Goal: Register for event/course: Register for event/course

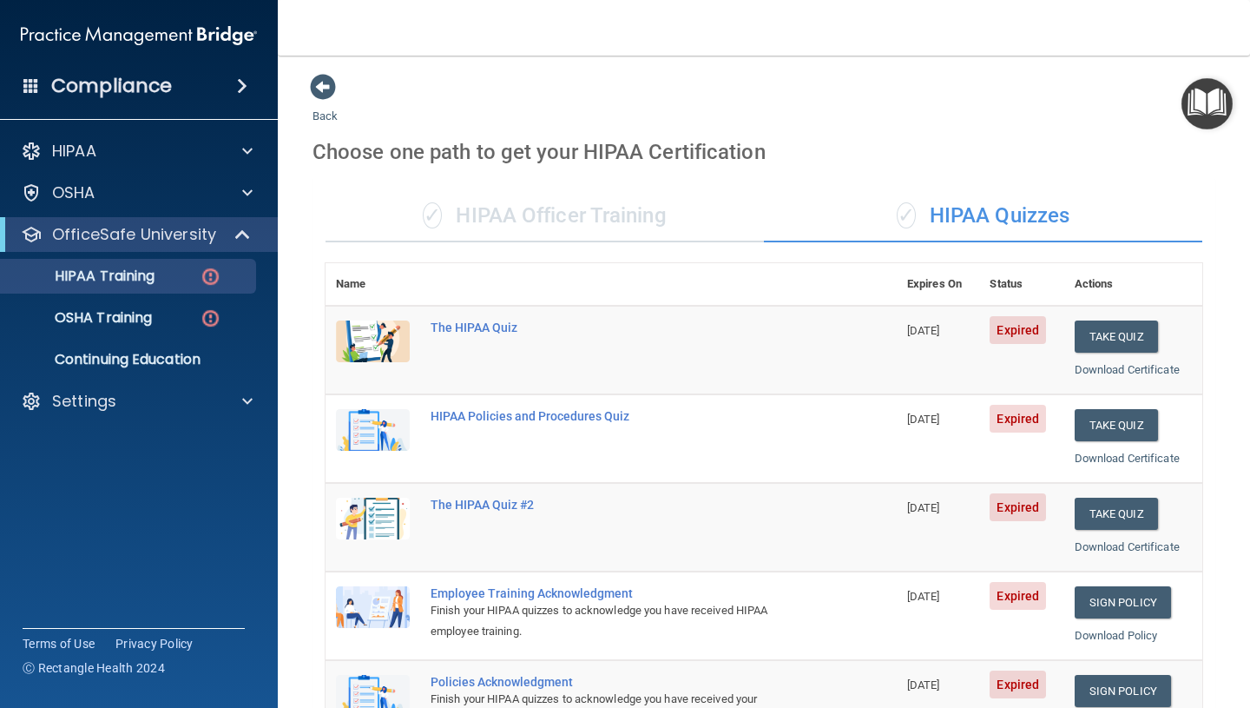
scroll to position [599, 0]
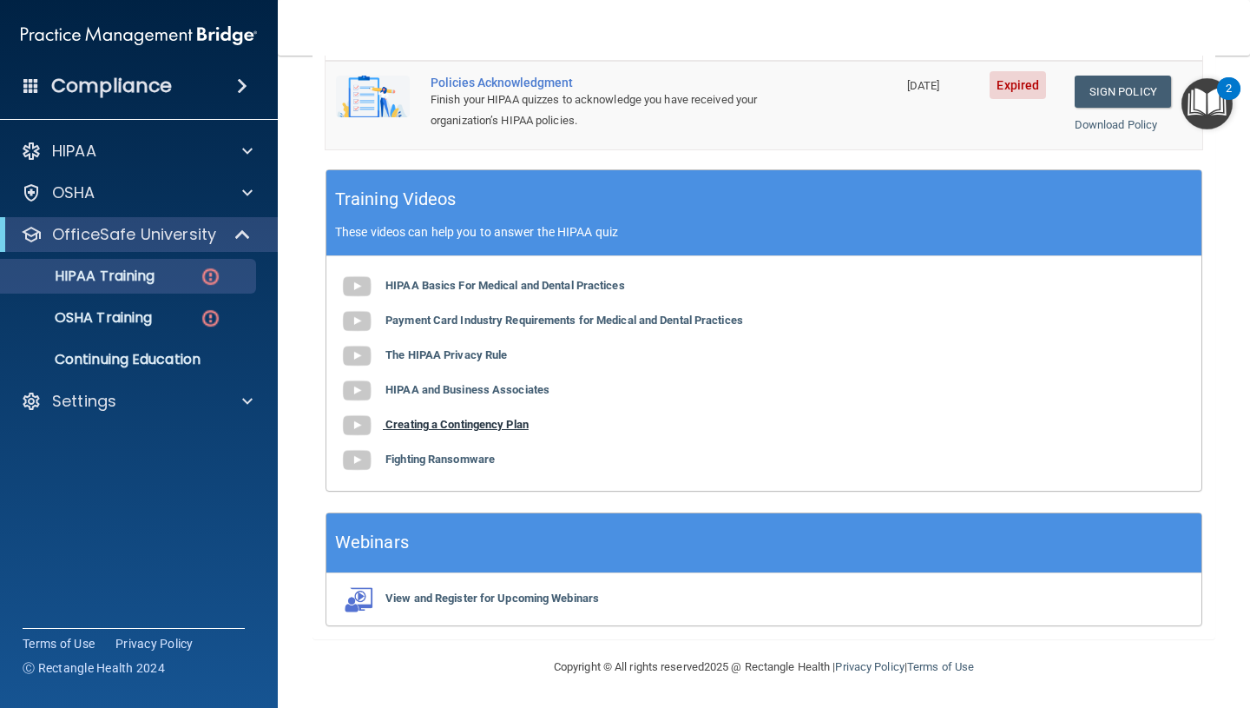
click at [462, 425] on b "Creating a Contingency Plan" at bounding box center [457, 424] width 143 height 13
click at [420, 470] on div "HIPAA Basics For Medical and Dental Practices Payment Card Industry Requirement…" at bounding box center [763, 373] width 875 height 234
click at [420, 463] on b "Fighting Ransomware" at bounding box center [440, 458] width 109 height 13
click at [447, 321] on b "Payment Card Industry Requirements for Medical and Dental Practices" at bounding box center [565, 319] width 358 height 13
click at [497, 291] on b "HIPAA Basics For Medical and Dental Practices" at bounding box center [506, 285] width 240 height 13
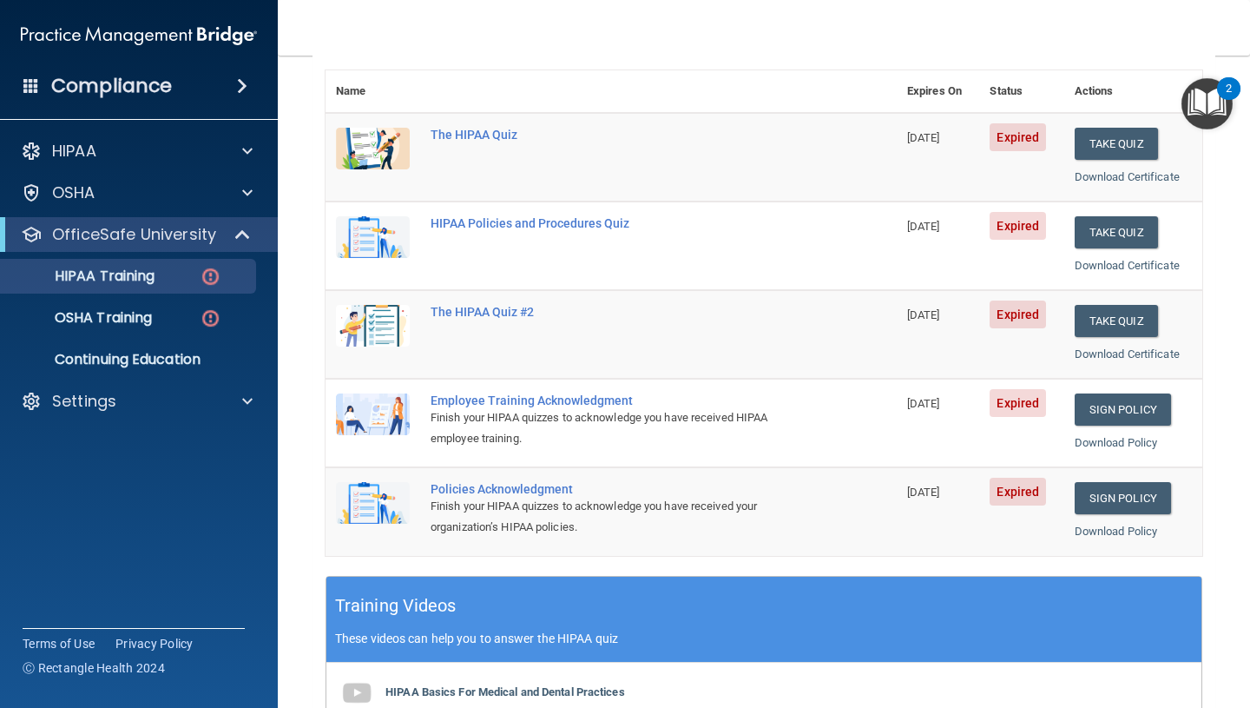
scroll to position [194, 0]
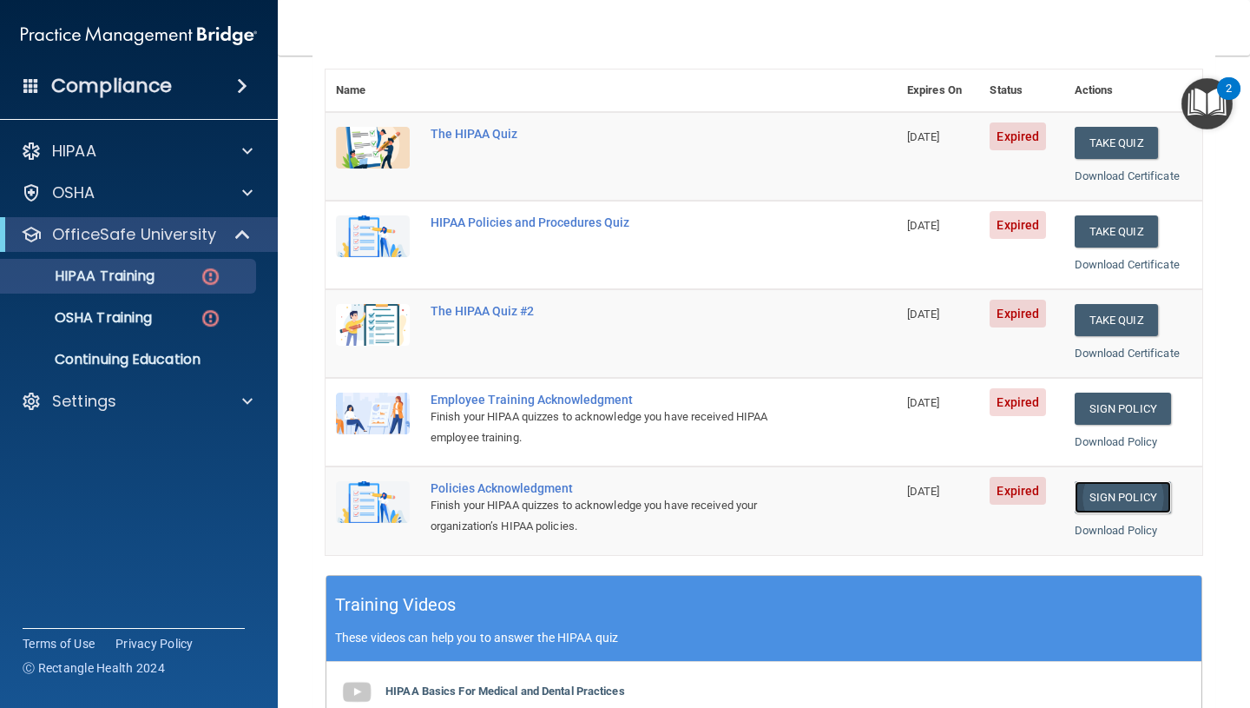
click at [1154, 503] on link "Sign Policy" at bounding box center [1123, 497] width 96 height 32
click at [1131, 399] on link "Sign Policy" at bounding box center [1123, 408] width 96 height 32
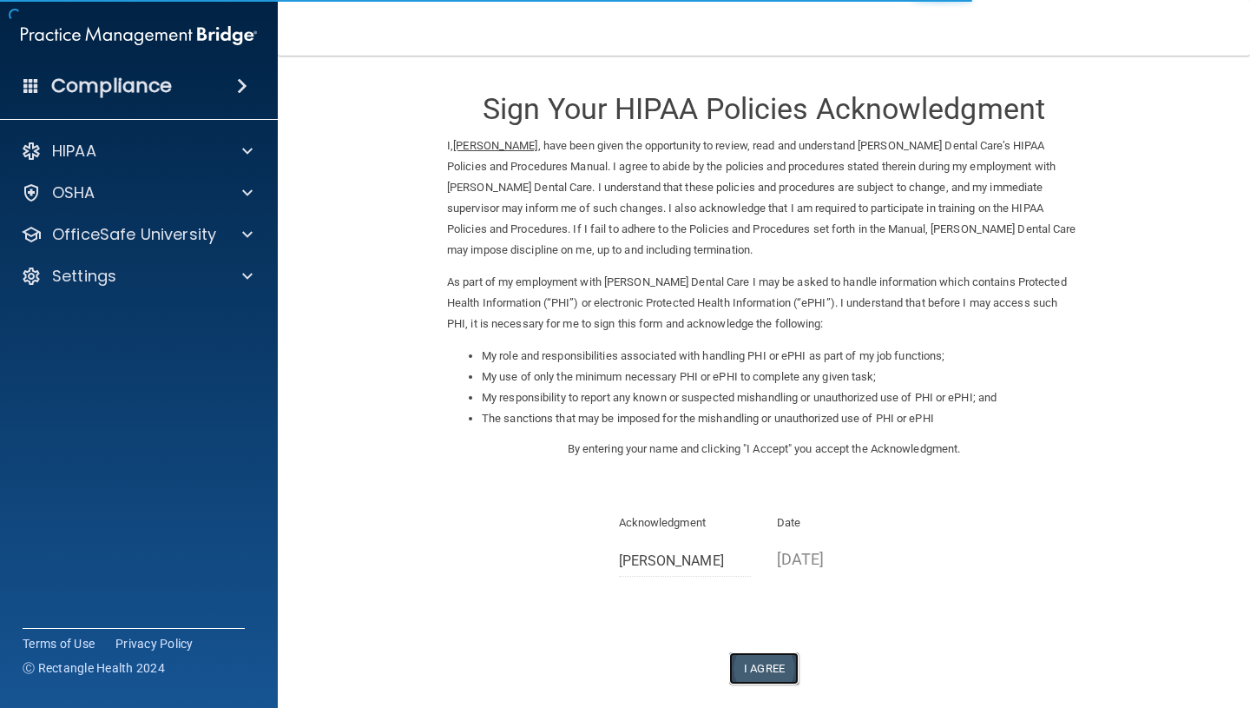
click at [760, 669] on button "I Agree" at bounding box center [763, 668] width 69 height 32
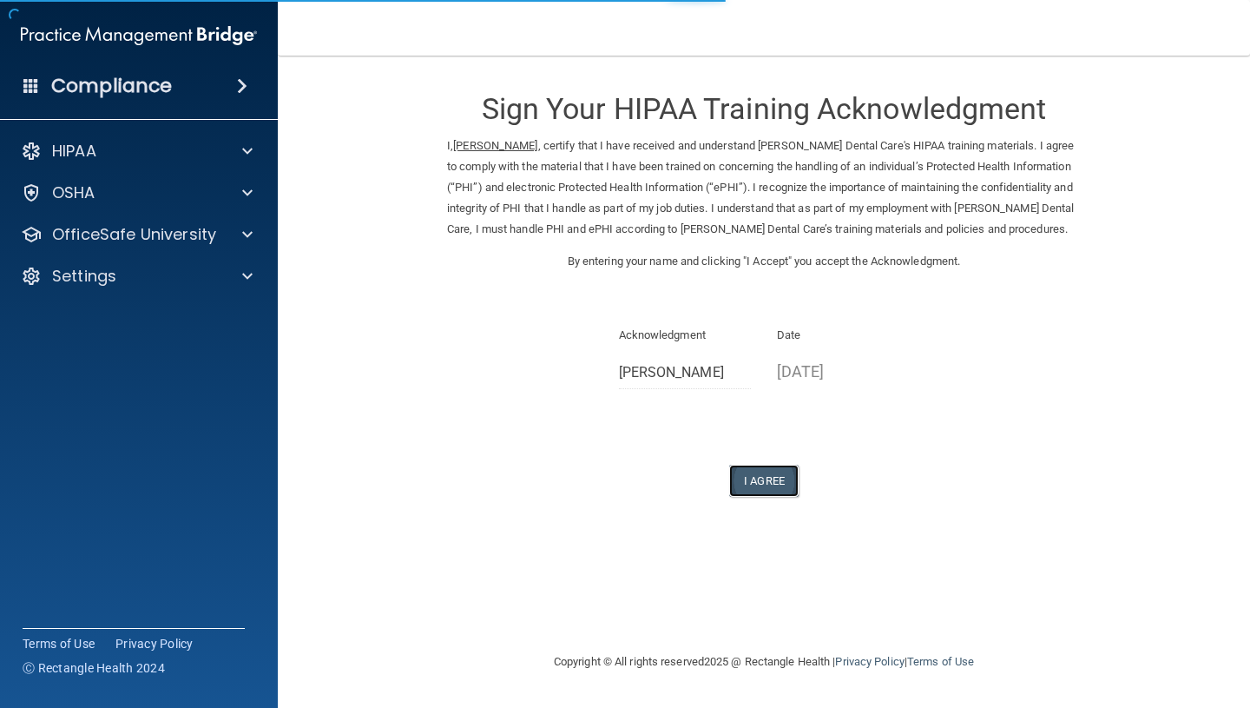
click at [761, 490] on button "I Agree" at bounding box center [763, 481] width 69 height 32
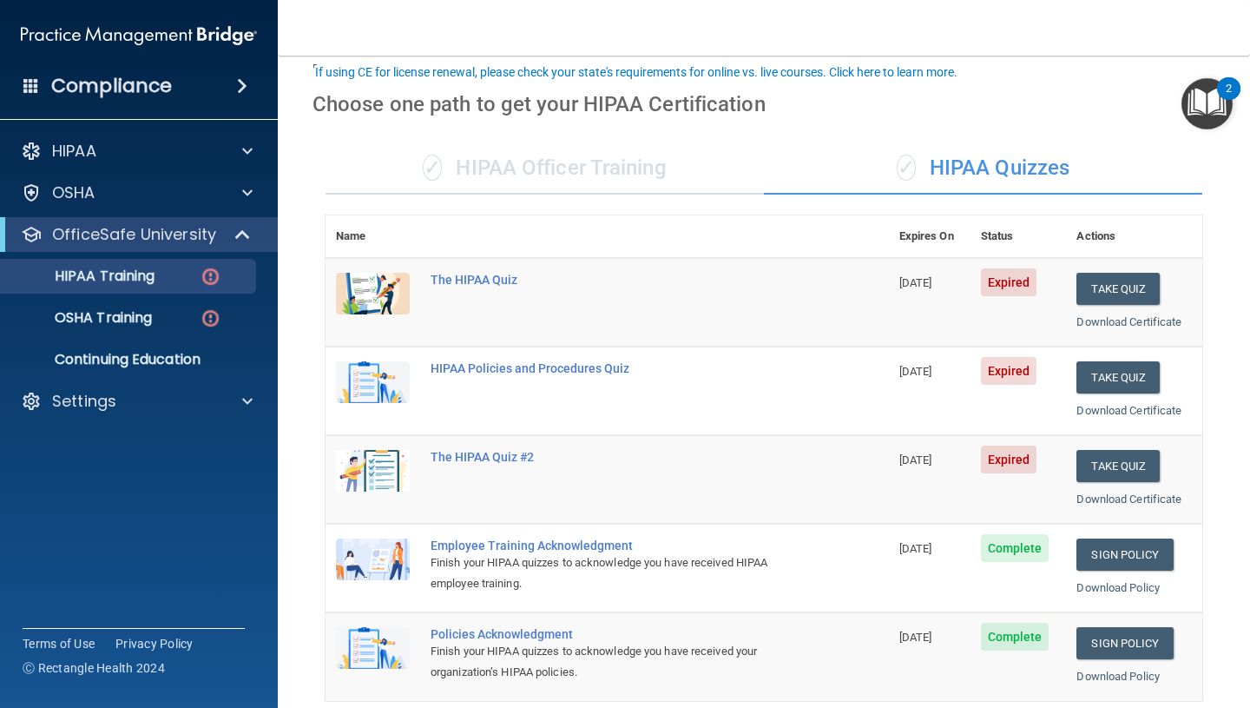
scroll to position [47, 0]
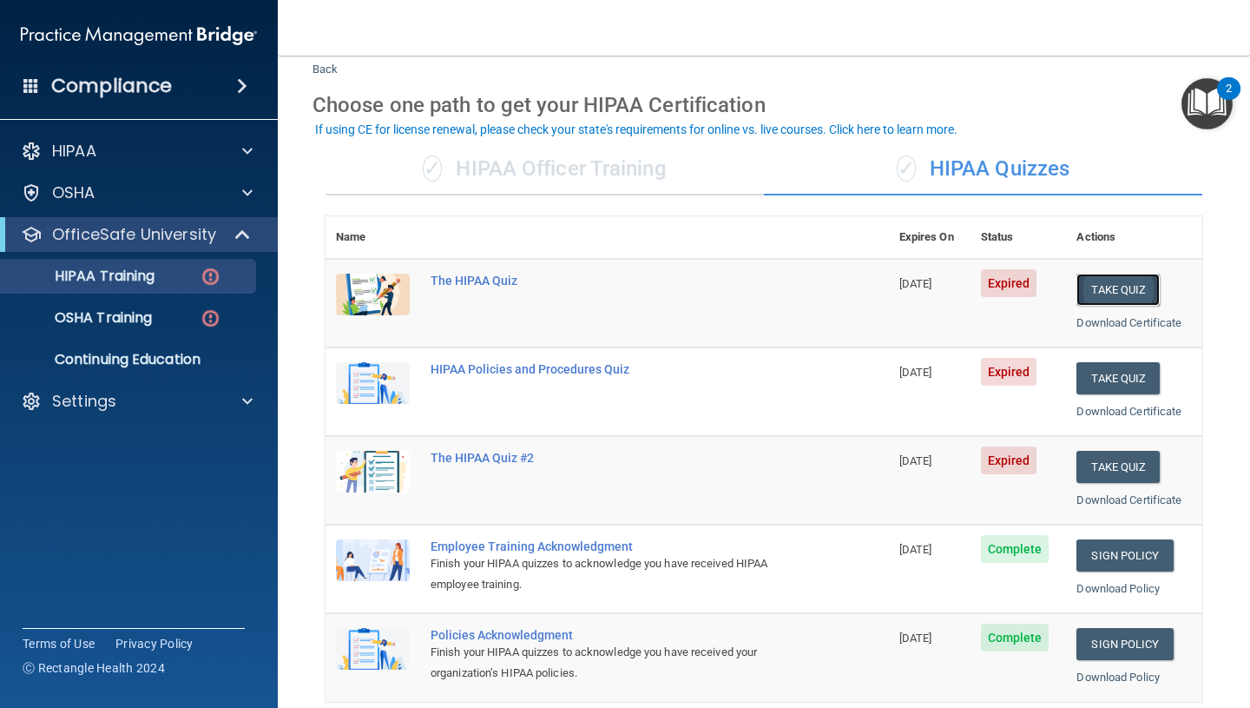
click at [1129, 284] on button "Take Quiz" at bounding box center [1118, 290] width 83 height 32
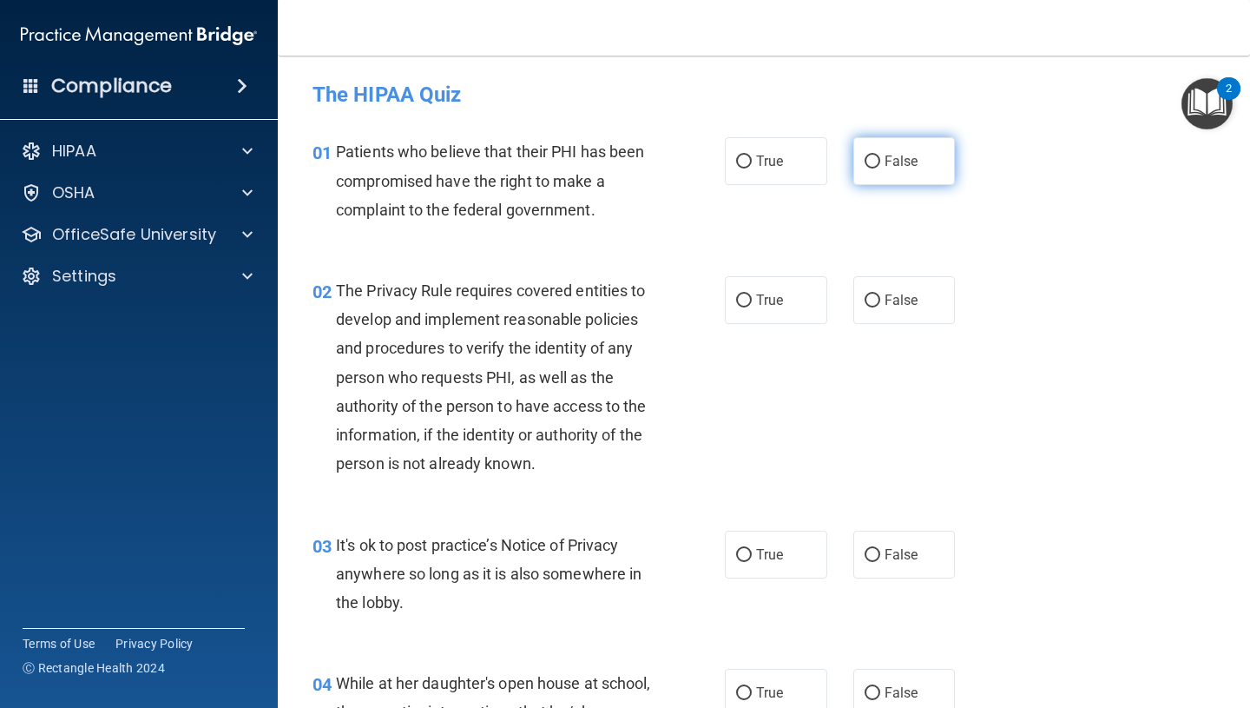
click at [877, 155] on input "False" at bounding box center [873, 161] width 16 height 13
radio input "true"
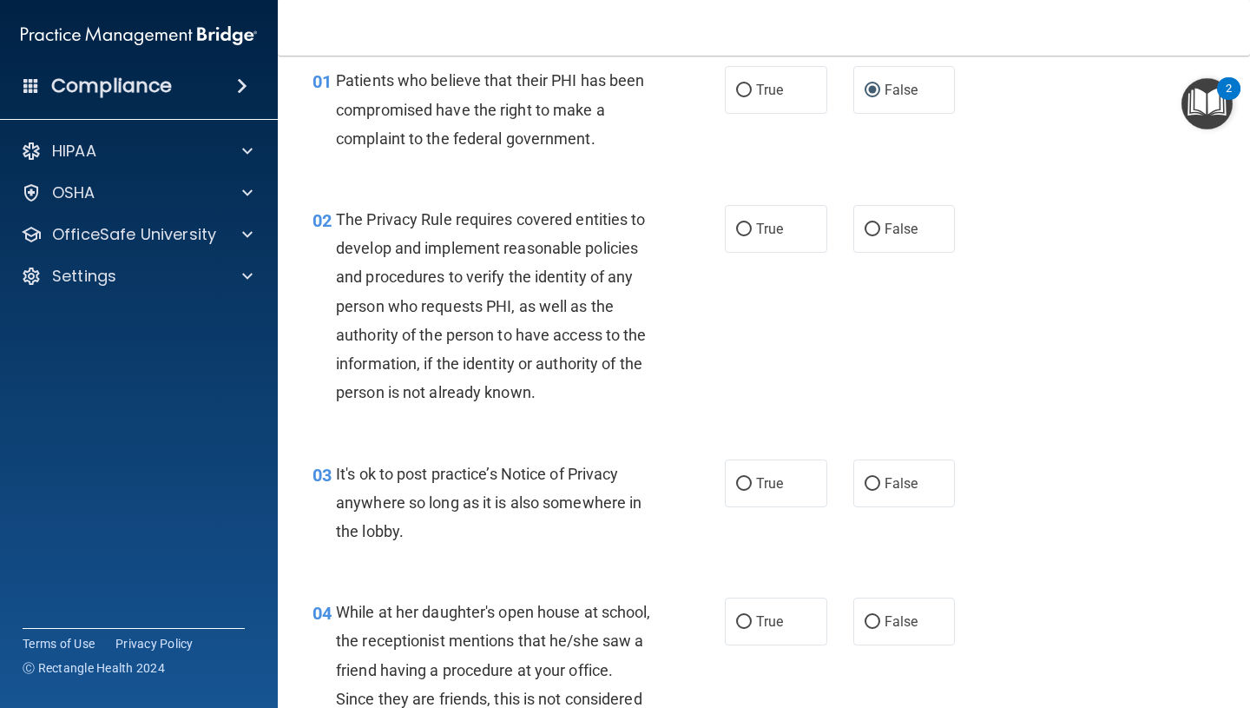
scroll to position [114, 0]
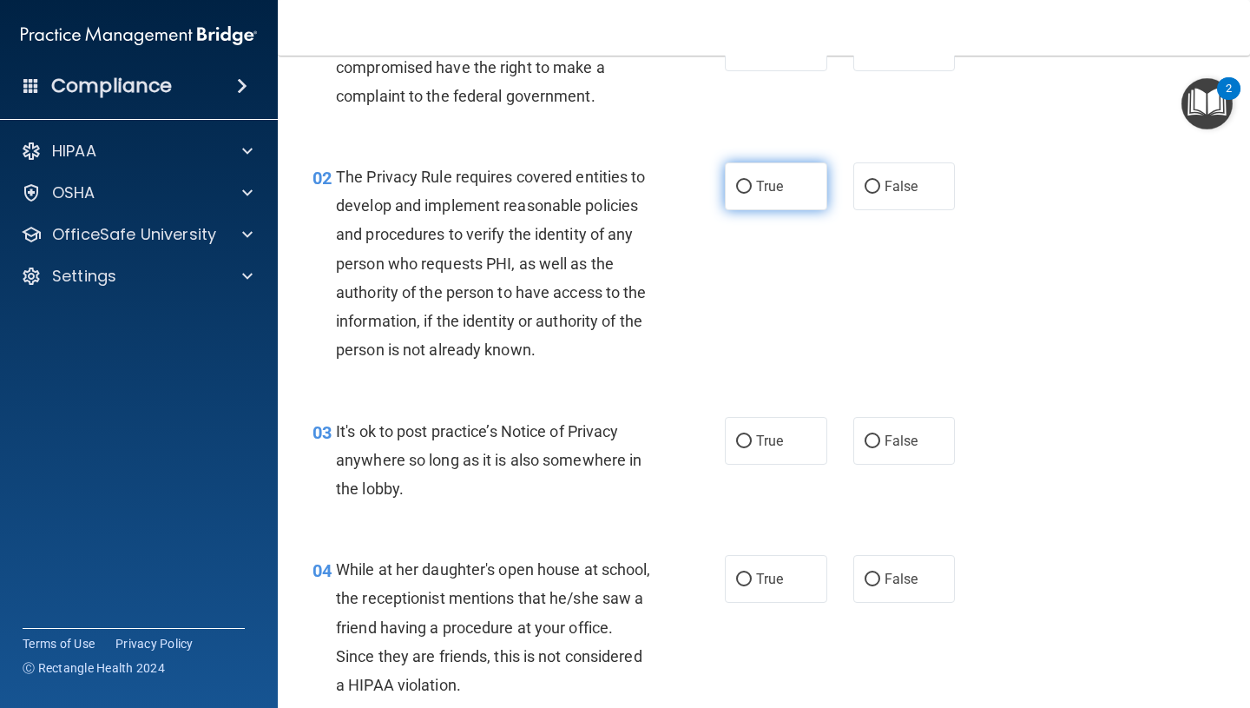
click at [794, 172] on label "True" at bounding box center [776, 186] width 102 height 48
click at [752, 181] on input "True" at bounding box center [744, 187] width 16 height 13
radio input "true"
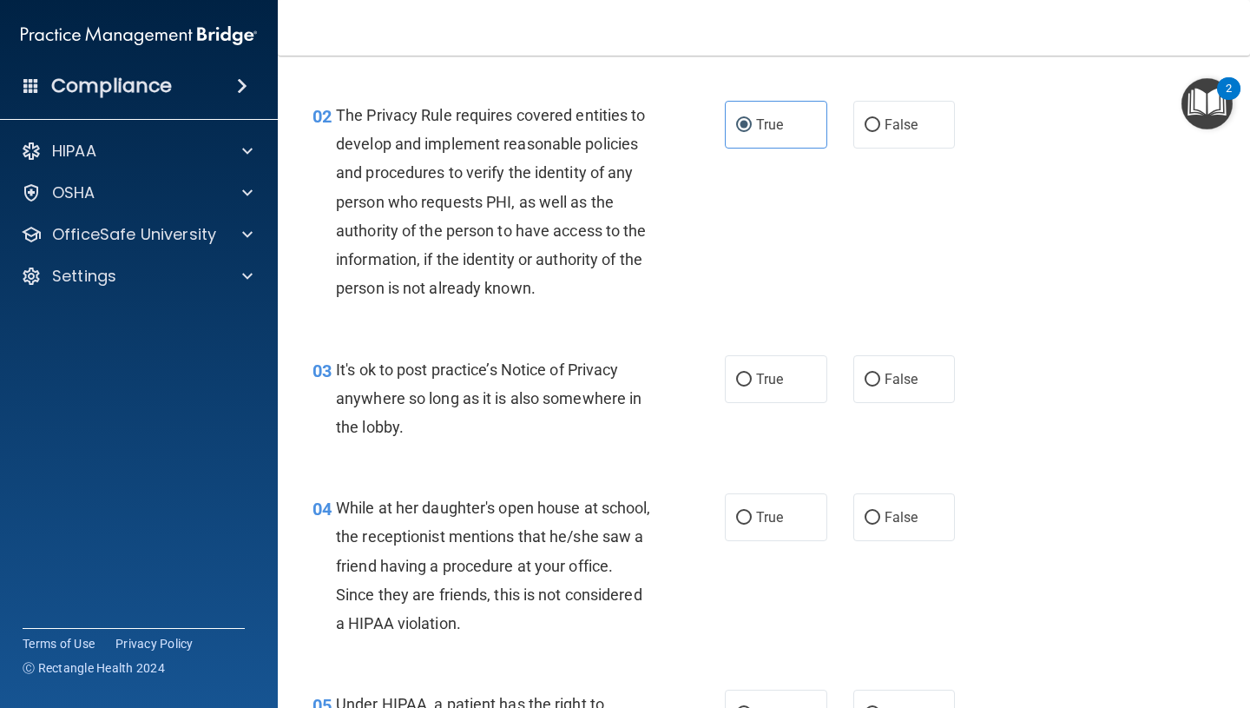
scroll to position [304, 0]
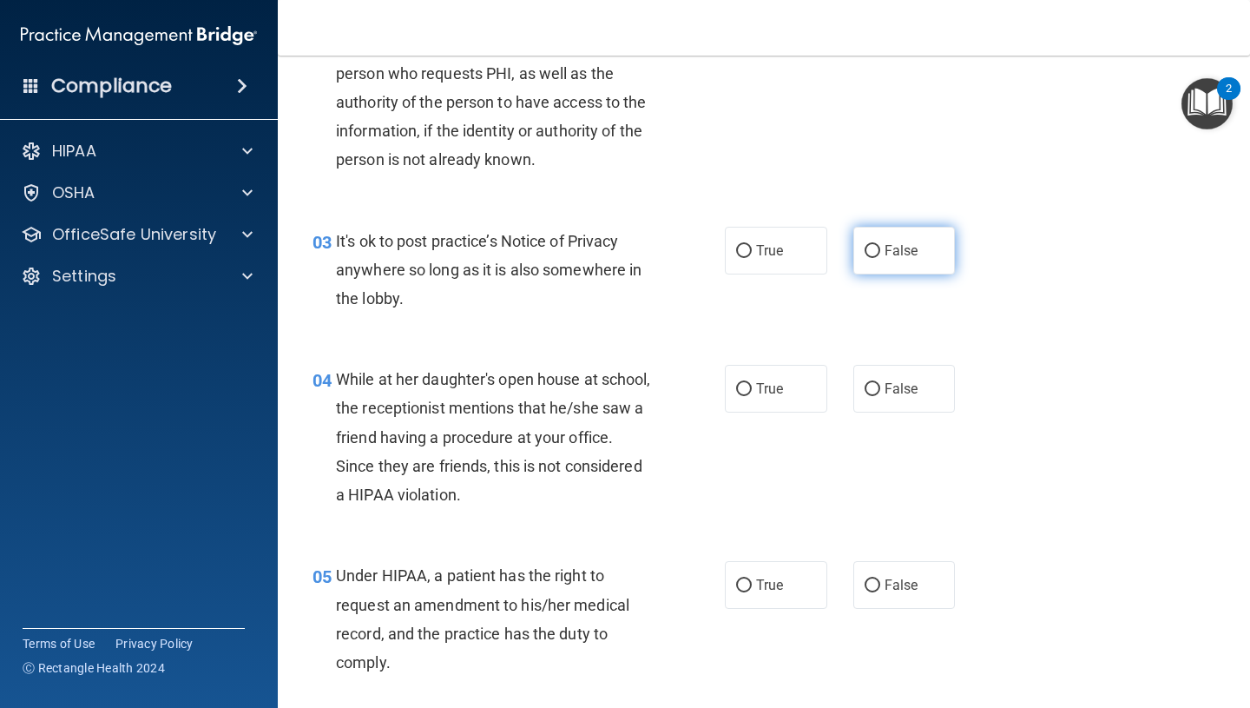
click at [899, 258] on span "False" at bounding box center [902, 250] width 34 height 16
click at [880, 258] on input "False" at bounding box center [873, 251] width 16 height 13
radio input "true"
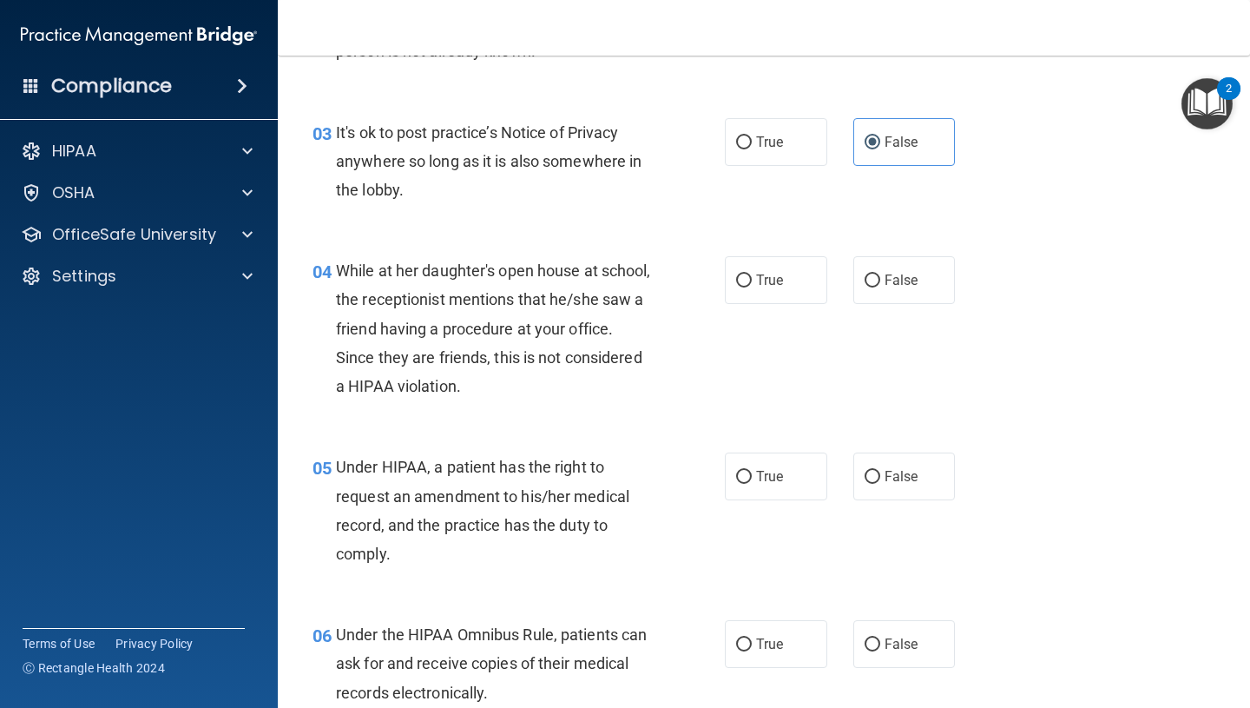
scroll to position [416, 0]
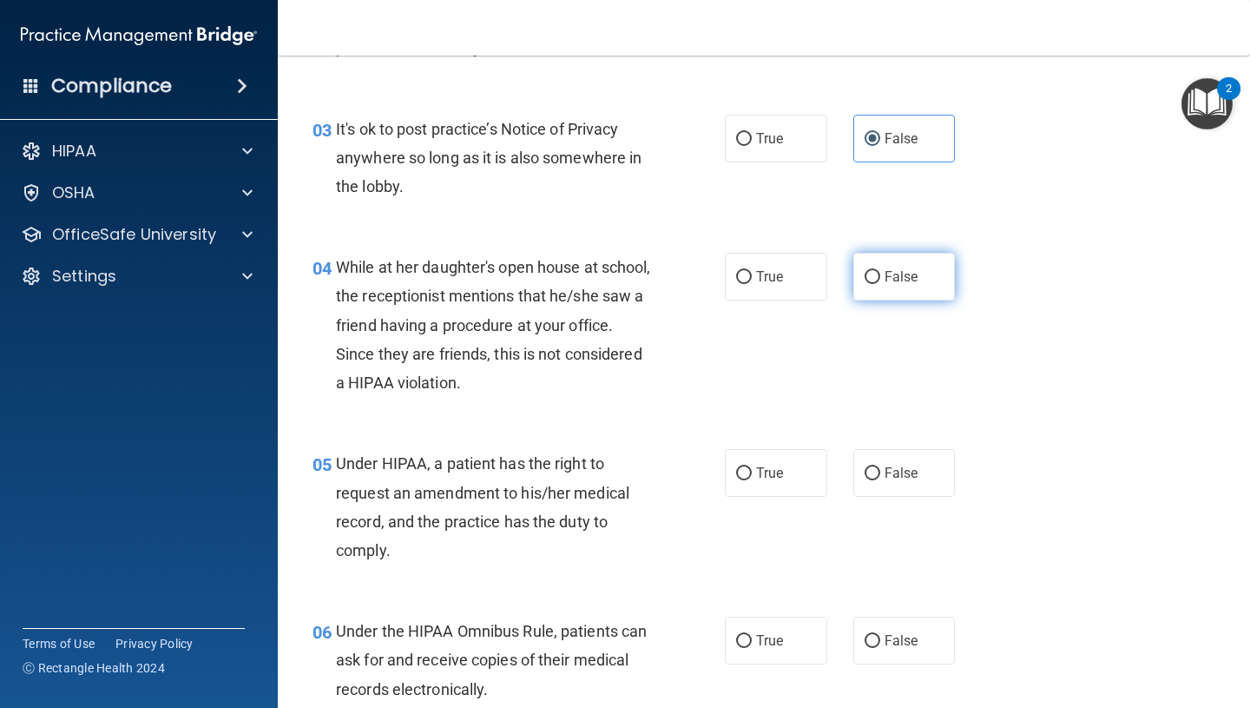
click at [908, 272] on span "False" at bounding box center [902, 276] width 34 height 16
click at [880, 272] on input "False" at bounding box center [873, 277] width 16 height 13
radio input "true"
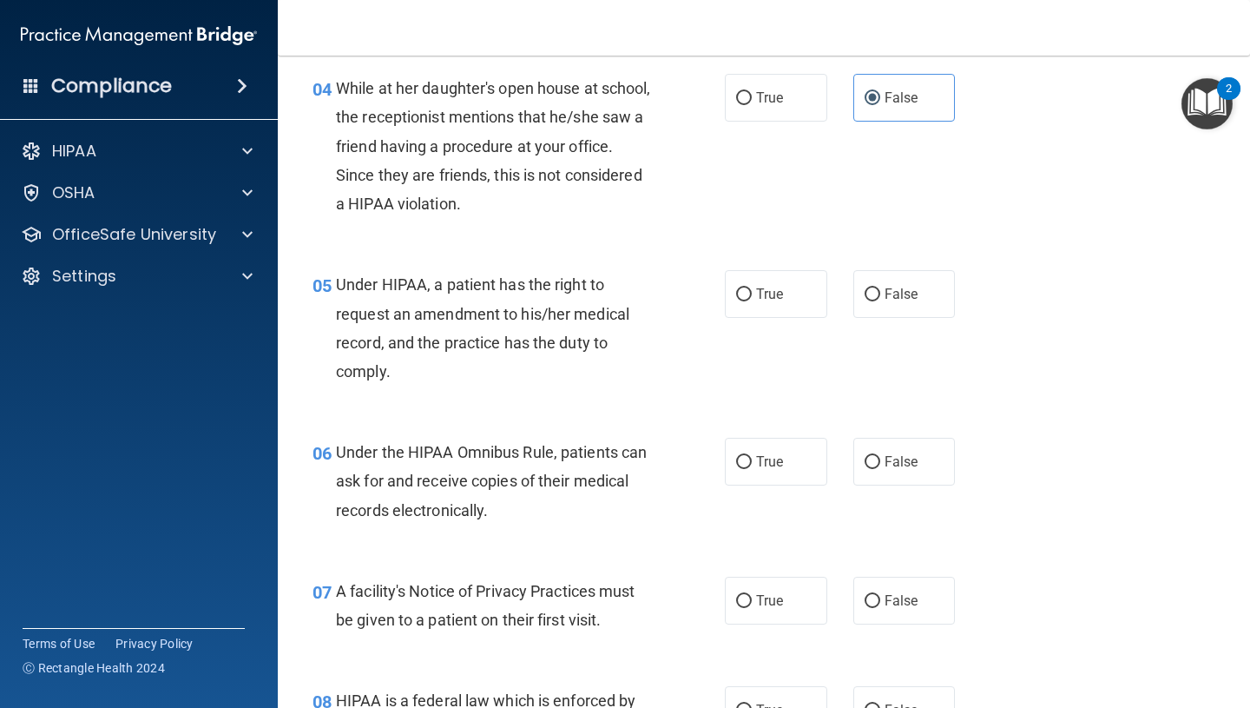
scroll to position [596, 0]
click at [765, 308] on label "True" at bounding box center [776, 293] width 102 height 48
click at [752, 300] on input "True" at bounding box center [744, 293] width 16 height 13
radio input "true"
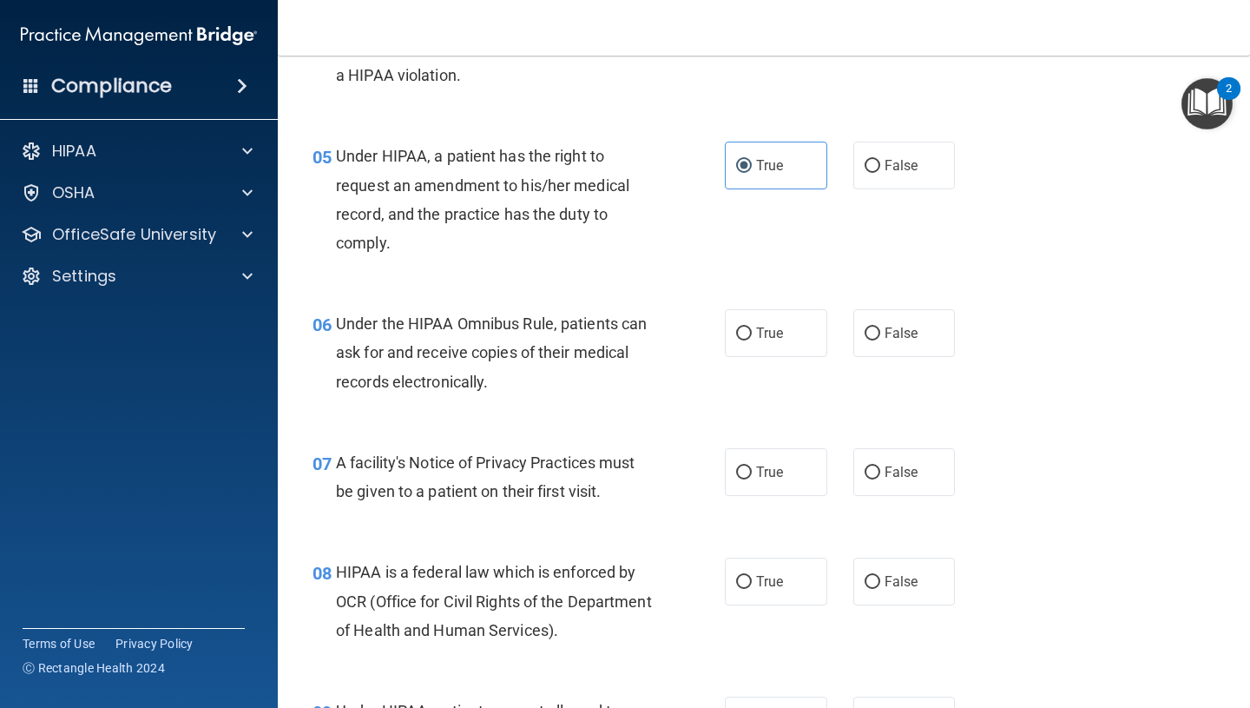
scroll to position [729, 0]
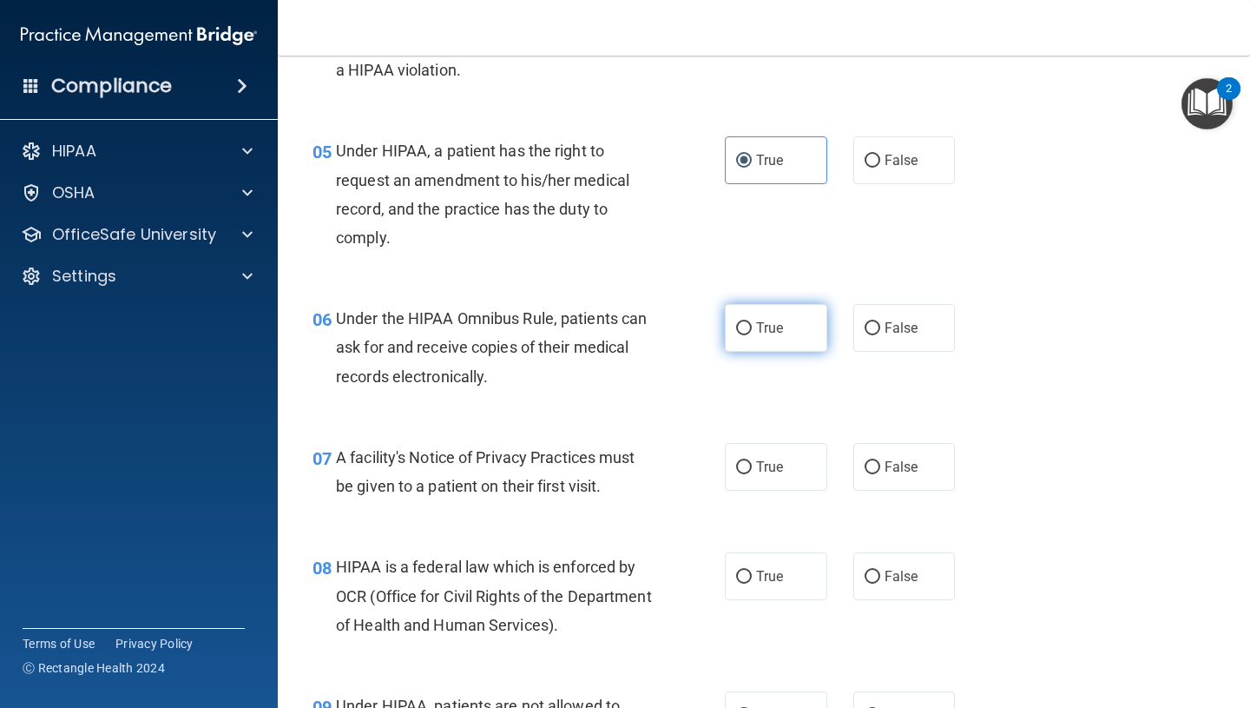
click at [774, 318] on label "True" at bounding box center [776, 328] width 102 height 48
click at [752, 322] on input "True" at bounding box center [744, 328] width 16 height 13
radio input "true"
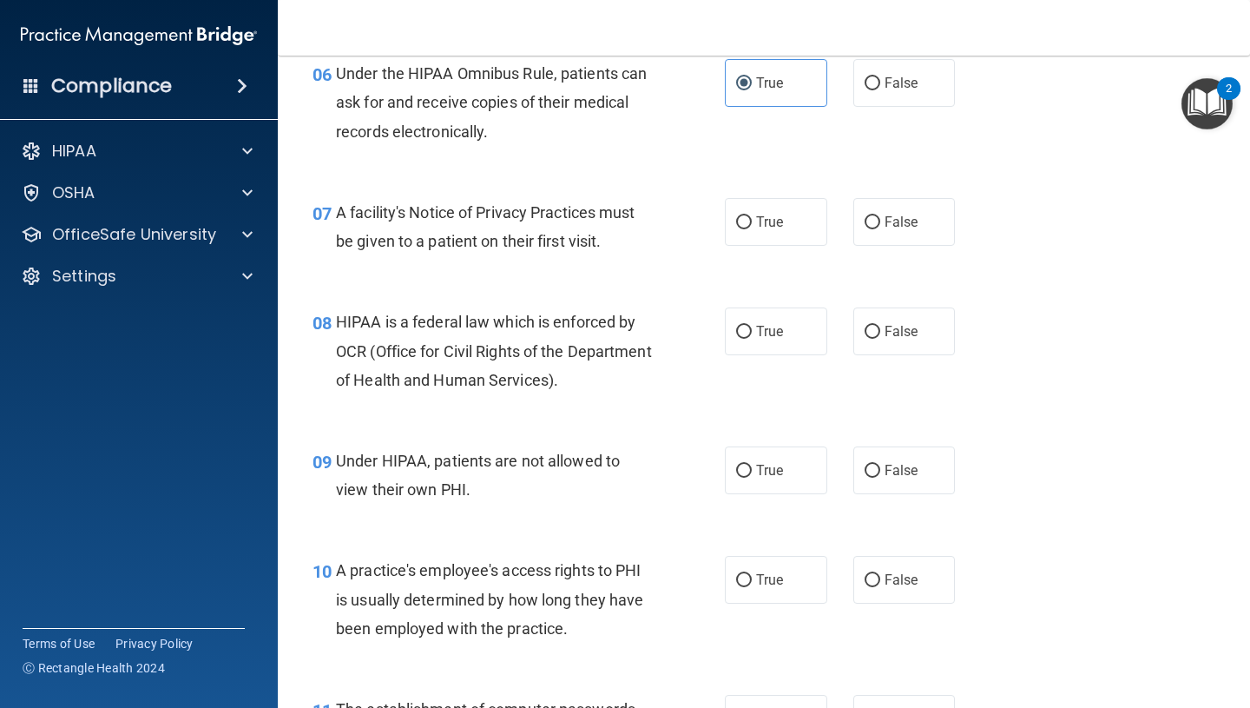
scroll to position [976, 0]
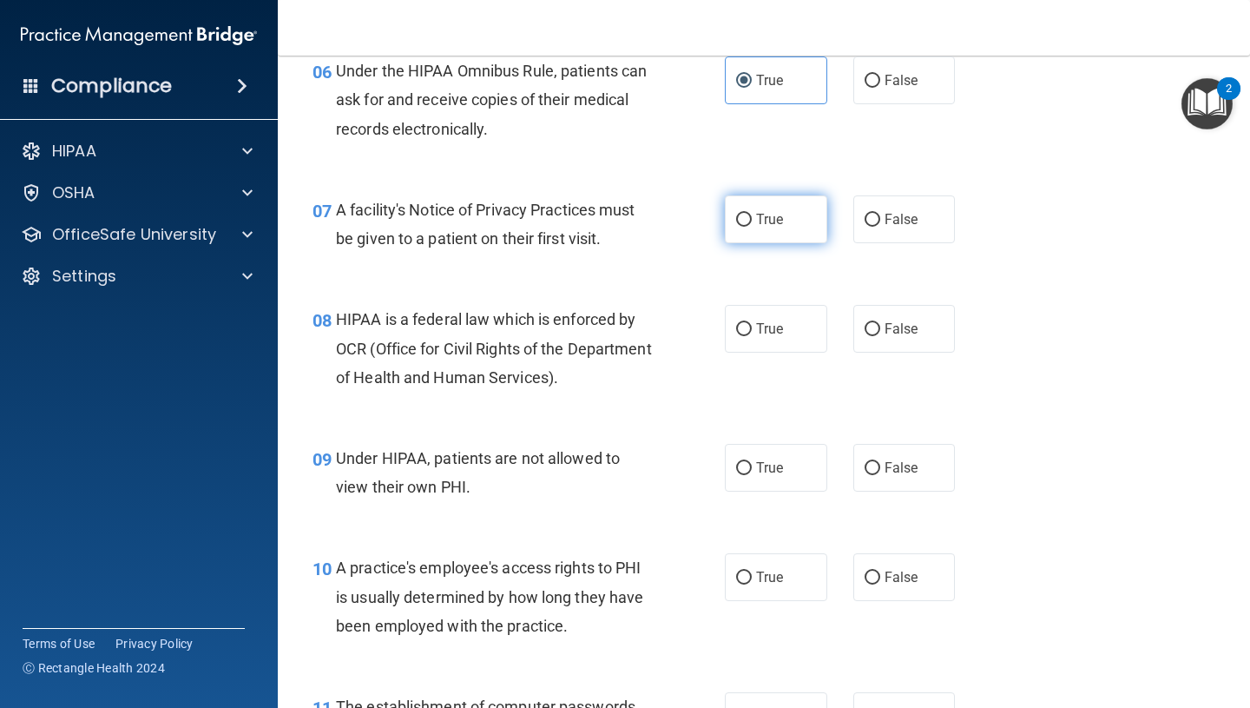
click at [774, 203] on label "True" at bounding box center [776, 219] width 102 height 48
click at [752, 214] on input "True" at bounding box center [744, 220] width 16 height 13
radio input "true"
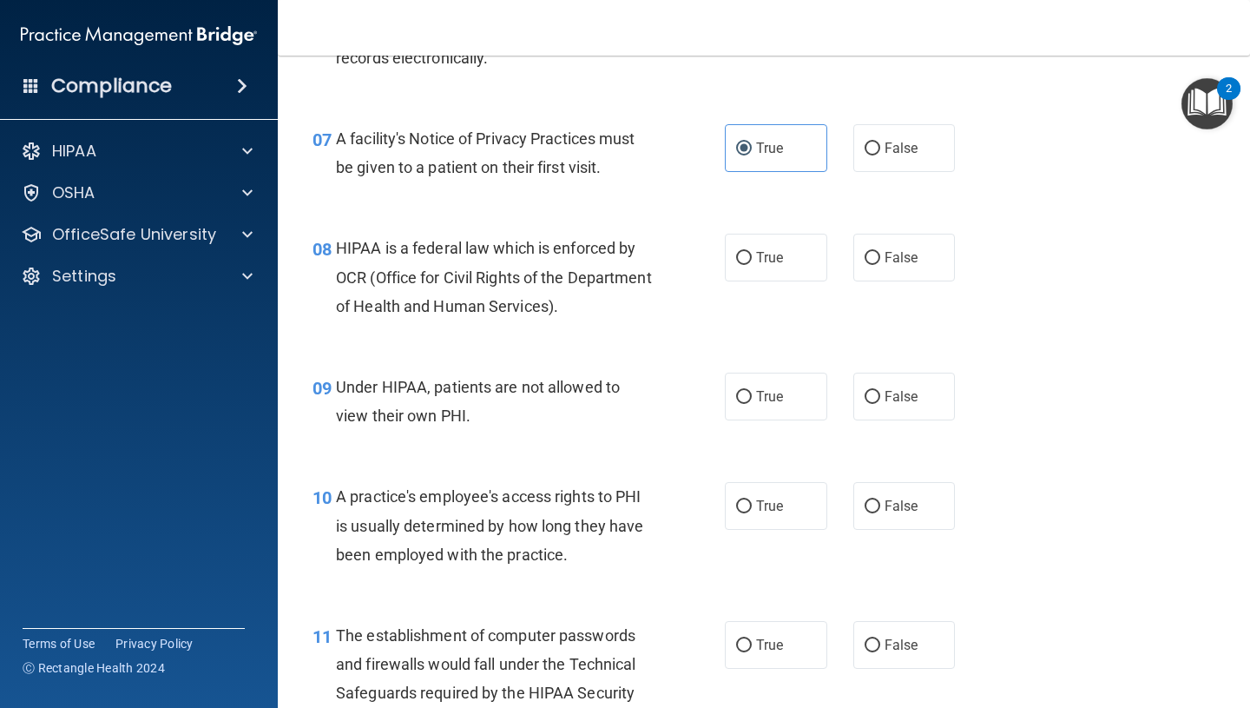
scroll to position [1050, 0]
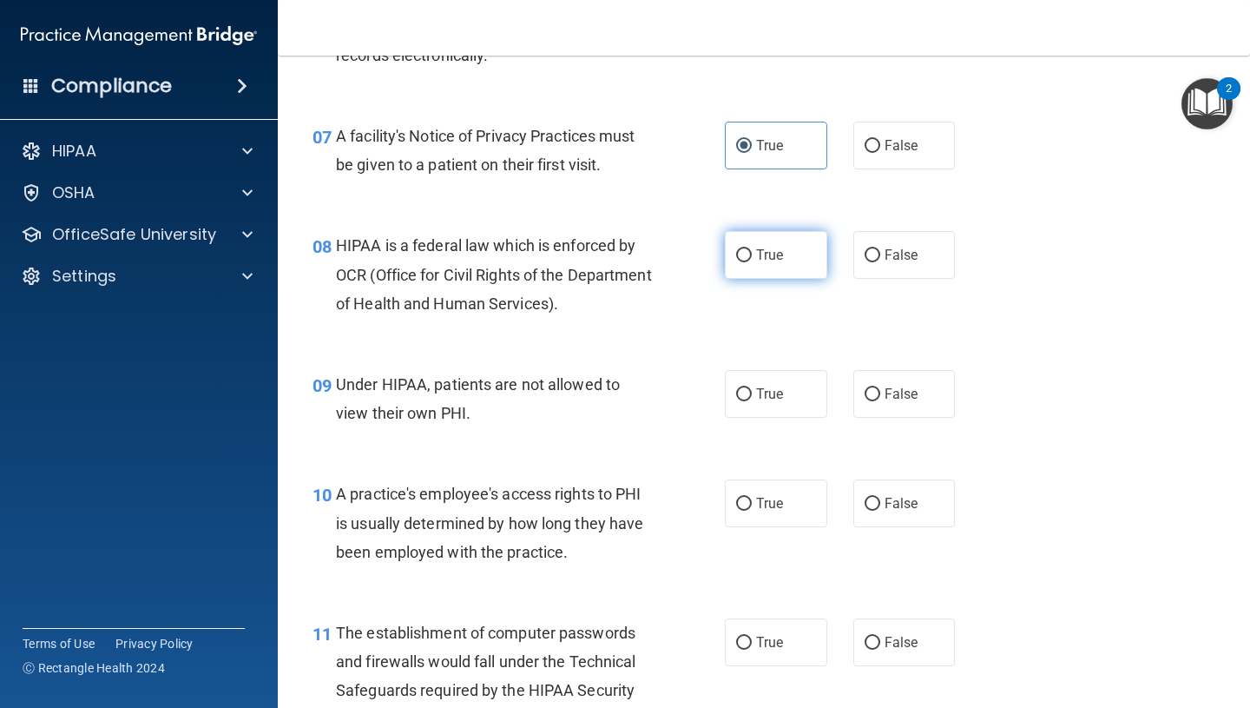
click at [768, 247] on span "True" at bounding box center [769, 255] width 27 height 16
click at [752, 249] on input "True" at bounding box center [744, 255] width 16 height 13
radio input "true"
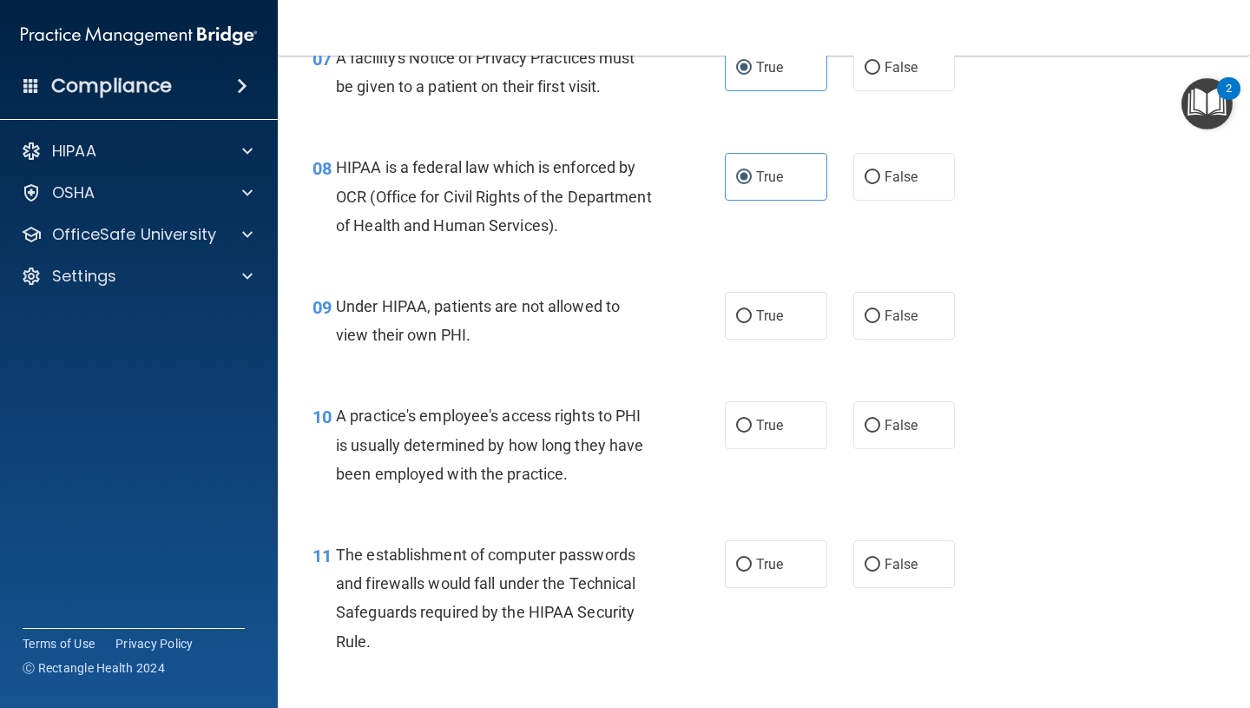
scroll to position [1166, 0]
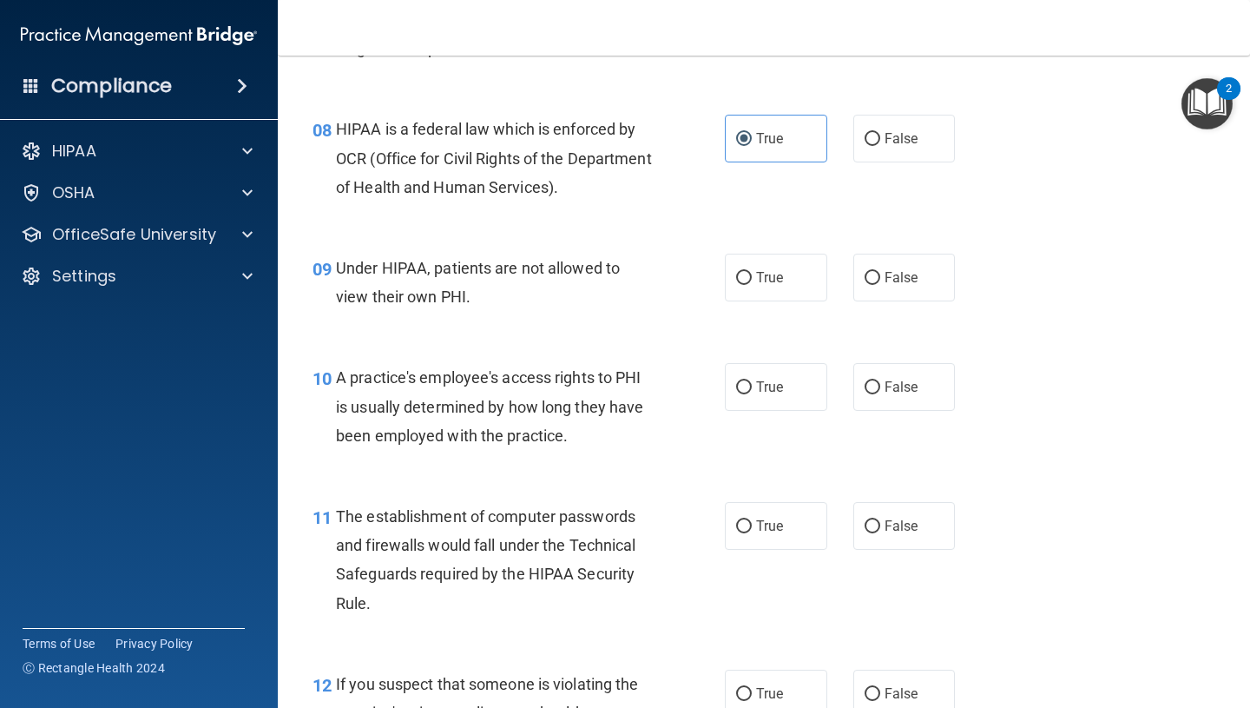
click at [602, 438] on div "A practice's employee's access rights to PHI is usually determined by how long …" at bounding box center [500, 406] width 329 height 87
click at [904, 285] on span "False" at bounding box center [902, 277] width 34 height 16
click at [880, 285] on input "False" at bounding box center [873, 278] width 16 height 13
radio input "true"
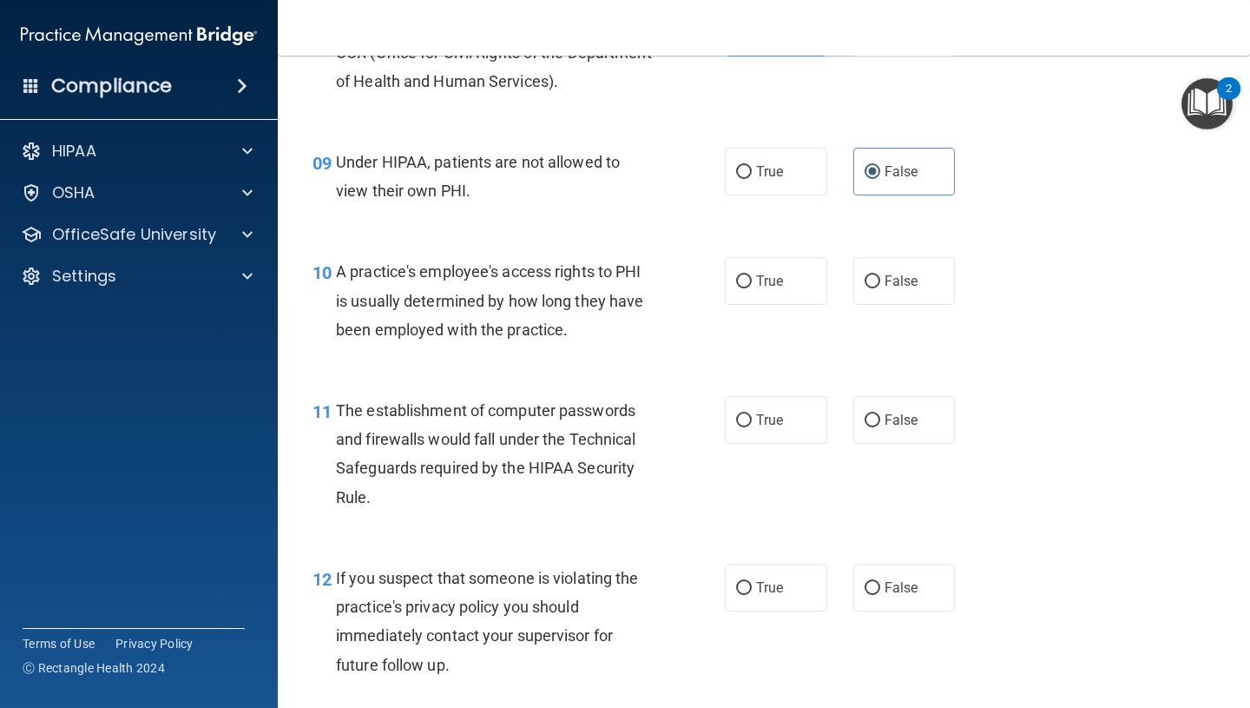
scroll to position [1275, 0]
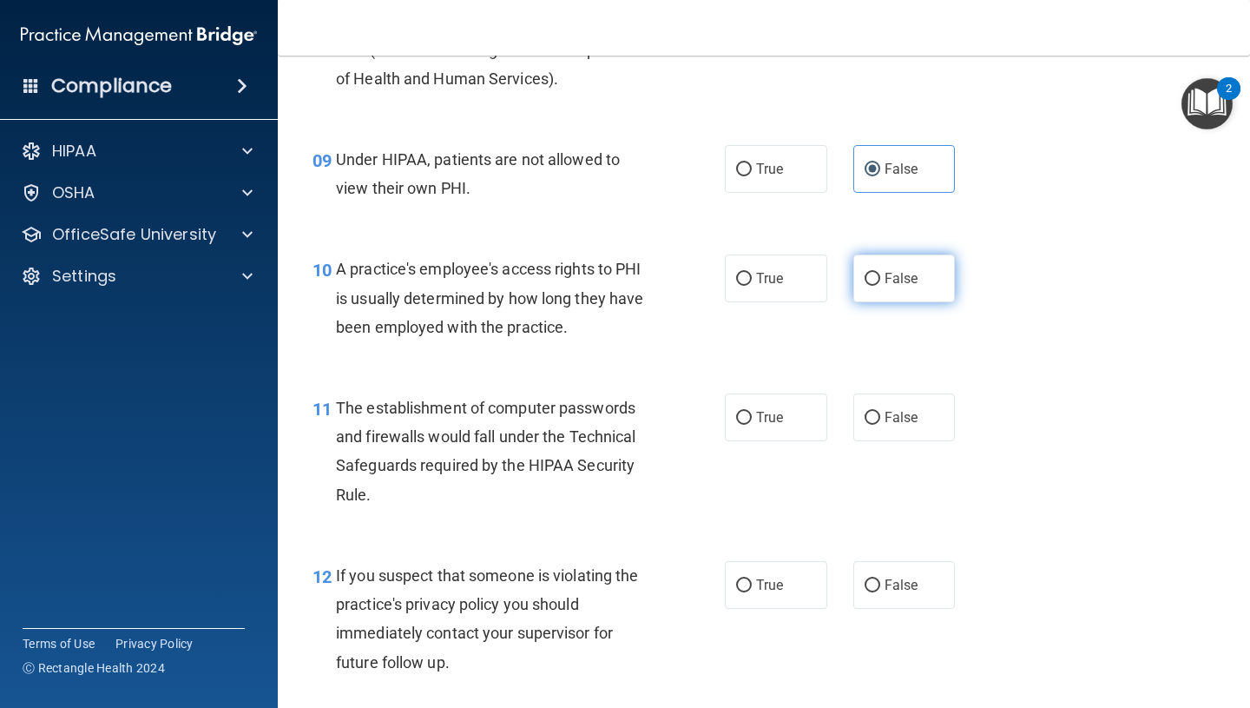
click at [924, 288] on label "False" at bounding box center [905, 278] width 102 height 48
click at [880, 286] on input "False" at bounding box center [873, 279] width 16 height 13
radio input "true"
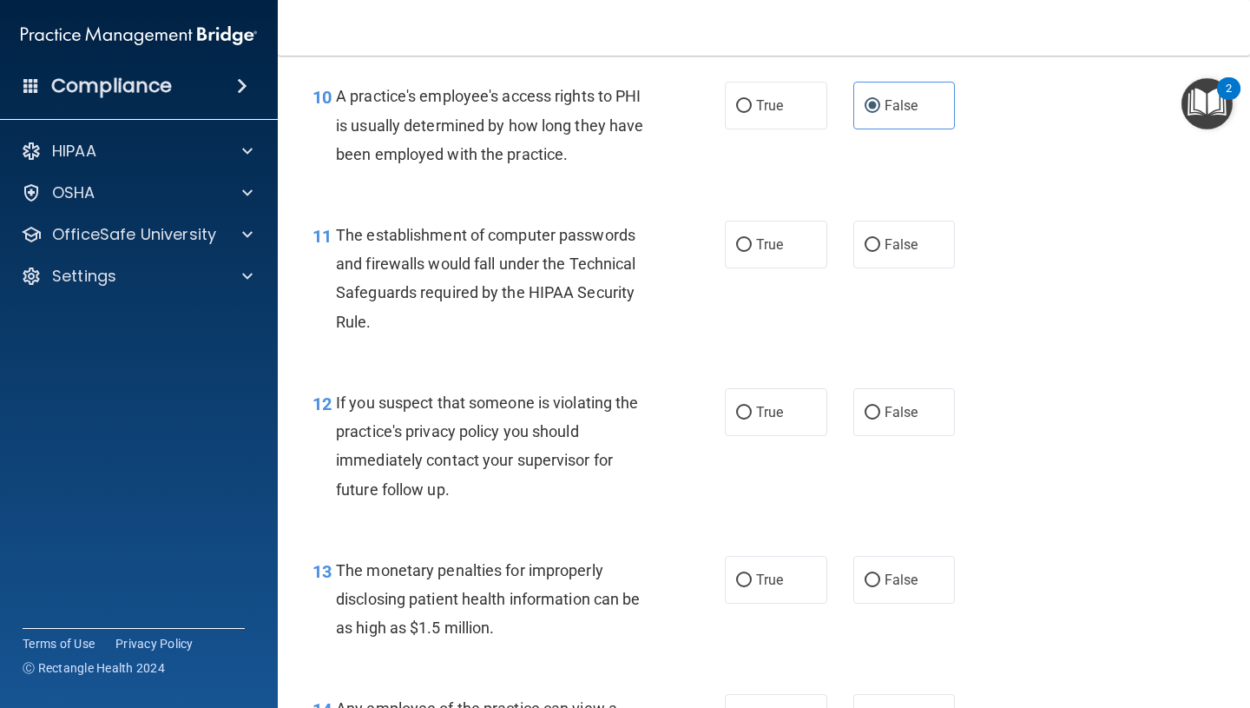
scroll to position [1457, 0]
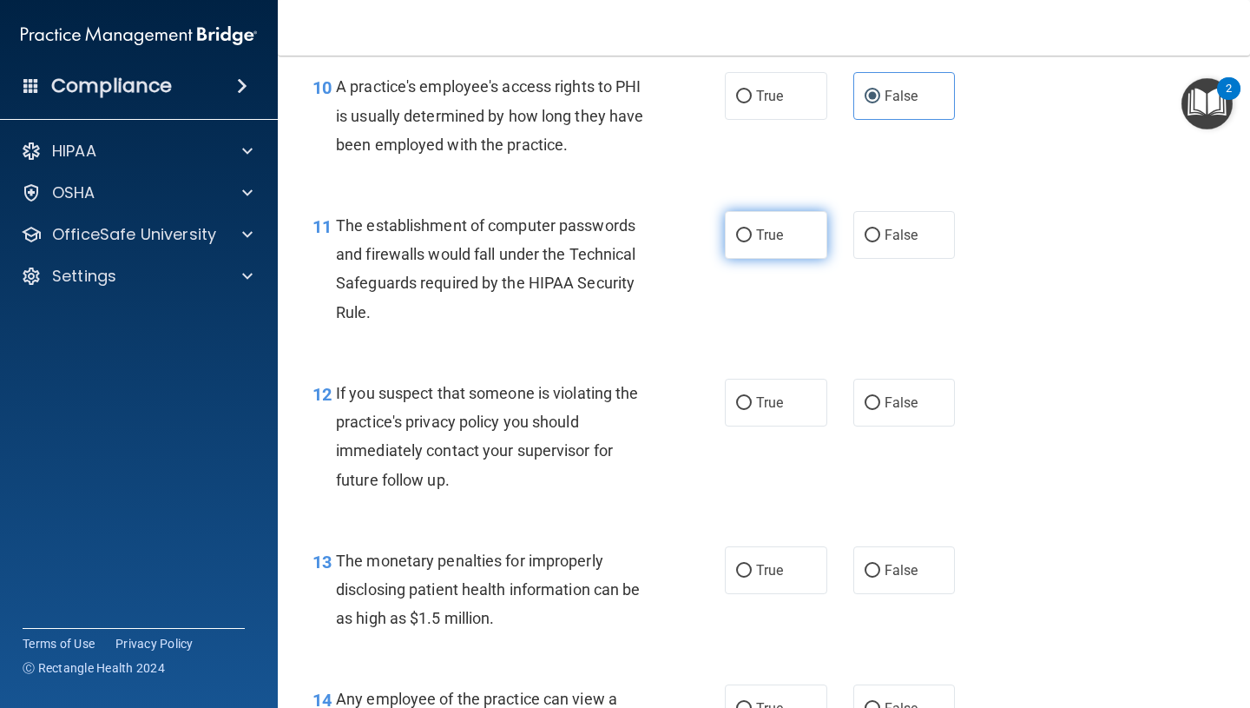
click at [774, 239] on span "True" at bounding box center [769, 235] width 27 height 16
click at [752, 239] on input "True" at bounding box center [744, 235] width 16 height 13
radio input "true"
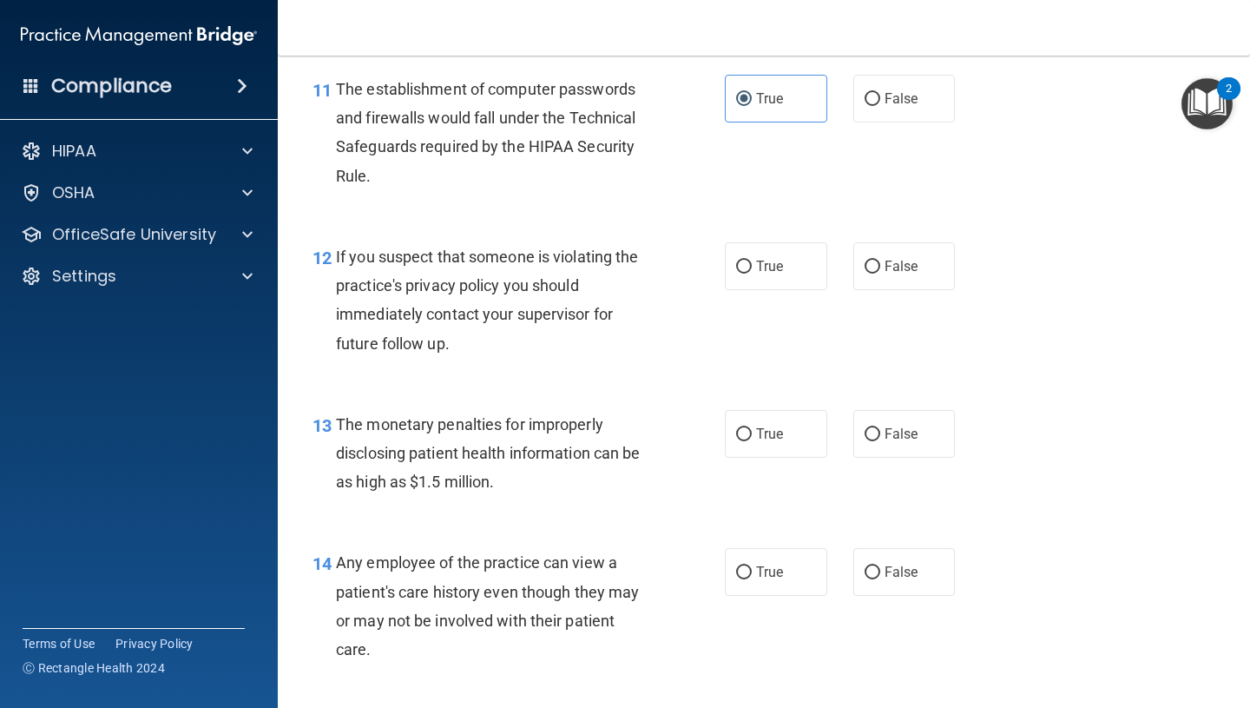
scroll to position [1597, 0]
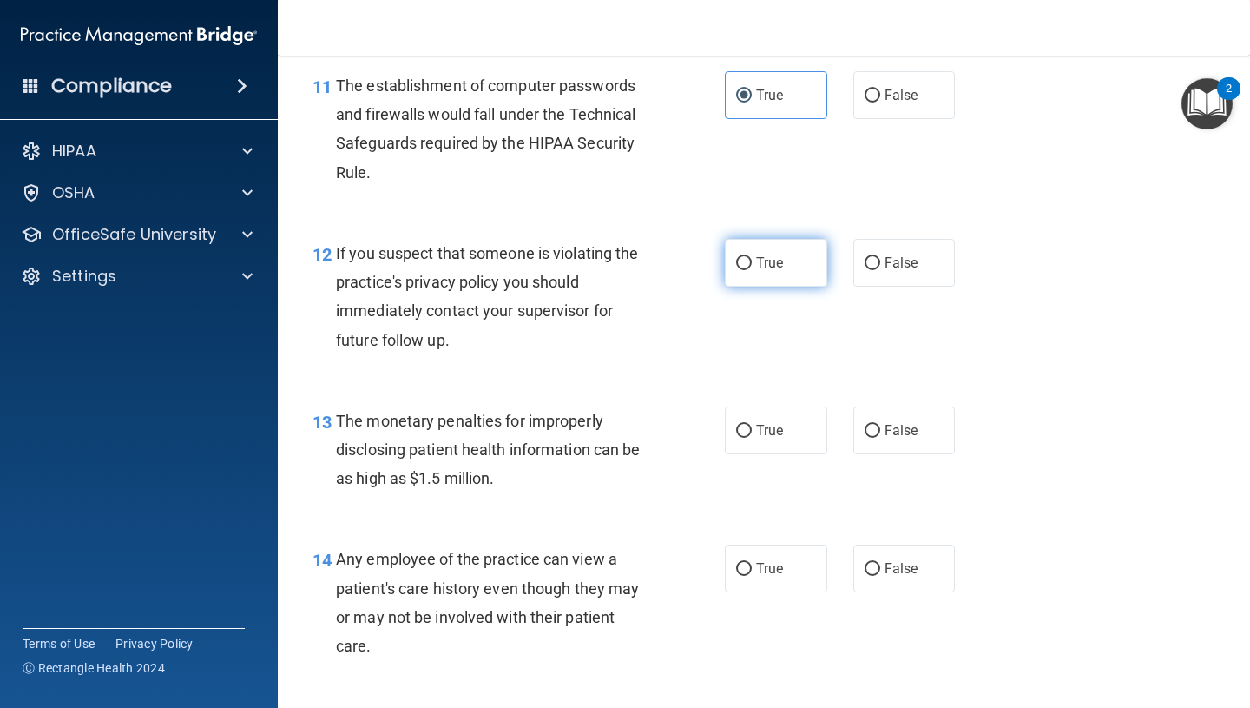
click at [746, 258] on input "True" at bounding box center [744, 263] width 16 height 13
radio input "true"
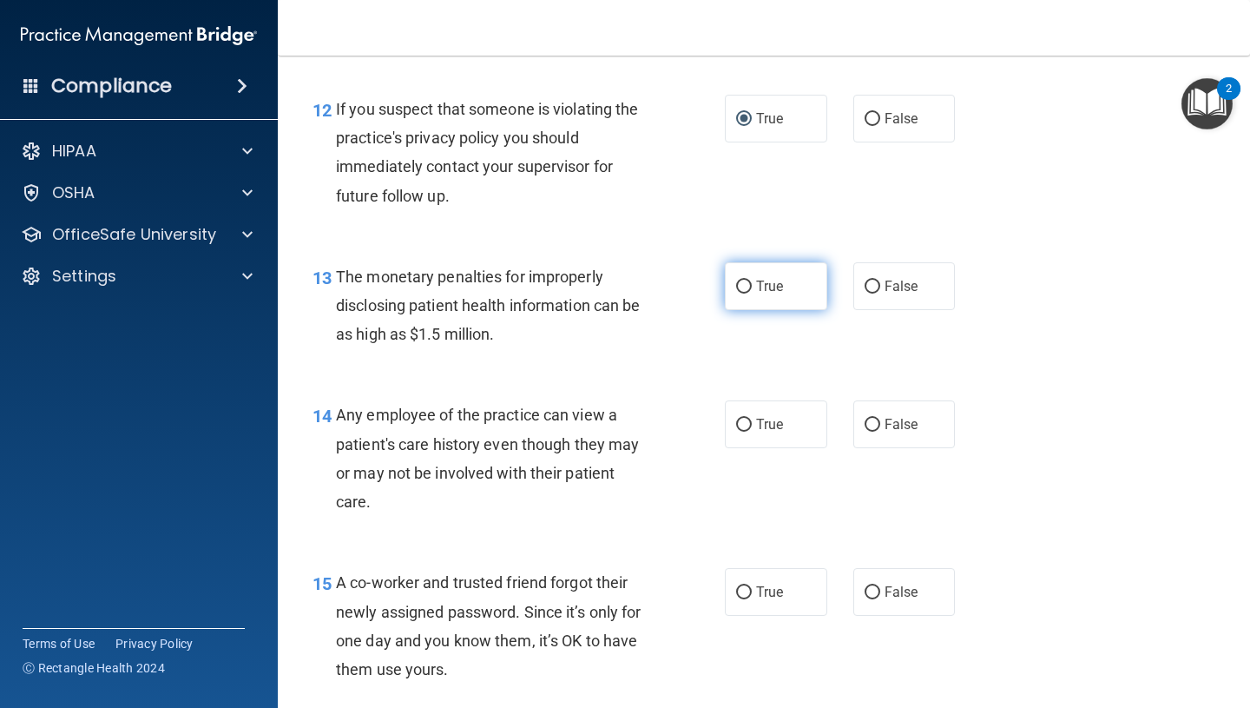
click at [804, 287] on label "True" at bounding box center [776, 286] width 102 height 48
click at [752, 287] on input "True" at bounding box center [744, 286] width 16 height 13
radio input "true"
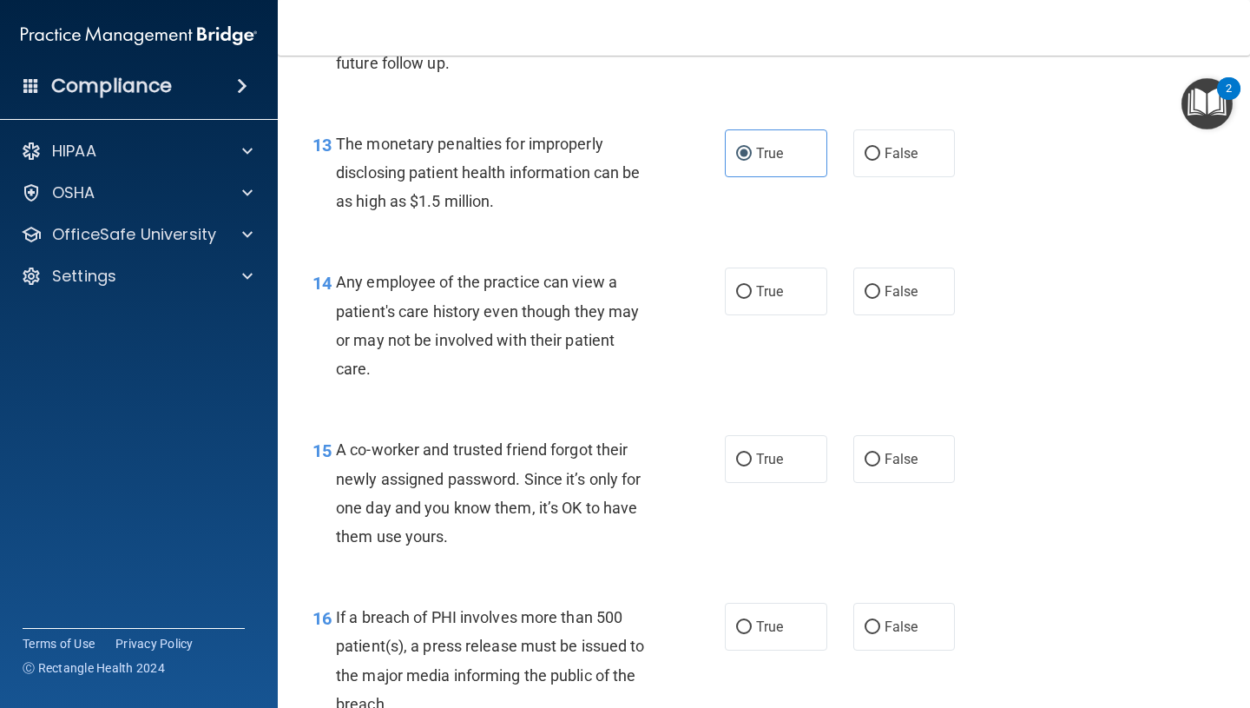
scroll to position [1896, 0]
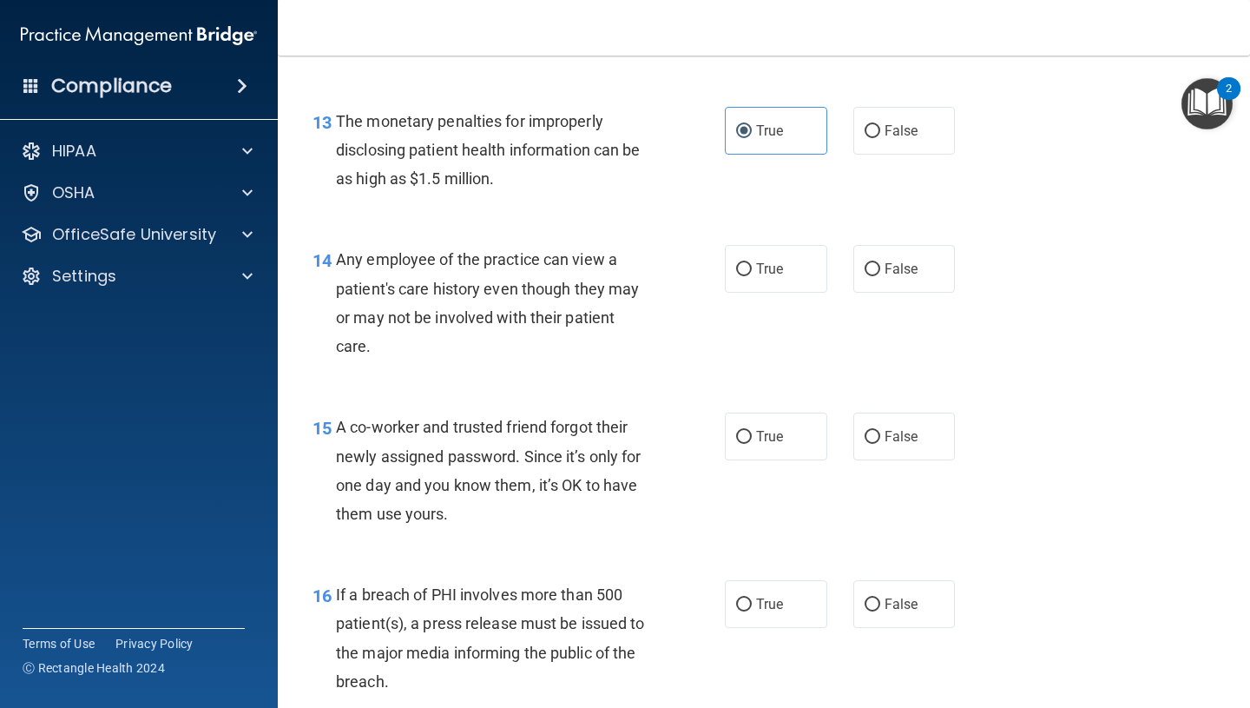
click at [564, 442] on div "A co-worker and trusted friend forgot their newly assigned password. Since it’s…" at bounding box center [500, 469] width 329 height 115
click at [917, 275] on span "False" at bounding box center [902, 268] width 34 height 16
click at [880, 275] on input "False" at bounding box center [873, 269] width 16 height 13
radio input "true"
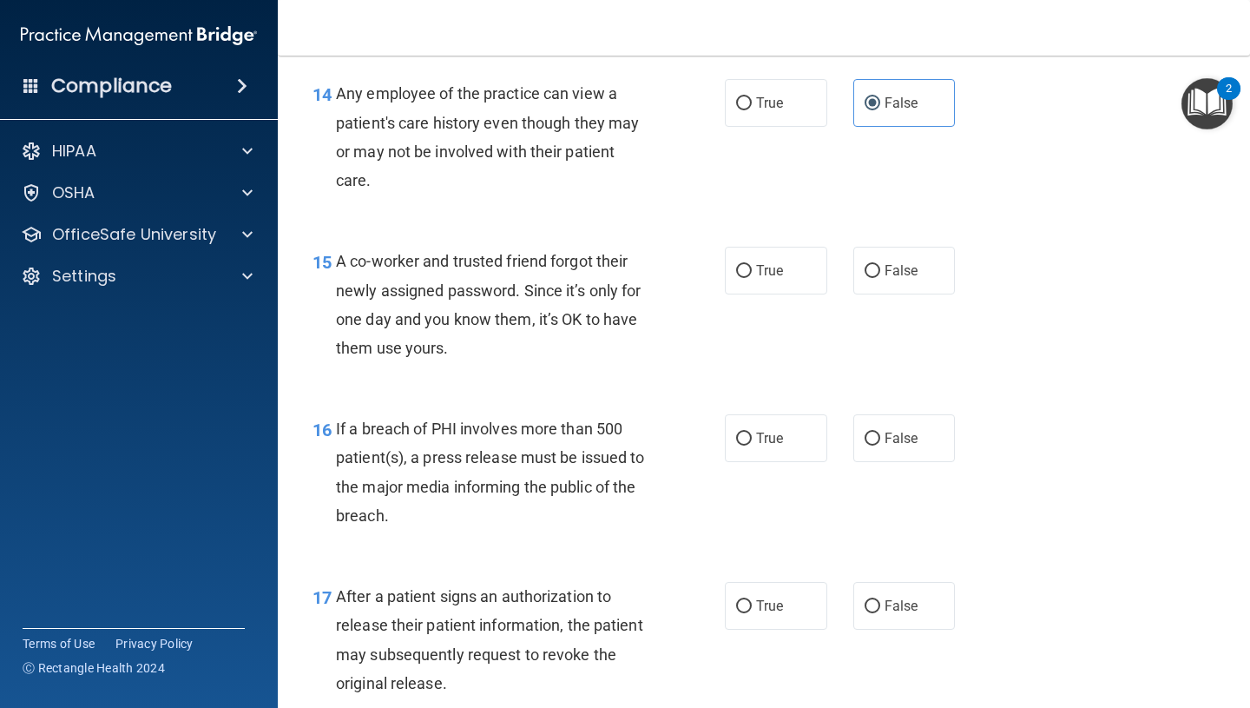
scroll to position [2063, 0]
click at [940, 268] on label "False" at bounding box center [905, 270] width 102 height 48
click at [880, 268] on input "False" at bounding box center [873, 270] width 16 height 13
radio input "true"
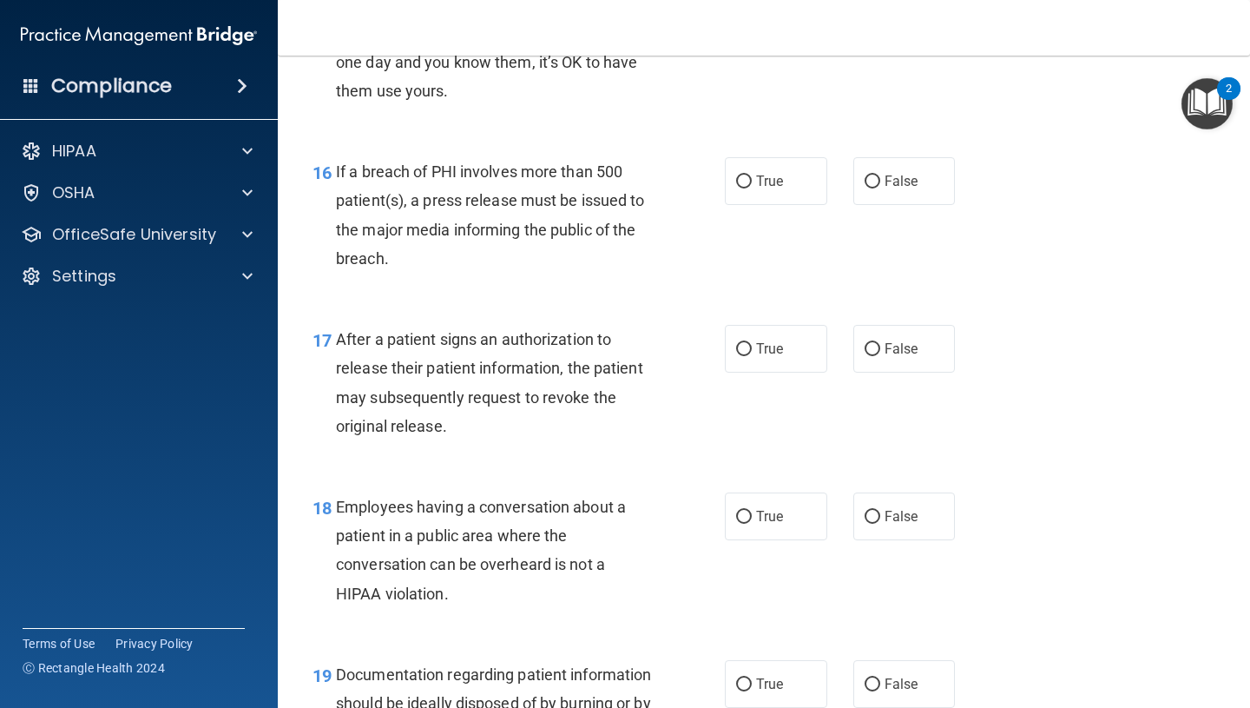
scroll to position [2321, 0]
click at [775, 172] on span "True" at bounding box center [769, 179] width 27 height 16
click at [752, 174] on input "True" at bounding box center [744, 180] width 16 height 13
radio input "true"
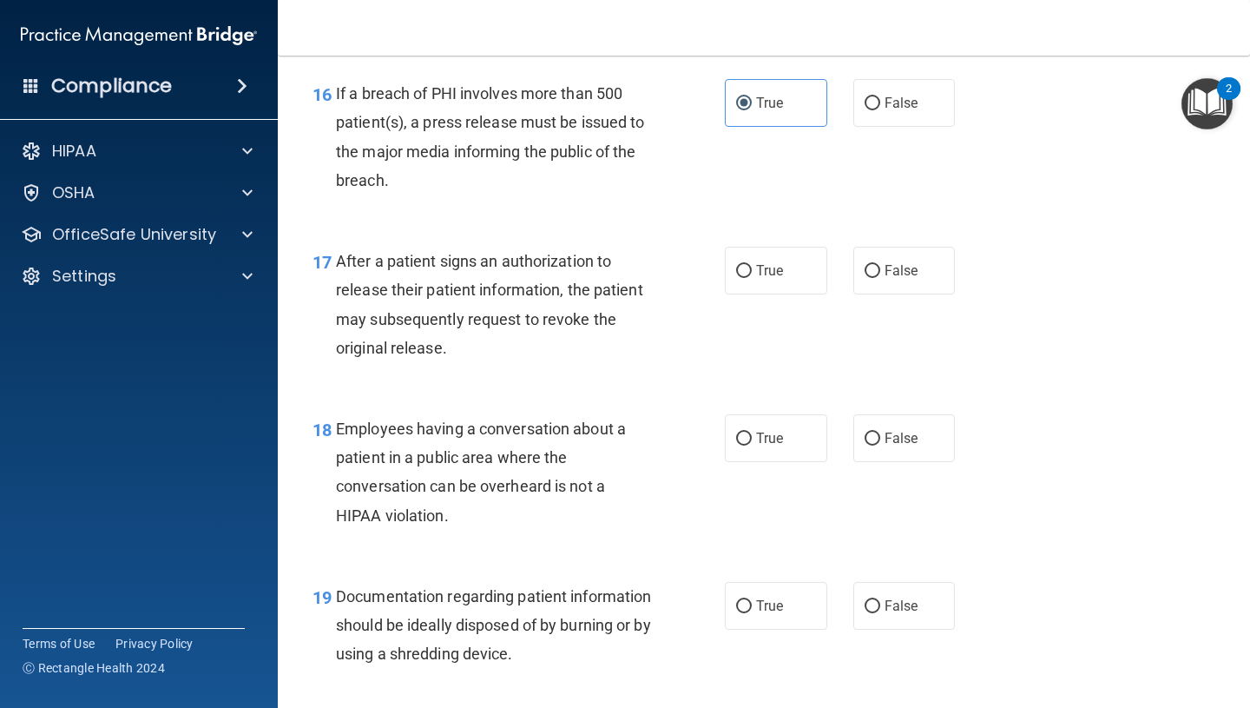
scroll to position [2404, 0]
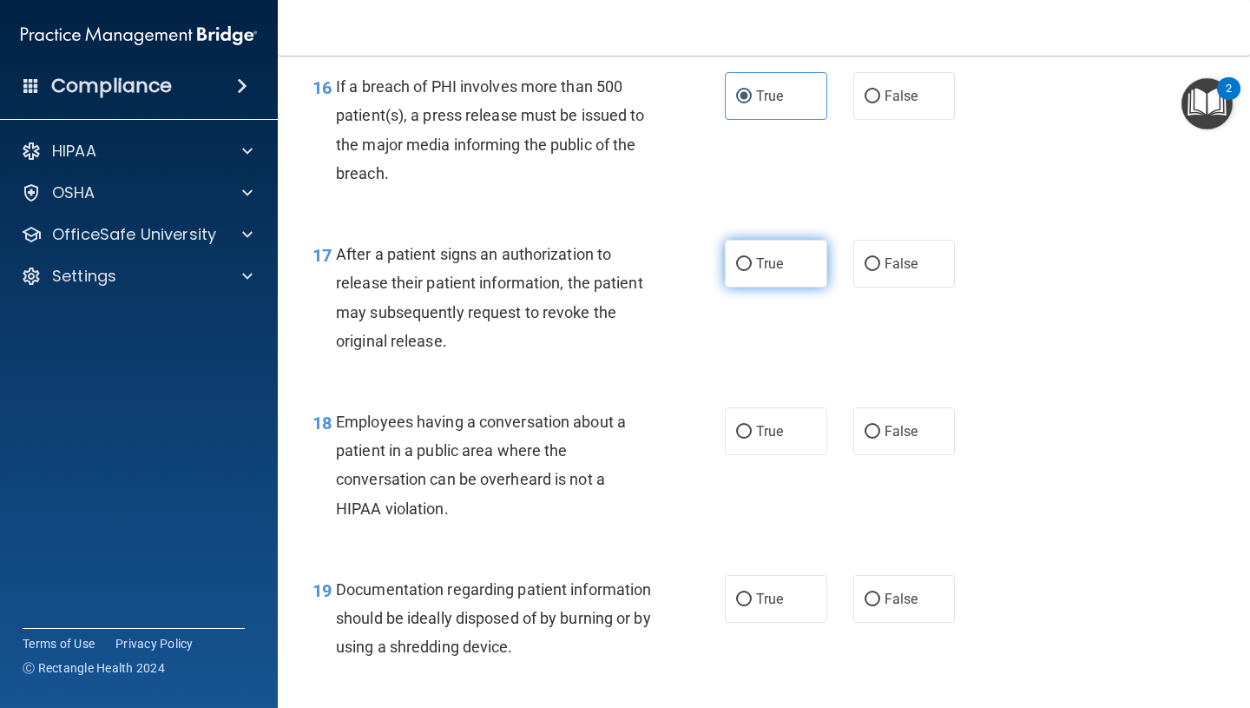
click at [763, 249] on label "True" at bounding box center [776, 264] width 102 height 48
click at [752, 258] on input "True" at bounding box center [744, 264] width 16 height 13
radio input "true"
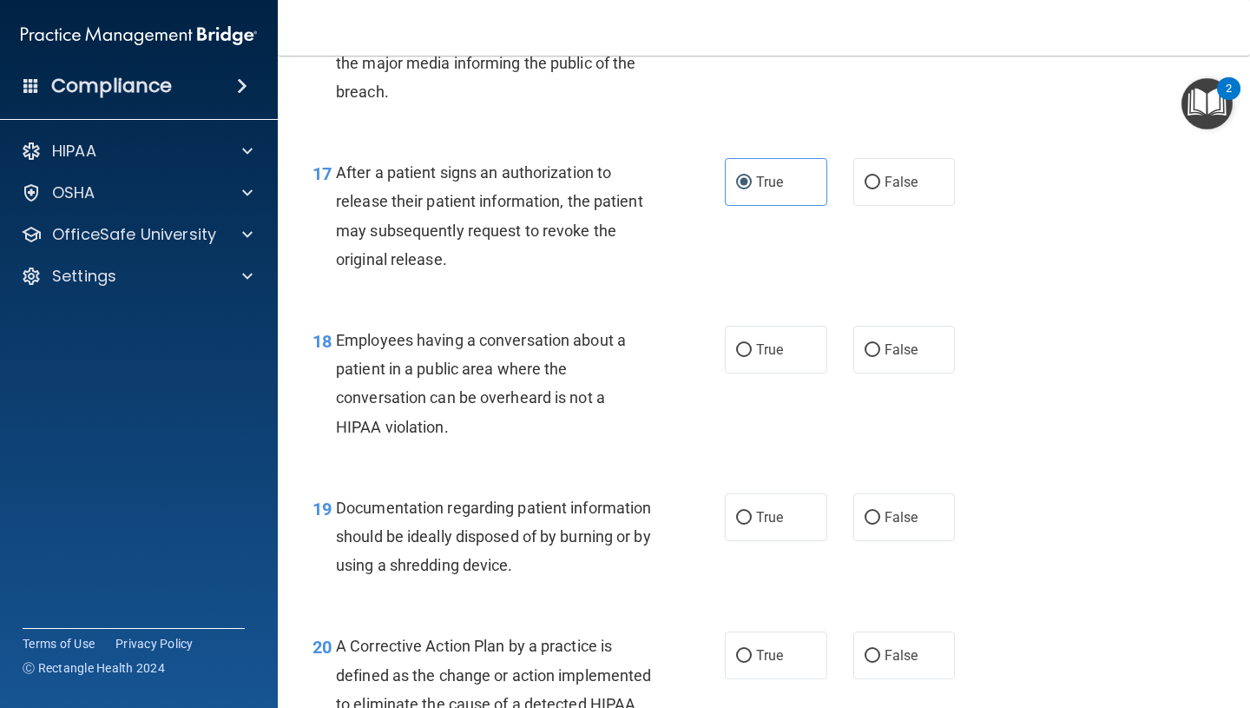
scroll to position [2572, 0]
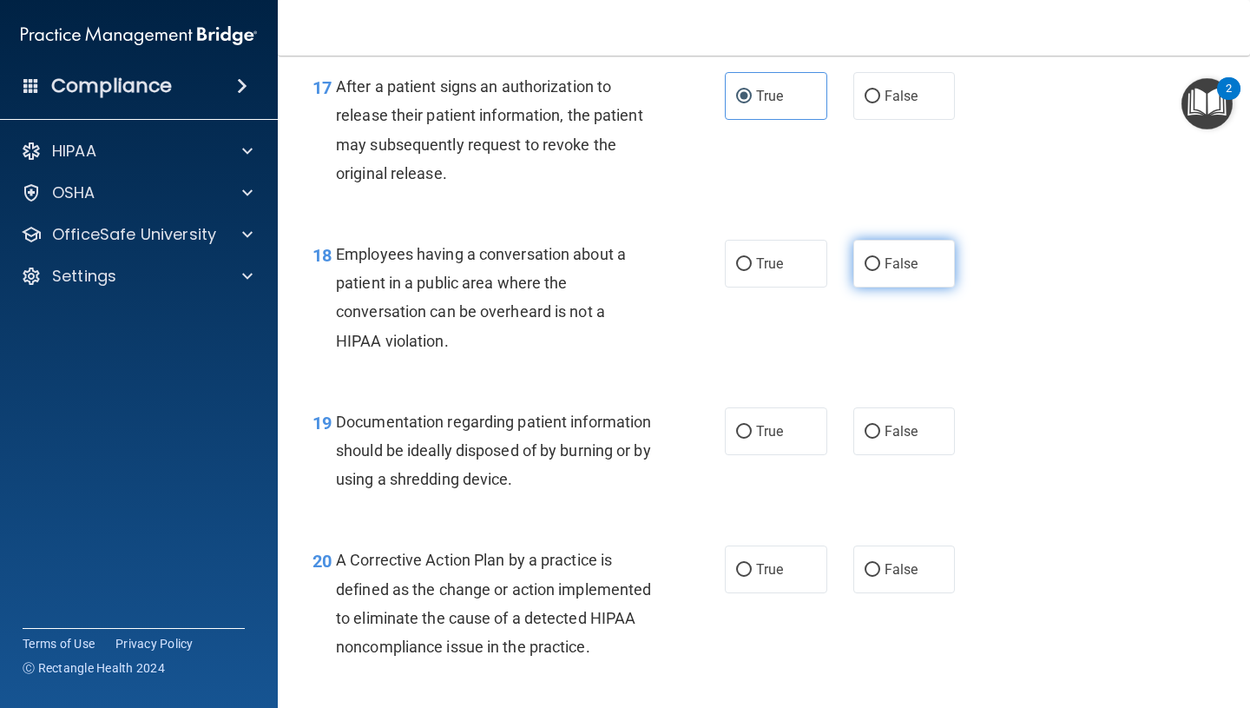
click at [916, 264] on span "False" at bounding box center [902, 263] width 34 height 16
click at [880, 264] on input "False" at bounding box center [873, 264] width 16 height 13
radio input "true"
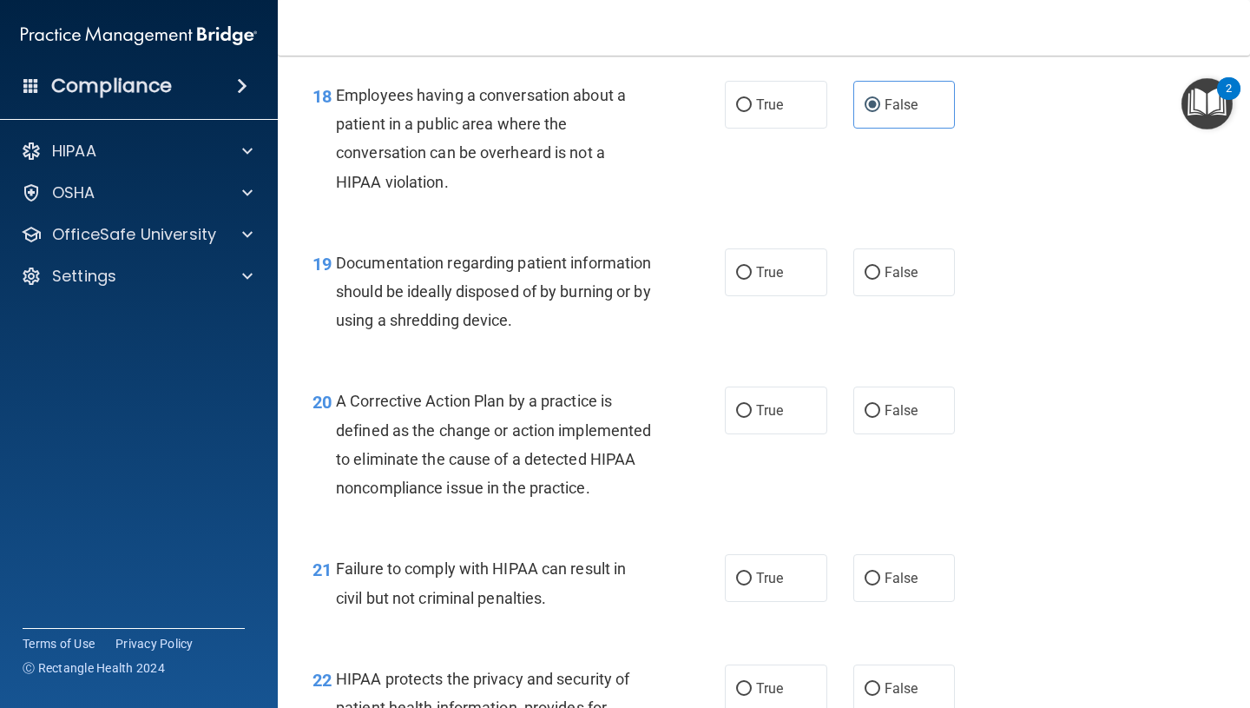
scroll to position [2733, 0]
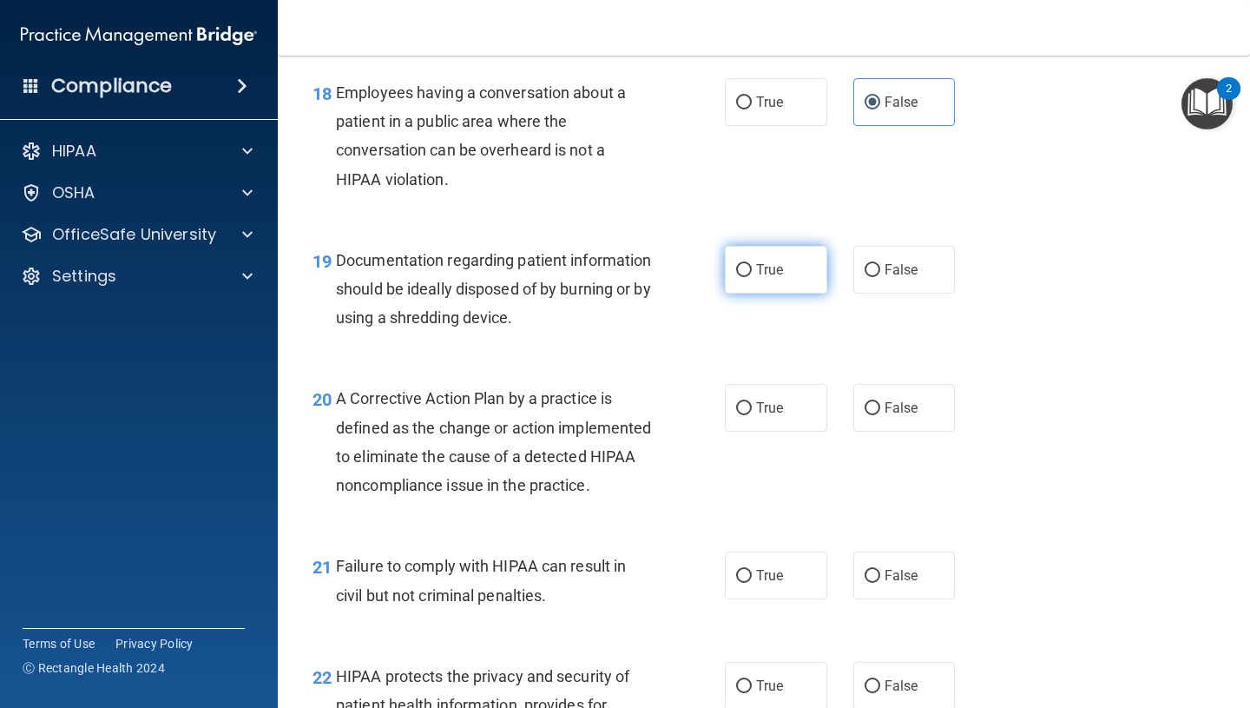
click at [788, 265] on label "True" at bounding box center [776, 270] width 102 height 48
click at [752, 265] on input "True" at bounding box center [744, 270] width 16 height 13
radio input "true"
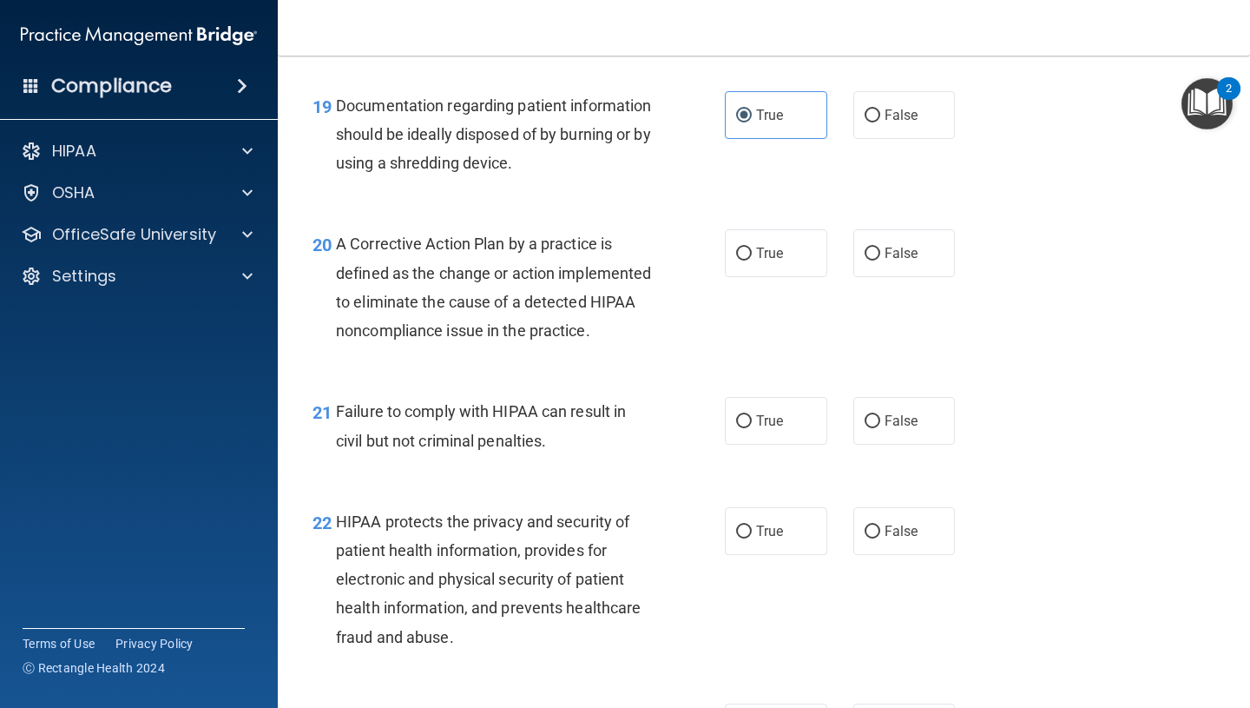
scroll to position [2890, 0]
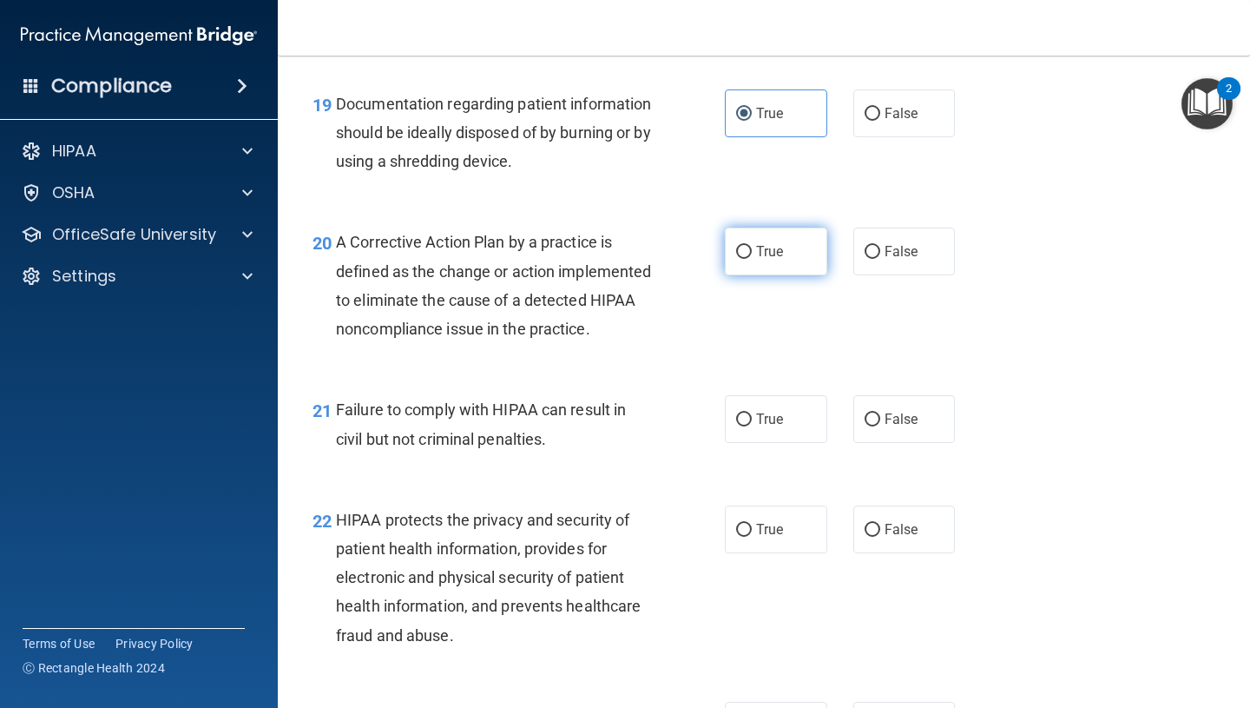
click at [787, 247] on label "True" at bounding box center [776, 251] width 102 height 48
click at [752, 247] on input "True" at bounding box center [744, 252] width 16 height 13
radio input "true"
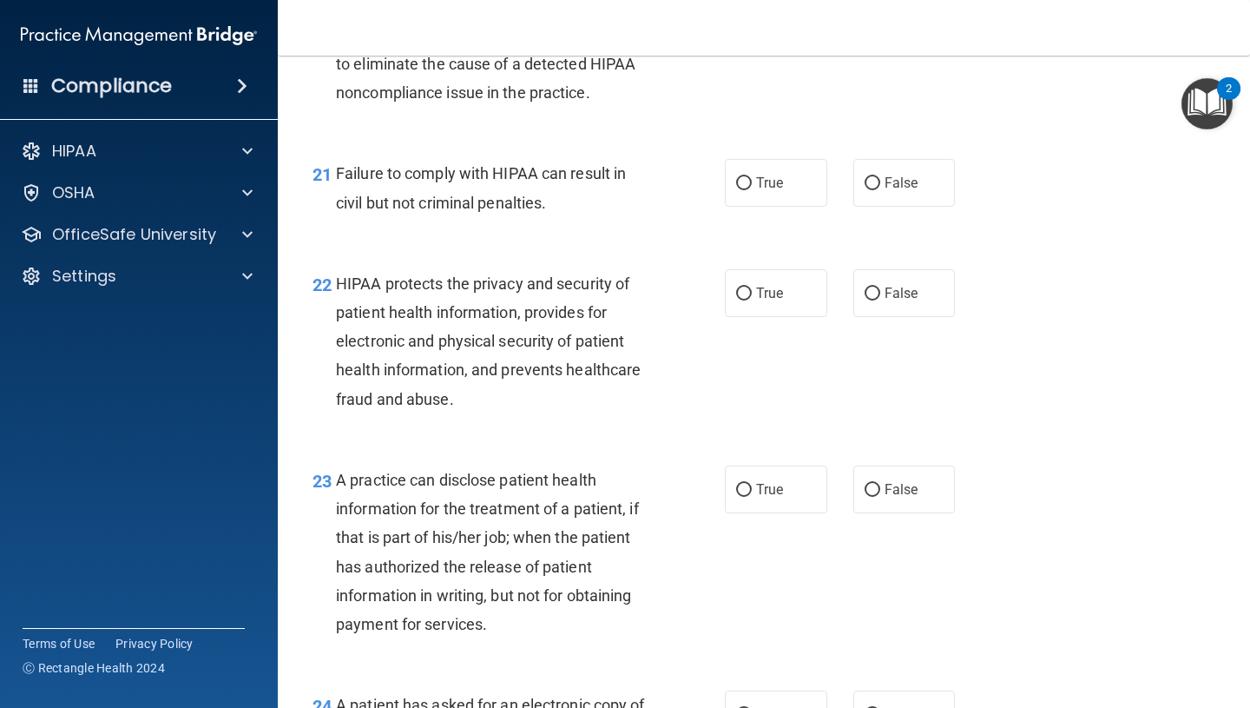
scroll to position [3129, 0]
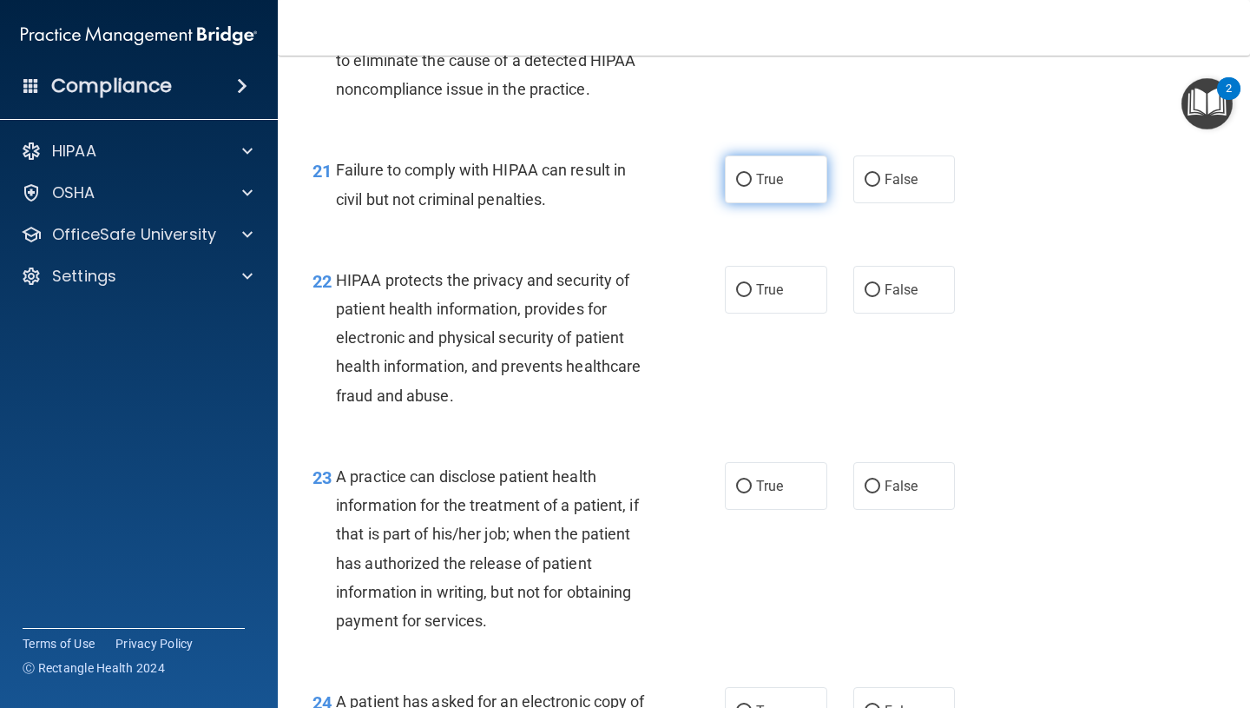
click at [793, 203] on label "True" at bounding box center [776, 179] width 102 height 48
click at [752, 187] on input "True" at bounding box center [744, 180] width 16 height 13
radio input "true"
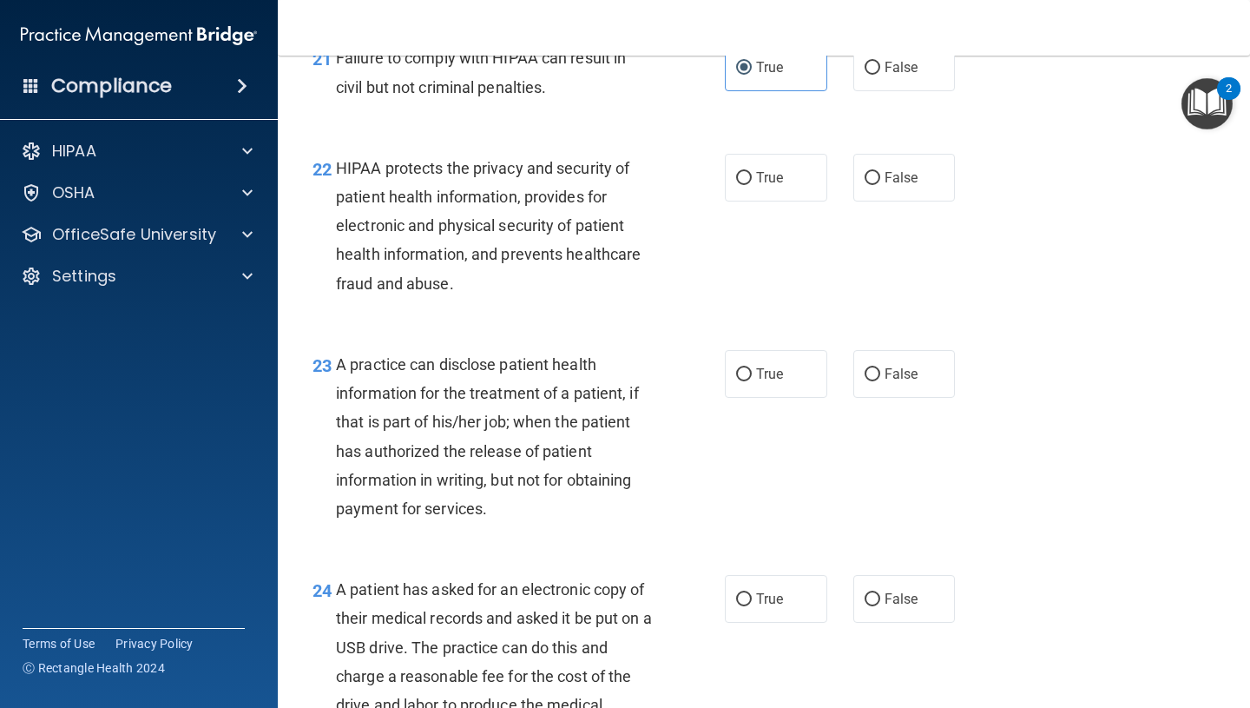
scroll to position [3242, 0]
click at [768, 185] on span "True" at bounding box center [769, 176] width 27 height 16
click at [752, 184] on input "True" at bounding box center [744, 177] width 16 height 13
radio input "true"
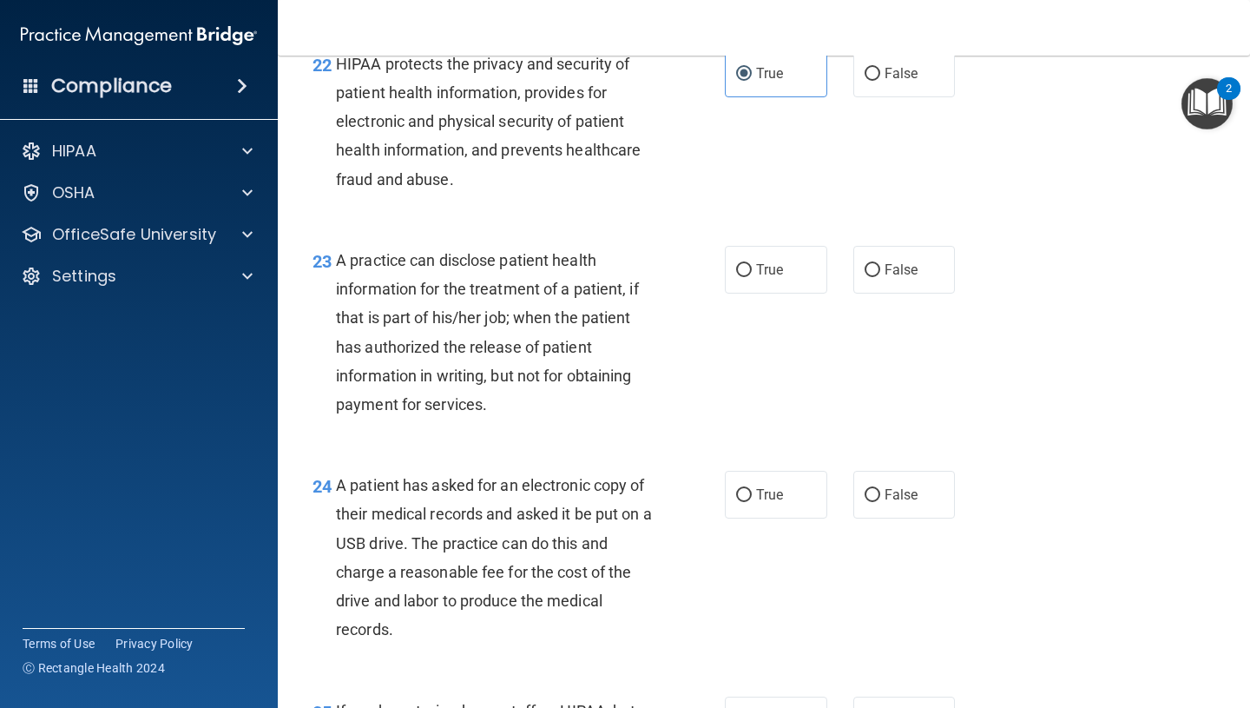
scroll to position [3423, 0]
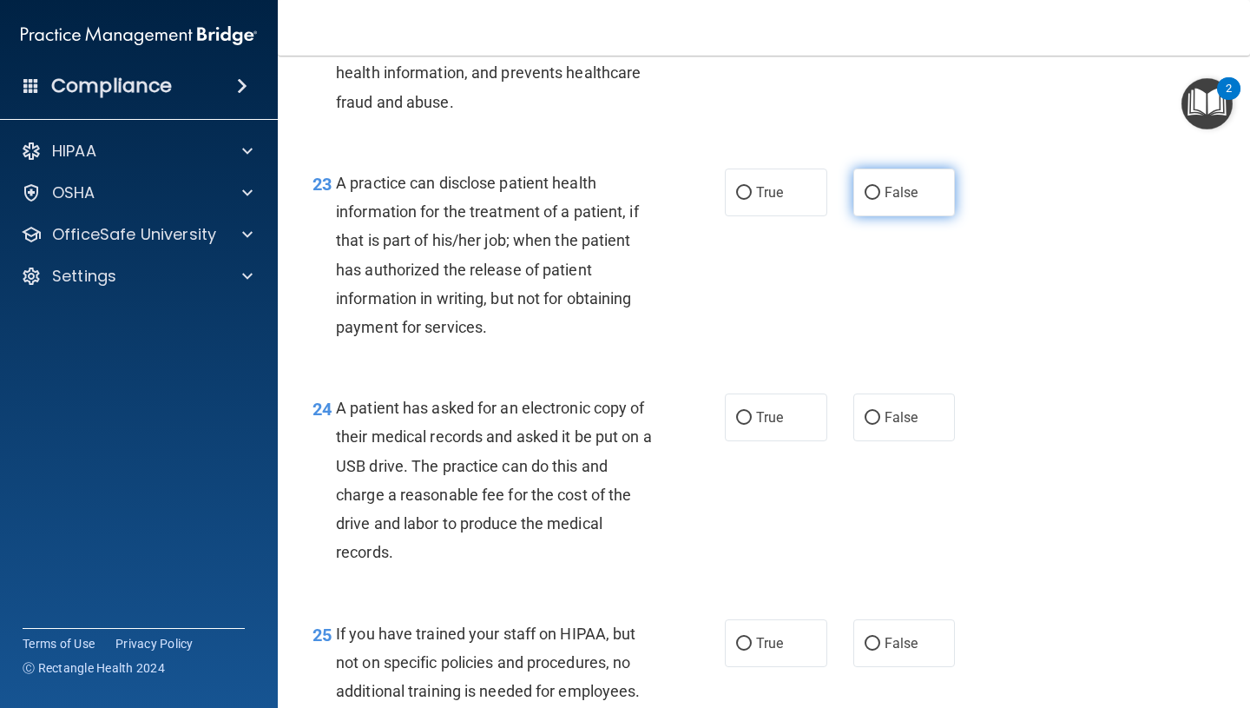
click at [887, 201] on span "False" at bounding box center [902, 192] width 34 height 16
click at [880, 200] on input "False" at bounding box center [873, 193] width 16 height 13
radio input "true"
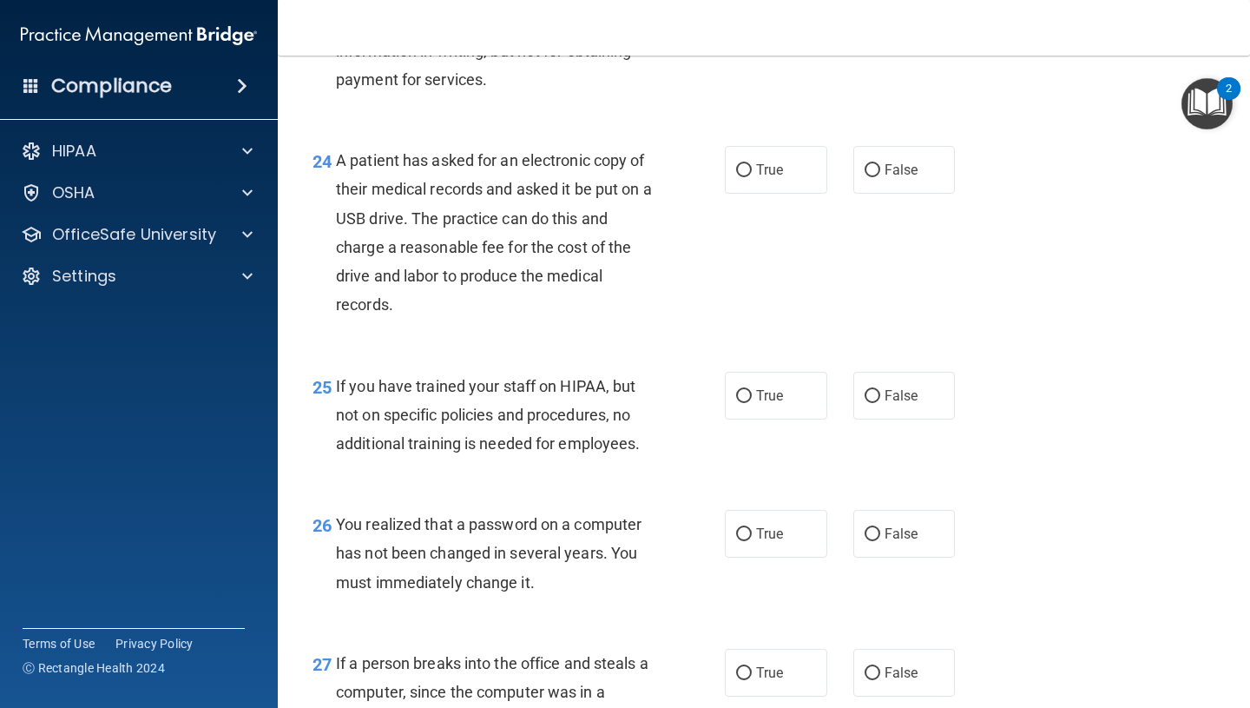
scroll to position [3688, 0]
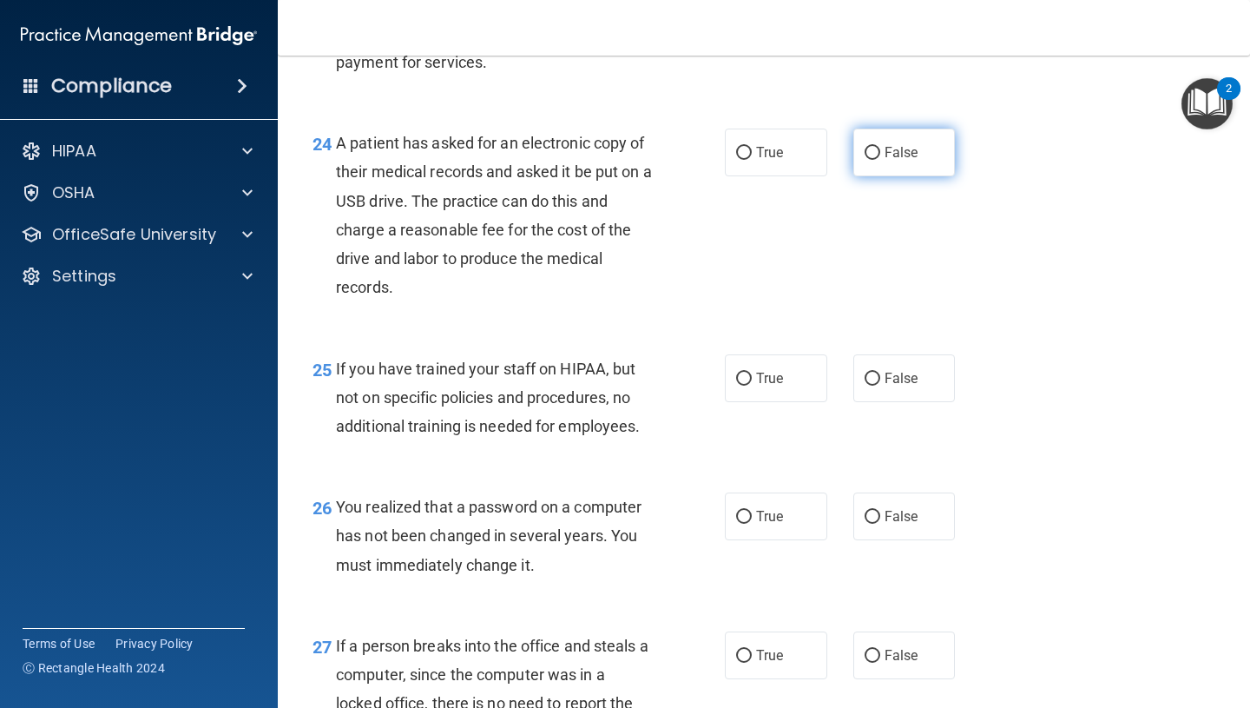
click at [887, 176] on label "False" at bounding box center [905, 153] width 102 height 48
click at [880, 160] on input "False" at bounding box center [873, 153] width 16 height 13
radio input "true"
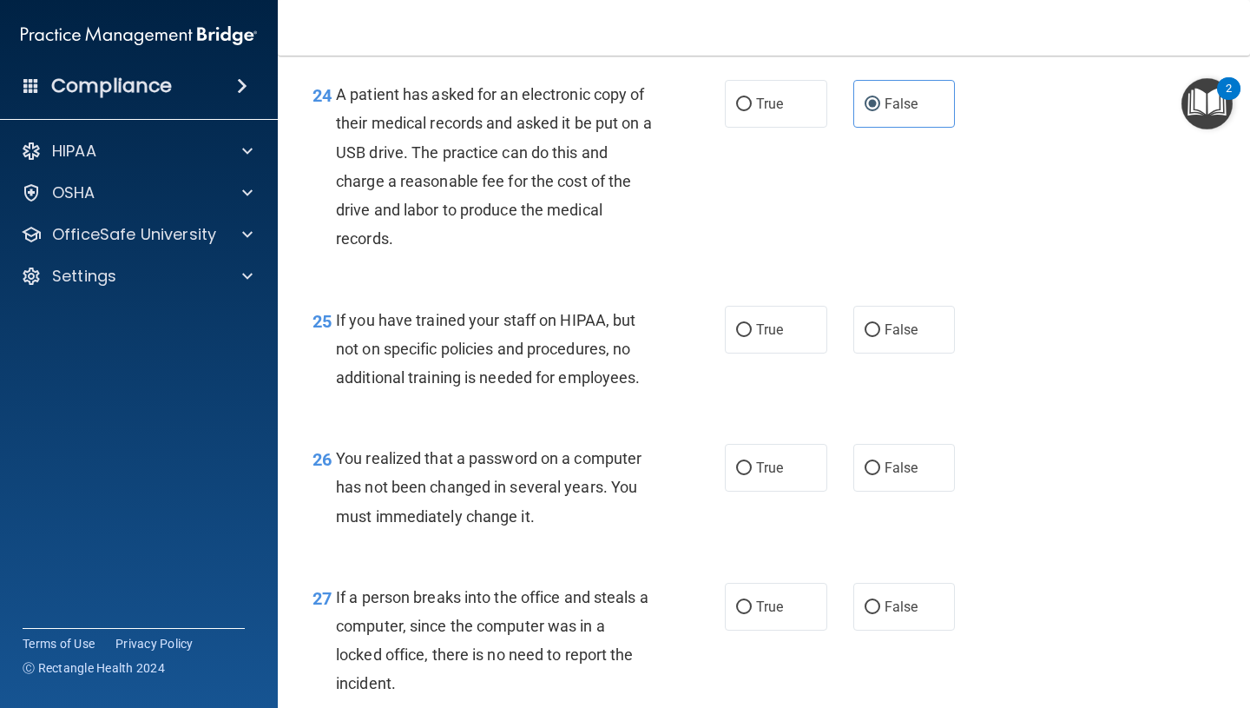
scroll to position [3738, 0]
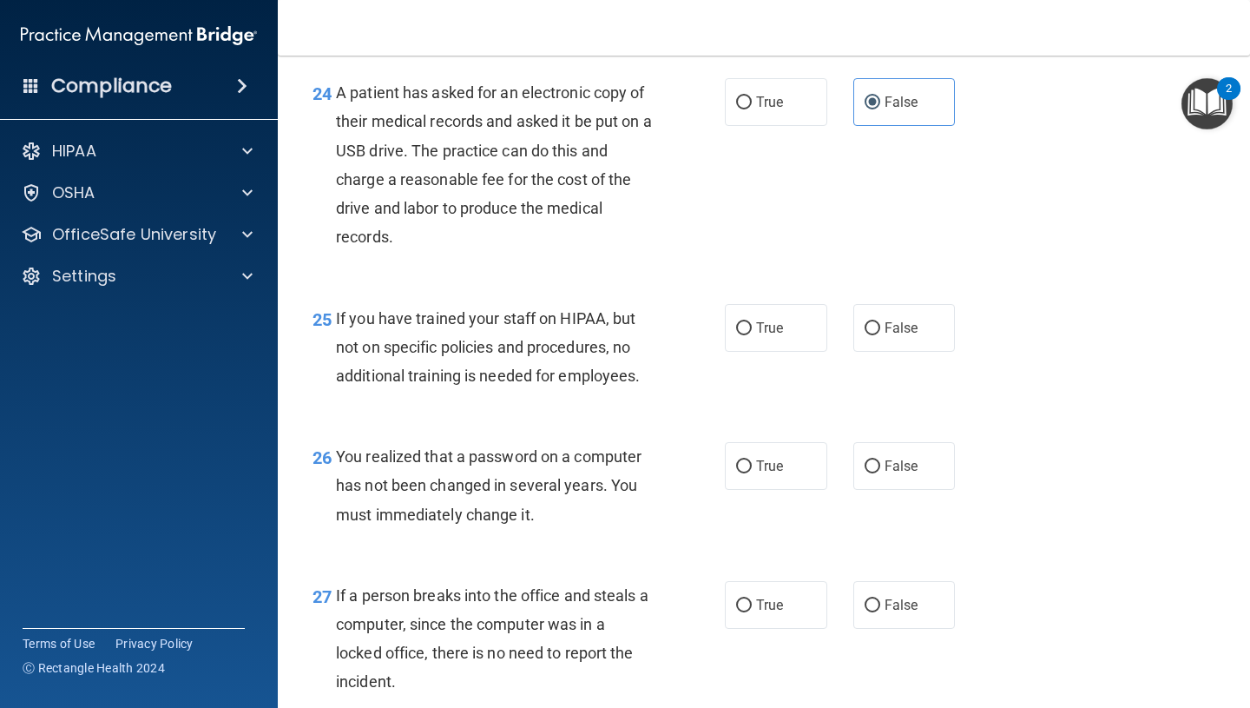
click at [570, 385] on span "If you have trained your staff on HIPAA, but not on specific policies and proce…" at bounding box center [488, 347] width 304 height 76
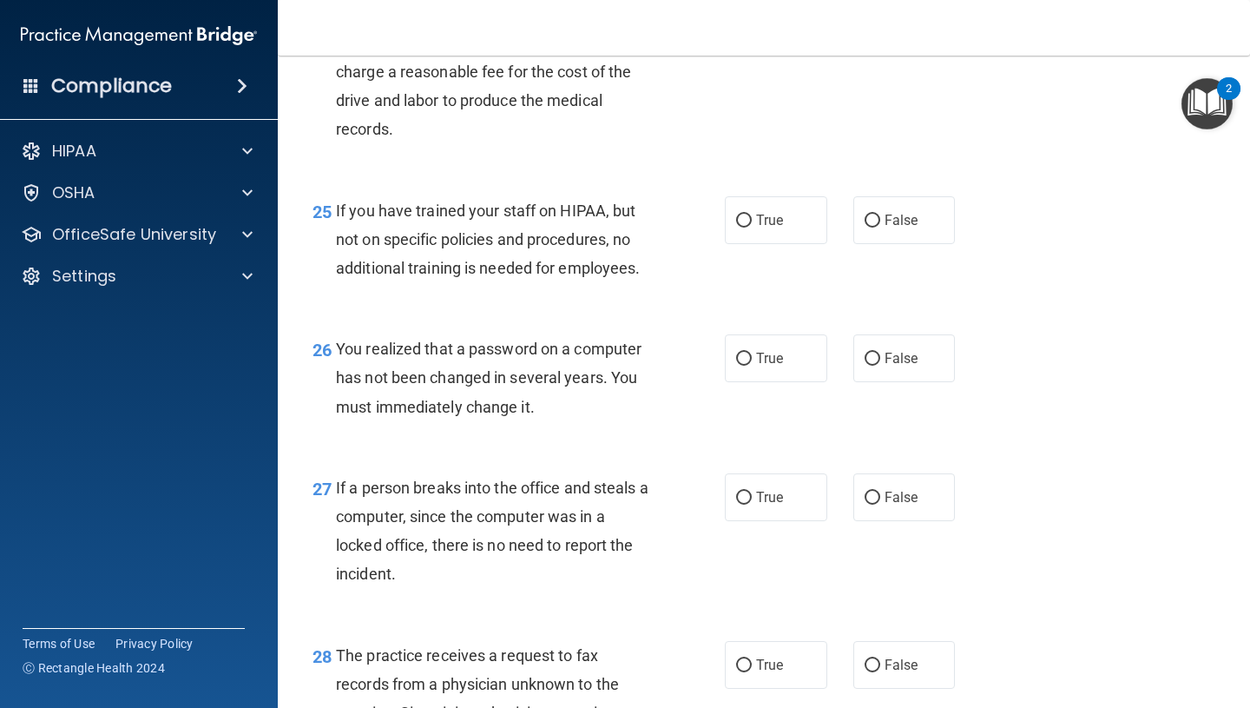
scroll to position [3850, 0]
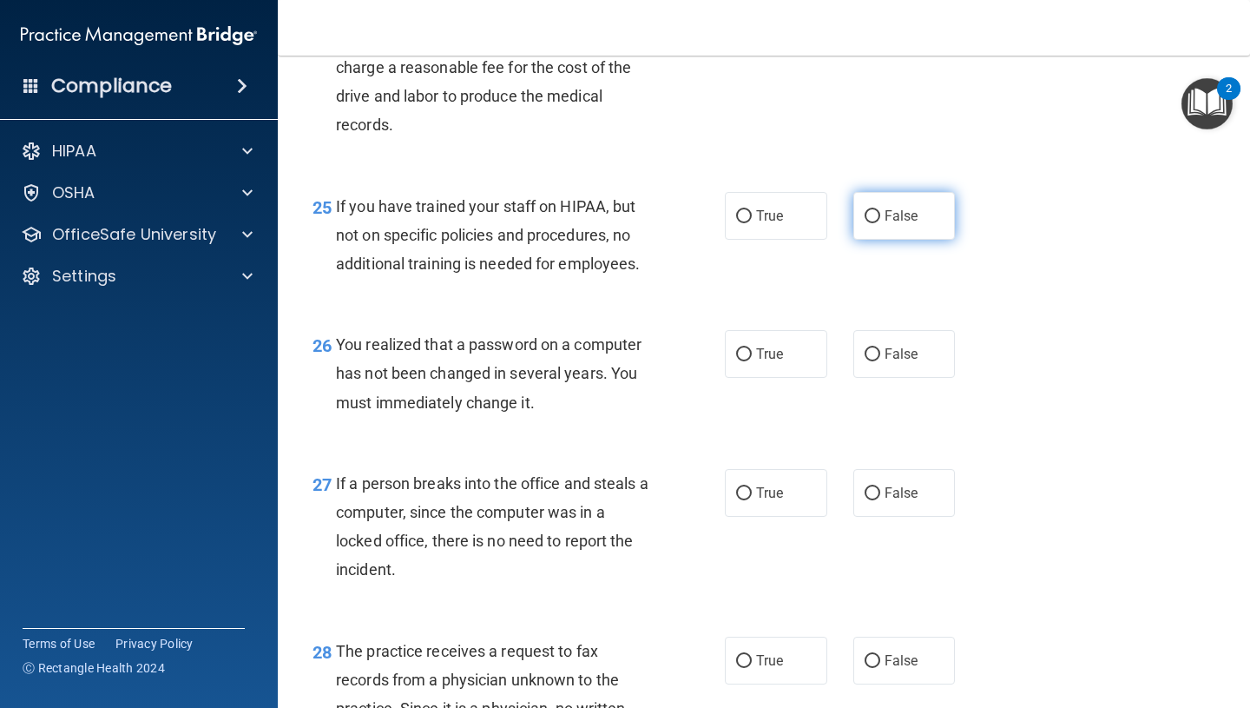
click at [920, 240] on label "False" at bounding box center [905, 216] width 102 height 48
click at [880, 223] on input "False" at bounding box center [873, 216] width 16 height 13
radio input "true"
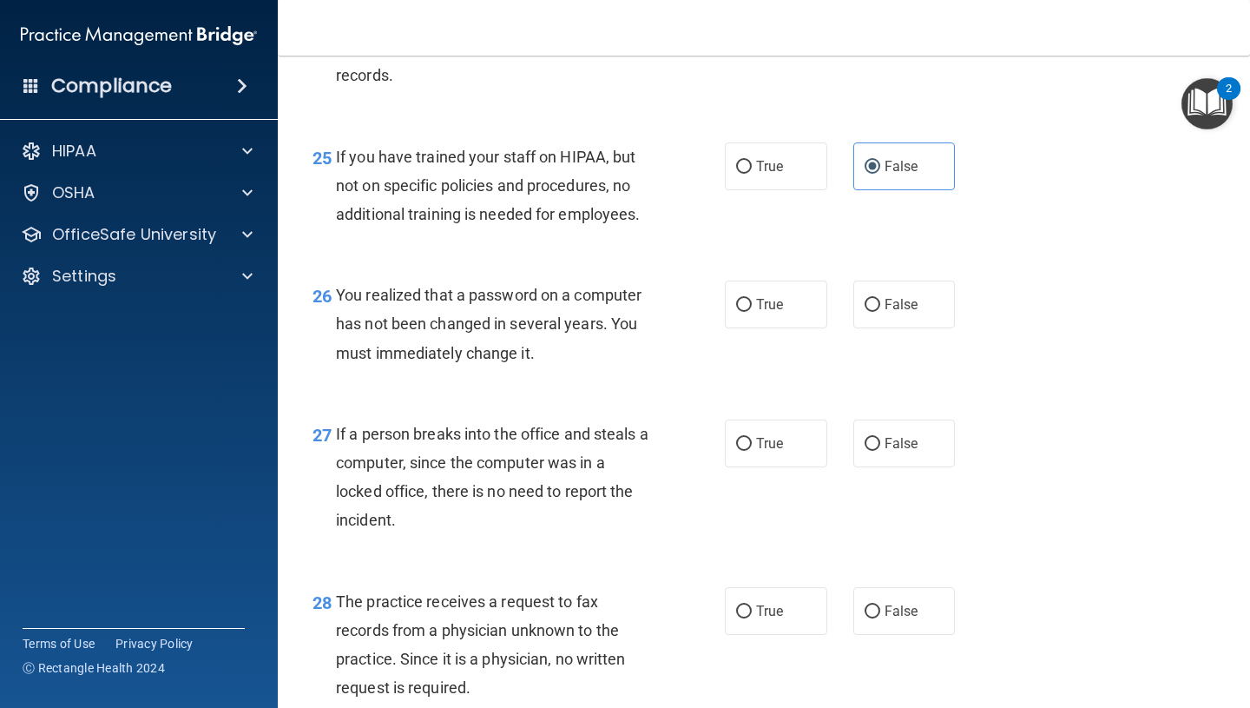
scroll to position [3943, 0]
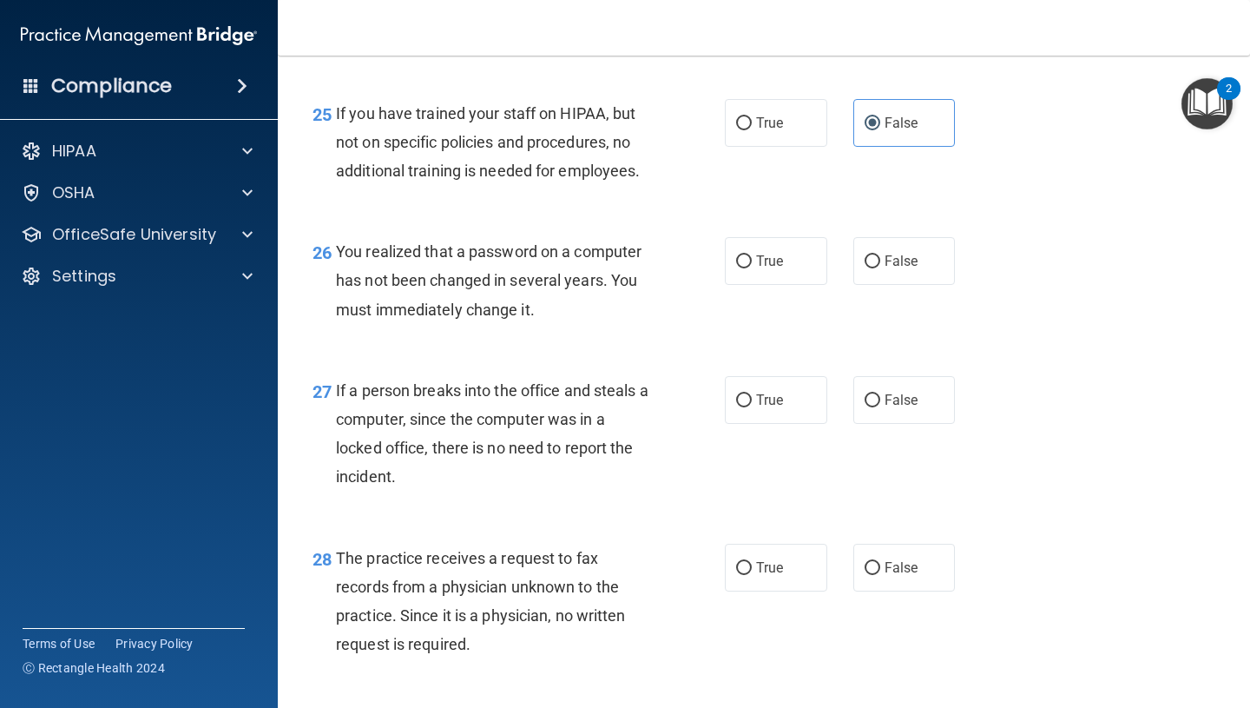
click at [459, 484] on span "If a person breaks into the office and steals a computer, since the computer wa…" at bounding box center [492, 433] width 313 height 105
click at [742, 285] on label "True" at bounding box center [776, 261] width 102 height 48
click at [742, 268] on input "True" at bounding box center [744, 261] width 16 height 13
radio input "true"
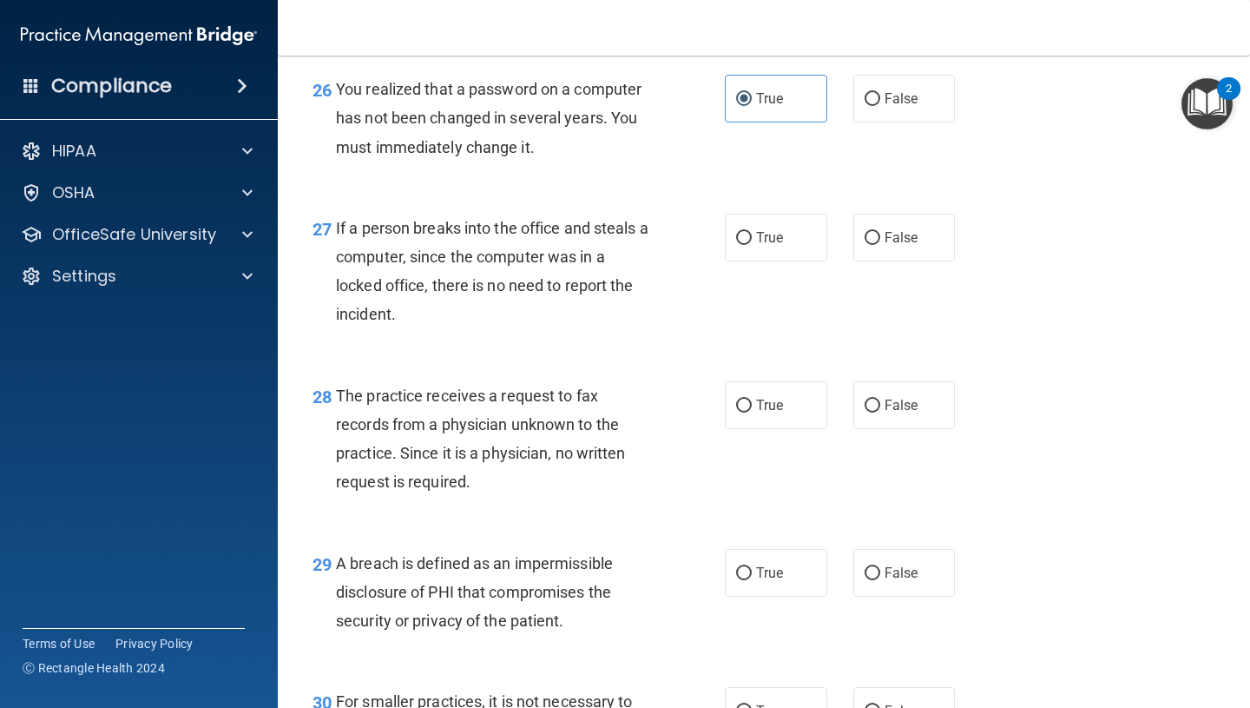
scroll to position [4108, 0]
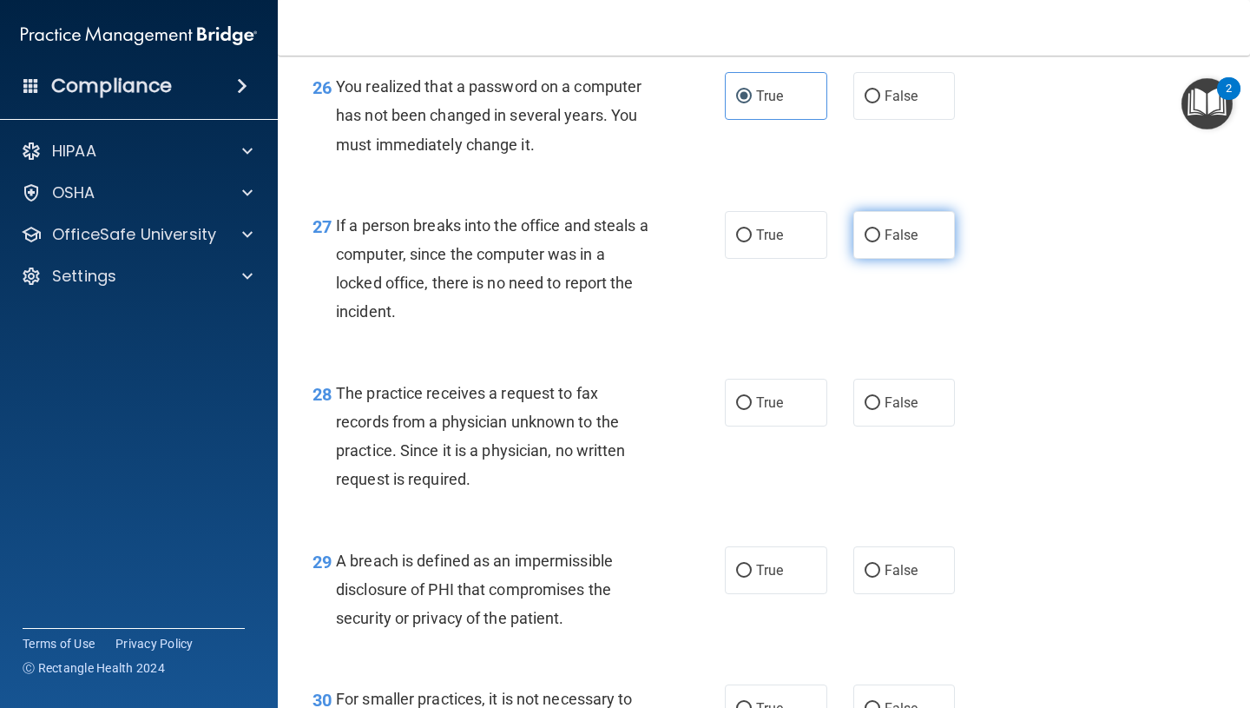
click at [901, 243] on span "False" at bounding box center [902, 235] width 34 height 16
click at [880, 242] on input "False" at bounding box center [873, 235] width 16 height 13
radio input "true"
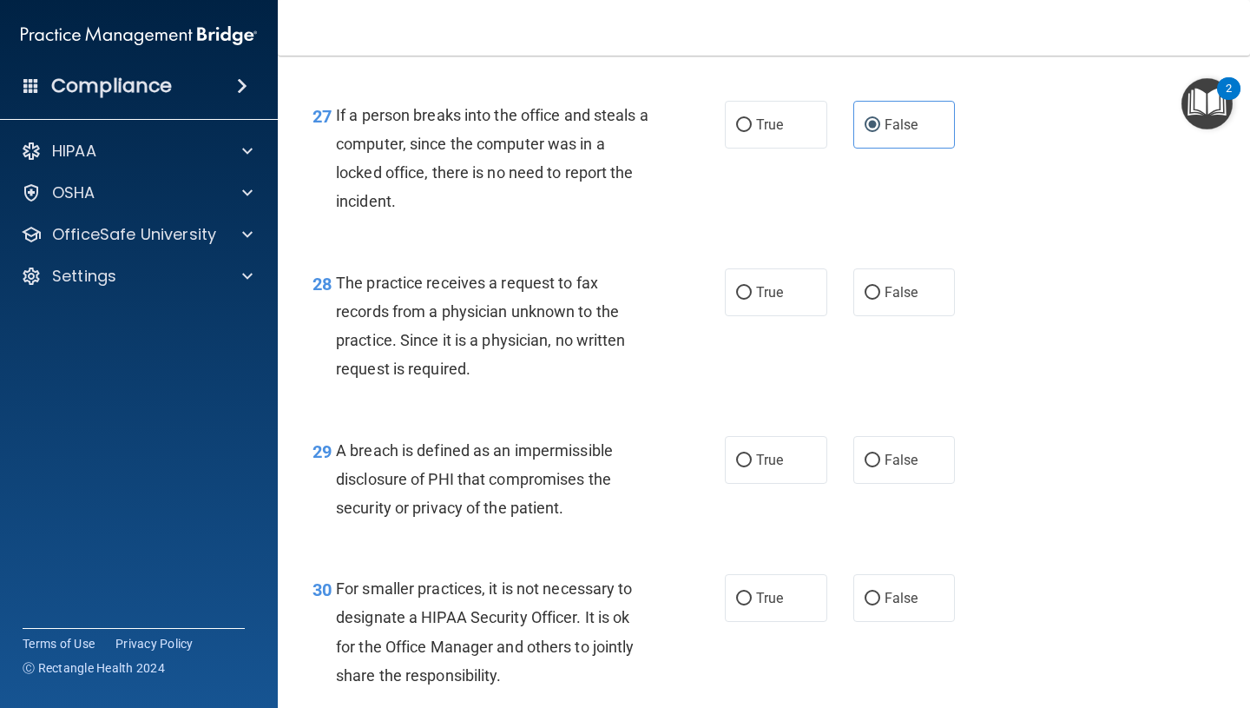
scroll to position [4332, 0]
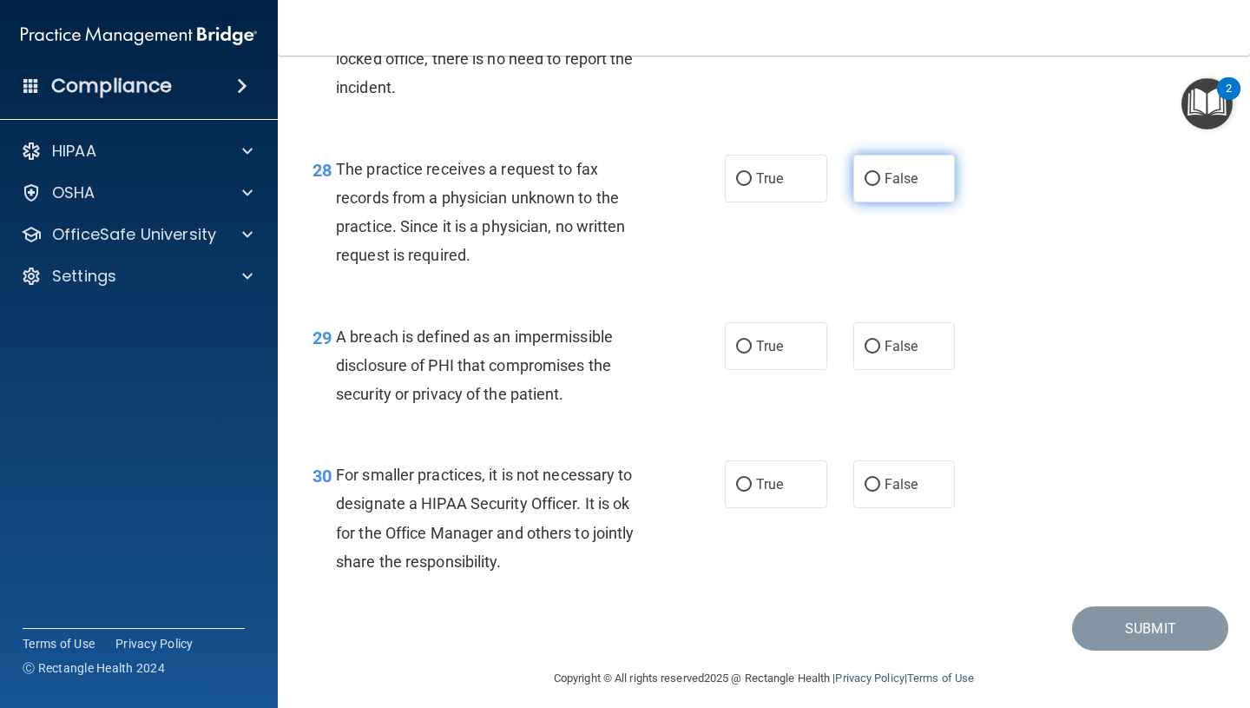
click at [902, 187] on span "False" at bounding box center [902, 178] width 34 height 16
click at [880, 186] on input "False" at bounding box center [873, 179] width 16 height 13
radio input "true"
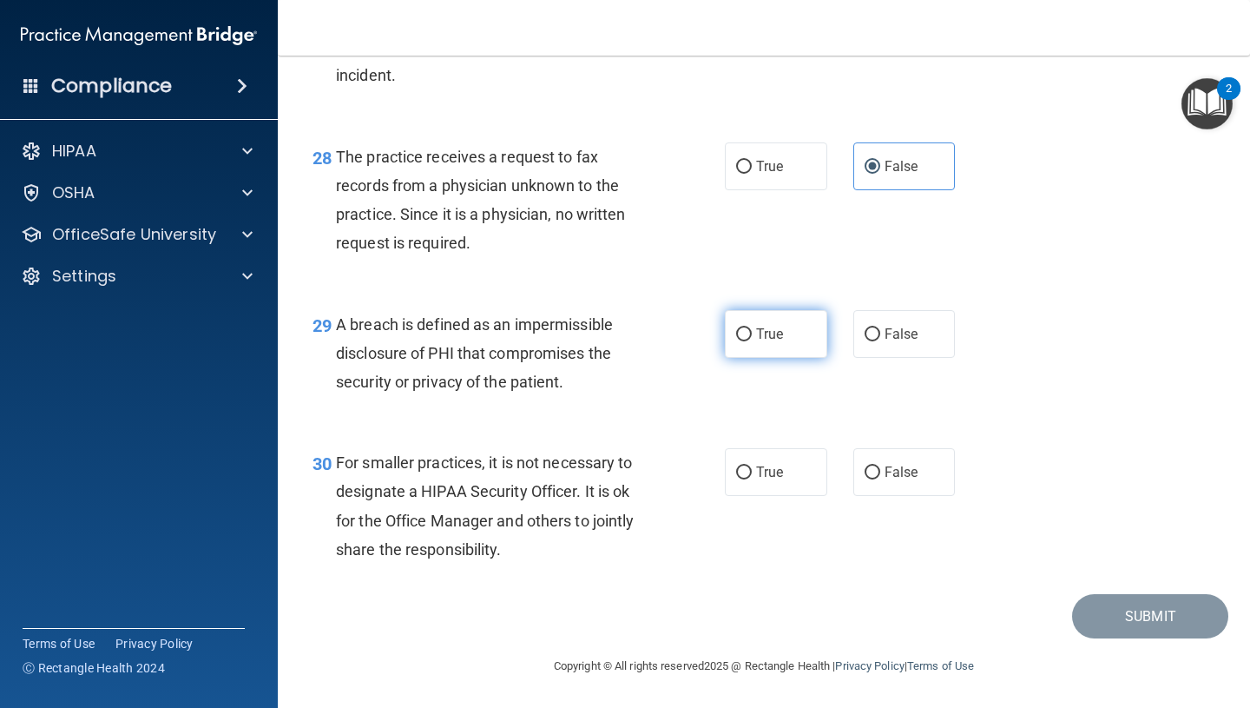
click at [780, 320] on label "True" at bounding box center [776, 334] width 102 height 48
click at [752, 328] on input "True" at bounding box center [744, 334] width 16 height 13
radio input "true"
click at [926, 479] on label "False" at bounding box center [905, 472] width 102 height 48
click at [880, 479] on input "False" at bounding box center [873, 472] width 16 height 13
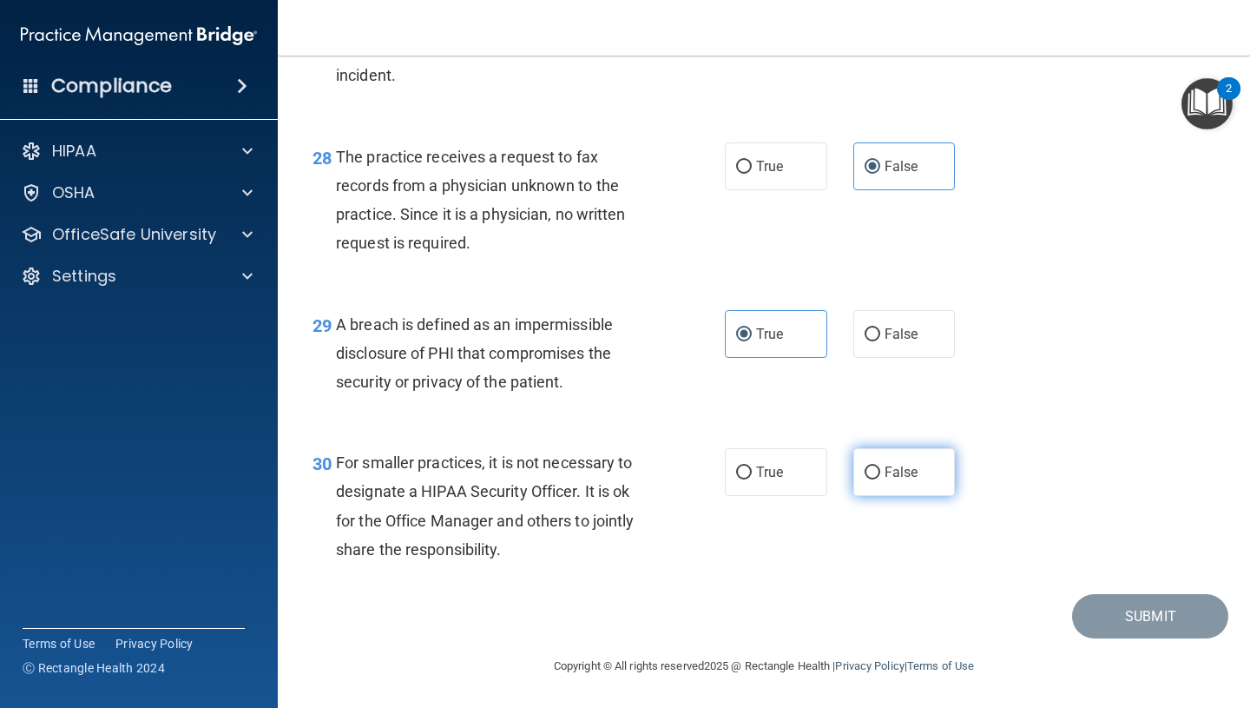
radio input "true"
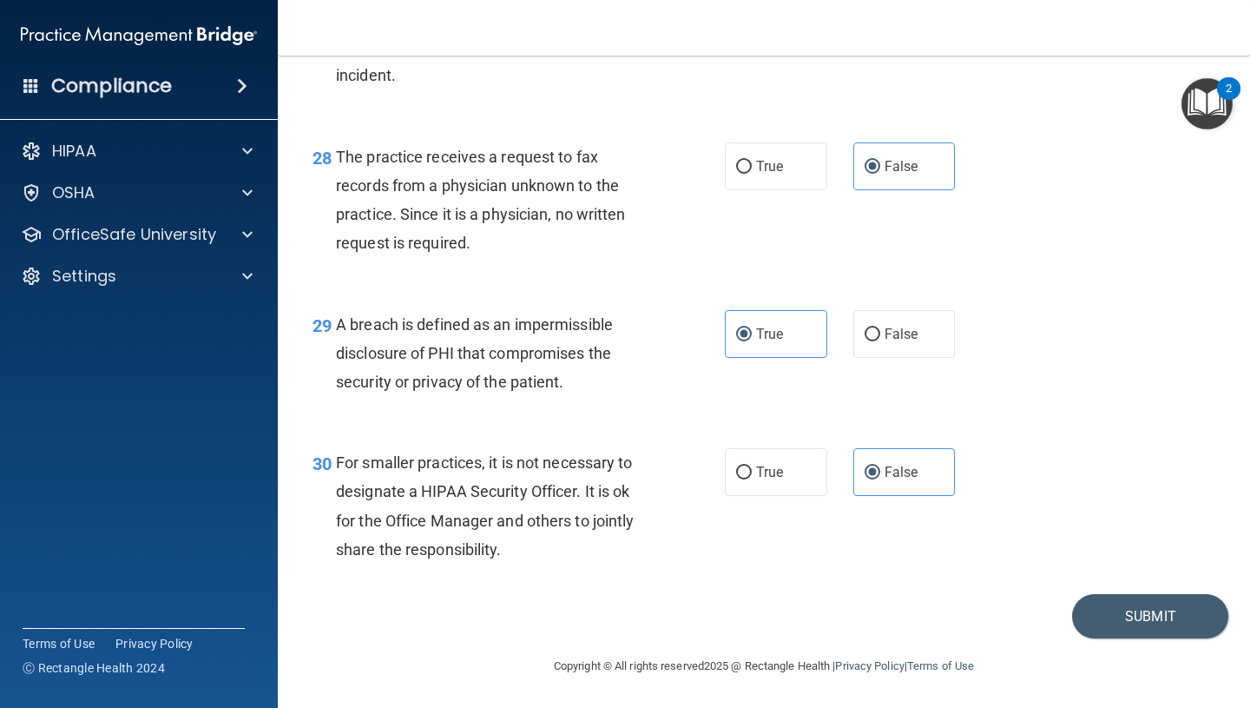
click at [1124, 638] on footer "Copyright © All rights reserved 2025 @ Rectangle Health | Privacy Policy | Term…" at bounding box center [764, 664] width 903 height 52
click at [1135, 616] on button "Submit" at bounding box center [1150, 616] width 156 height 44
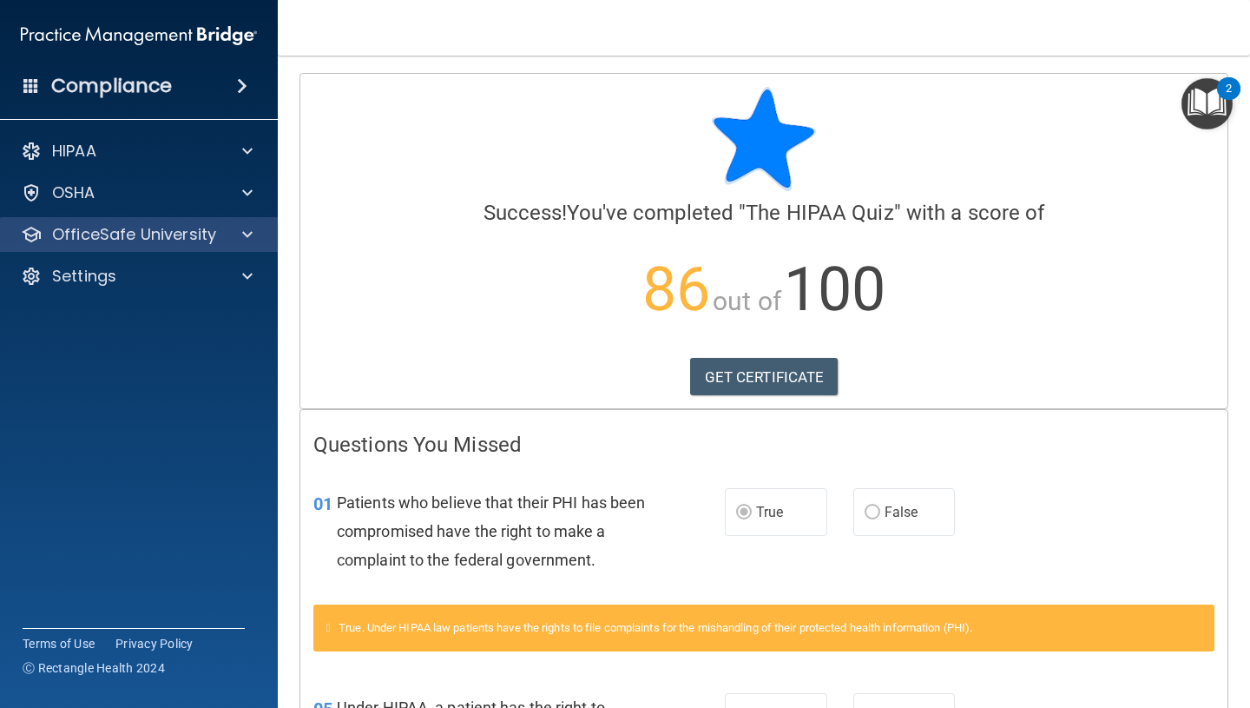
click at [135, 245] on div "OfficeSafe University" at bounding box center [139, 234] width 279 height 35
click at [243, 234] on span at bounding box center [247, 234] width 10 height 21
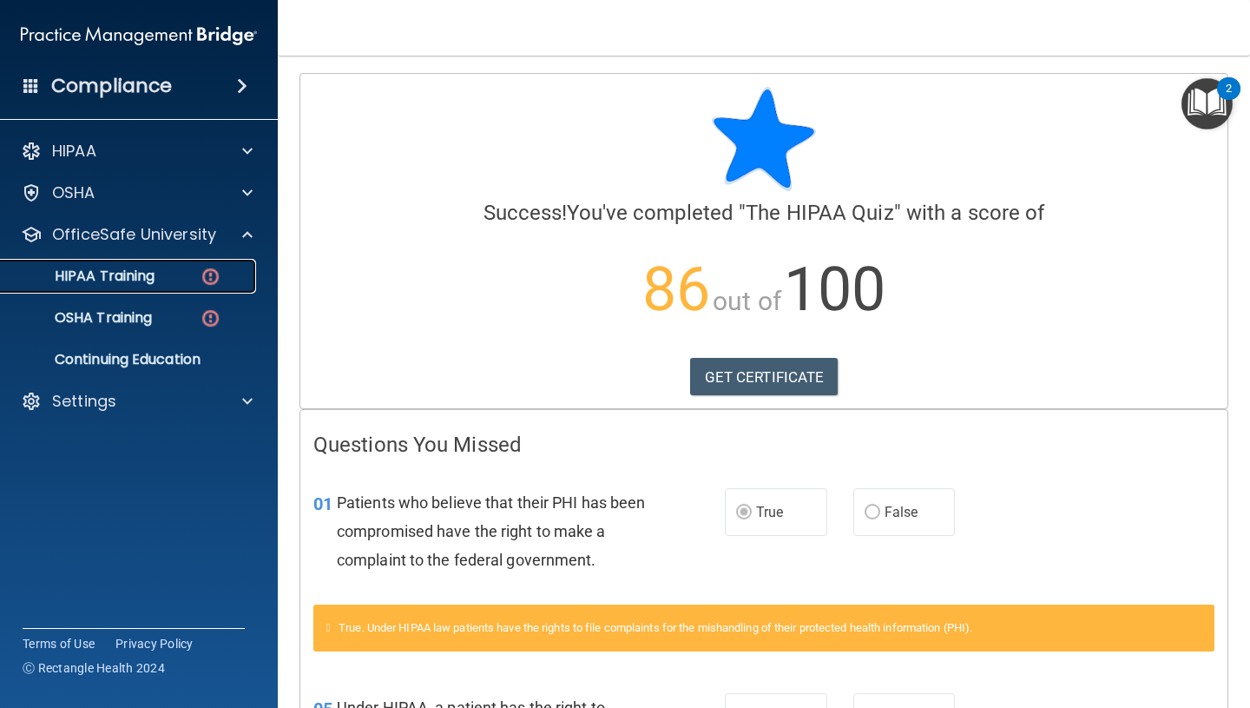
click at [115, 276] on p "HIPAA Training" at bounding box center [82, 275] width 143 height 17
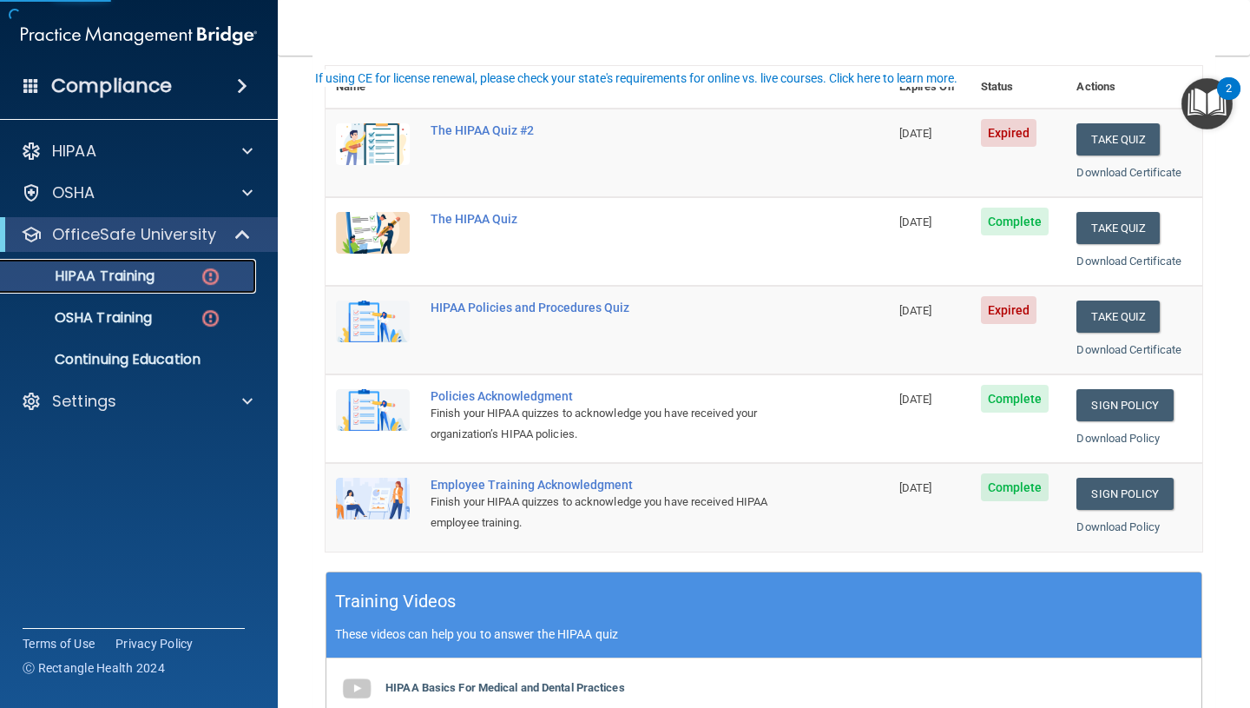
scroll to position [201, 0]
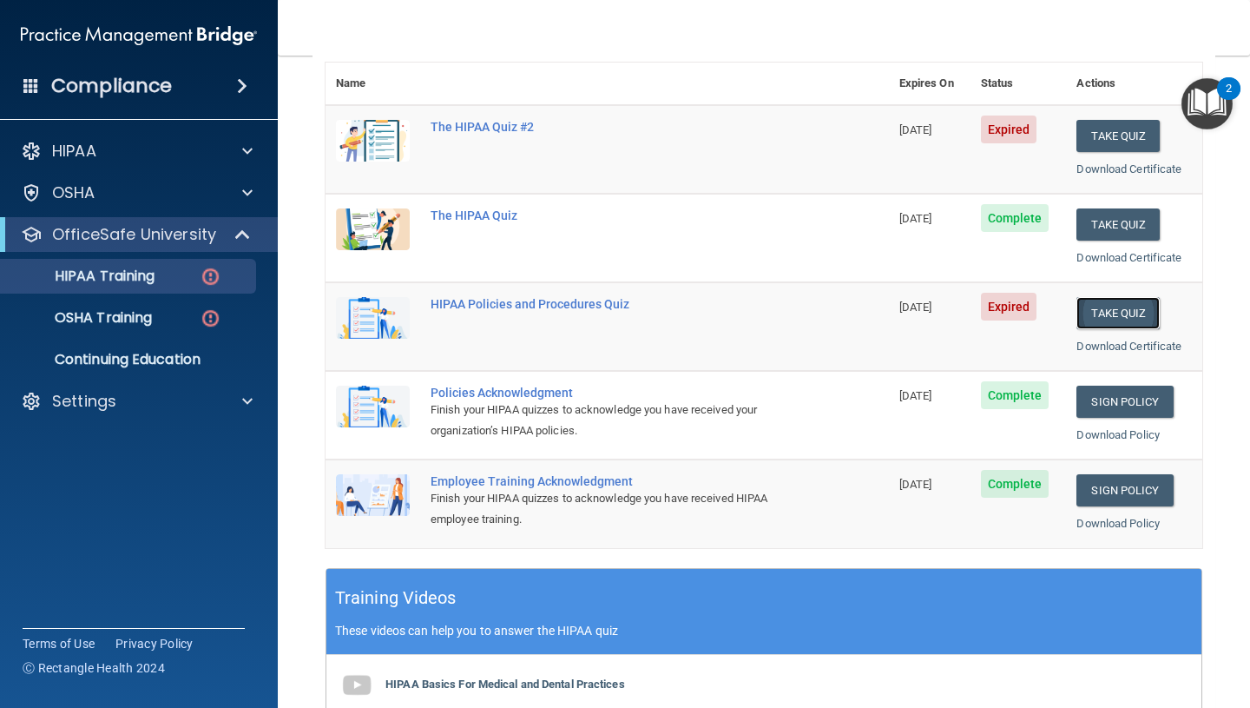
click at [1118, 317] on button "Take Quiz" at bounding box center [1118, 313] width 83 height 32
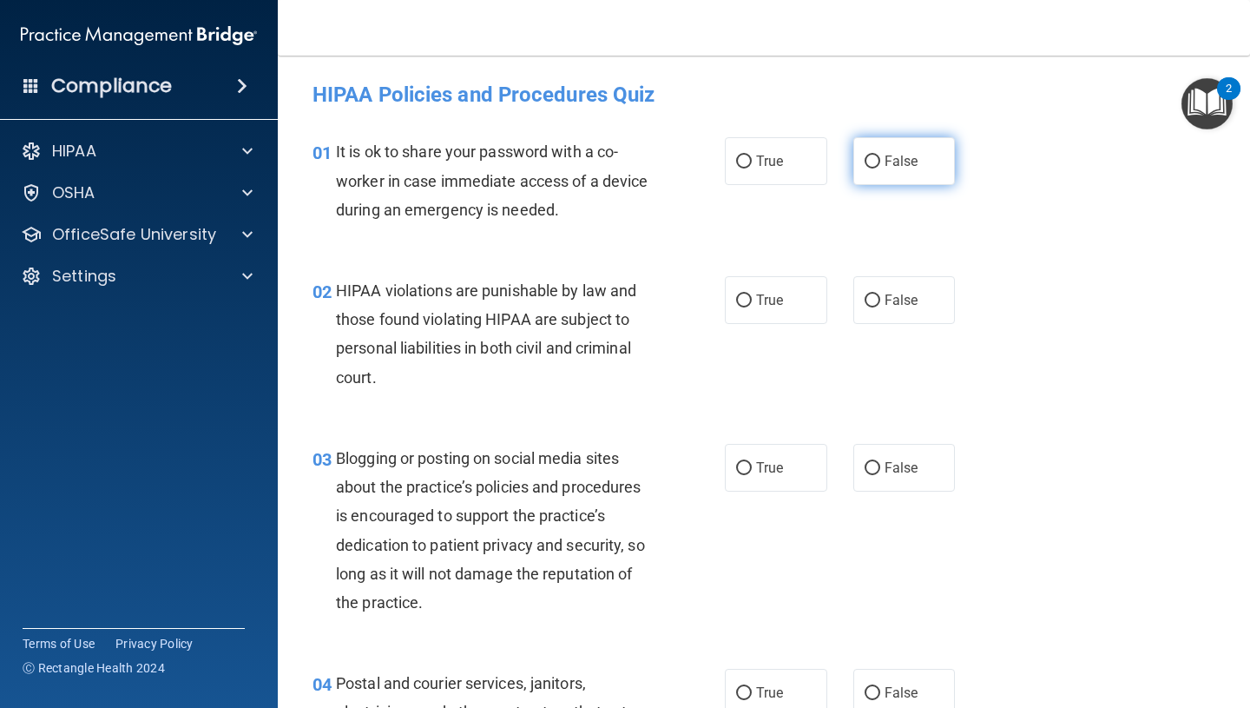
click at [922, 160] on label "False" at bounding box center [905, 161] width 102 height 48
click at [880, 160] on input "False" at bounding box center [873, 161] width 16 height 13
radio input "true"
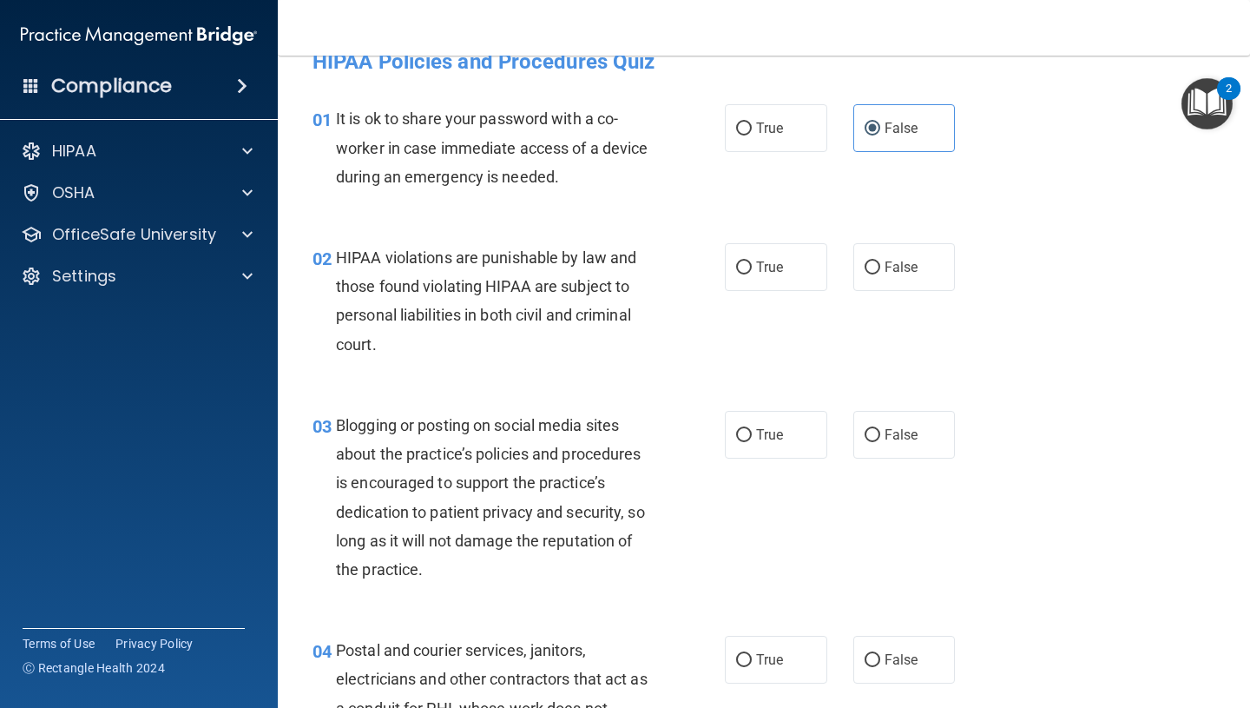
scroll to position [43, 0]
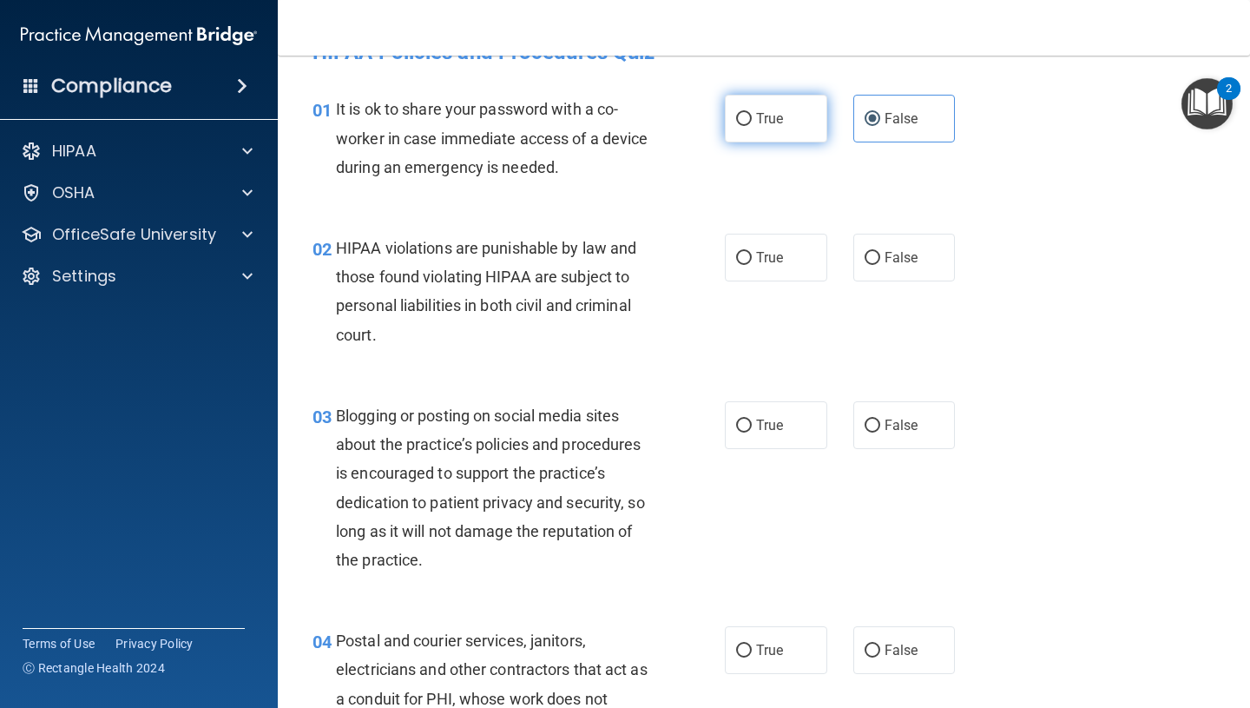
click at [784, 126] on label "True" at bounding box center [776, 119] width 102 height 48
click at [752, 126] on input "True" at bounding box center [744, 119] width 16 height 13
radio input "true"
radio input "false"
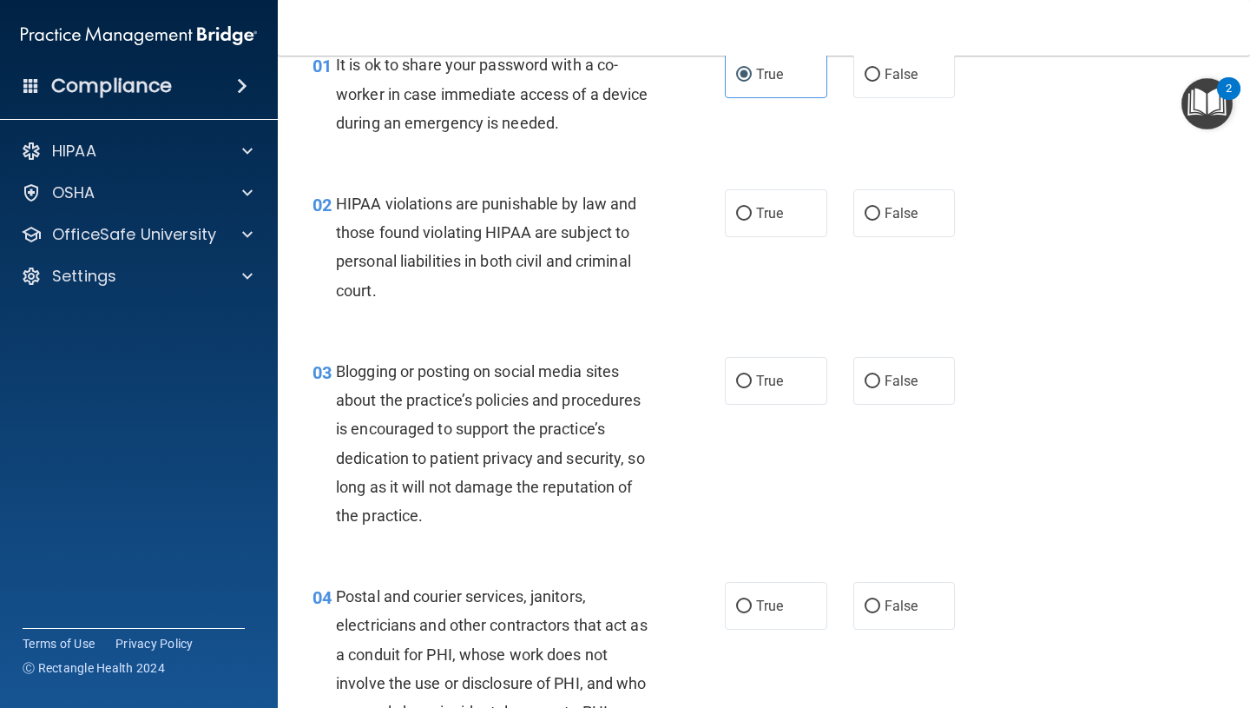
scroll to position [88, 0]
click at [787, 216] on label "True" at bounding box center [776, 212] width 102 height 48
click at [752, 216] on input "True" at bounding box center [744, 213] width 16 height 13
radio input "true"
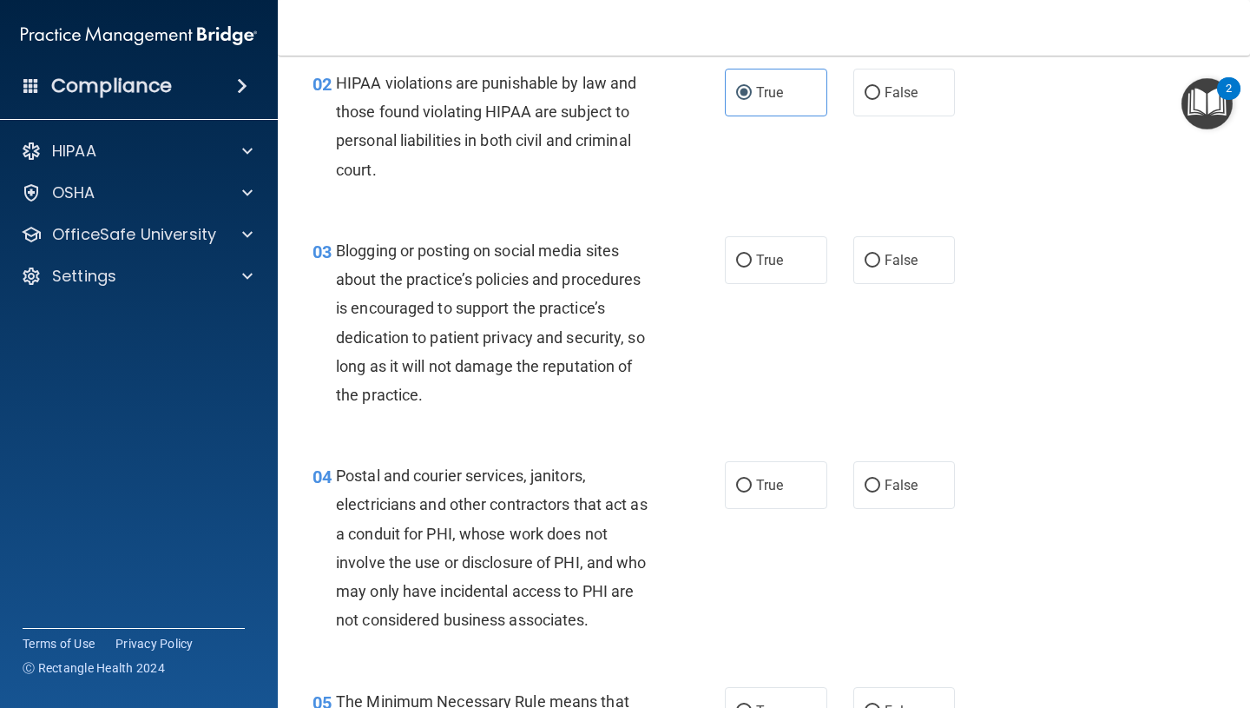
scroll to position [264, 0]
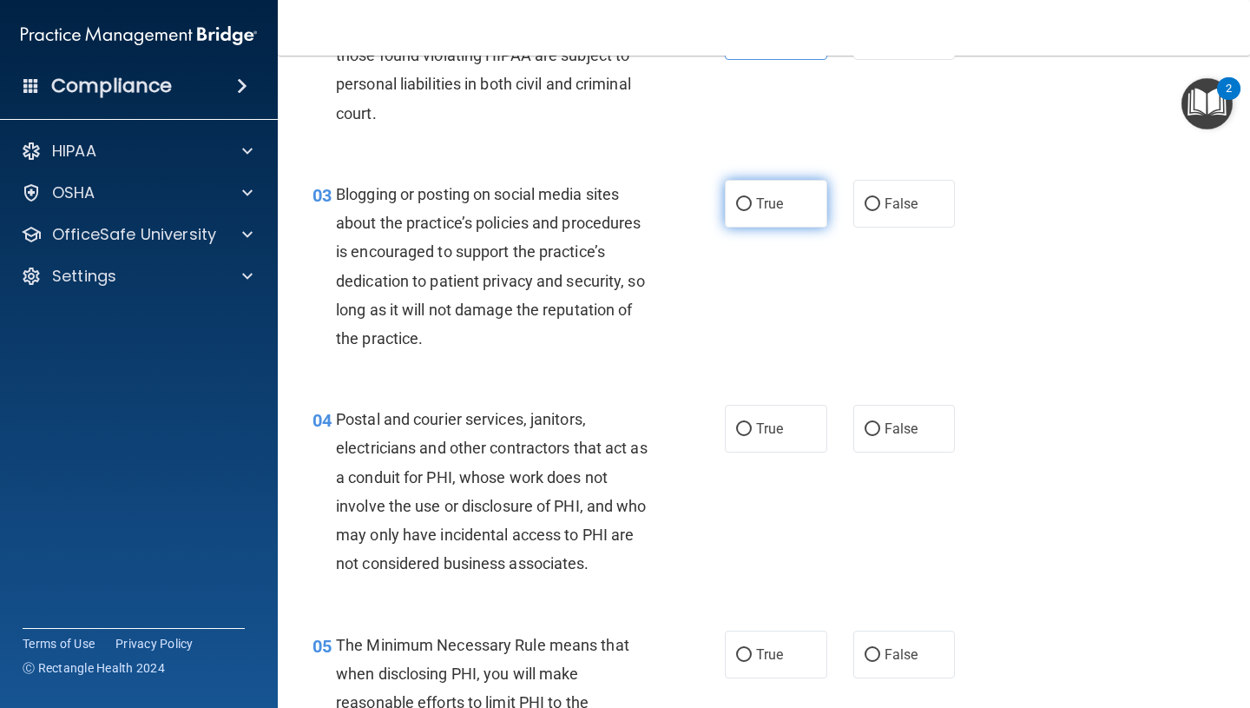
click at [791, 215] on label "True" at bounding box center [776, 204] width 102 height 48
click at [752, 211] on input "True" at bounding box center [744, 204] width 16 height 13
radio input "true"
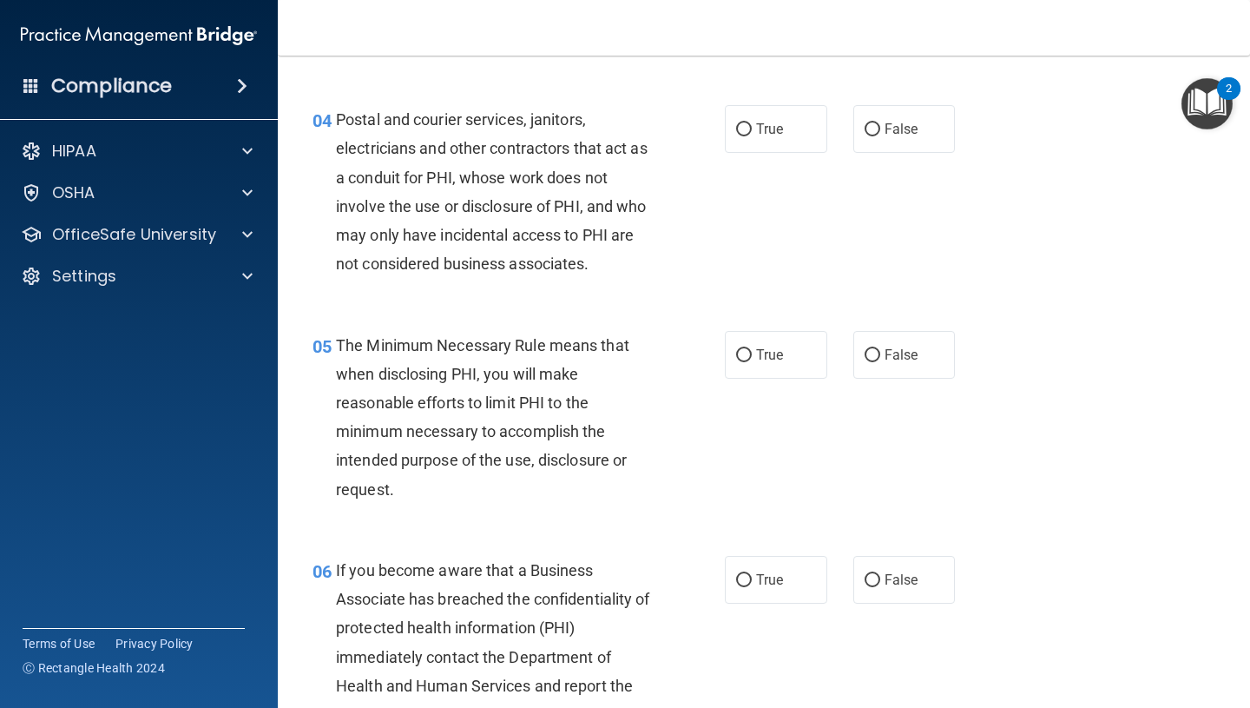
scroll to position [567, 0]
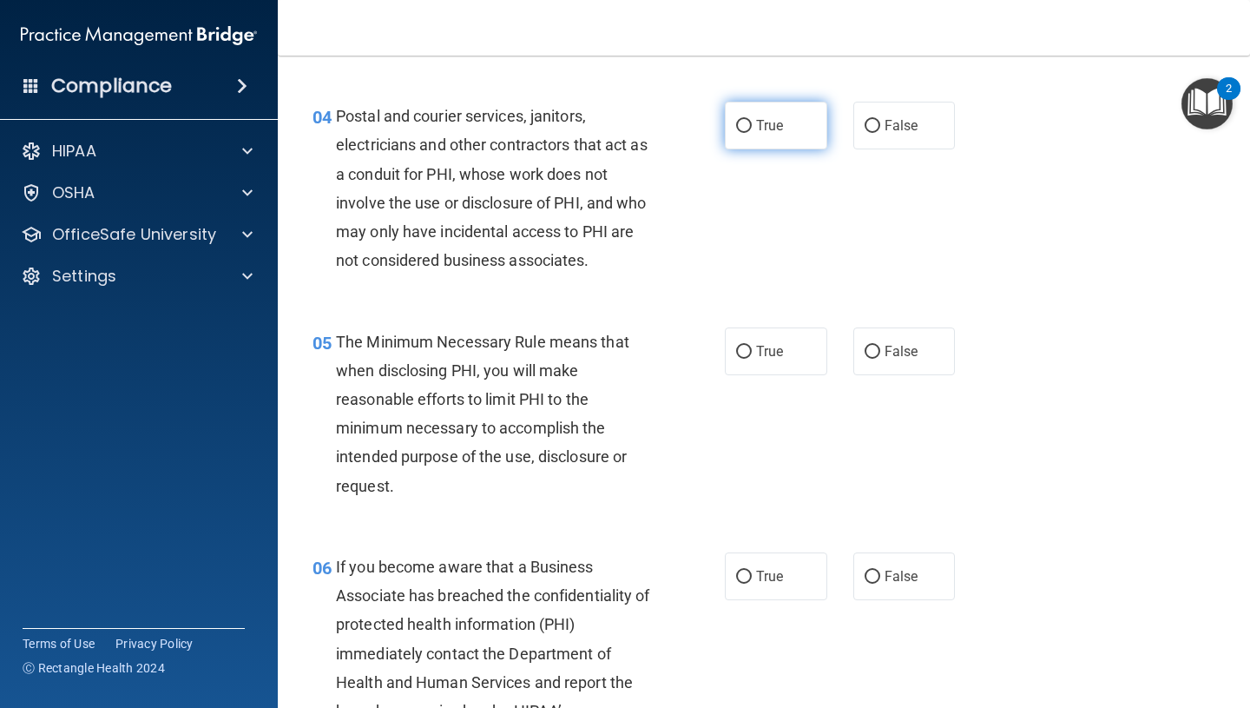
click at [801, 127] on label "True" at bounding box center [776, 126] width 102 height 48
click at [752, 127] on input "True" at bounding box center [744, 126] width 16 height 13
radio input "true"
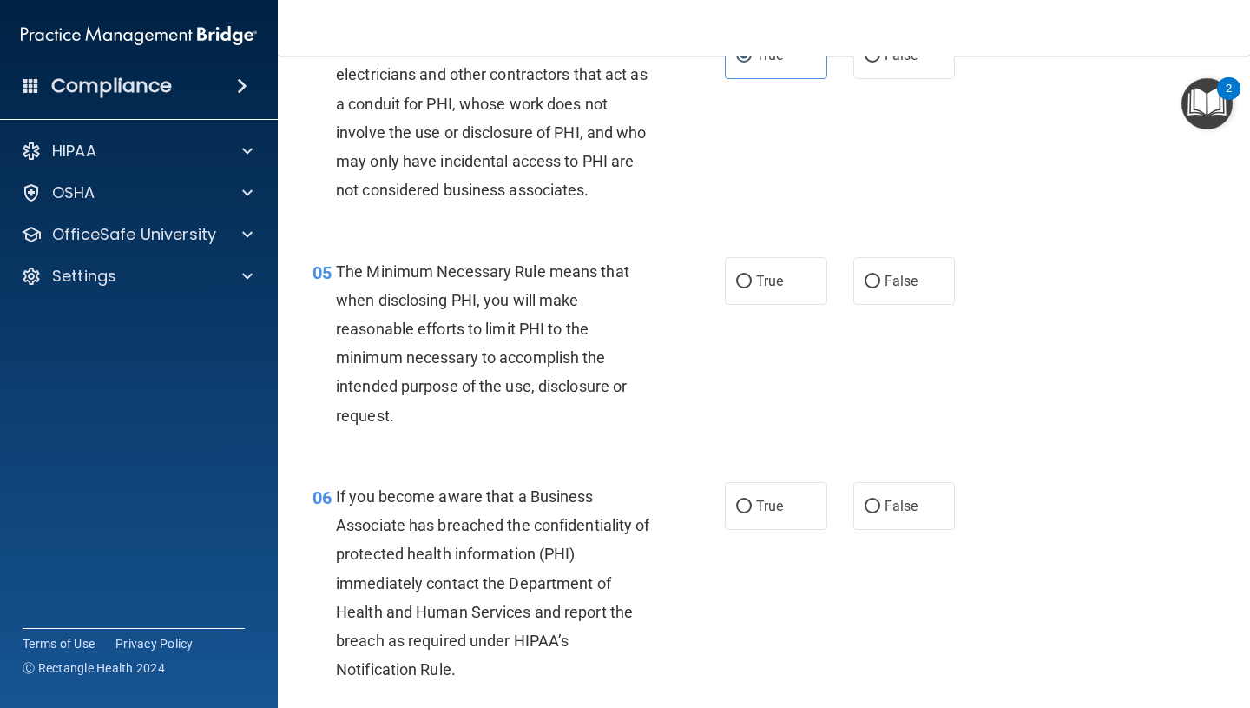
scroll to position [690, 0]
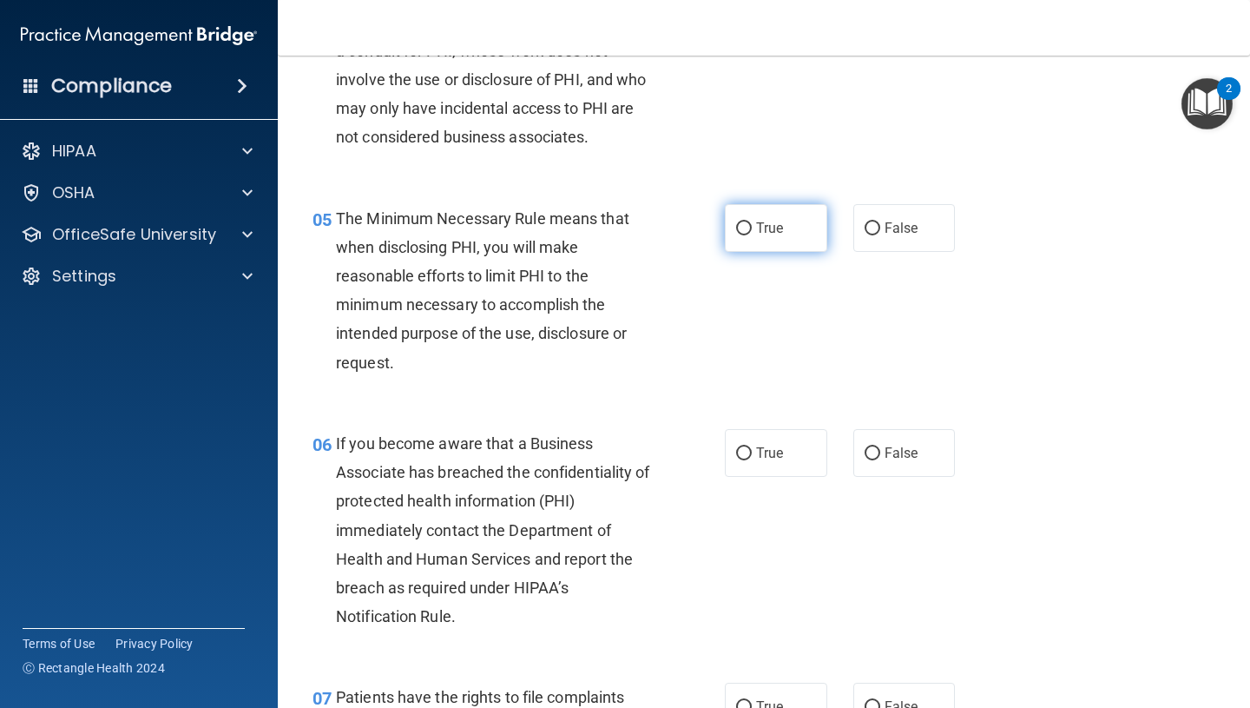
click at [781, 227] on span "True" at bounding box center [769, 228] width 27 height 16
click at [752, 227] on input "True" at bounding box center [744, 228] width 16 height 13
radio input "true"
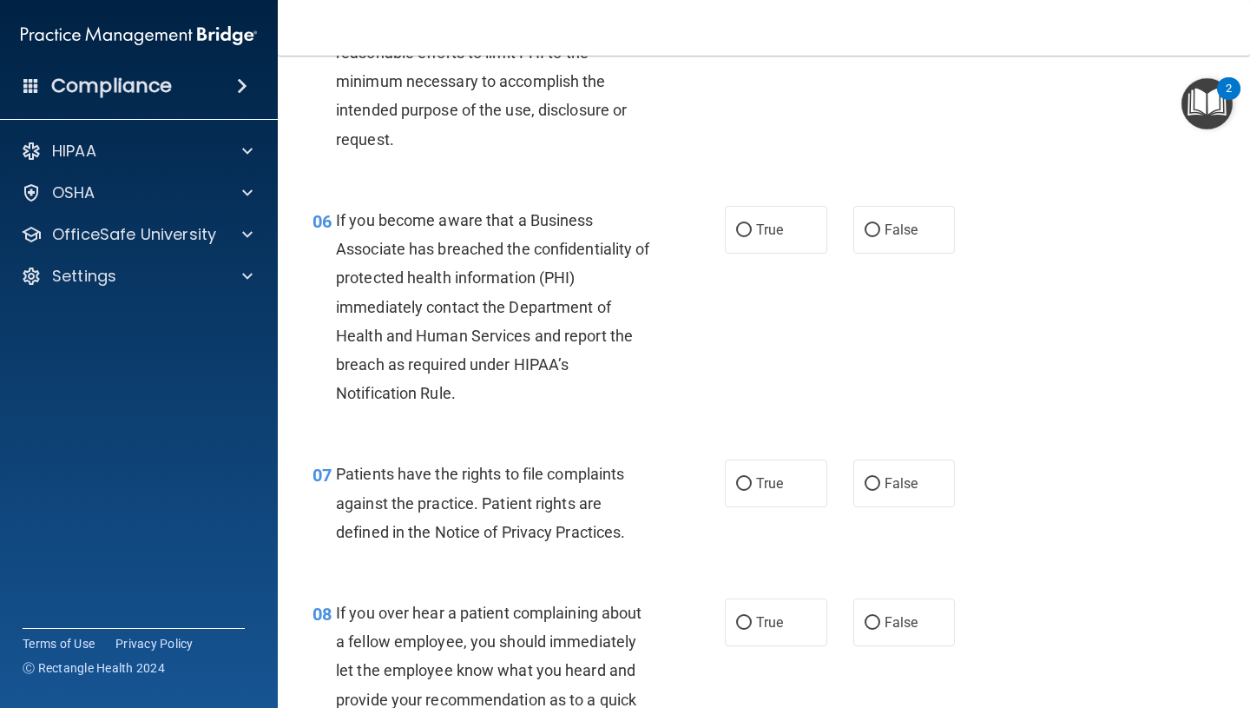
click at [777, 260] on div "06 If you become aware that a Business Associate has breached the confidentiali…" at bounding box center [764, 311] width 929 height 254
click at [768, 242] on label "True" at bounding box center [776, 230] width 102 height 48
click at [752, 237] on input "True" at bounding box center [744, 230] width 16 height 13
radio input "true"
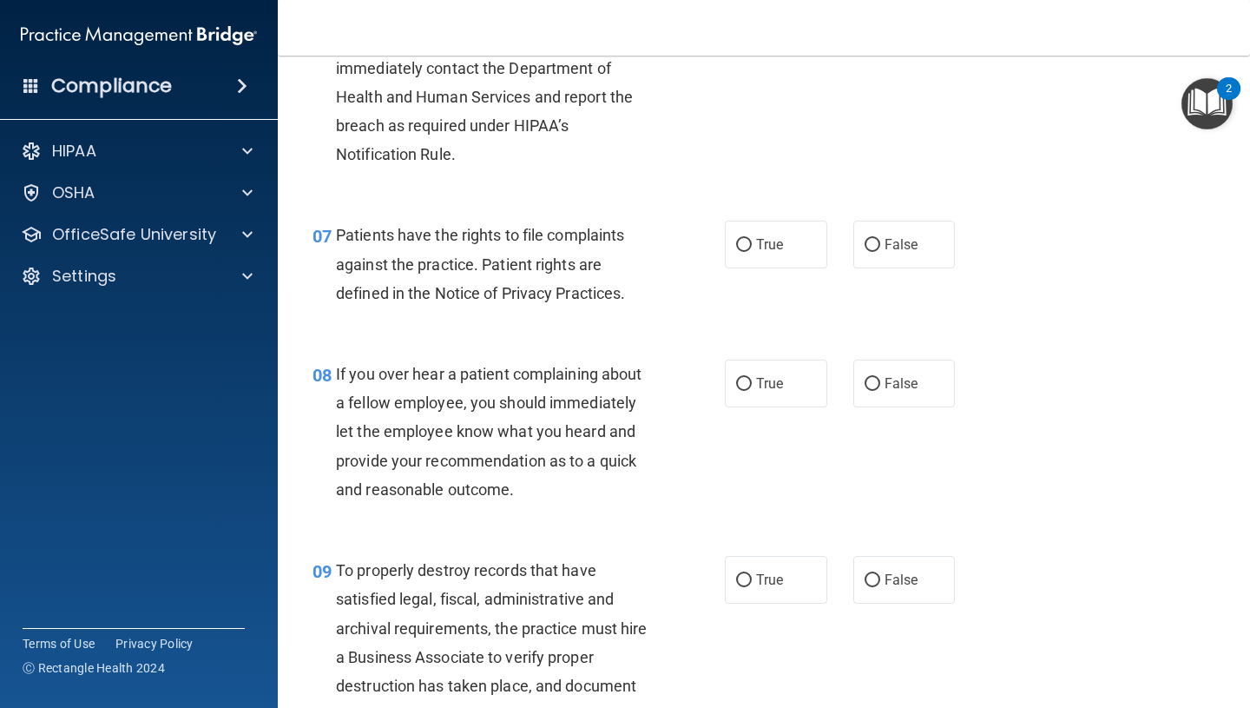
scroll to position [1154, 0]
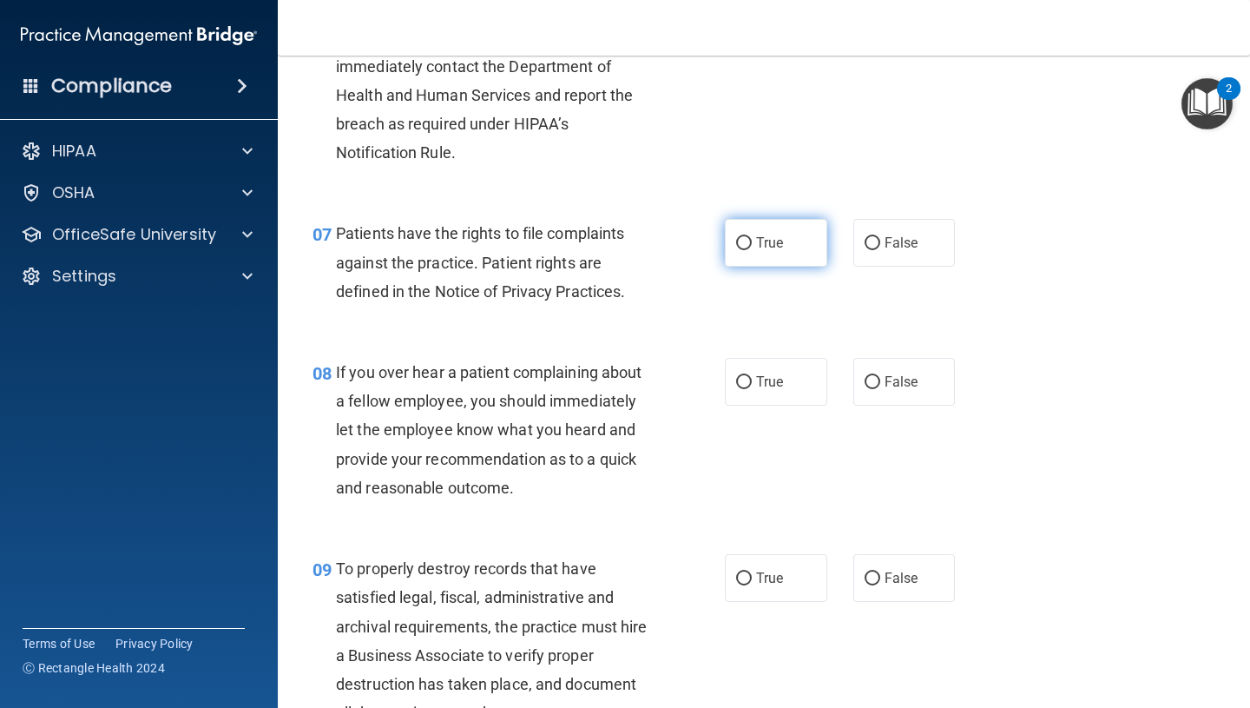
click at [826, 242] on label "True" at bounding box center [776, 243] width 102 height 48
click at [752, 242] on input "True" at bounding box center [744, 243] width 16 height 13
radio input "true"
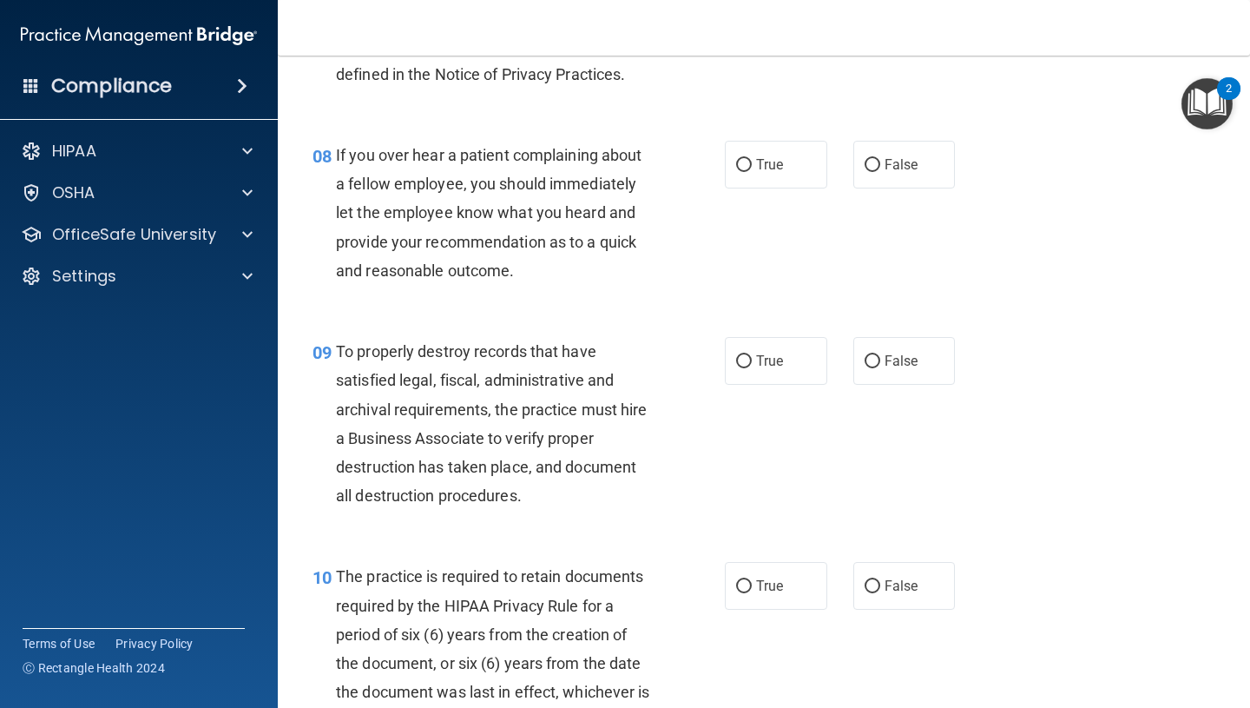
scroll to position [1372, 0]
click at [915, 155] on span "False" at bounding box center [902, 163] width 34 height 16
click at [880, 158] on input "False" at bounding box center [873, 164] width 16 height 13
radio input "true"
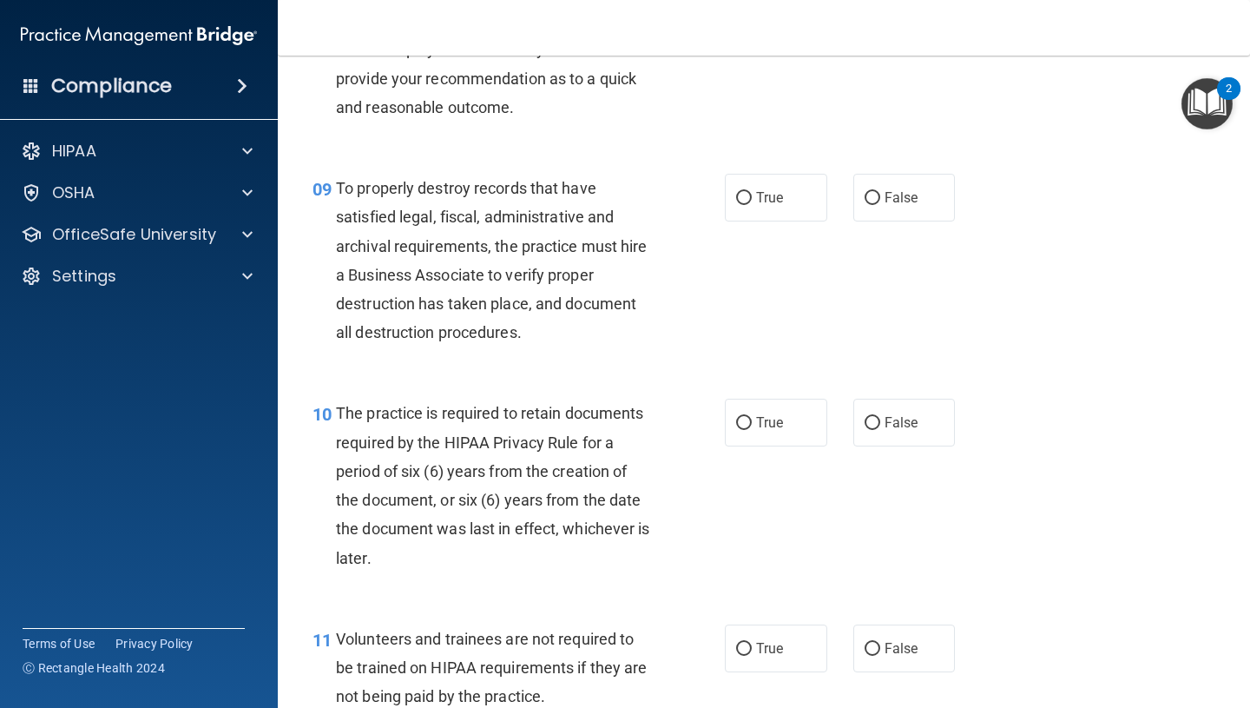
scroll to position [1544, 0]
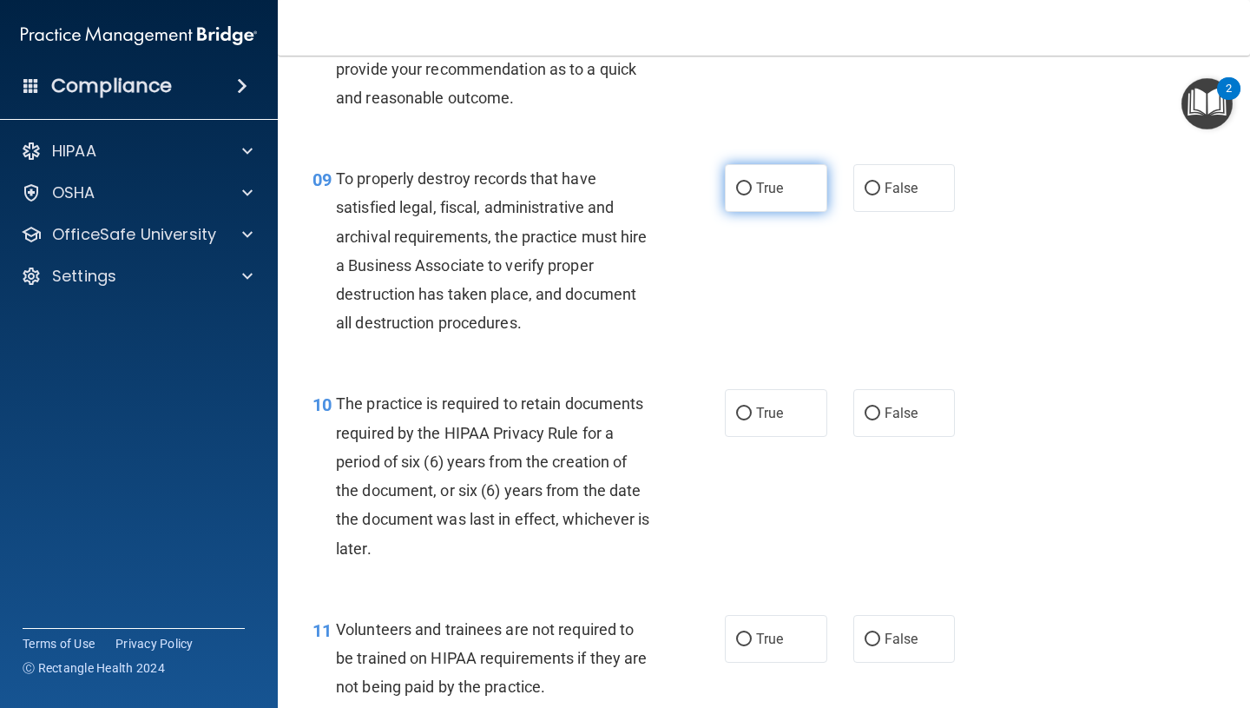
click at [748, 179] on label "True" at bounding box center [776, 188] width 102 height 48
click at [748, 182] on input "True" at bounding box center [744, 188] width 16 height 13
radio input "true"
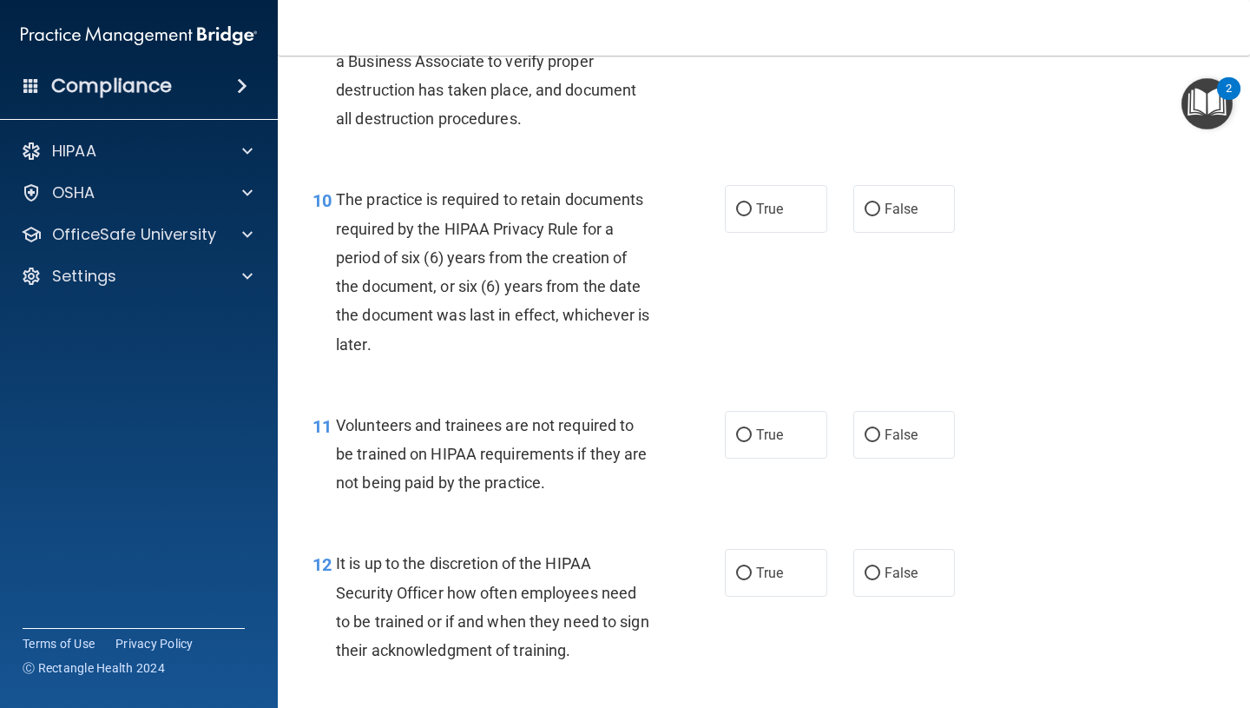
scroll to position [1749, 0]
click at [797, 219] on label "True" at bounding box center [776, 208] width 102 height 48
click at [752, 215] on input "True" at bounding box center [744, 208] width 16 height 13
radio input "true"
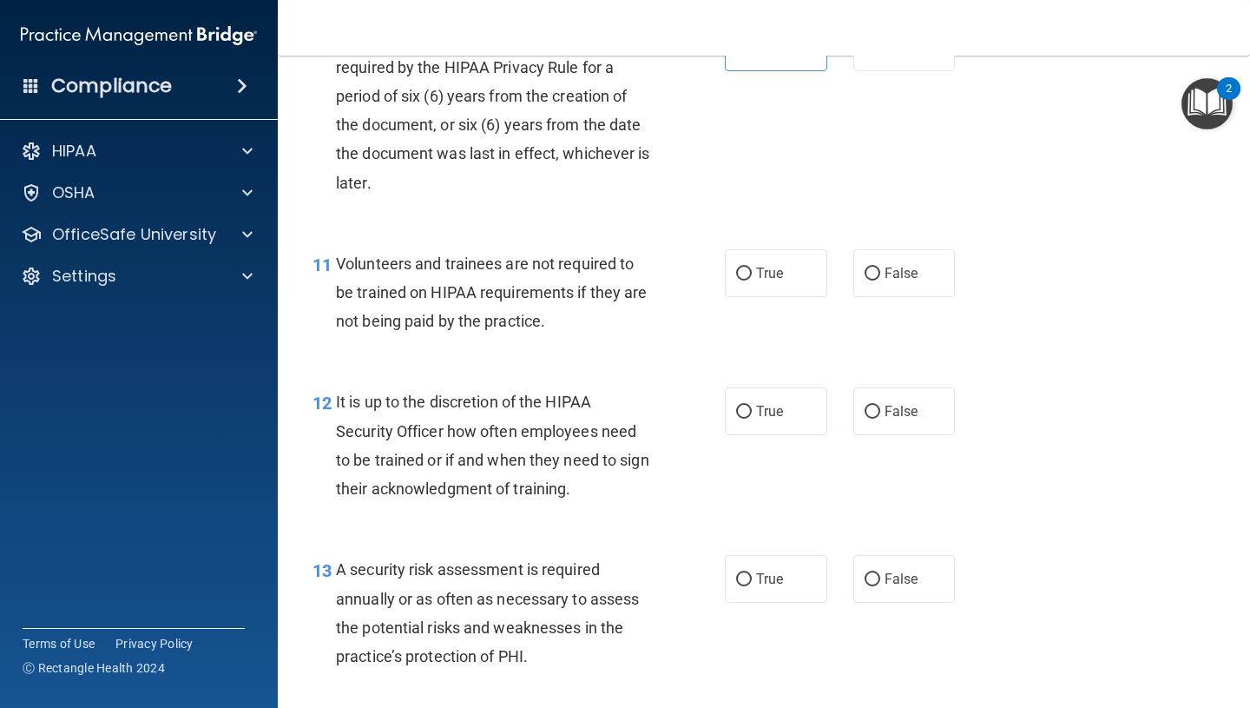
scroll to position [1923, 0]
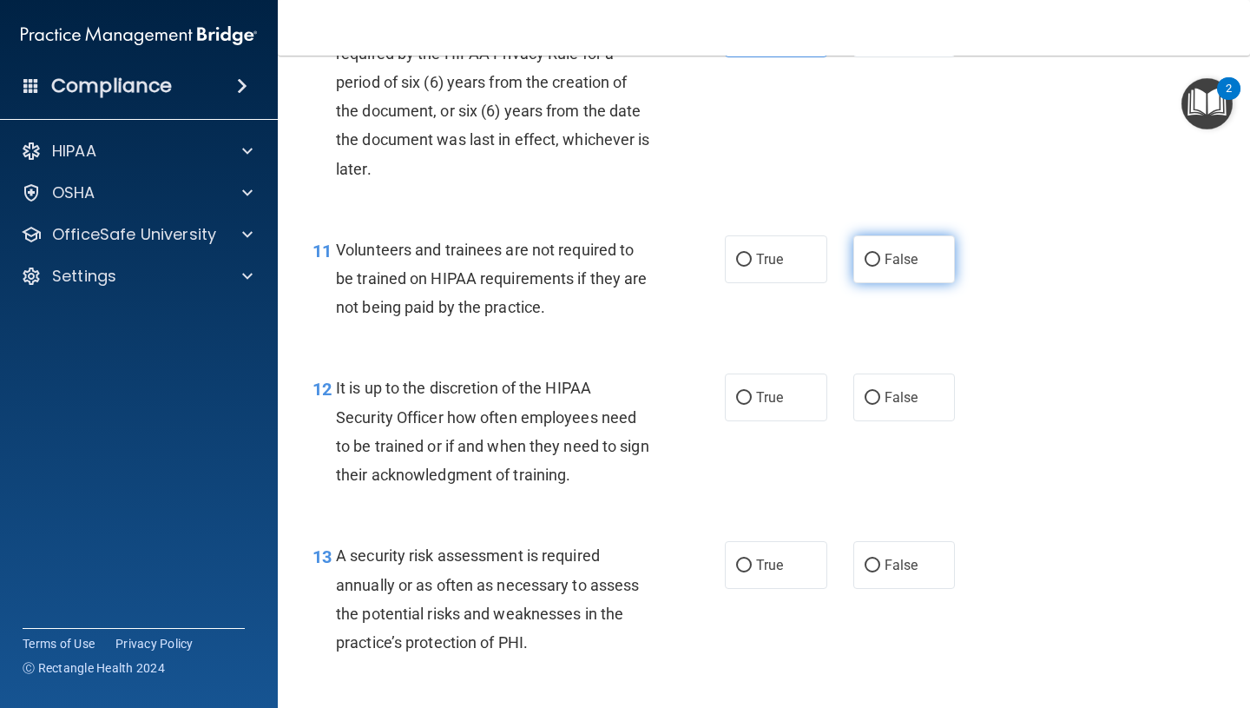
click at [890, 264] on span "False" at bounding box center [902, 259] width 34 height 16
click at [880, 264] on input "False" at bounding box center [873, 260] width 16 height 13
radio input "true"
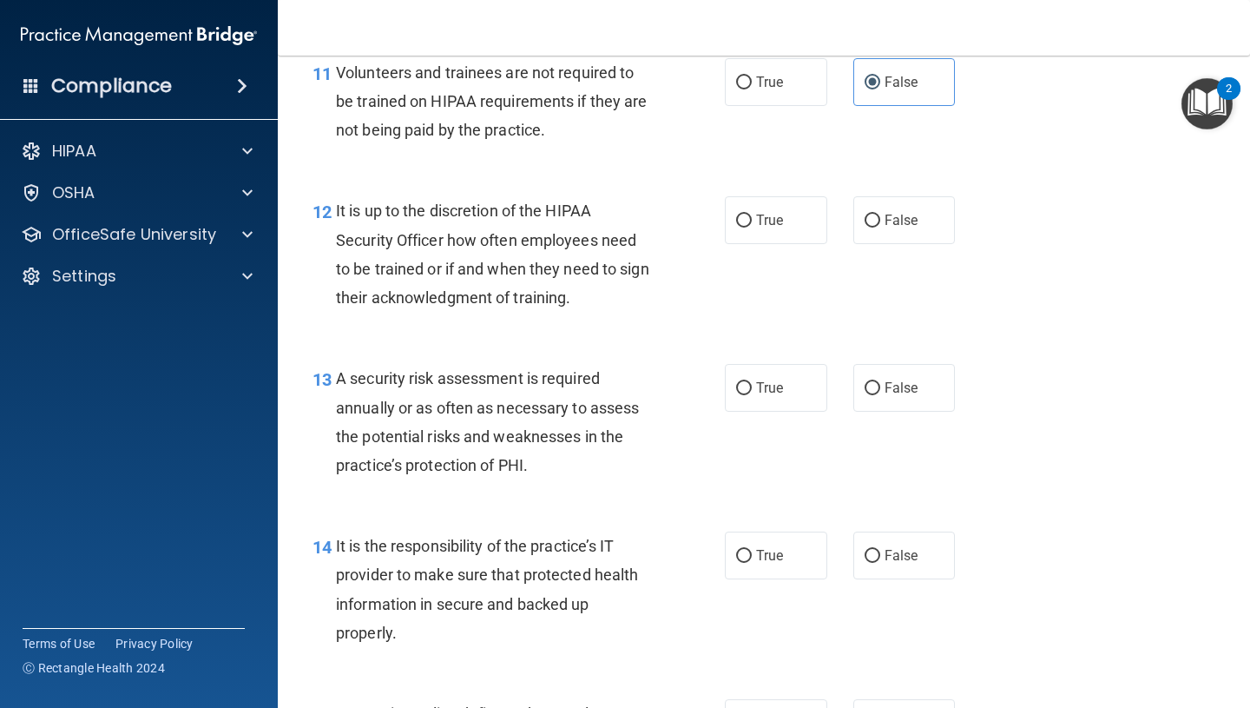
scroll to position [2104, 0]
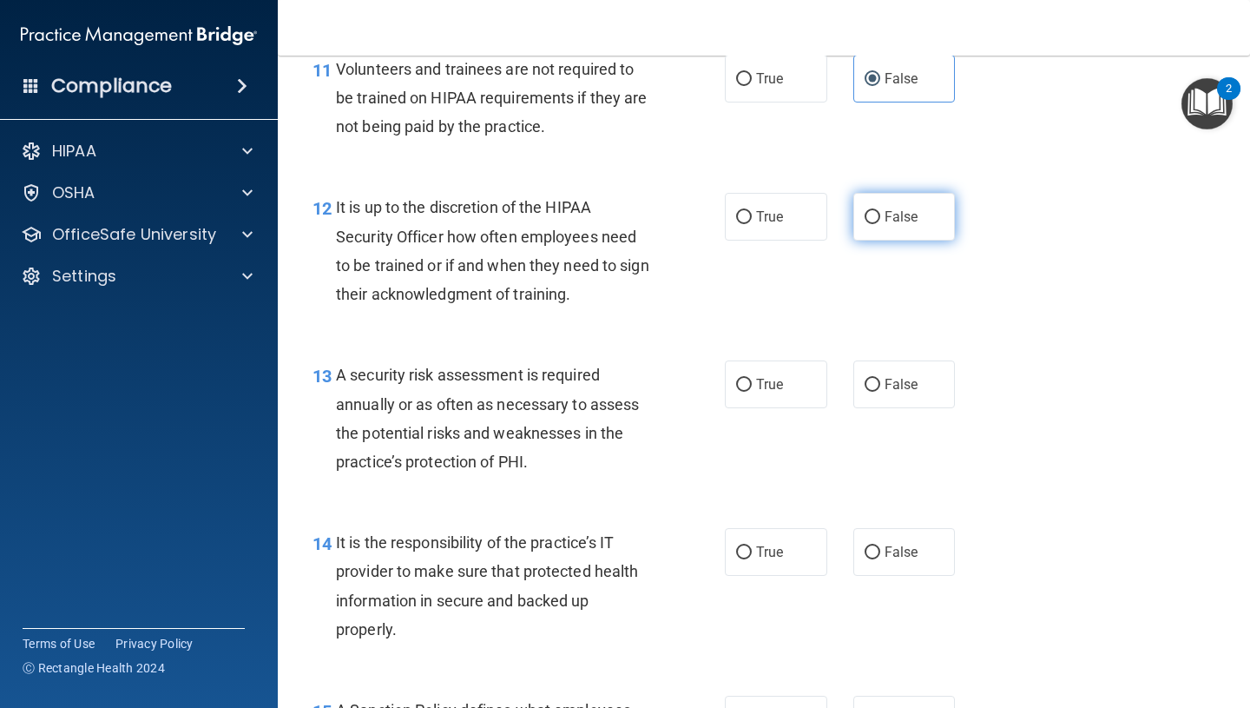
click at [917, 203] on label "False" at bounding box center [905, 217] width 102 height 48
click at [880, 211] on input "False" at bounding box center [873, 217] width 16 height 13
radio input "true"
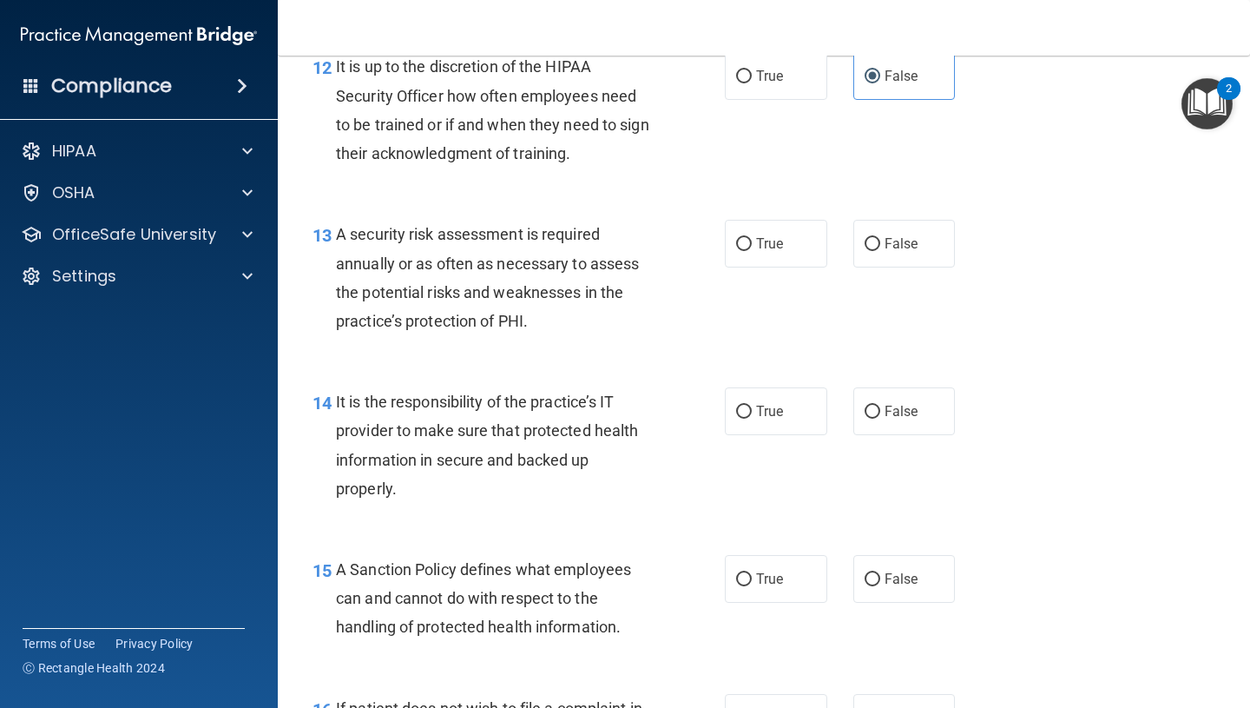
scroll to position [2246, 0]
click at [781, 227] on label "True" at bounding box center [776, 242] width 102 height 48
click at [752, 236] on input "True" at bounding box center [744, 242] width 16 height 13
radio input "true"
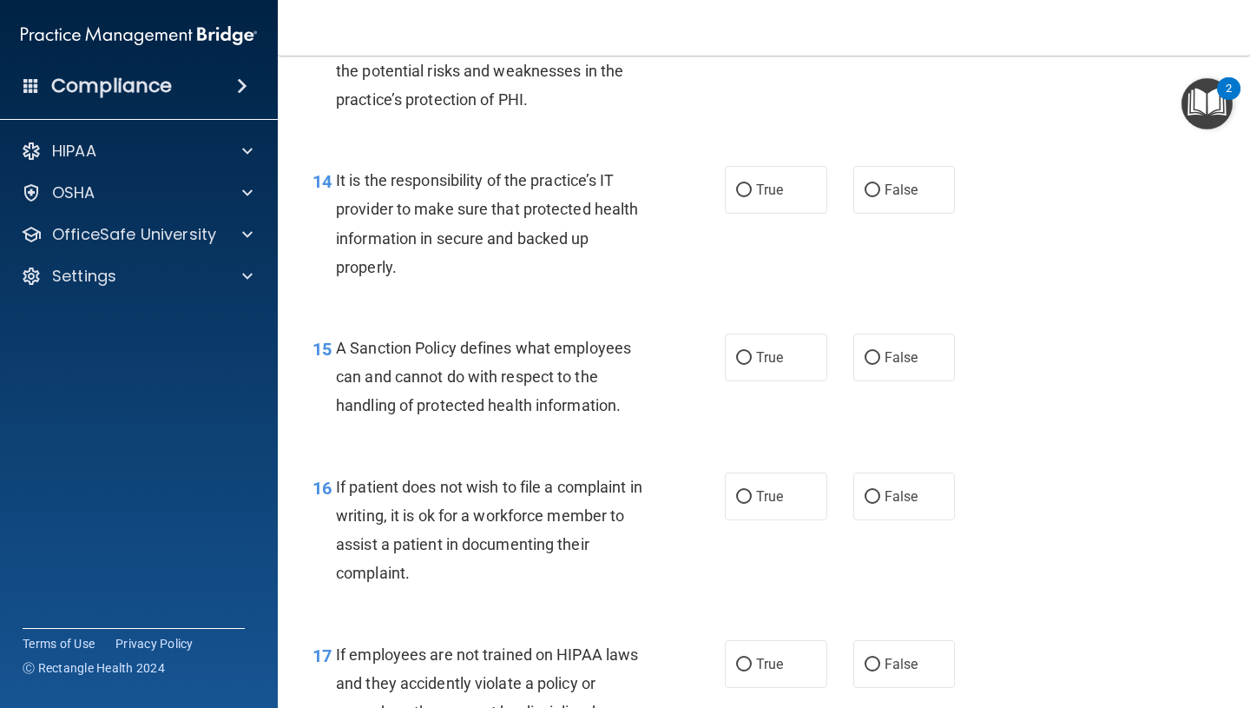
scroll to position [2467, 0]
click at [770, 206] on label "True" at bounding box center [776, 189] width 102 height 48
click at [752, 196] on input "True" at bounding box center [744, 189] width 16 height 13
radio input "true"
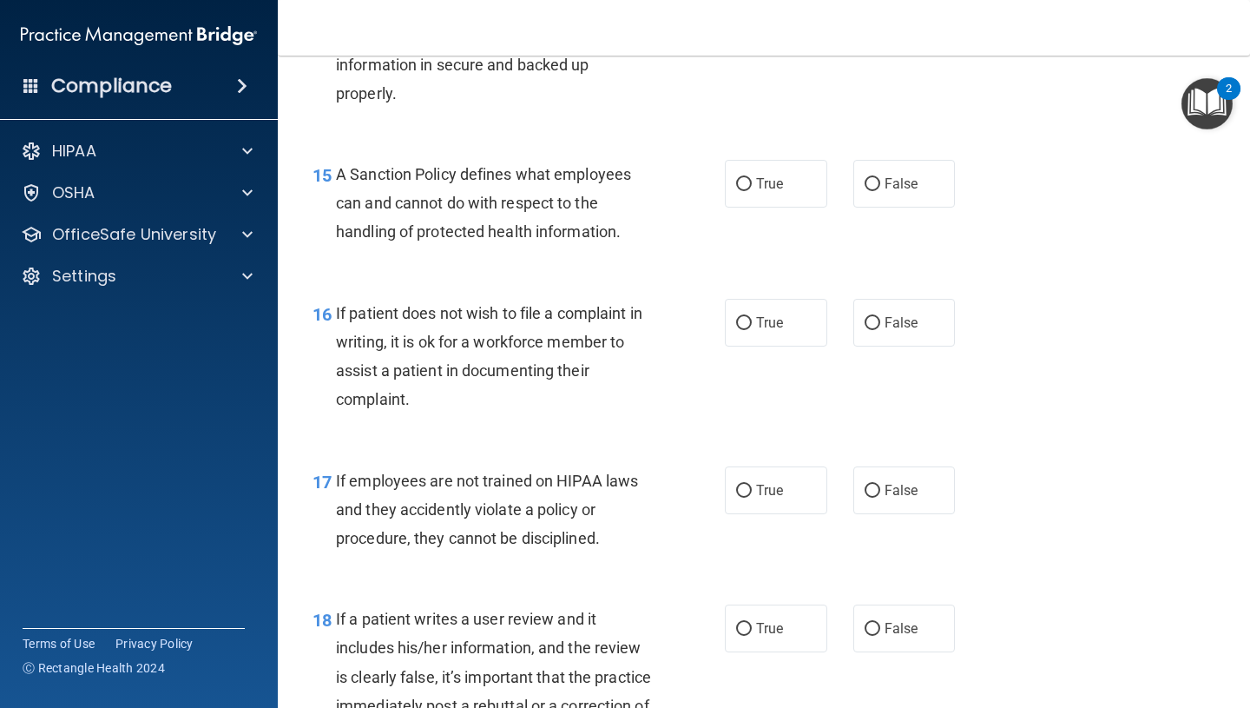
scroll to position [2641, 0]
click at [764, 181] on span "True" at bounding box center [769, 183] width 27 height 16
click at [752, 181] on input "True" at bounding box center [744, 183] width 16 height 13
radio input "true"
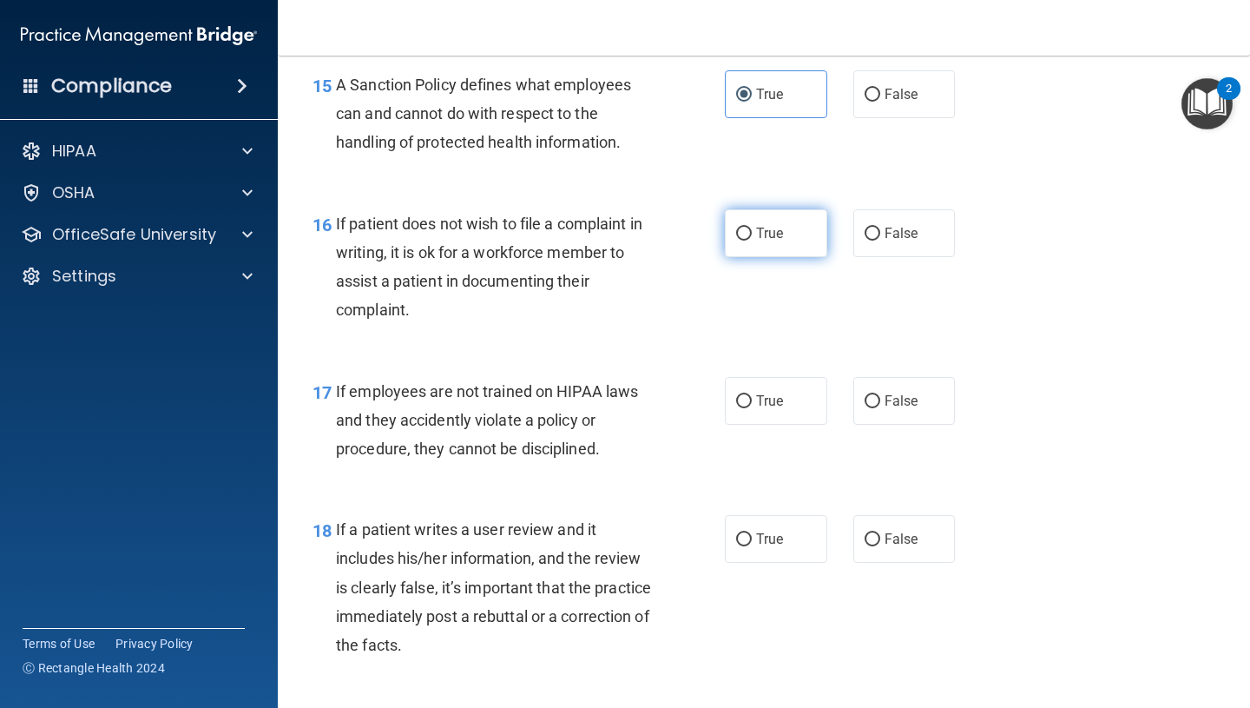
click at [778, 241] on span "True" at bounding box center [769, 233] width 27 height 16
click at [752, 241] on input "True" at bounding box center [744, 233] width 16 height 13
radio input "true"
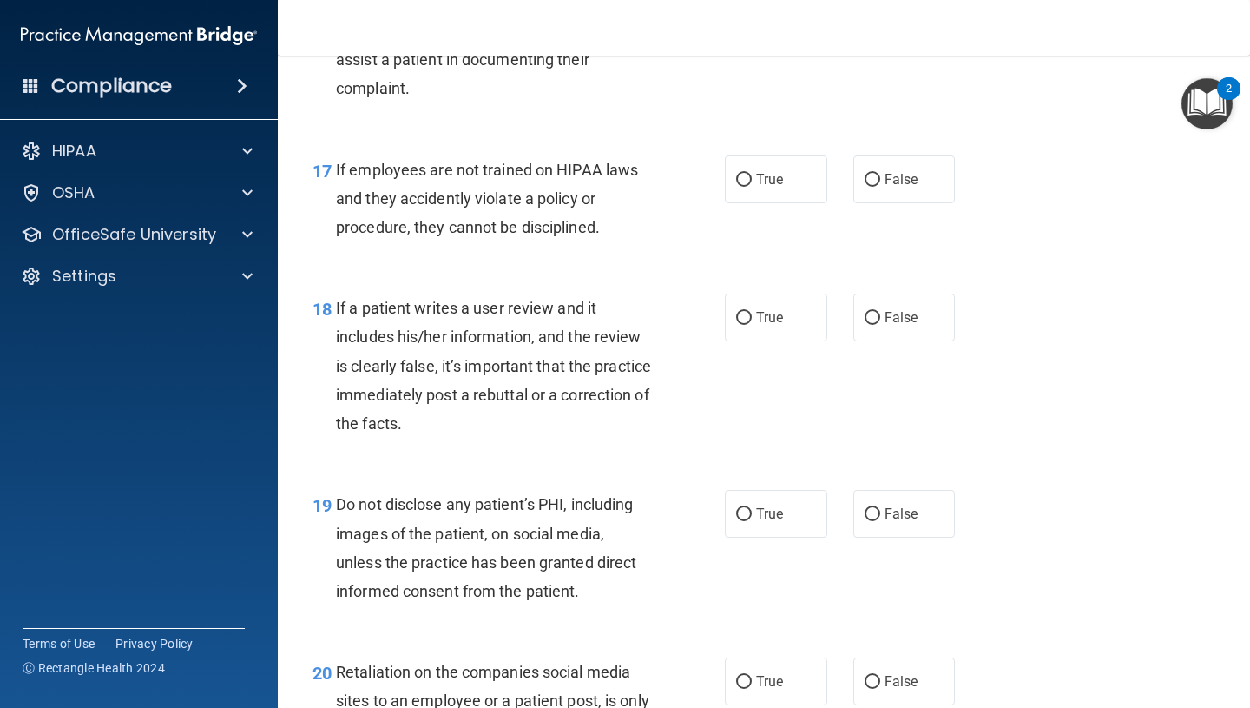
scroll to position [2951, 0]
click at [865, 179] on input "False" at bounding box center [873, 179] width 16 height 13
radio input "true"
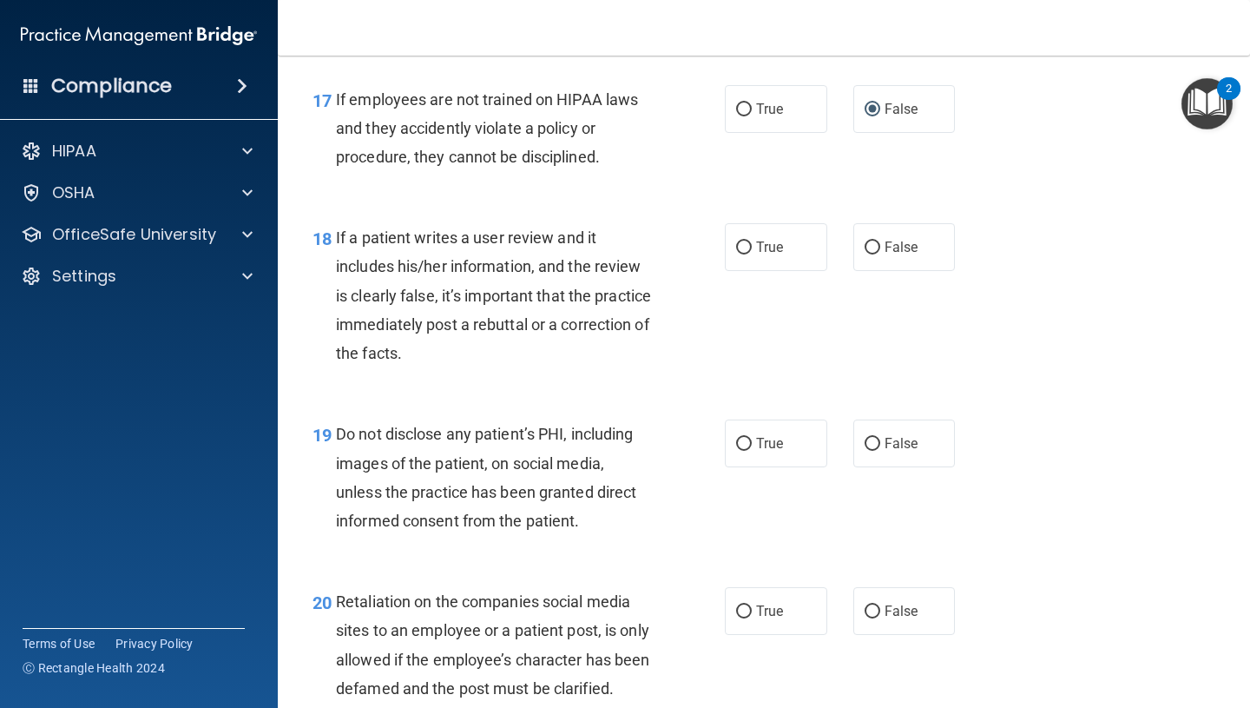
scroll to position [3022, 0]
click at [880, 236] on label "False" at bounding box center [905, 246] width 102 height 48
click at [880, 241] on input "False" at bounding box center [873, 247] width 16 height 13
radio input "true"
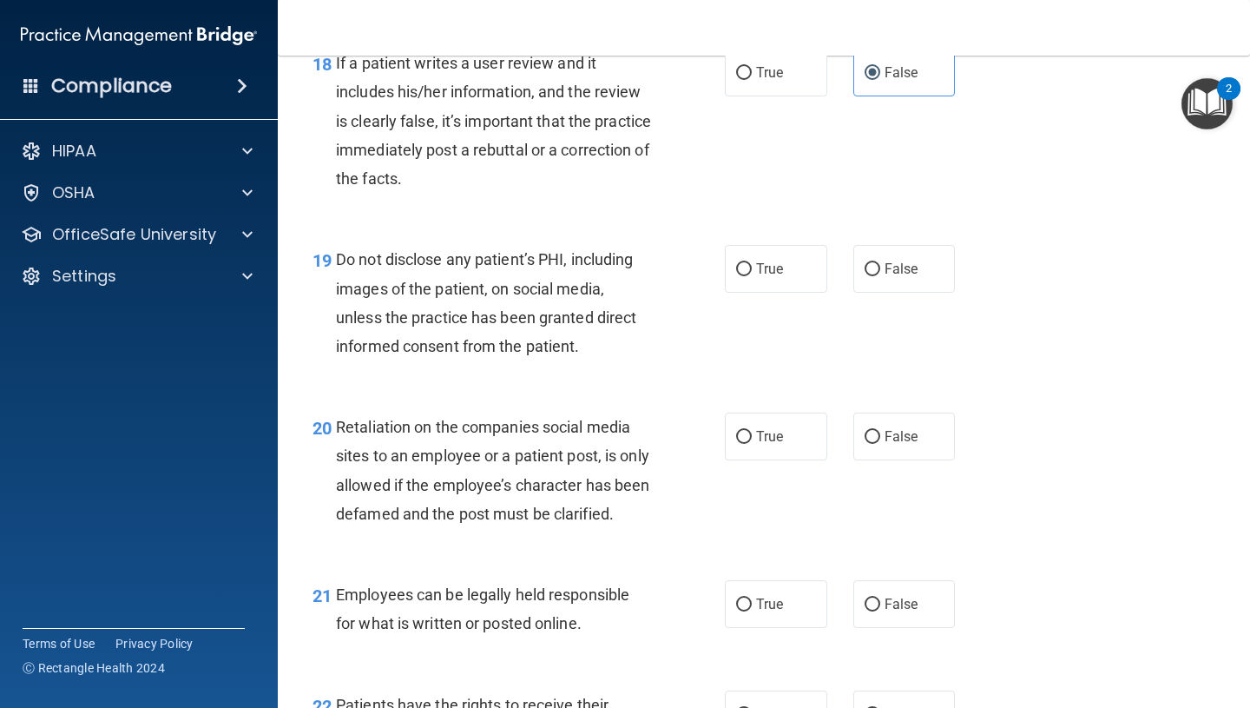
scroll to position [3218, 0]
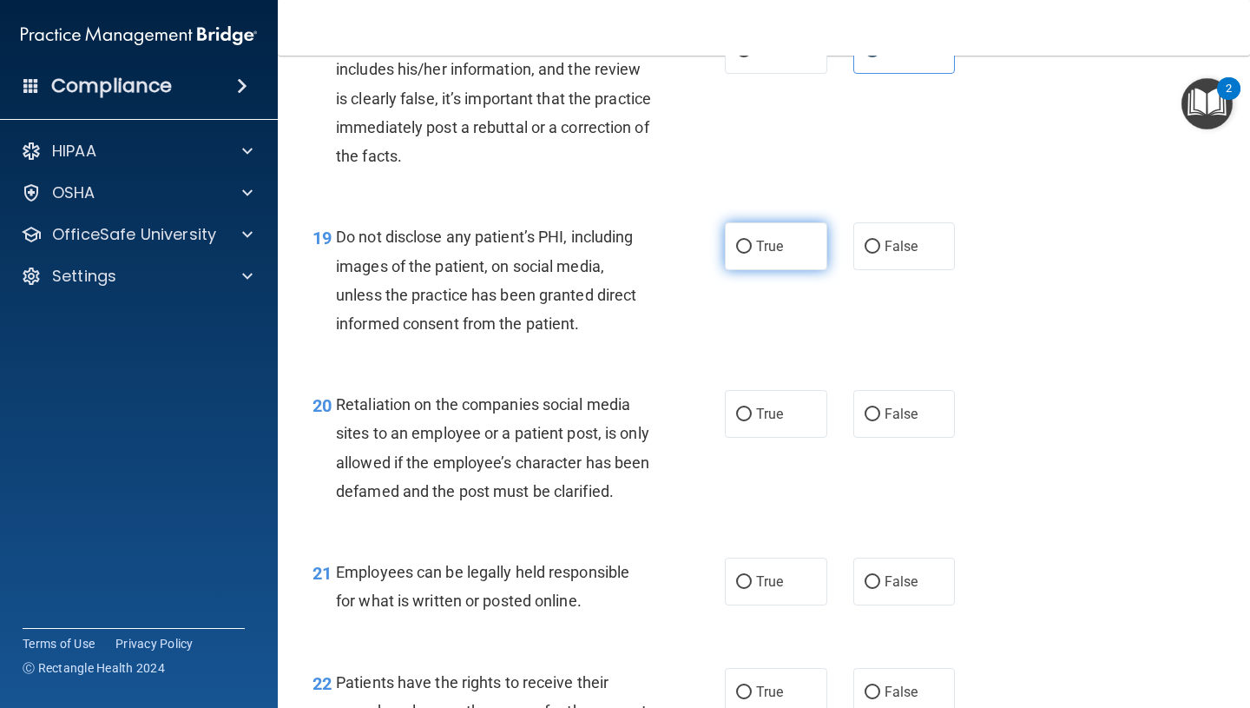
click at [733, 261] on label "True" at bounding box center [776, 246] width 102 height 48
click at [736, 254] on input "True" at bounding box center [744, 247] width 16 height 13
radio input "true"
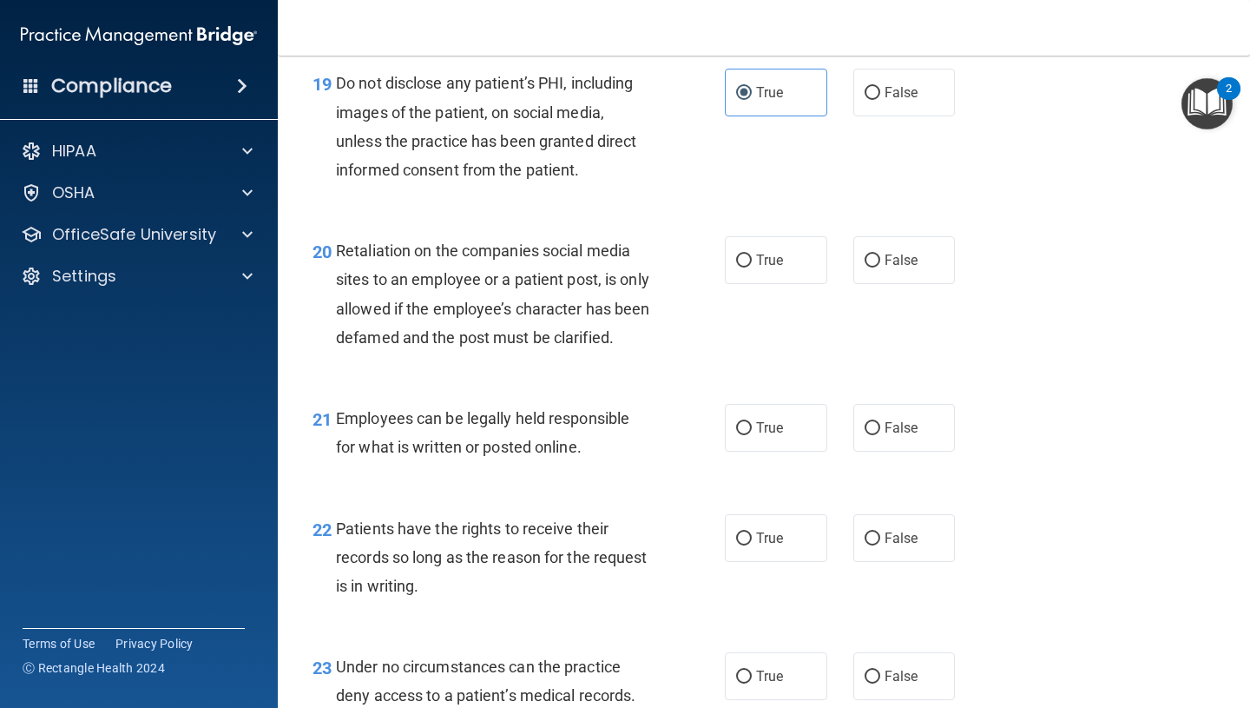
scroll to position [3392, 0]
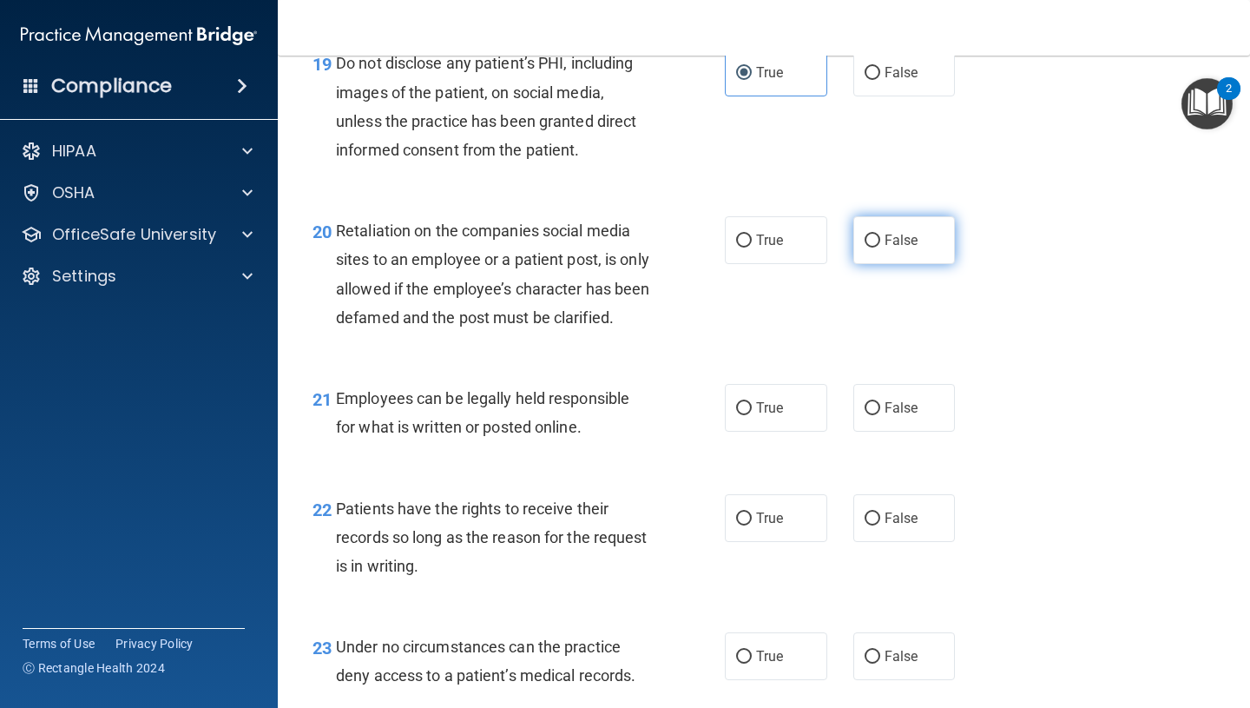
click at [871, 241] on input "False" at bounding box center [873, 240] width 16 height 13
radio input "true"
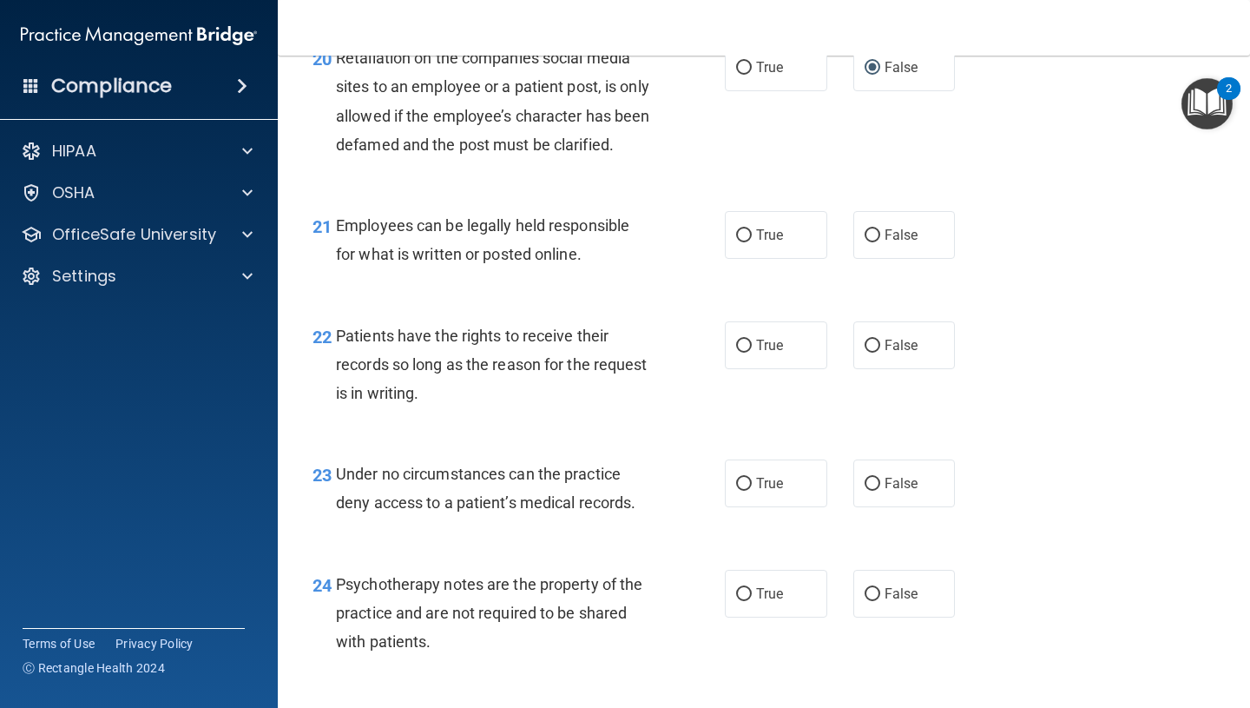
scroll to position [3576, 0]
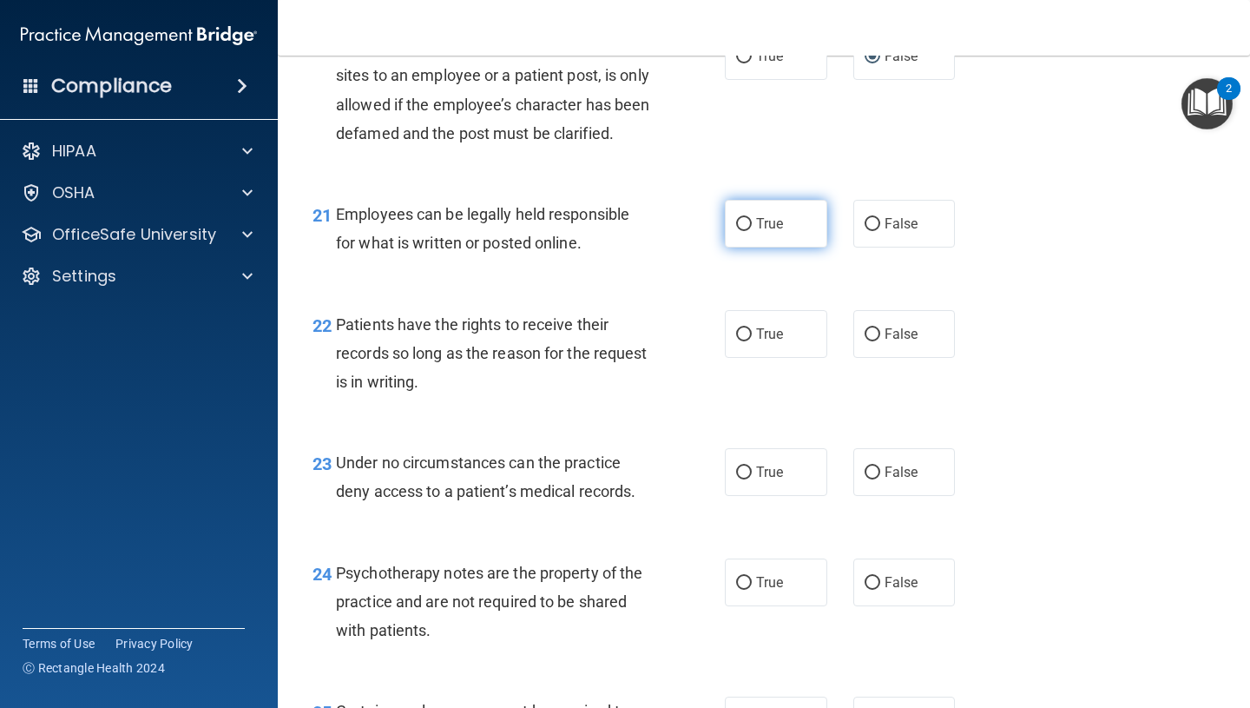
click at [730, 247] on label "True" at bounding box center [776, 224] width 102 height 48
click at [736, 231] on input "True" at bounding box center [744, 224] width 16 height 13
radio input "true"
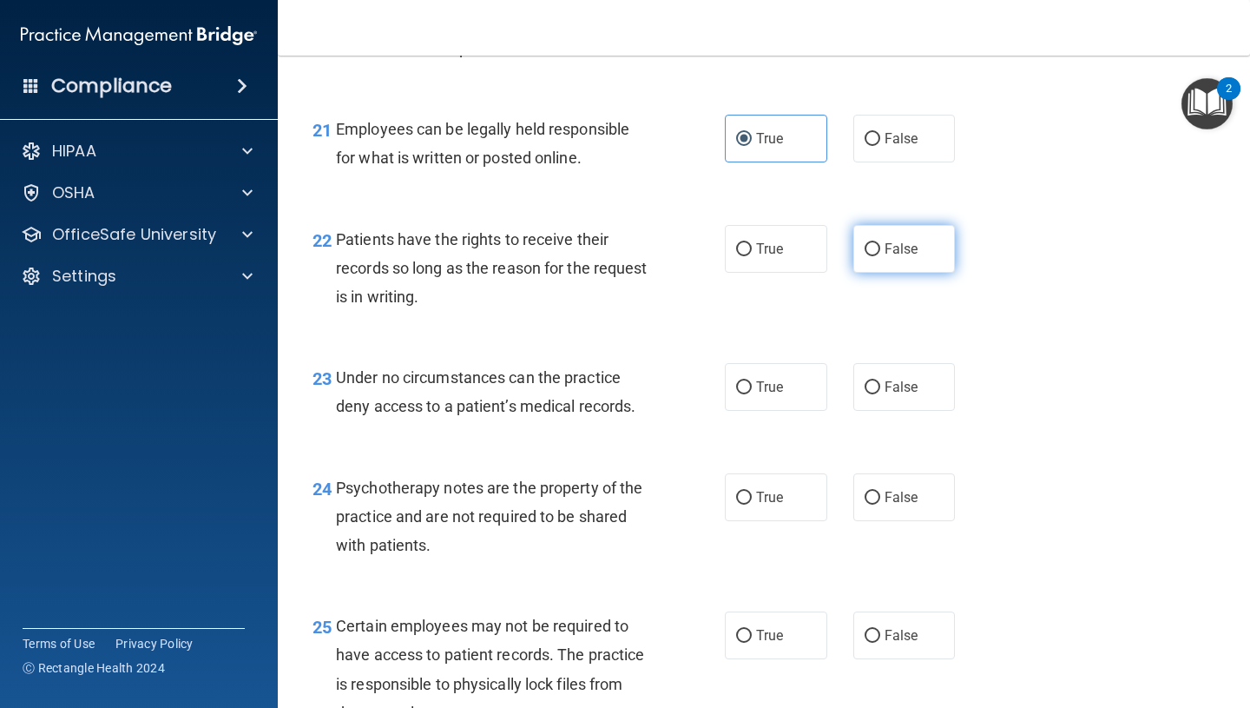
click at [899, 273] on label "False" at bounding box center [905, 249] width 102 height 48
click at [880, 256] on input "False" at bounding box center [873, 249] width 16 height 13
radio input "true"
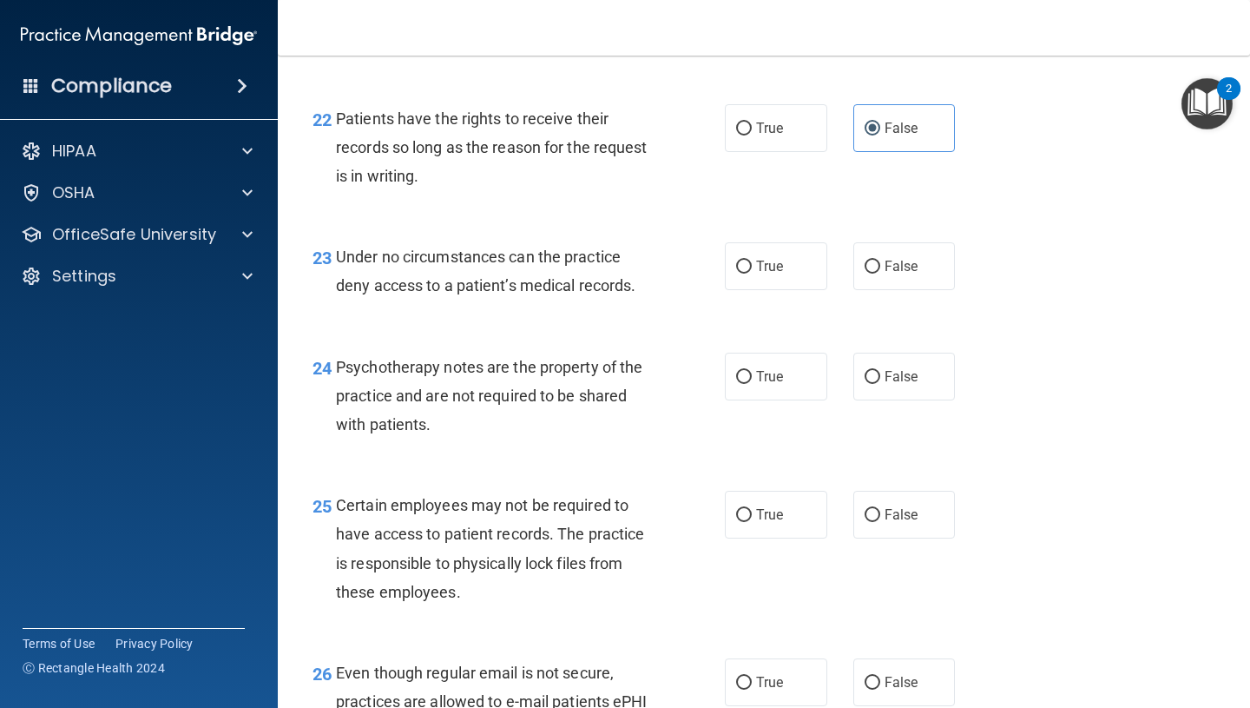
scroll to position [3782, 0]
click at [762, 188] on div "22 Patients have the rights to receive their records so long as the reason for …" at bounding box center [764, 151] width 929 height 139
click at [761, 151] on label "True" at bounding box center [776, 127] width 102 height 48
click at [752, 135] on input "True" at bounding box center [744, 128] width 16 height 13
radio input "true"
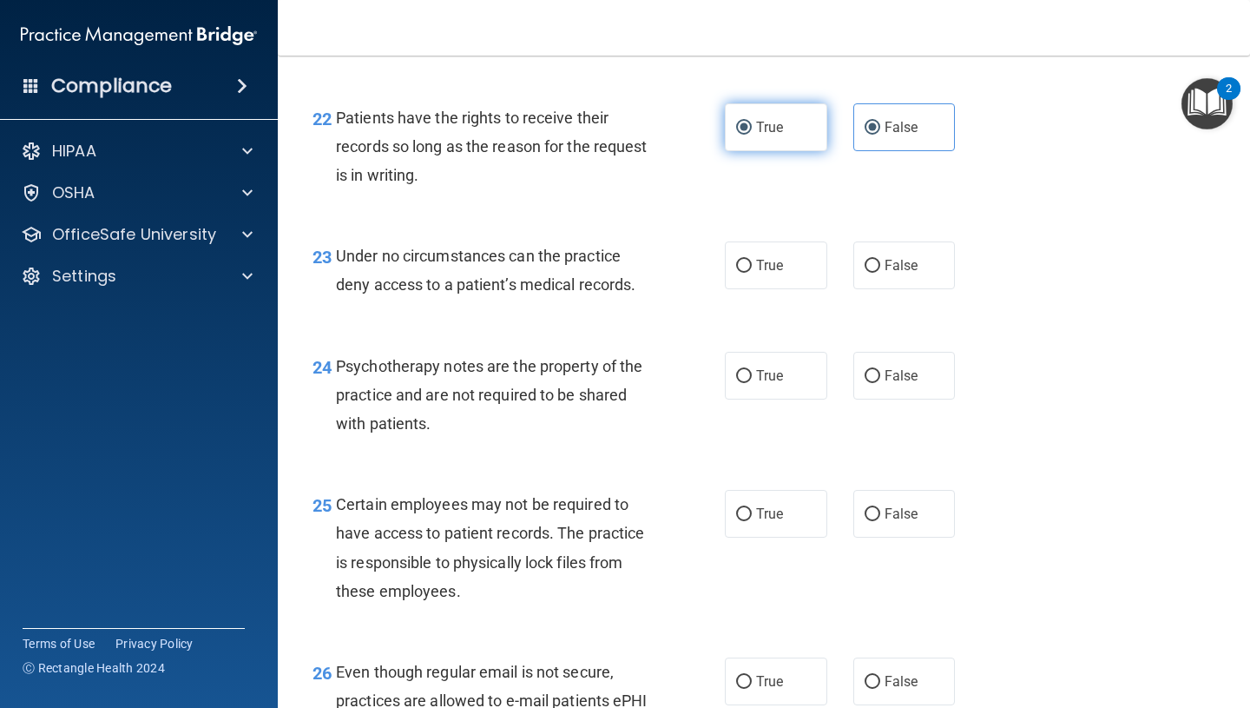
radio input "false"
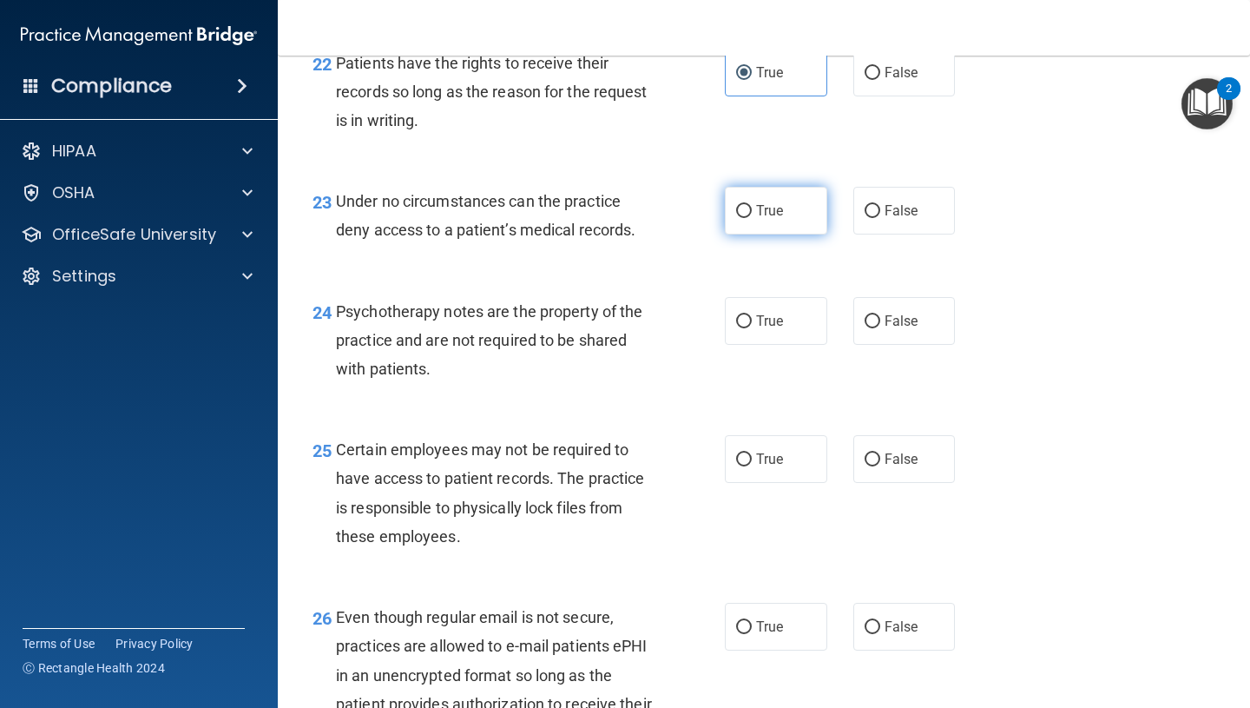
click at [787, 234] on label "True" at bounding box center [776, 211] width 102 height 48
click at [752, 218] on input "True" at bounding box center [744, 211] width 16 height 13
radio input "true"
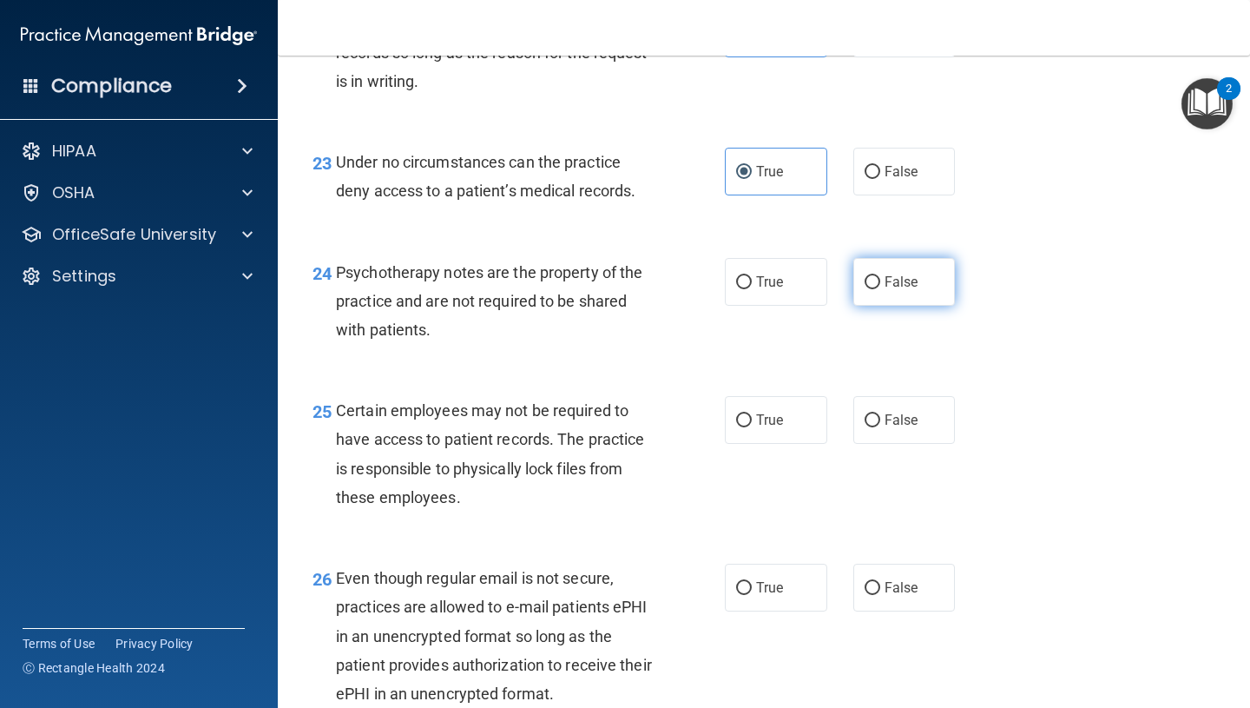
click at [889, 296] on label "False" at bounding box center [905, 282] width 102 height 48
click at [880, 289] on input "False" at bounding box center [873, 282] width 16 height 13
radio input "true"
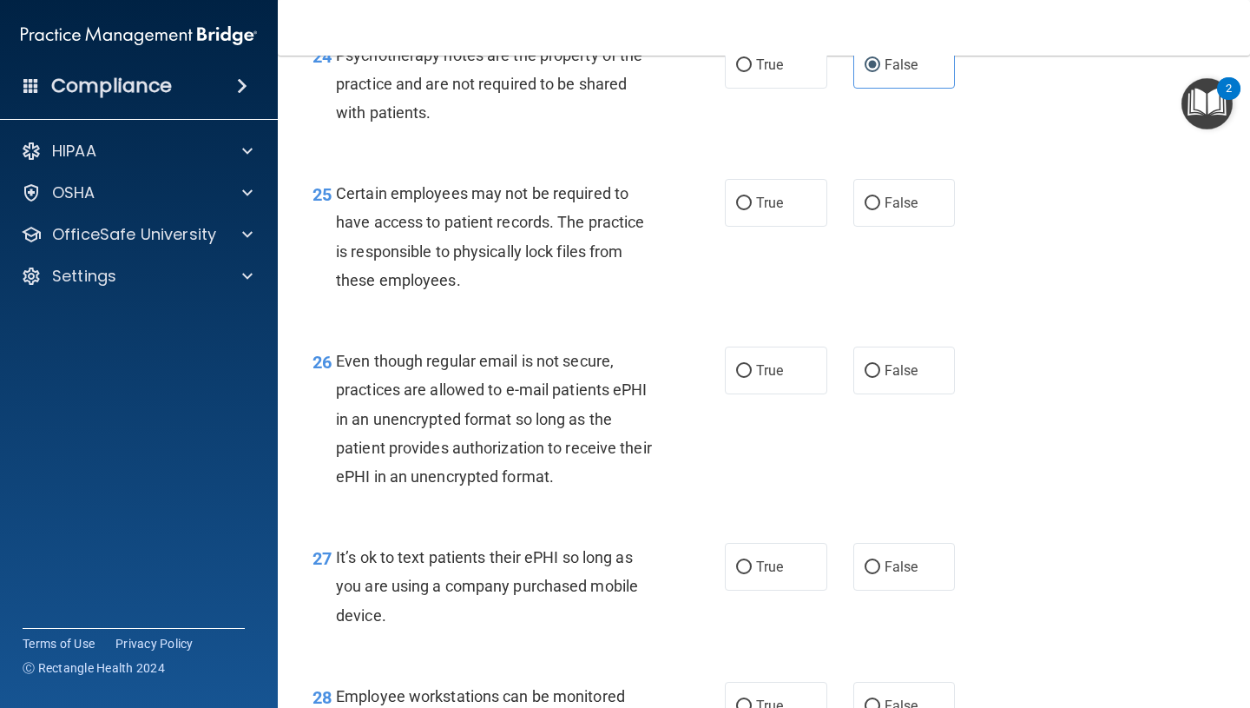
scroll to position [4096, 0]
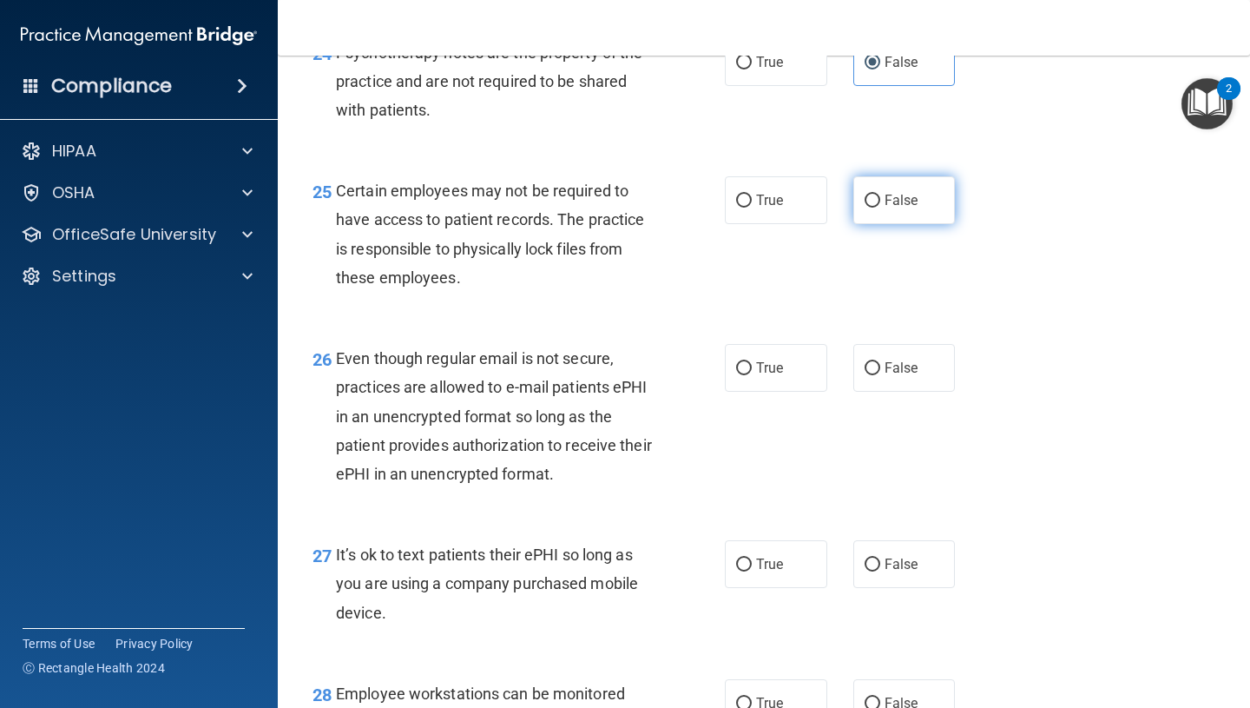
click at [874, 224] on label "False" at bounding box center [905, 200] width 102 height 48
click at [874, 208] on input "False" at bounding box center [873, 201] width 16 height 13
radio input "true"
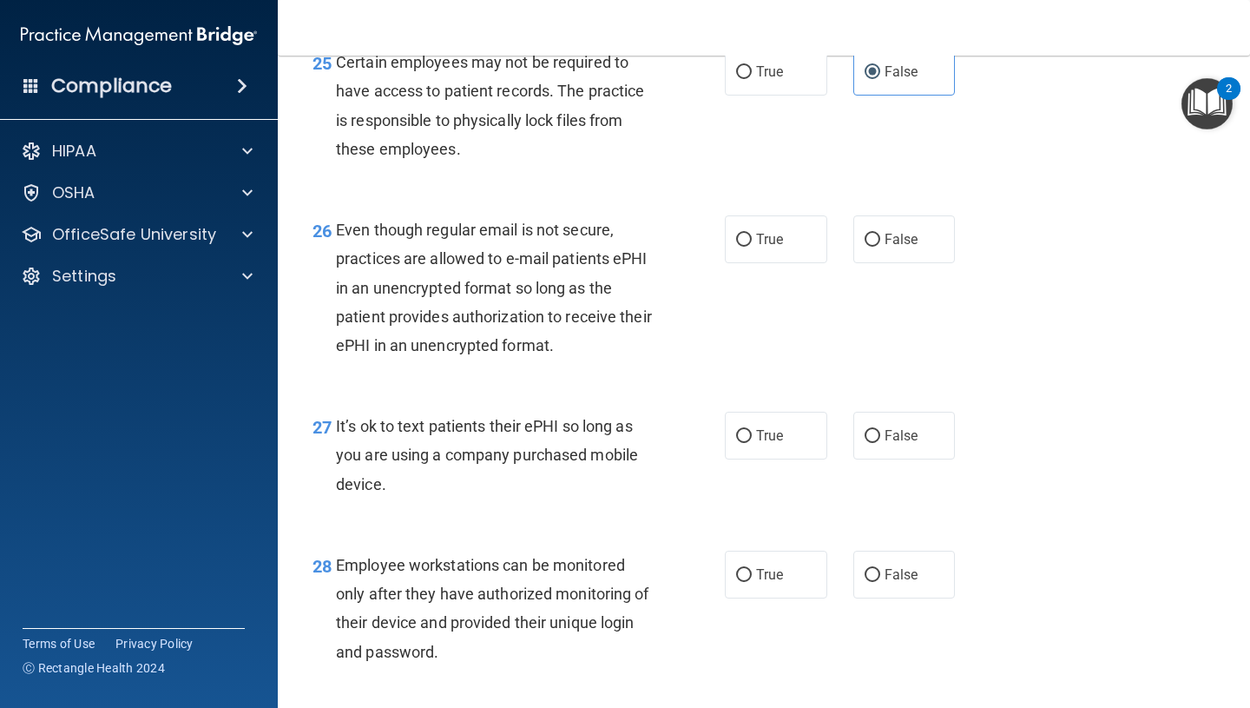
scroll to position [4229, 0]
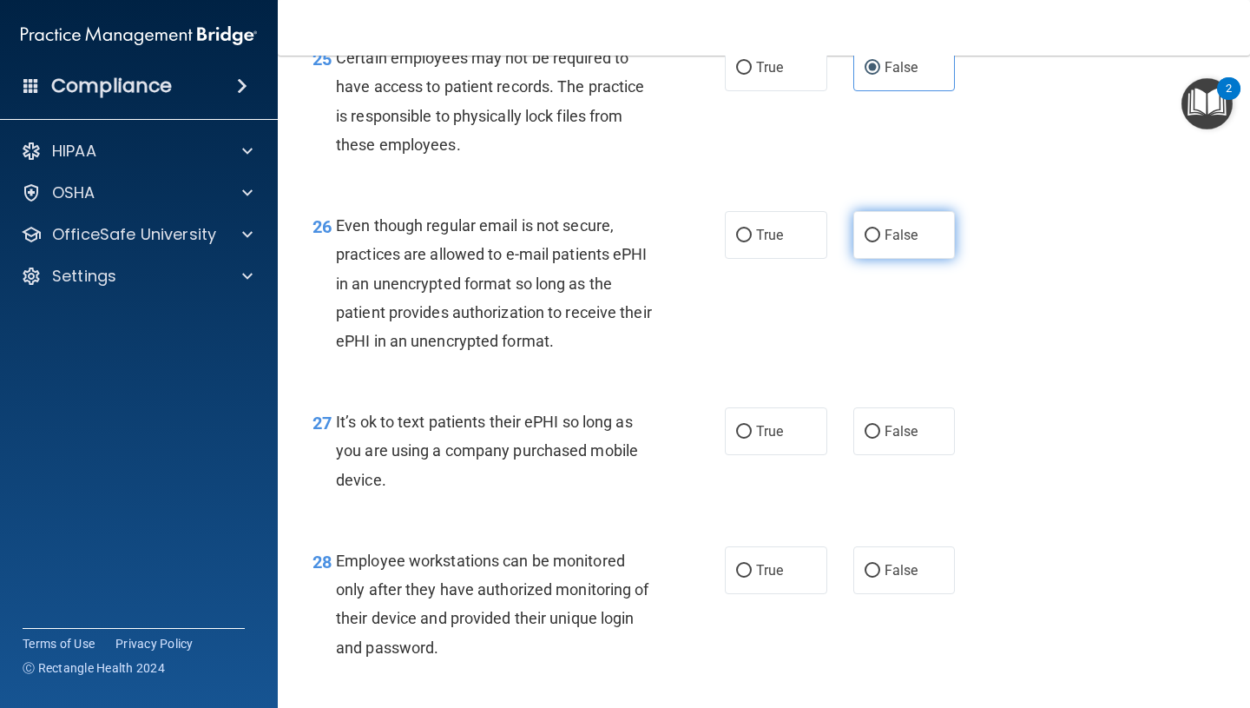
click at [892, 243] on span "False" at bounding box center [902, 235] width 34 height 16
click at [880, 242] on input "False" at bounding box center [873, 235] width 16 height 13
radio input "true"
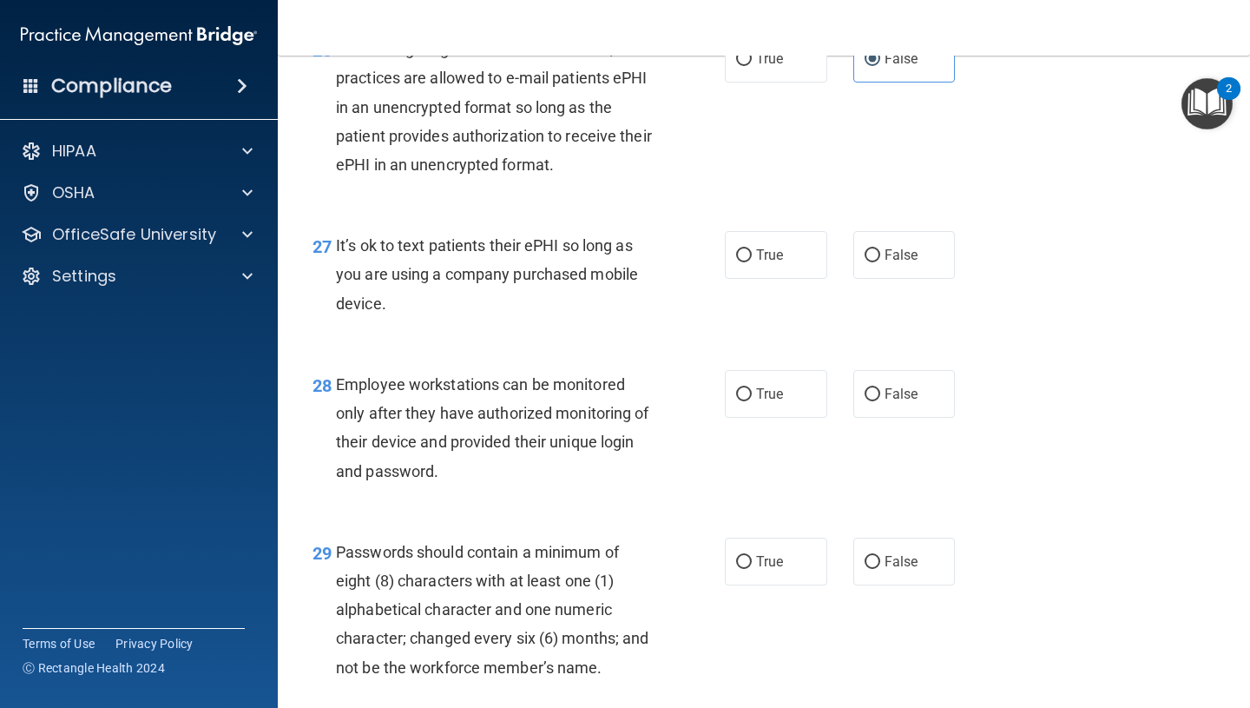
scroll to position [4407, 0]
click at [887, 261] on span "False" at bounding box center [902, 253] width 34 height 16
click at [880, 260] on input "False" at bounding box center [873, 253] width 16 height 13
radio input "true"
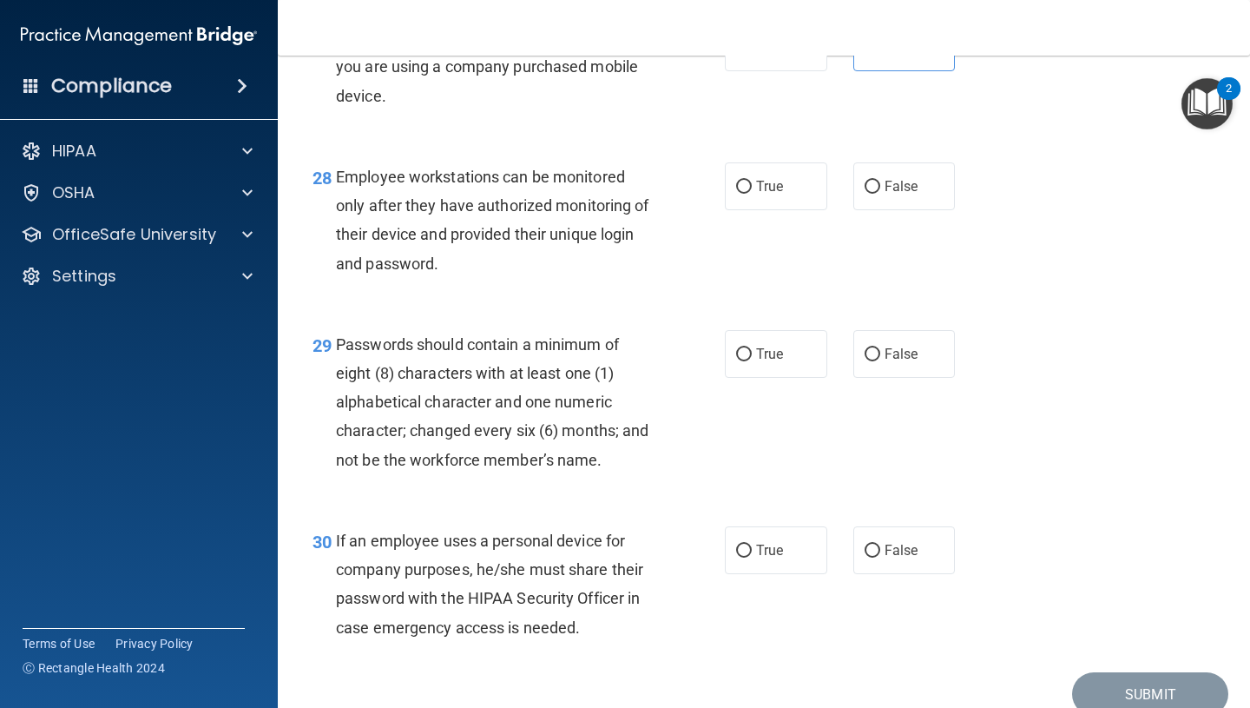
scroll to position [4614, 0]
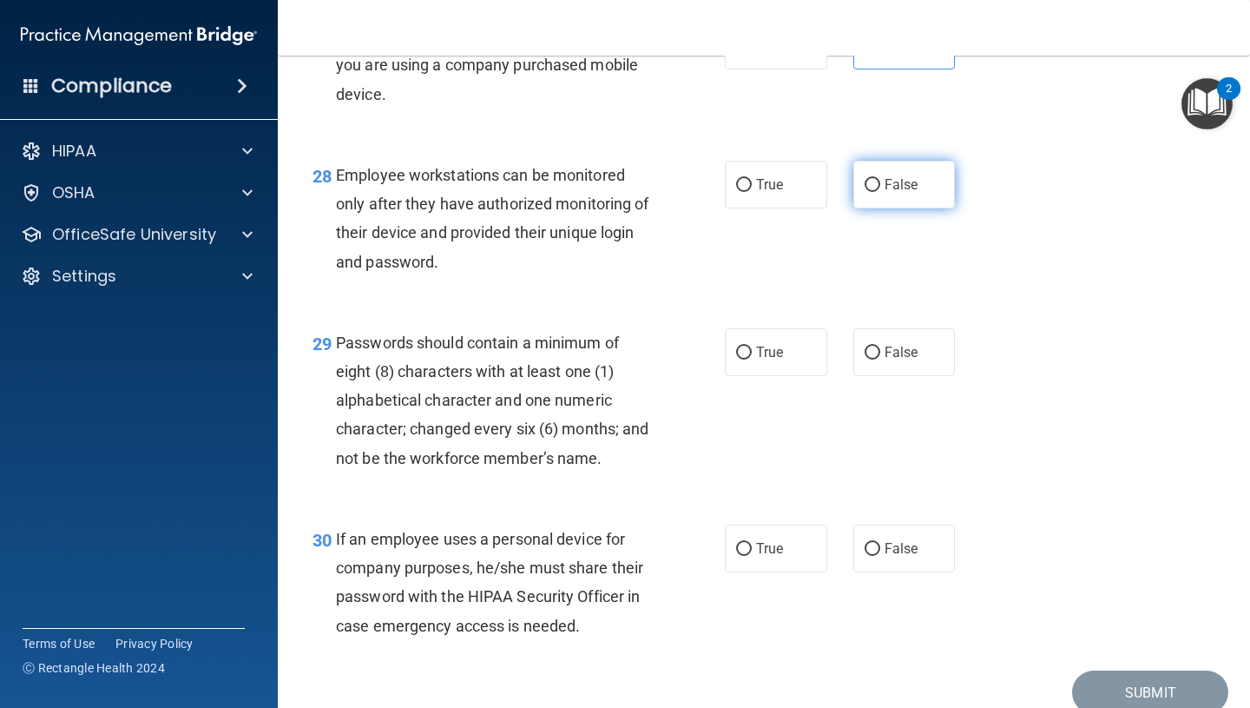
click at [869, 192] on input "False" at bounding box center [873, 185] width 16 height 13
radio input "true"
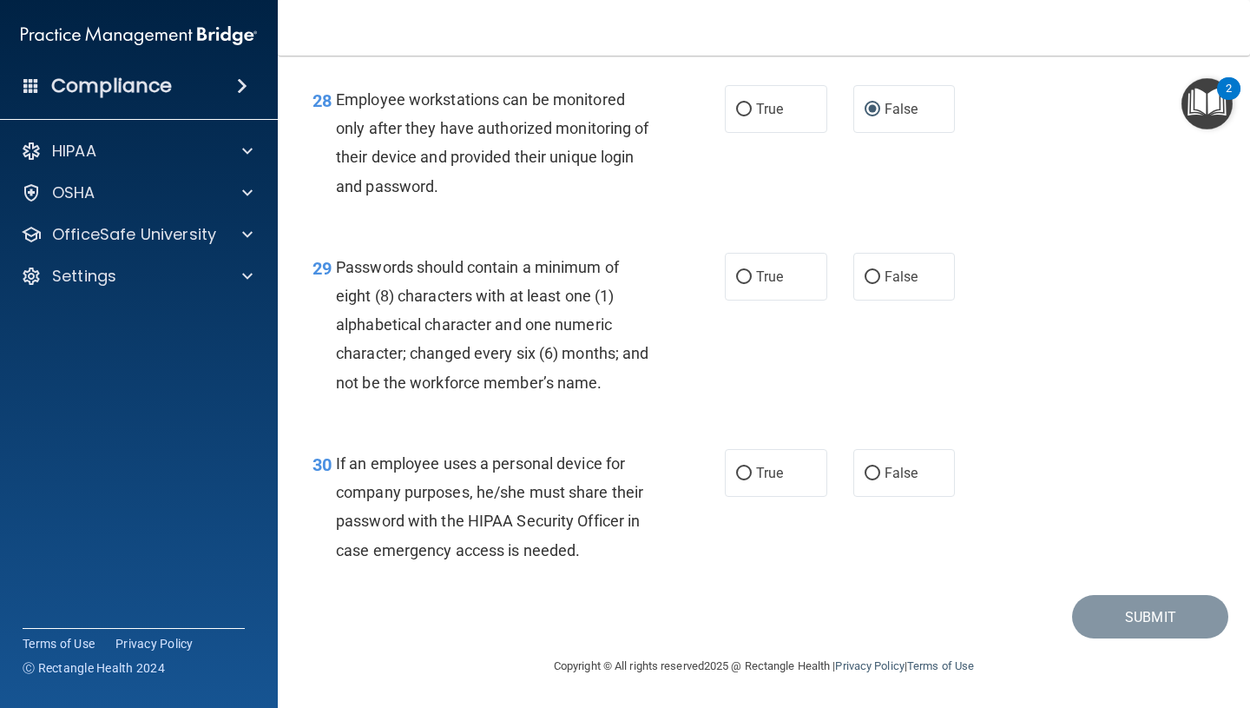
scroll to position [4719, 0]
click at [761, 277] on span "True" at bounding box center [769, 276] width 27 height 16
click at [752, 277] on input "True" at bounding box center [744, 277] width 16 height 13
radio input "true"
click at [775, 478] on span "True" at bounding box center [769, 473] width 27 height 16
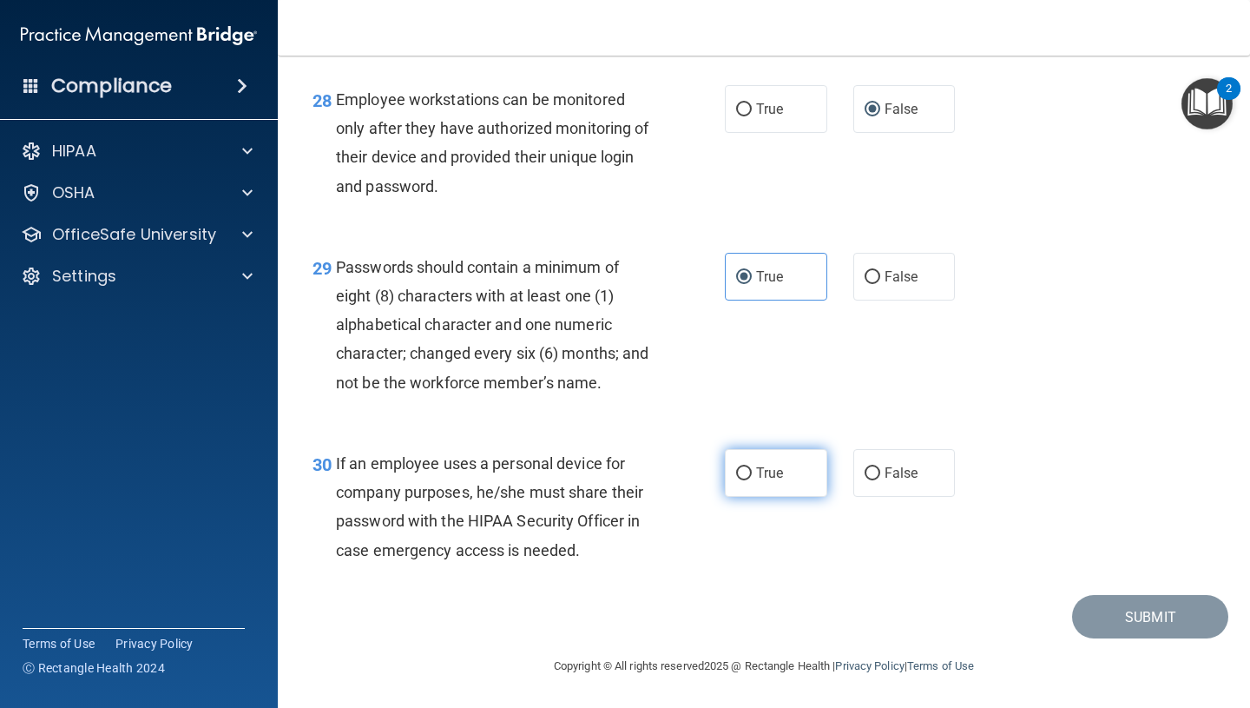
click at [752, 478] on input "True" at bounding box center [744, 473] width 16 height 13
radio input "true"
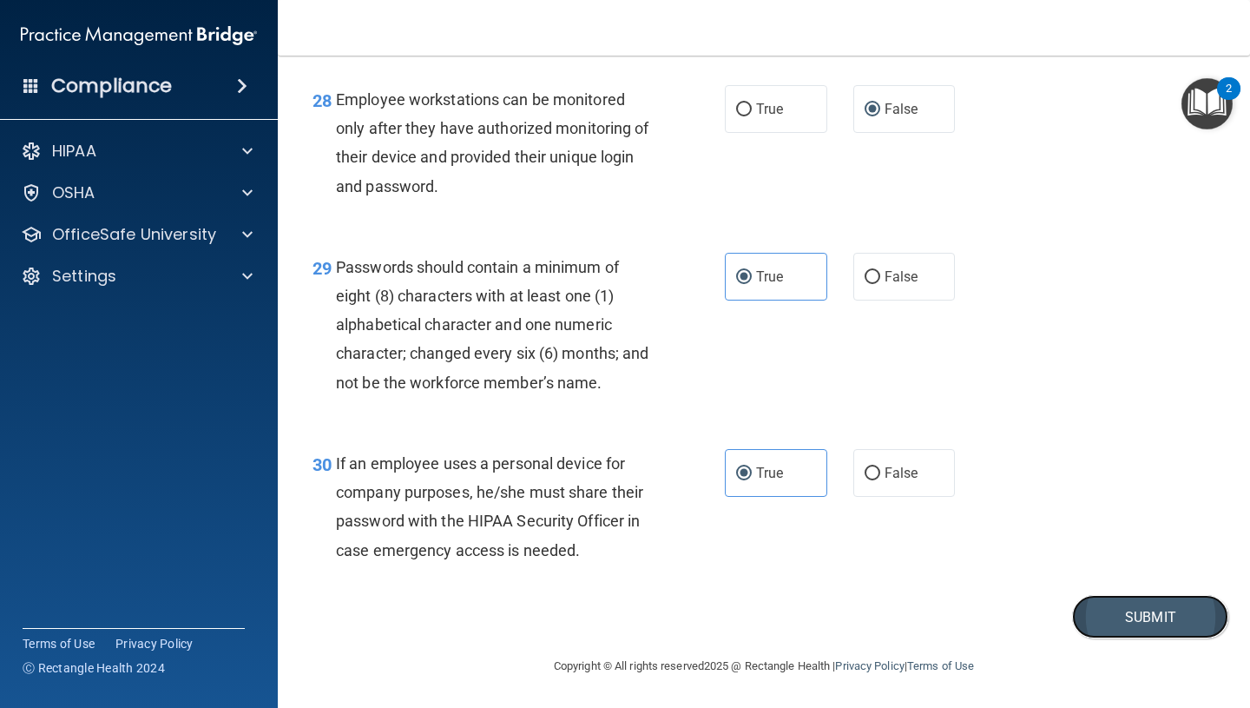
click at [1156, 632] on button "Submit" at bounding box center [1150, 617] width 156 height 44
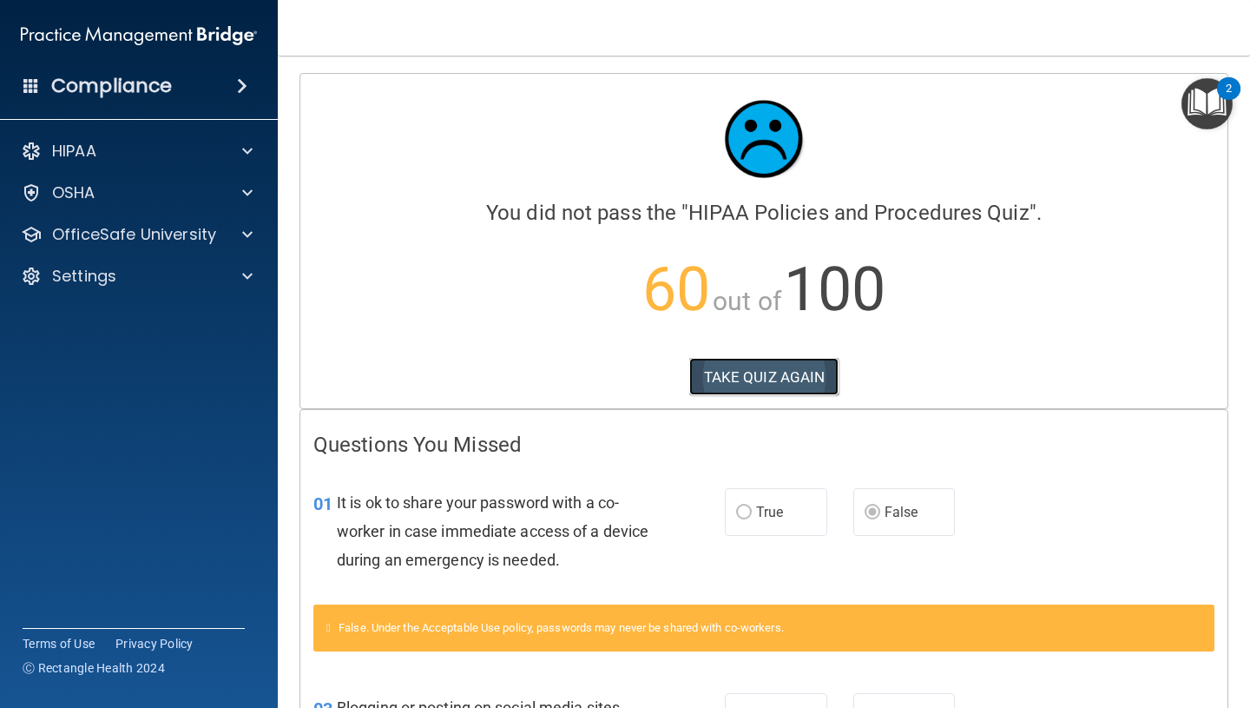
click at [745, 383] on button "TAKE QUIZ AGAIN" at bounding box center [764, 377] width 150 height 38
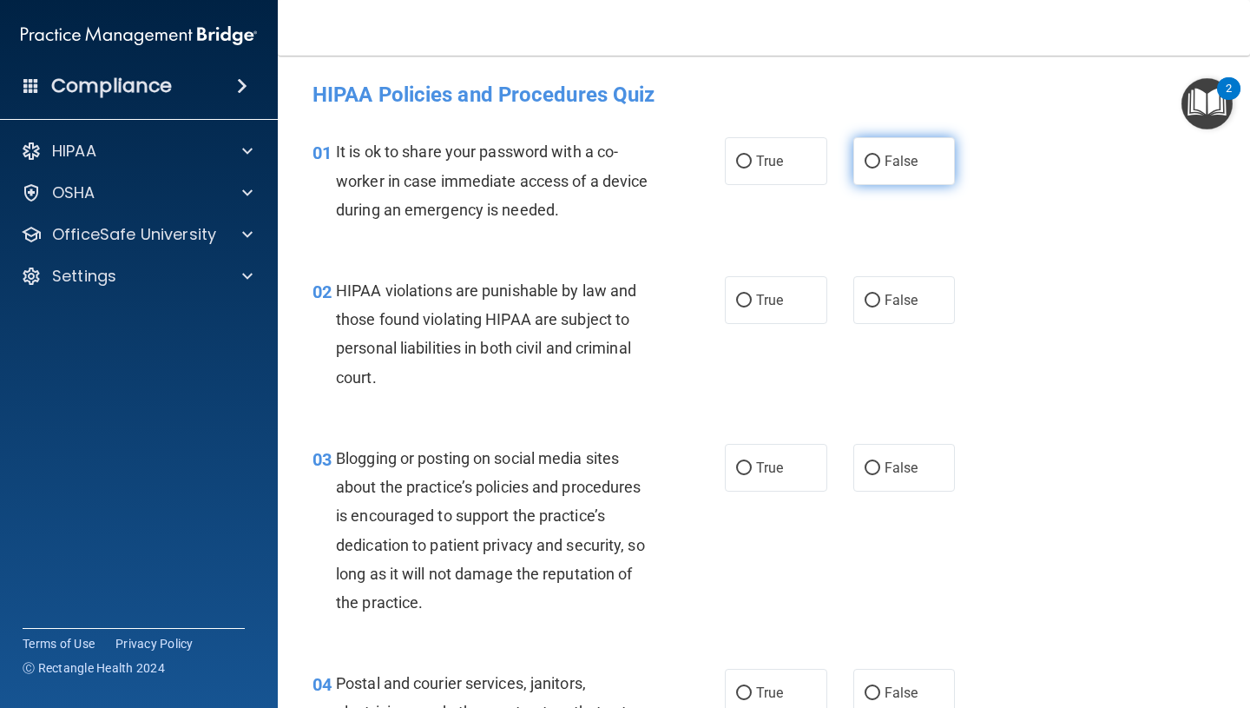
click at [893, 159] on span "False" at bounding box center [902, 161] width 34 height 16
click at [880, 159] on input "False" at bounding box center [873, 161] width 16 height 13
radio input "true"
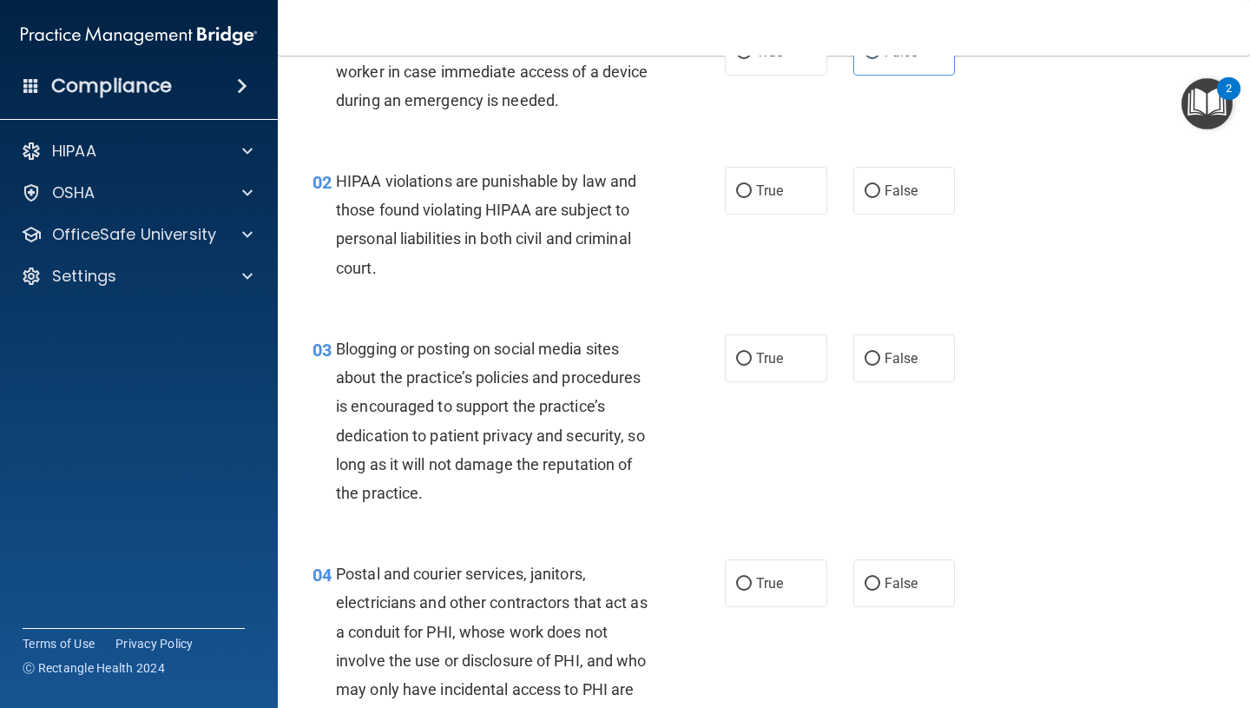
scroll to position [110, 0]
click at [817, 198] on label "True" at bounding box center [776, 190] width 102 height 48
click at [752, 197] on input "True" at bounding box center [744, 190] width 16 height 13
radio input "true"
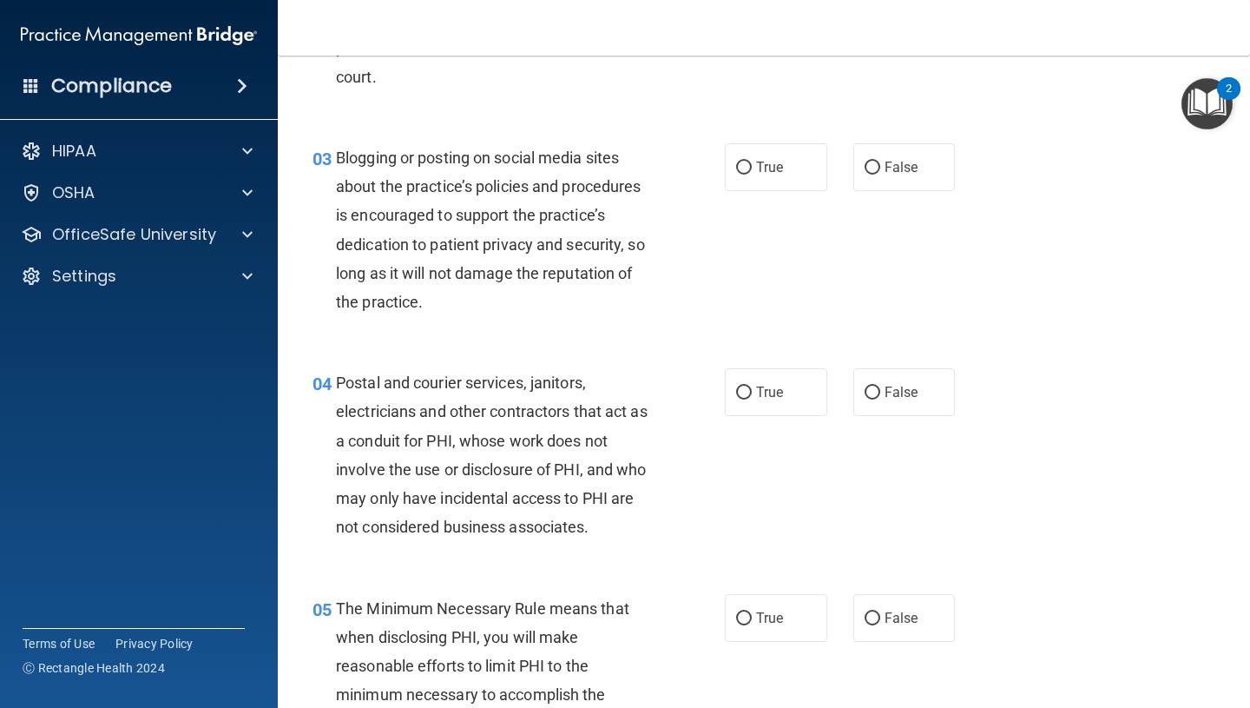
scroll to position [301, 0]
click at [920, 165] on label "False" at bounding box center [905, 166] width 102 height 48
click at [880, 165] on input "False" at bounding box center [873, 167] width 16 height 13
radio input "true"
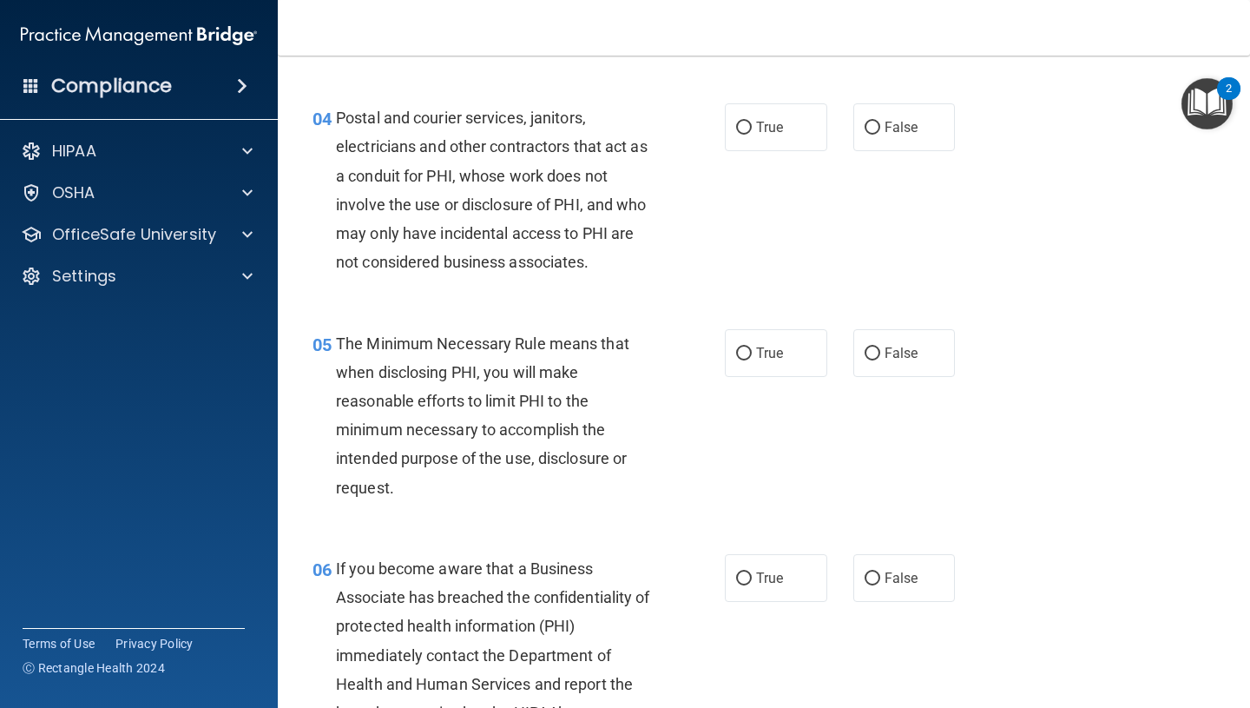
scroll to position [566, 0]
click at [751, 125] on input "True" at bounding box center [744, 127] width 16 height 13
radio input "true"
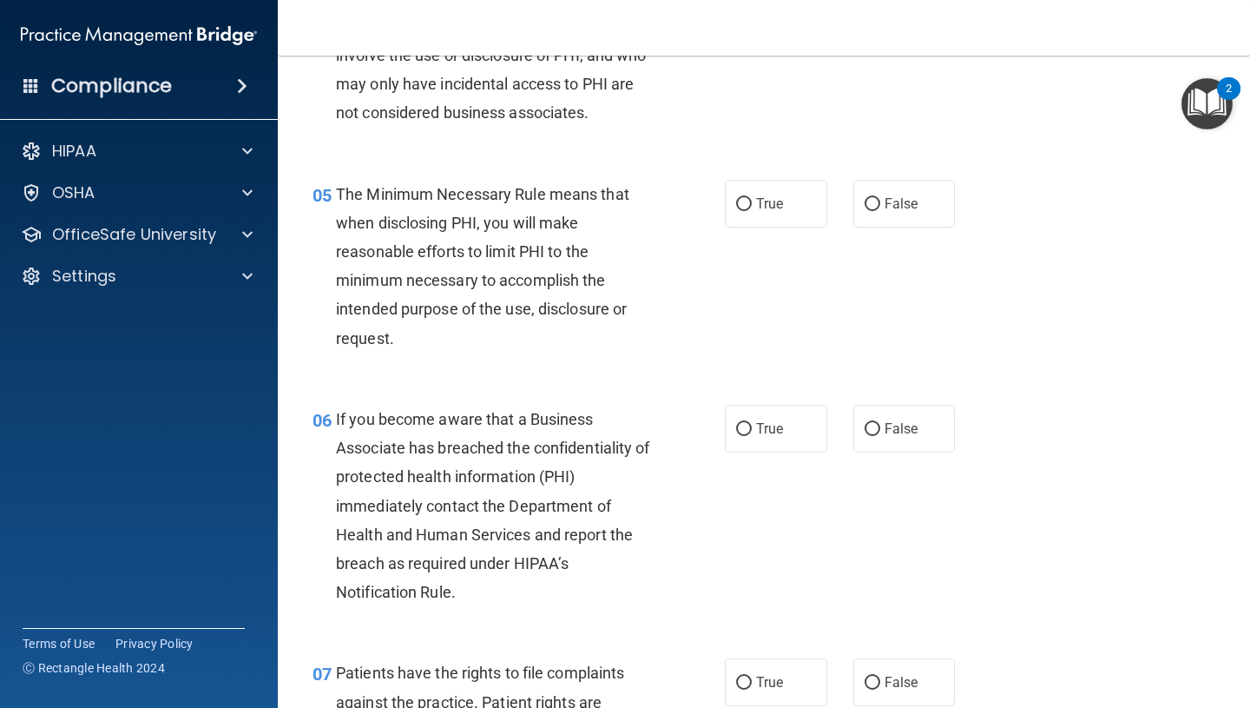
scroll to position [715, 0]
click at [738, 197] on input "True" at bounding box center [744, 203] width 16 height 13
radio input "true"
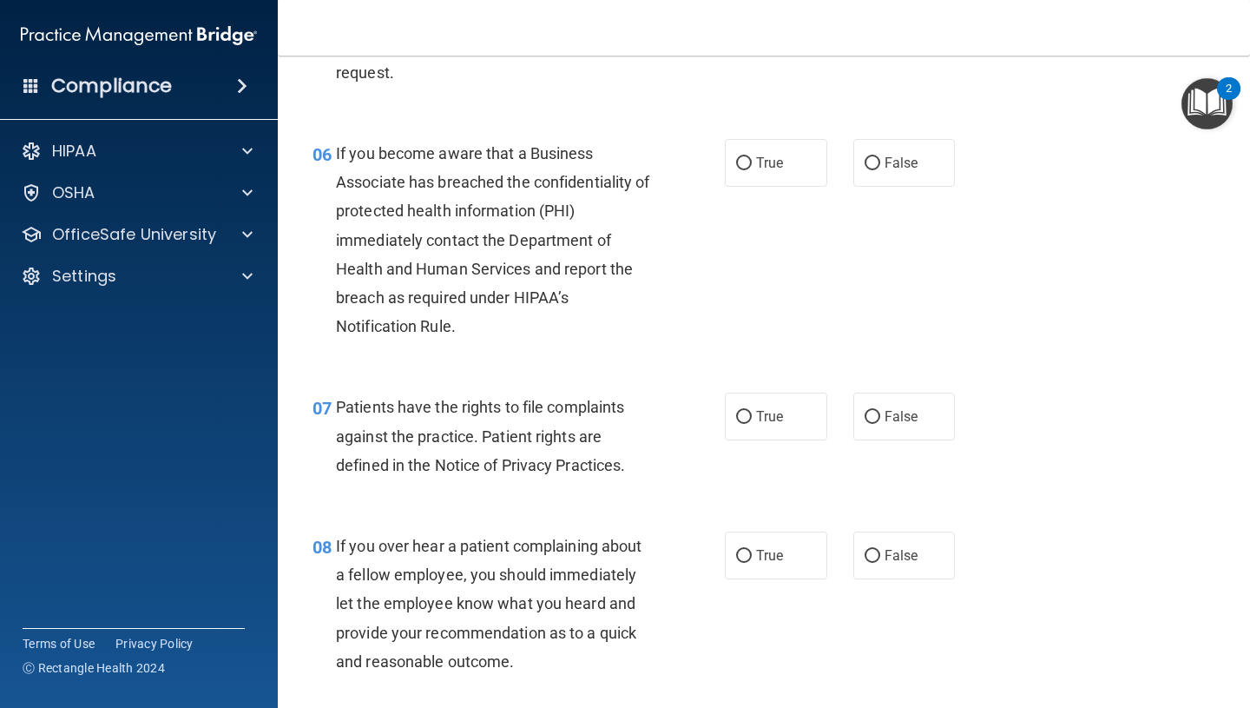
scroll to position [1002, 0]
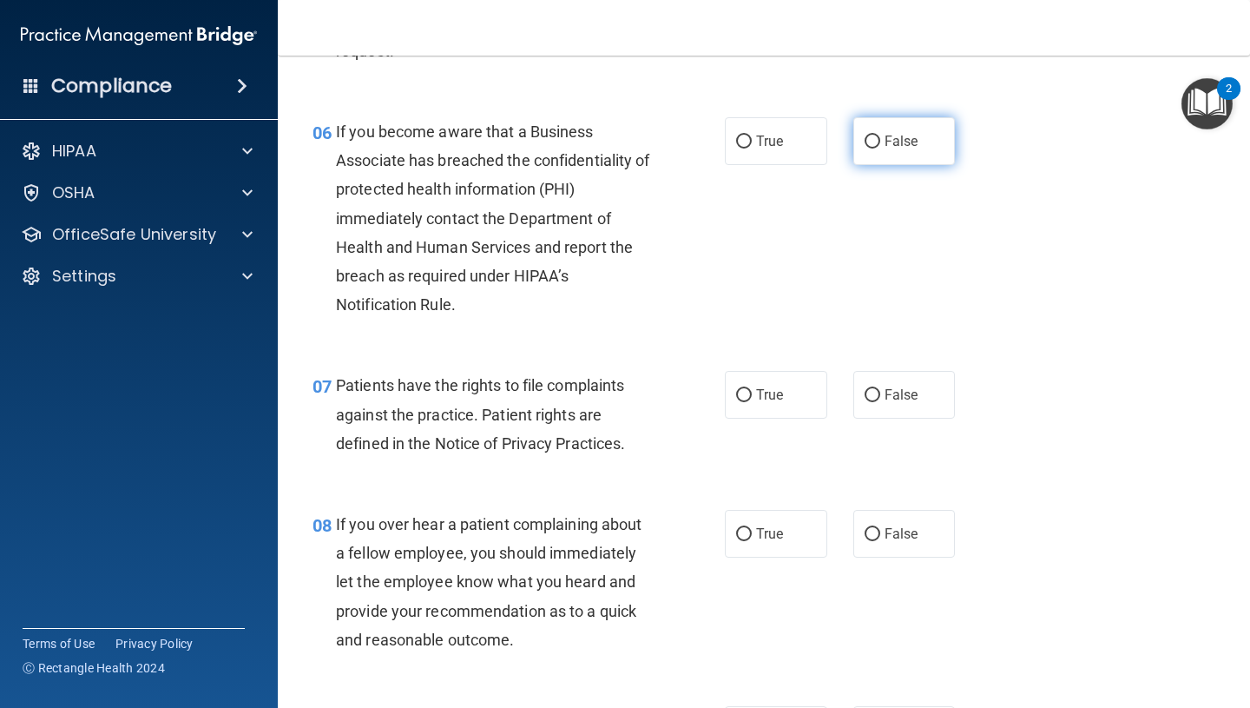
click at [870, 143] on input "False" at bounding box center [873, 141] width 16 height 13
radio input "true"
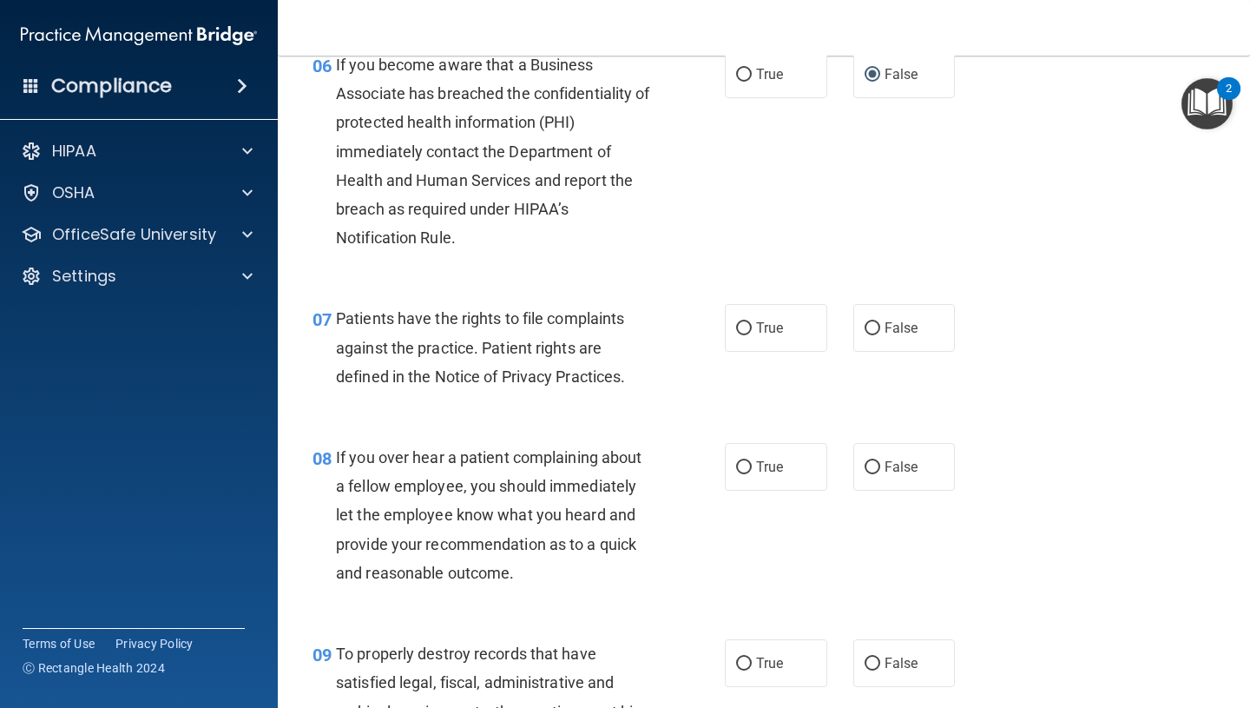
scroll to position [1205, 0]
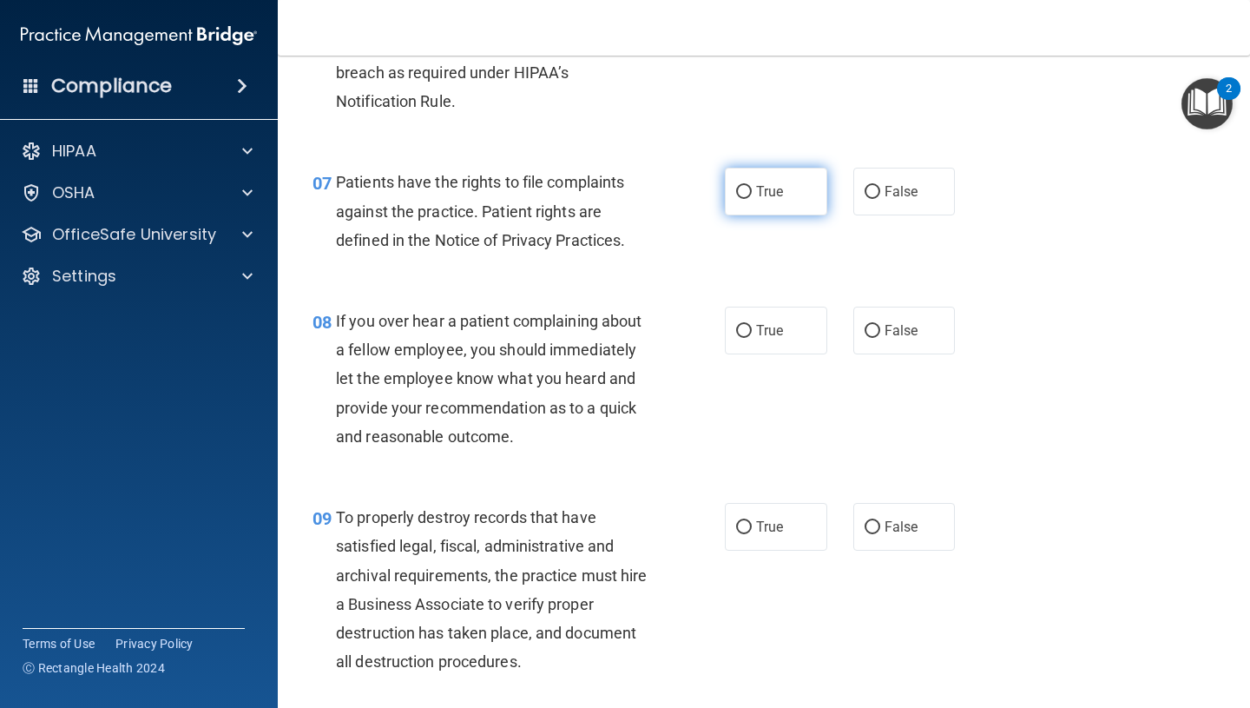
click at [755, 201] on label "True" at bounding box center [776, 192] width 102 height 48
click at [752, 199] on input "True" at bounding box center [744, 192] width 16 height 13
radio input "true"
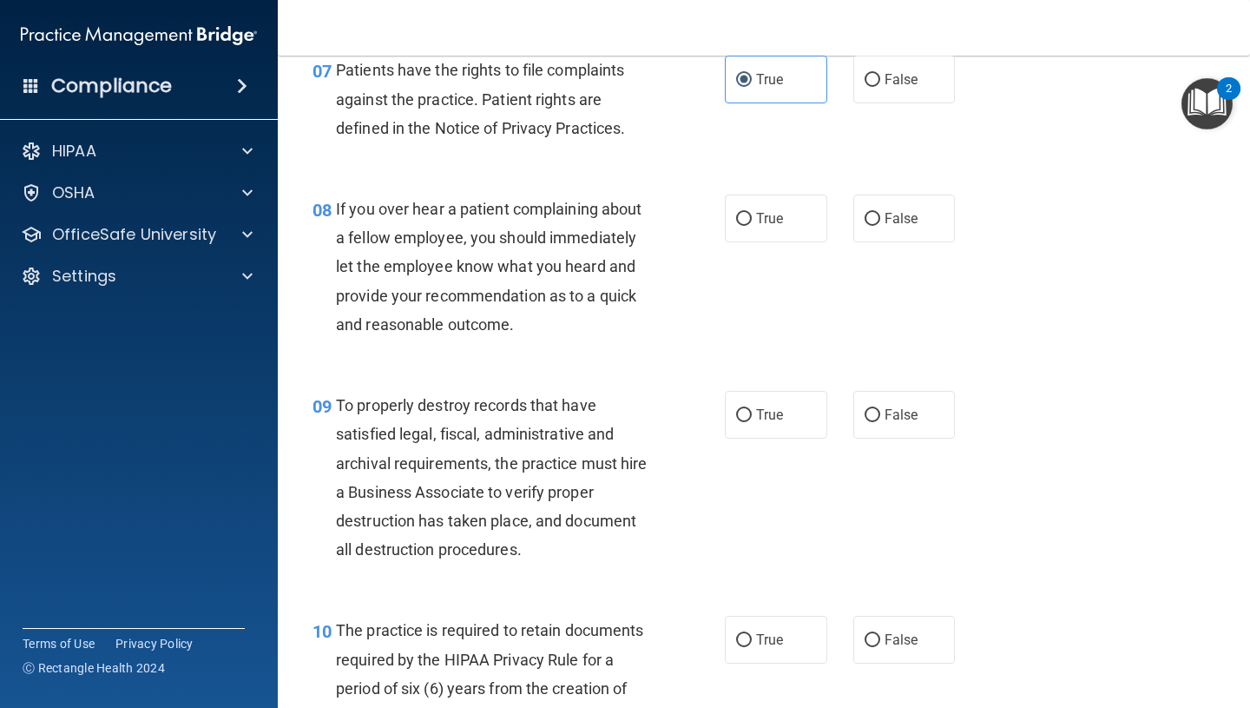
scroll to position [1318, 0]
click at [878, 227] on label "False" at bounding box center [905, 218] width 102 height 48
click at [878, 225] on input "False" at bounding box center [873, 218] width 16 height 13
radio input "true"
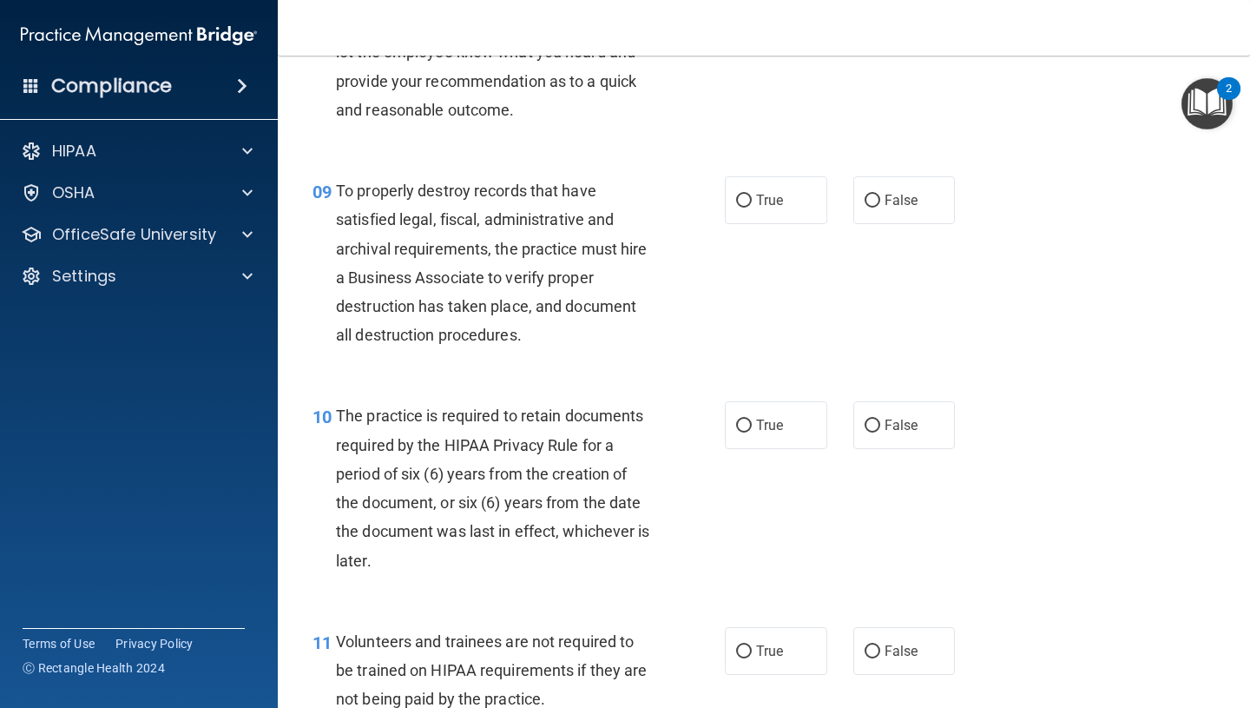
scroll to position [1538, 0]
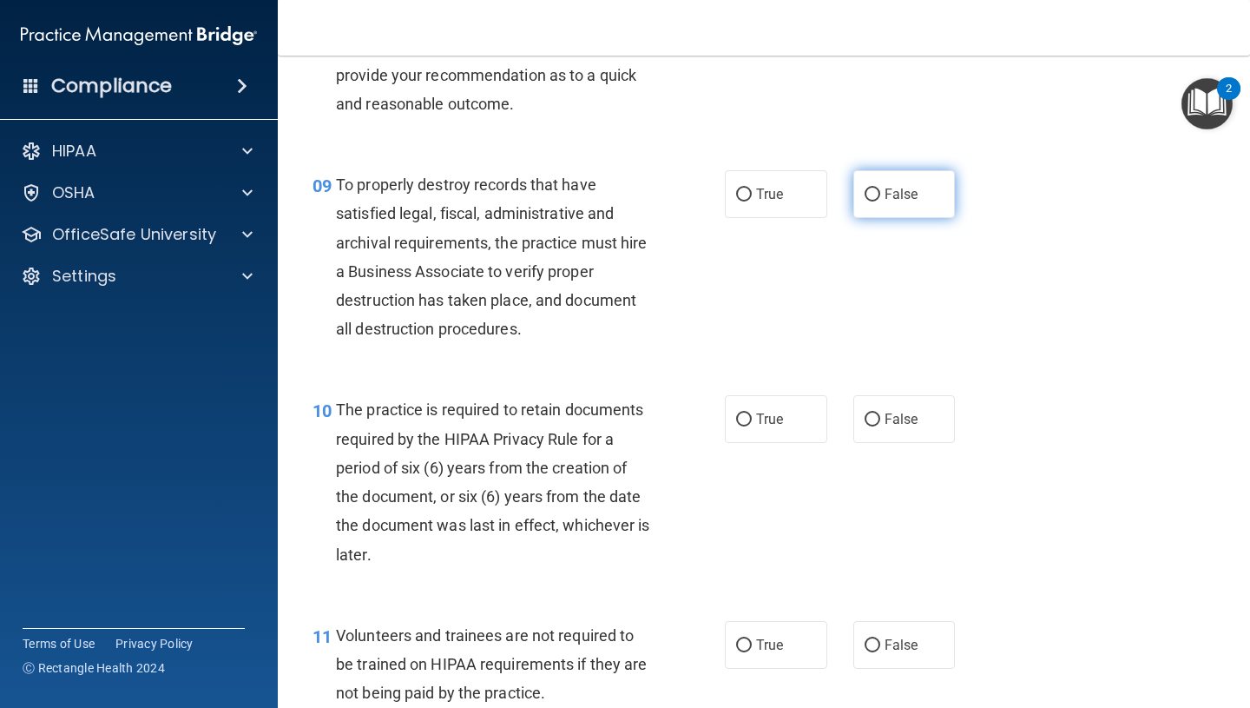
click at [865, 192] on input "False" at bounding box center [873, 194] width 16 height 13
radio input "true"
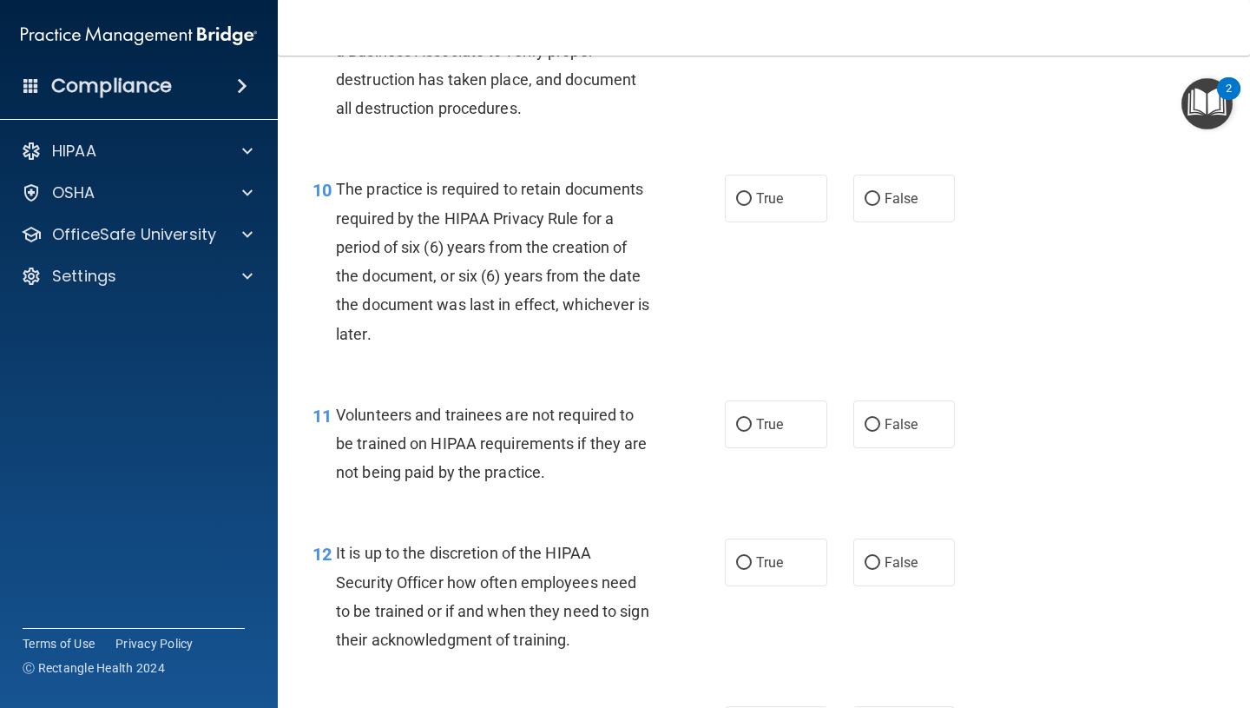
scroll to position [1759, 0]
click at [748, 192] on input "True" at bounding box center [744, 198] width 16 height 13
radio input "true"
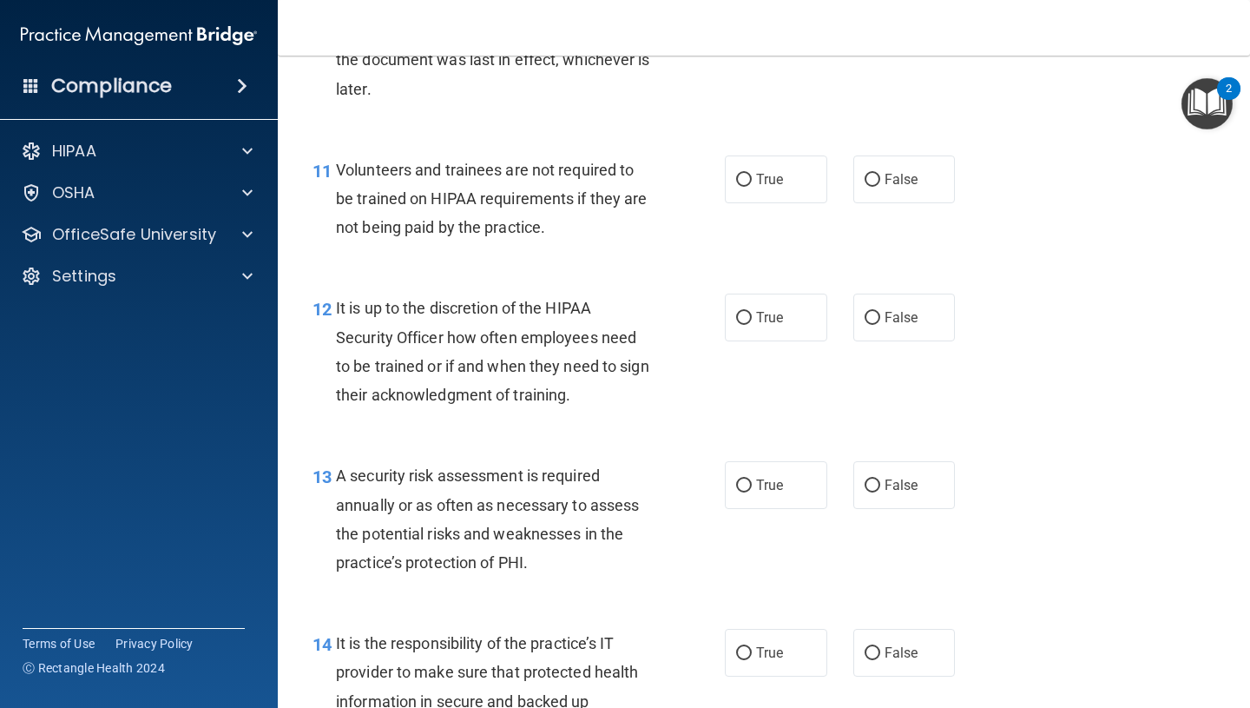
scroll to position [2007, 0]
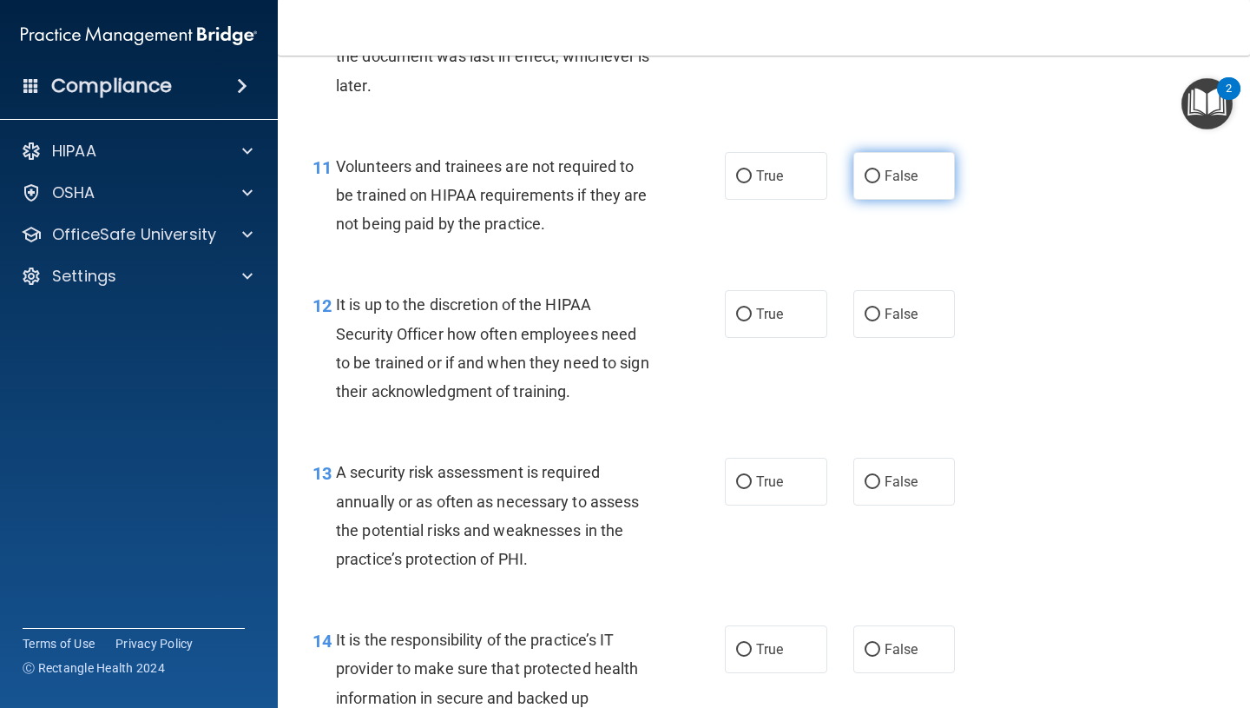
click at [885, 174] on span "False" at bounding box center [902, 176] width 34 height 16
click at [880, 174] on input "False" at bounding box center [873, 176] width 16 height 13
radio input "true"
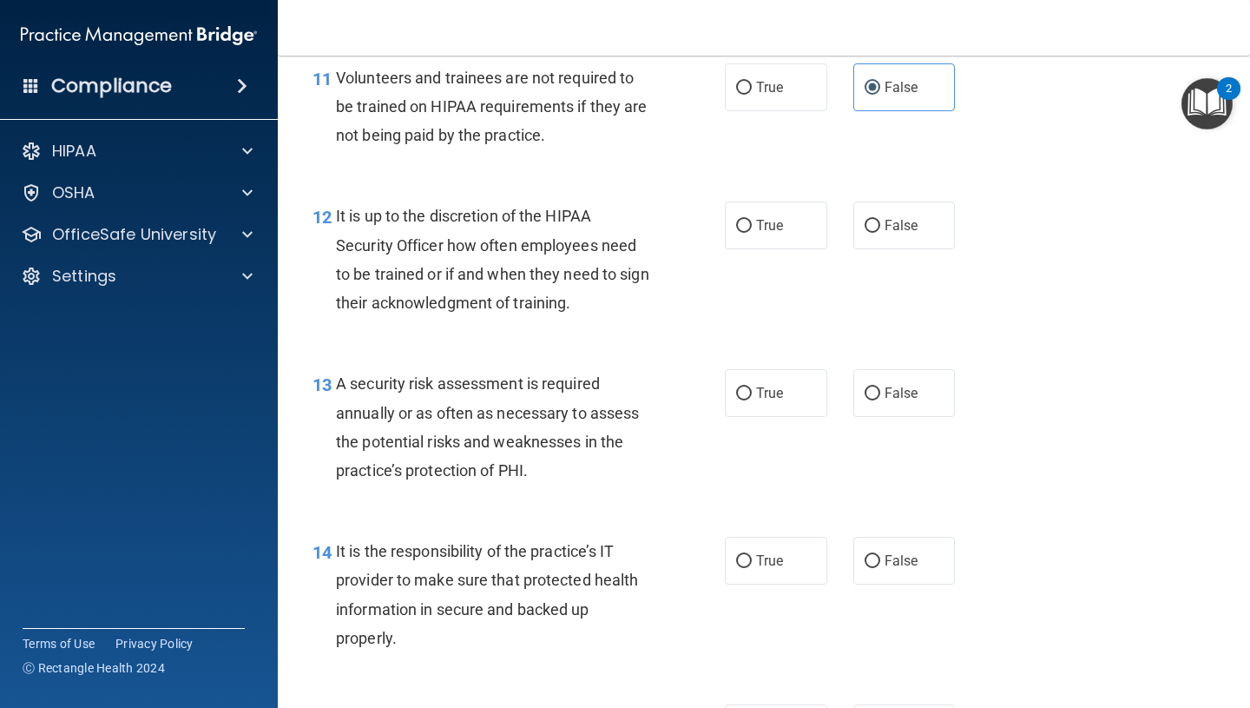
scroll to position [2096, 0]
click at [925, 227] on label "False" at bounding box center [905, 225] width 102 height 48
click at [880, 227] on input "False" at bounding box center [873, 225] width 16 height 13
radio input "true"
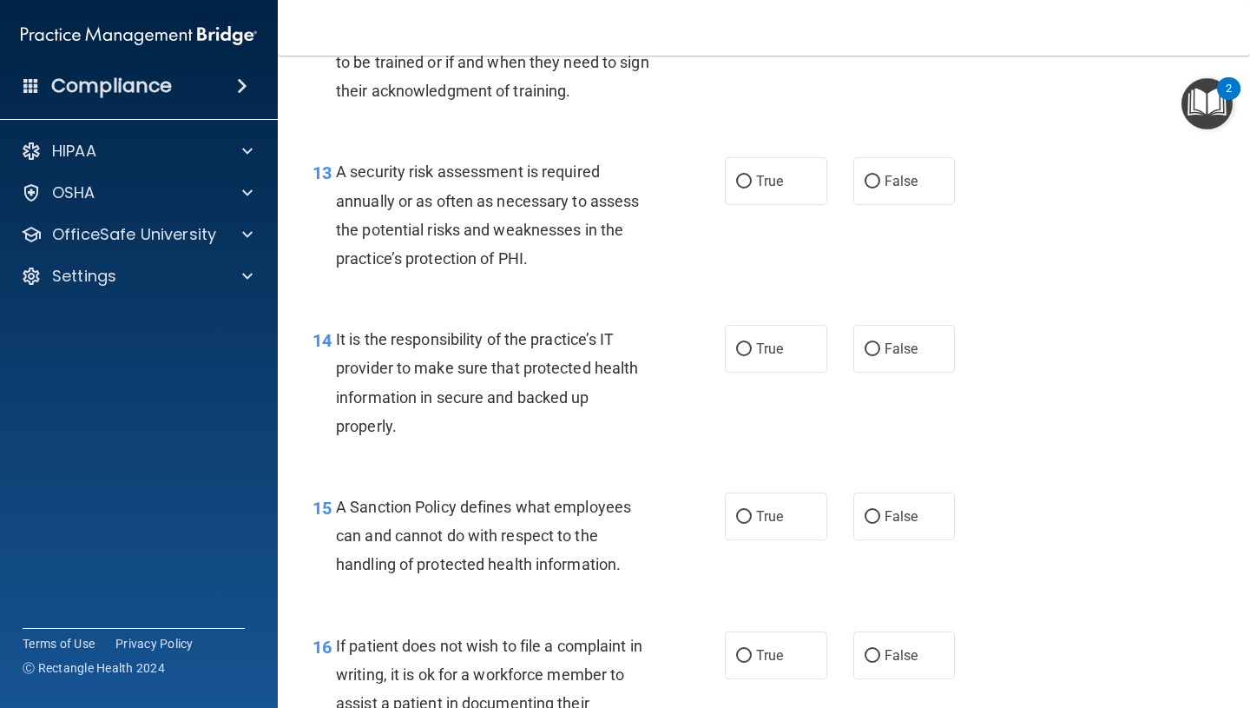
scroll to position [2308, 0]
click at [767, 157] on label "True" at bounding box center [776, 180] width 102 height 48
click at [752, 175] on input "True" at bounding box center [744, 181] width 16 height 13
radio input "true"
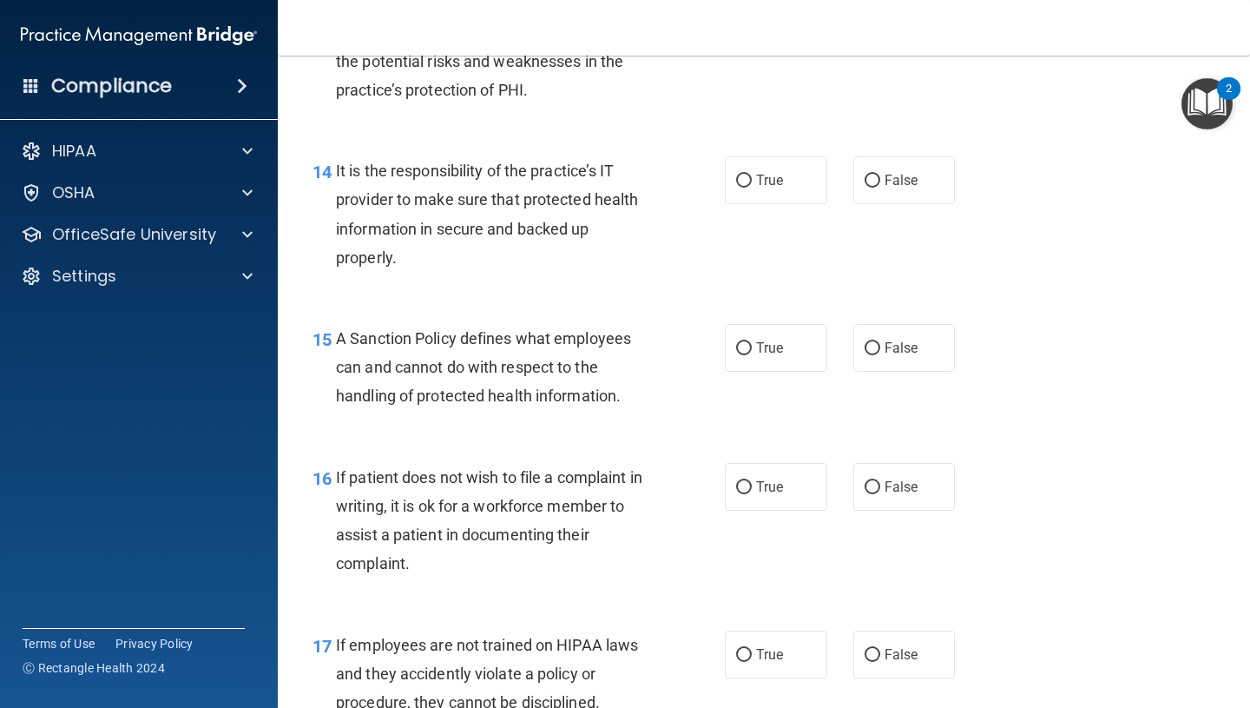
scroll to position [2481, 0]
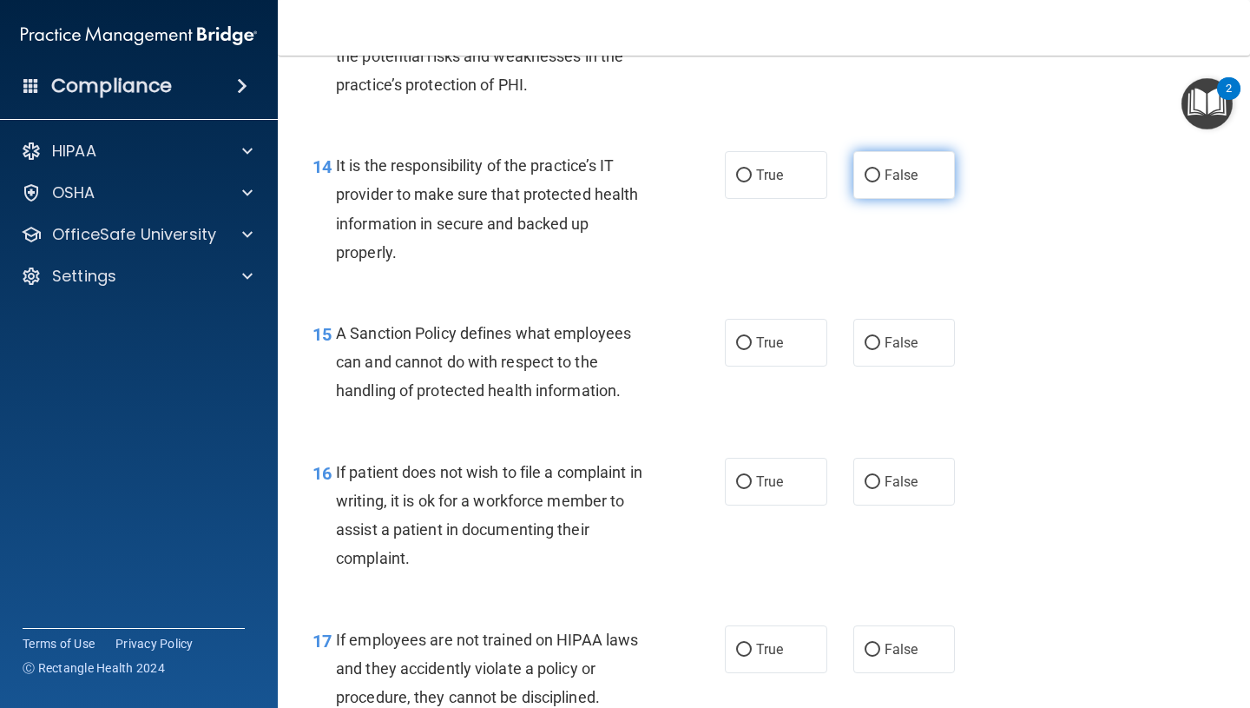
click at [888, 178] on span "False" at bounding box center [902, 175] width 34 height 16
click at [880, 178] on input "False" at bounding box center [873, 175] width 16 height 13
radio input "true"
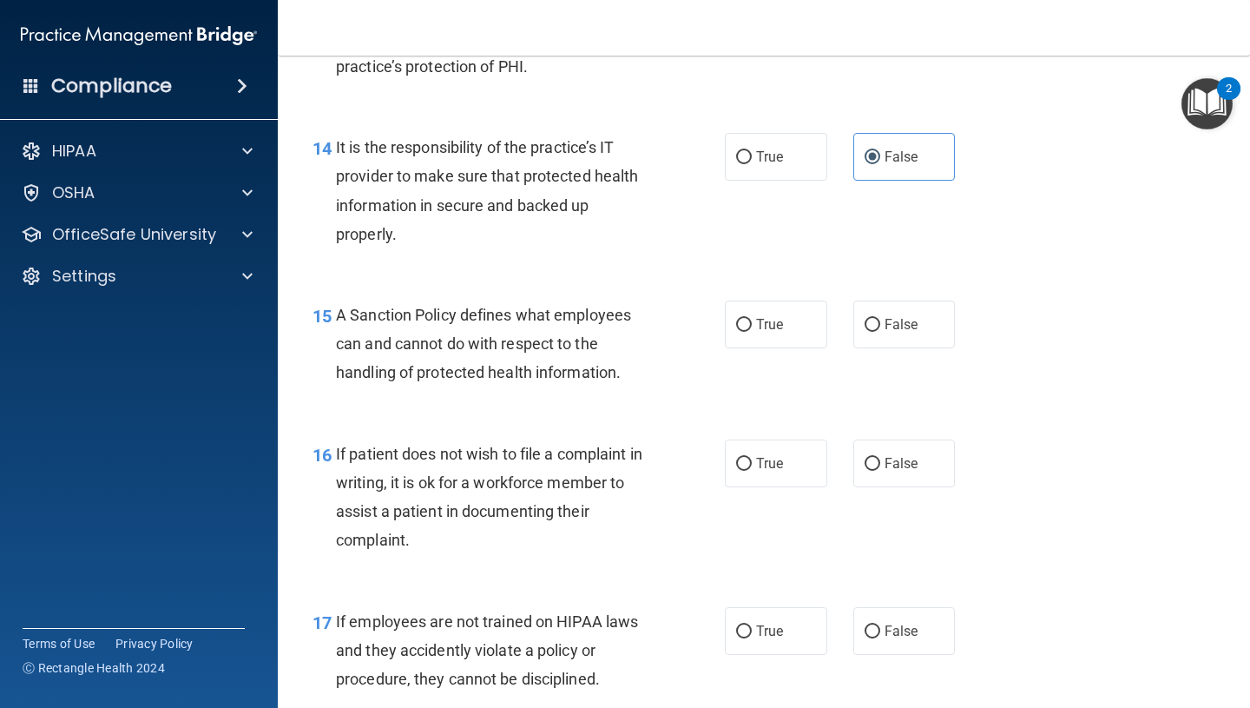
scroll to position [2500, 0]
click at [899, 319] on span "False" at bounding box center [902, 323] width 34 height 16
click at [880, 319] on input "False" at bounding box center [873, 324] width 16 height 13
radio input "true"
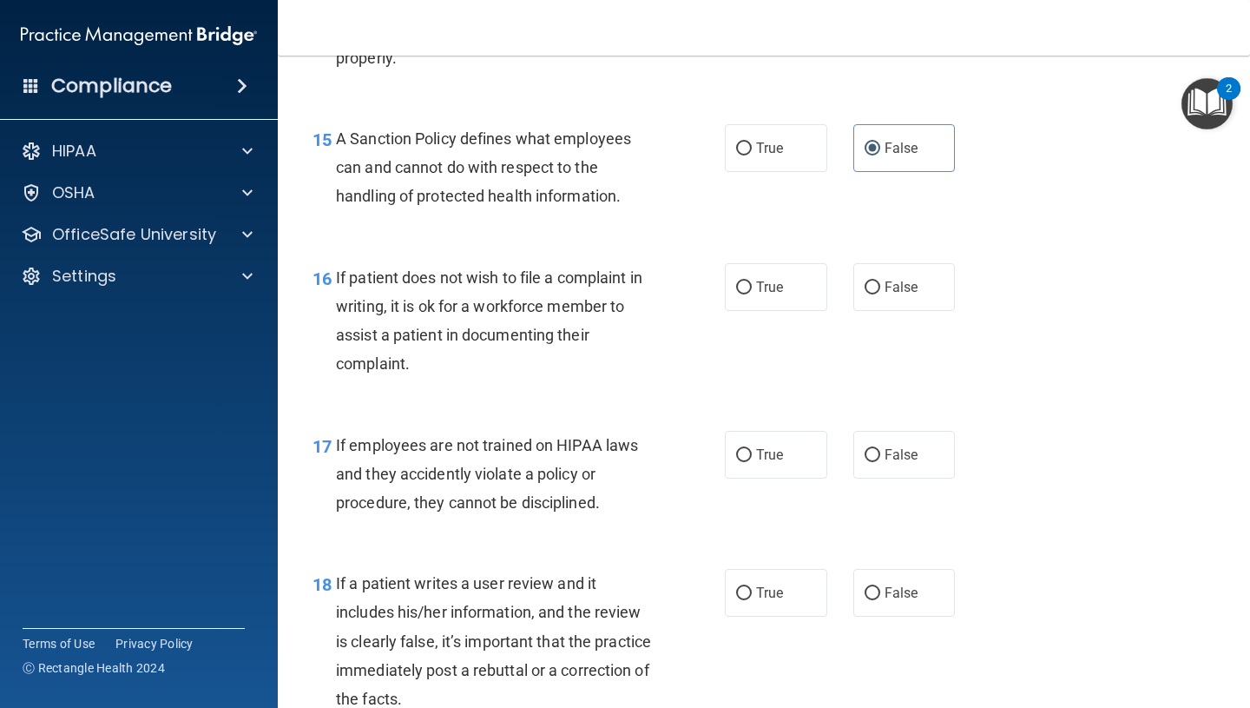
scroll to position [2673, 0]
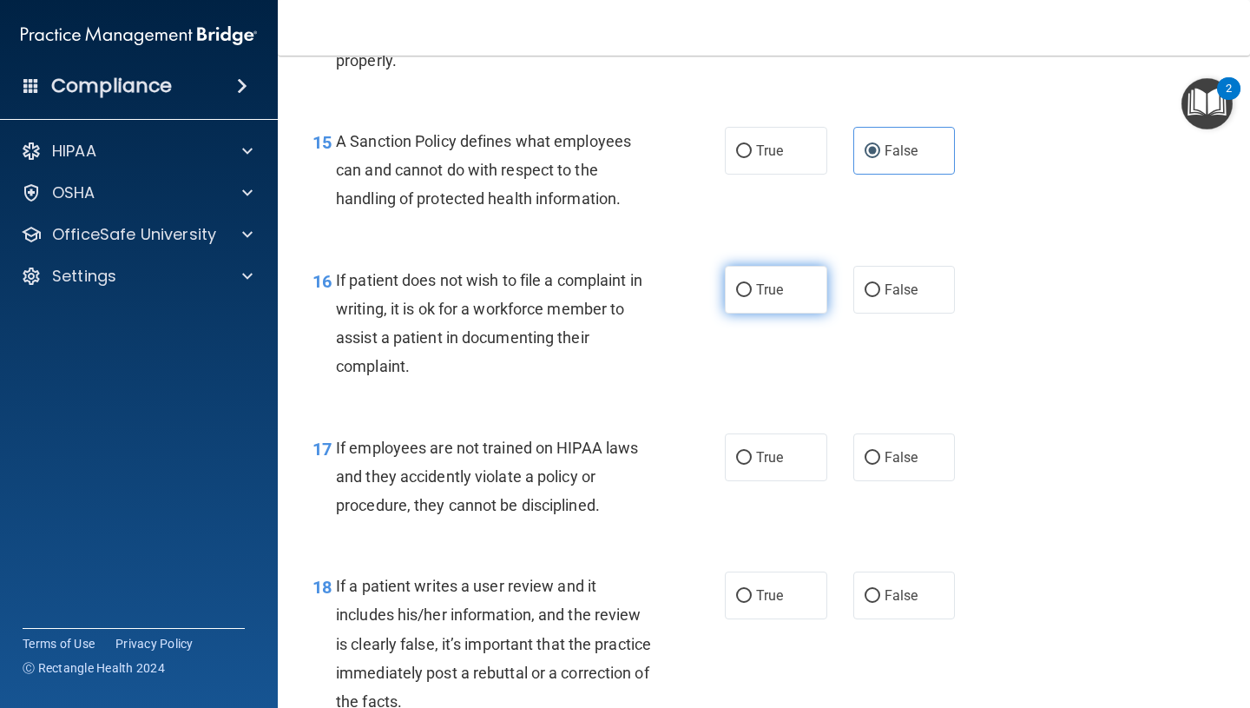
click at [788, 283] on label "True" at bounding box center [776, 290] width 102 height 48
click at [752, 284] on input "True" at bounding box center [744, 290] width 16 height 13
radio input "true"
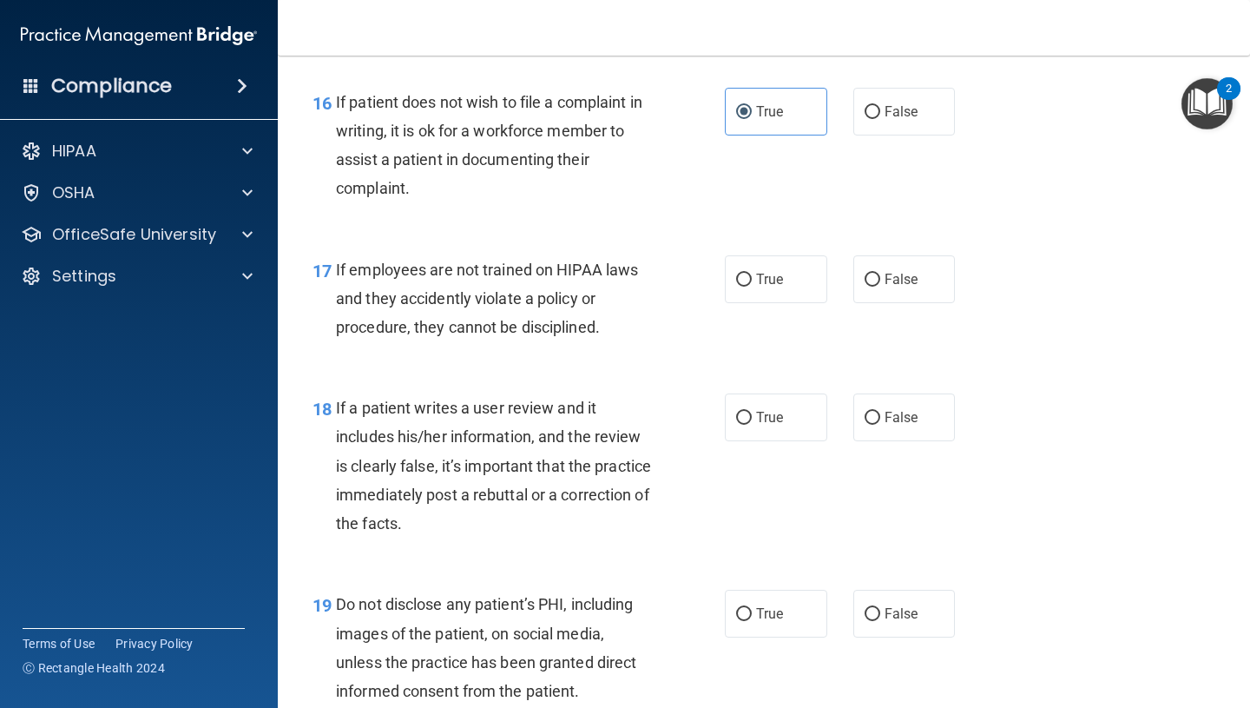
scroll to position [2852, 0]
click at [911, 271] on span "False" at bounding box center [902, 278] width 34 height 16
click at [880, 273] on input "False" at bounding box center [873, 279] width 16 height 13
radio input "true"
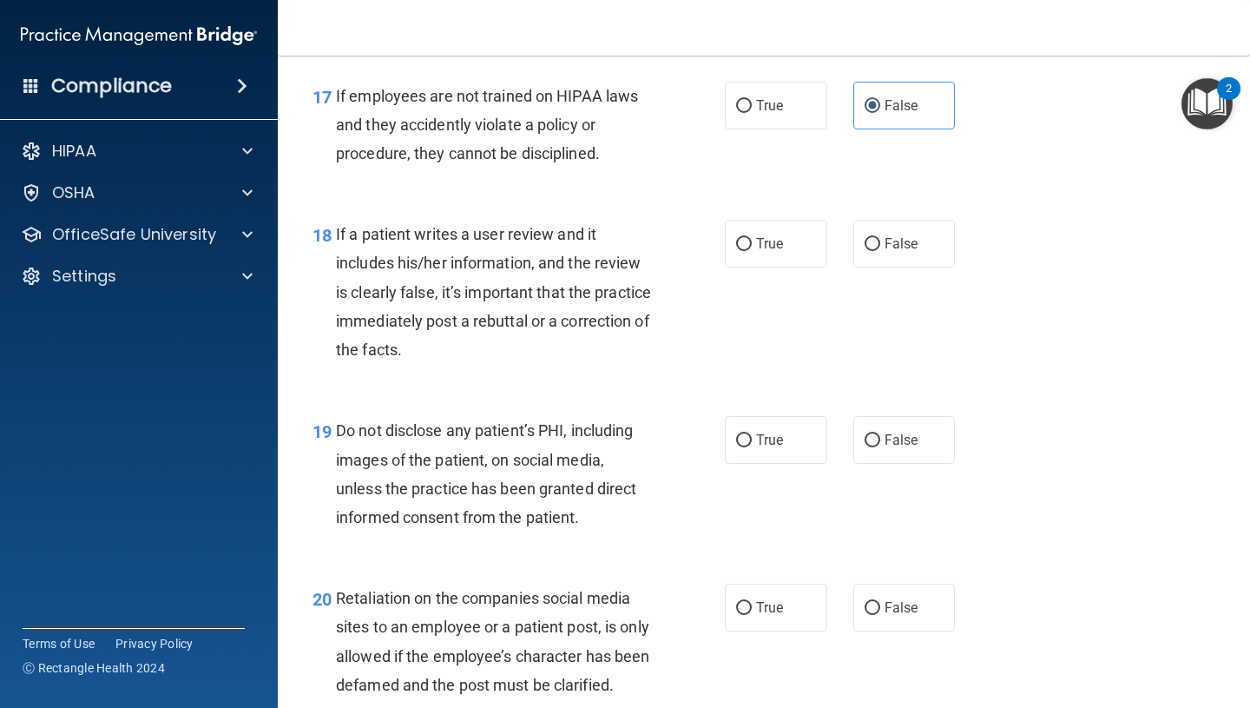
scroll to position [3022, 0]
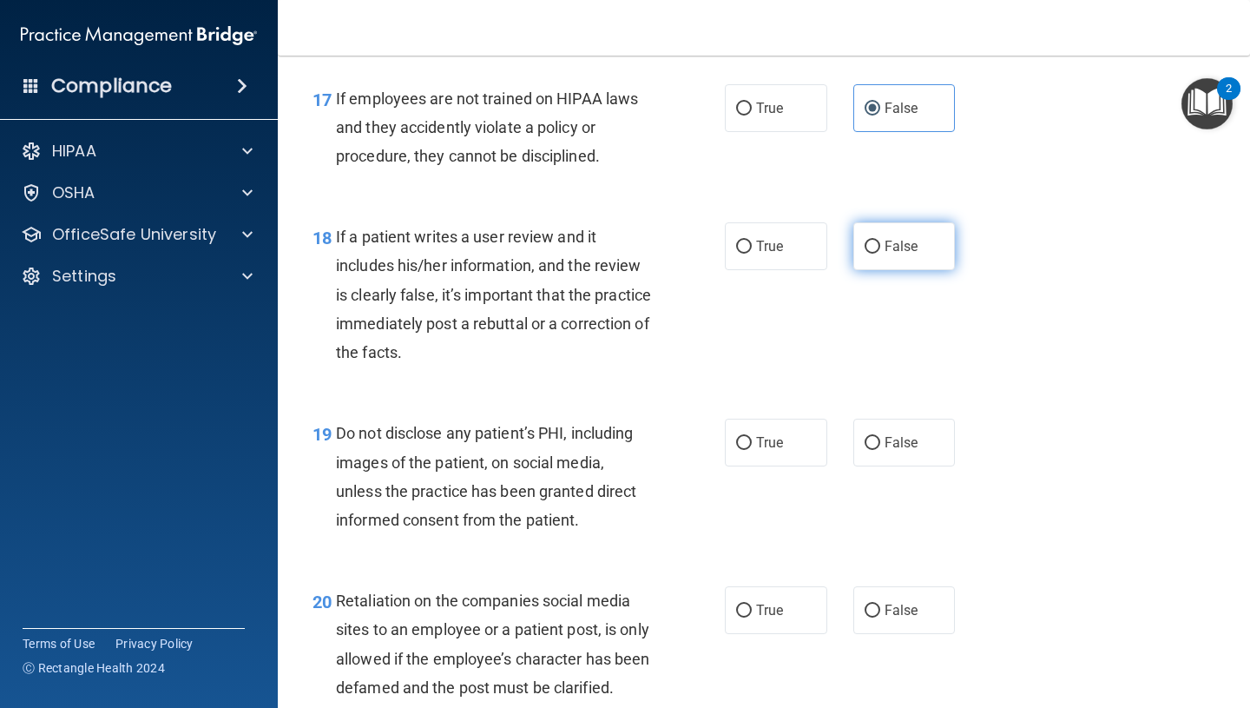
click at [916, 240] on span "False" at bounding box center [902, 246] width 34 height 16
click at [880, 241] on input "False" at bounding box center [873, 247] width 16 height 13
radio input "true"
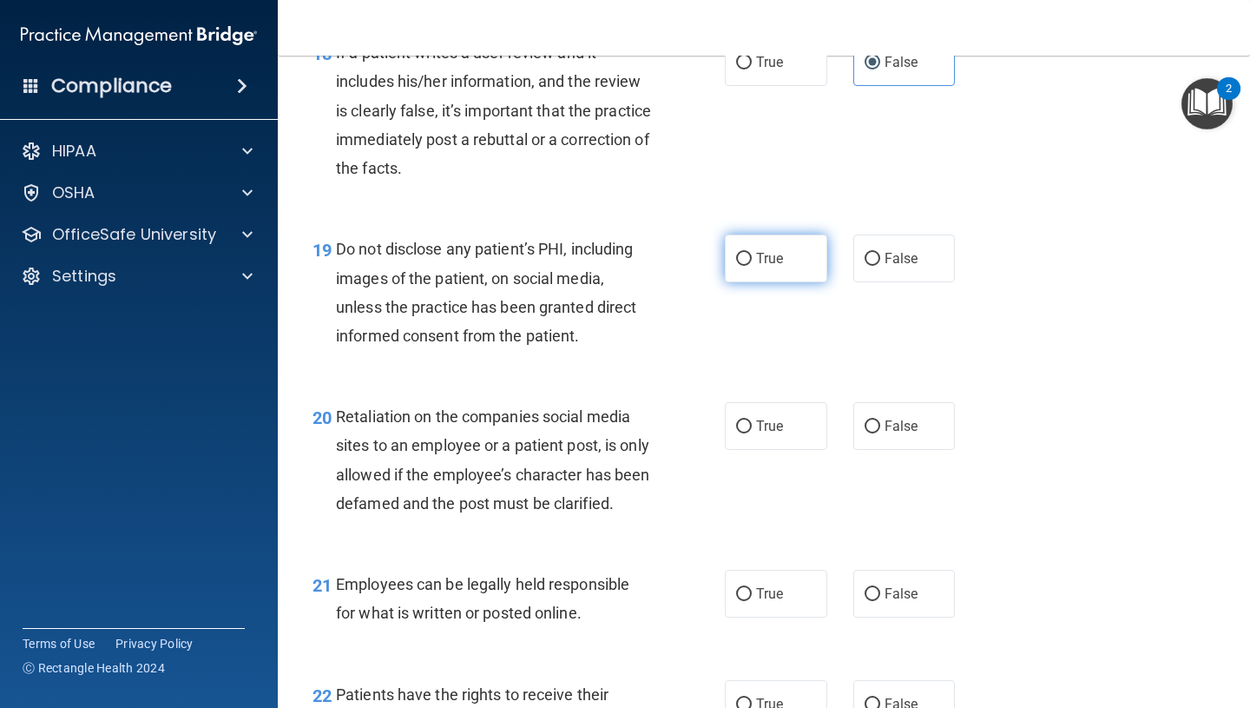
click at [790, 269] on label "True" at bounding box center [776, 258] width 102 height 48
click at [752, 266] on input "True" at bounding box center [744, 259] width 16 height 13
radio input "true"
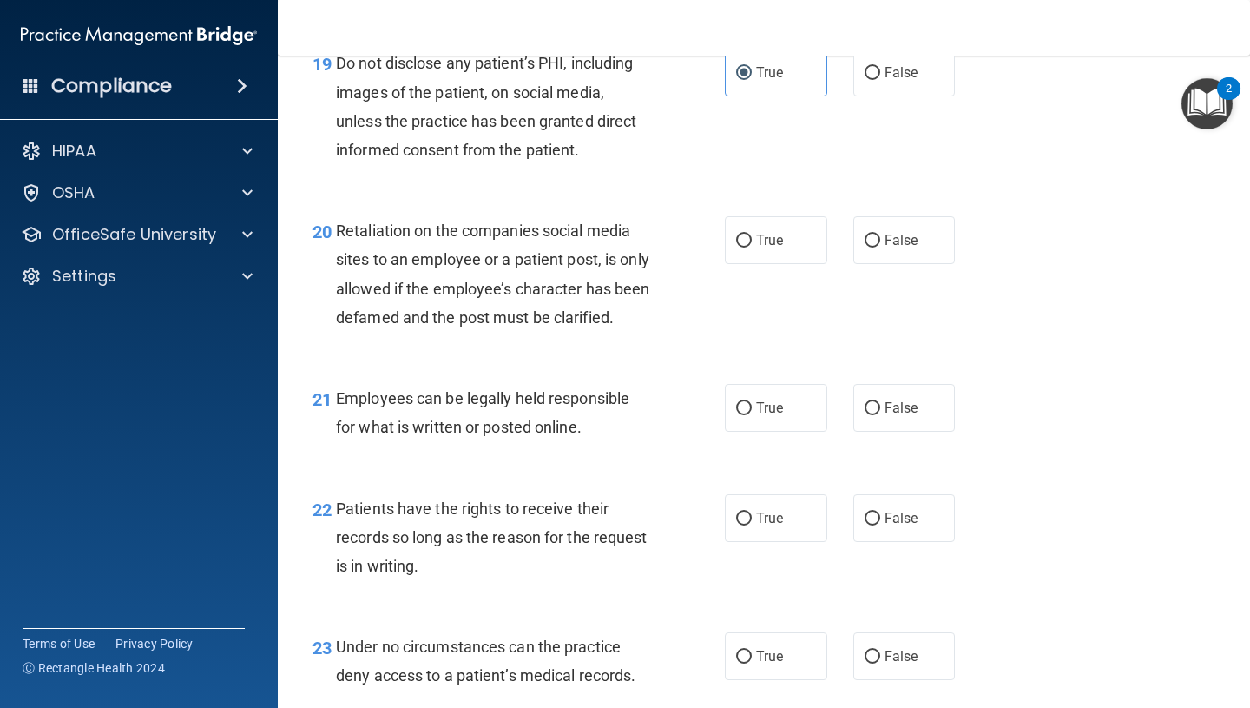
scroll to position [3393, 0]
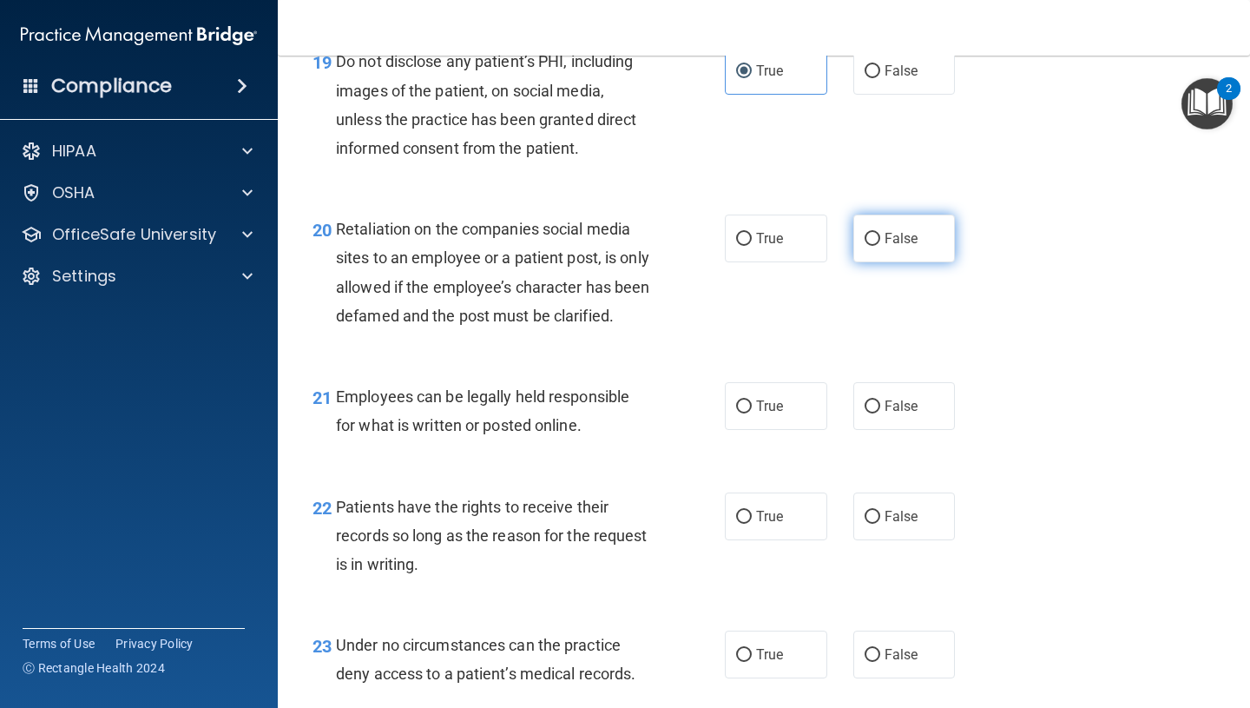
click at [919, 260] on label "False" at bounding box center [905, 238] width 102 height 48
click at [880, 246] on input "False" at bounding box center [873, 239] width 16 height 13
radio input "true"
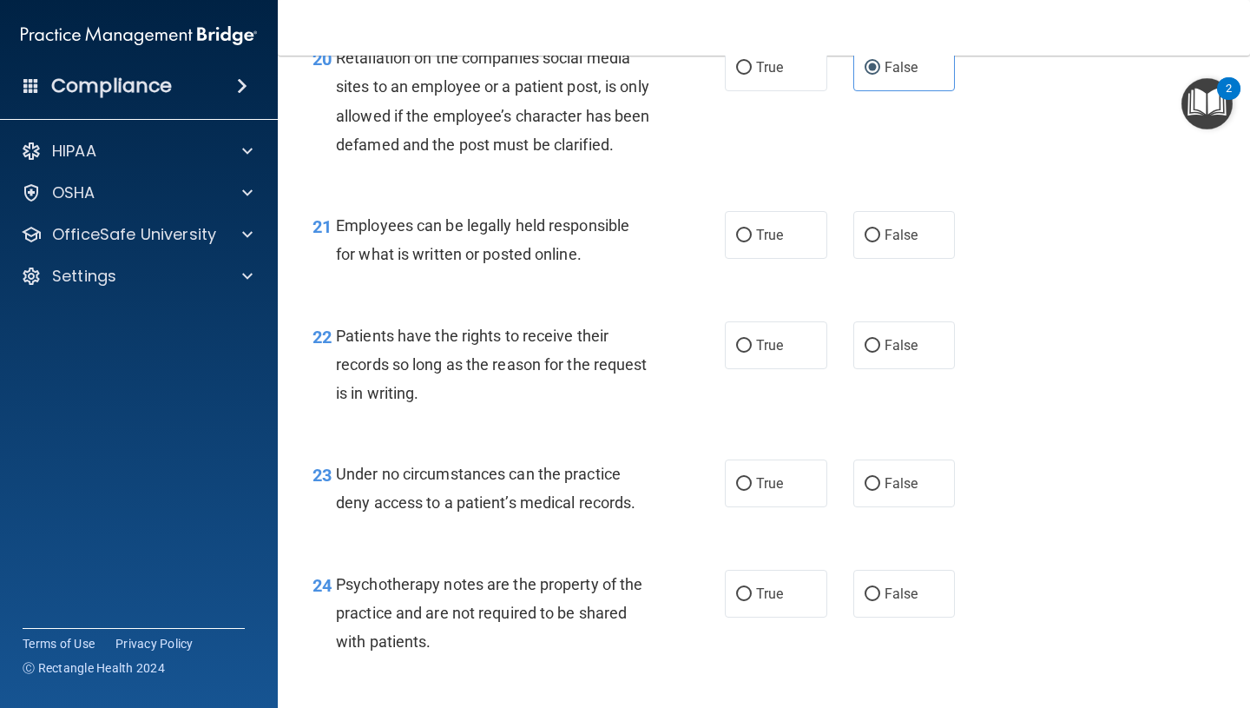
scroll to position [3572, 0]
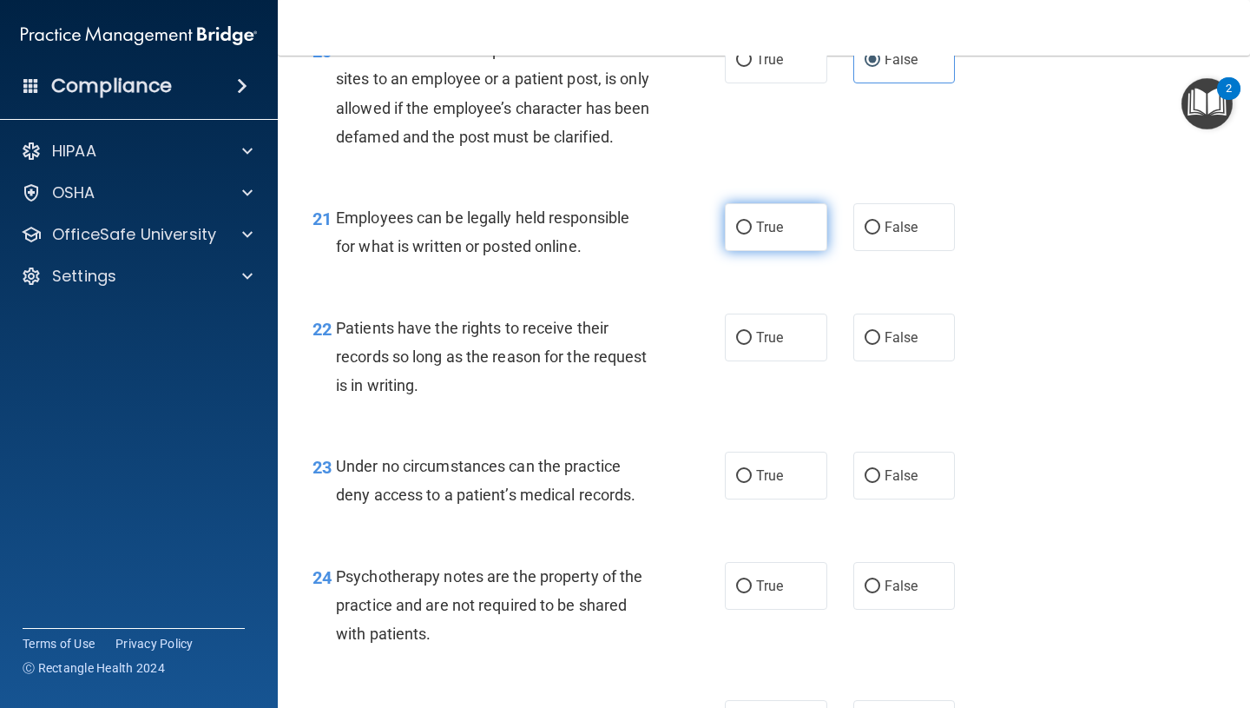
click at [770, 235] on span "True" at bounding box center [769, 227] width 27 height 16
click at [752, 234] on input "True" at bounding box center [744, 227] width 16 height 13
radio input "true"
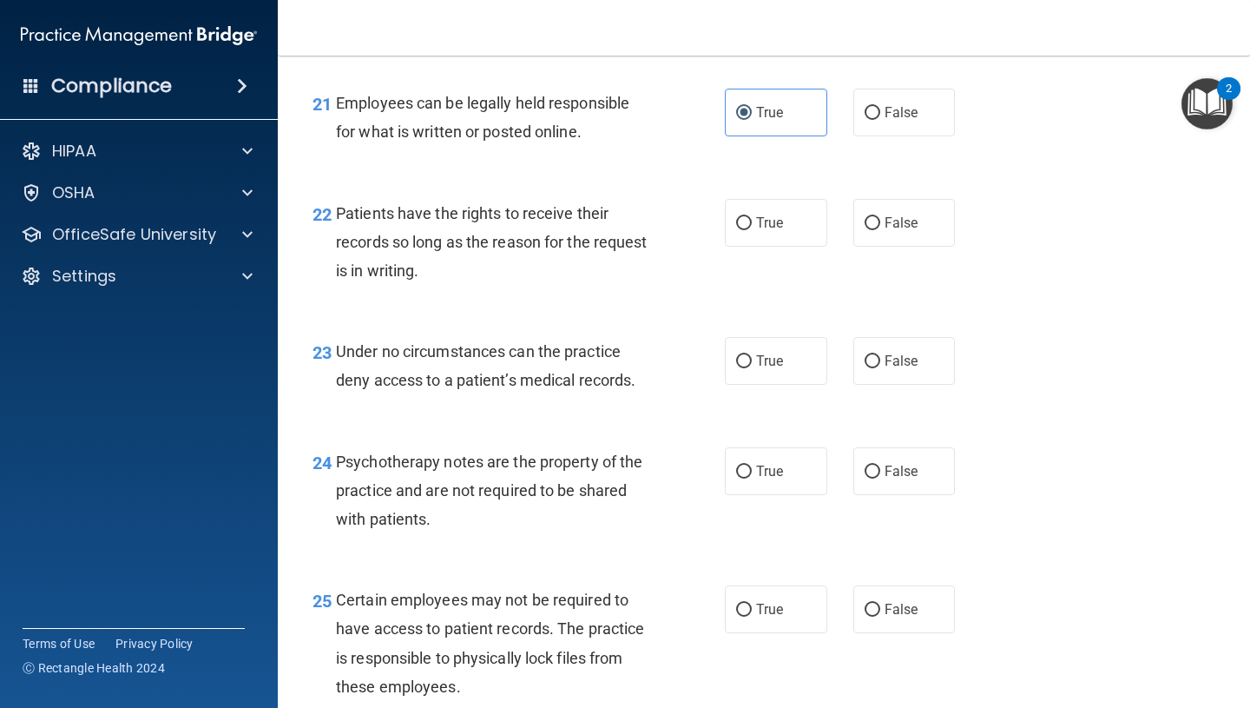
scroll to position [3690, 0]
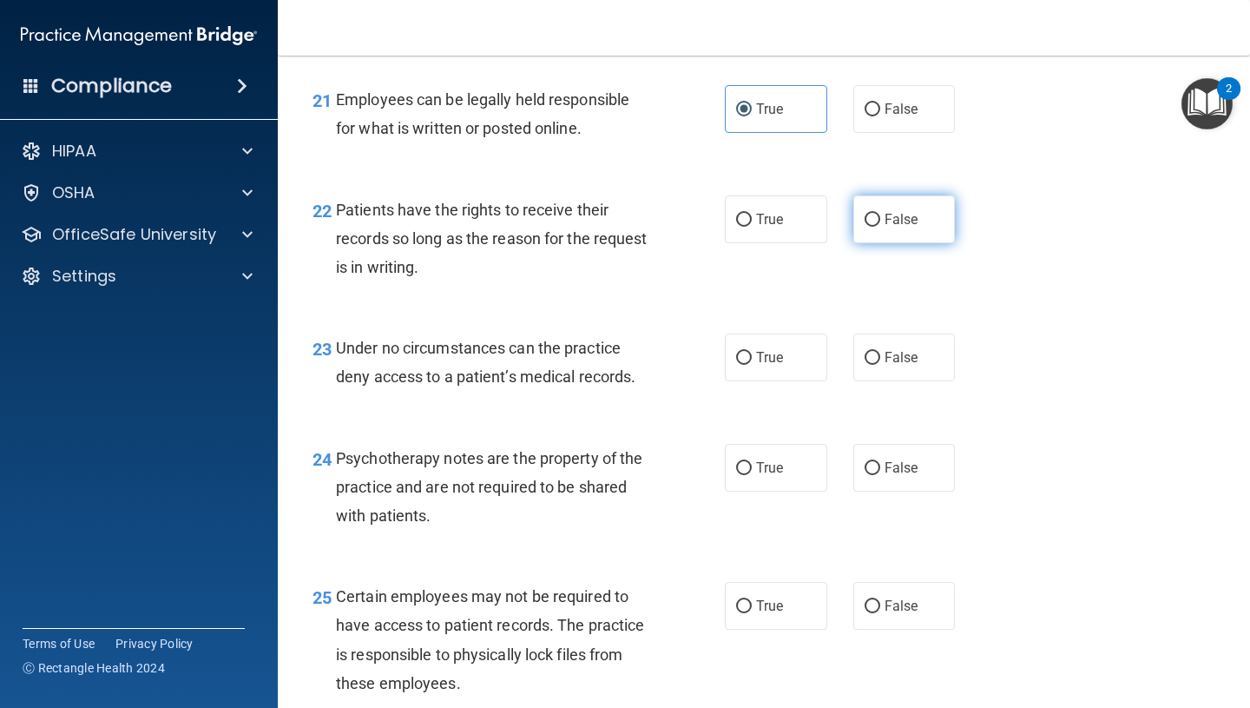
click at [933, 243] on label "False" at bounding box center [905, 219] width 102 height 48
click at [880, 227] on input "False" at bounding box center [873, 220] width 16 height 13
radio input "true"
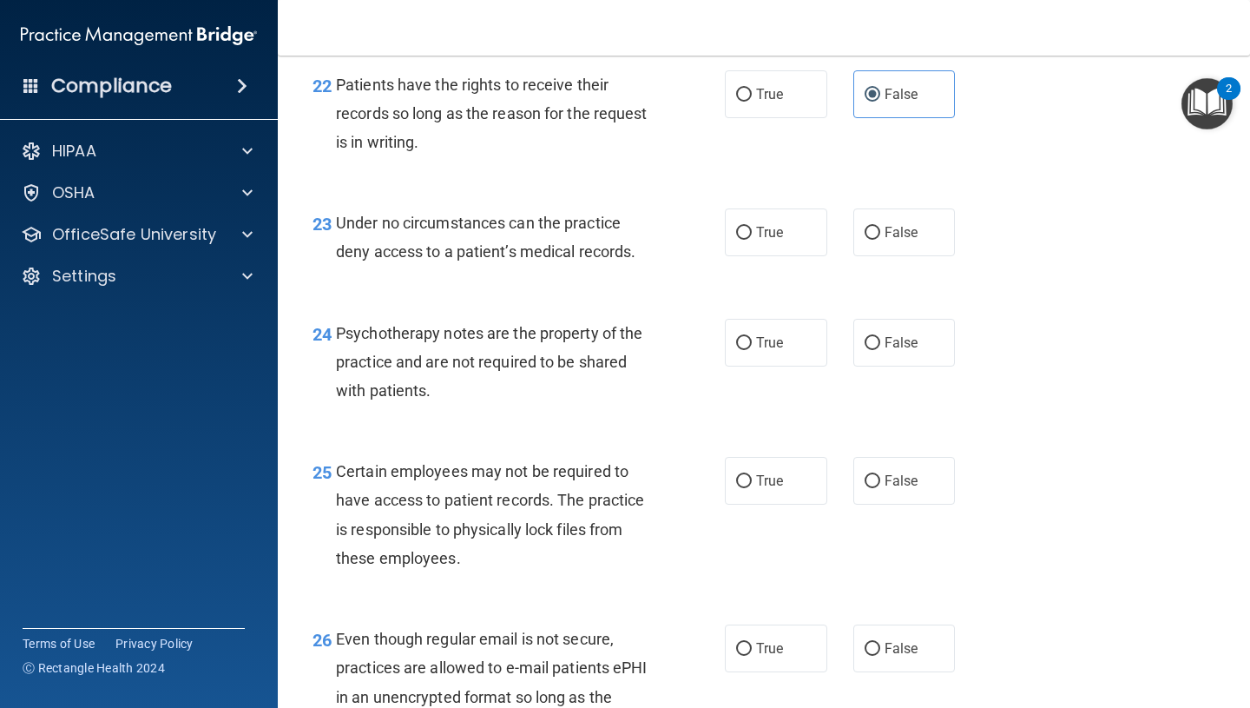
scroll to position [3820, 0]
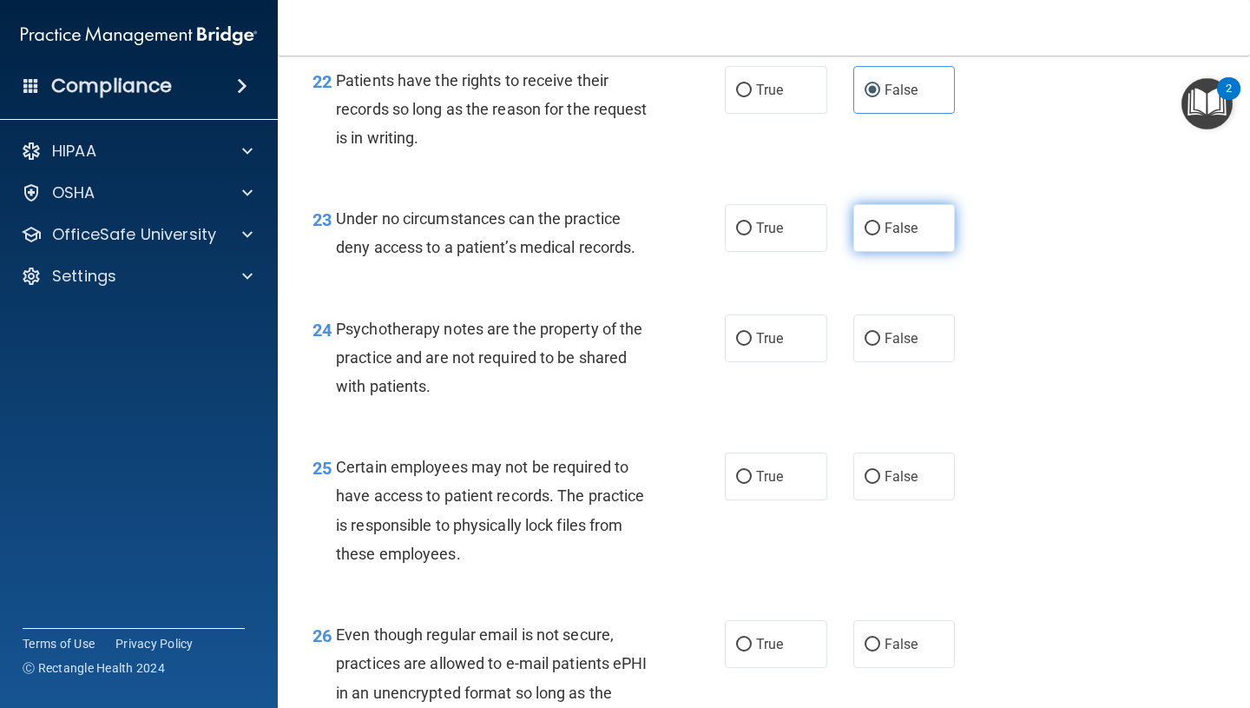
click at [919, 252] on label "False" at bounding box center [905, 228] width 102 height 48
click at [880, 235] on input "False" at bounding box center [873, 228] width 16 height 13
radio input "true"
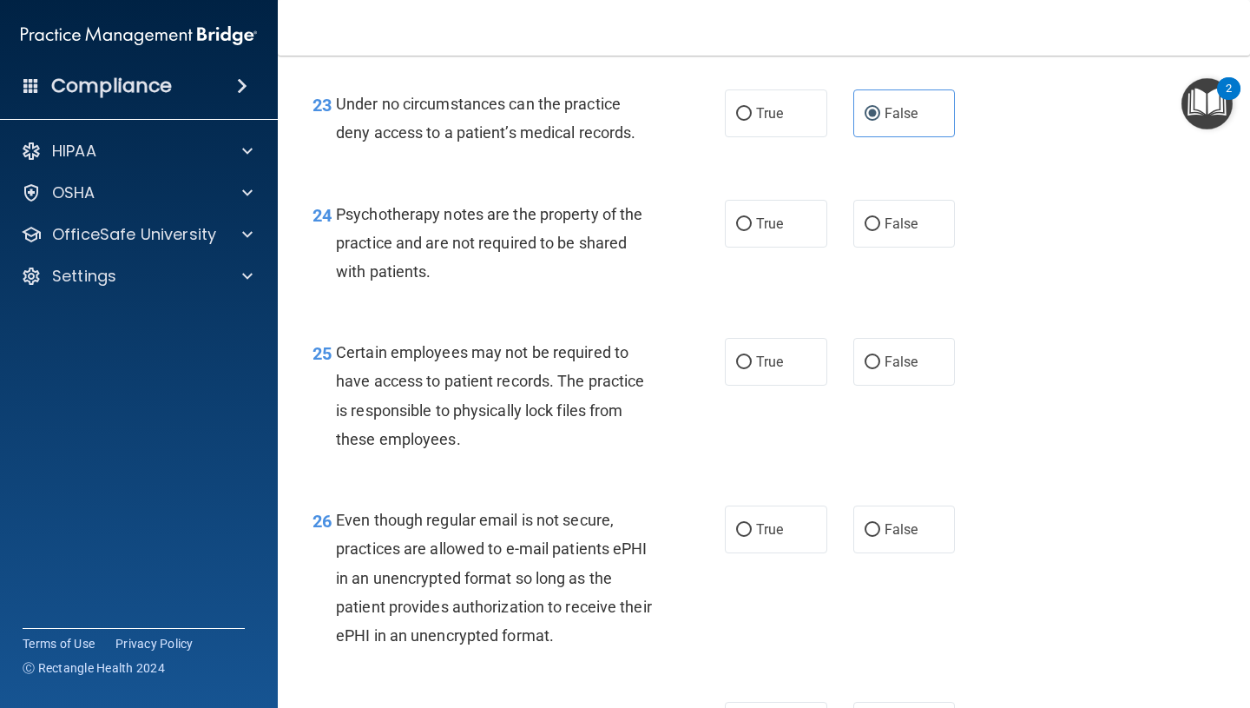
scroll to position [3940, 0]
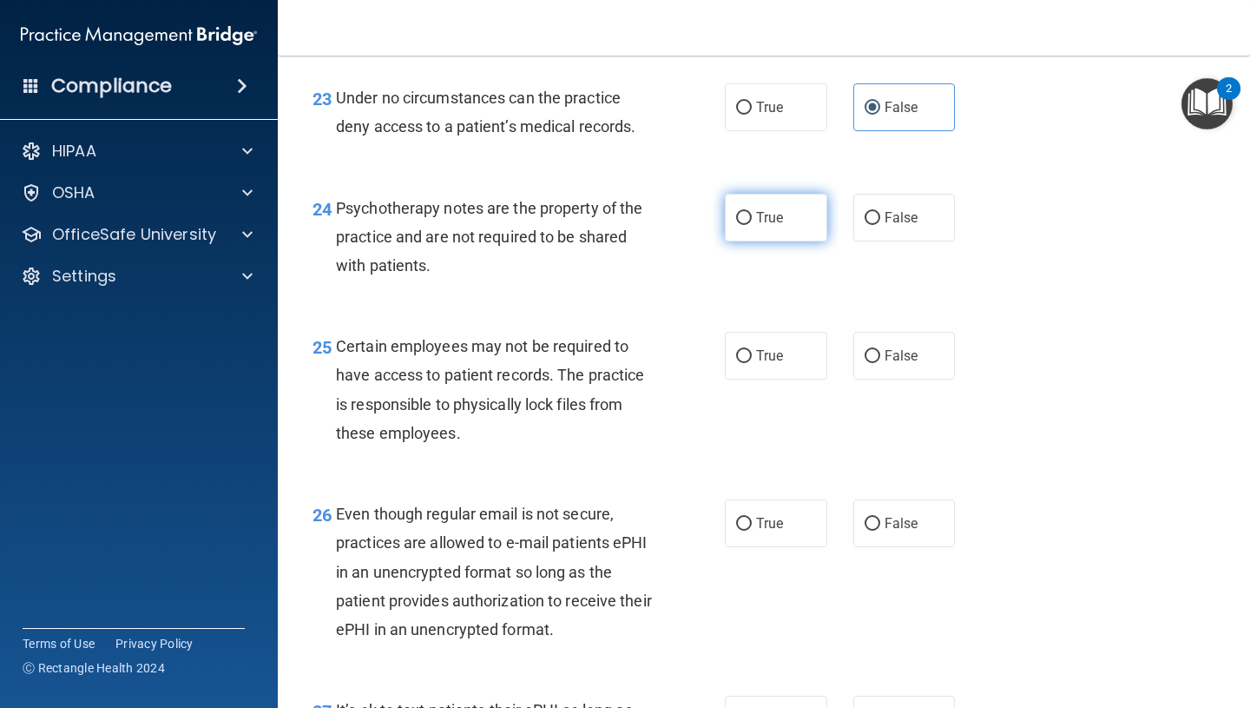
click at [769, 236] on label "True" at bounding box center [776, 218] width 102 height 48
click at [752, 225] on input "True" at bounding box center [744, 218] width 16 height 13
radio input "true"
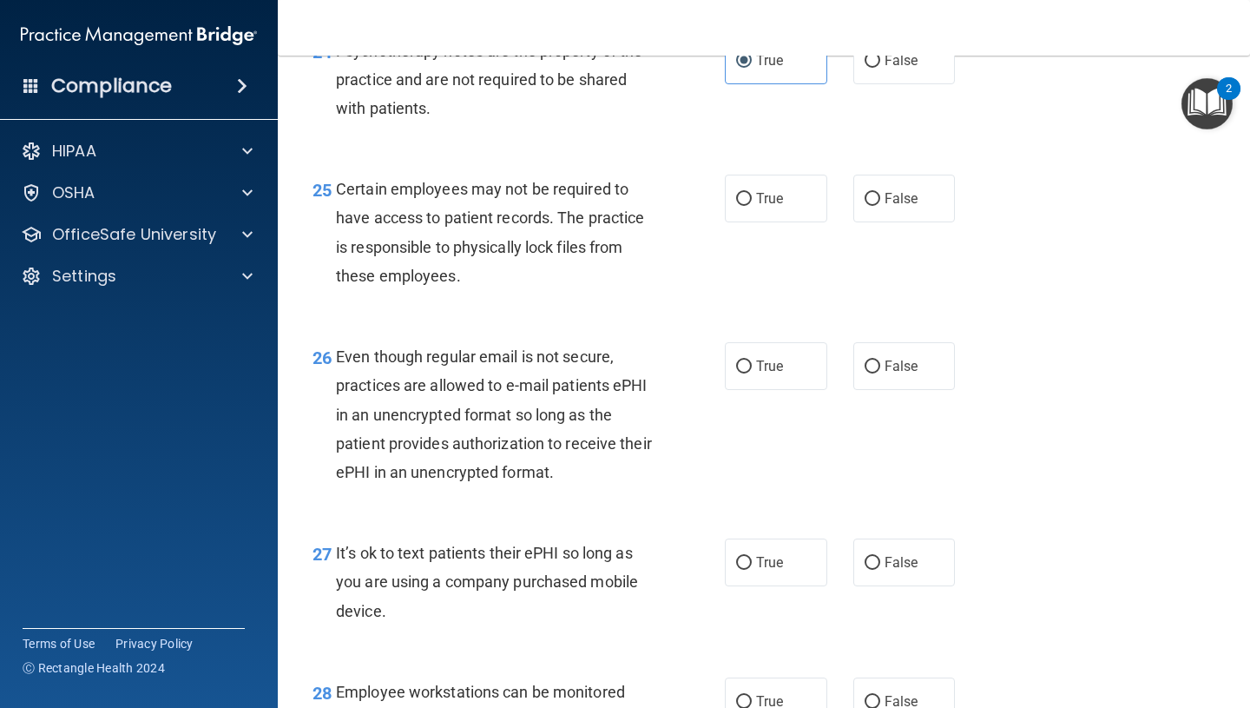
scroll to position [4098, 0]
click at [796, 221] on label "True" at bounding box center [776, 198] width 102 height 48
click at [752, 205] on input "True" at bounding box center [744, 198] width 16 height 13
radio input "true"
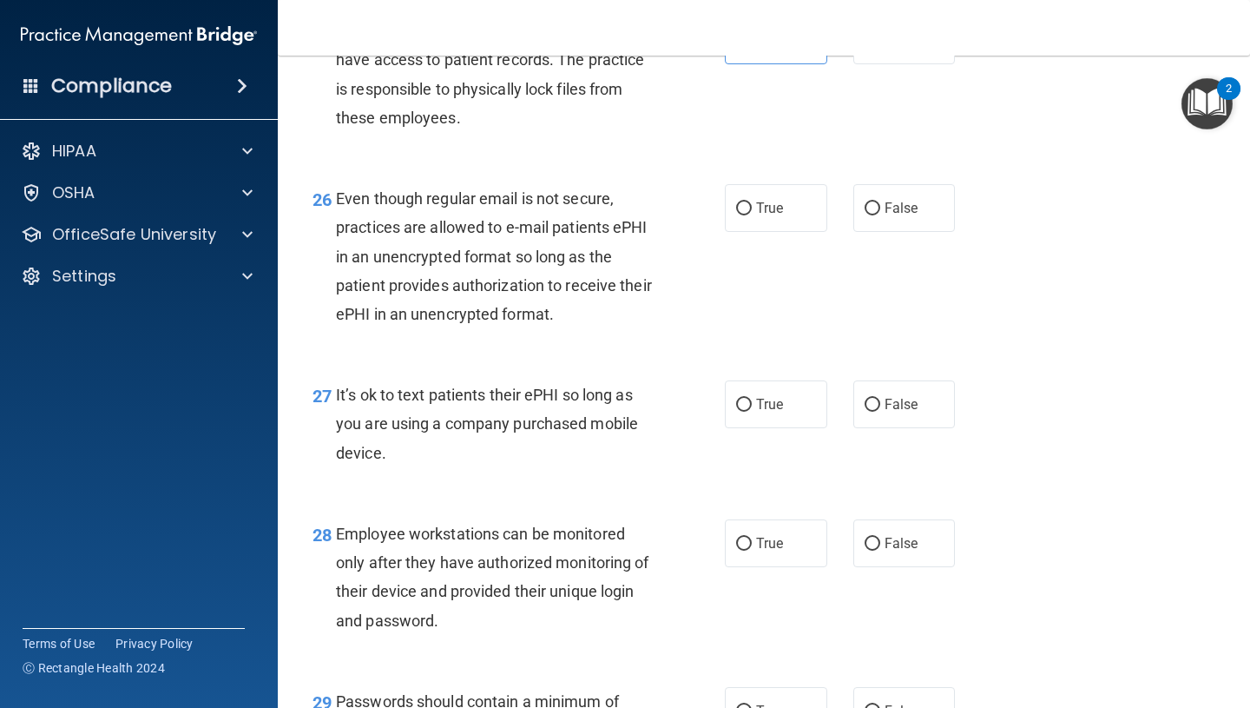
scroll to position [4257, 0]
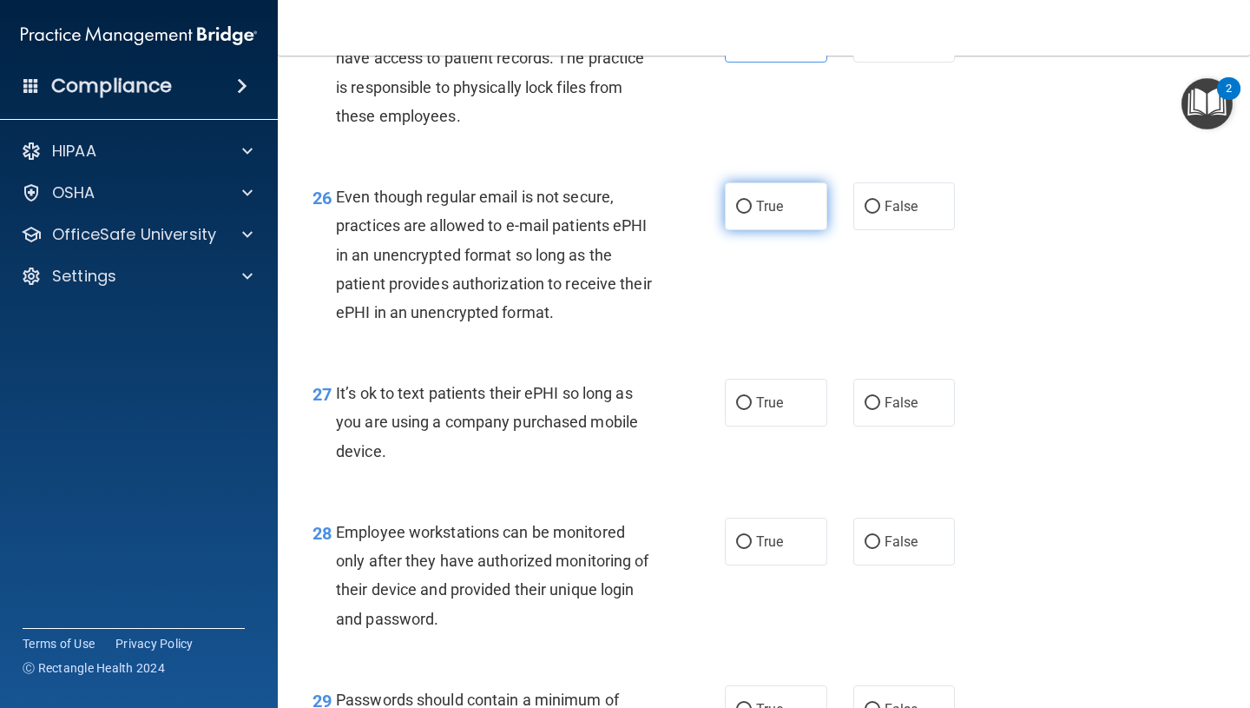
click at [751, 214] on input "True" at bounding box center [744, 207] width 16 height 13
radio input "true"
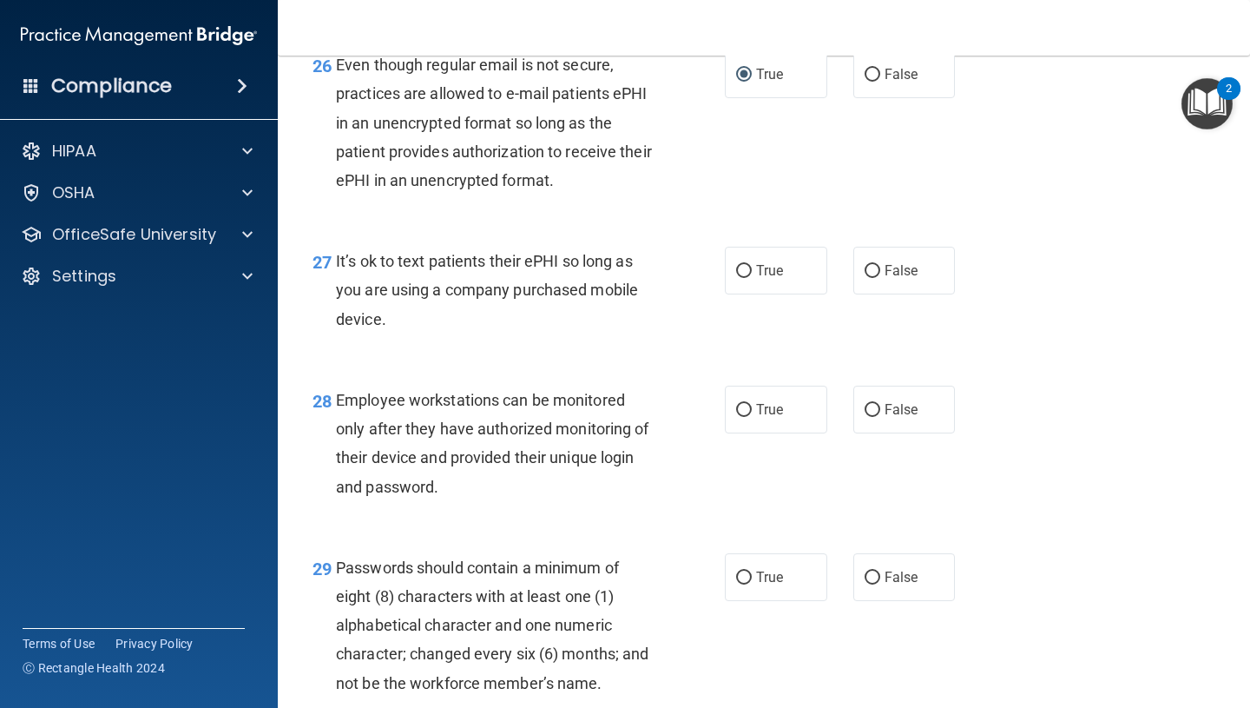
scroll to position [4396, 0]
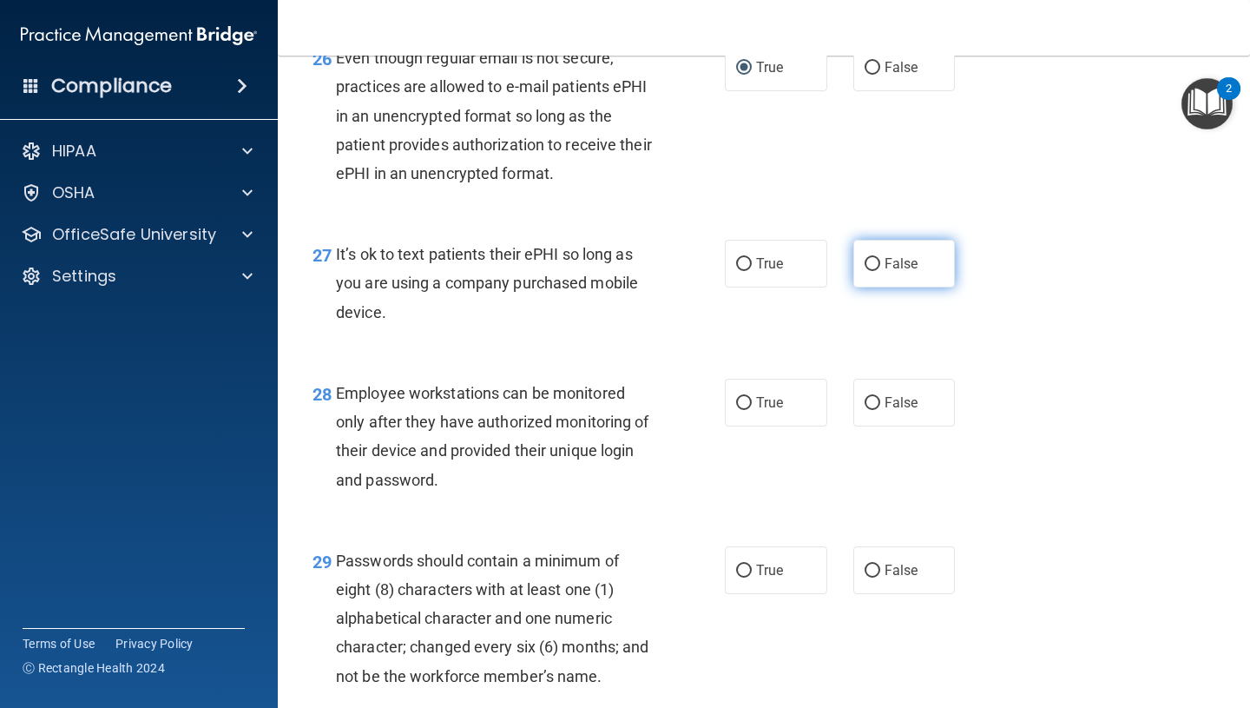
click at [890, 272] on span "False" at bounding box center [902, 263] width 34 height 16
click at [880, 271] on input "False" at bounding box center [873, 264] width 16 height 13
radio input "true"
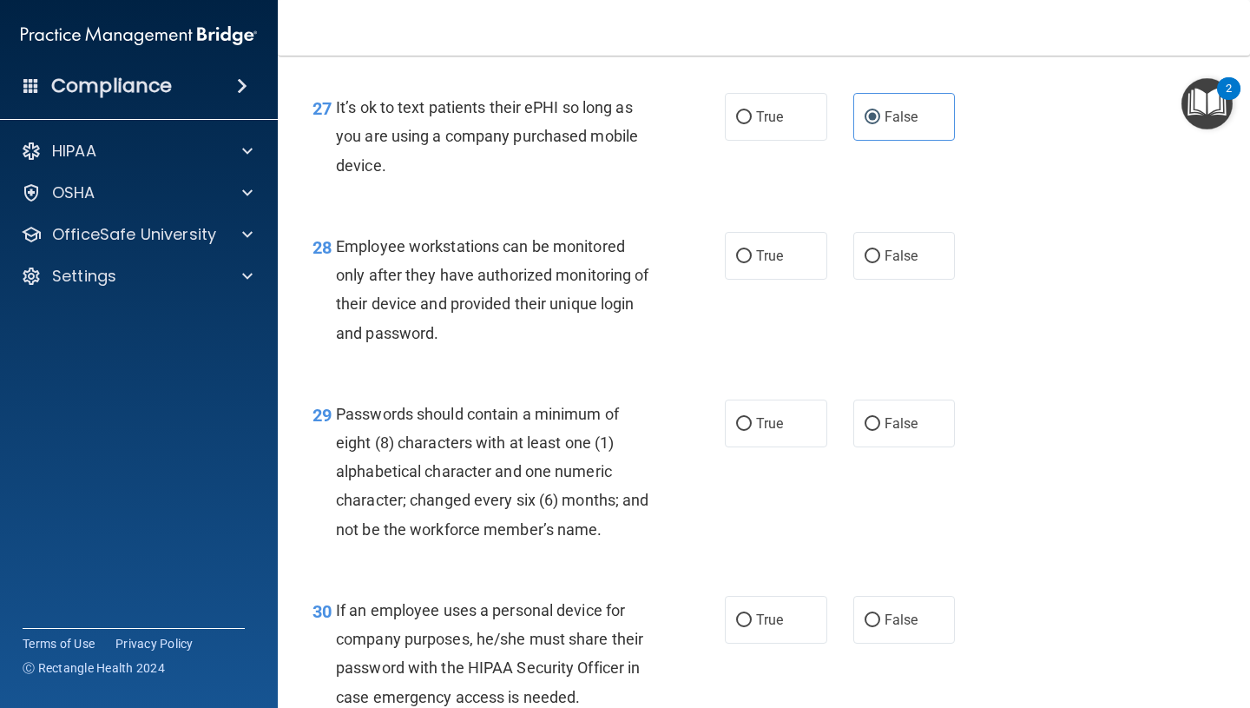
scroll to position [4546, 0]
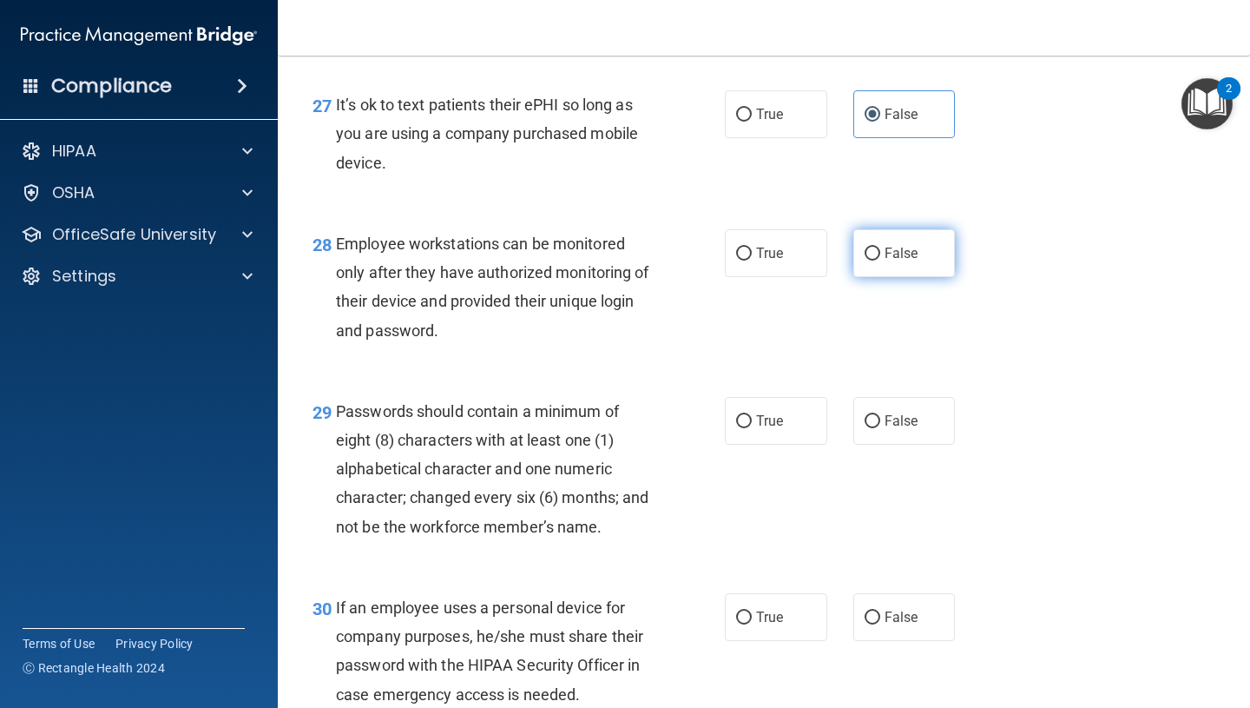
click at [903, 261] on span "False" at bounding box center [902, 253] width 34 height 16
click at [880, 260] on input "False" at bounding box center [873, 253] width 16 height 13
radio input "true"
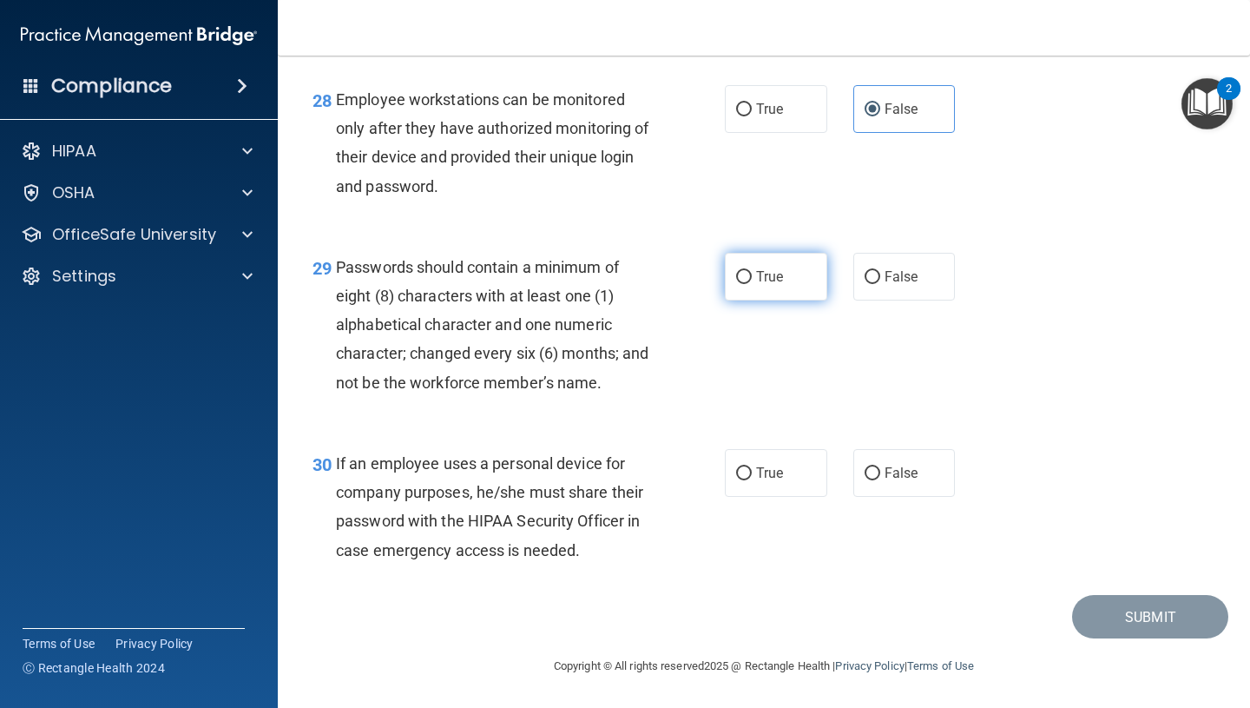
click at [772, 290] on label "True" at bounding box center [776, 277] width 102 height 48
click at [752, 284] on input "True" at bounding box center [744, 277] width 16 height 13
radio input "true"
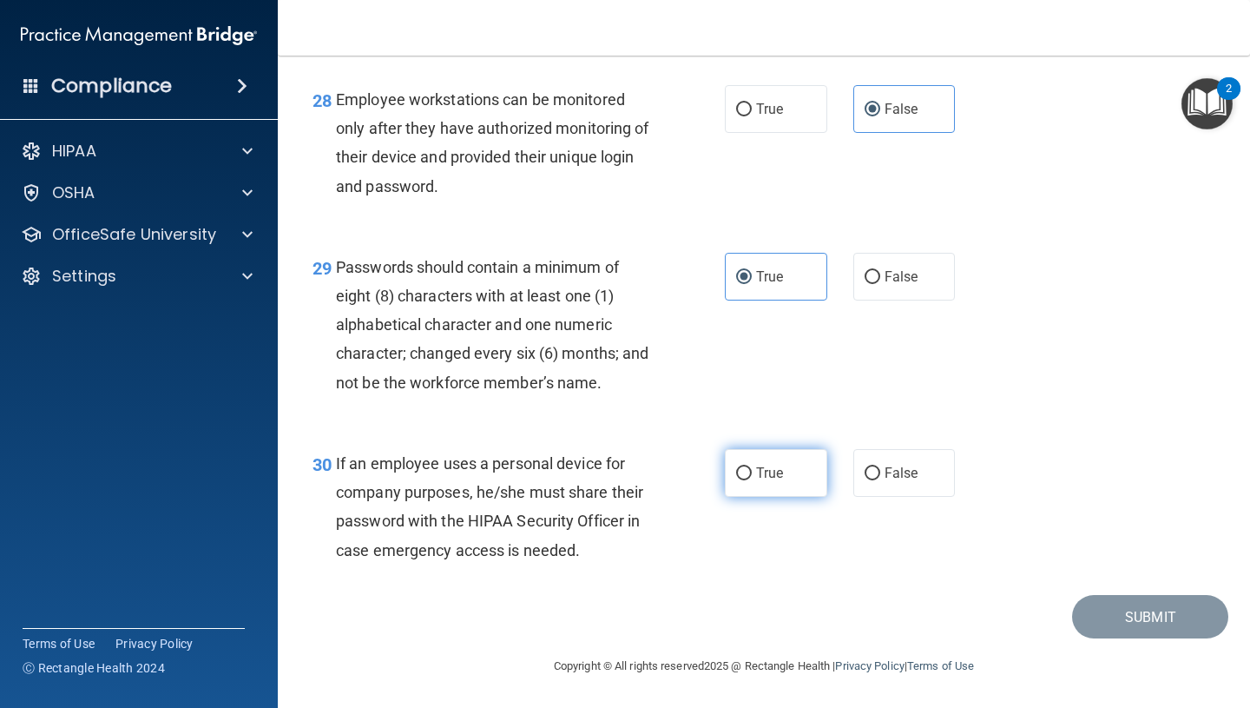
click at [775, 473] on span "True" at bounding box center [769, 473] width 27 height 16
click at [752, 473] on input "True" at bounding box center [744, 473] width 16 height 13
radio input "true"
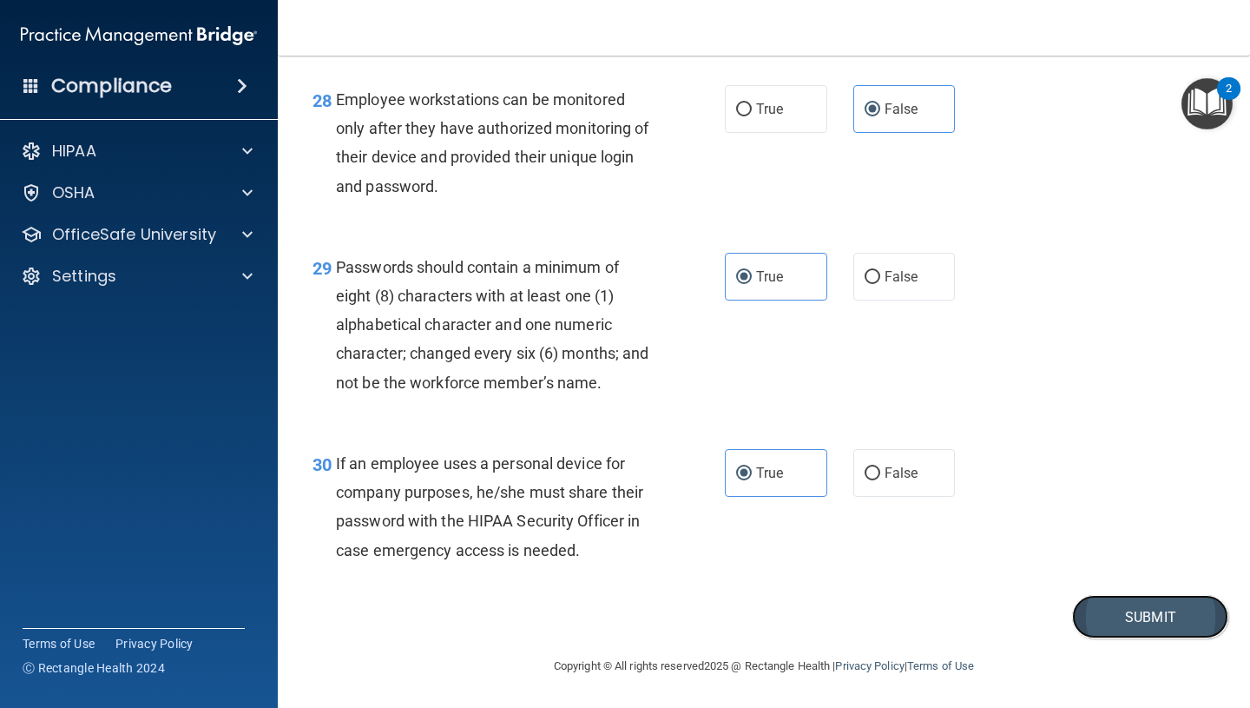
click at [1171, 626] on button "Submit" at bounding box center [1150, 617] width 156 height 44
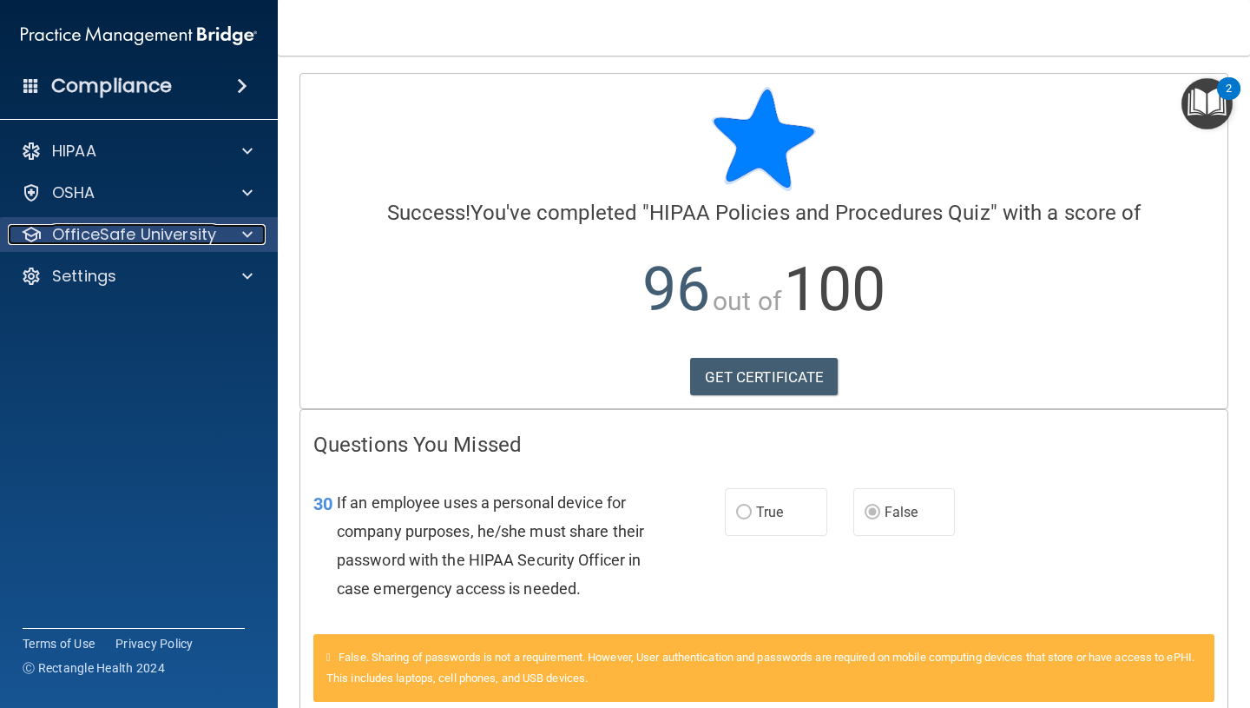
click at [245, 233] on span at bounding box center [247, 234] width 10 height 21
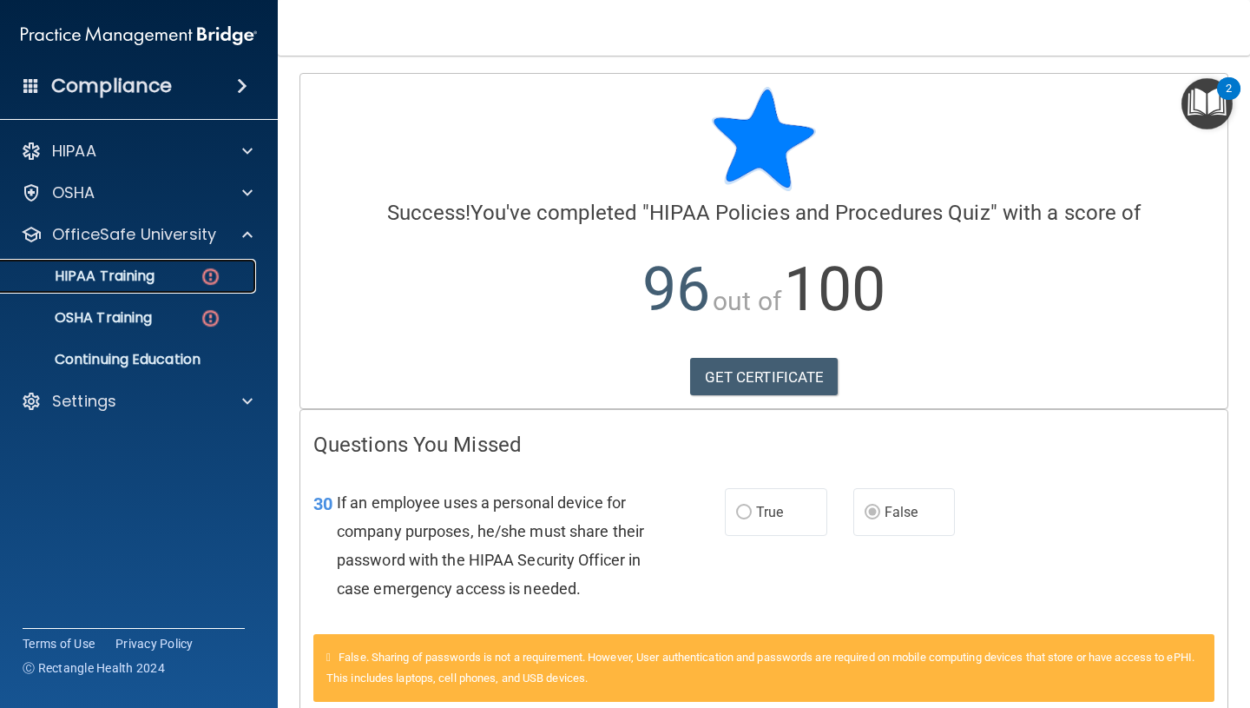
click at [156, 276] on div "HIPAA Training" at bounding box center [129, 275] width 237 height 17
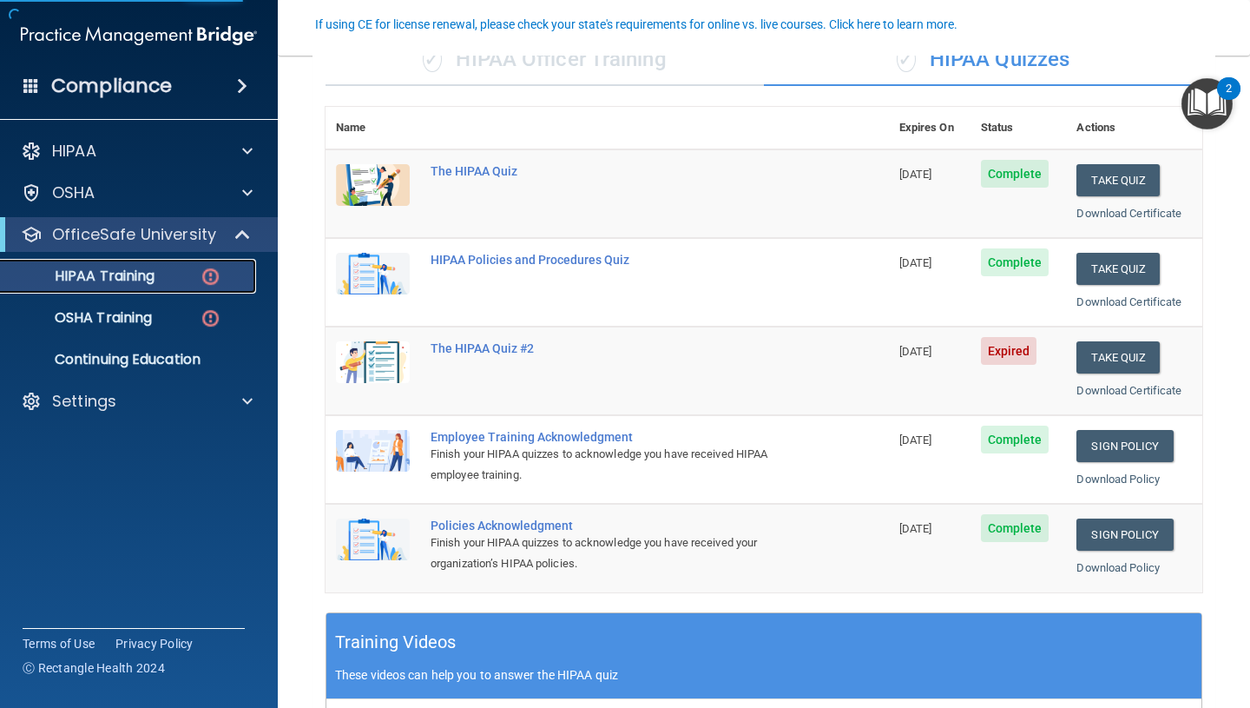
scroll to position [160, 0]
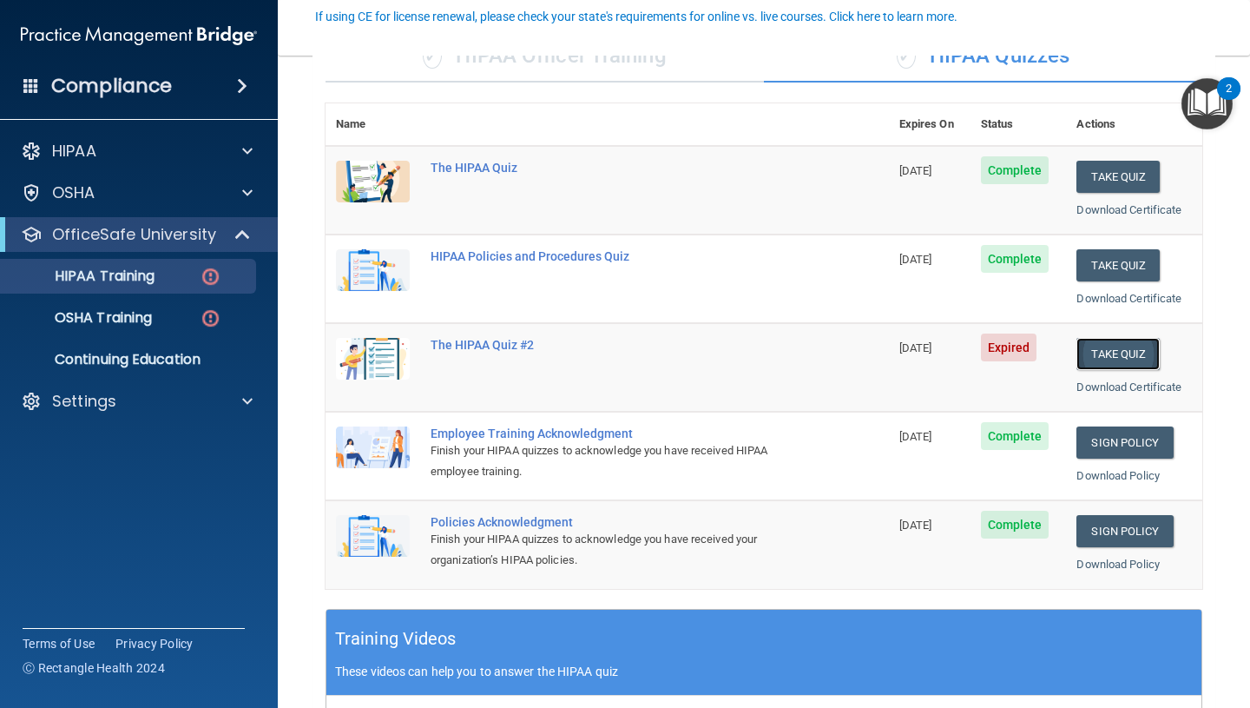
click at [1100, 364] on button "Take Quiz" at bounding box center [1118, 354] width 83 height 32
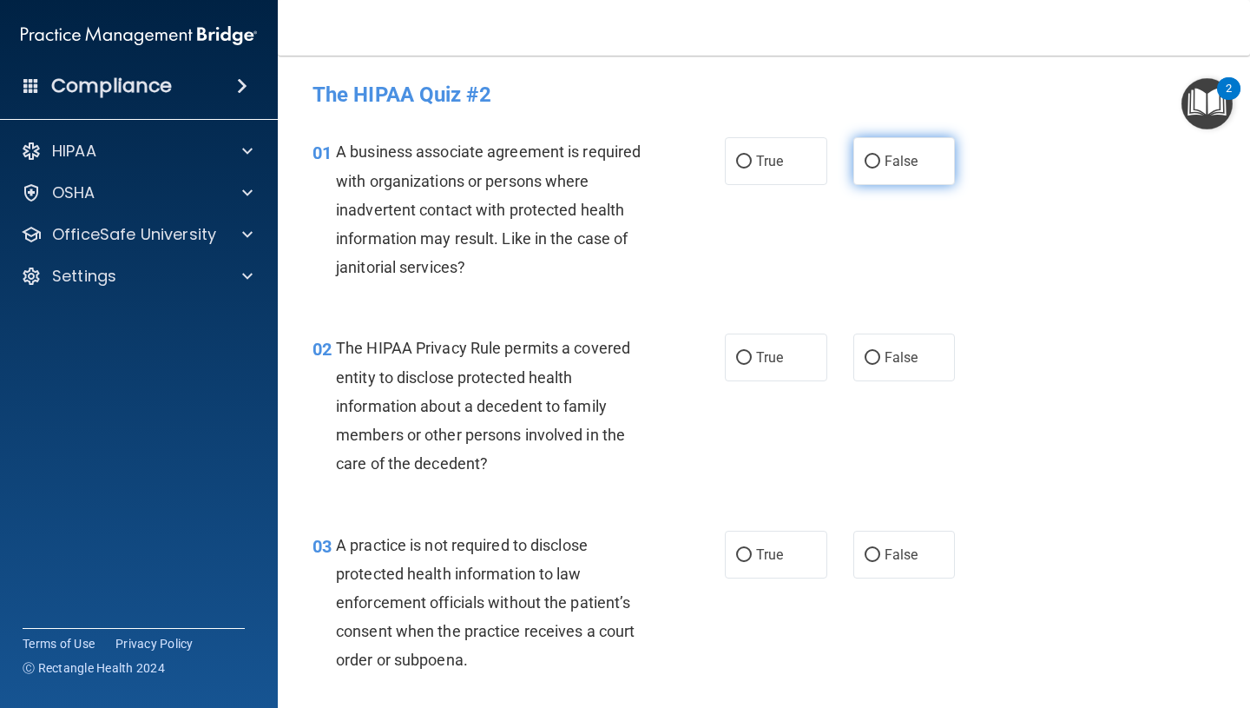
click at [887, 171] on label "False" at bounding box center [905, 161] width 102 height 48
click at [880, 168] on input "False" at bounding box center [873, 161] width 16 height 13
radio input "true"
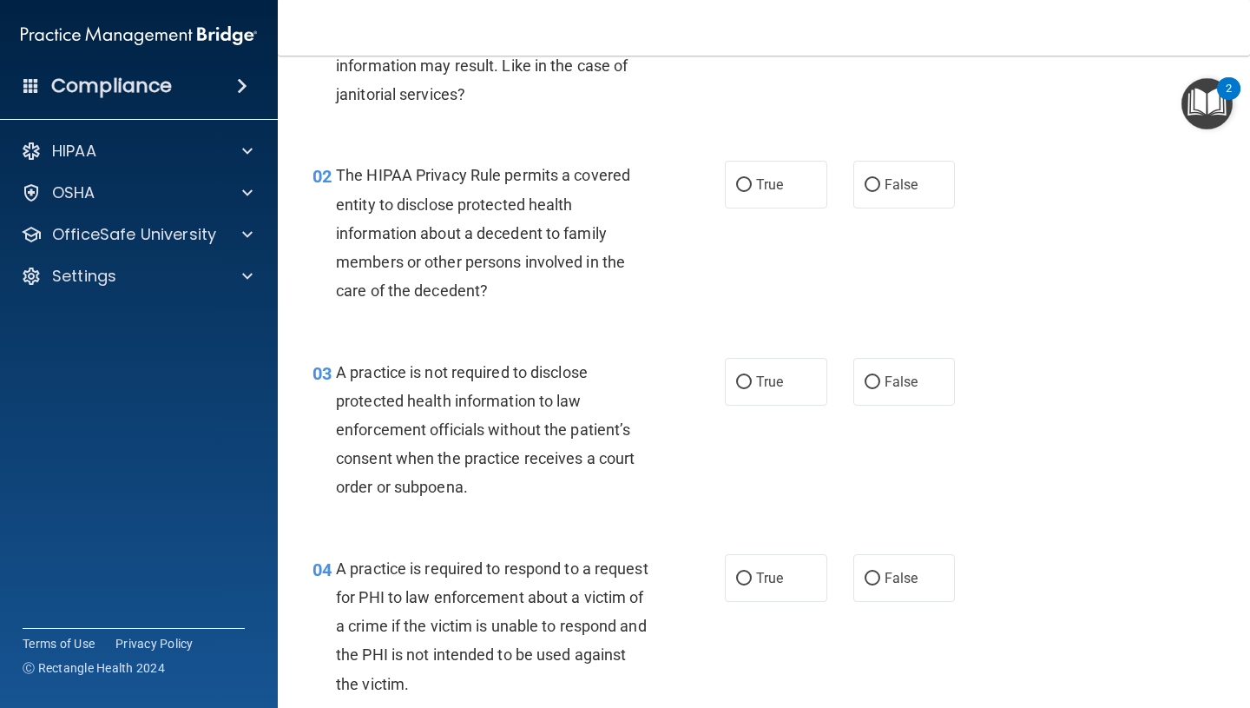
scroll to position [177, 0]
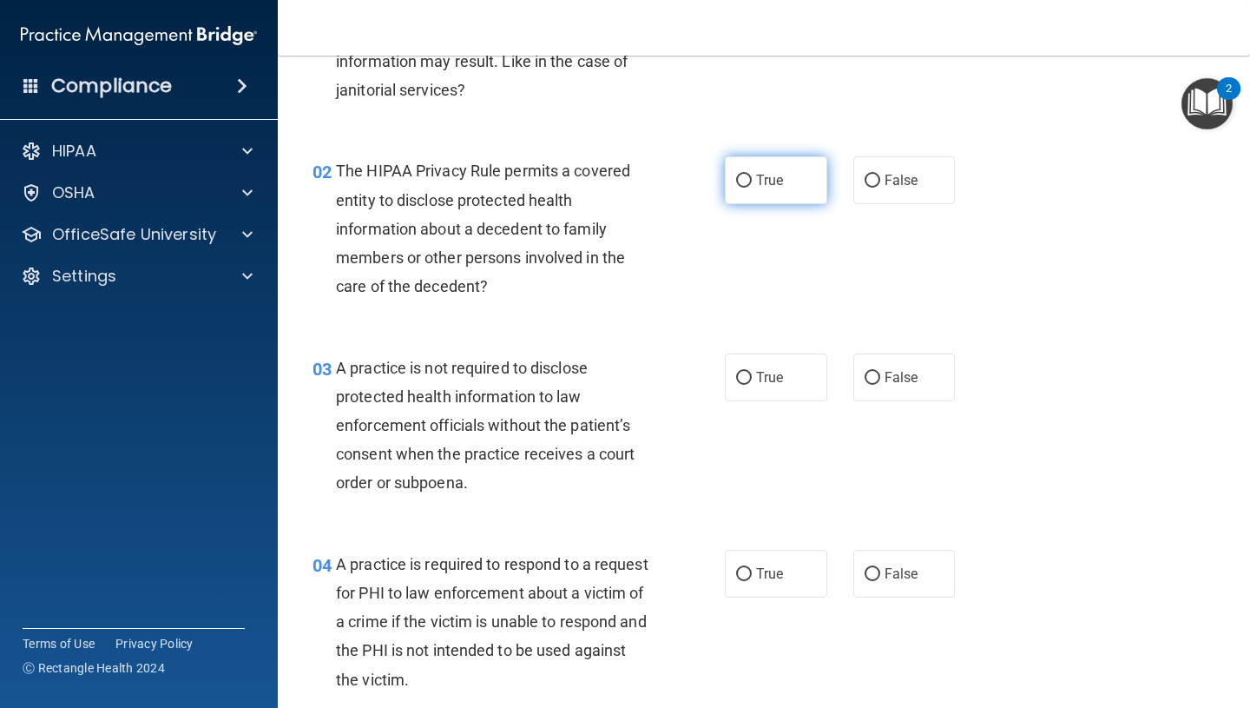
click at [764, 200] on label "True" at bounding box center [776, 180] width 102 height 48
click at [752, 188] on input "True" at bounding box center [744, 181] width 16 height 13
radio input "true"
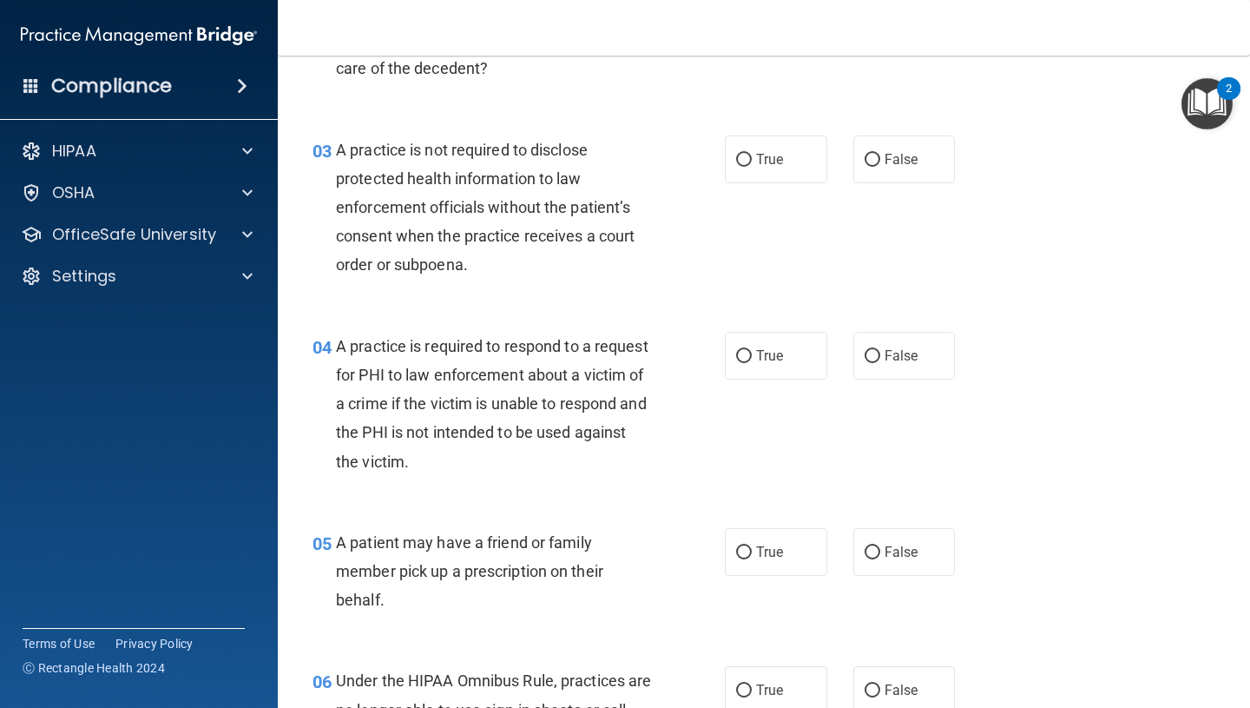
scroll to position [412, 0]
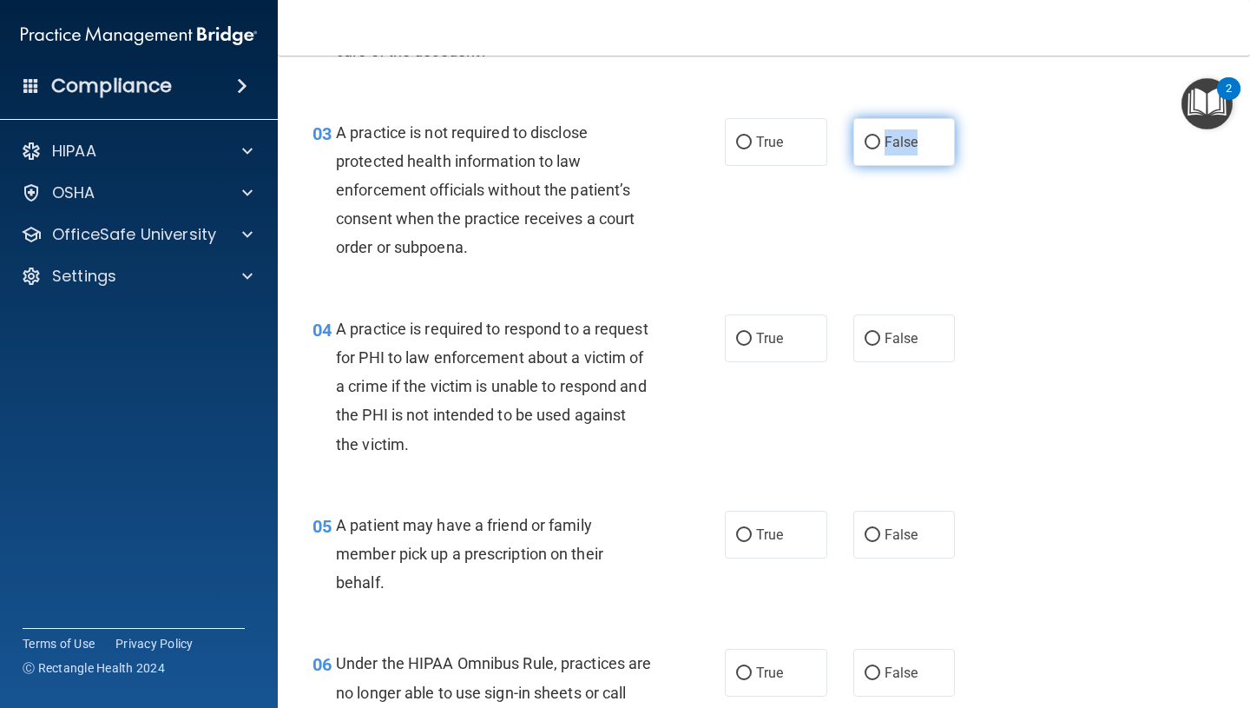
click at [880, 155] on label "False" at bounding box center [905, 142] width 102 height 48
click at [867, 133] on label "False" at bounding box center [905, 142] width 102 height 48
click at [867, 136] on input "False" at bounding box center [873, 142] width 16 height 13
radio input "true"
click at [874, 139] on input "False" at bounding box center [873, 142] width 16 height 13
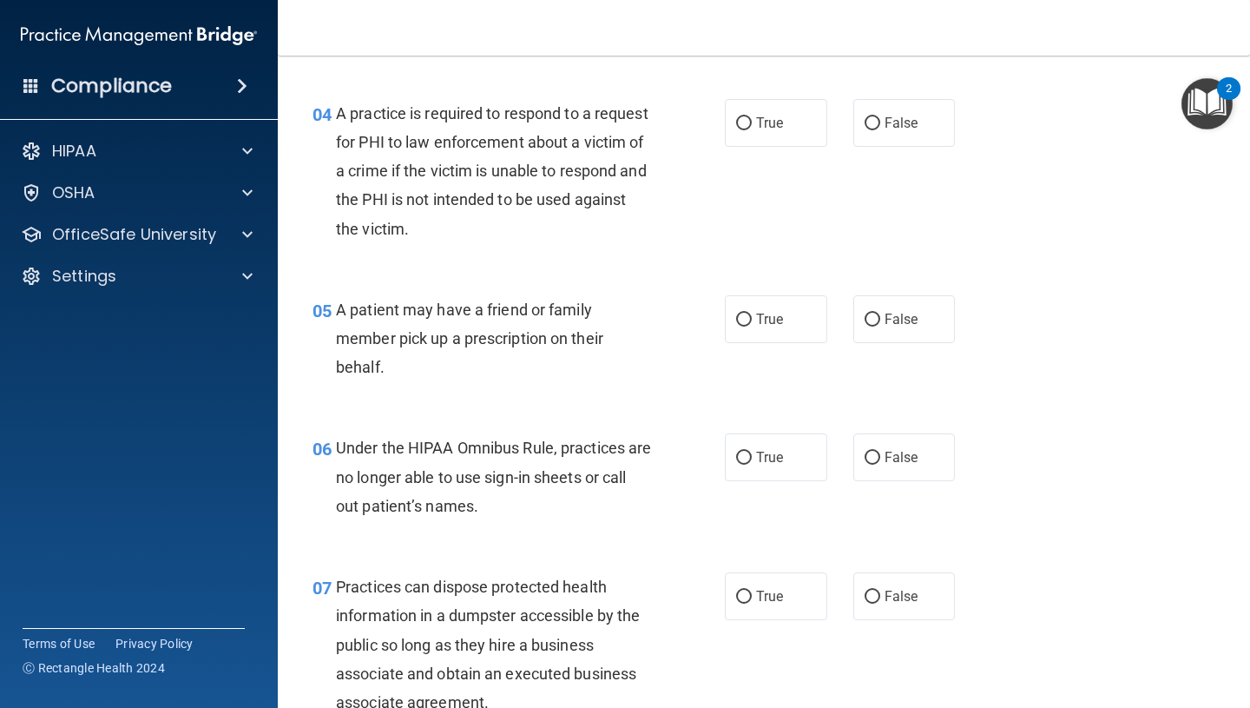
scroll to position [638, 0]
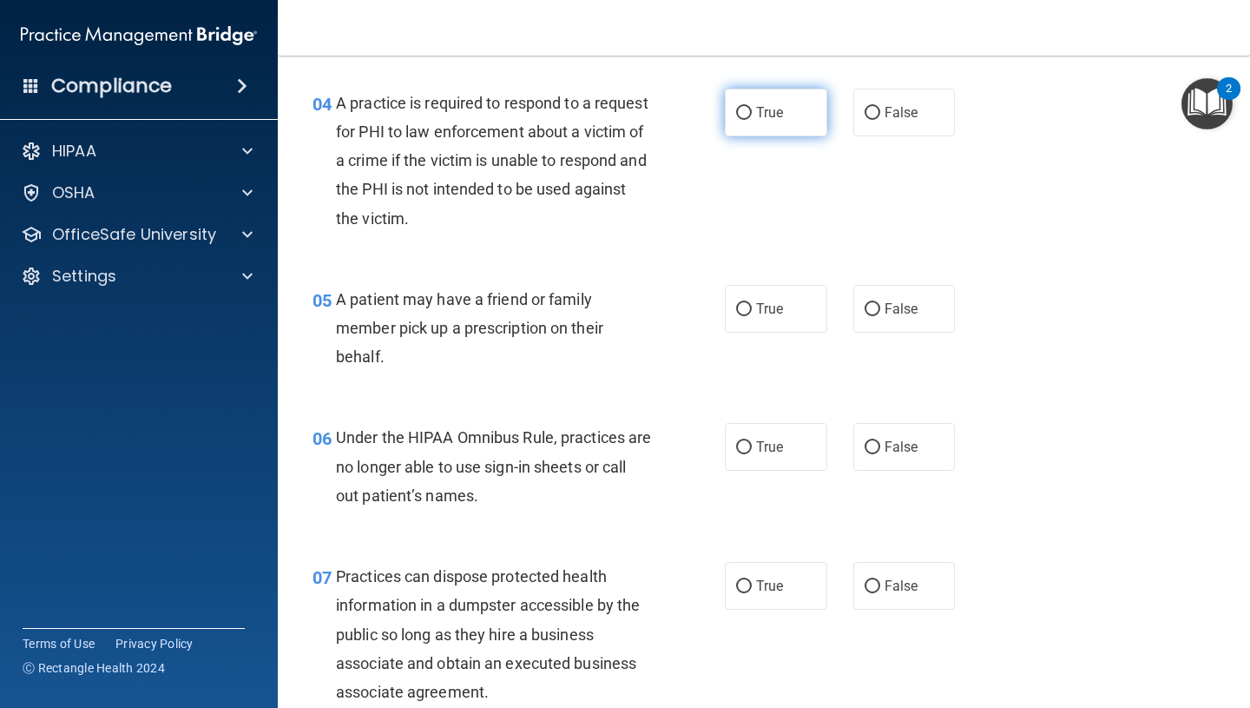
click at [755, 116] on label "True" at bounding box center [776, 113] width 102 height 48
click at [752, 116] on input "True" at bounding box center [744, 113] width 16 height 13
radio input "true"
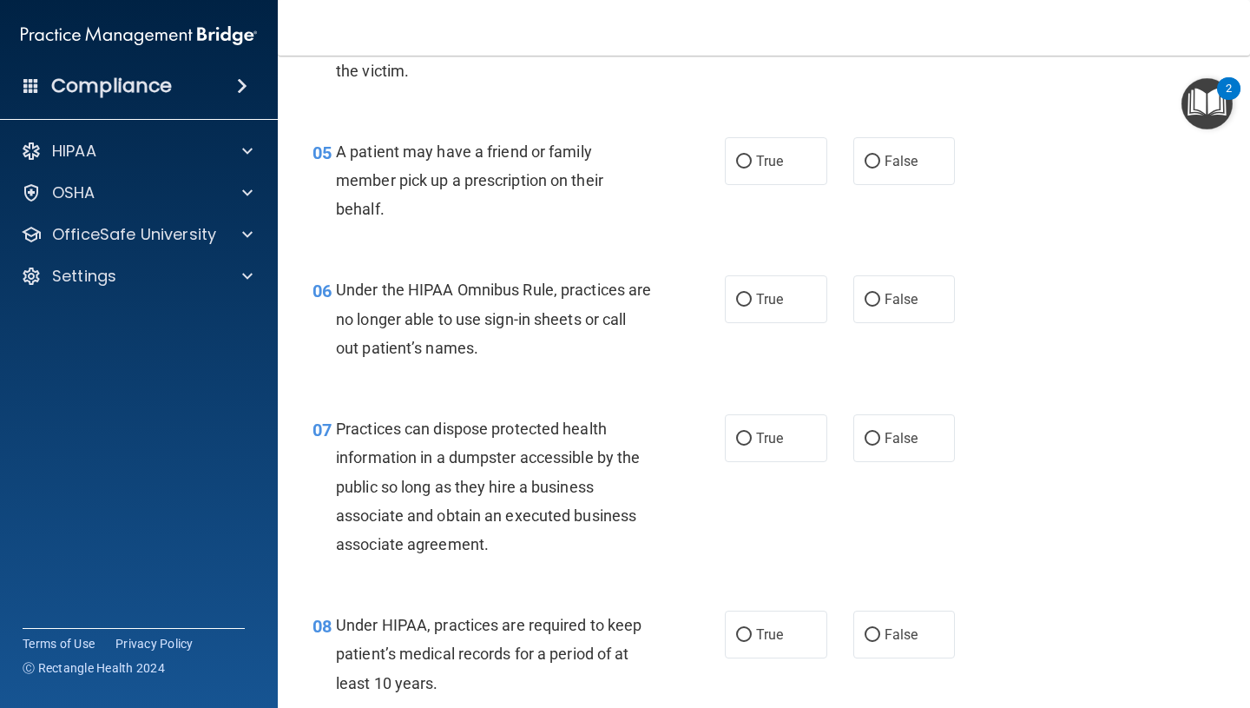
scroll to position [785, 0]
click at [765, 166] on span "True" at bounding box center [769, 162] width 27 height 16
click at [752, 166] on input "True" at bounding box center [744, 162] width 16 height 13
radio input "true"
click at [765, 166] on span "True" at bounding box center [769, 162] width 27 height 16
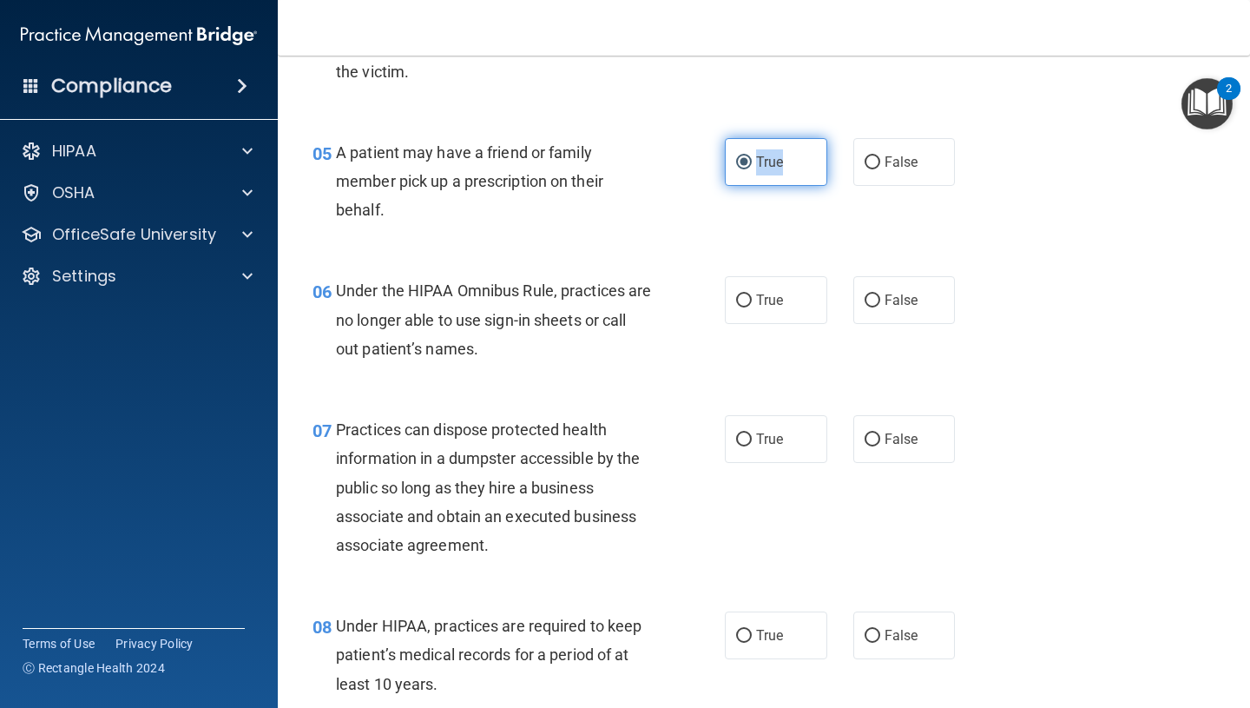
click at [752, 166] on input "True" at bounding box center [744, 162] width 16 height 13
click at [487, 224] on div "A patient may have a friend or family member pick up a prescription on their be…" at bounding box center [500, 181] width 329 height 87
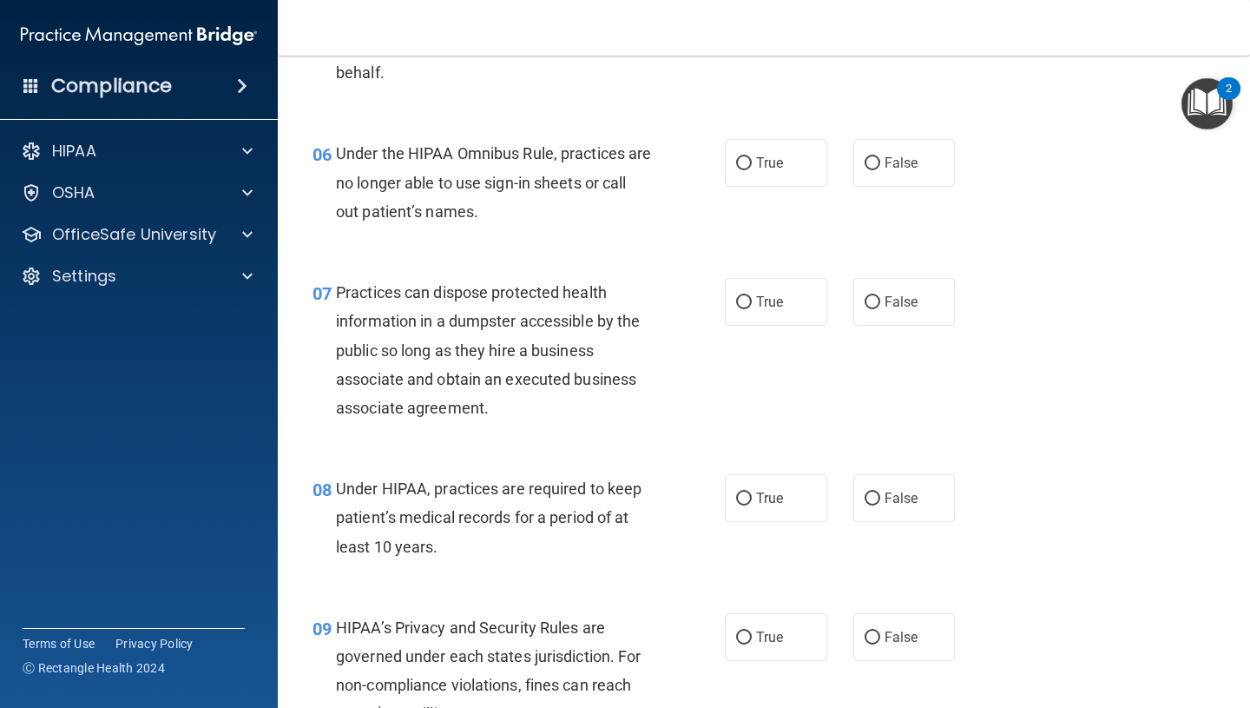
scroll to position [923, 0]
click at [907, 172] on label "False" at bounding box center [905, 162] width 102 height 48
click at [880, 169] on input "False" at bounding box center [873, 162] width 16 height 13
radio input "true"
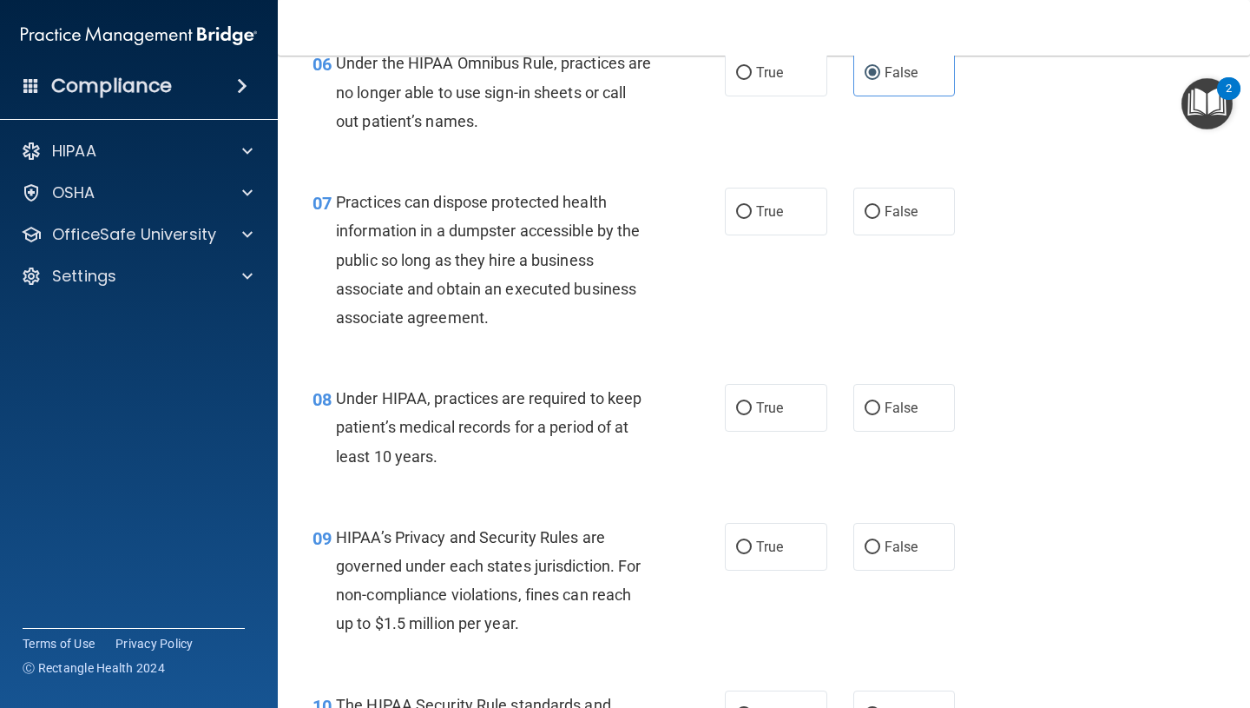
scroll to position [1046, 0]
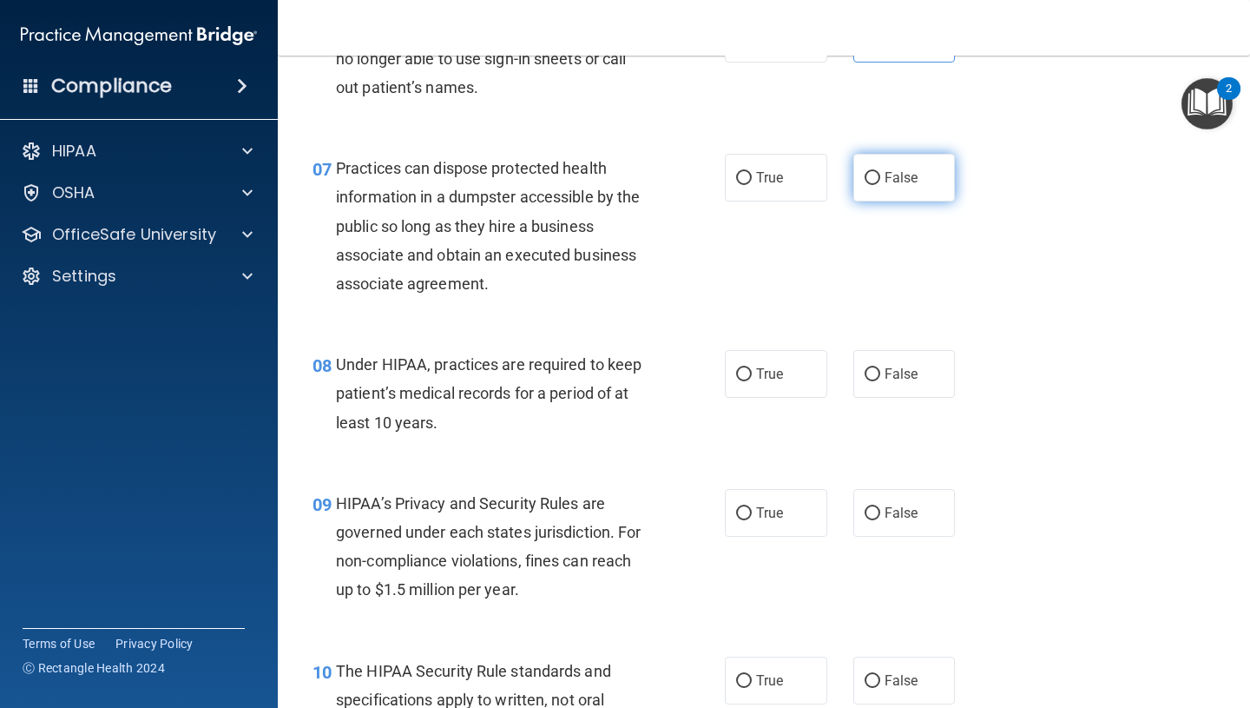
click at [886, 186] on span "False" at bounding box center [902, 177] width 34 height 16
click at [880, 185] on input "False" at bounding box center [873, 178] width 16 height 13
radio input "true"
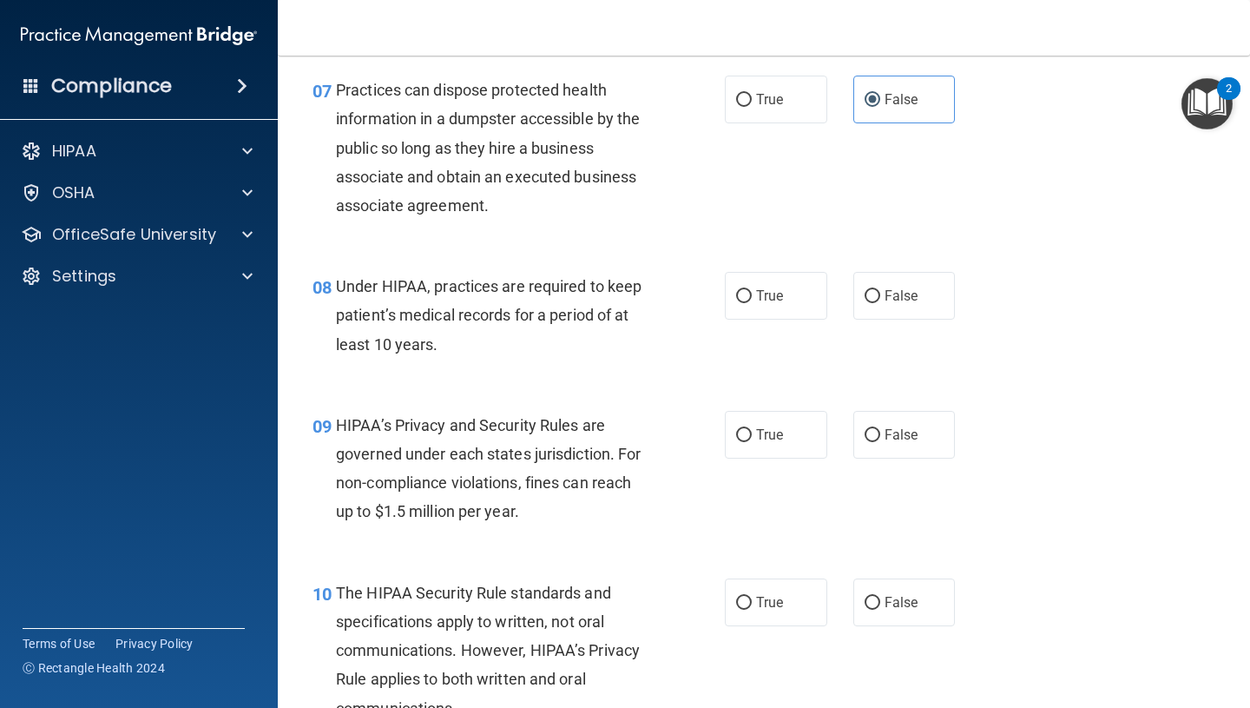
scroll to position [1131, 0]
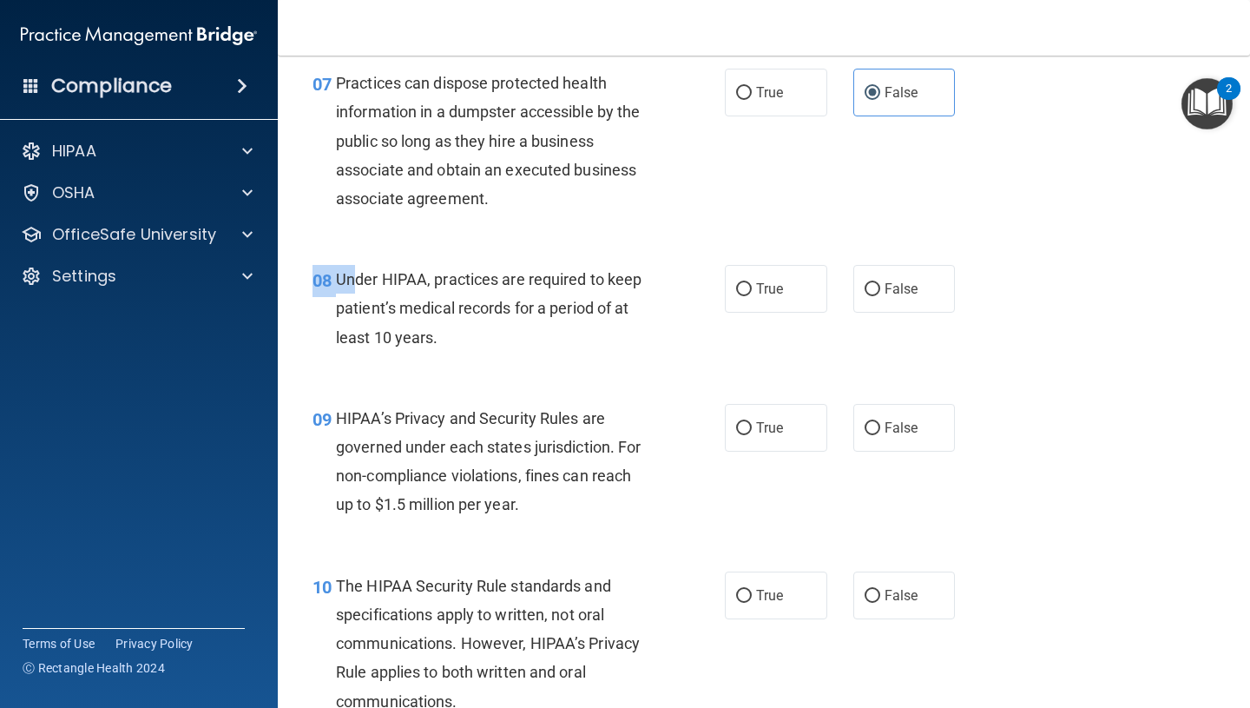
drag, startPoint x: 355, startPoint y: 272, endPoint x: 438, endPoint y: 366, distance: 125.5
click at [438, 366] on div "08 Under HIPAA, practices are required to keep patient’s medical records for a …" at bounding box center [764, 312] width 929 height 139
click at [893, 291] on span "False" at bounding box center [902, 288] width 34 height 16
click at [880, 291] on input "False" at bounding box center [873, 289] width 16 height 13
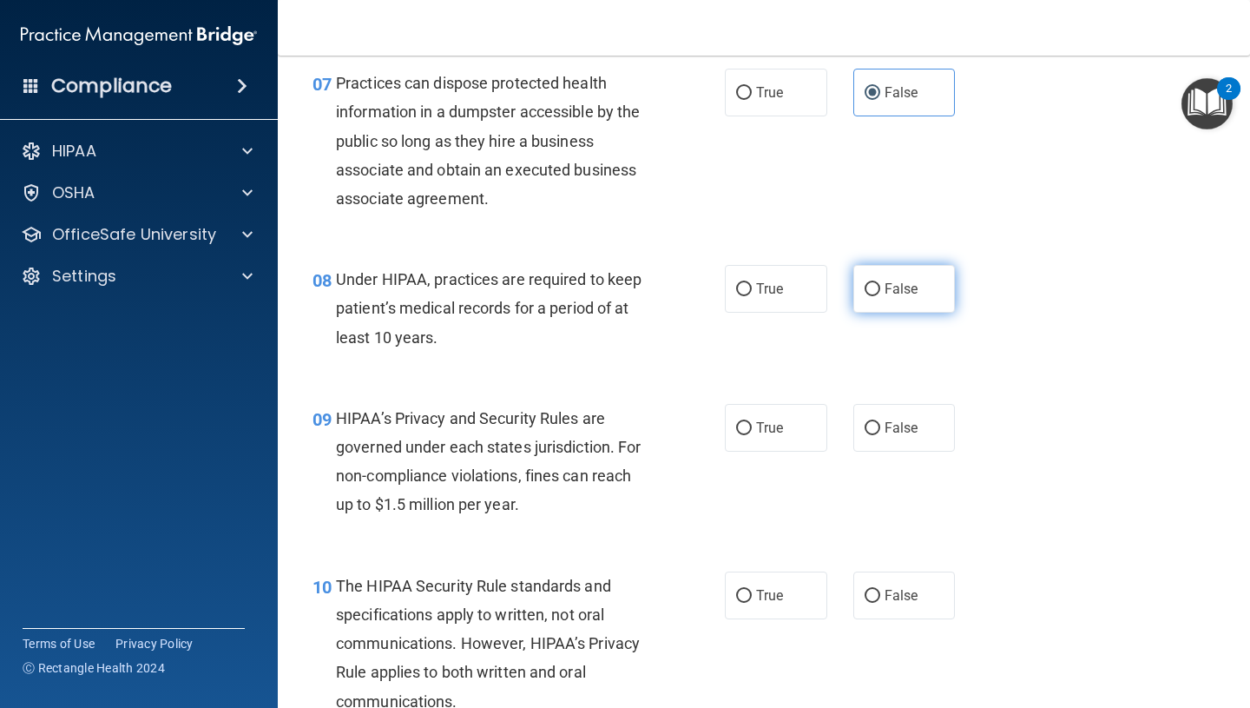
radio input "true"
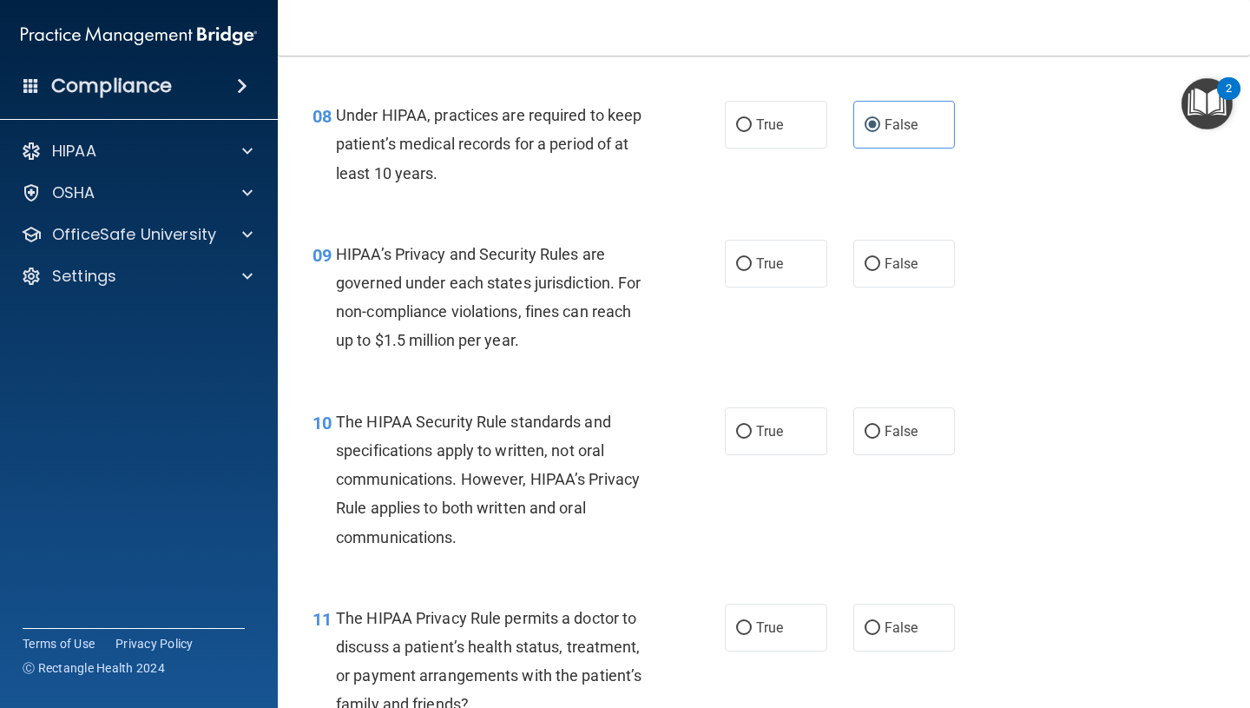
scroll to position [1339, 0]
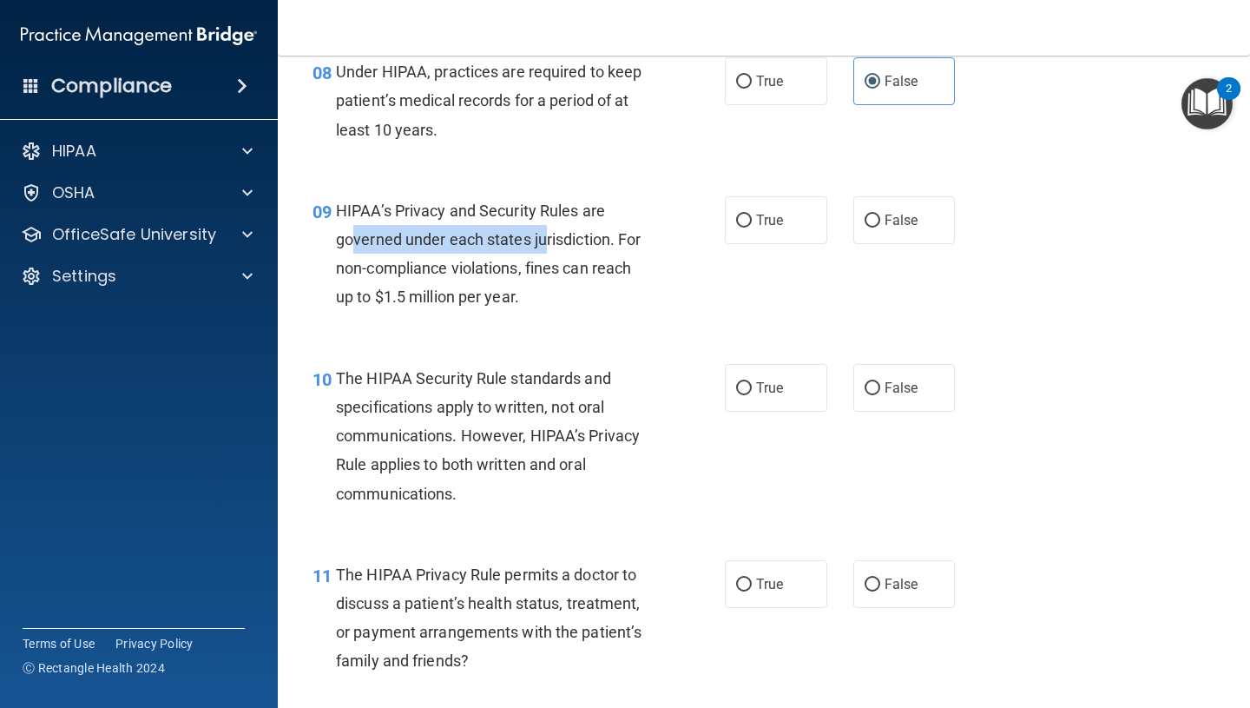
drag, startPoint x: 349, startPoint y: 247, endPoint x: 548, endPoint y: 246, distance: 198.8
click at [548, 246] on span "HIPAA’s Privacy and Security Rules are governed under each states jurisdiction.…" at bounding box center [488, 253] width 305 height 105
drag, startPoint x: 457, startPoint y: 267, endPoint x: 578, endPoint y: 267, distance: 121.6
click at [578, 267] on span "HIPAA’s Privacy and Security Rules are governed under each states jurisdiction.…" at bounding box center [488, 253] width 305 height 105
click at [476, 273] on span "HIPAA’s Privacy and Security Rules are governed under each states jurisdiction.…" at bounding box center [488, 253] width 305 height 105
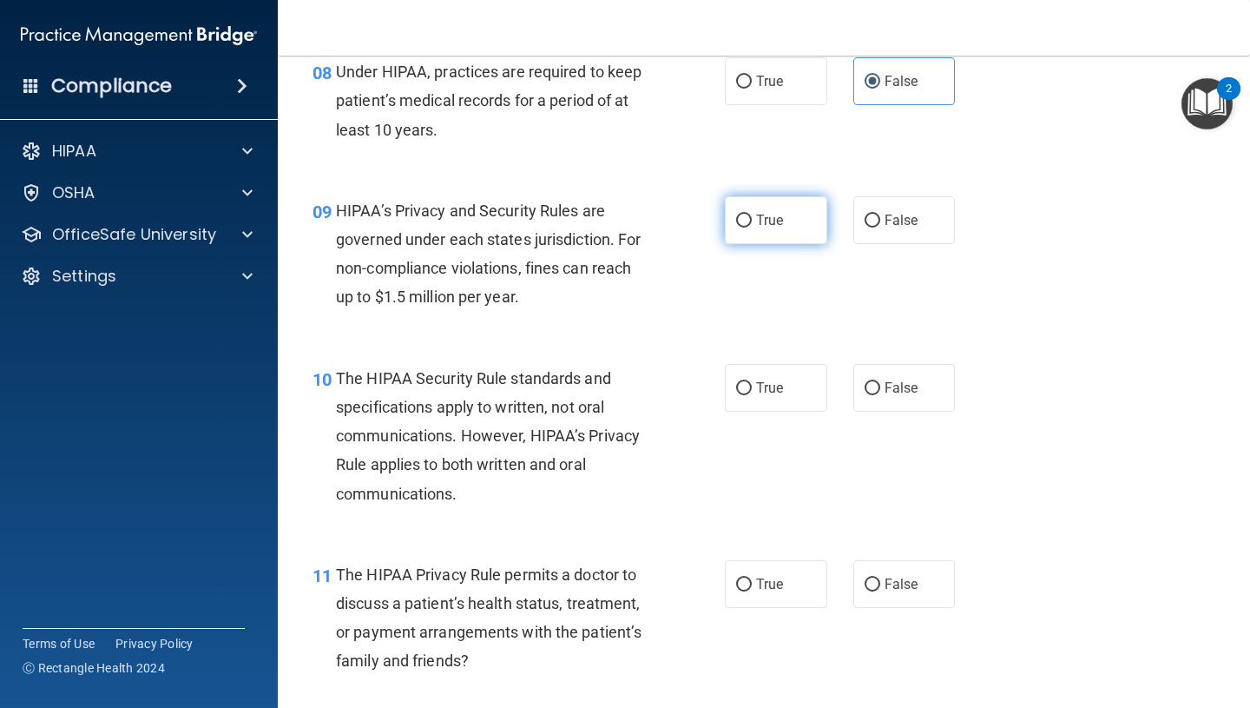
click at [747, 223] on input "True" at bounding box center [744, 220] width 16 height 13
radio input "true"
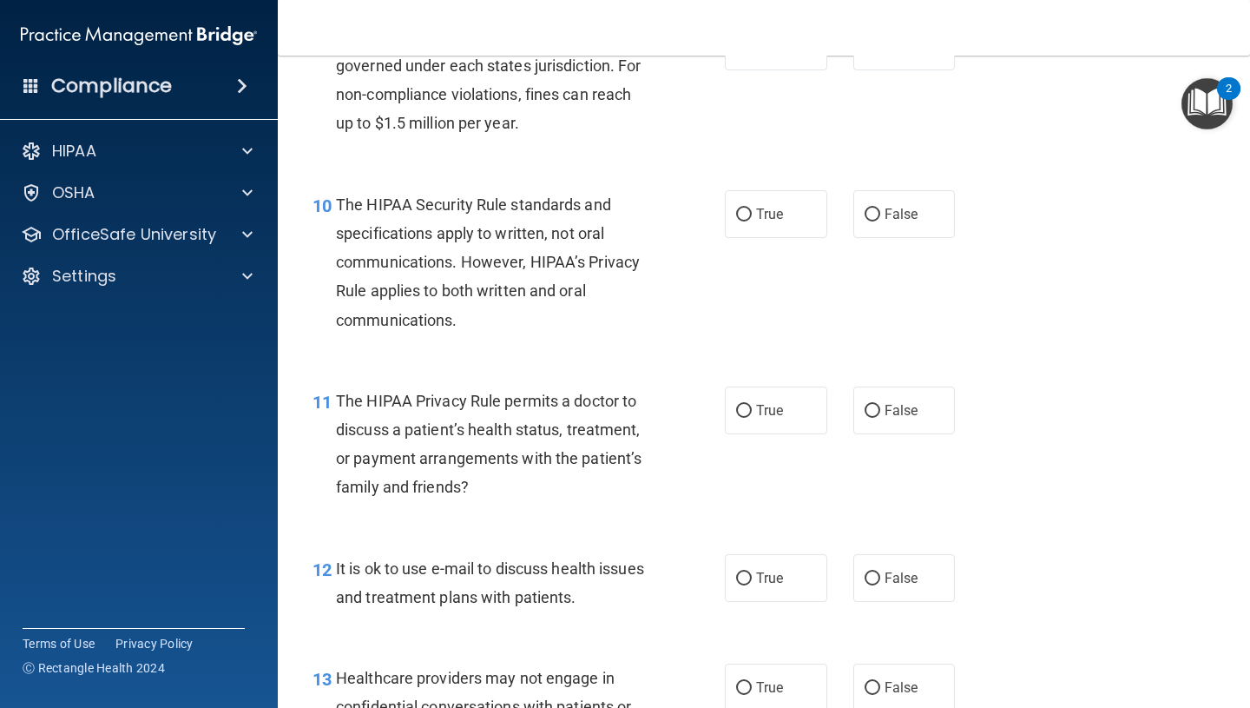
scroll to position [1513, 0]
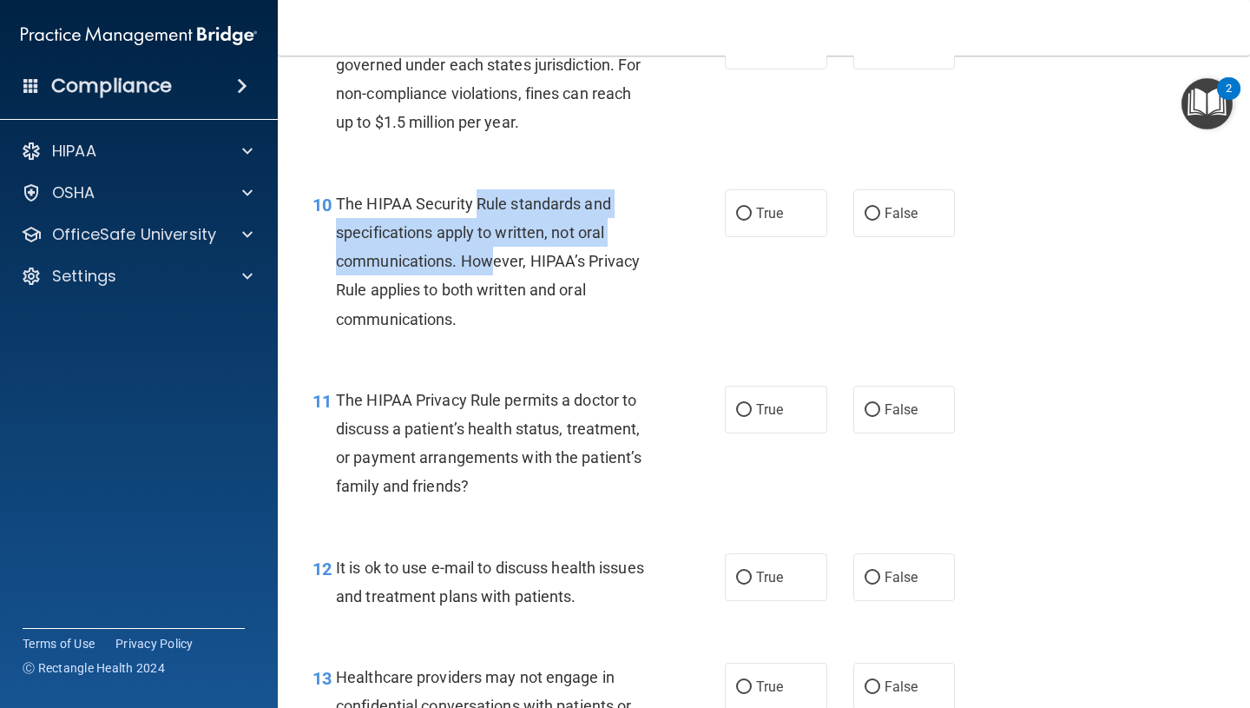
drag, startPoint x: 479, startPoint y: 208, endPoint x: 489, endPoint y: 274, distance: 66.7
click at [489, 274] on div "The HIPAA Security Rule standards and specifications apply to written, not oral…" at bounding box center [500, 261] width 329 height 144
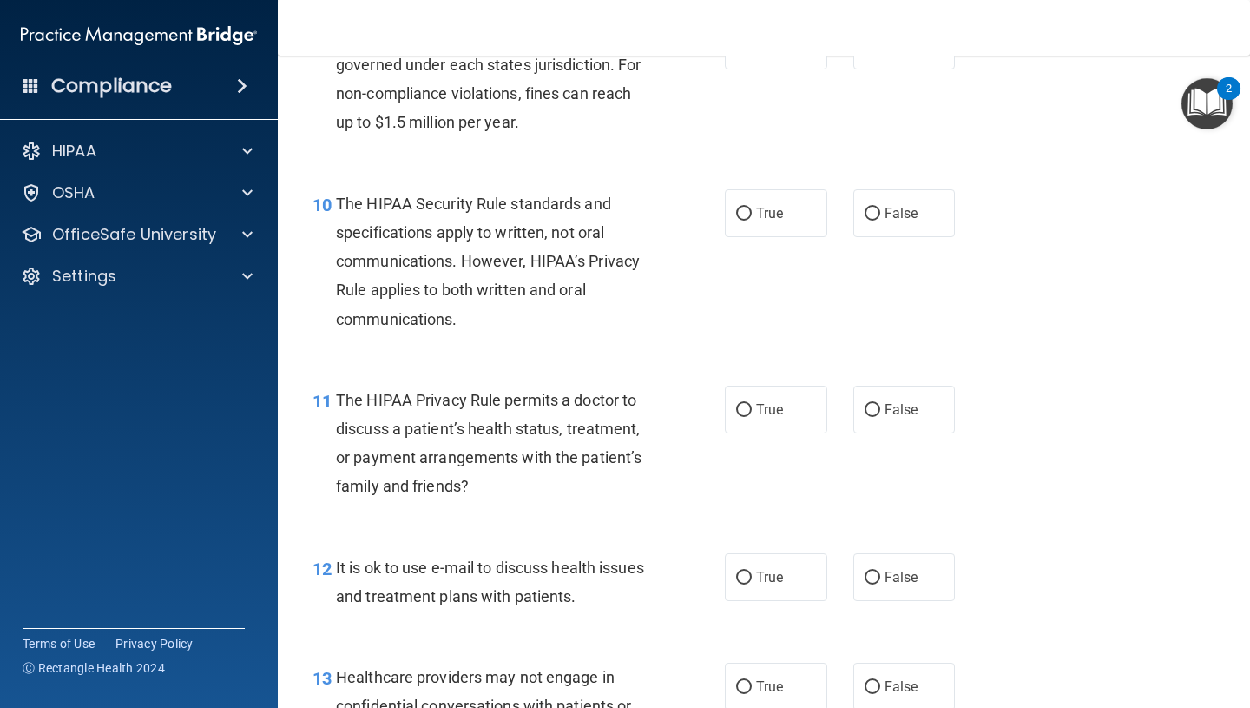
click at [528, 290] on span "The HIPAA Security Rule standards and specifications apply to written, not oral…" at bounding box center [488, 262] width 304 height 134
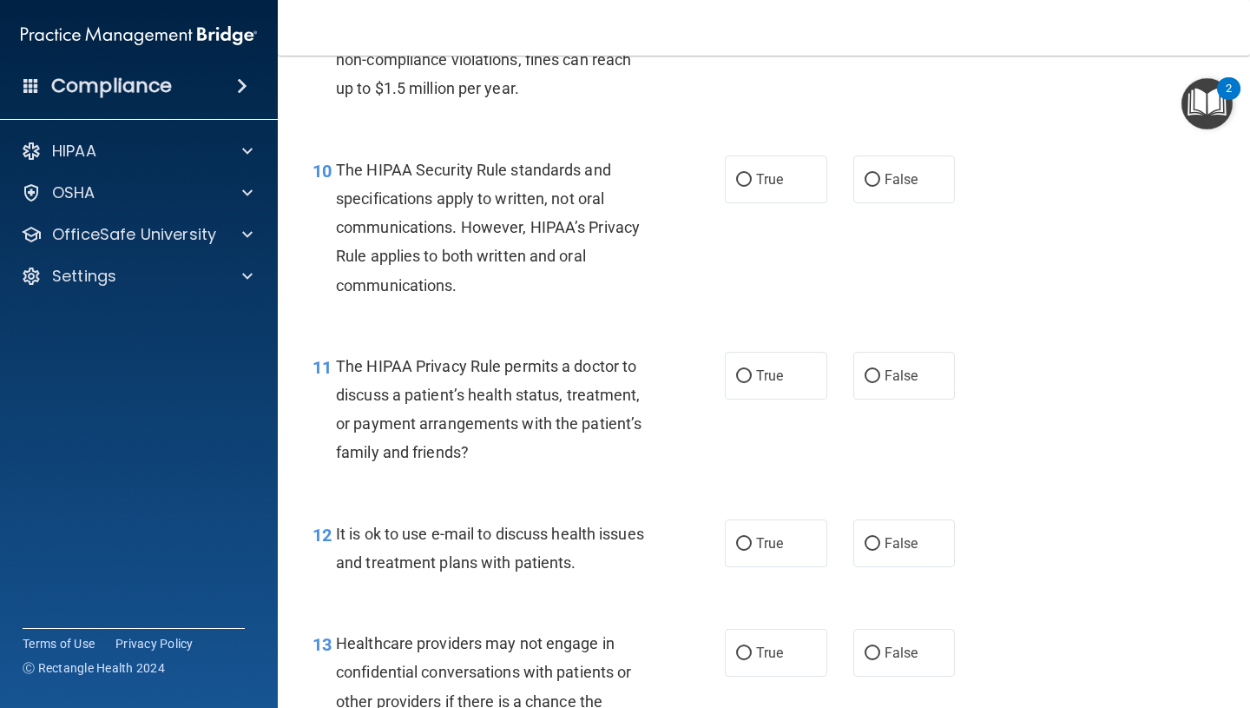
scroll to position [1548, 0]
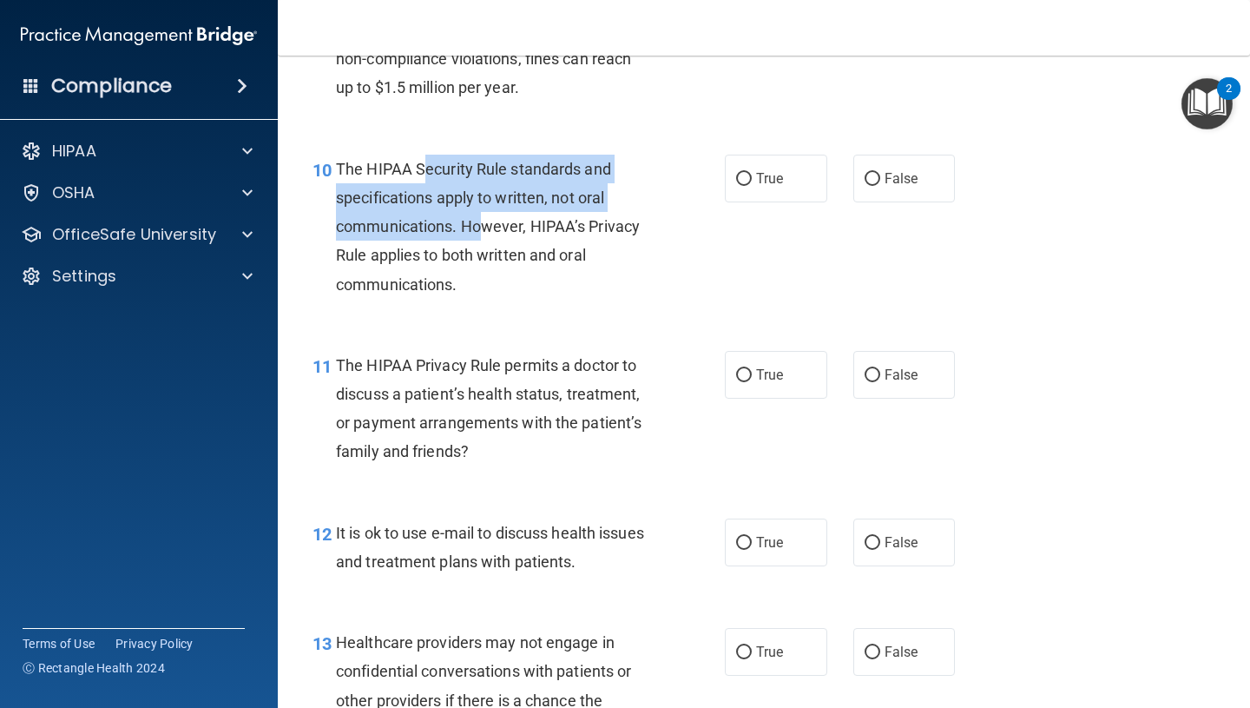
drag, startPoint x: 428, startPoint y: 167, endPoint x: 487, endPoint y: 218, distance: 78.2
click at [487, 218] on span "The HIPAA Security Rule standards and specifications apply to written, not oral…" at bounding box center [488, 227] width 304 height 134
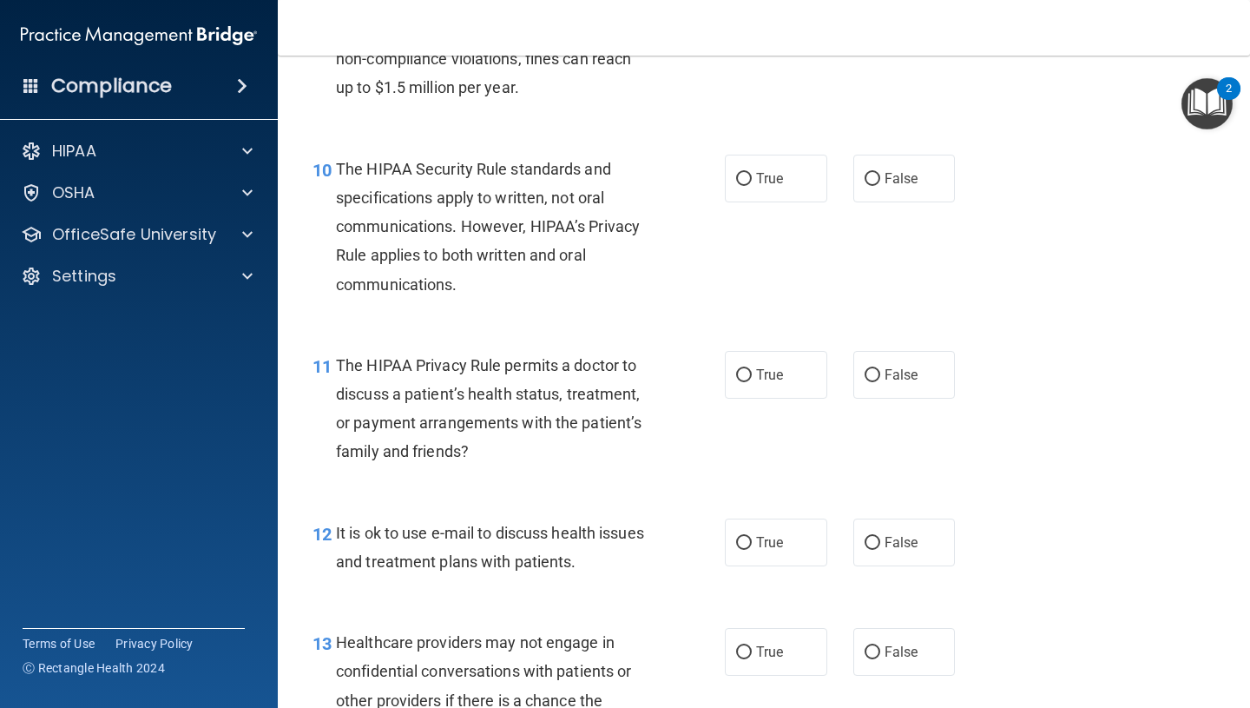
click at [504, 247] on span "The HIPAA Security Rule standards and specifications apply to written, not oral…" at bounding box center [488, 227] width 304 height 134
click at [750, 191] on label "True" at bounding box center [776, 179] width 102 height 48
click at [750, 186] on input "True" at bounding box center [744, 179] width 16 height 13
radio input "true"
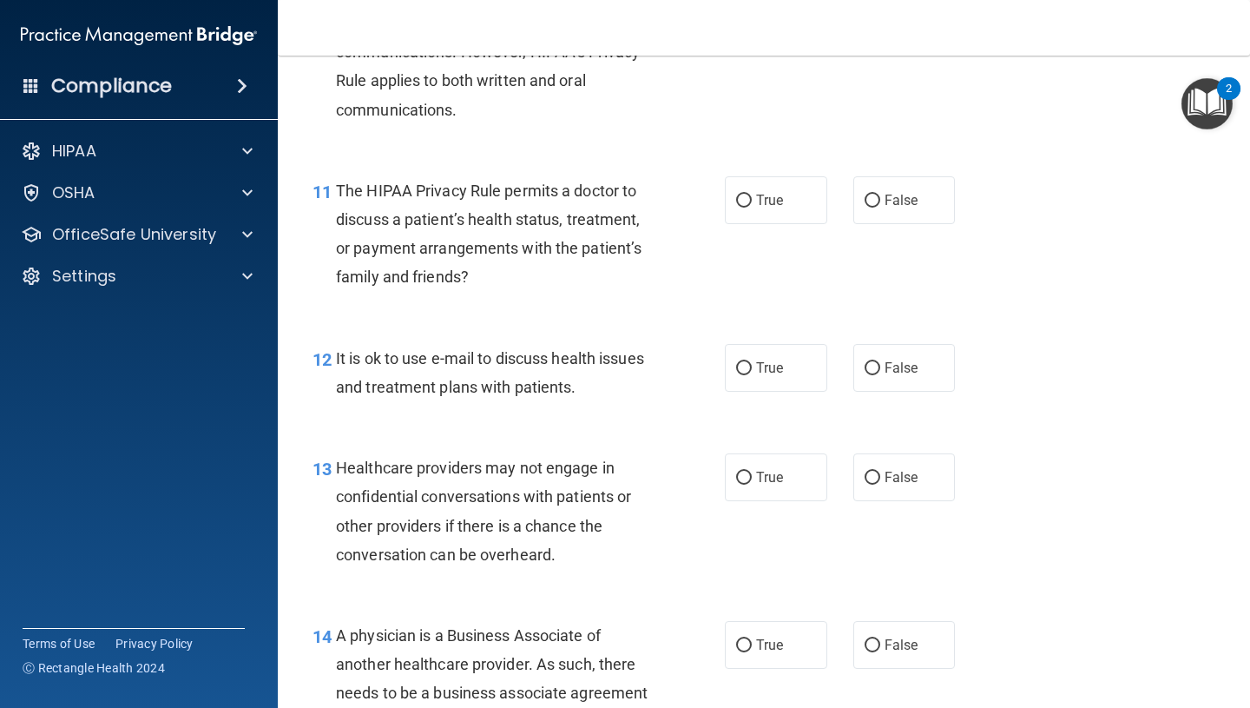
scroll to position [1724, 0]
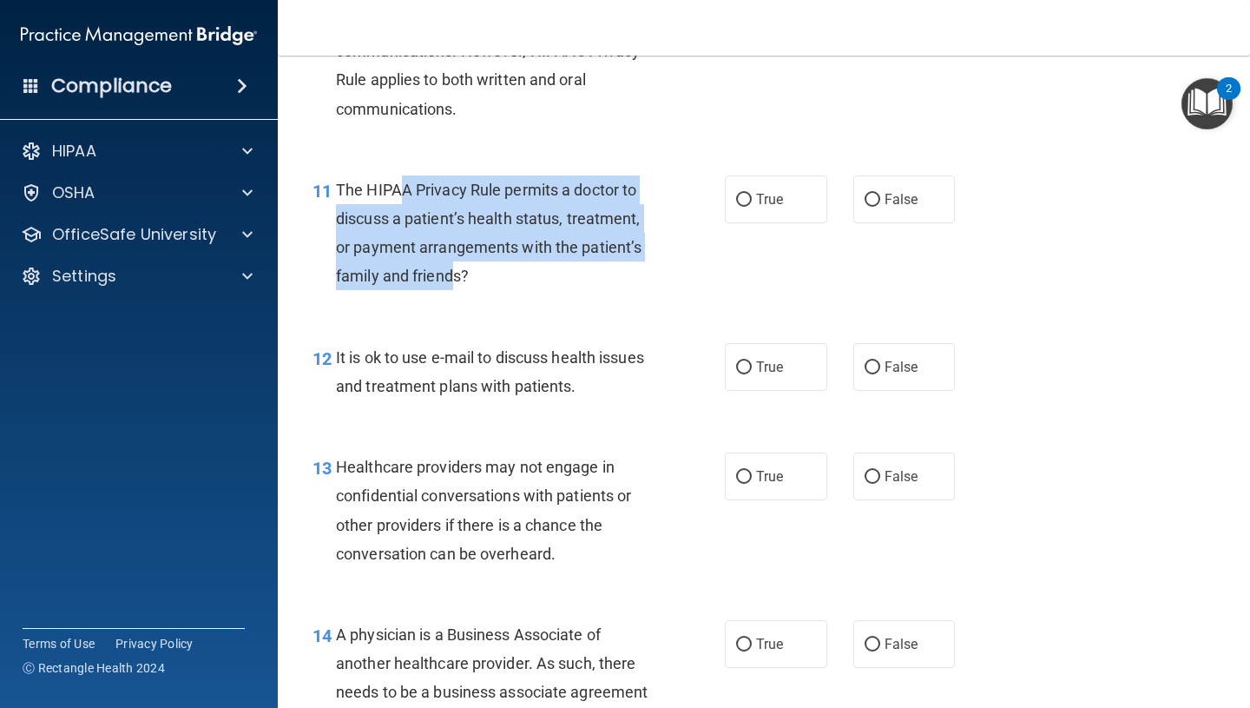
drag, startPoint x: 397, startPoint y: 195, endPoint x: 458, endPoint y: 268, distance: 95.6
click at [458, 268] on span "The HIPAA Privacy Rule permits a doctor to discuss a patient’s health status, t…" at bounding box center [489, 233] width 306 height 105
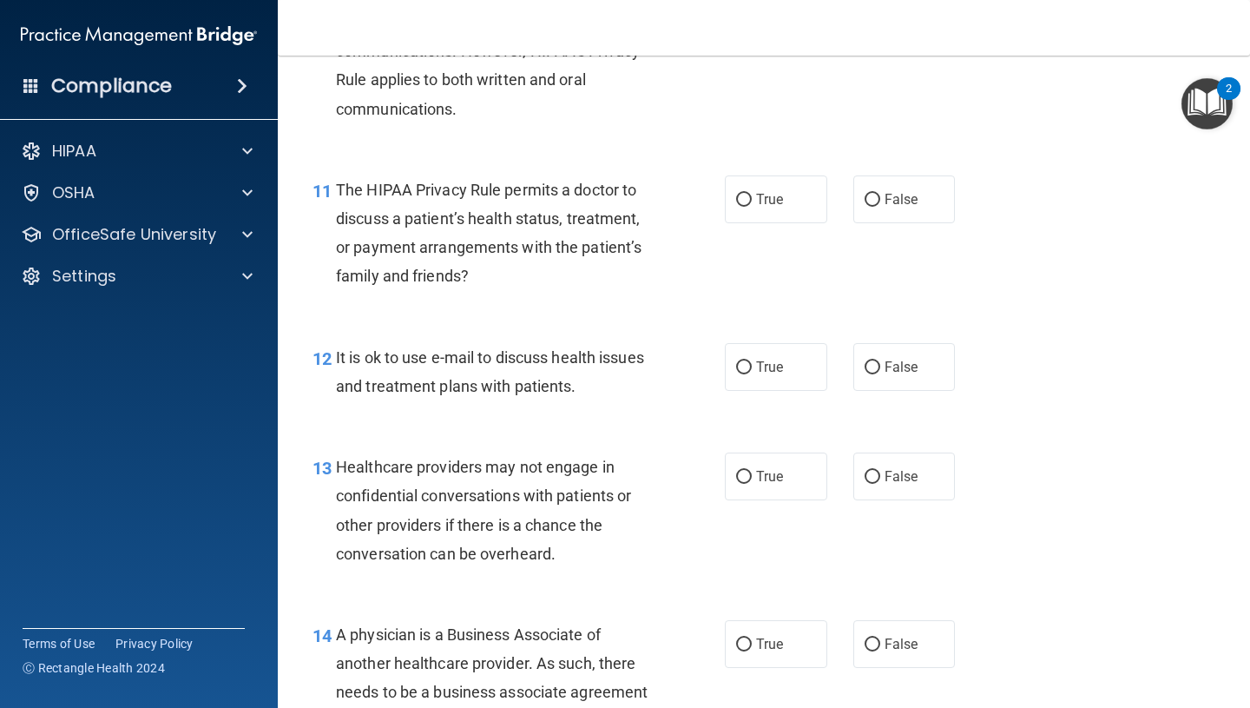
click at [540, 266] on div "The HIPAA Privacy Rule permits a doctor to discuss a patient’s health status, t…" at bounding box center [500, 232] width 329 height 115
click at [867, 204] on input "False" at bounding box center [873, 200] width 16 height 13
radio input "true"
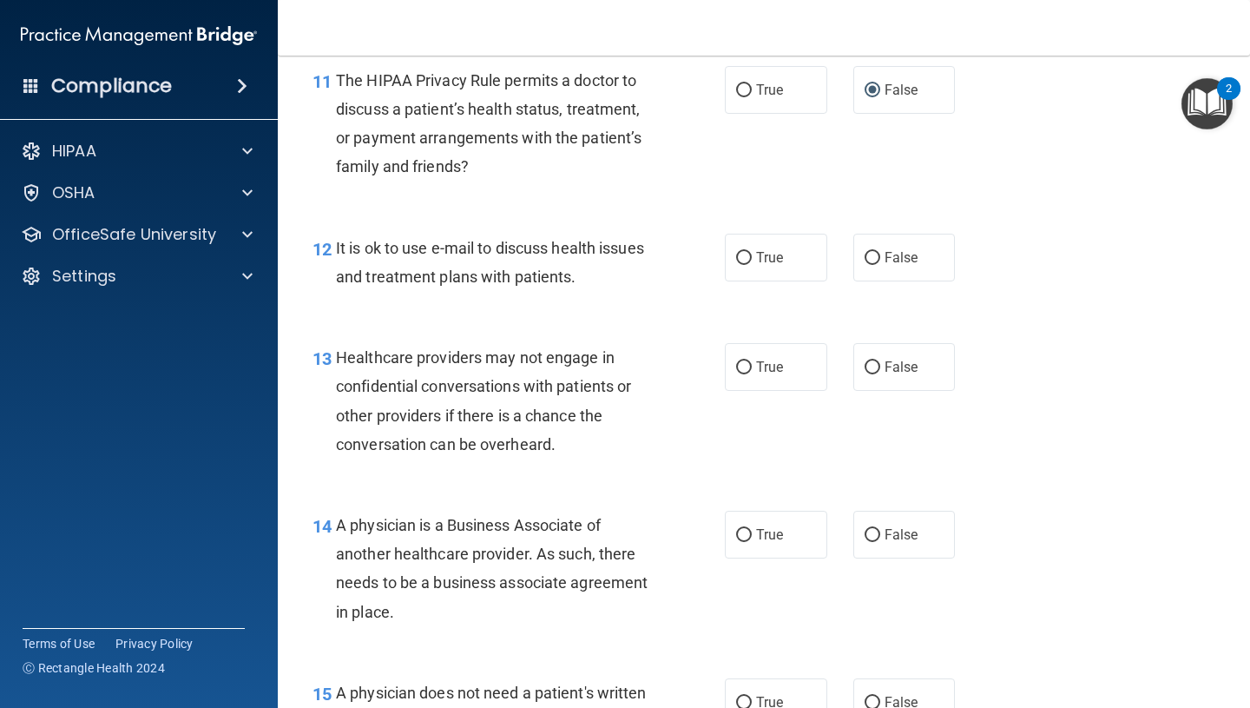
scroll to position [1900, 0]
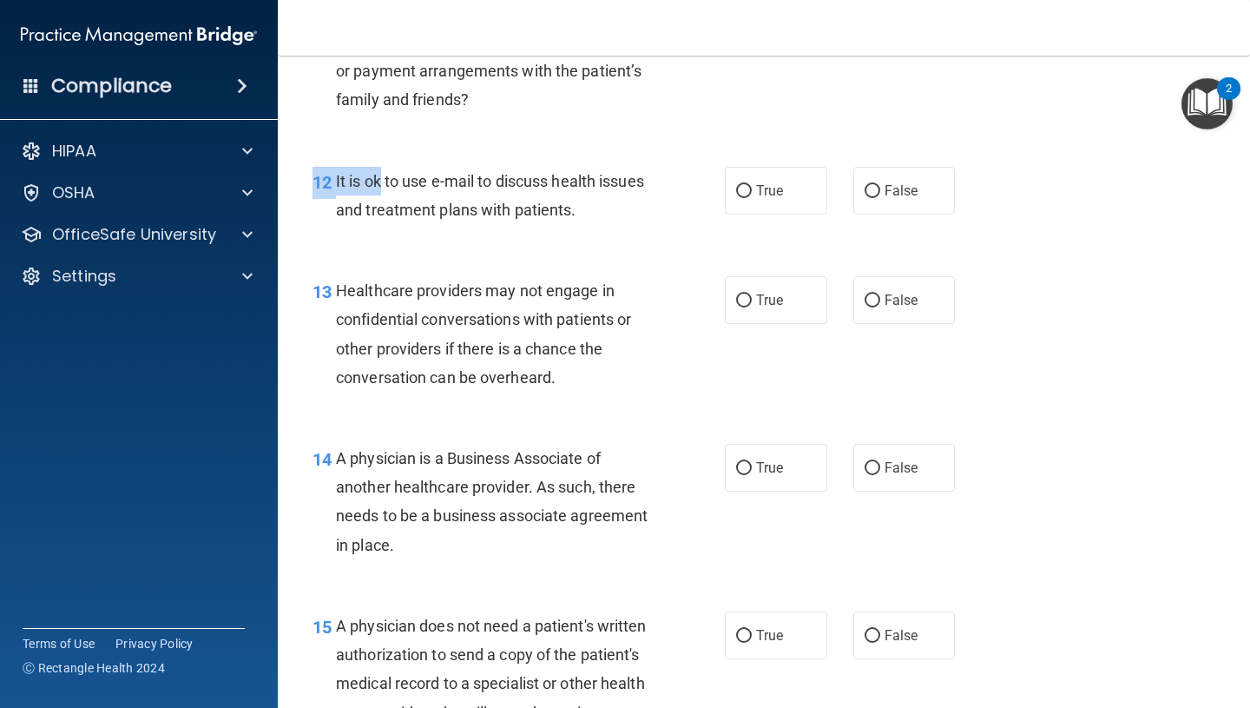
drag, startPoint x: 380, startPoint y: 193, endPoint x: 507, endPoint y: 234, distance: 133.2
click at [507, 234] on div "12 It is ok to use e-mail to discuss health issues and treatment plans with pat…" at bounding box center [764, 199] width 929 height 109
click at [535, 195] on div "It is ok to use e-mail to discuss health issues and treatment plans with patien…" at bounding box center [500, 195] width 329 height 57
drag, startPoint x: 420, startPoint y: 173, endPoint x: 543, endPoint y: 176, distance: 122.5
click at [543, 176] on span "It is ok to use e-mail to discuss health issues and treatment plans with patien…" at bounding box center [490, 195] width 308 height 47
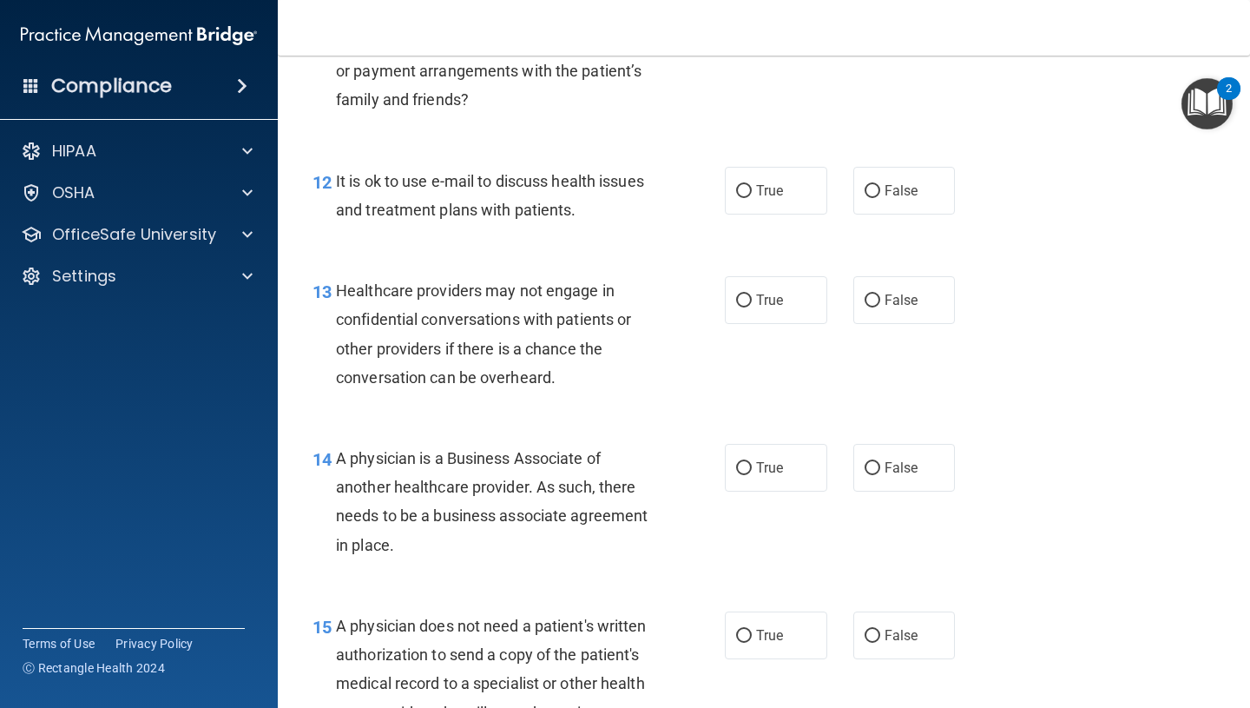
click at [513, 204] on span "It is ok to use e-mail to discuss health issues and treatment plans with patien…" at bounding box center [490, 195] width 308 height 47
click at [907, 195] on span "False" at bounding box center [902, 190] width 34 height 16
click at [880, 195] on input "False" at bounding box center [873, 191] width 16 height 13
radio input "true"
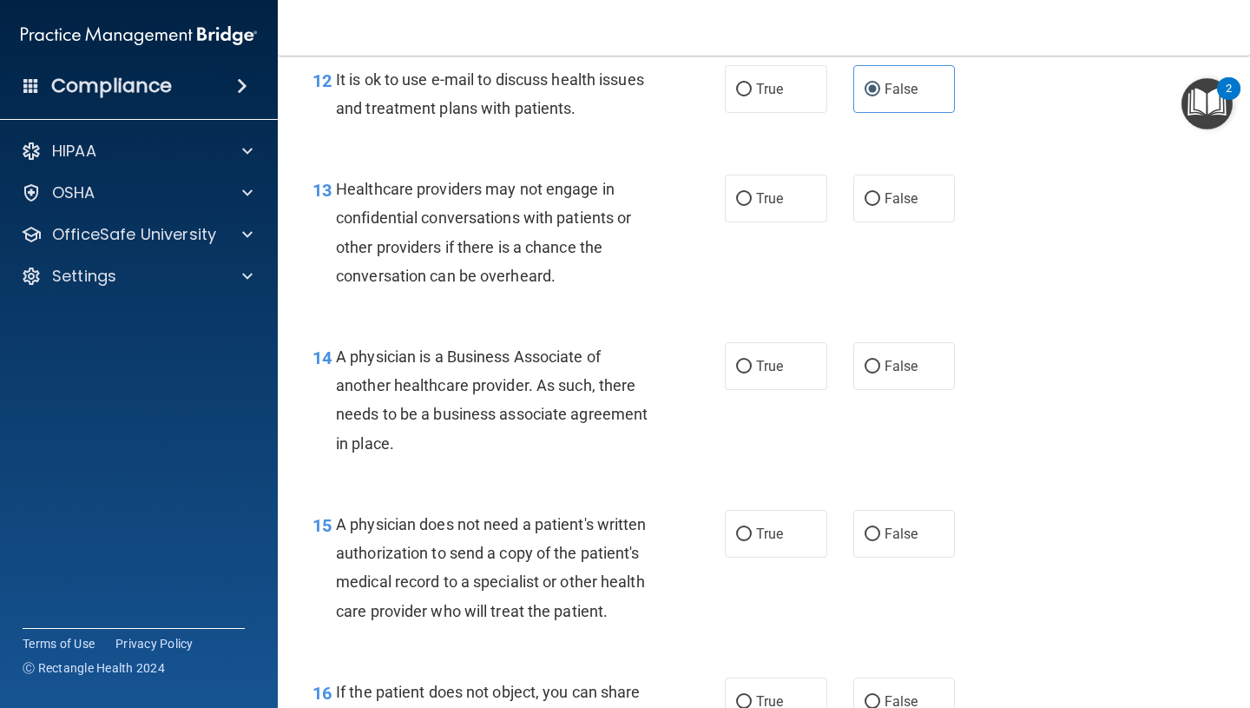
scroll to position [2002, 0]
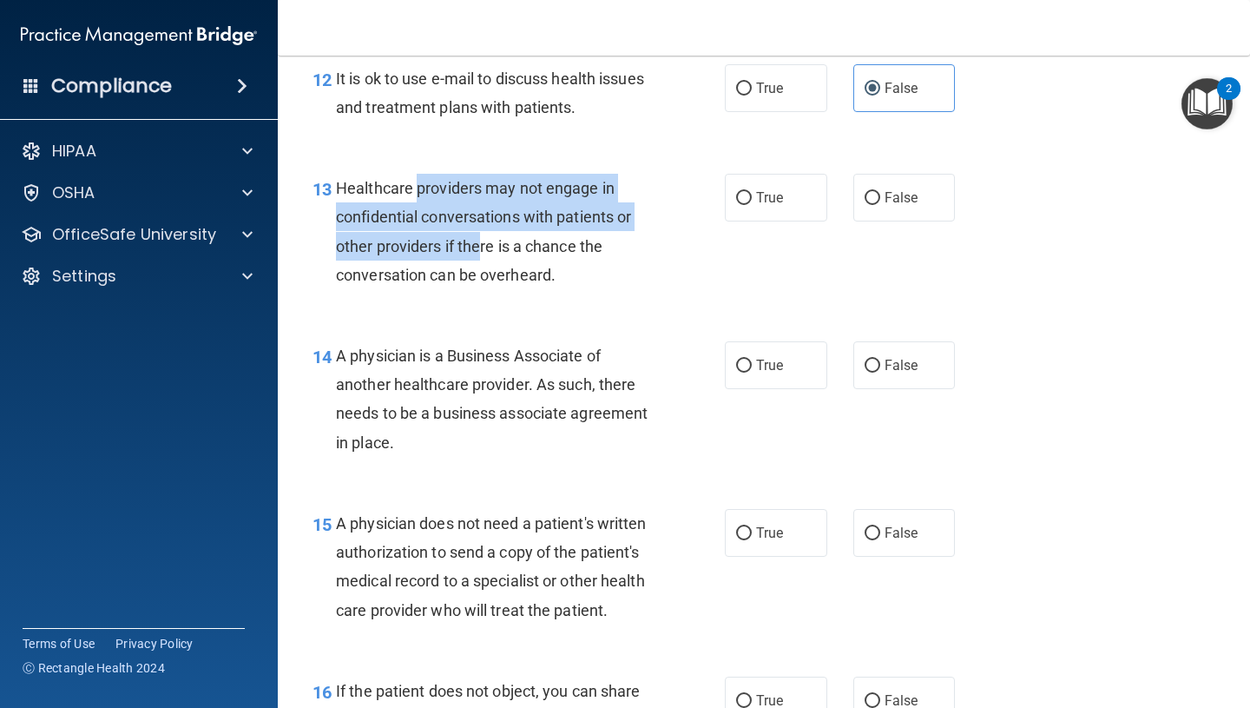
drag, startPoint x: 418, startPoint y: 188, endPoint x: 480, endPoint y: 248, distance: 87.2
click at [480, 248] on span "Healthcare providers may not engage in confidential conversations with patients…" at bounding box center [483, 231] width 295 height 105
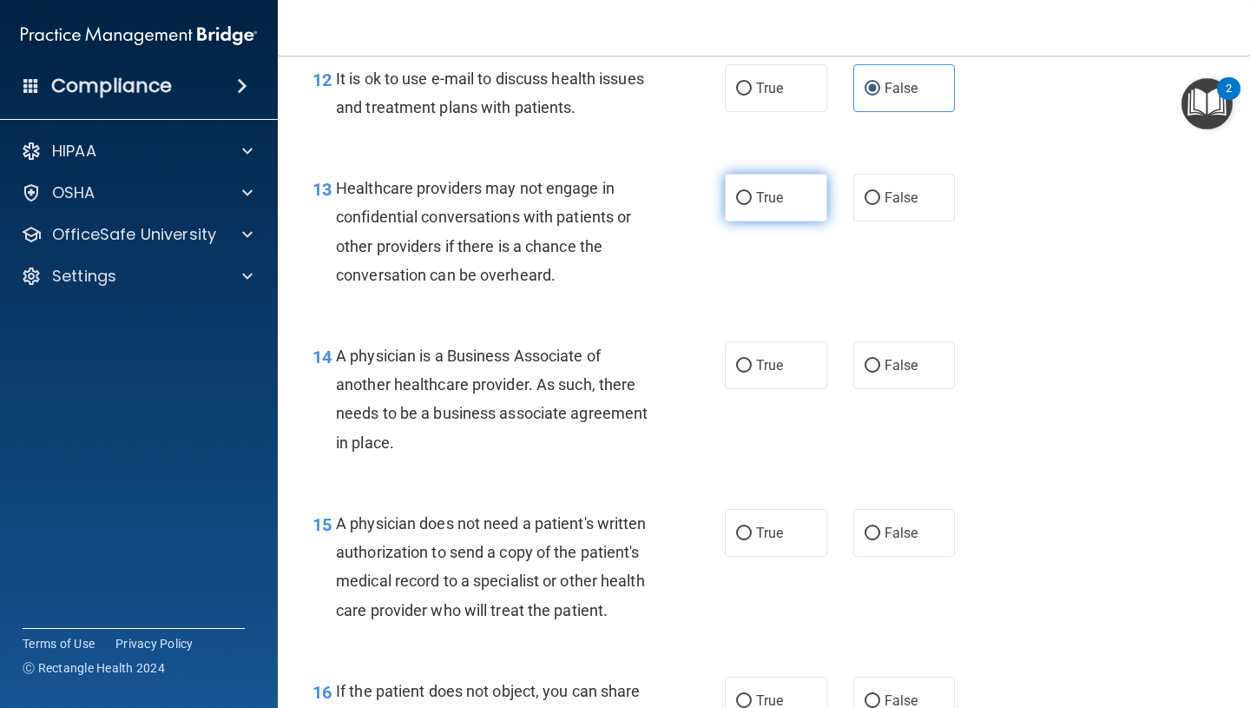
click at [727, 195] on label "True" at bounding box center [776, 198] width 102 height 48
click at [736, 195] on input "True" at bounding box center [744, 198] width 16 height 13
radio input "true"
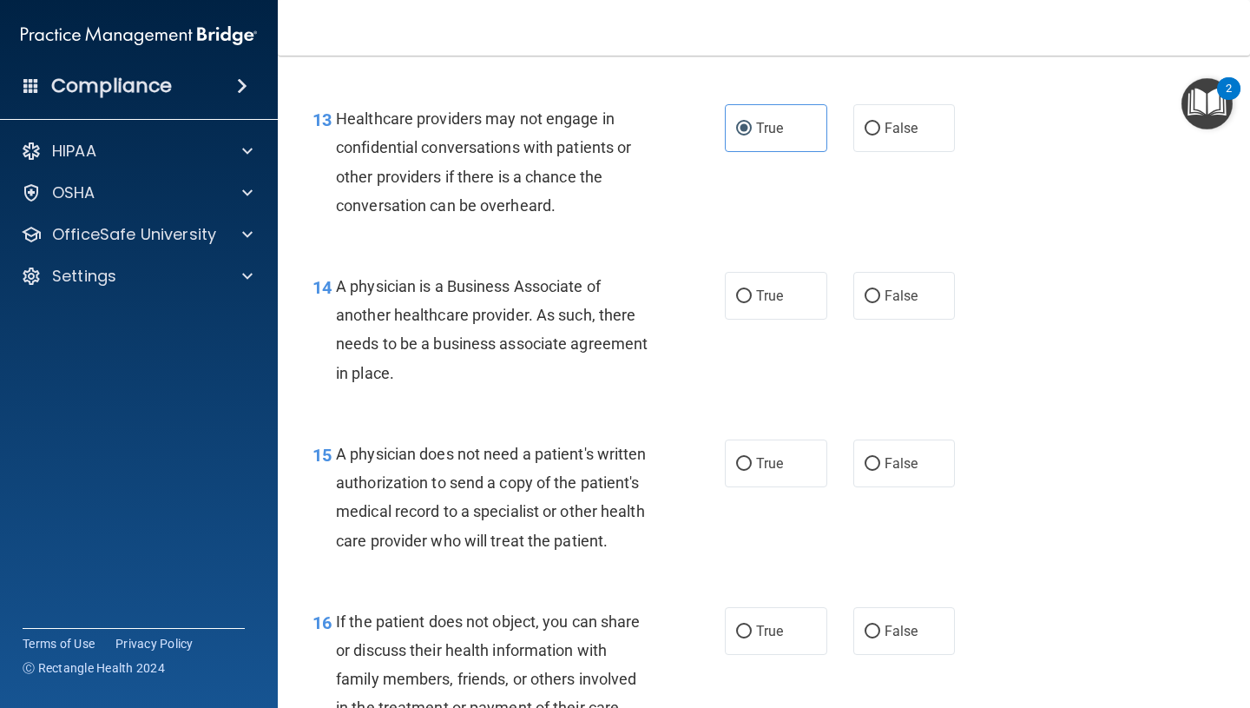
scroll to position [2132, 0]
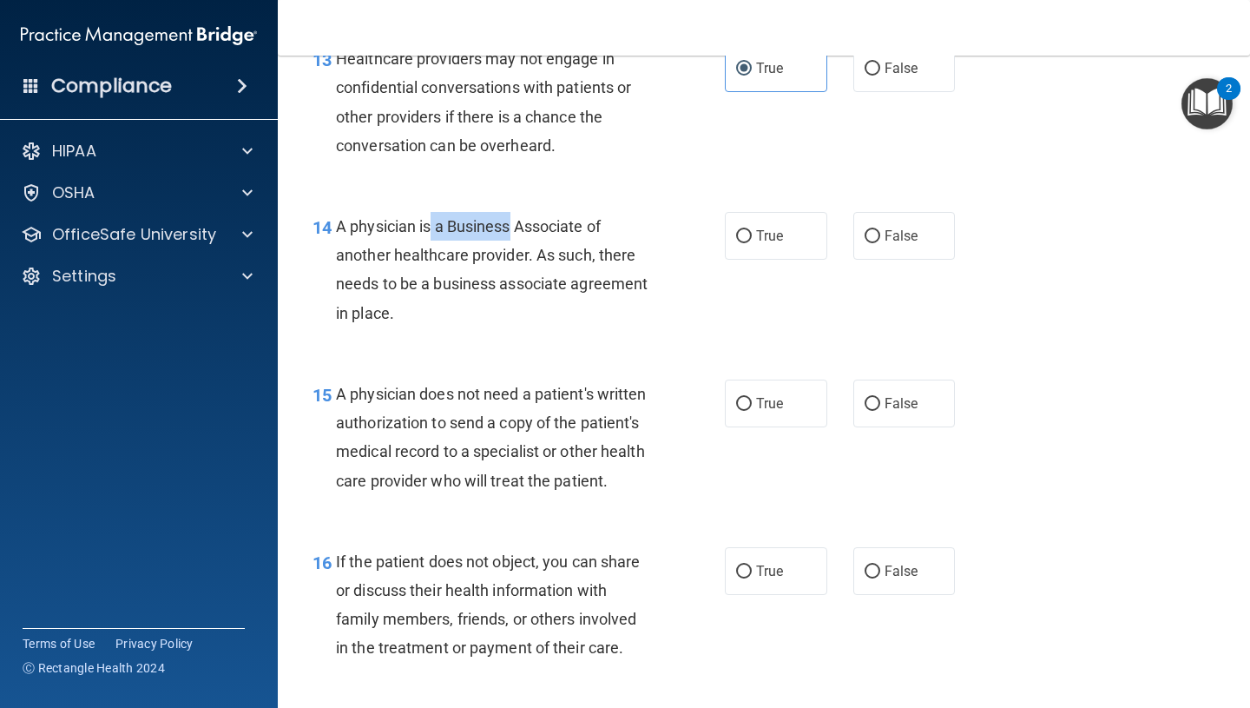
drag, startPoint x: 426, startPoint y: 226, endPoint x: 504, endPoint y: 226, distance: 77.3
click at [504, 226] on span "A physician is a Business Associate of another healthcare provider. As such, th…" at bounding box center [492, 269] width 312 height 105
click at [416, 249] on span "A physician is a Business Associate of another healthcare provider. As such, th…" at bounding box center [492, 269] width 312 height 105
drag, startPoint x: 425, startPoint y: 253, endPoint x: 606, endPoint y: 251, distance: 180.6
click at [606, 251] on span "A physician is a Business Associate of another healthcare provider. As such, th…" at bounding box center [492, 269] width 312 height 105
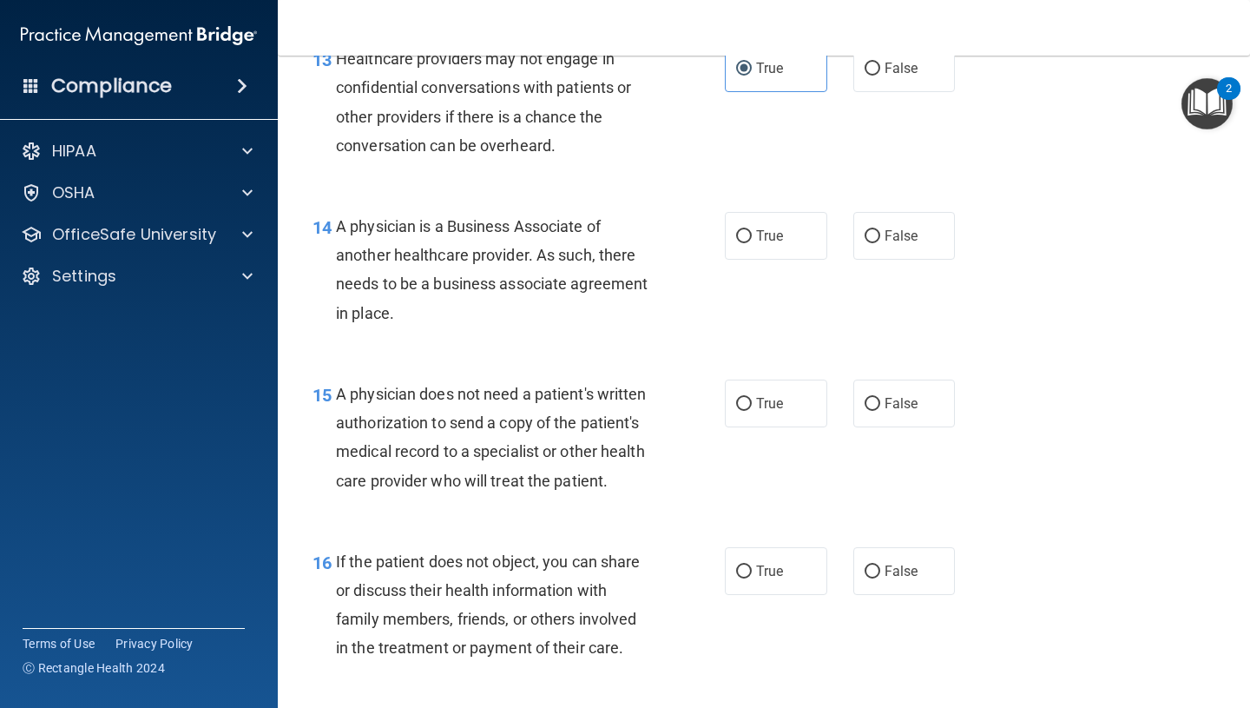
click at [551, 288] on span "A physician is a Business Associate of another healthcare provider. As such, th…" at bounding box center [492, 269] width 312 height 105
click at [729, 242] on label "True" at bounding box center [776, 236] width 102 height 48
click at [736, 242] on input "True" at bounding box center [744, 236] width 16 height 13
radio input "true"
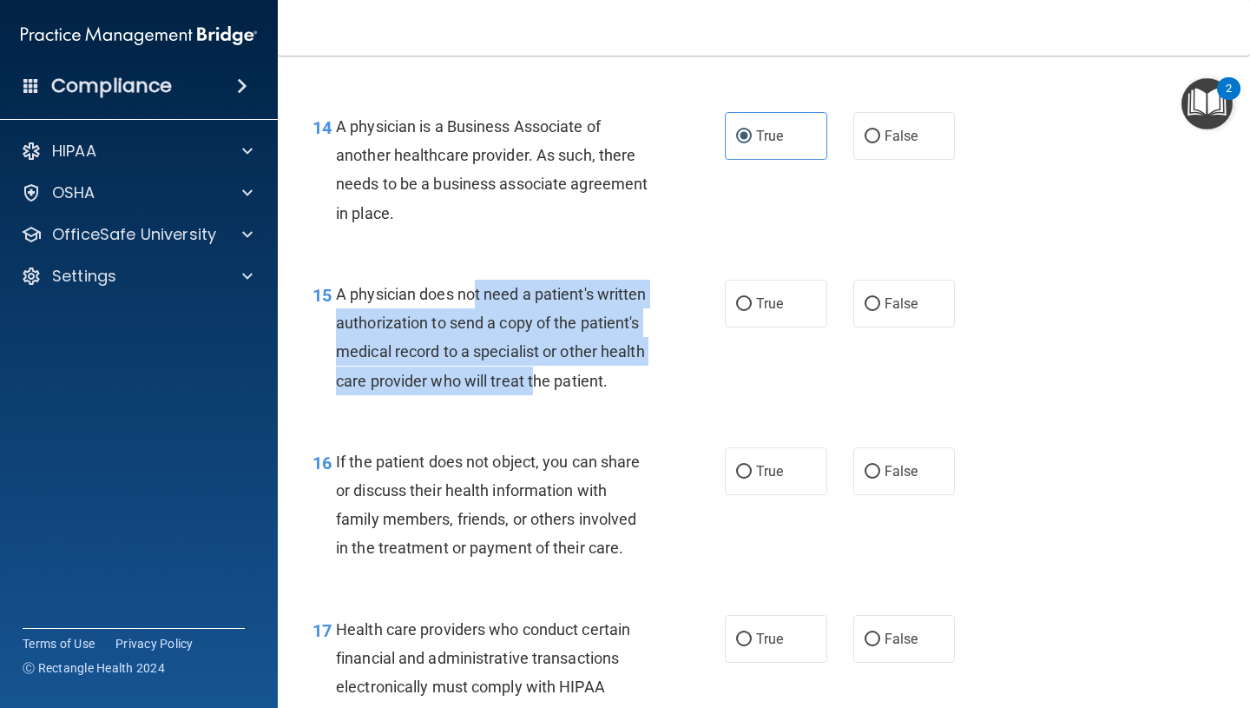
drag, startPoint x: 475, startPoint y: 296, endPoint x: 537, endPoint y: 378, distance: 102.8
click at [537, 378] on span "A physician does not need a patient's written authorization to send a copy of t…" at bounding box center [491, 337] width 311 height 105
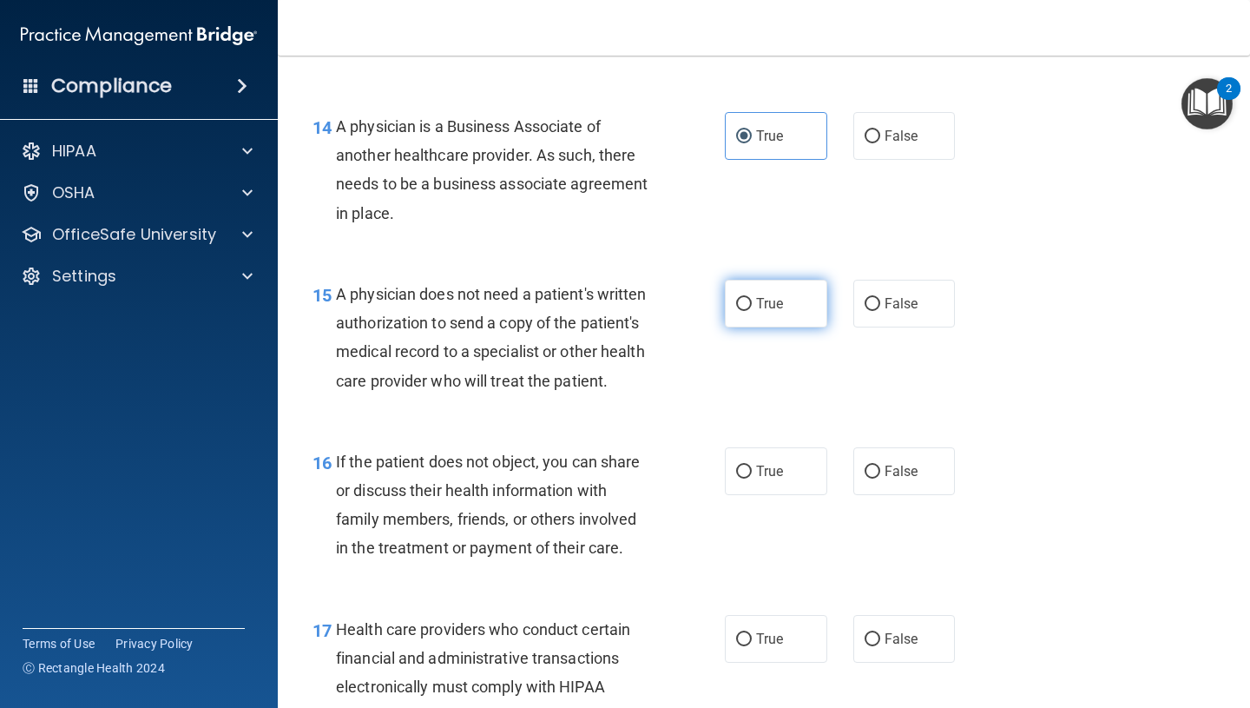
click at [747, 301] on input "True" at bounding box center [744, 304] width 16 height 13
radio input "true"
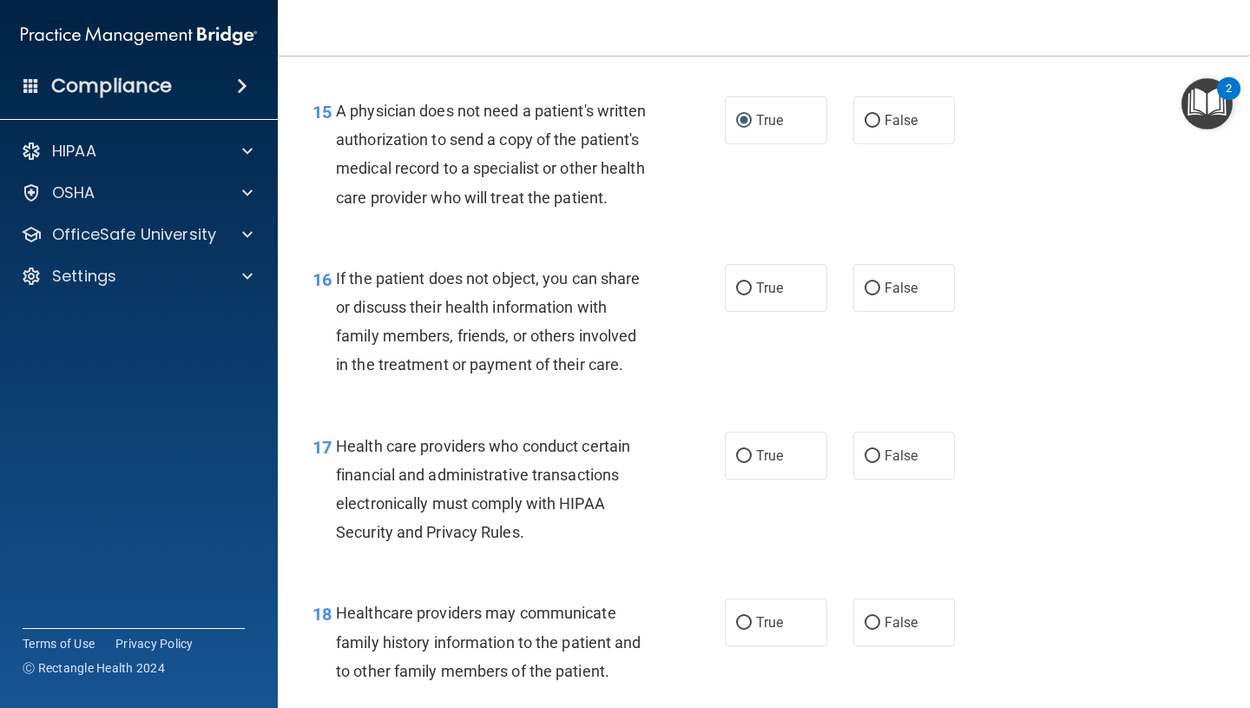
scroll to position [2416, 0]
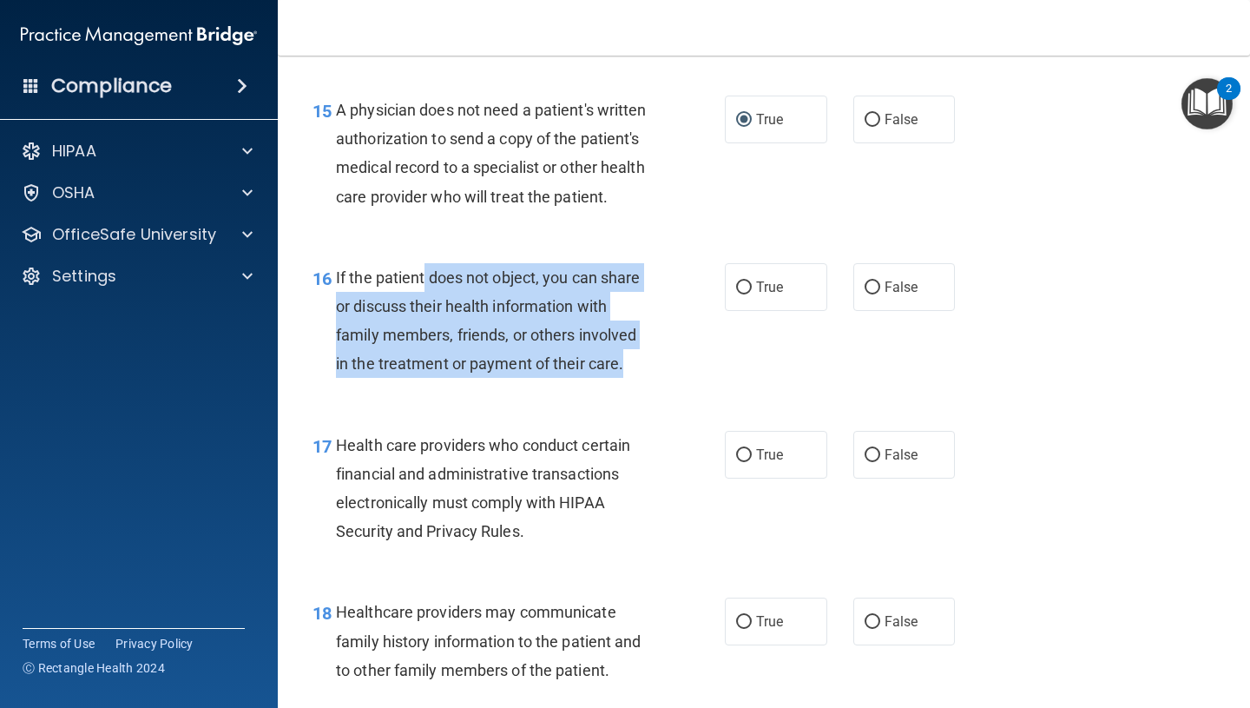
drag, startPoint x: 424, startPoint y: 277, endPoint x: 475, endPoint y: 379, distance: 114.6
click at [475, 379] on div "16 If the patient does not object, you can share or discuss their health inform…" at bounding box center [519, 325] width 465 height 124
click at [502, 304] on span "If the patient does not object, you can share or discuss their health informati…" at bounding box center [488, 320] width 305 height 105
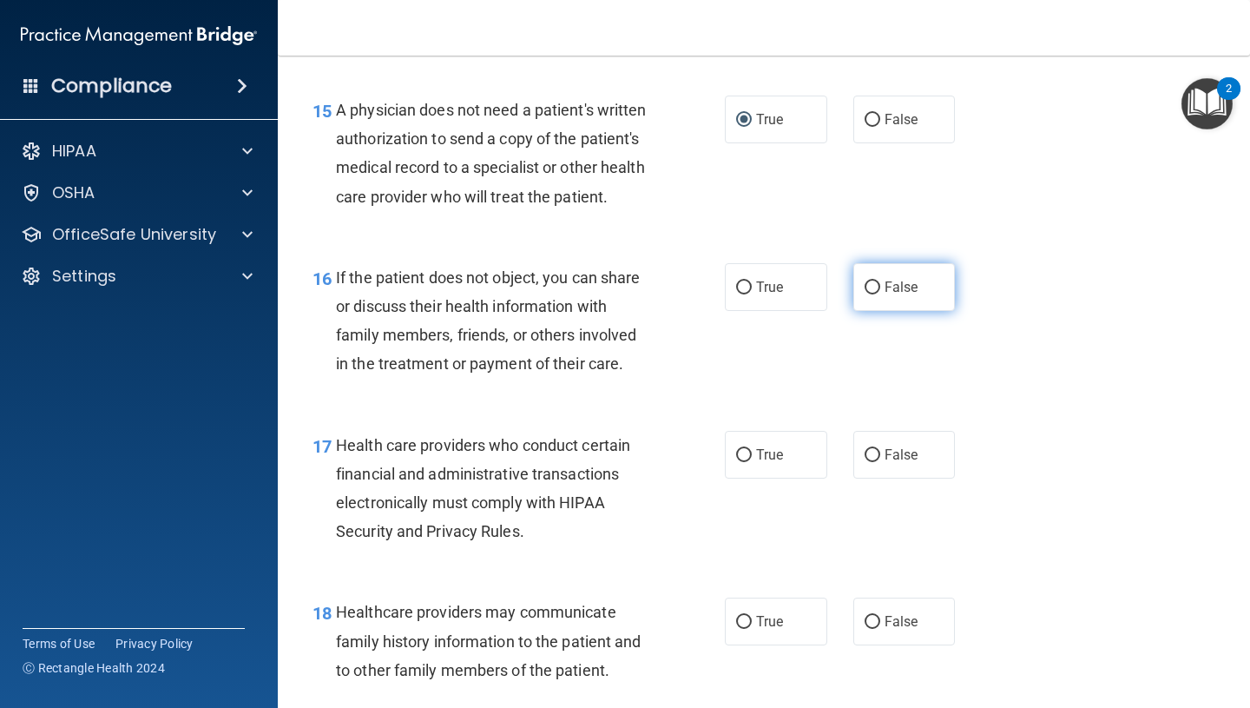
click at [892, 292] on span "False" at bounding box center [902, 287] width 34 height 16
click at [880, 292] on input "False" at bounding box center [873, 287] width 16 height 13
radio input "true"
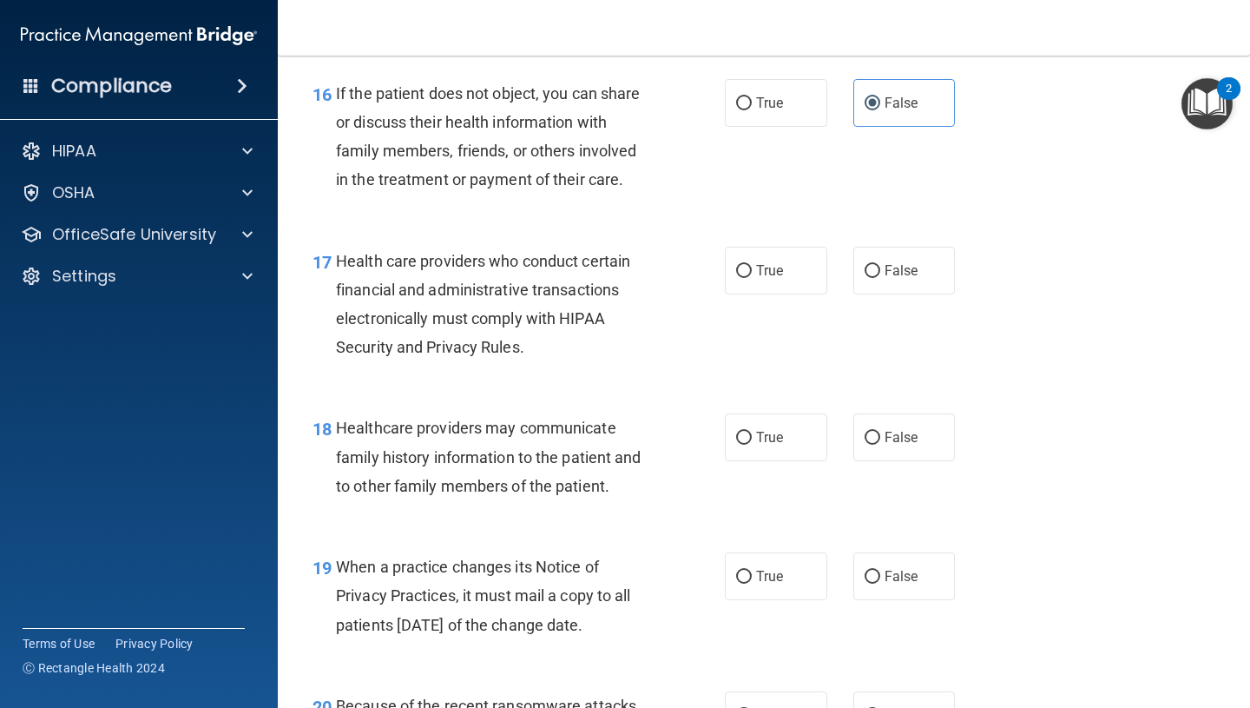
scroll to position [2601, 0]
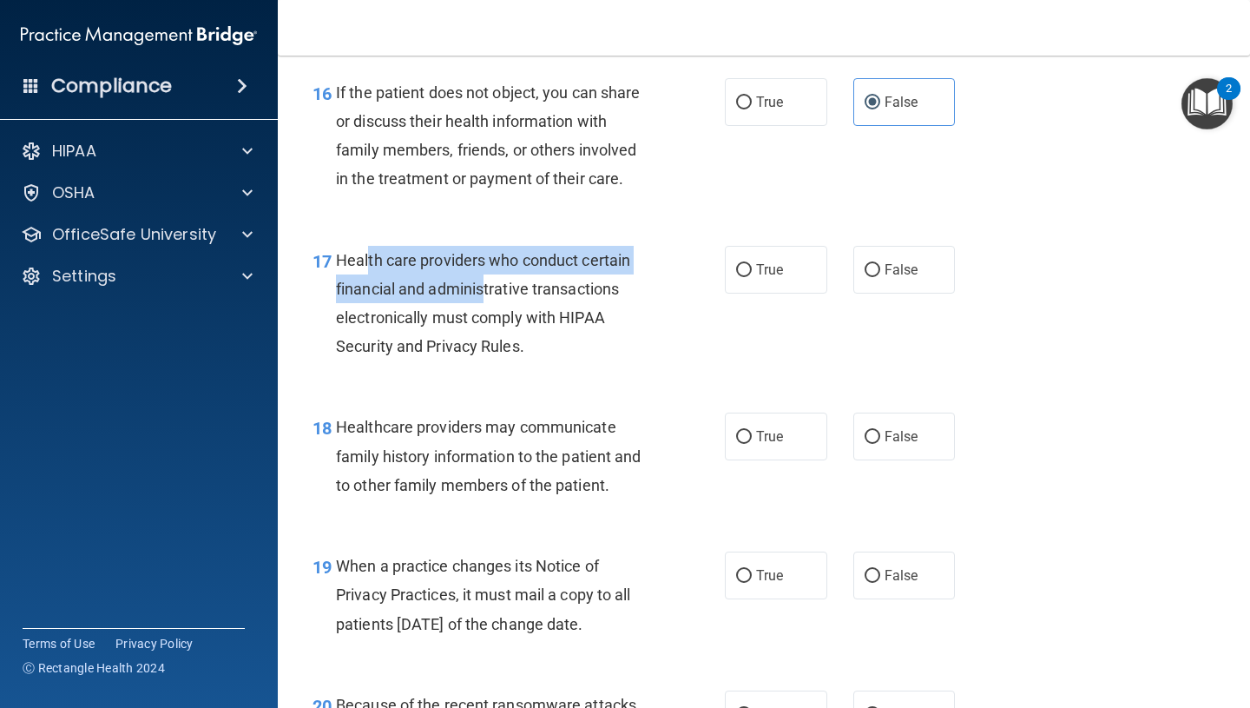
drag, startPoint x: 368, startPoint y: 260, endPoint x: 487, endPoint y: 280, distance: 120.6
click at [487, 280] on span "Health care providers who conduct certain financial and administrative transact…" at bounding box center [483, 303] width 294 height 105
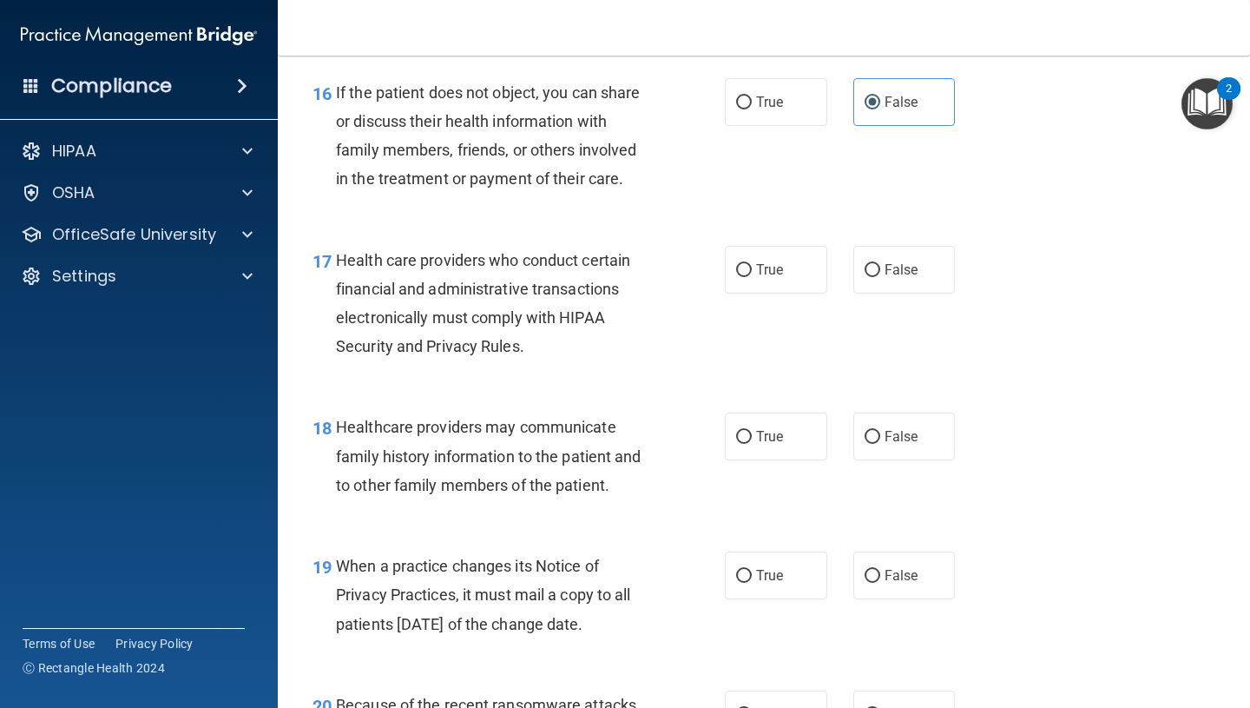
click at [537, 355] on div "Health care providers who conduct certain financial and administrative transact…" at bounding box center [500, 303] width 329 height 115
click at [766, 267] on span "True" at bounding box center [769, 269] width 27 height 16
click at [752, 267] on input "True" at bounding box center [744, 270] width 16 height 13
radio input "true"
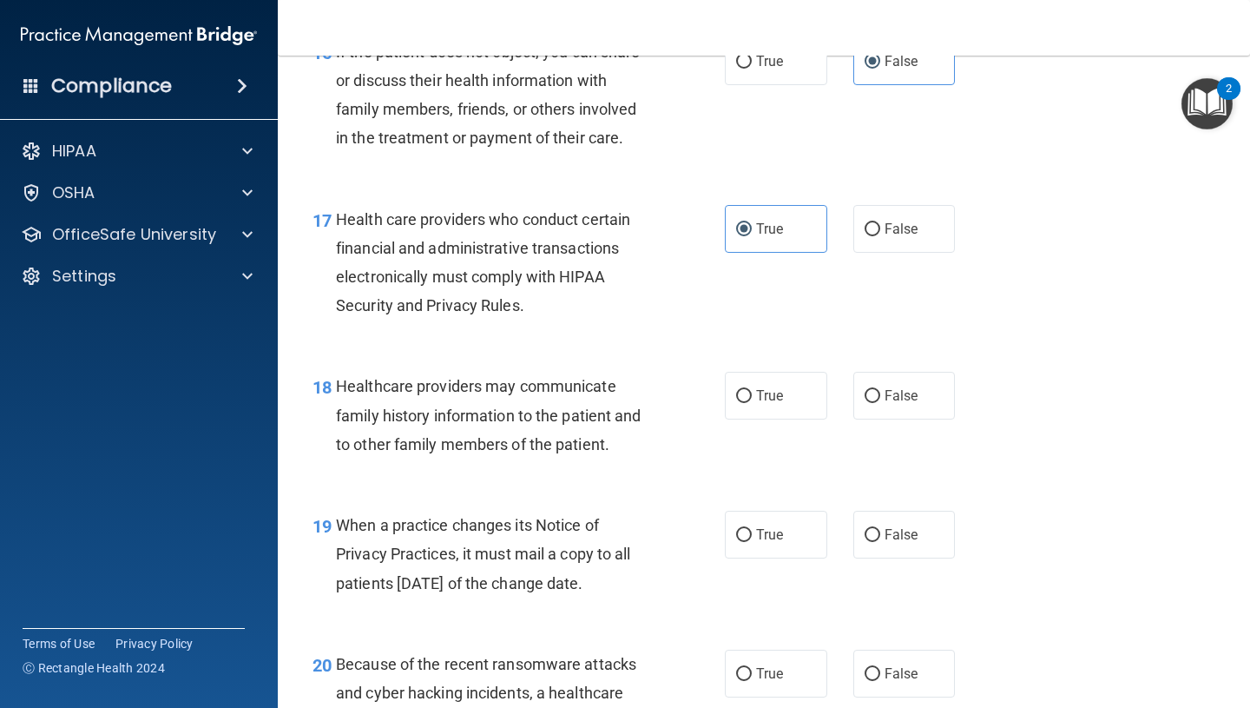
scroll to position [2642, 0]
click at [807, 246] on label "True" at bounding box center [776, 228] width 102 height 48
click at [752, 235] on input "True" at bounding box center [744, 228] width 16 height 13
click at [895, 228] on span "False" at bounding box center [902, 228] width 34 height 16
click at [880, 228] on input "False" at bounding box center [873, 228] width 16 height 13
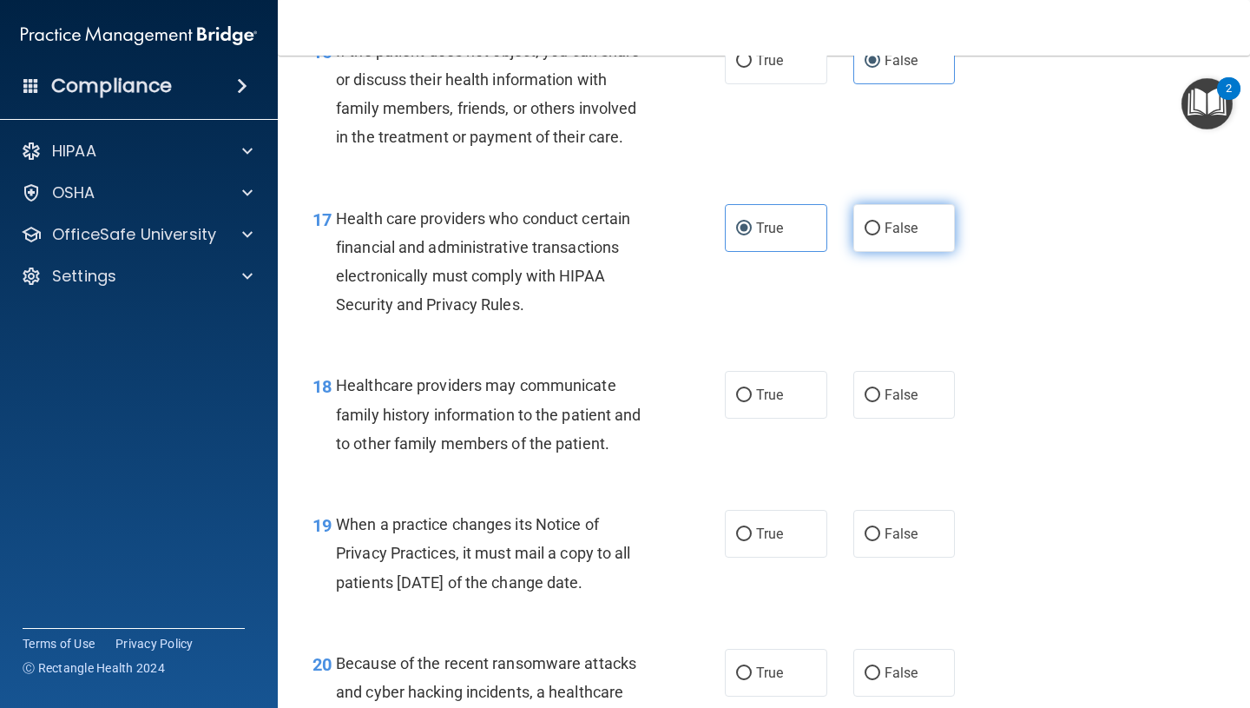
radio input "true"
radio input "false"
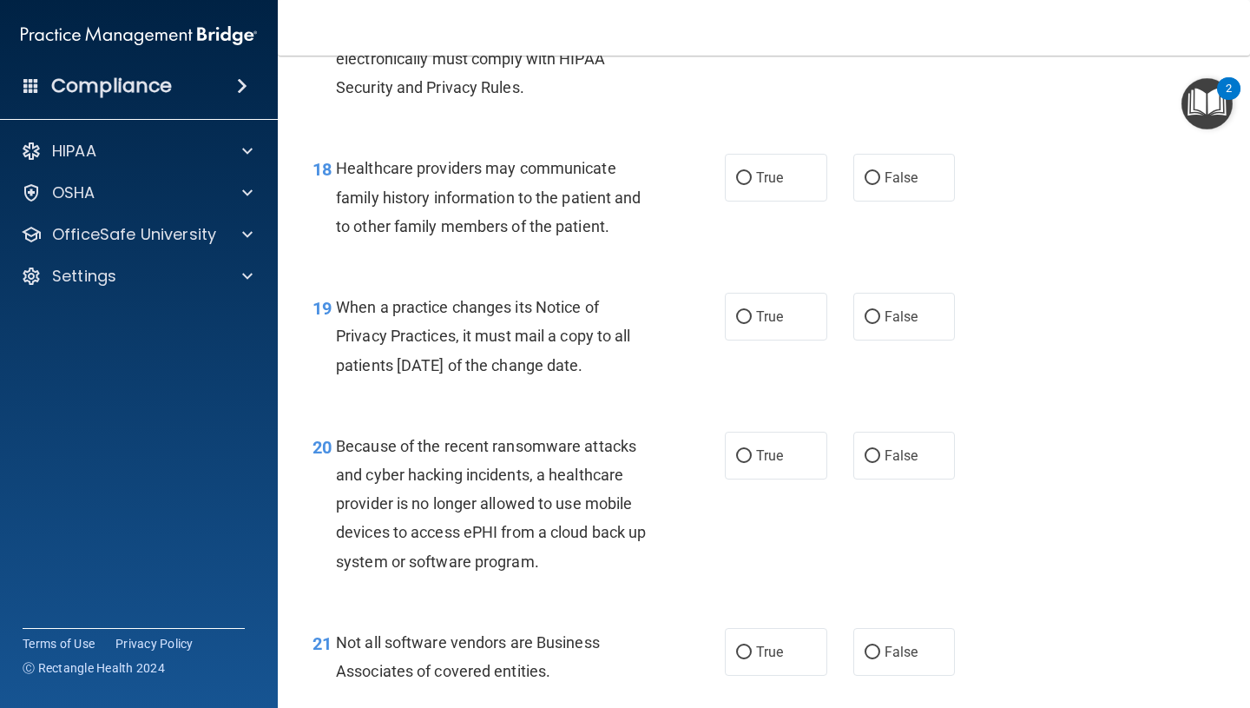
scroll to position [2730, 0]
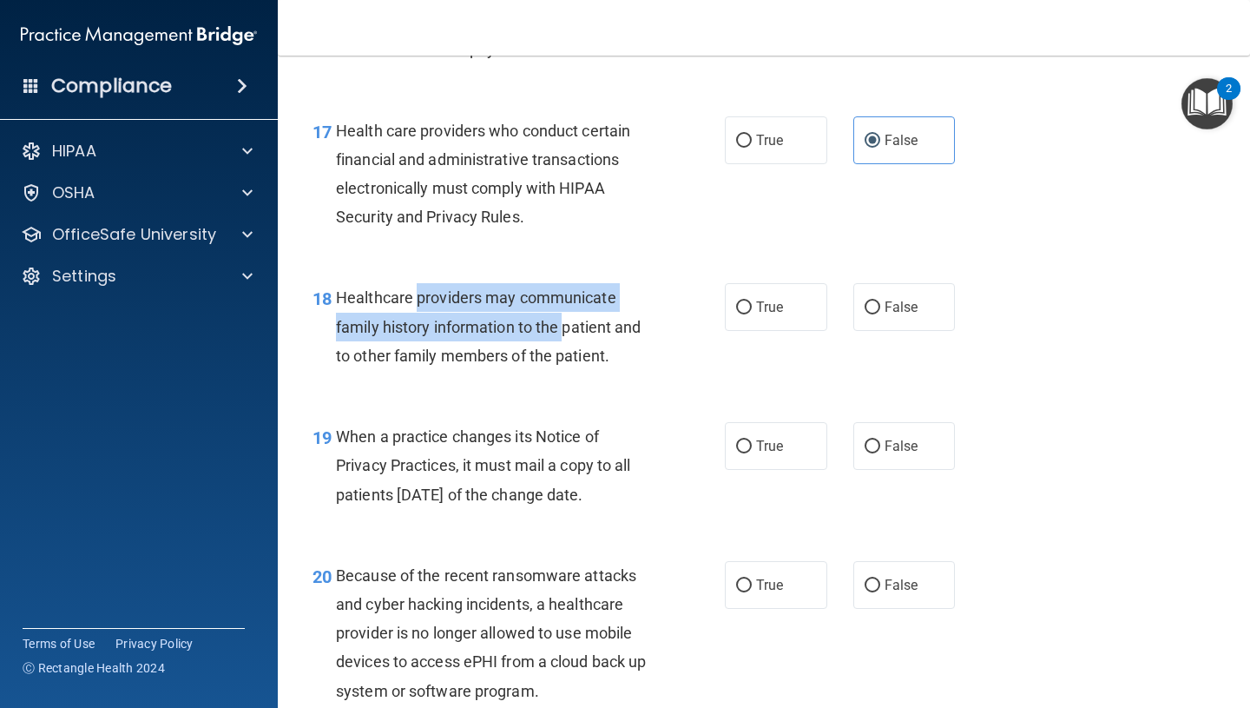
drag, startPoint x: 418, startPoint y: 311, endPoint x: 566, endPoint y: 336, distance: 150.6
click at [566, 336] on div "Healthcare providers may communicate family history information to the patient …" at bounding box center [500, 326] width 329 height 87
drag, startPoint x: 358, startPoint y: 326, endPoint x: 593, endPoint y: 338, distance: 235.6
click at [593, 338] on div "Healthcare providers may communicate family history information to the patient …" at bounding box center [500, 326] width 329 height 87
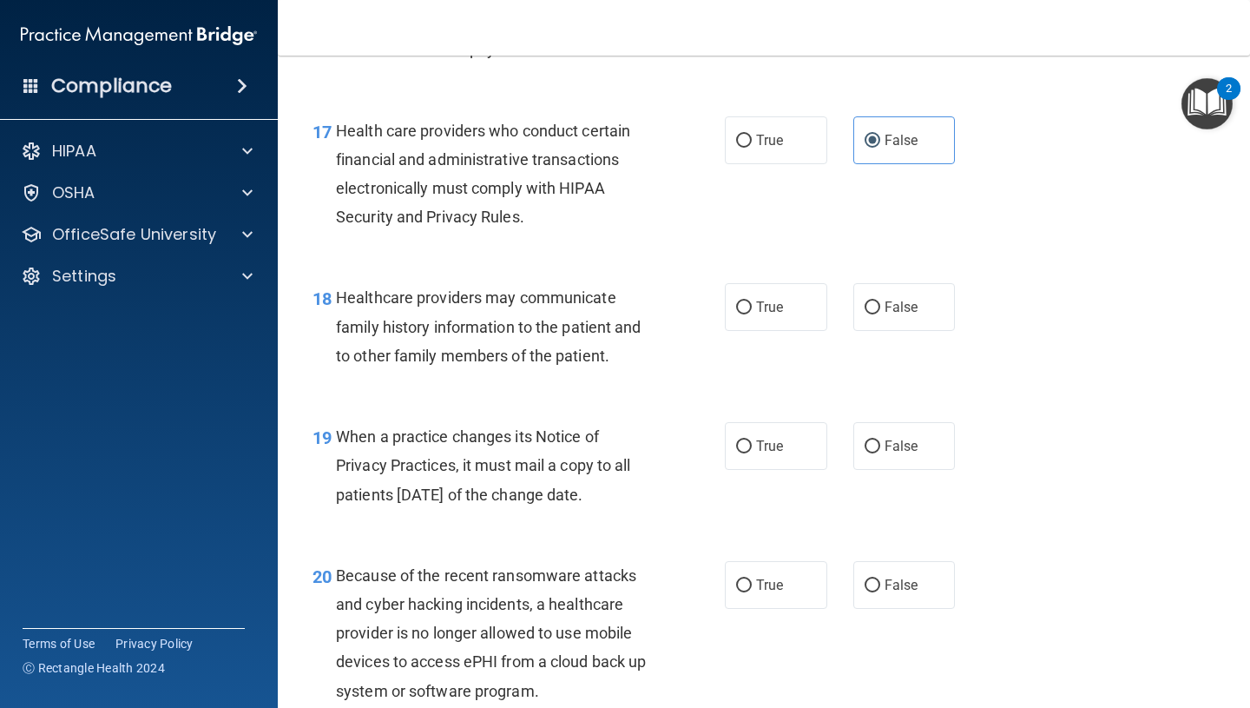
click at [427, 353] on span "Healthcare providers may communicate family history information to the patient …" at bounding box center [489, 326] width 306 height 76
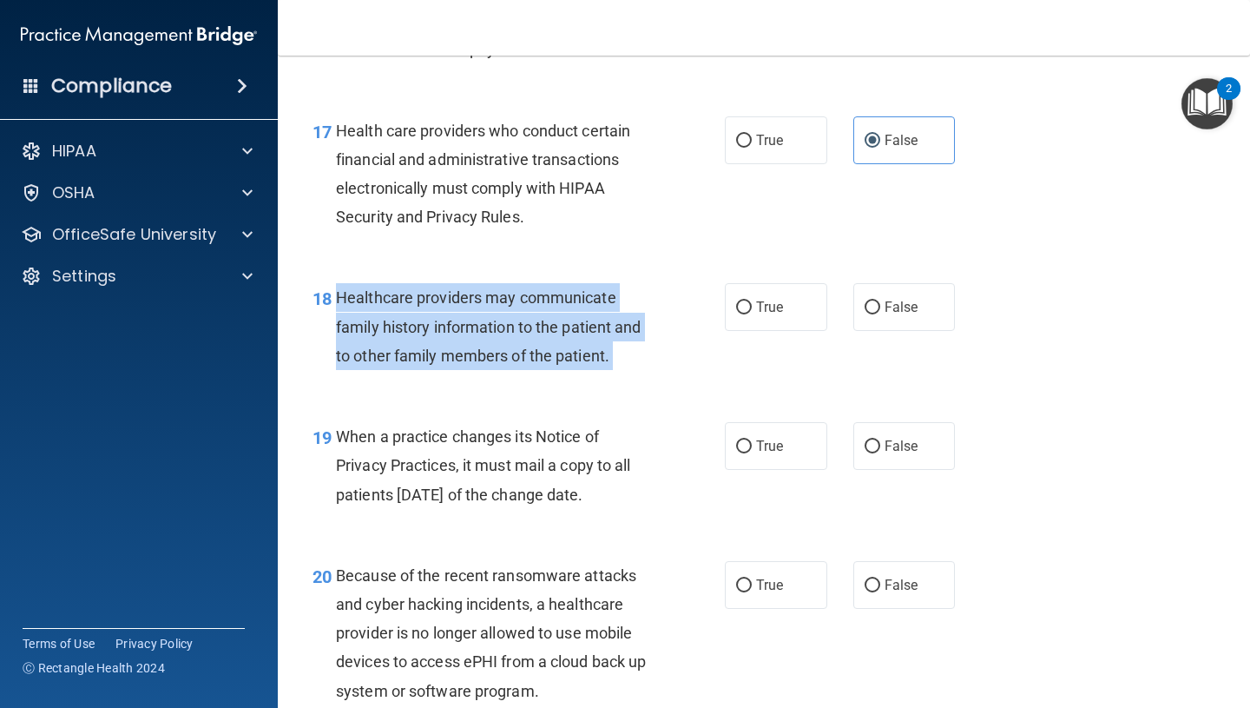
click at [427, 353] on span "Healthcare providers may communicate family history information to the patient …" at bounding box center [489, 326] width 306 height 76
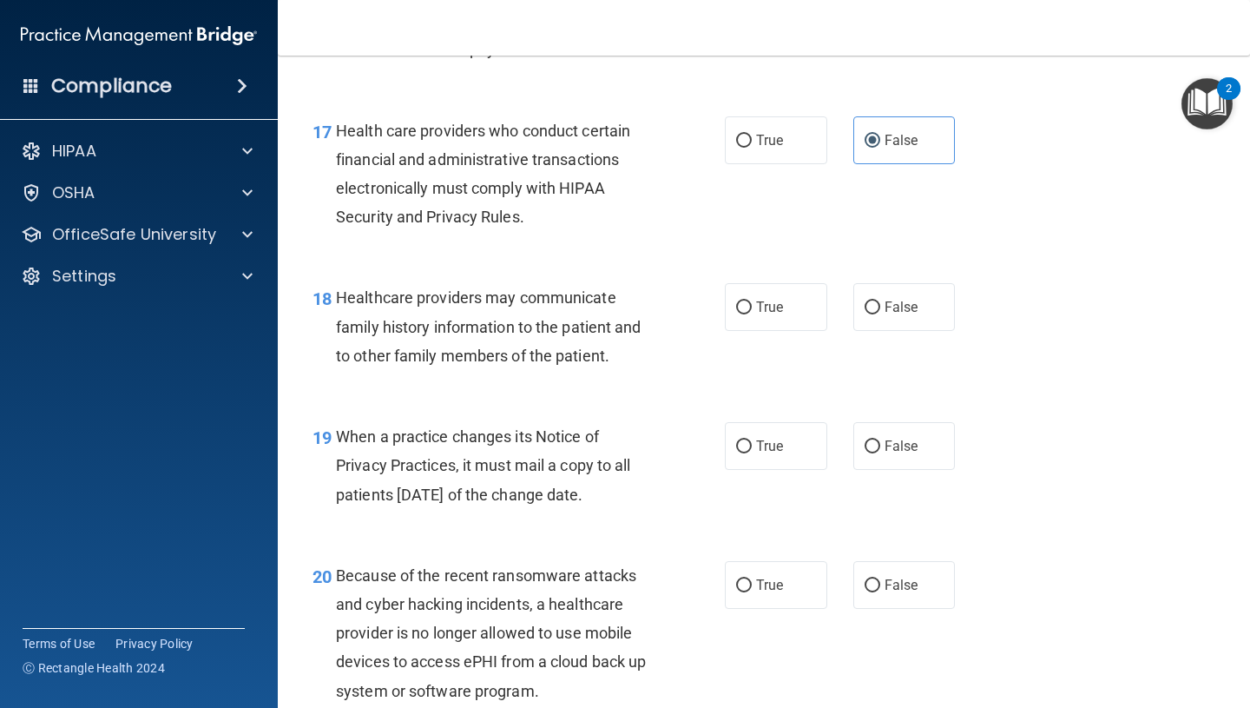
click at [473, 333] on span "Healthcare providers may communicate family history information to the patient …" at bounding box center [489, 326] width 306 height 76
click at [892, 301] on span "False" at bounding box center [902, 307] width 34 height 16
click at [880, 301] on input "False" at bounding box center [873, 307] width 16 height 13
radio input "true"
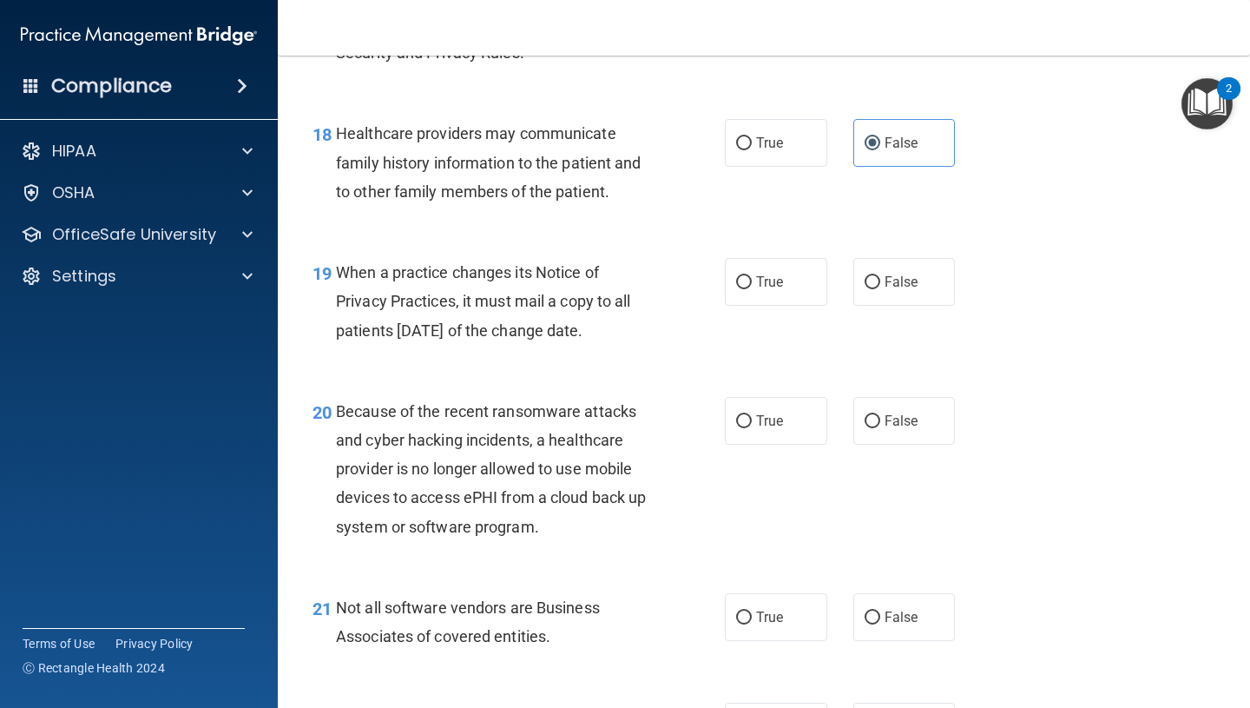
scroll to position [2895, 0]
click at [775, 278] on span "True" at bounding box center [769, 281] width 27 height 16
click at [752, 278] on input "True" at bounding box center [744, 281] width 16 height 13
radio input "true"
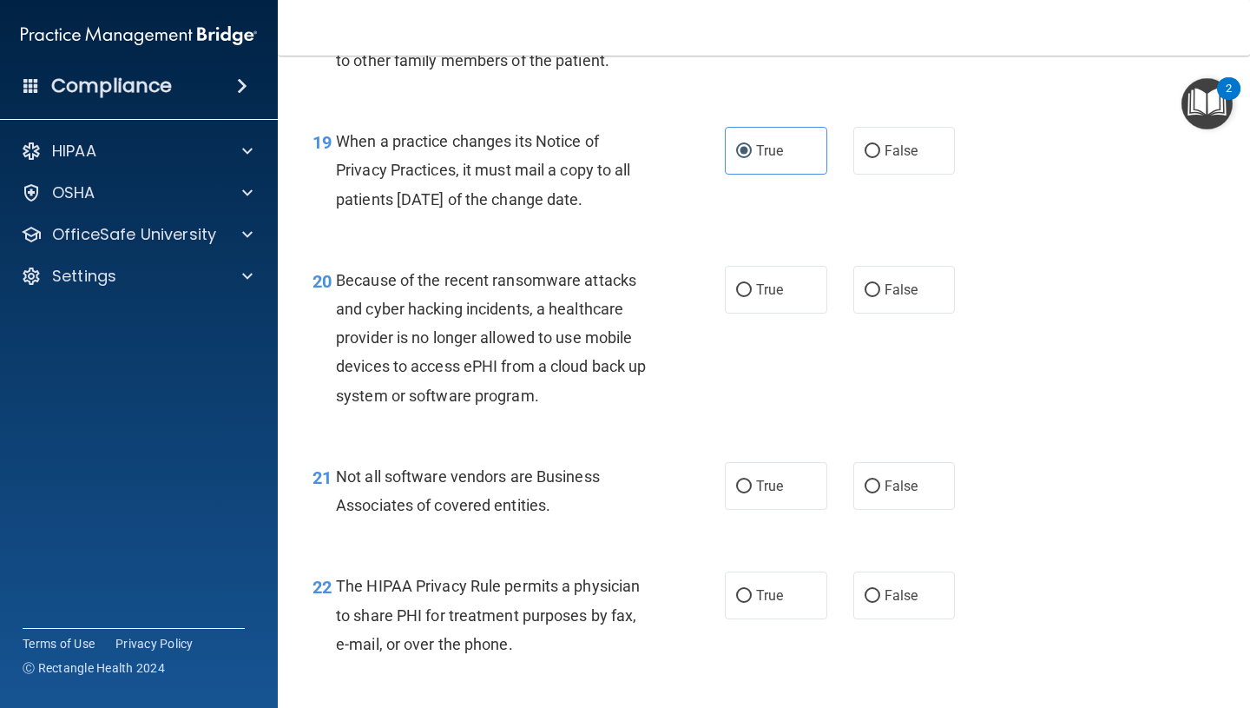
scroll to position [3037, 0]
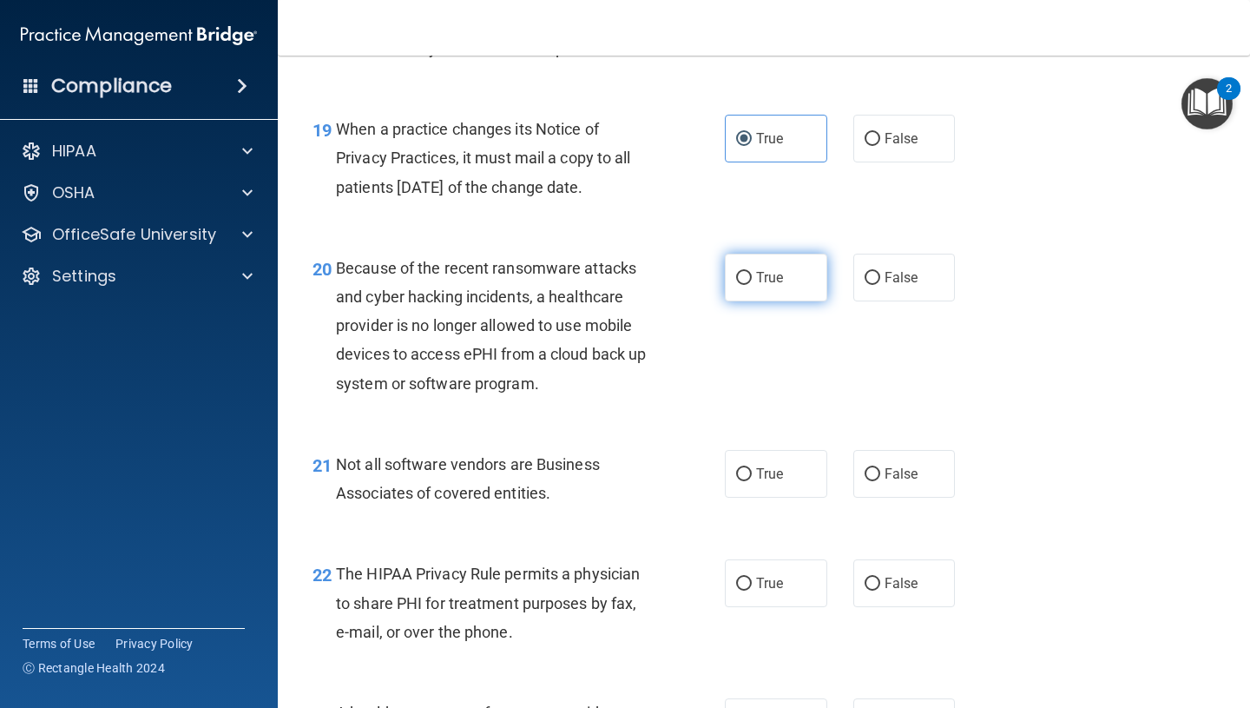
click at [741, 290] on label "True" at bounding box center [776, 278] width 102 height 48
click at [741, 285] on input "True" at bounding box center [744, 278] width 16 height 13
radio input "true"
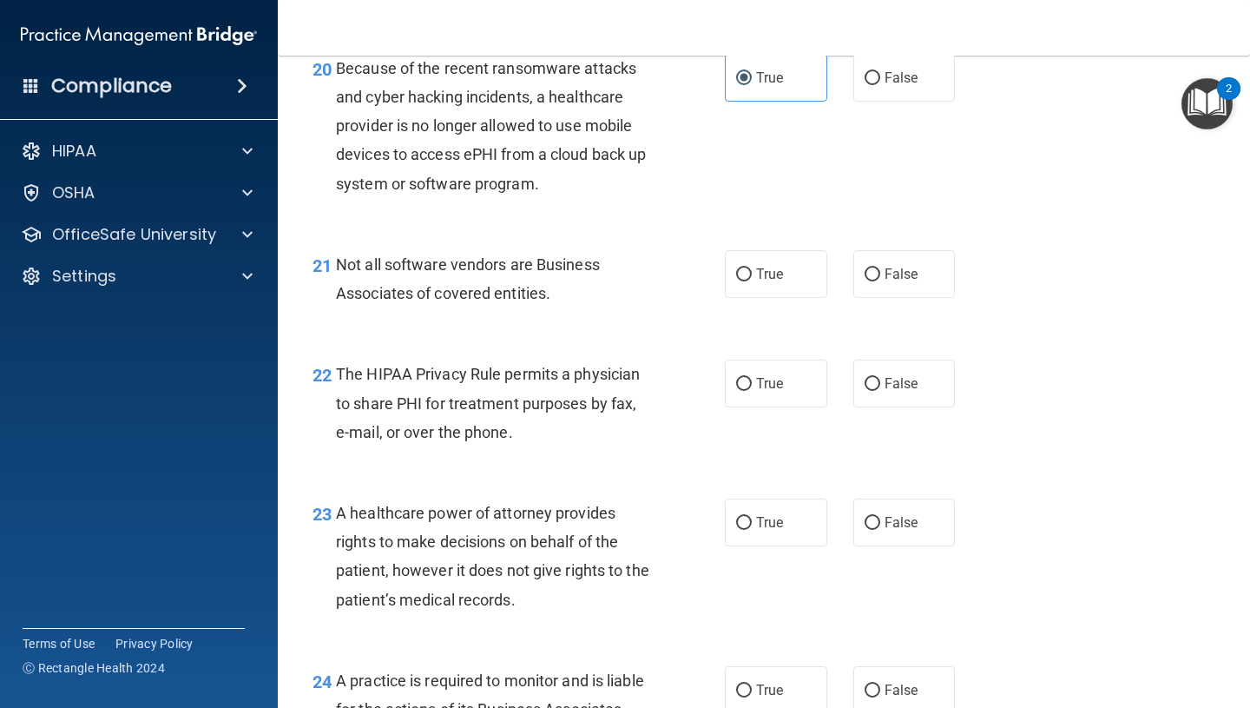
scroll to position [3249, 0]
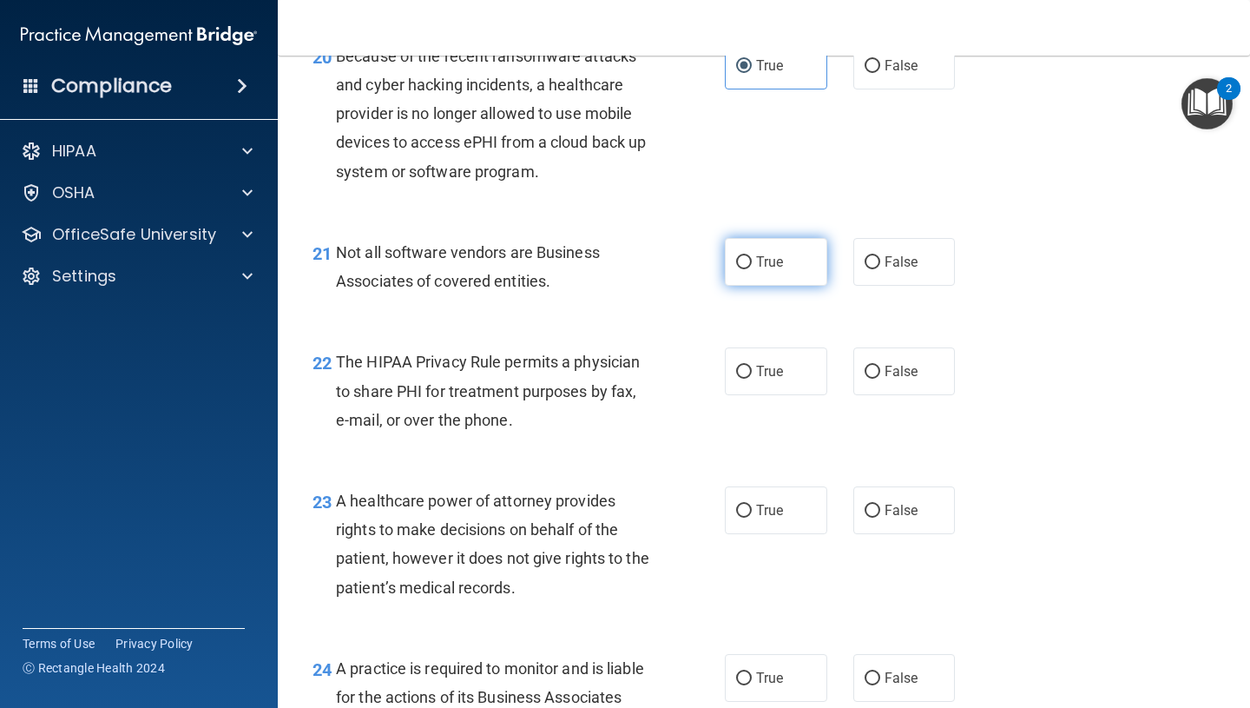
click at [755, 263] on label "True" at bounding box center [776, 262] width 102 height 48
click at [752, 263] on input "True" at bounding box center [744, 262] width 16 height 13
radio input "true"
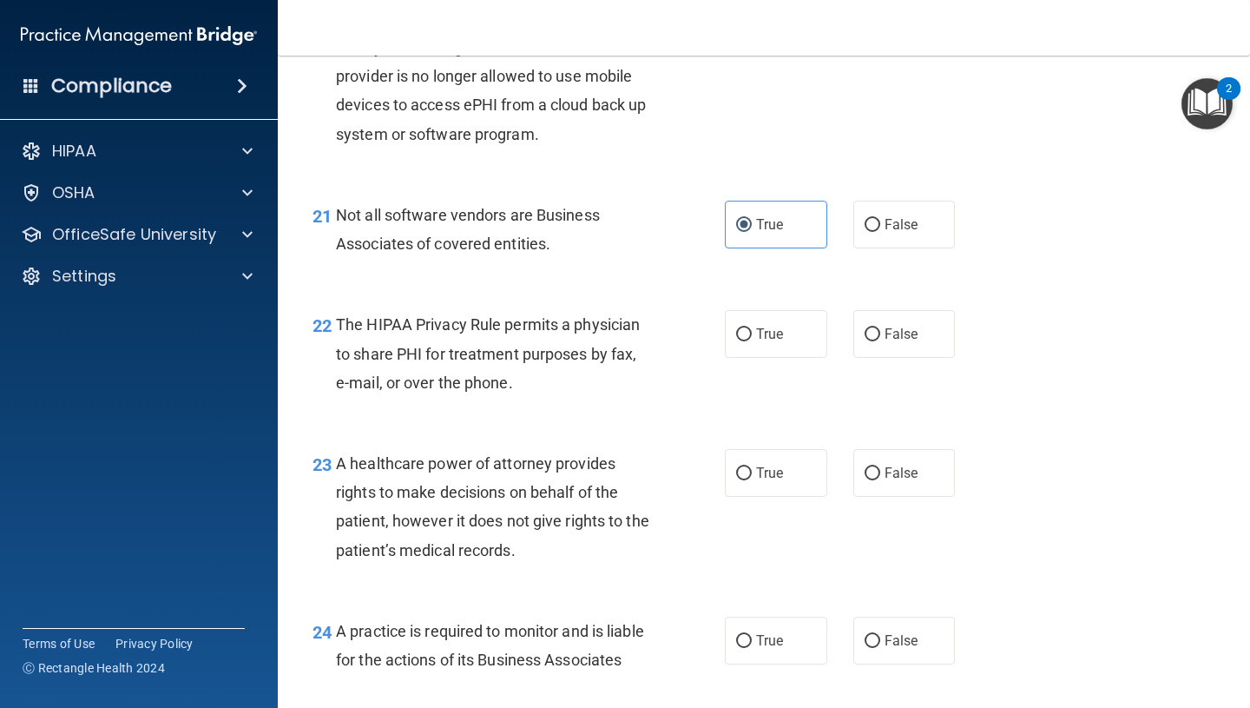
scroll to position [3301, 0]
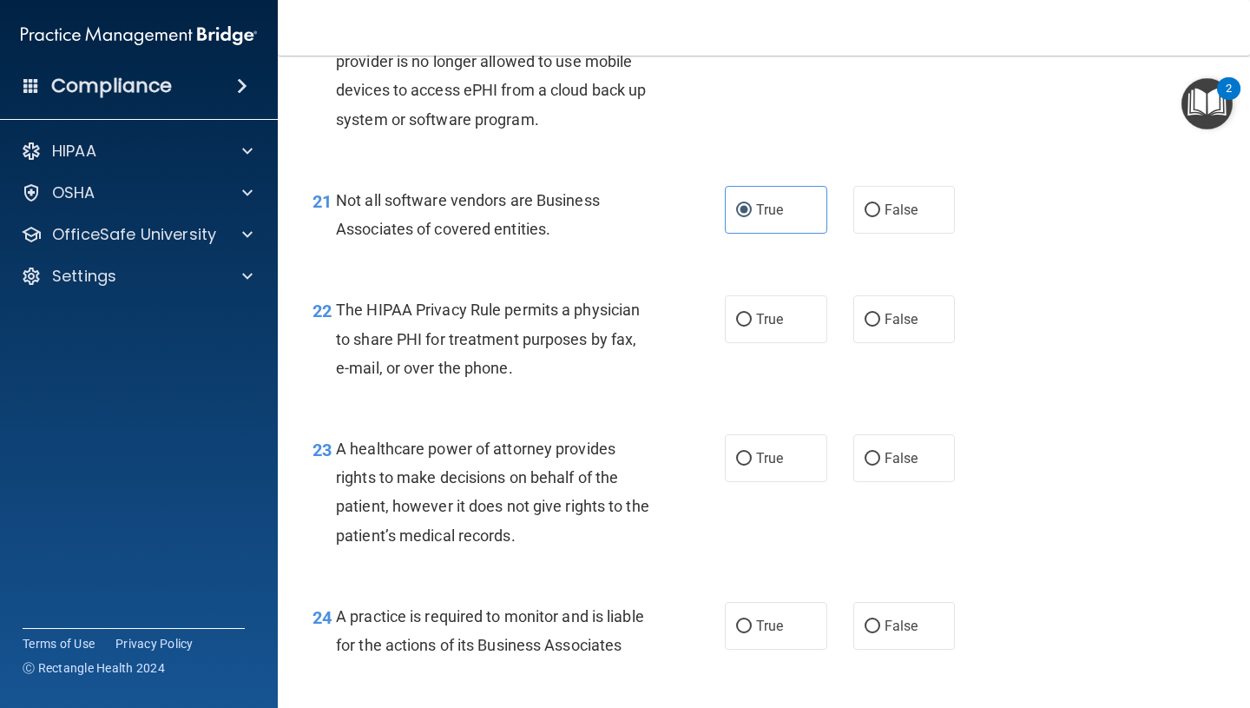
click at [469, 339] on span "The HIPAA Privacy Rule permits a physician to share PHI for treatment purposes …" at bounding box center [488, 338] width 304 height 76
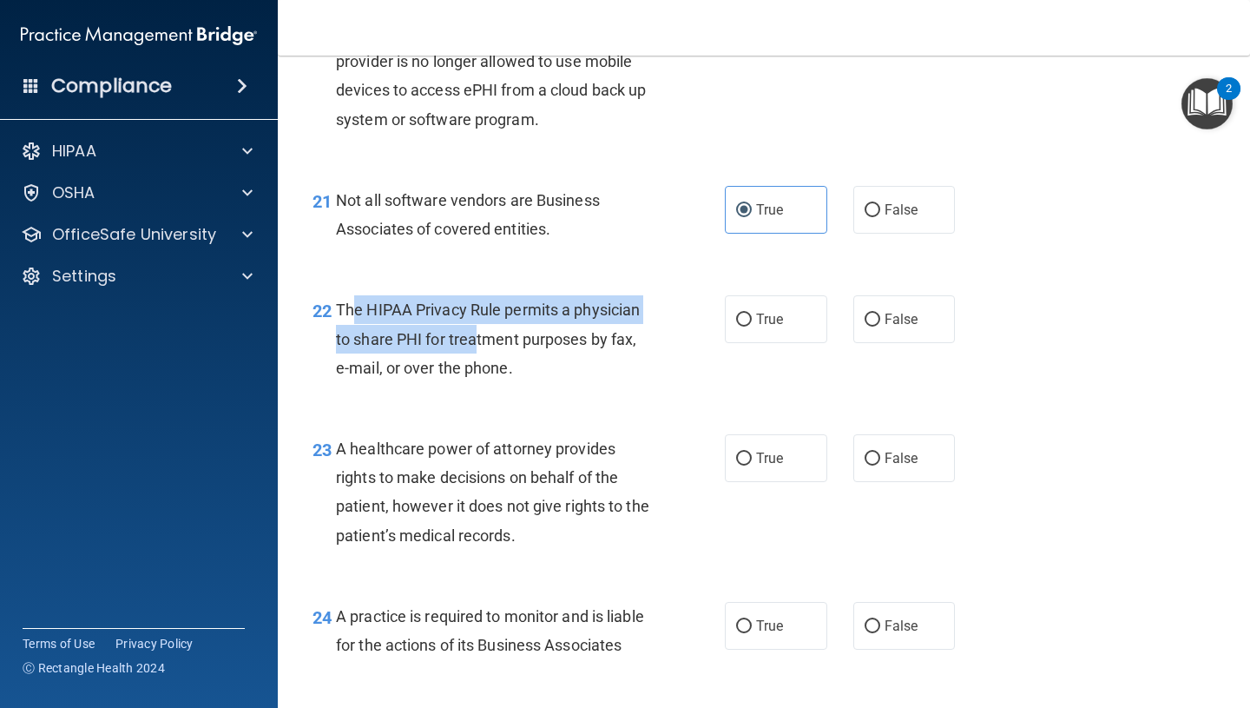
drag, startPoint x: 354, startPoint y: 324, endPoint x: 474, endPoint y: 326, distance: 119.8
click at [474, 326] on div "The HIPAA Privacy Rule permits a physician to share PHI for treatment purposes …" at bounding box center [500, 338] width 329 height 87
click at [445, 346] on span "The HIPAA Privacy Rule permits a physician to share PHI for treatment purposes …" at bounding box center [488, 338] width 304 height 76
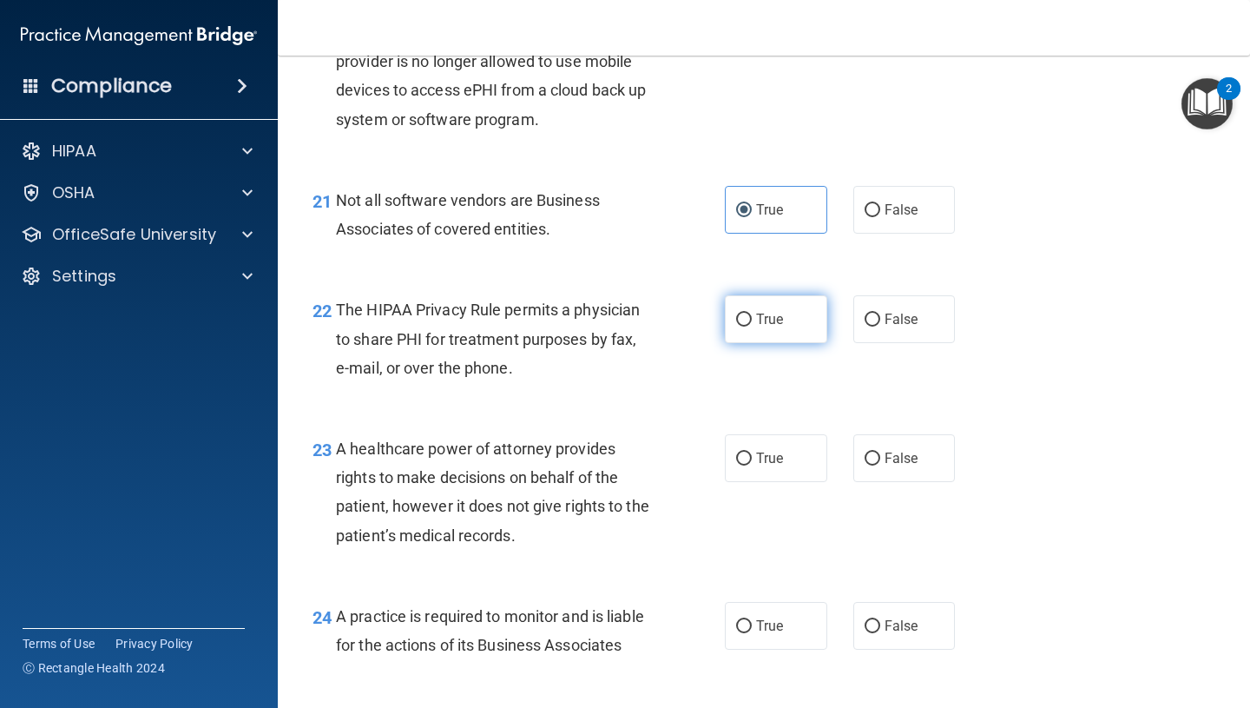
click at [774, 323] on span "True" at bounding box center [769, 319] width 27 height 16
click at [752, 323] on input "True" at bounding box center [744, 319] width 16 height 13
radio input "true"
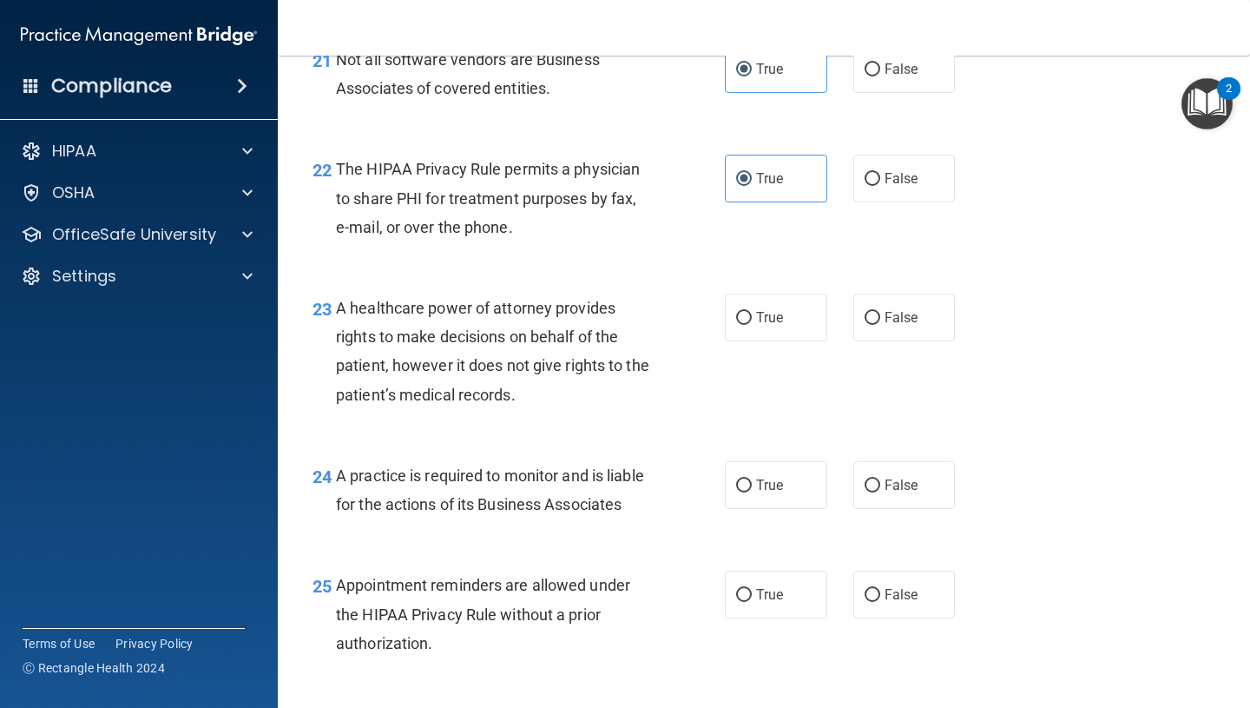
scroll to position [3445, 0]
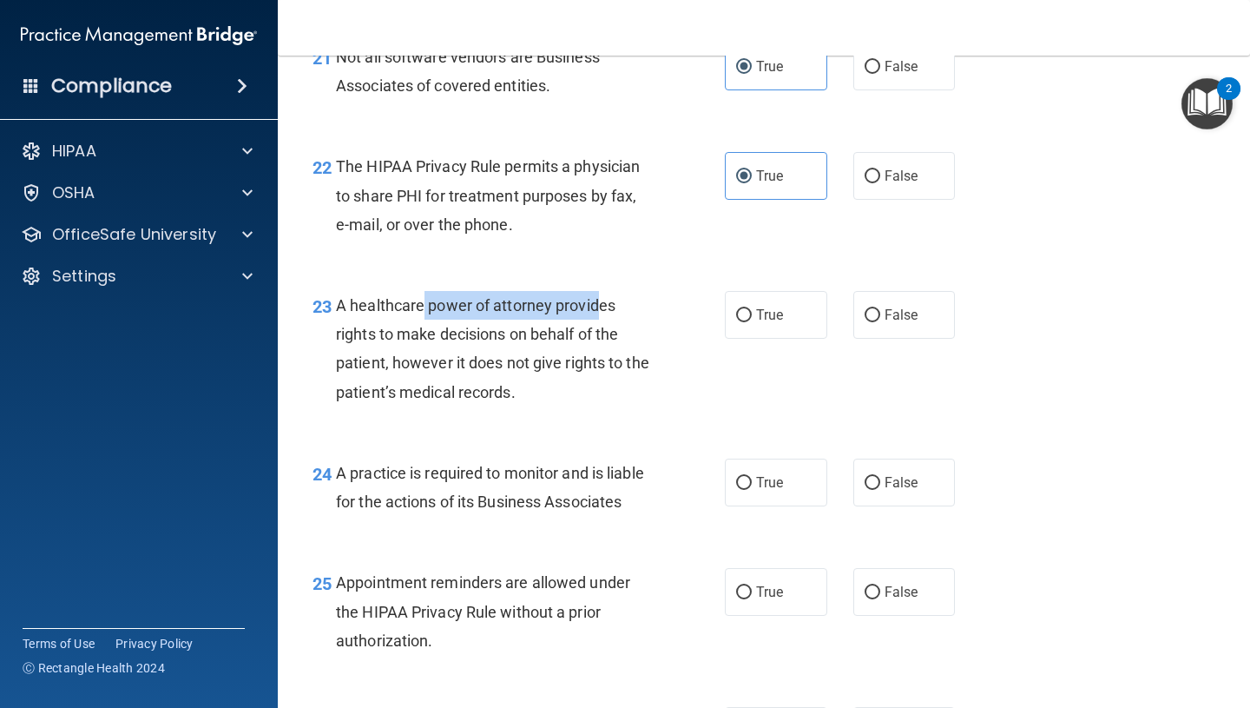
drag, startPoint x: 421, startPoint y: 297, endPoint x: 597, endPoint y: 297, distance: 176.3
click at [597, 297] on span "A healthcare power of attorney provides rights to make decisions on behalf of t…" at bounding box center [492, 348] width 313 height 105
click at [412, 319] on div "A healthcare power of attorney provides rights to make decisions on behalf of t…" at bounding box center [500, 348] width 329 height 115
drag, startPoint x: 413, startPoint y: 330, endPoint x: 519, endPoint y: 330, distance: 105.9
click at [519, 330] on span "A healthcare power of attorney provides rights to make decisions on behalf of t…" at bounding box center [492, 348] width 313 height 105
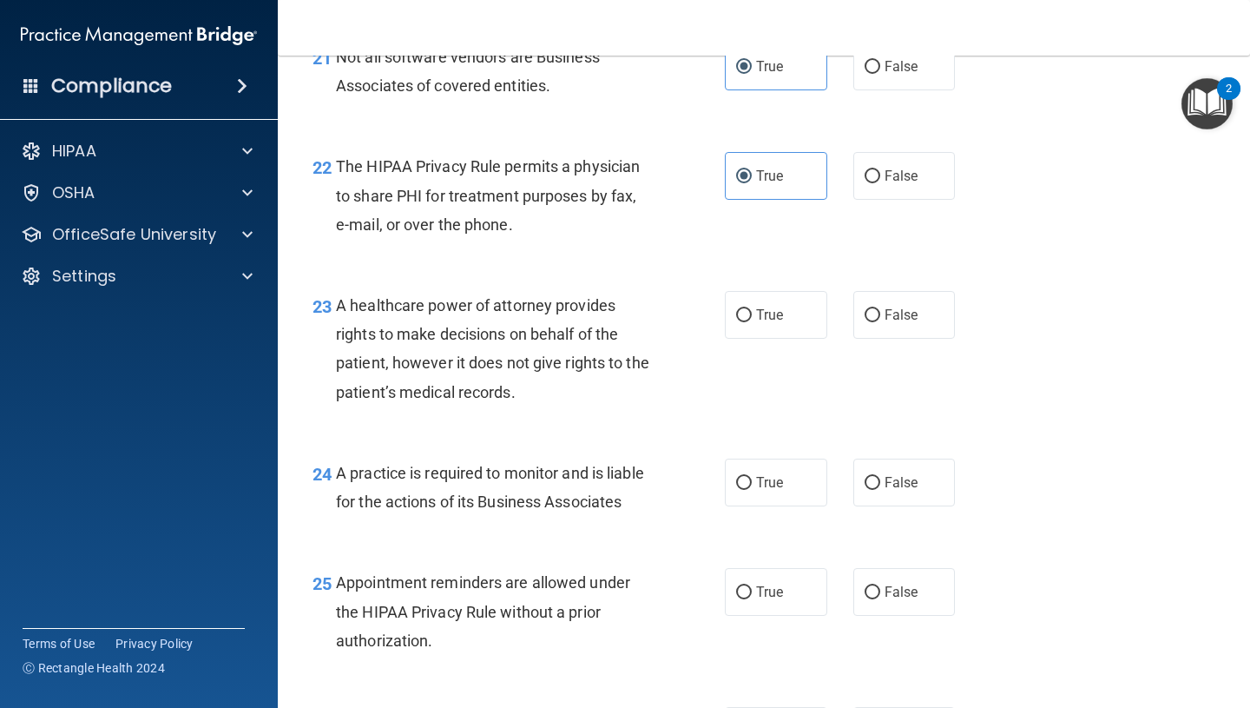
click at [421, 348] on div "A healthcare power of attorney provides rights to make decisions on behalf of t…" at bounding box center [500, 348] width 329 height 115
drag, startPoint x: 415, startPoint y: 357, endPoint x: 532, endPoint y: 357, distance: 117.2
click at [532, 357] on span "A healthcare power of attorney provides rights to make decisions on behalf of t…" at bounding box center [492, 348] width 313 height 105
click at [381, 388] on span "A healthcare power of attorney provides rights to make decisions on behalf of t…" at bounding box center [492, 348] width 313 height 105
drag, startPoint x: 381, startPoint y: 388, endPoint x: 611, endPoint y: 414, distance: 231.6
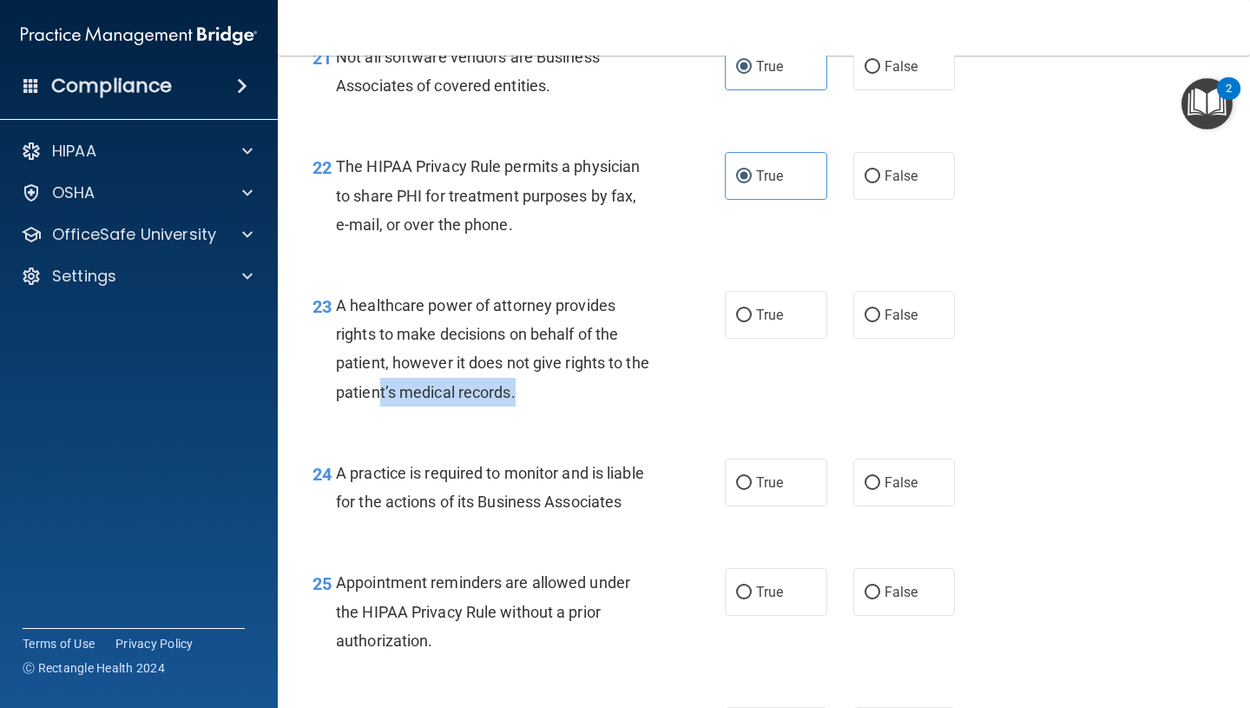
click at [611, 414] on div "23 A healthcare power of attorney provides rights to make decisions on behalf o…" at bounding box center [519, 353] width 465 height 124
click at [563, 346] on div "A healthcare power of attorney provides rights to make decisions on behalf of t…" at bounding box center [500, 348] width 329 height 115
click at [630, 284] on div "23 A healthcare power of attorney provides rights to make decisions on behalf o…" at bounding box center [764, 353] width 929 height 168
click at [531, 377] on div "A healthcare power of attorney provides rights to make decisions on behalf of t…" at bounding box center [500, 348] width 329 height 115
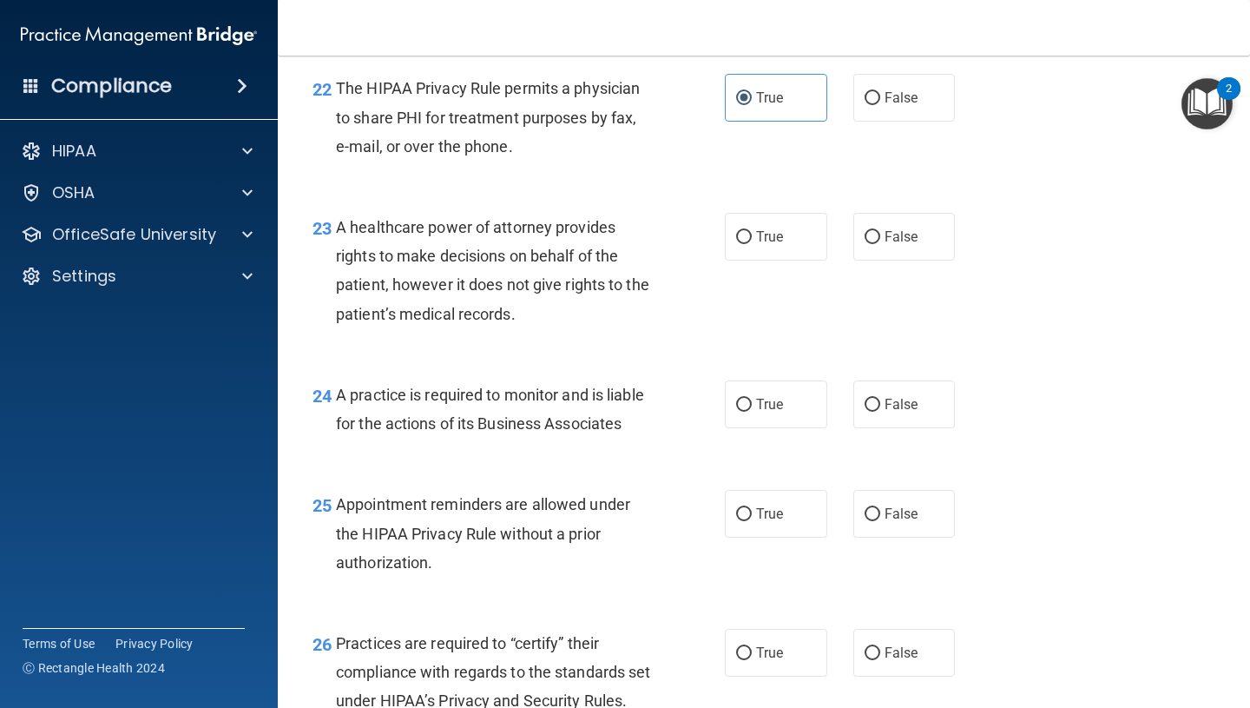
scroll to position [3524, 0]
click at [932, 227] on label "False" at bounding box center [905, 236] width 102 height 48
click at [880, 230] on input "False" at bounding box center [873, 236] width 16 height 13
radio input "true"
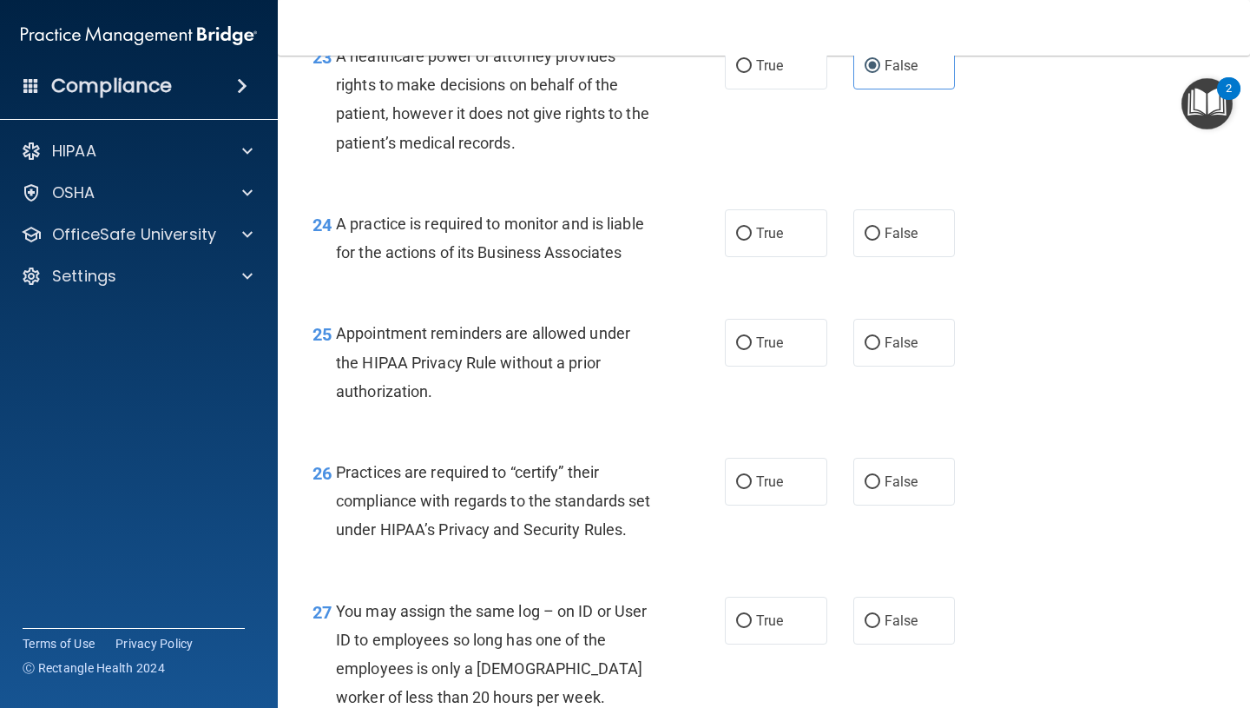
scroll to position [3703, 0]
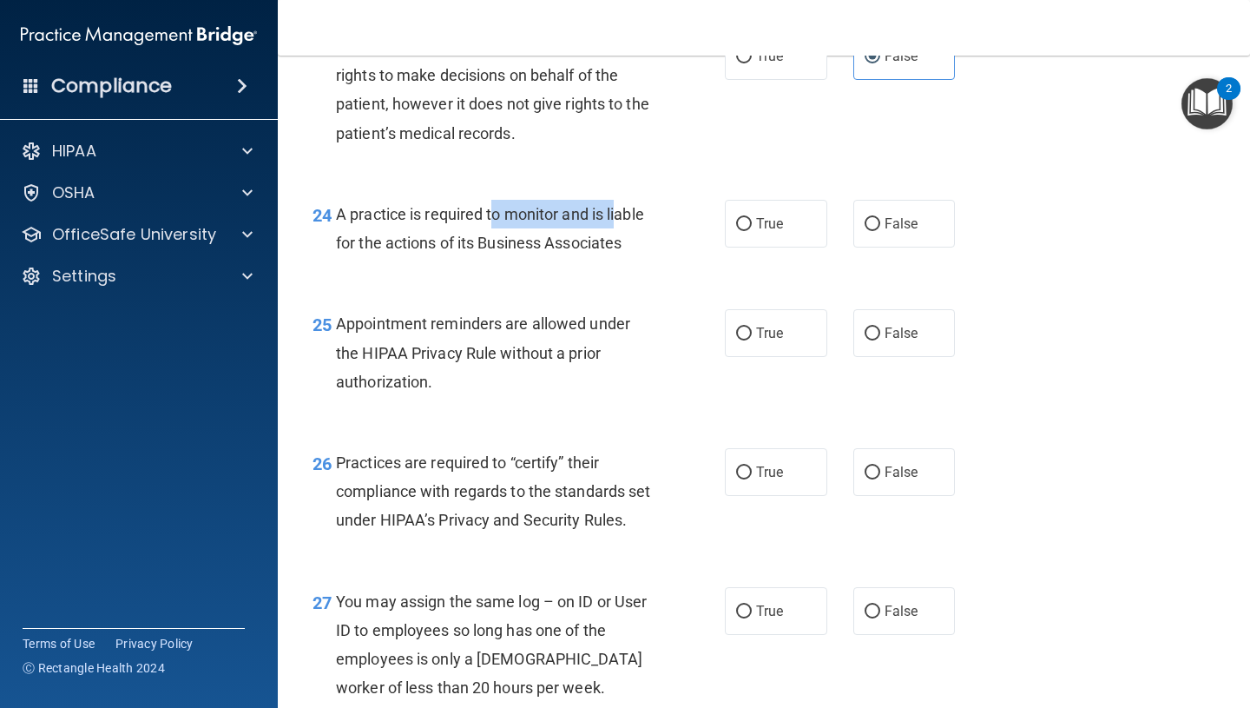
drag, startPoint x: 498, startPoint y: 220, endPoint x: 617, endPoint y: 220, distance: 119.8
click at [617, 220] on span "A practice is required to monitor and is liable for the actions of its Business…" at bounding box center [490, 228] width 308 height 47
click at [498, 247] on span "A practice is required to monitor and is liable for the actions of its Business…" at bounding box center [490, 228] width 308 height 47
click at [902, 238] on label "False" at bounding box center [905, 224] width 102 height 48
click at [880, 231] on input "False" at bounding box center [873, 224] width 16 height 13
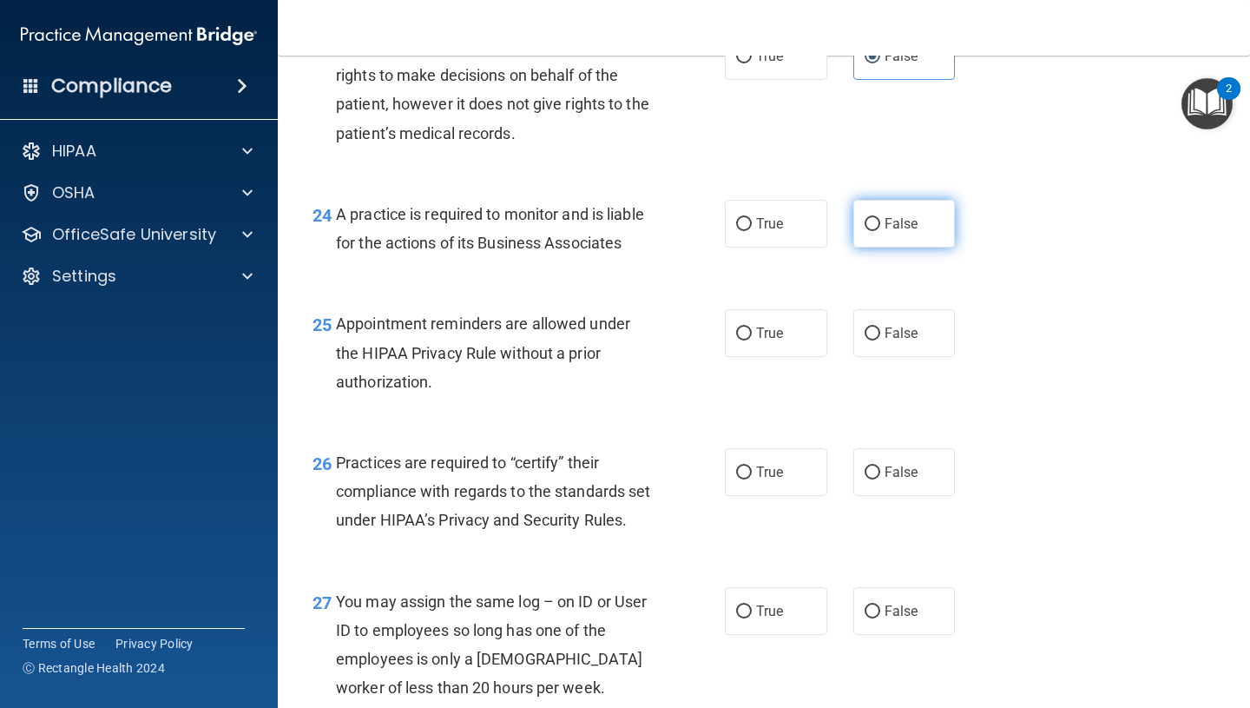
radio input "true"
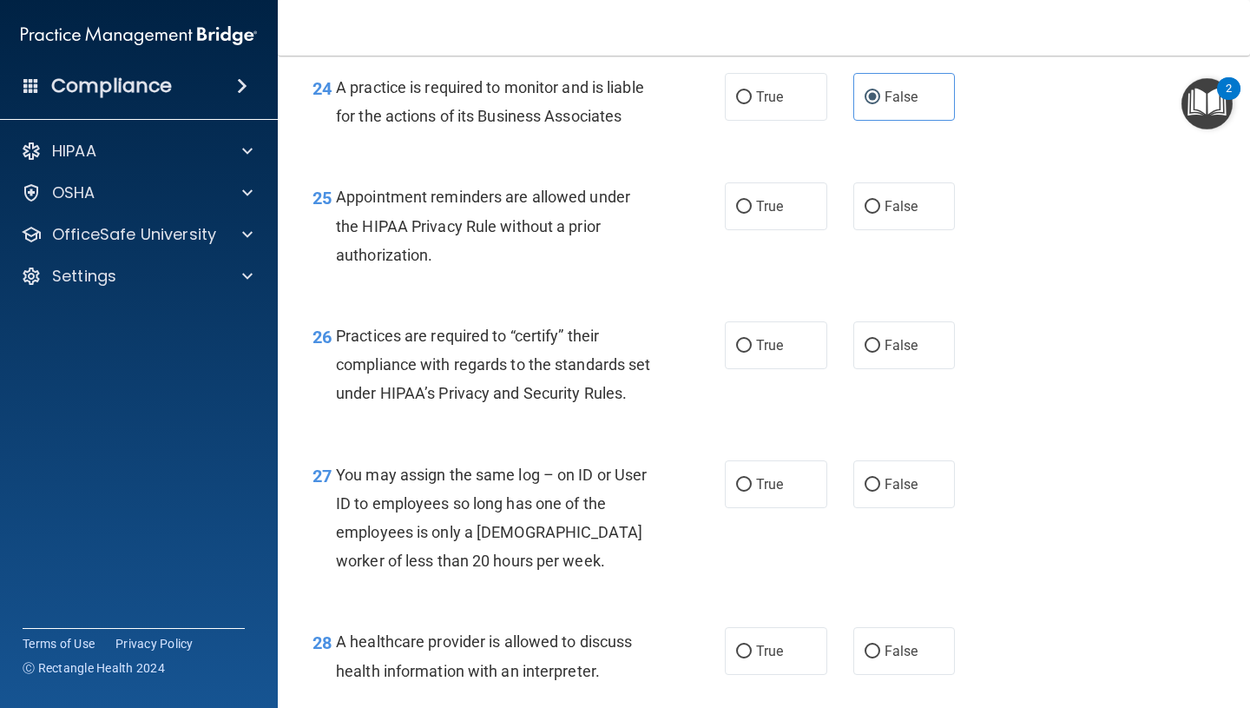
scroll to position [3861, 0]
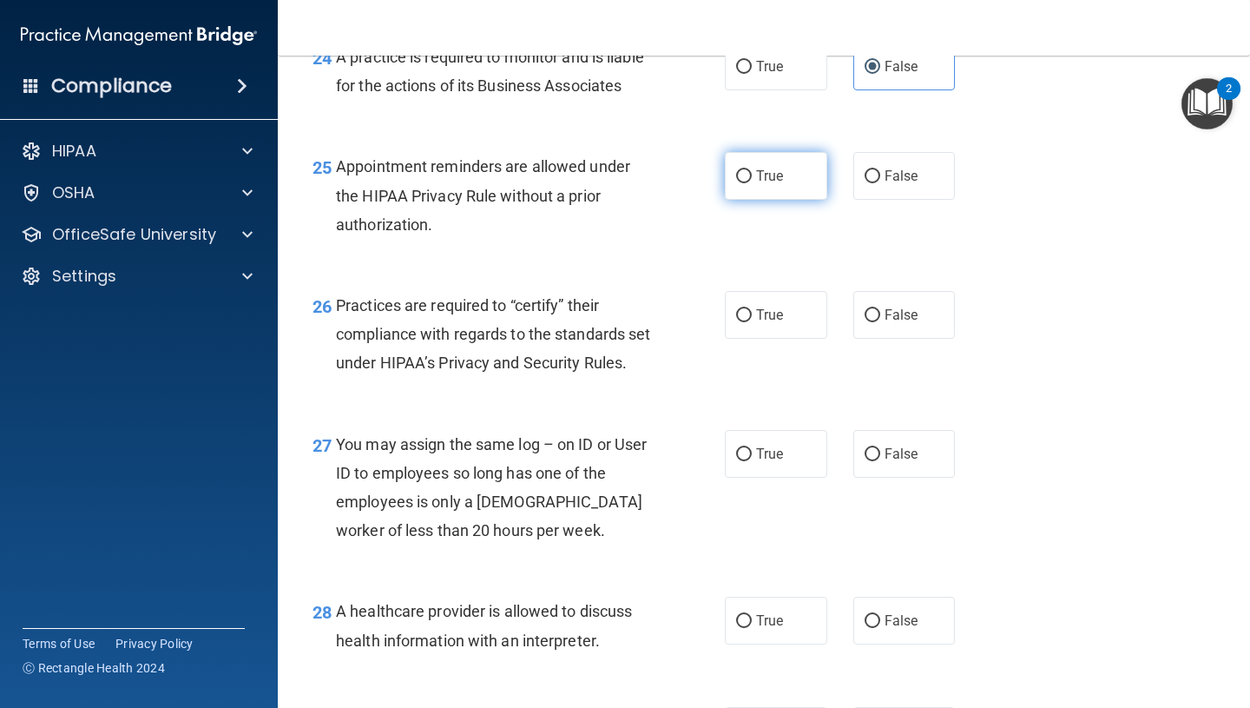
click at [736, 186] on label "True" at bounding box center [776, 176] width 102 height 48
click at [736, 183] on input "True" at bounding box center [744, 176] width 16 height 13
radio input "true"
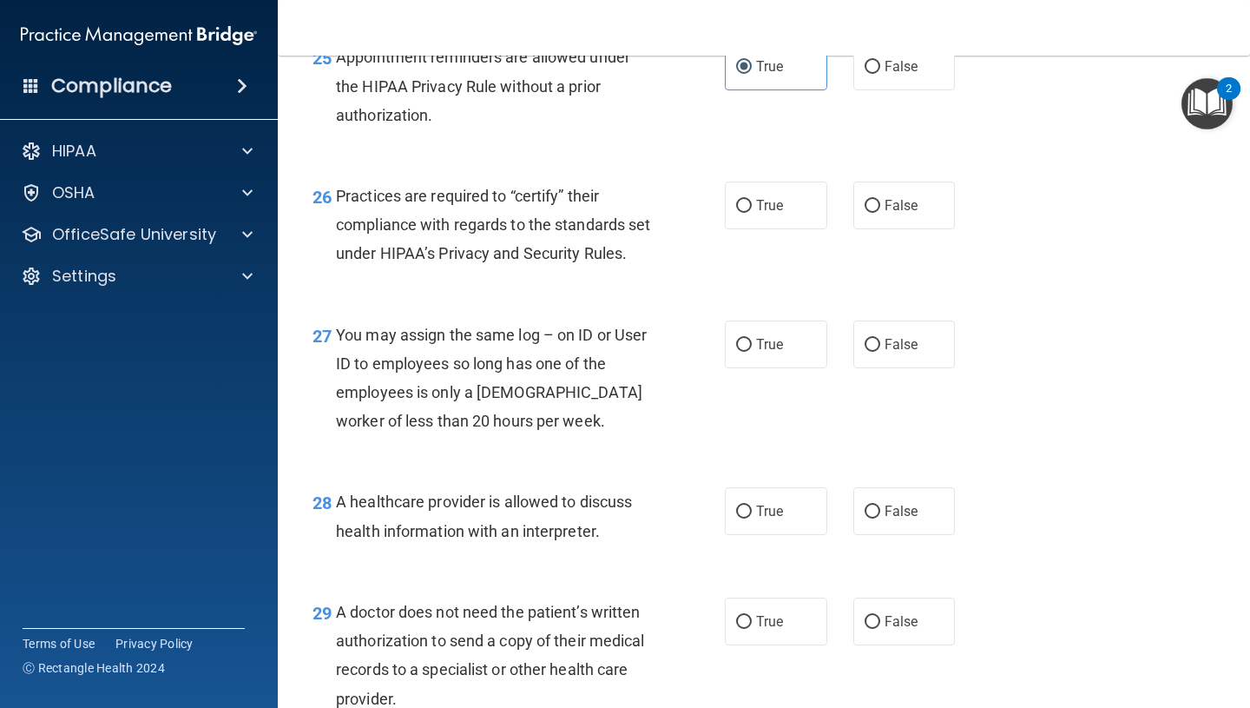
scroll to position [3968, 0]
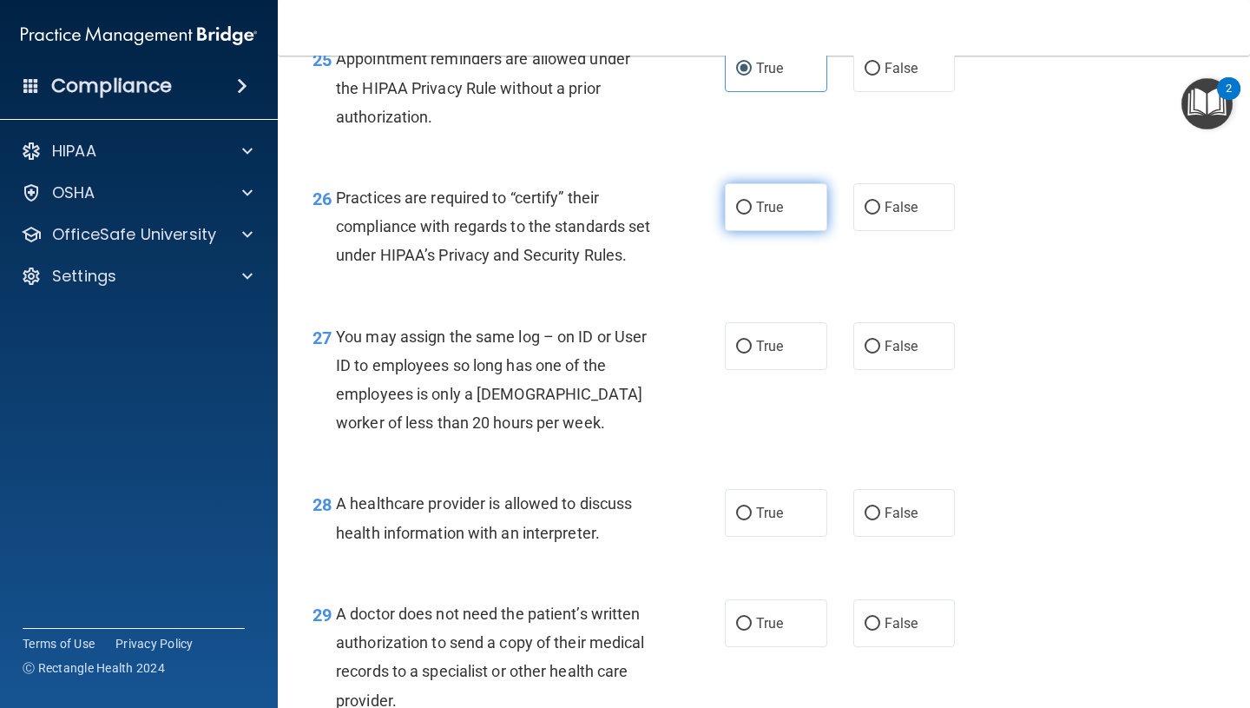
click at [748, 216] on label "True" at bounding box center [776, 207] width 102 height 48
click at [748, 214] on input "True" at bounding box center [744, 207] width 16 height 13
radio input "true"
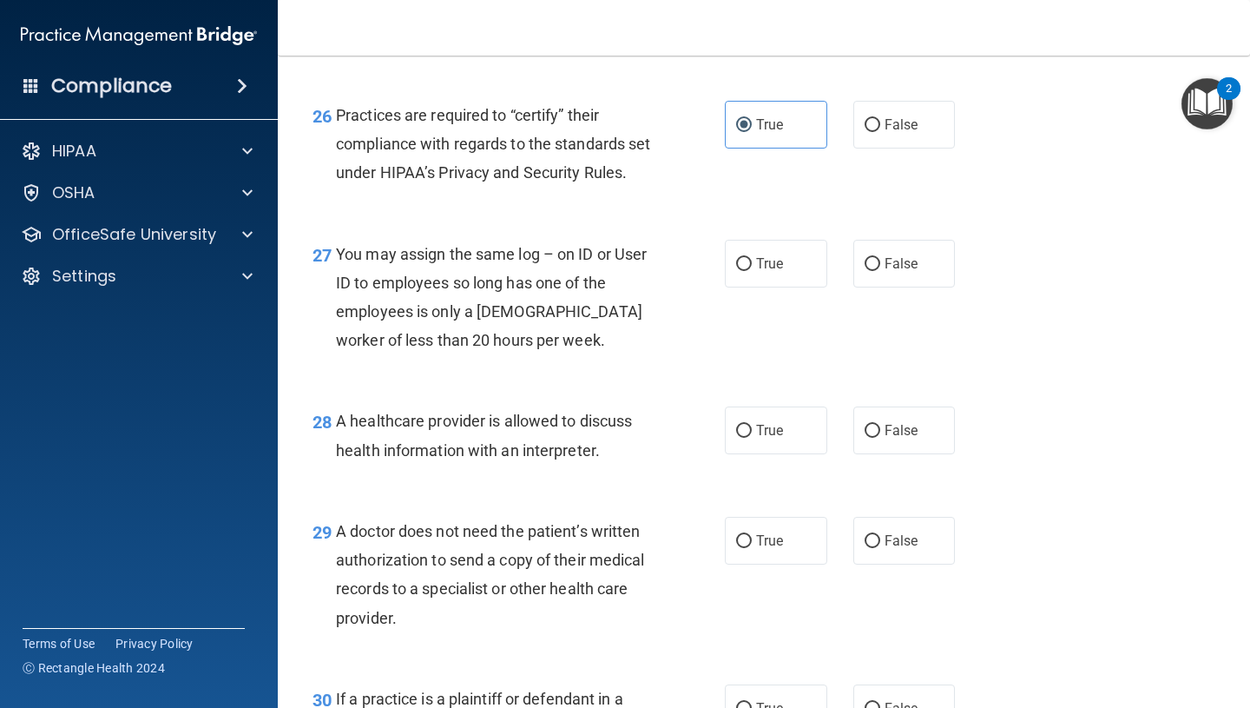
scroll to position [4060, 0]
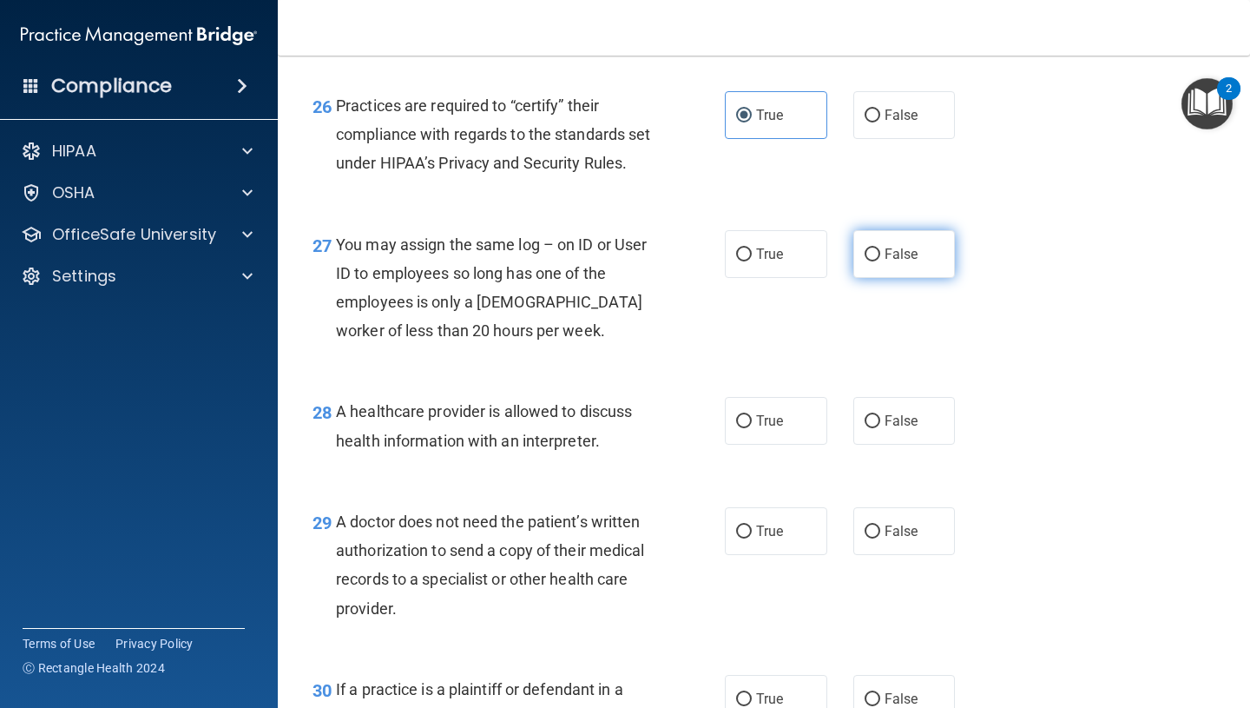
click at [909, 262] on span "False" at bounding box center [902, 254] width 34 height 16
click at [880, 261] on input "False" at bounding box center [873, 254] width 16 height 13
radio input "true"
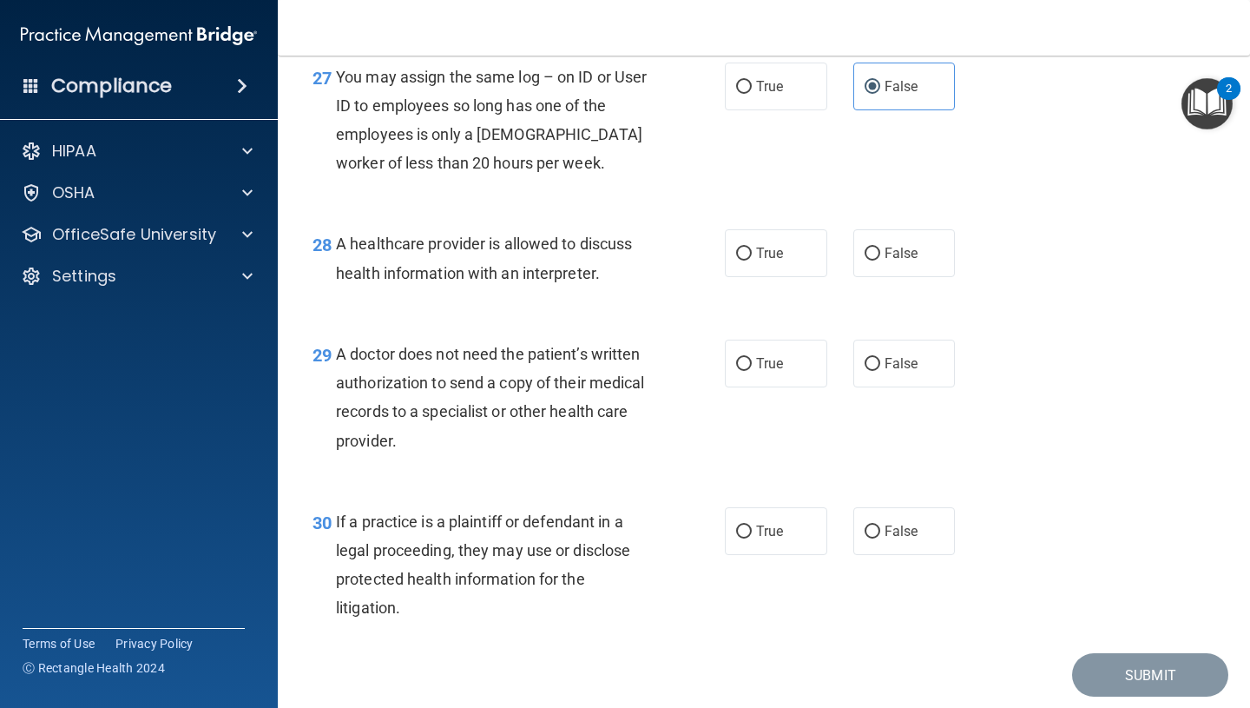
scroll to position [4230, 0]
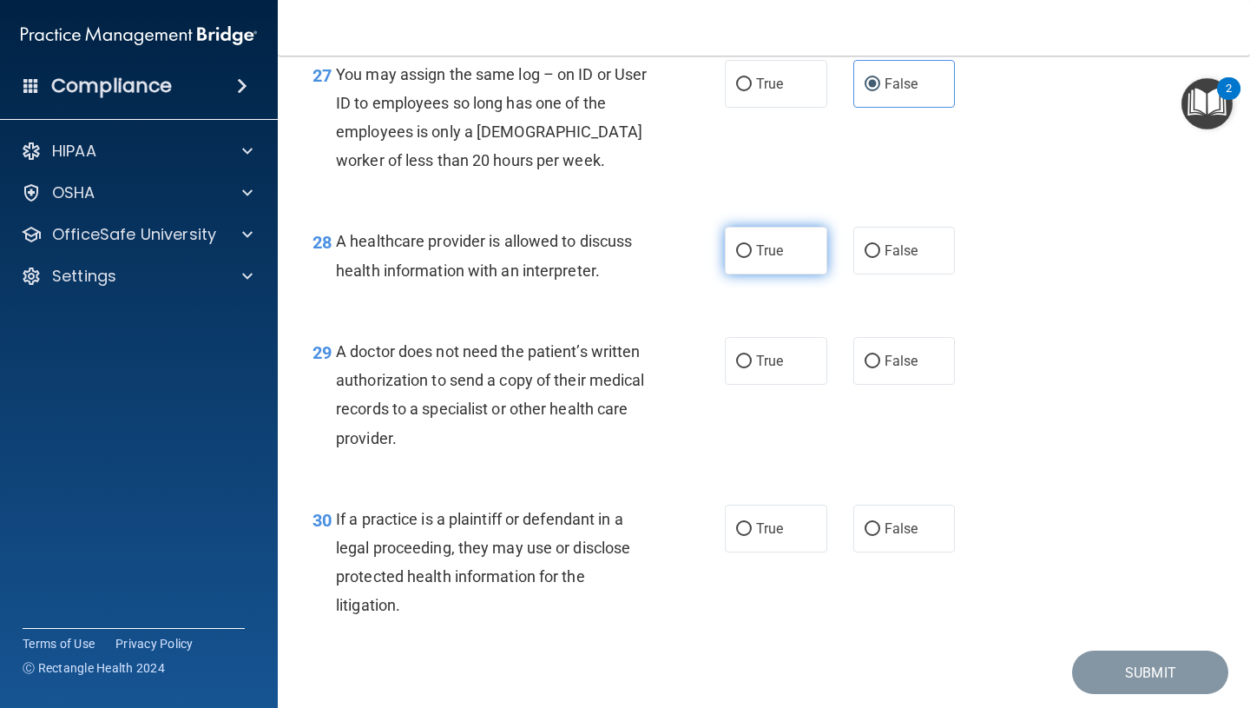
click at [771, 274] on label "True" at bounding box center [776, 251] width 102 height 48
click at [752, 258] on input "True" at bounding box center [744, 251] width 16 height 13
radio input "true"
click at [788, 385] on label "True" at bounding box center [776, 361] width 102 height 48
click at [752, 368] on input "True" at bounding box center [744, 361] width 16 height 13
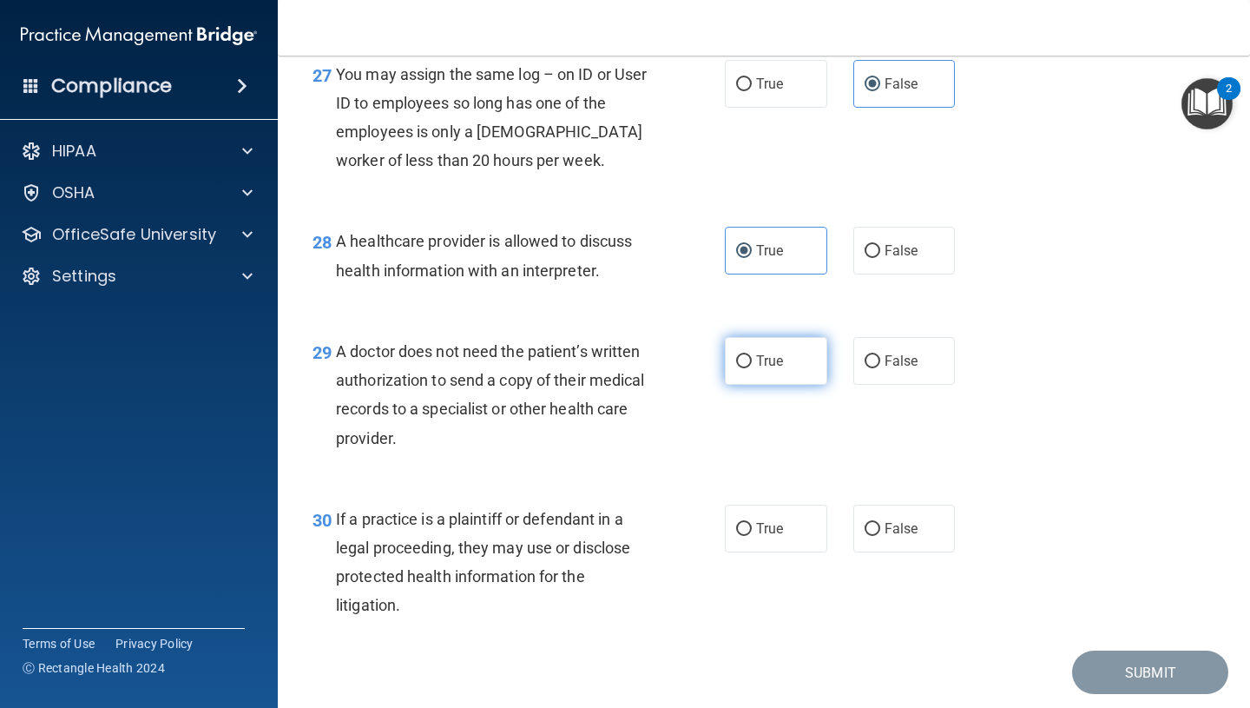
radio input "true"
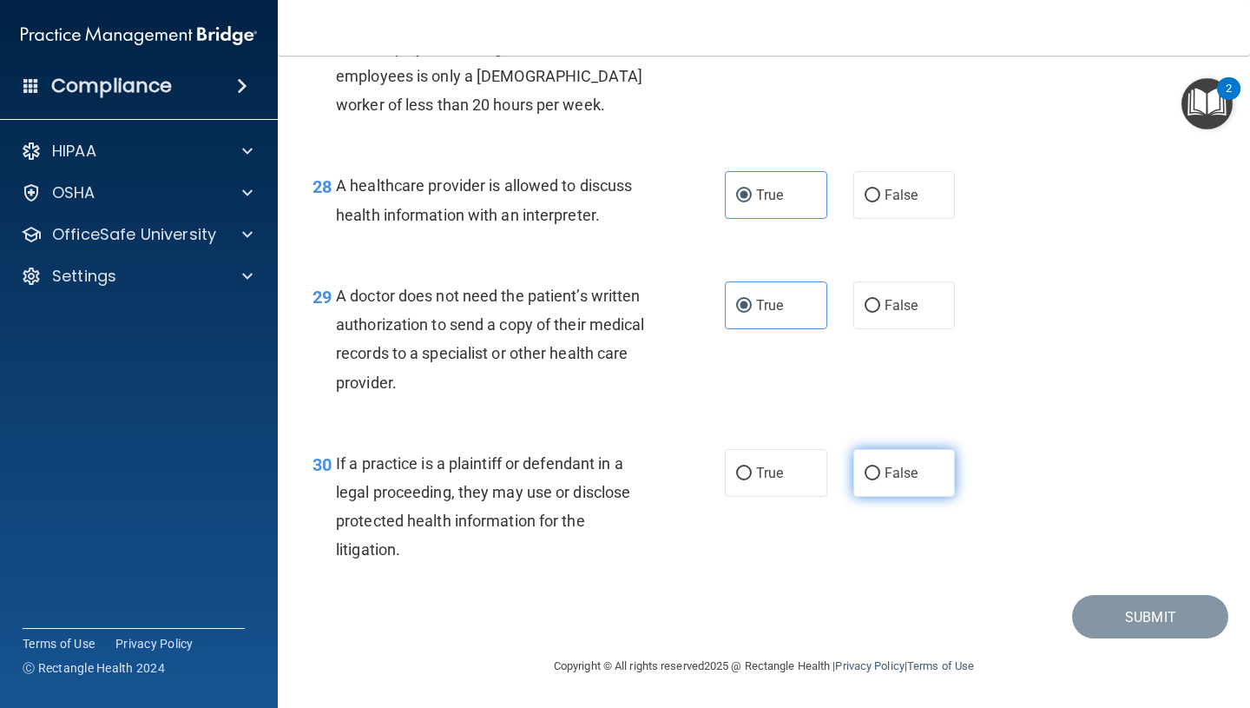
click at [875, 477] on input "False" at bounding box center [873, 473] width 16 height 13
radio input "true"
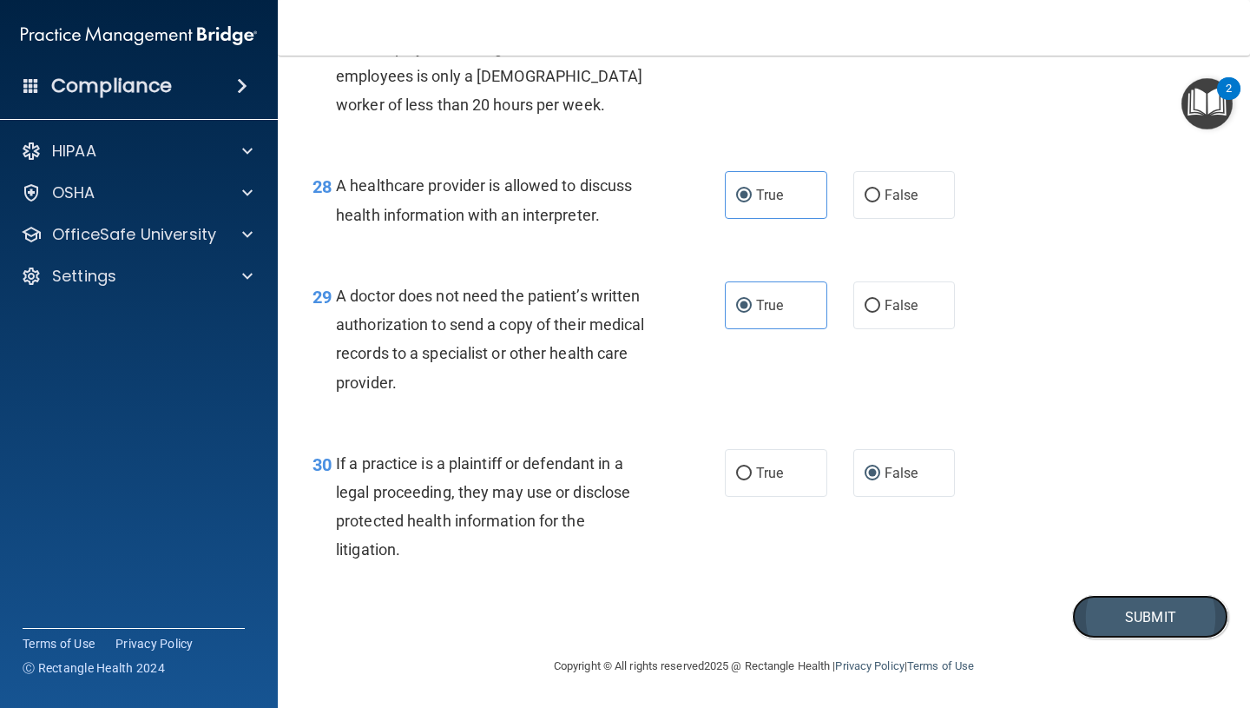
click at [1147, 629] on button "Submit" at bounding box center [1150, 617] width 156 height 44
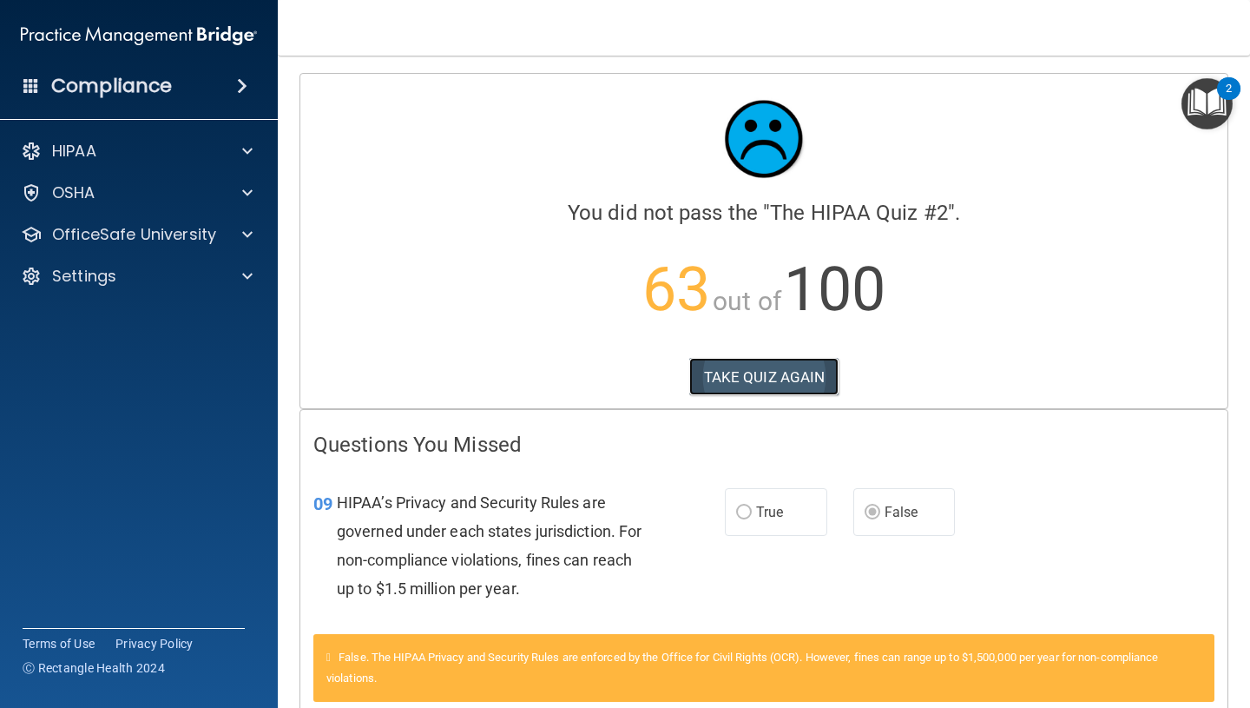
click at [734, 378] on button "TAKE QUIZ AGAIN" at bounding box center [764, 377] width 150 height 38
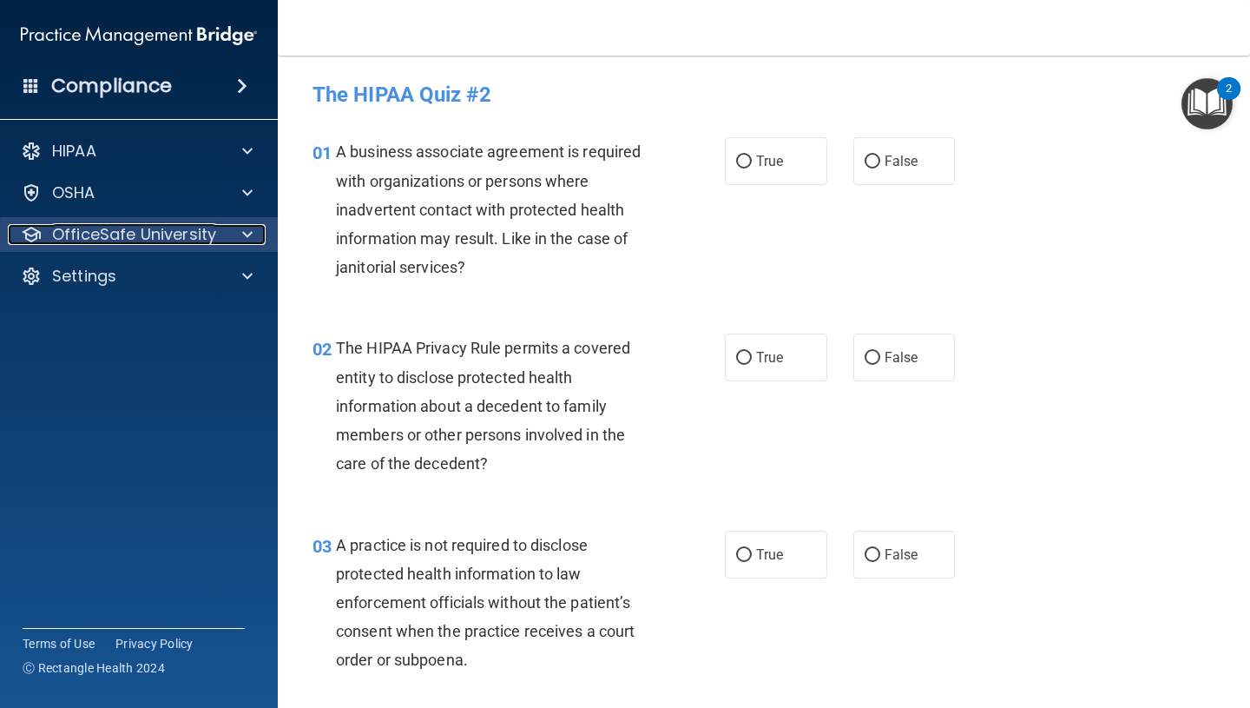
click at [116, 241] on p "OfficeSafe University" at bounding box center [134, 234] width 164 height 21
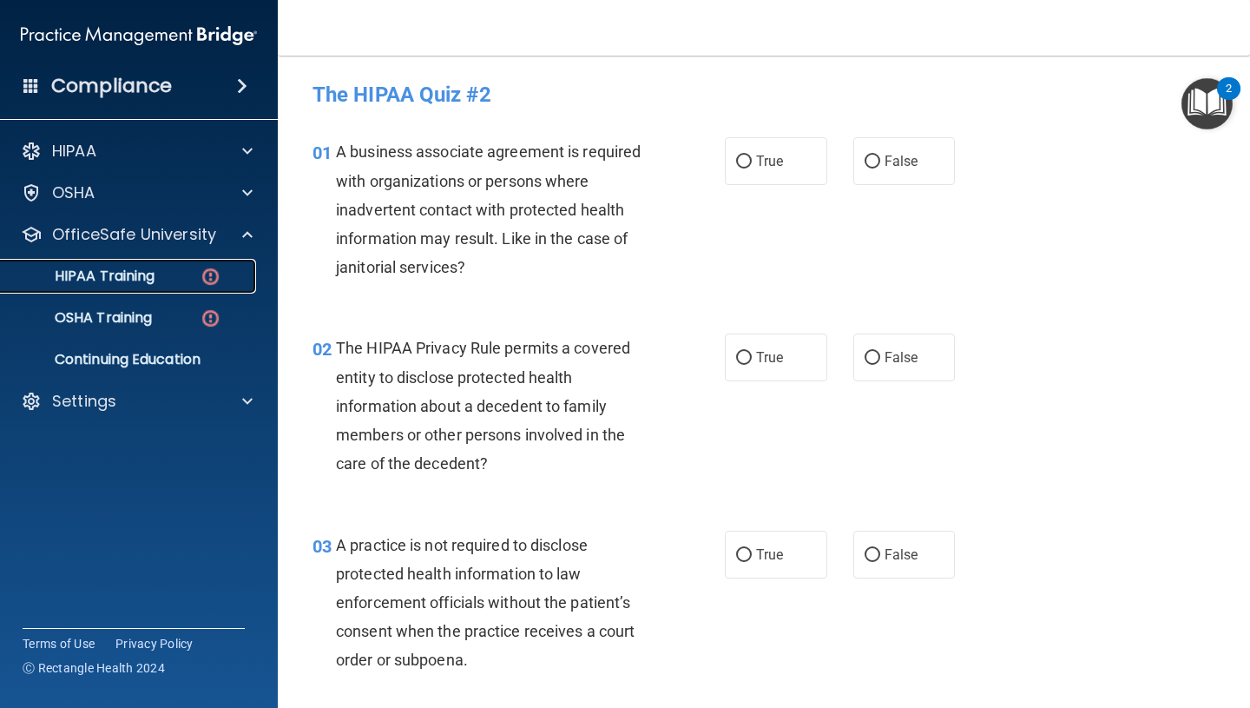
click at [138, 271] on p "HIPAA Training" at bounding box center [82, 275] width 143 height 17
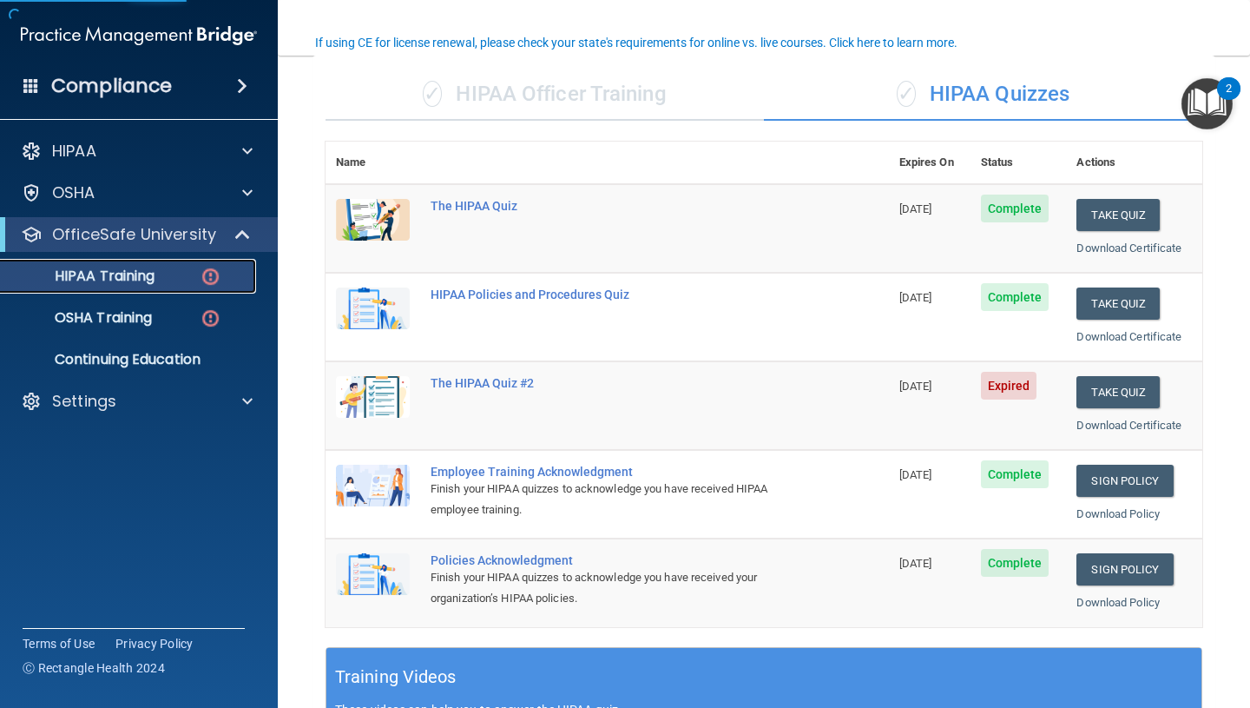
scroll to position [136, 0]
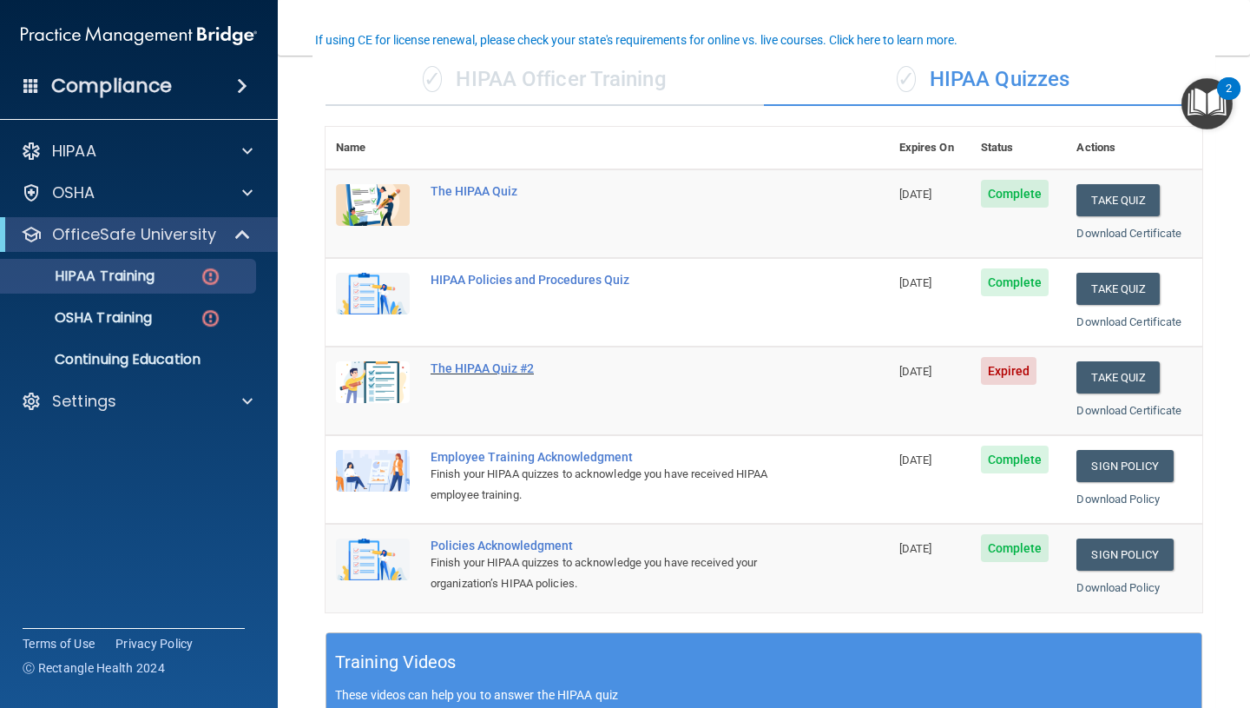
click at [492, 364] on div "The HIPAA Quiz #2" at bounding box center [617, 368] width 372 height 14
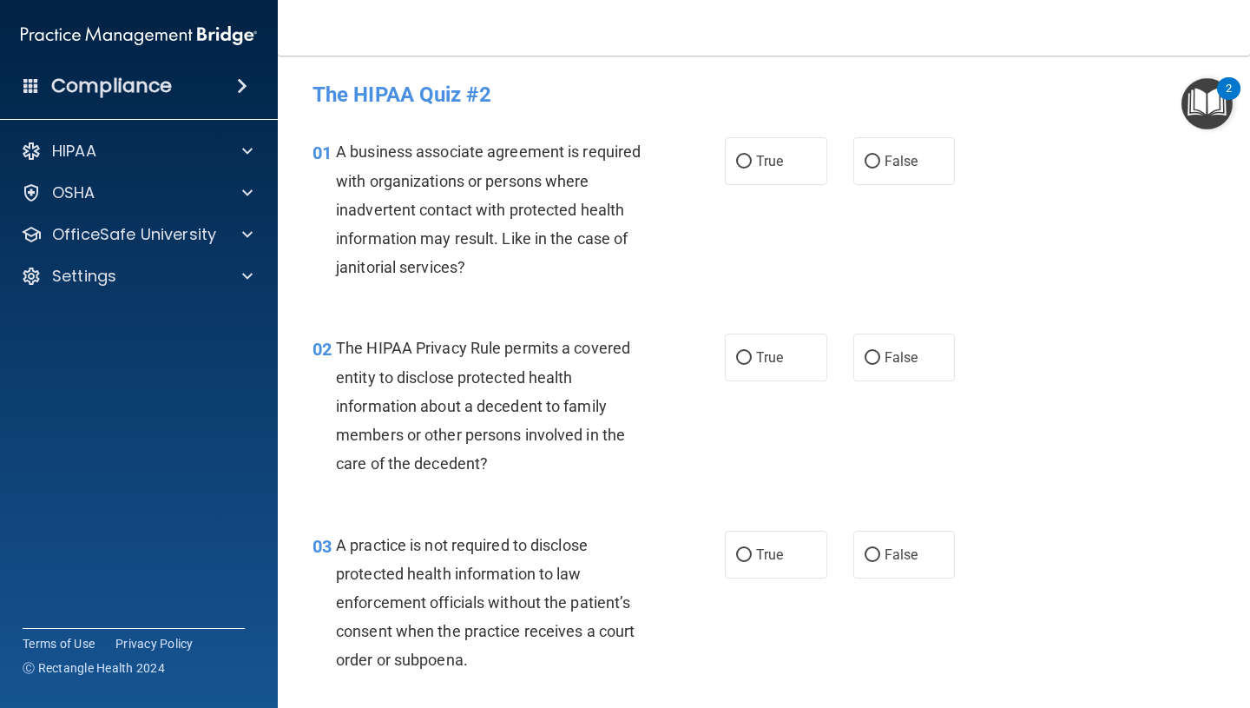
click at [884, 188] on div "01 A business associate agreement is required with organizations or persons whe…" at bounding box center [764, 213] width 929 height 196
click at [887, 162] on span "False" at bounding box center [902, 161] width 34 height 16
click at [880, 162] on input "False" at bounding box center [873, 161] width 16 height 13
radio input "true"
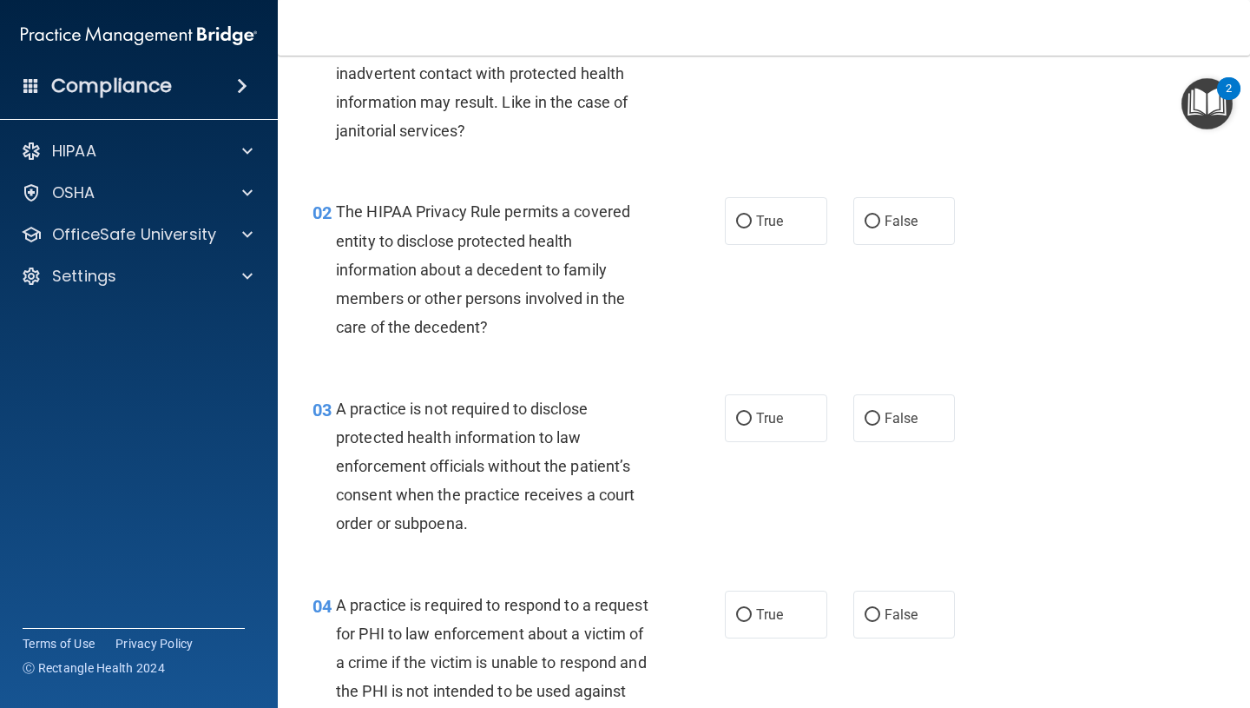
scroll to position [138, 0]
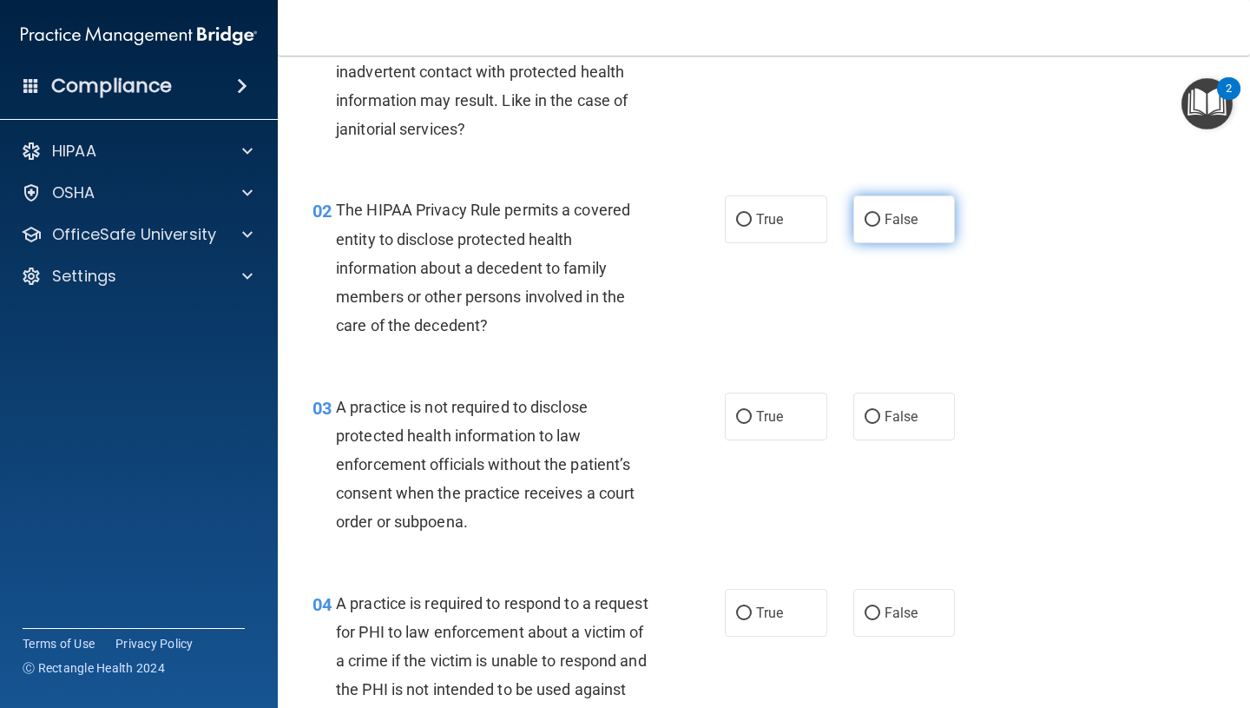
click at [867, 234] on label "False" at bounding box center [905, 219] width 102 height 48
click at [867, 227] on input "False" at bounding box center [873, 220] width 16 height 13
radio input "true"
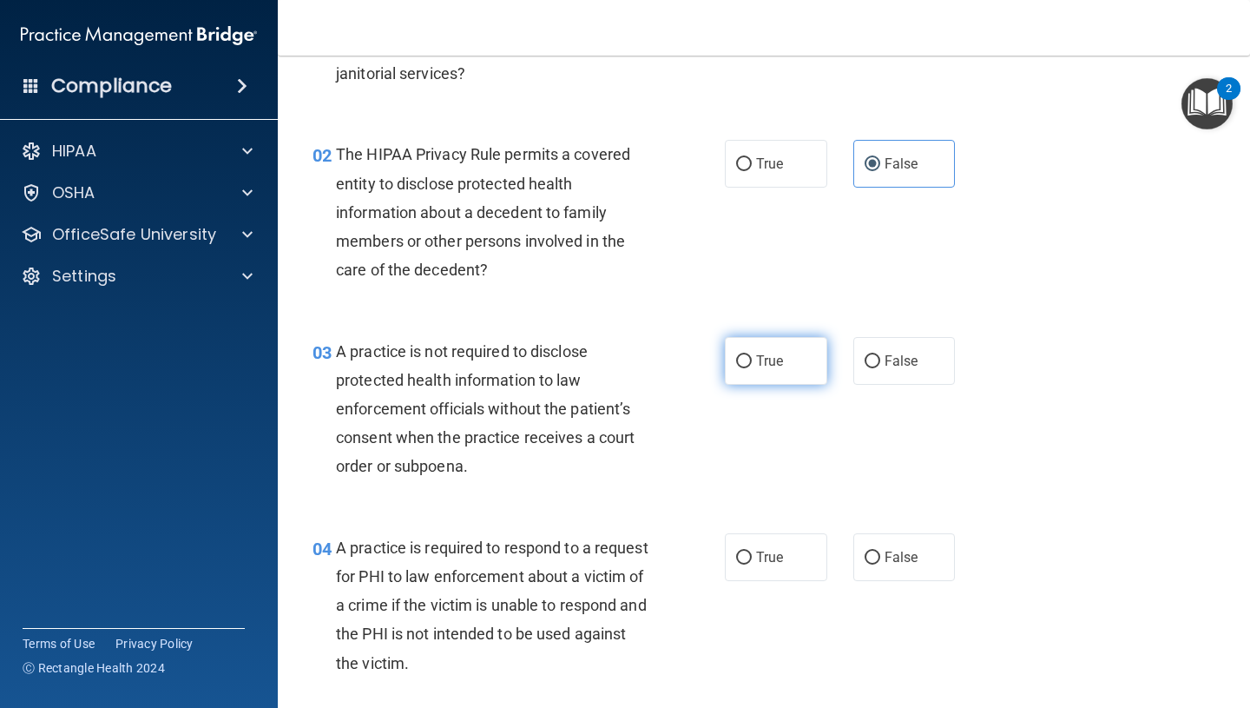
click at [781, 359] on span "True" at bounding box center [769, 361] width 27 height 16
click at [752, 359] on input "True" at bounding box center [744, 361] width 16 height 13
radio input "true"
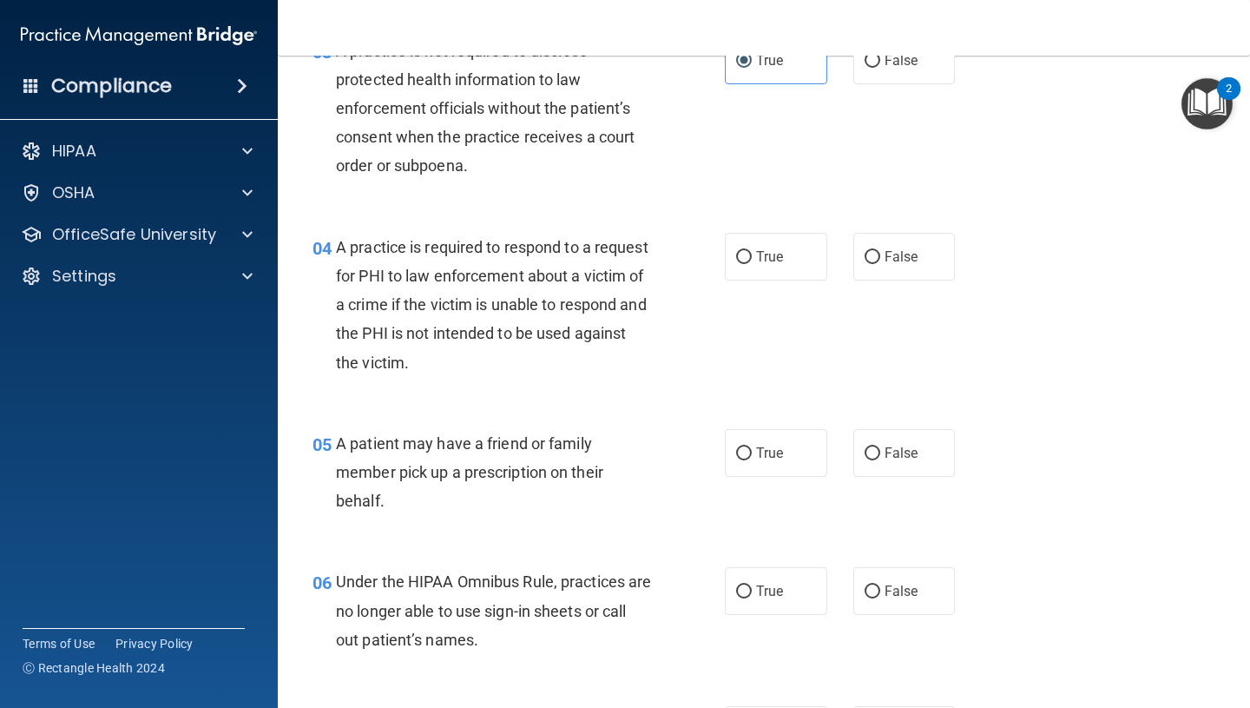
scroll to position [512, 0]
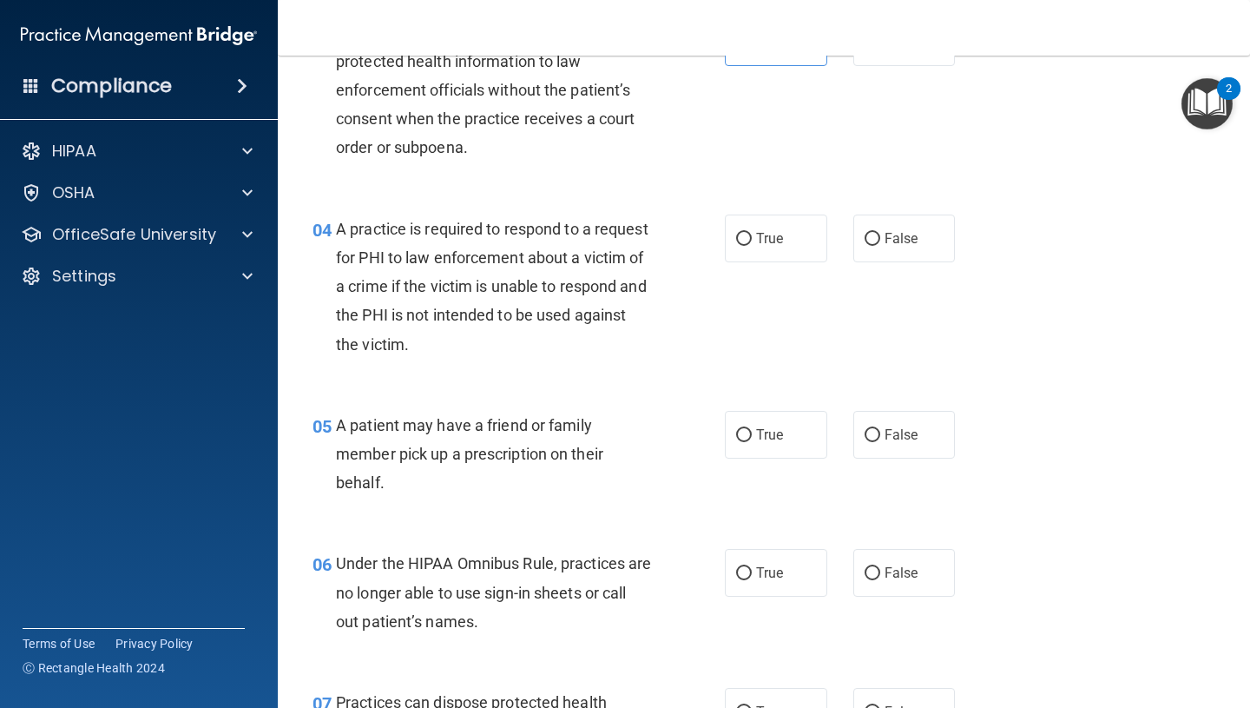
click at [530, 532] on div "06 Under the HIPAA Omnibus Rule, practices are no longer able to use sign-in sh…" at bounding box center [764, 596] width 929 height 139
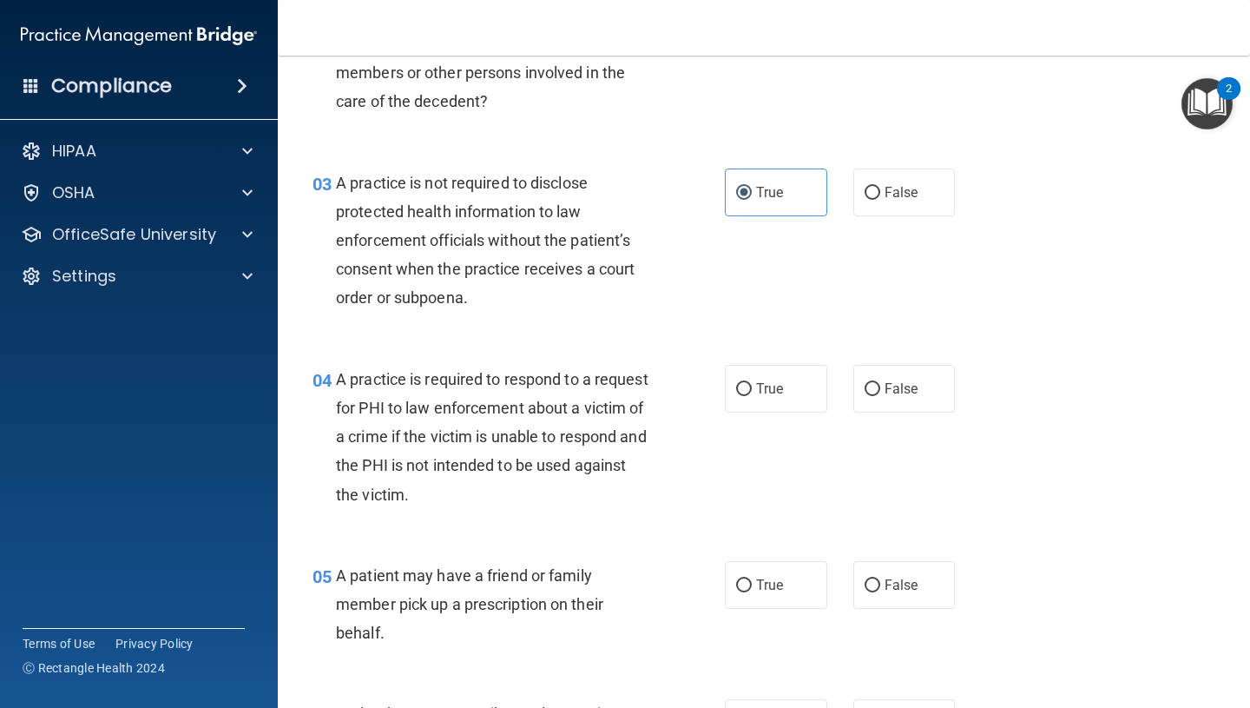
scroll to position [333, 0]
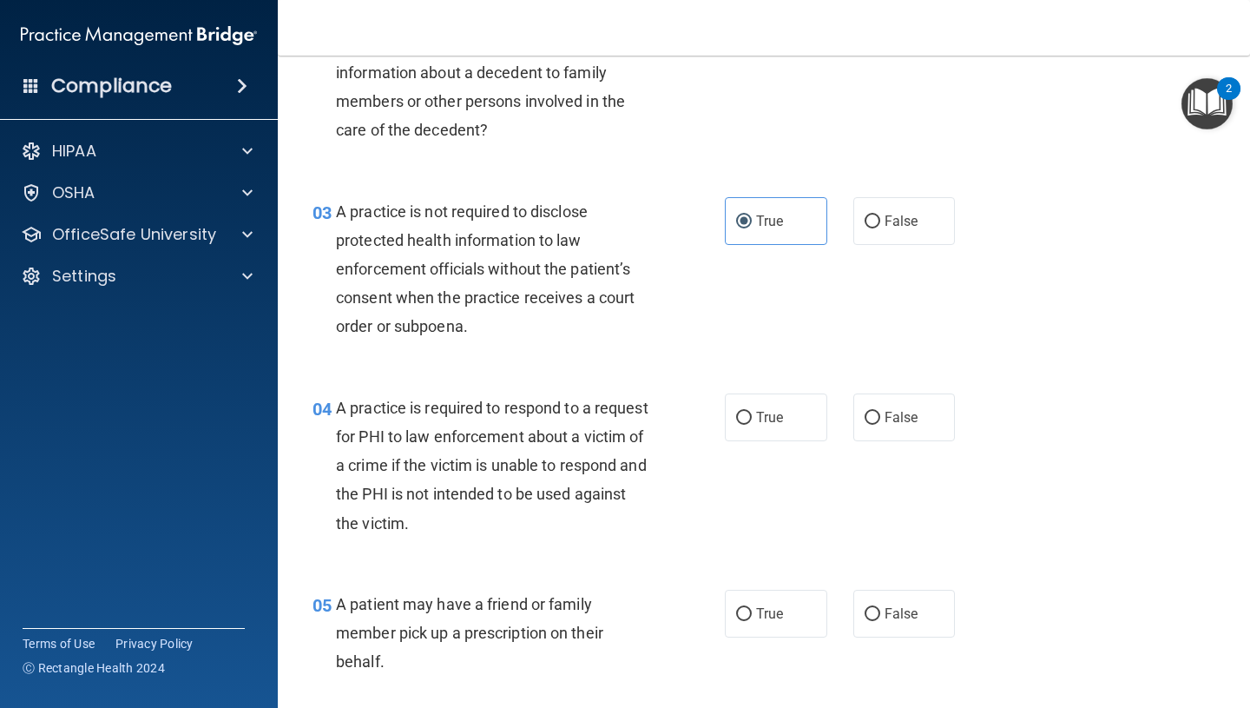
click at [519, 354] on div "03 A practice is not required to disclose protected health information to law e…" at bounding box center [764, 273] width 929 height 196
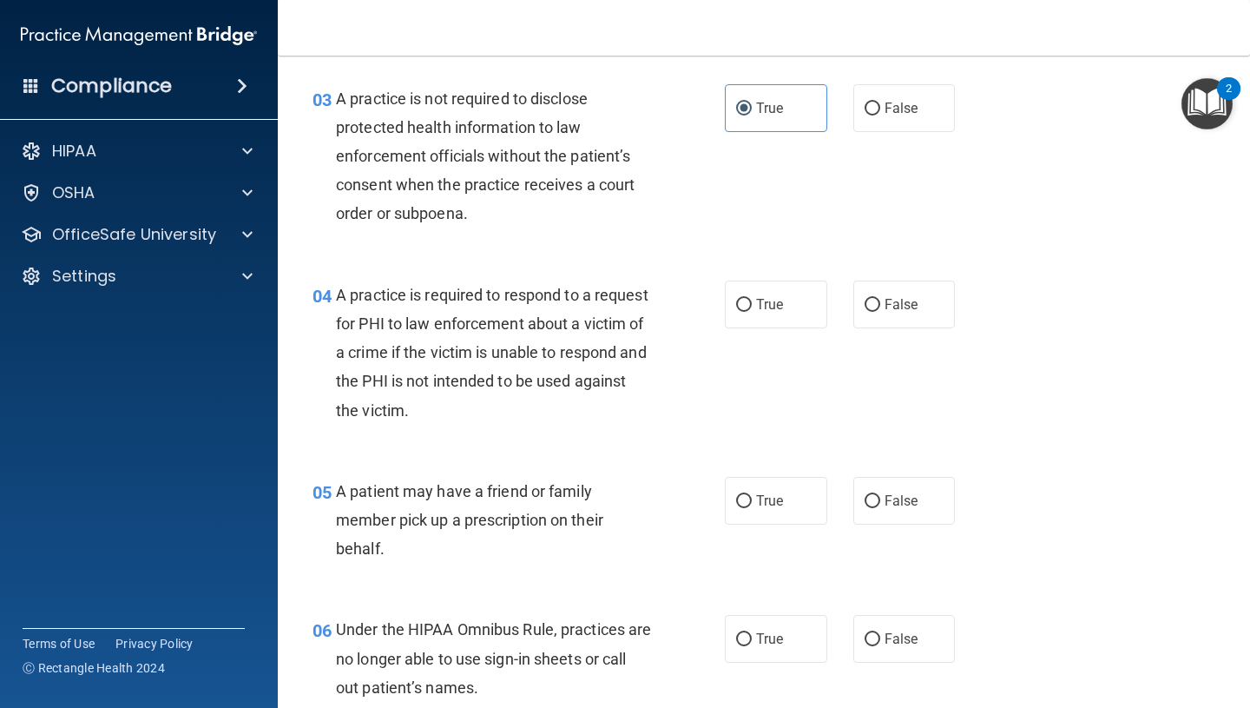
scroll to position [516, 0]
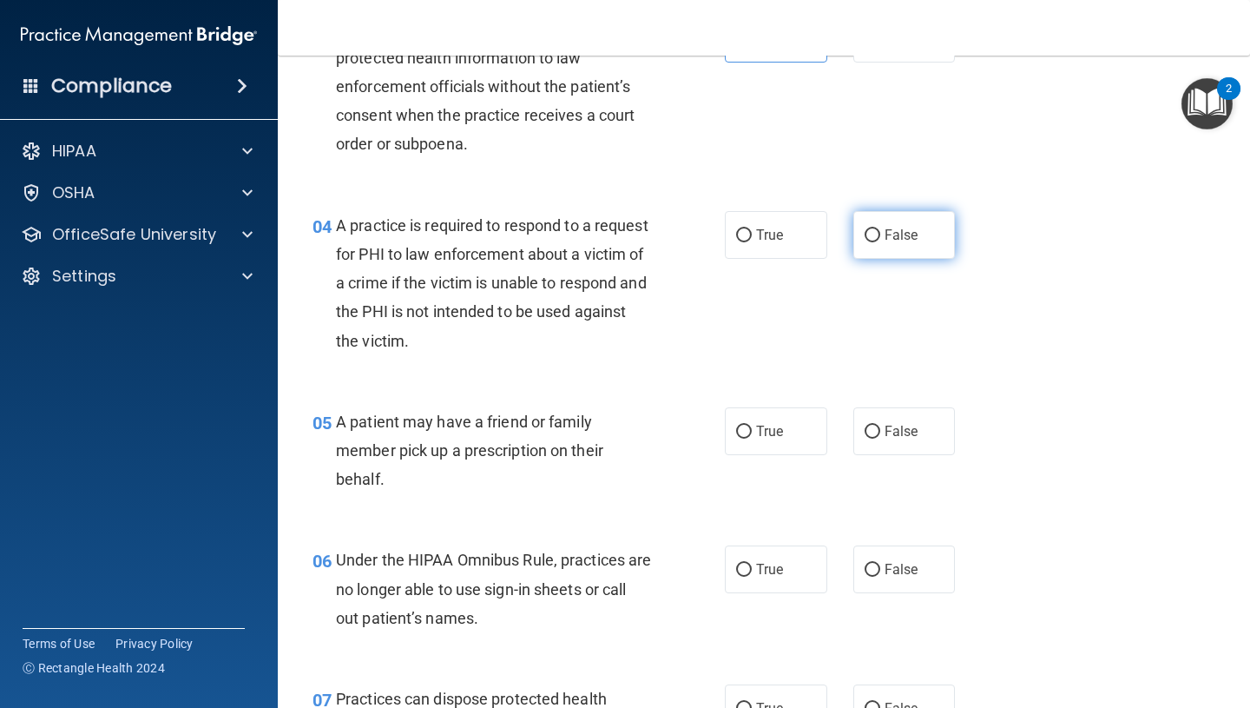
click at [929, 236] on label "False" at bounding box center [905, 235] width 102 height 48
click at [880, 236] on input "False" at bounding box center [873, 235] width 16 height 13
radio input "true"
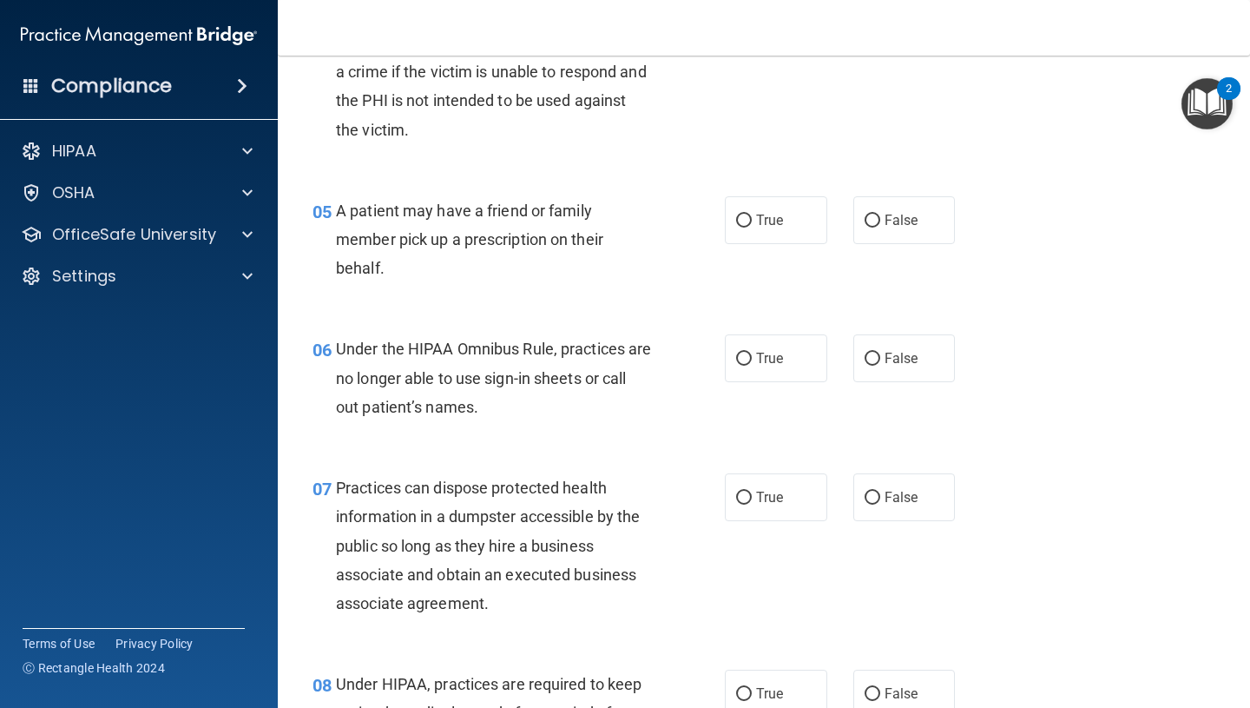
scroll to position [730, 0]
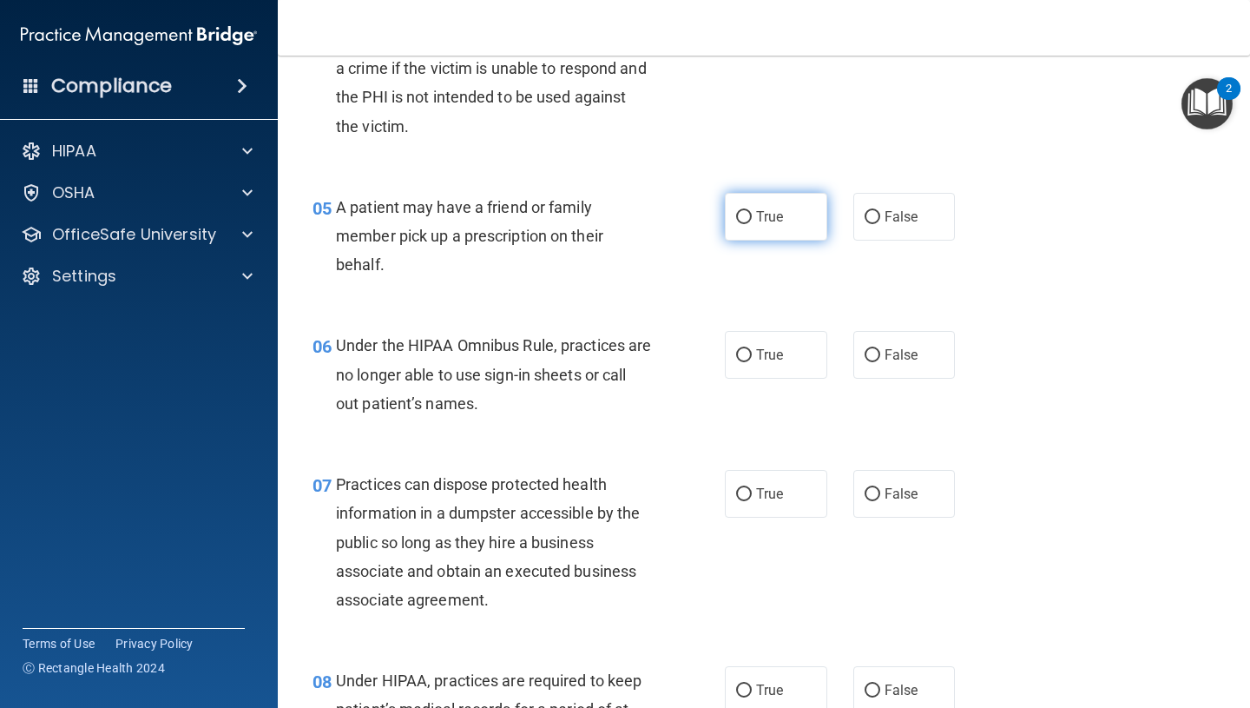
click at [782, 224] on span "True" at bounding box center [769, 216] width 27 height 16
click at [752, 224] on input "True" at bounding box center [744, 217] width 16 height 13
radio input "true"
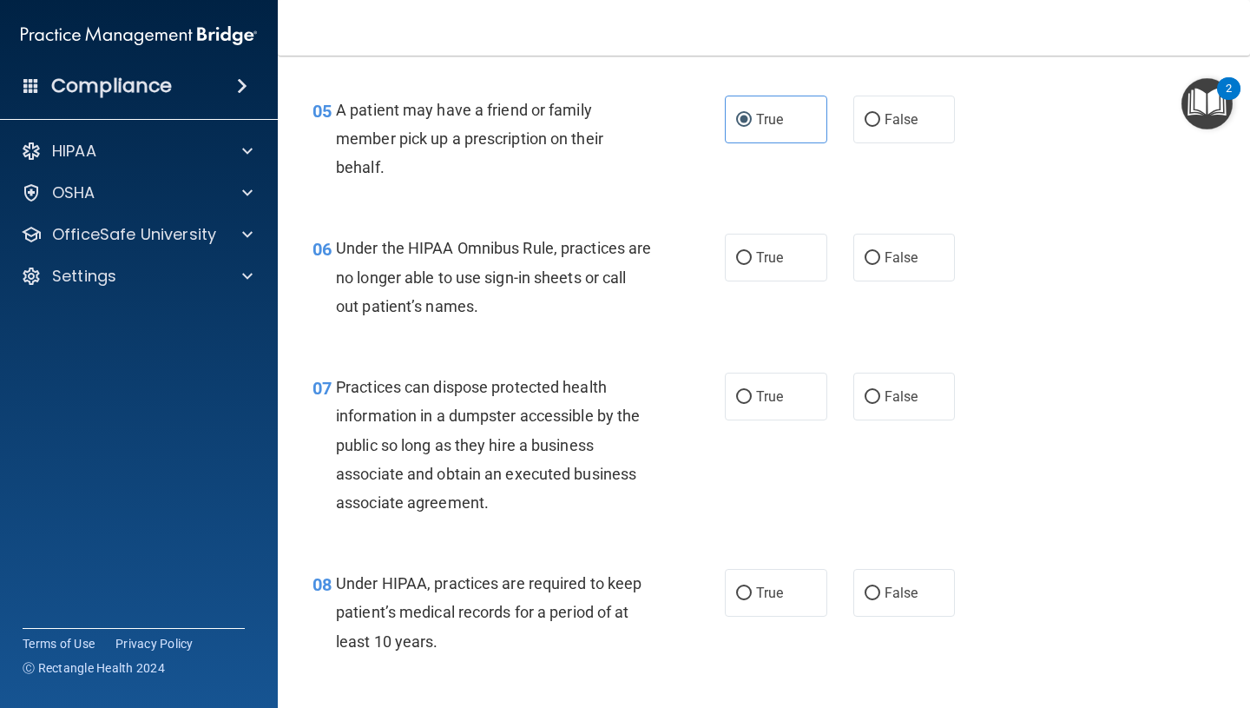
scroll to position [828, 0]
click at [940, 274] on label "False" at bounding box center [905, 257] width 102 height 48
click at [880, 264] on input "False" at bounding box center [873, 257] width 16 height 13
radio input "true"
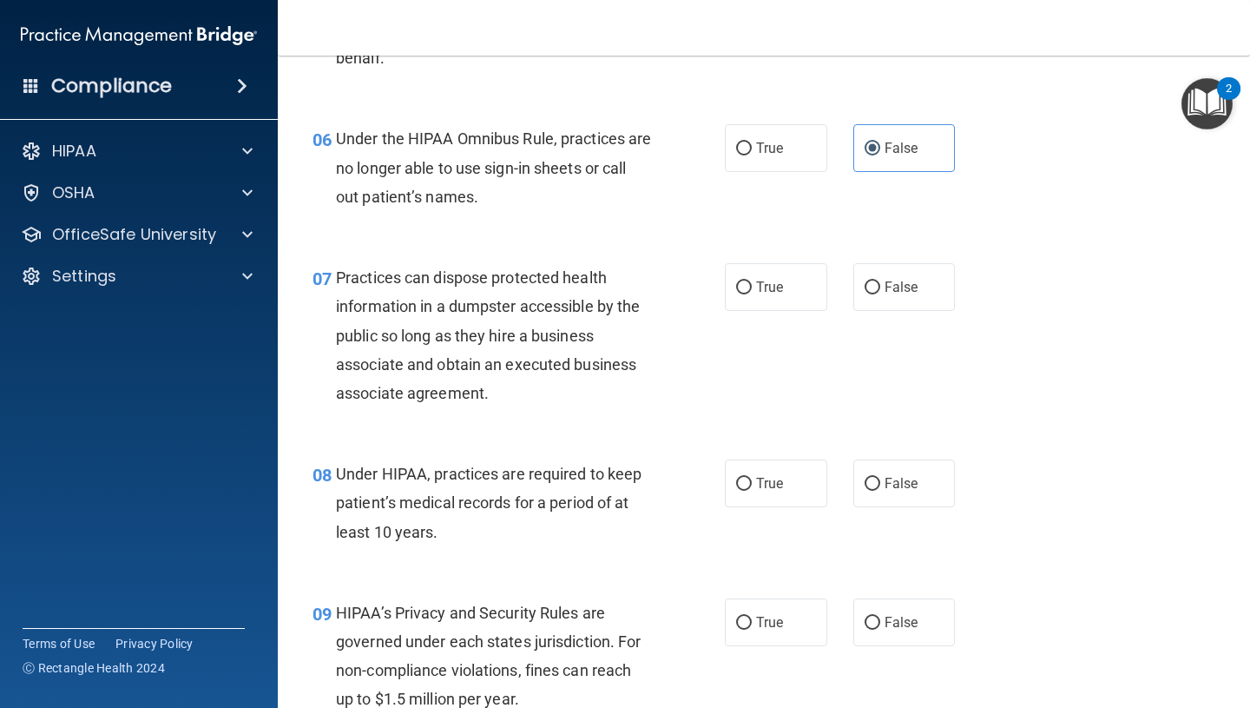
scroll to position [965, 0]
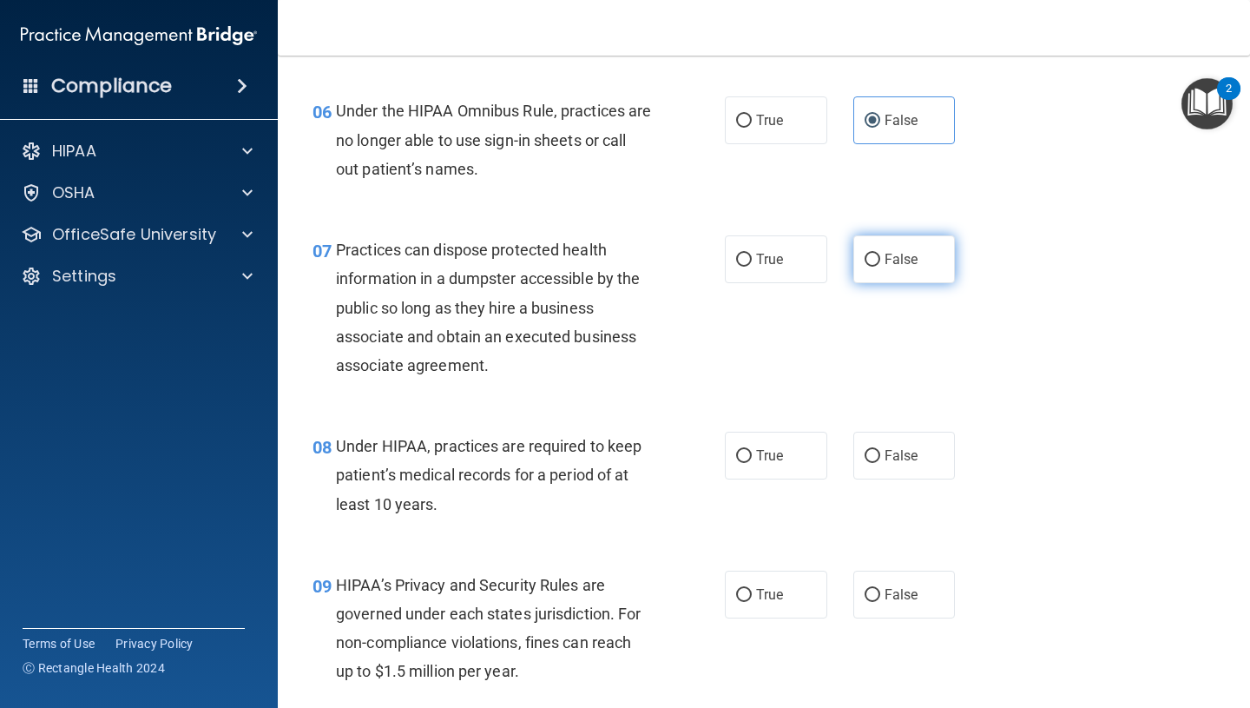
click at [913, 253] on span "False" at bounding box center [902, 259] width 34 height 16
click at [880, 254] on input "False" at bounding box center [873, 260] width 16 height 13
radio input "true"
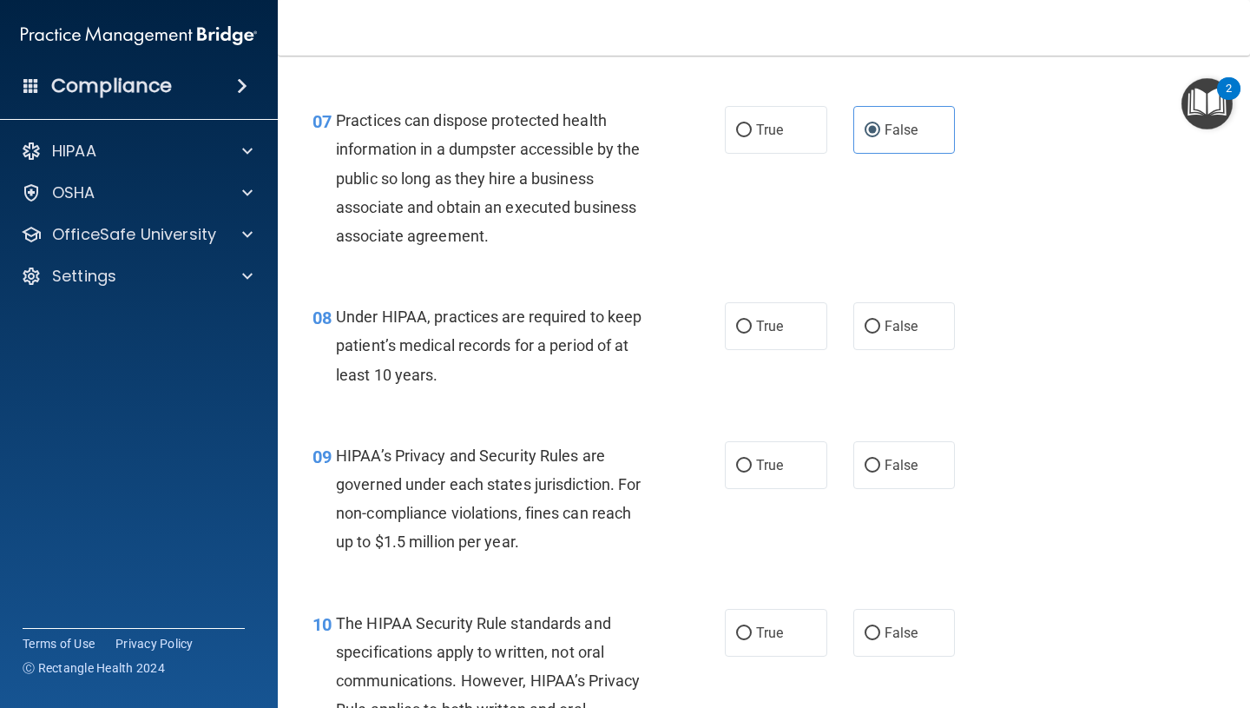
scroll to position [1083, 0]
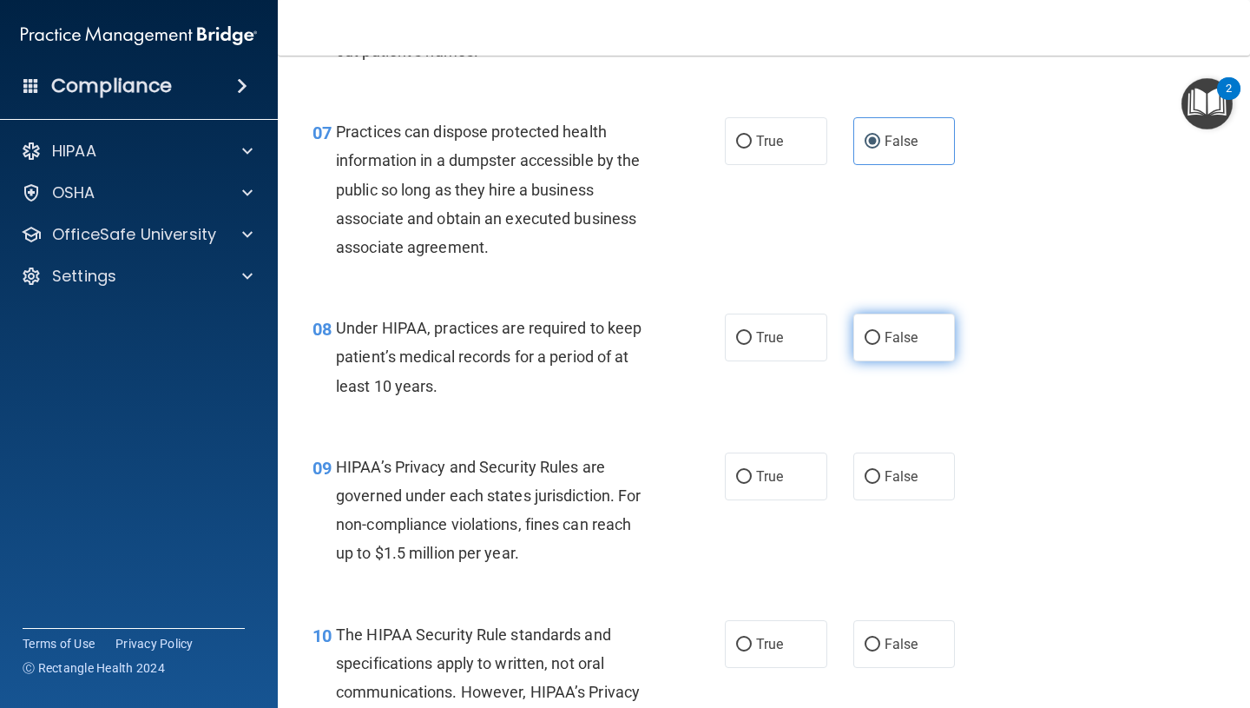
click at [882, 341] on label "False" at bounding box center [905, 337] width 102 height 48
click at [880, 341] on input "False" at bounding box center [873, 338] width 16 height 13
radio input "true"
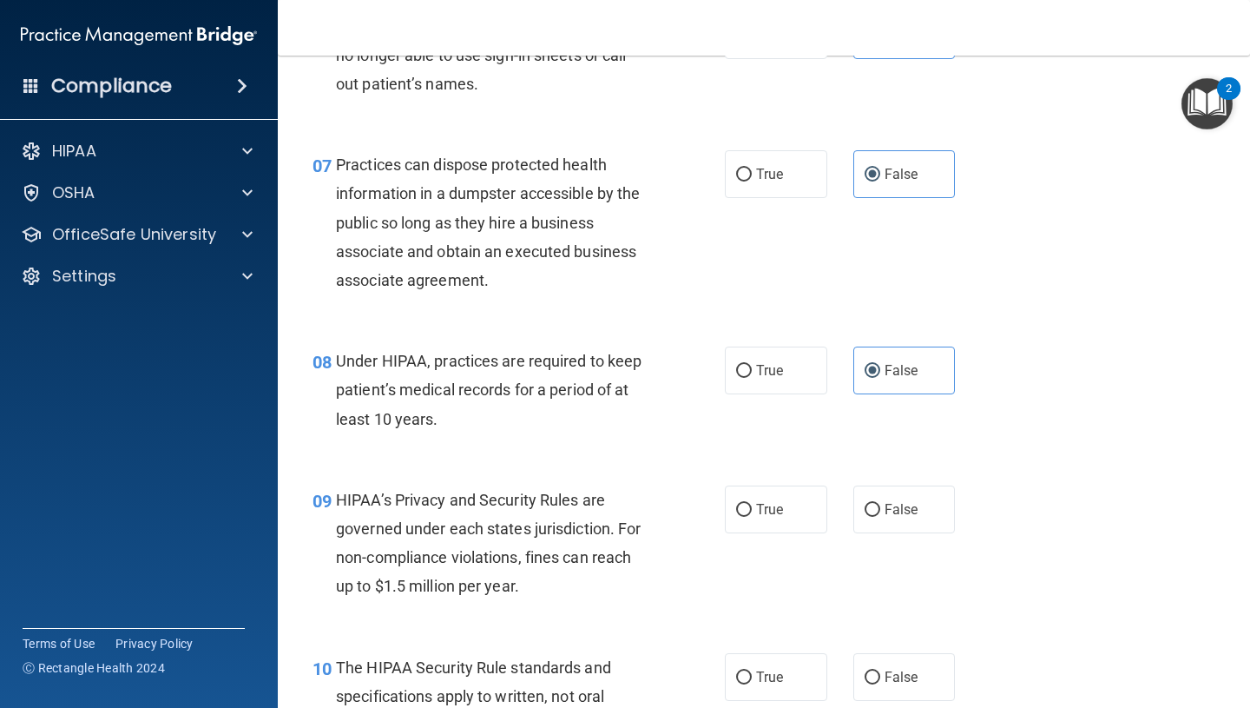
scroll to position [1052, 0]
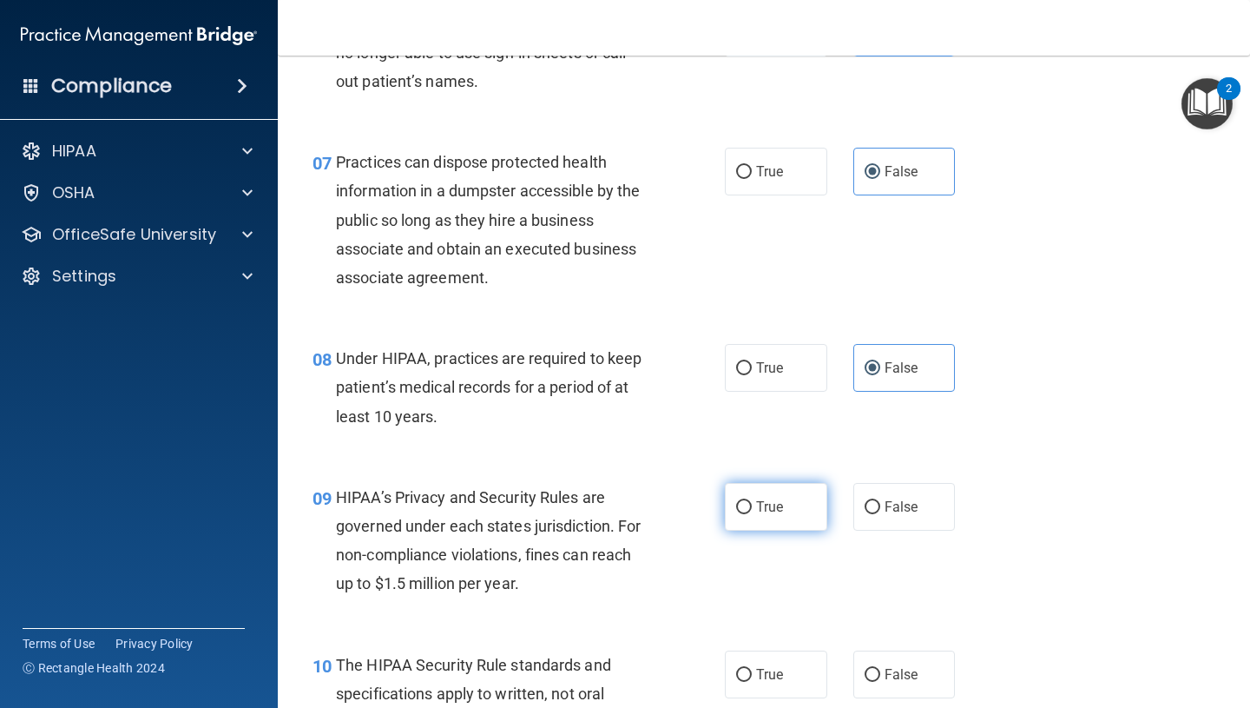
click at [742, 504] on input "True" at bounding box center [744, 507] width 16 height 13
radio input "true"
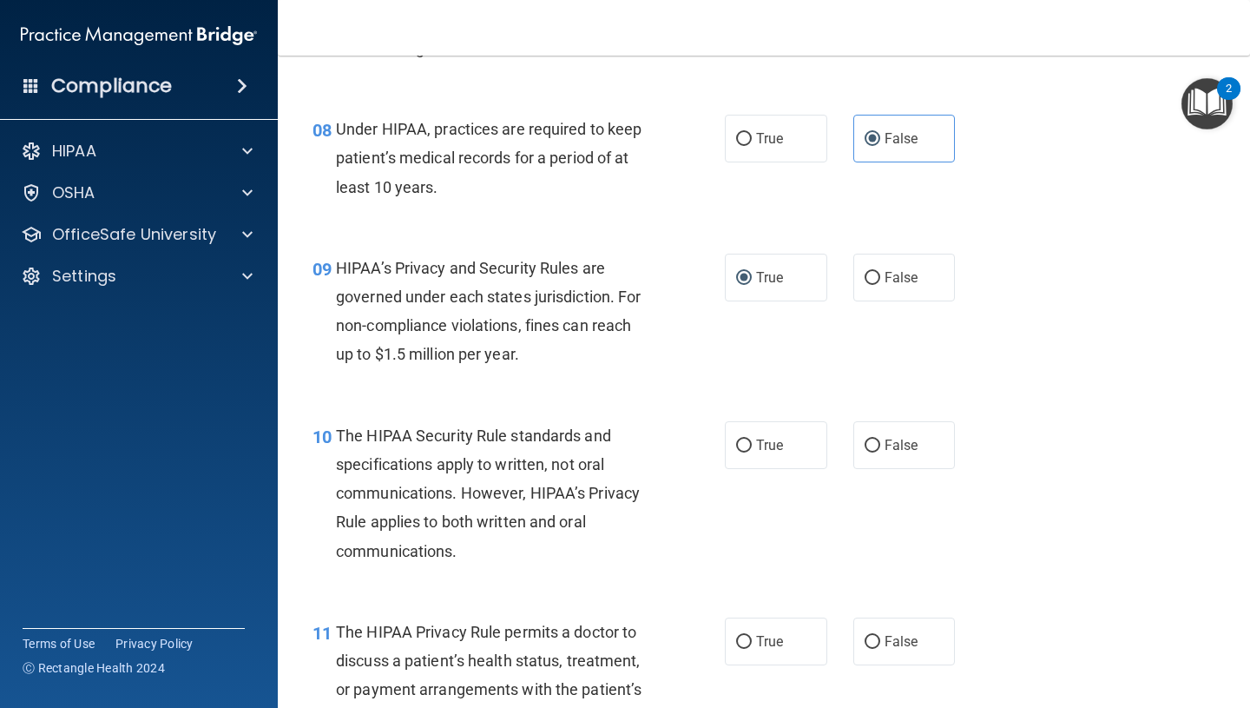
scroll to position [1283, 0]
click at [773, 438] on span "True" at bounding box center [769, 444] width 27 height 16
click at [752, 438] on input "True" at bounding box center [744, 444] width 16 height 13
radio input "true"
click at [773, 438] on span "True" at bounding box center [769, 444] width 27 height 16
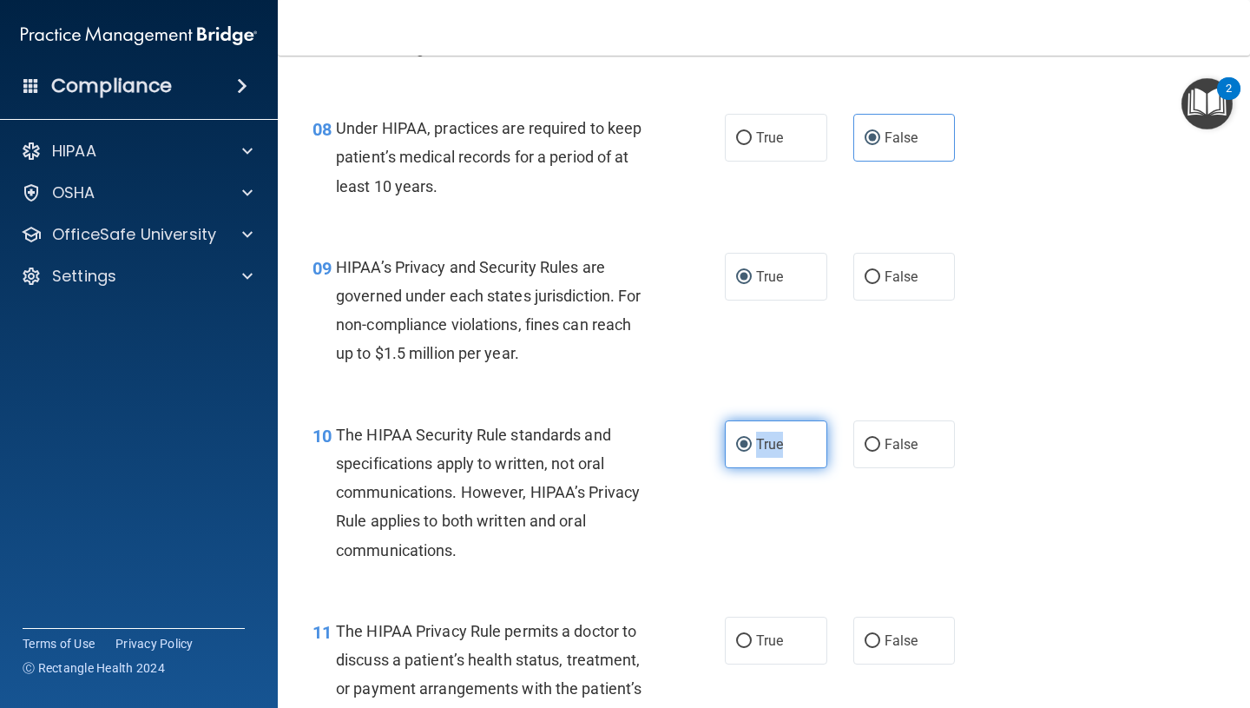
click at [752, 438] on input "True" at bounding box center [744, 444] width 16 height 13
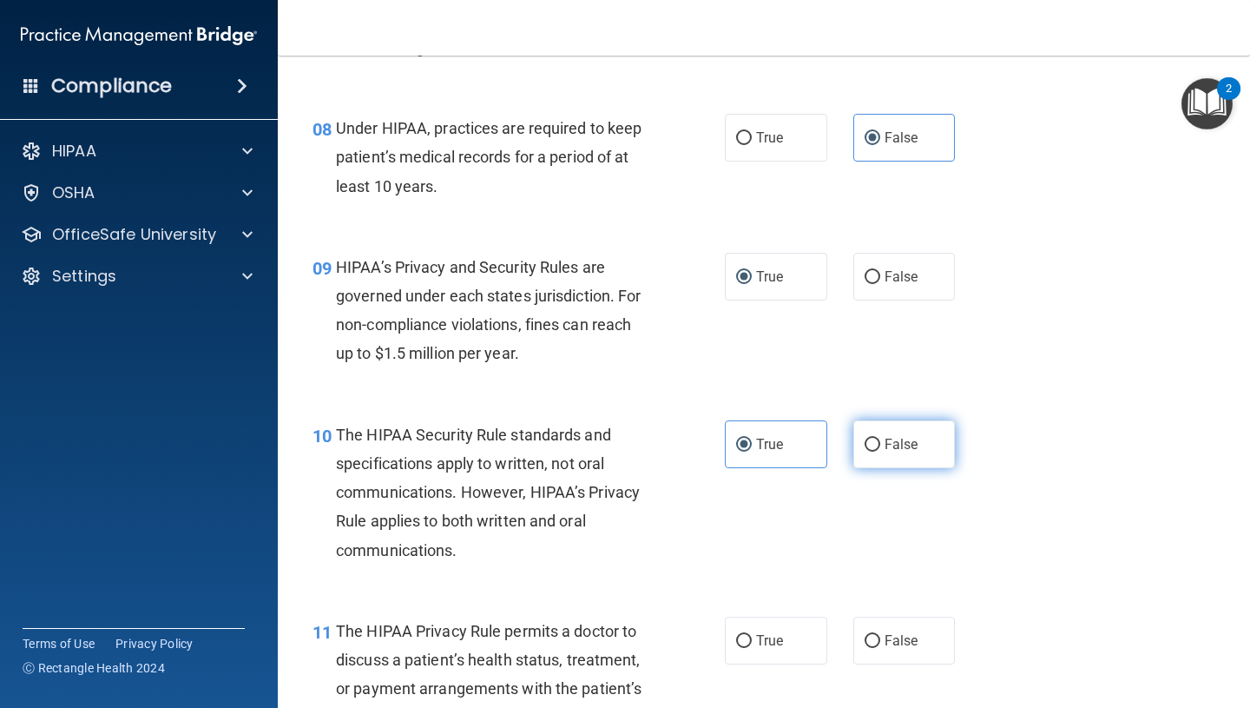
click at [891, 438] on span "False" at bounding box center [902, 444] width 34 height 16
click at [880, 438] on input "False" at bounding box center [873, 444] width 16 height 13
radio input "true"
radio input "false"
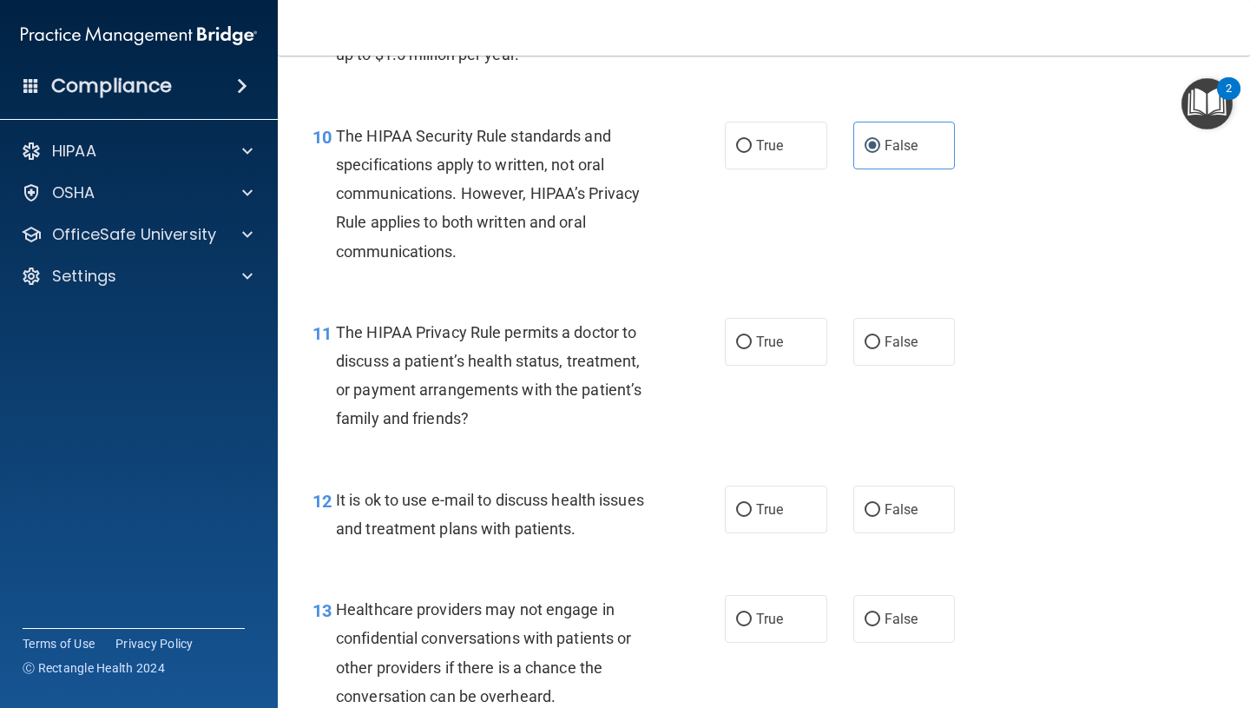
scroll to position [1593, 0]
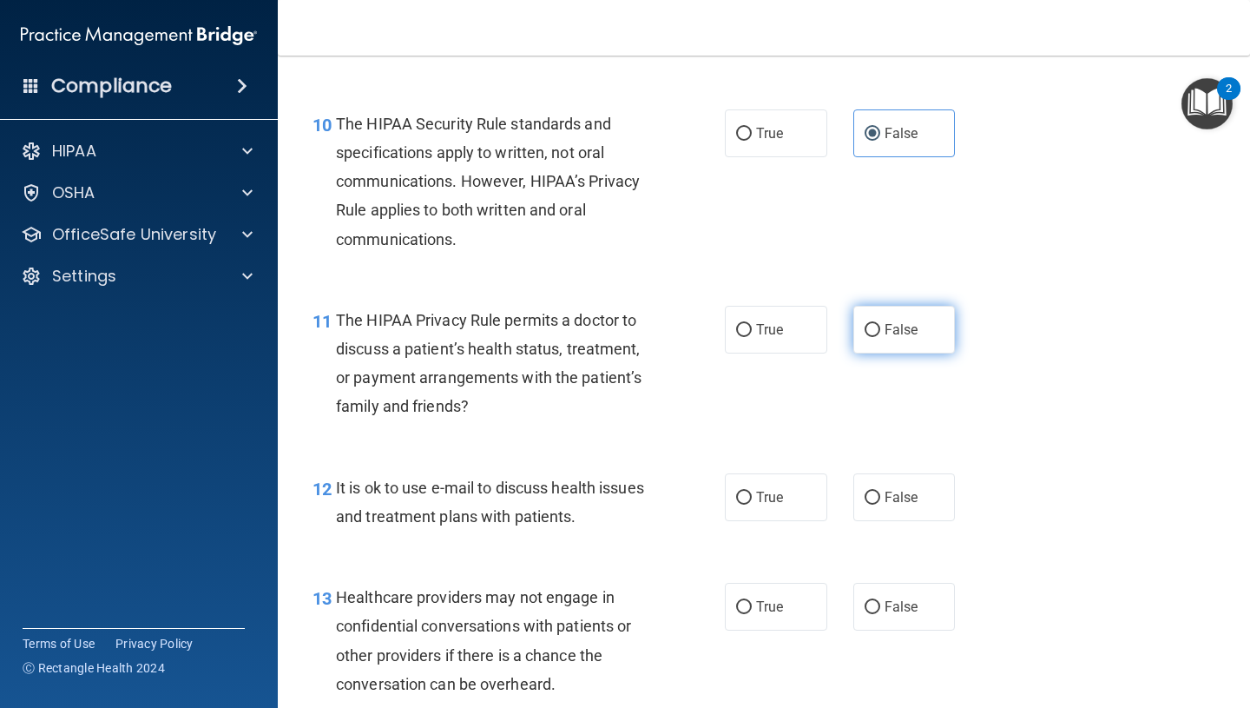
click at [895, 333] on span "False" at bounding box center [902, 329] width 34 height 16
click at [880, 333] on input "False" at bounding box center [873, 330] width 16 height 13
radio input "true"
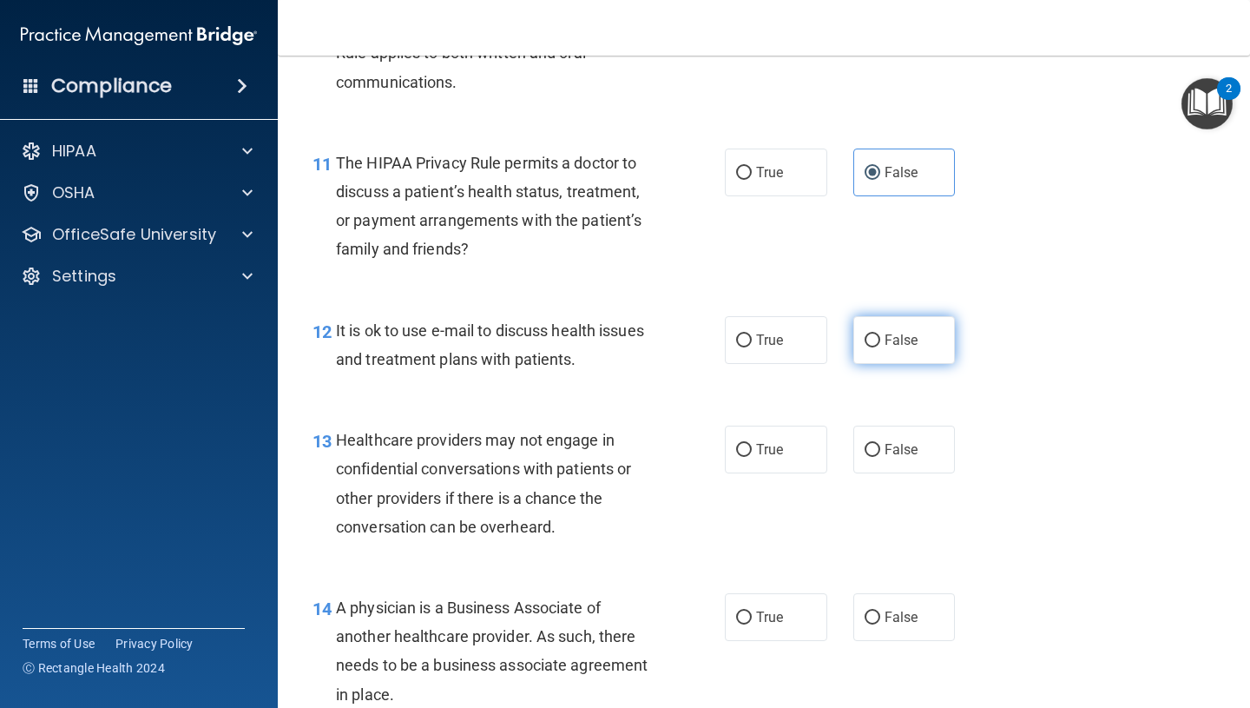
click at [897, 344] on span "False" at bounding box center [902, 340] width 34 height 16
click at [880, 344] on input "False" at bounding box center [873, 340] width 16 height 13
radio input "true"
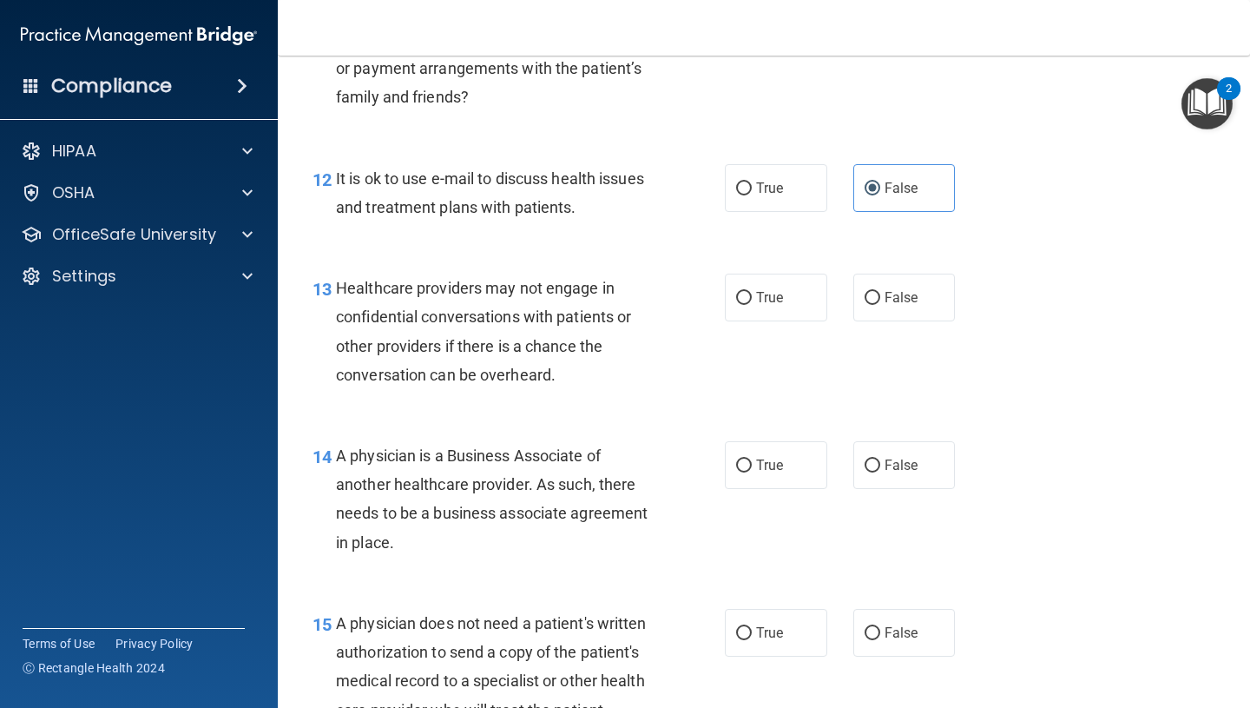
scroll to position [1897, 0]
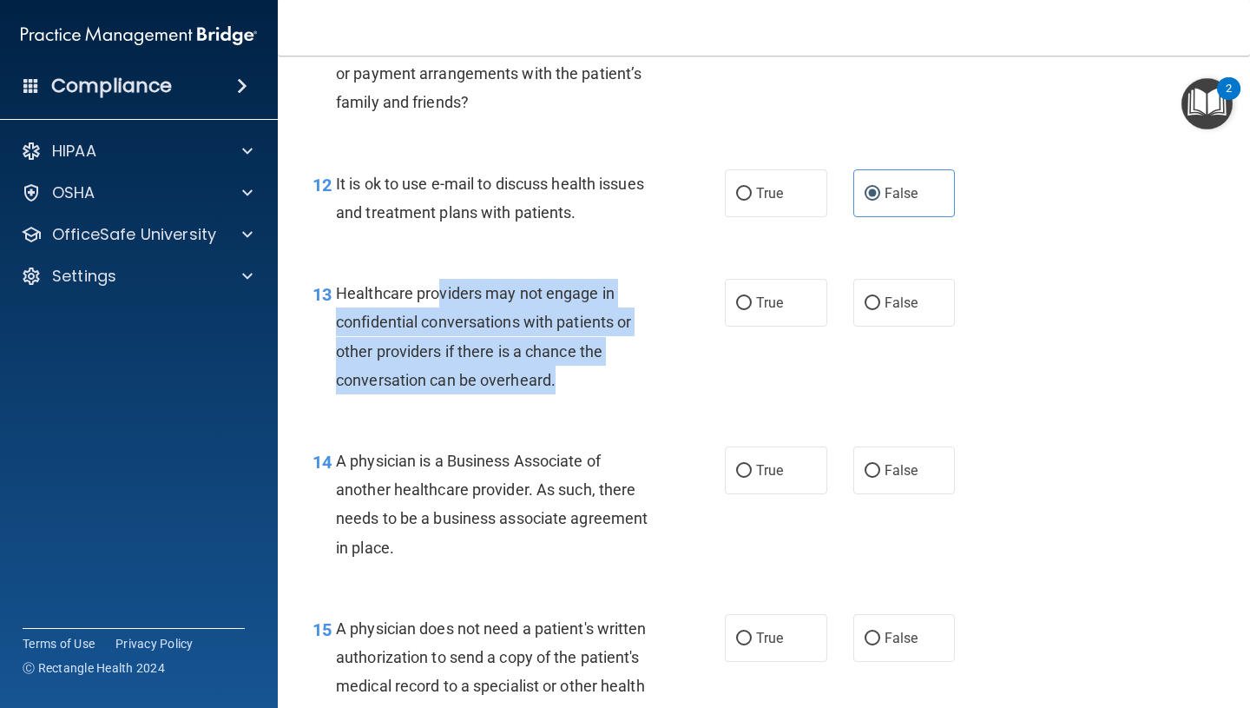
drag, startPoint x: 436, startPoint y: 306, endPoint x: 557, endPoint y: 388, distance: 146.2
click at [557, 389] on div "Healthcare providers may not engage in confidential conversations with patients…" at bounding box center [500, 336] width 329 height 115
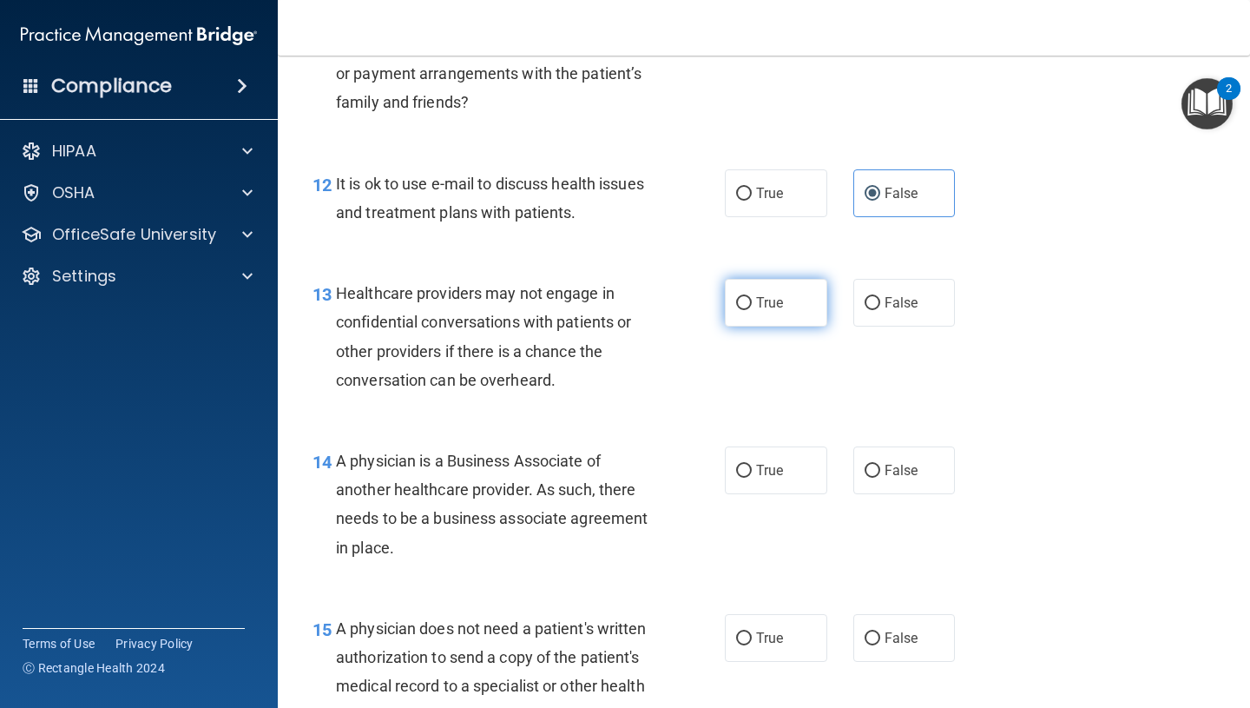
click at [729, 293] on label "True" at bounding box center [776, 303] width 102 height 48
click at [736, 297] on input "True" at bounding box center [744, 303] width 16 height 13
radio input "true"
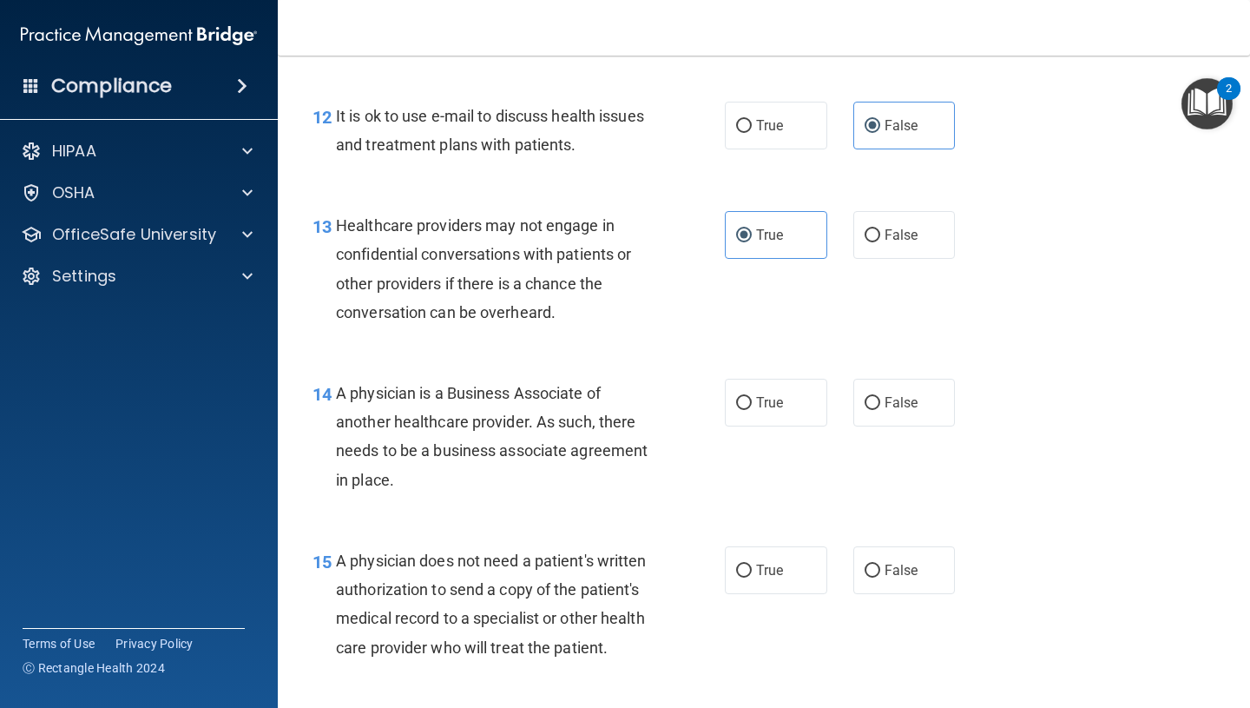
scroll to position [2016, 0]
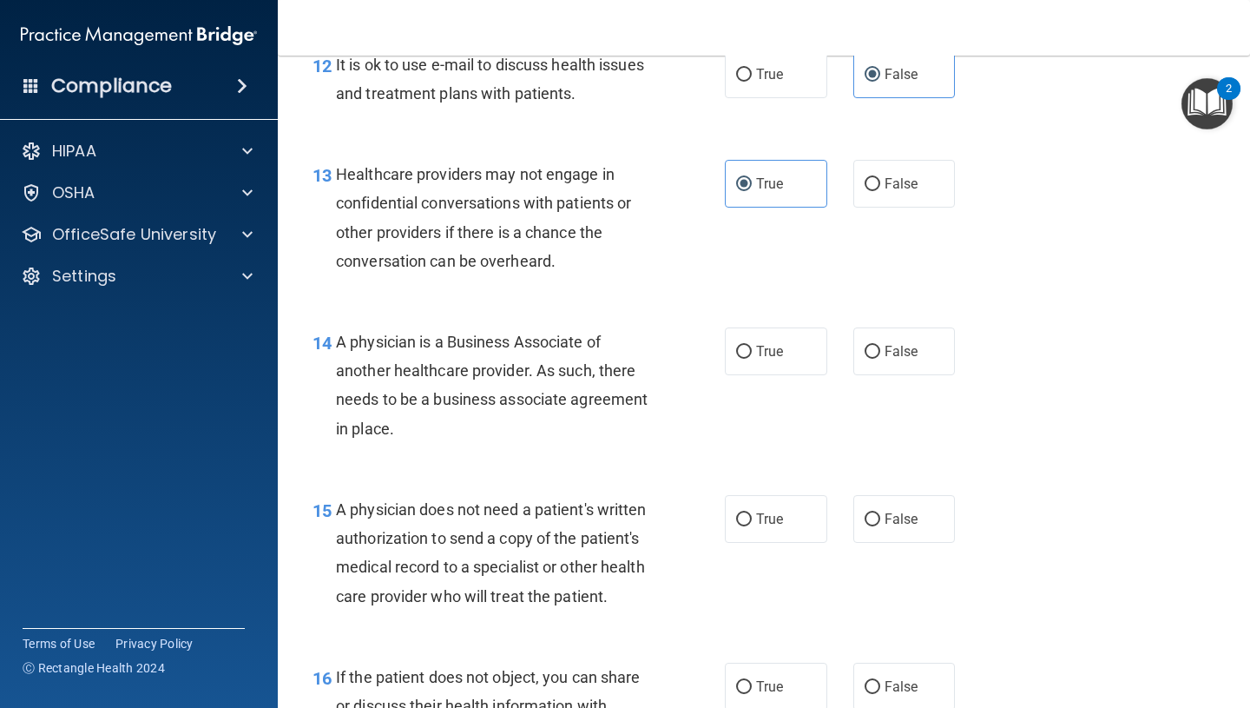
drag, startPoint x: 394, startPoint y: 344, endPoint x: 551, endPoint y: 415, distance: 172.5
click at [551, 415] on div "A physician is a Business Associate of another healthcare provider. As such, th…" at bounding box center [500, 384] width 329 height 115
click at [535, 386] on div "A physician is a Business Associate of another healthcare provider. As such, th…" at bounding box center [500, 384] width 329 height 115
click at [897, 352] on span "False" at bounding box center [902, 351] width 34 height 16
click at [880, 352] on input "False" at bounding box center [873, 352] width 16 height 13
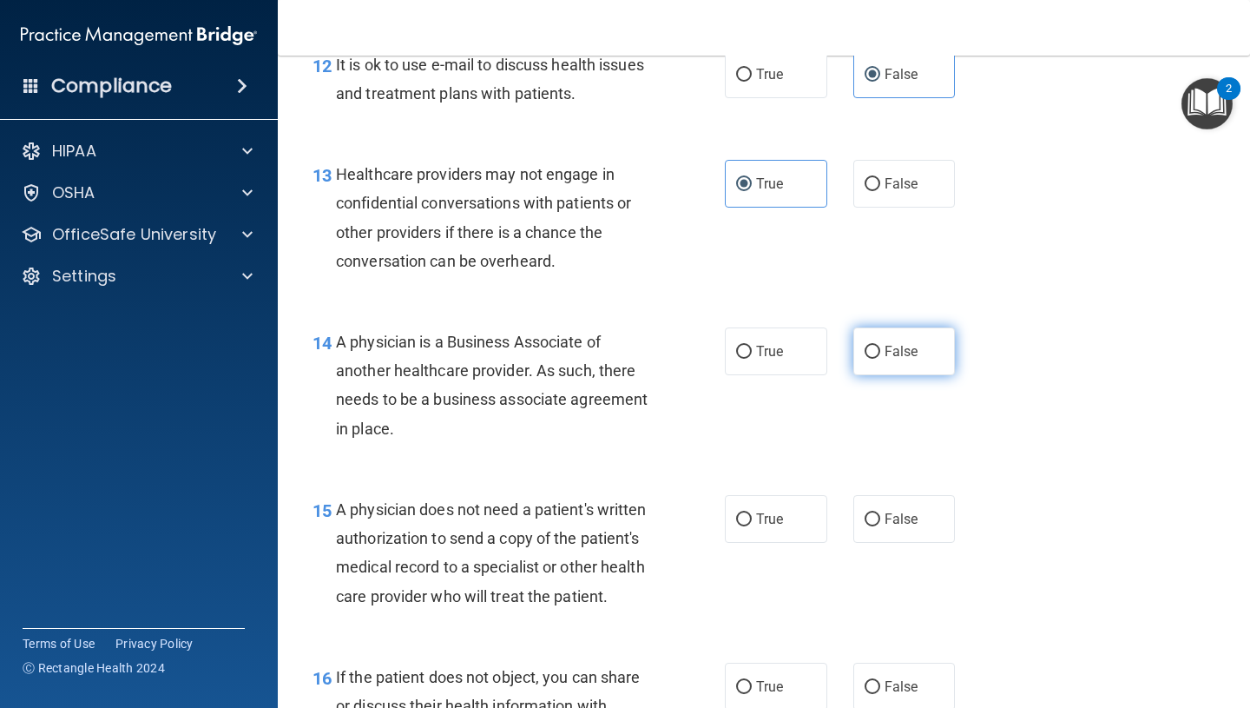
radio input "true"
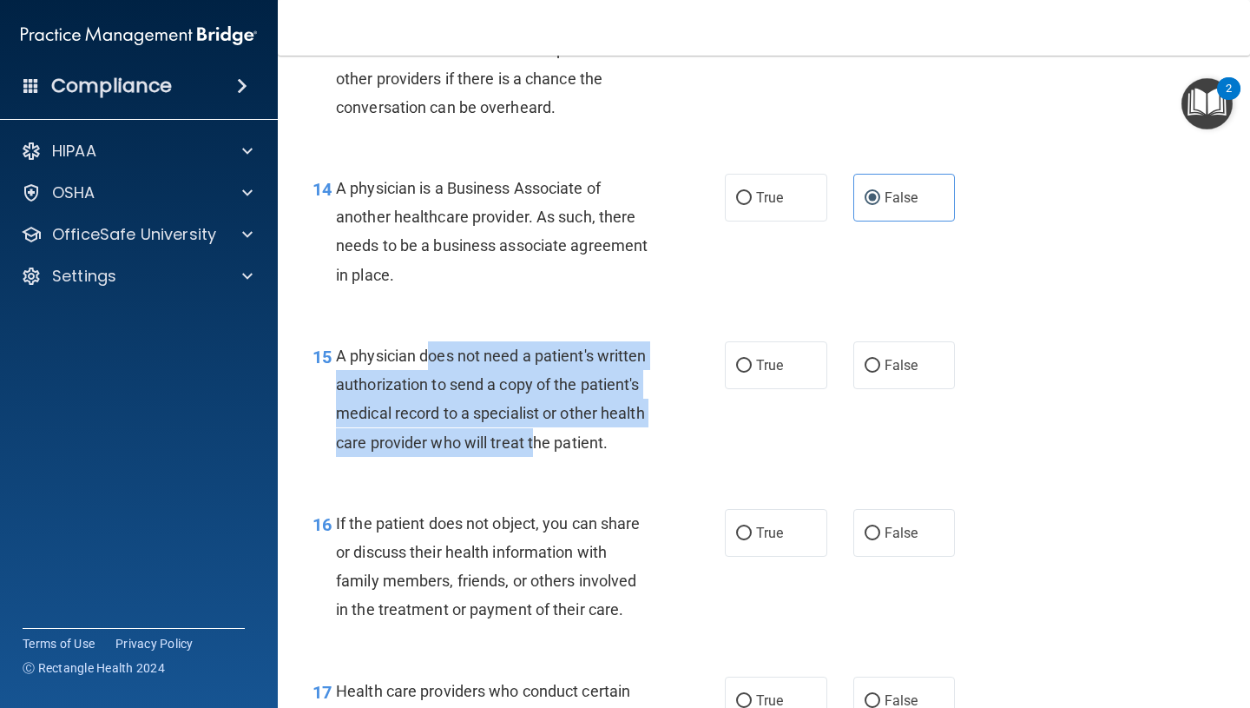
drag, startPoint x: 432, startPoint y: 355, endPoint x: 536, endPoint y: 455, distance: 144.3
click at [536, 455] on div "A physician does not need a patient's written authorization to send a copy of t…" at bounding box center [500, 398] width 329 height 115
click at [873, 359] on input "False" at bounding box center [873, 365] width 16 height 13
radio input "true"
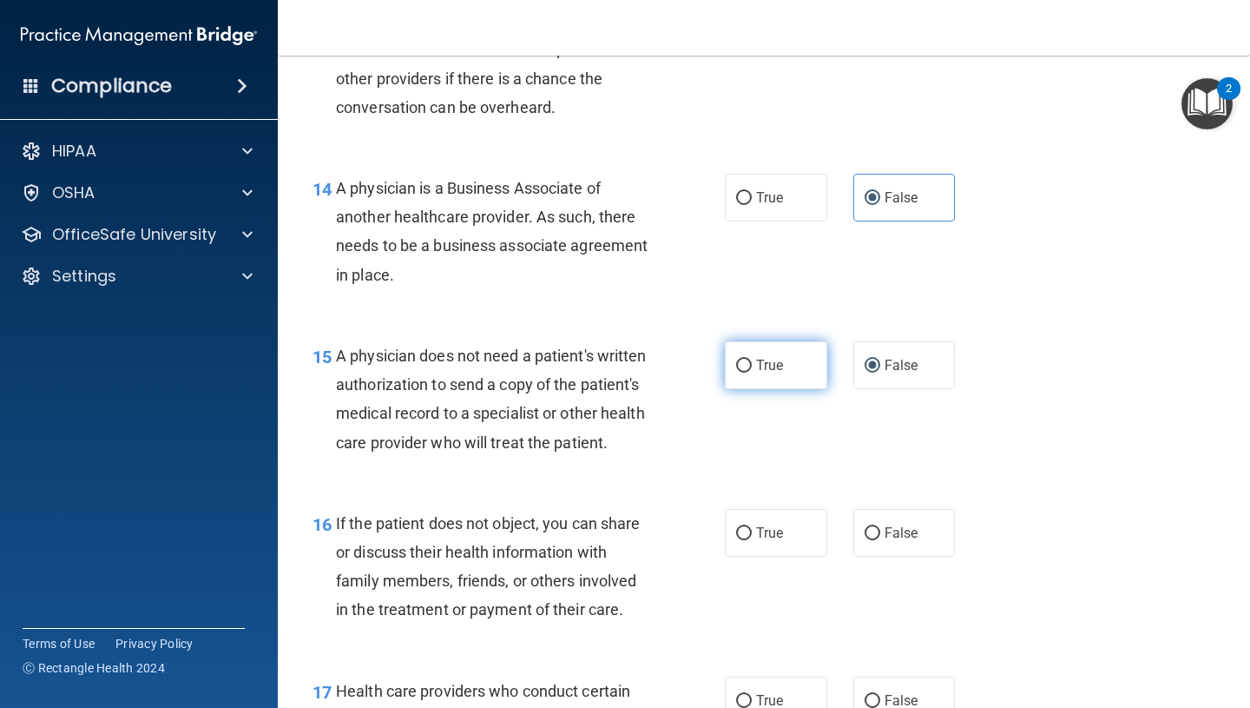
click at [801, 370] on label "True" at bounding box center [776, 365] width 102 height 48
click at [752, 370] on input "True" at bounding box center [744, 365] width 16 height 13
radio input "true"
radio input "false"
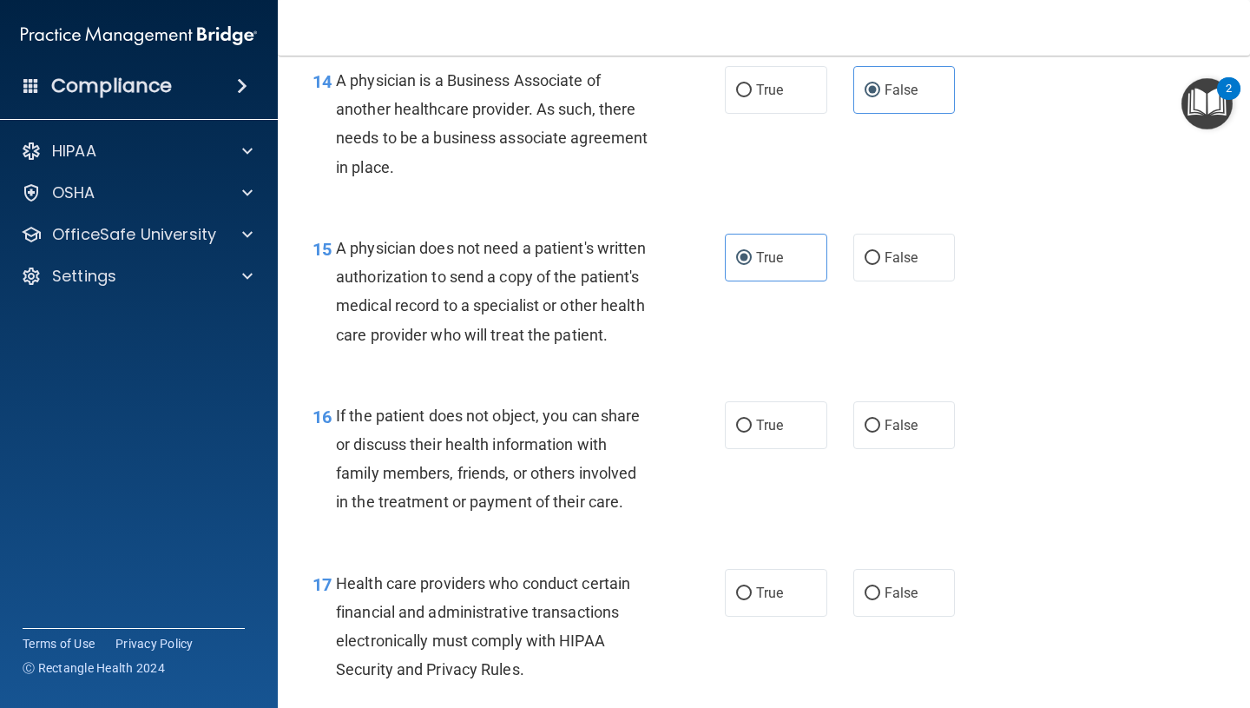
scroll to position [2326, 0]
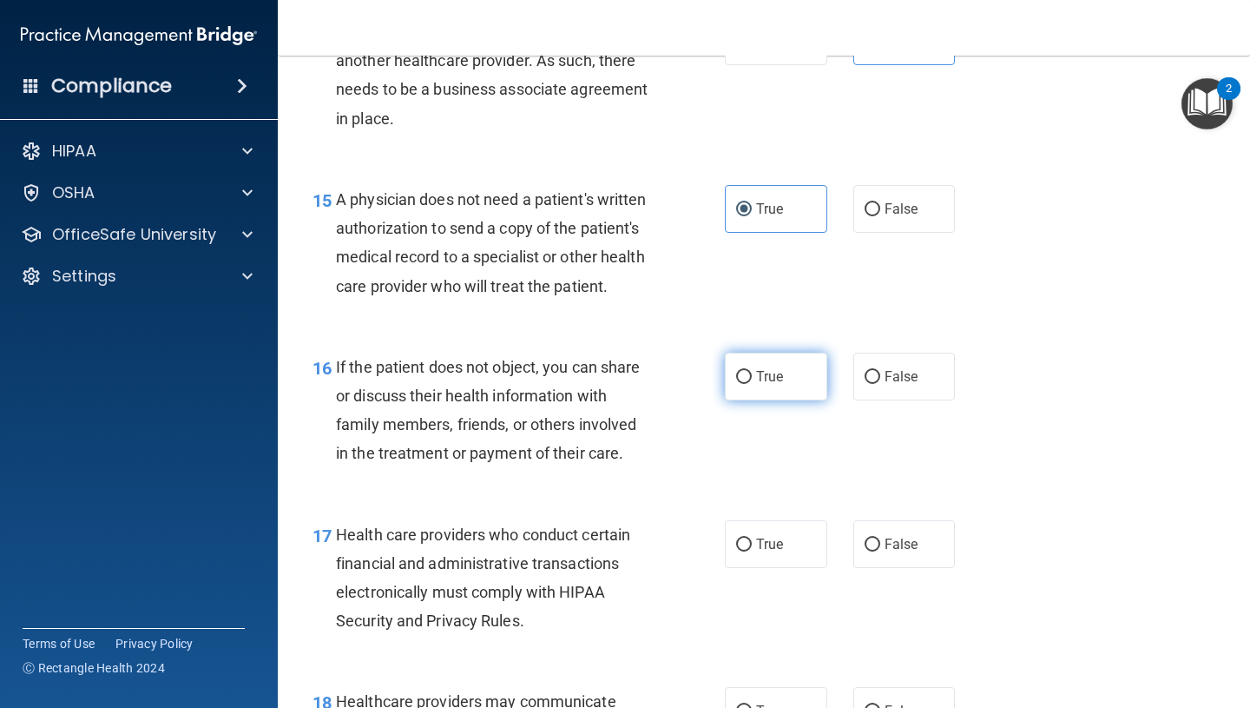
click at [751, 356] on label "True" at bounding box center [776, 377] width 102 height 48
click at [751, 371] on input "True" at bounding box center [744, 377] width 16 height 13
radio input "true"
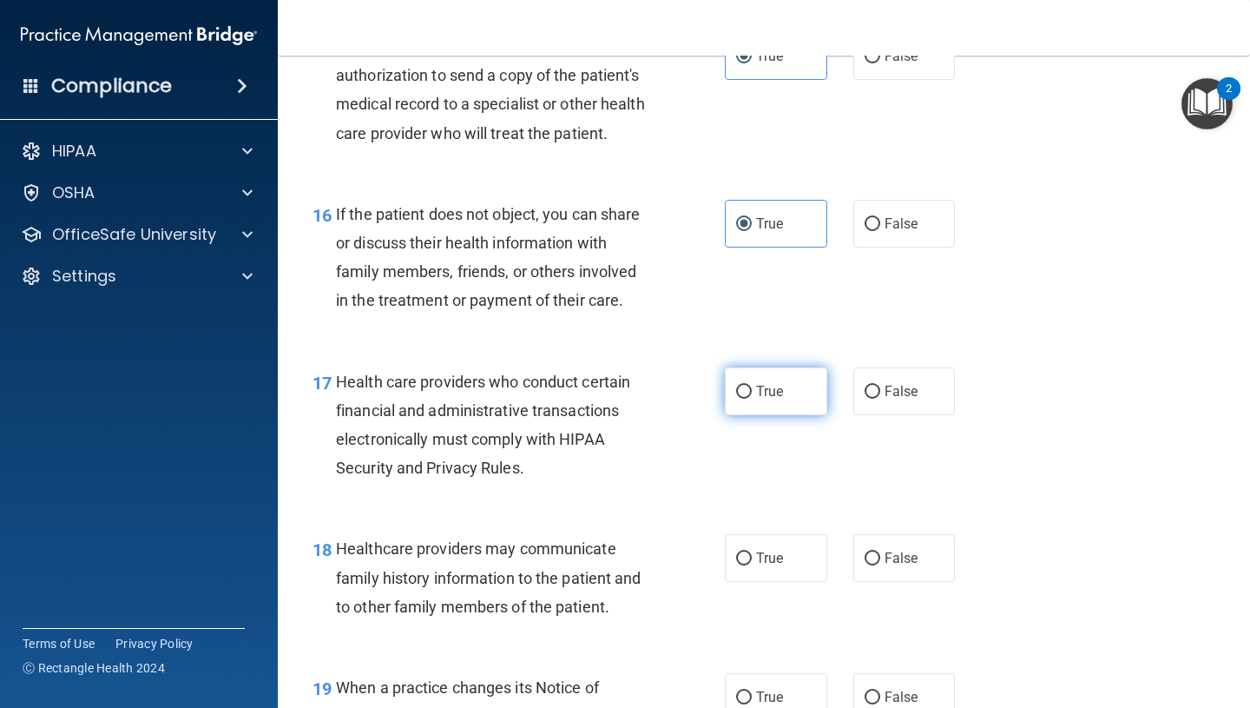
click at [802, 399] on label "True" at bounding box center [776, 391] width 102 height 48
click at [752, 399] on input "True" at bounding box center [744, 392] width 16 height 13
radio input "true"
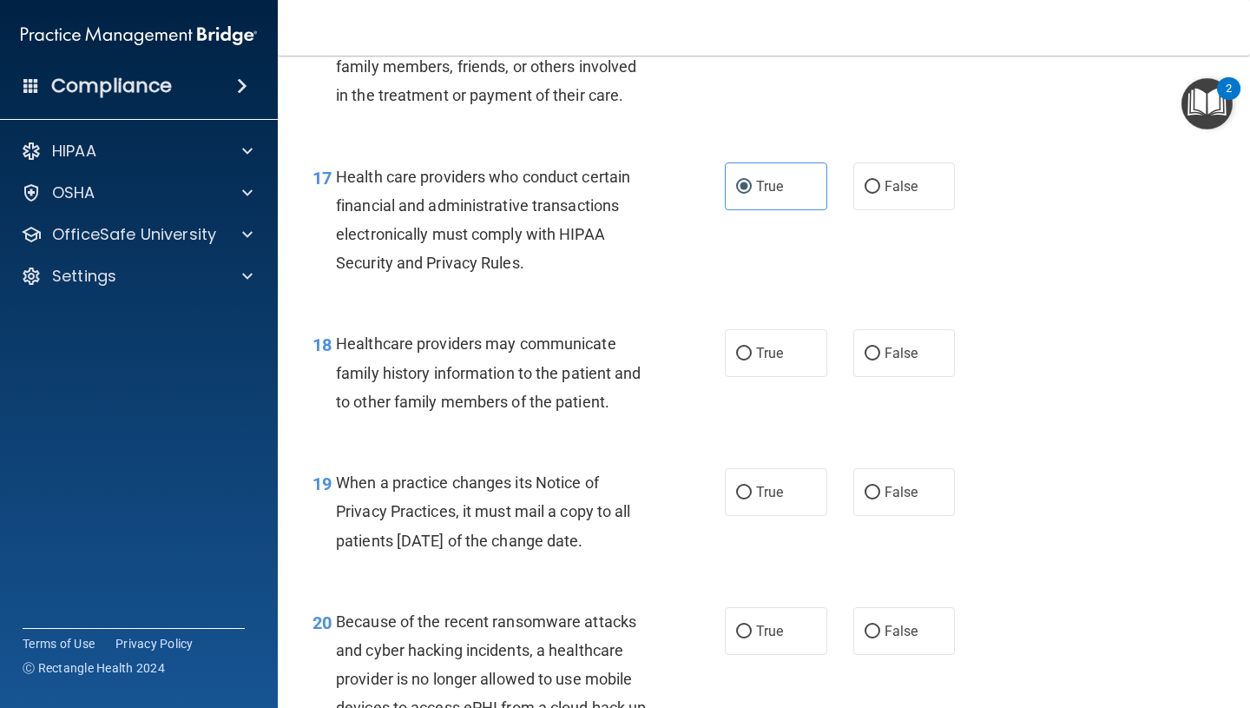
scroll to position [2687, 0]
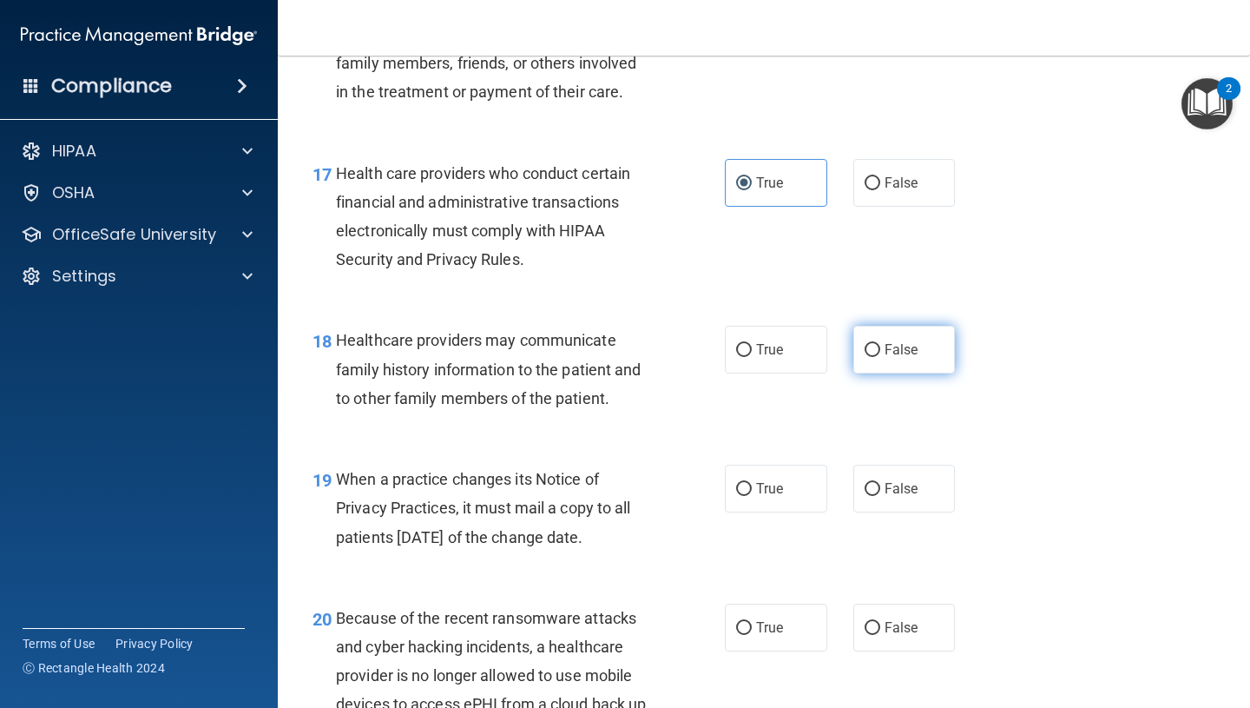
click at [885, 345] on span "False" at bounding box center [902, 349] width 34 height 16
click at [880, 345] on input "False" at bounding box center [873, 350] width 16 height 13
radio input "true"
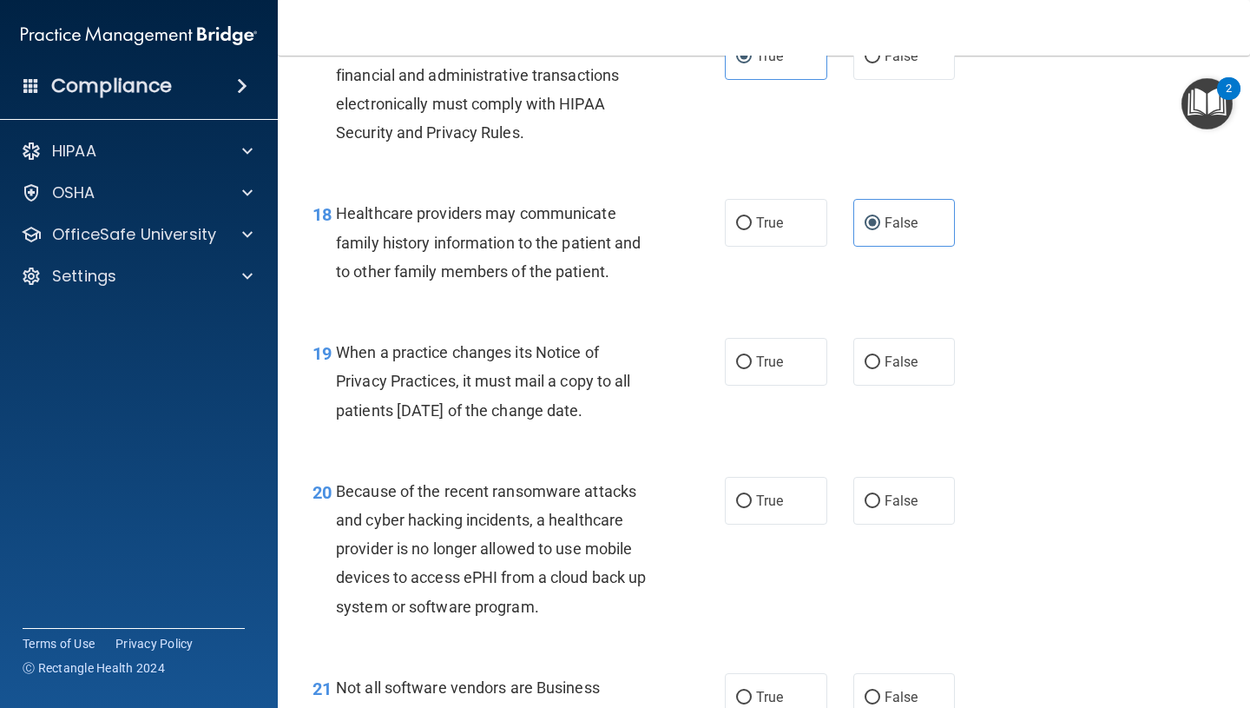
scroll to position [2801, 0]
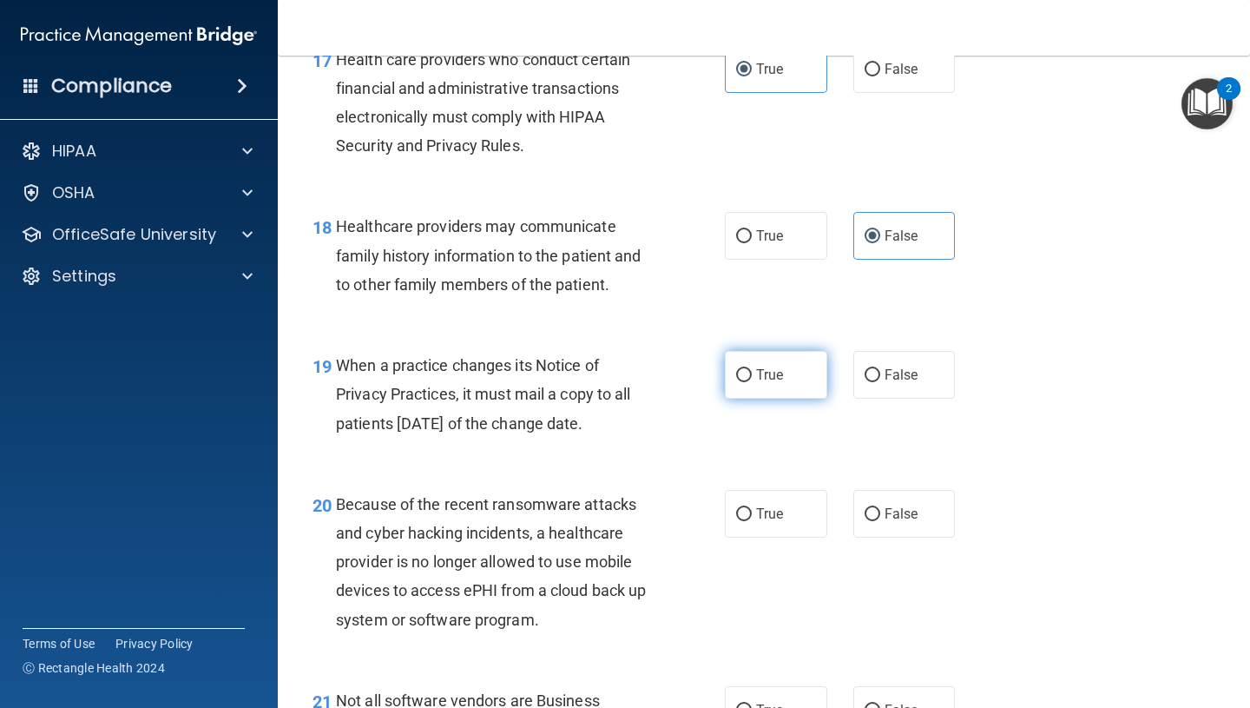
click at [774, 376] on span "True" at bounding box center [769, 374] width 27 height 16
click at [752, 376] on input "True" at bounding box center [744, 375] width 16 height 13
radio input "true"
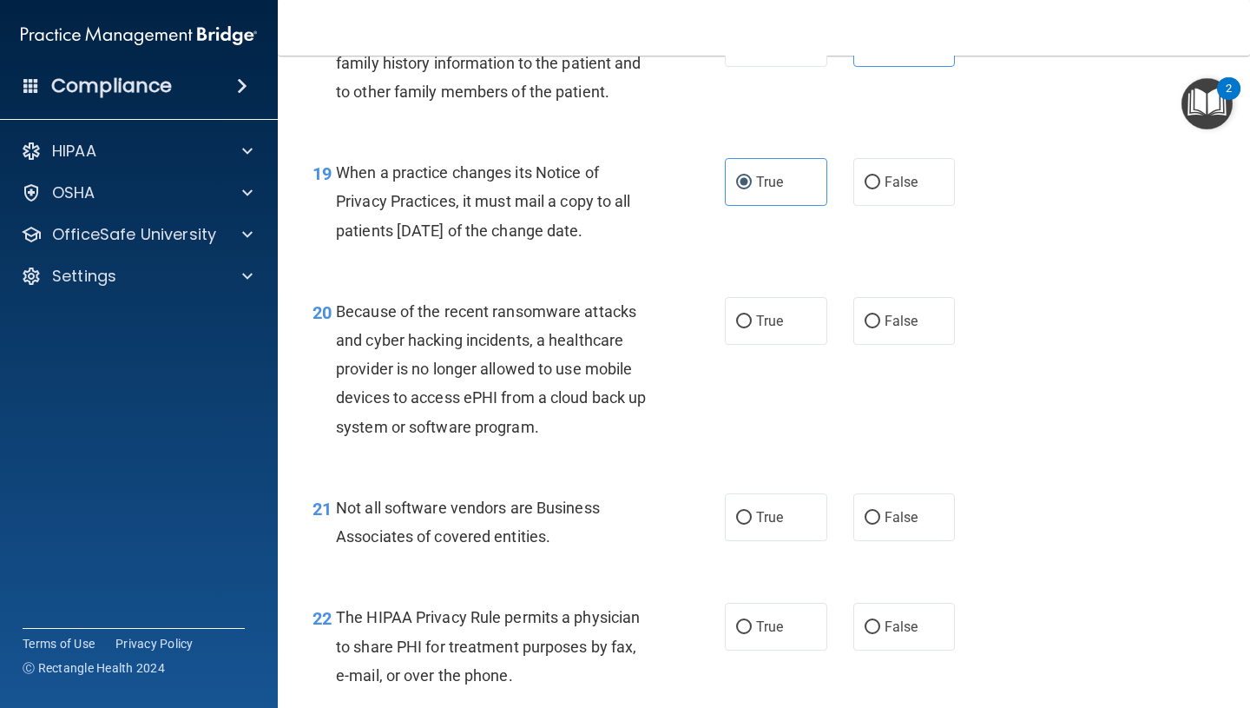
scroll to position [2995, 0]
click at [762, 320] on span "True" at bounding box center [769, 320] width 27 height 16
click at [752, 320] on input "True" at bounding box center [744, 320] width 16 height 13
radio input "true"
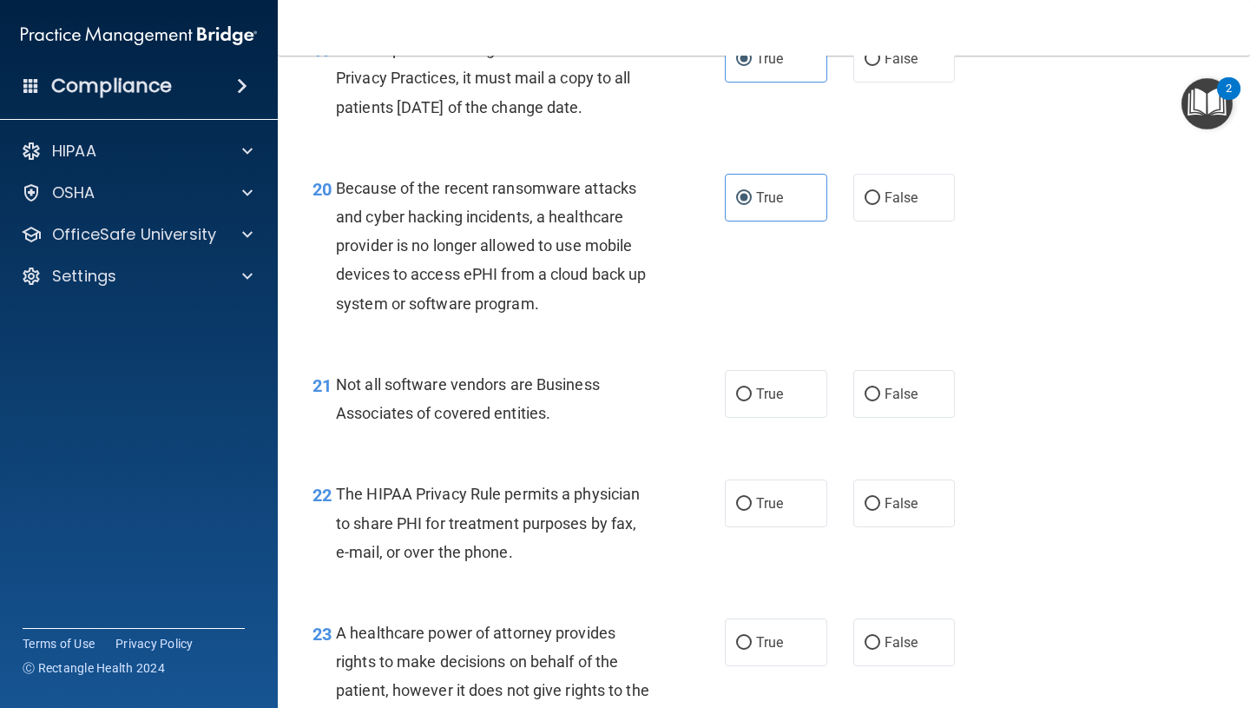
scroll to position [3223, 0]
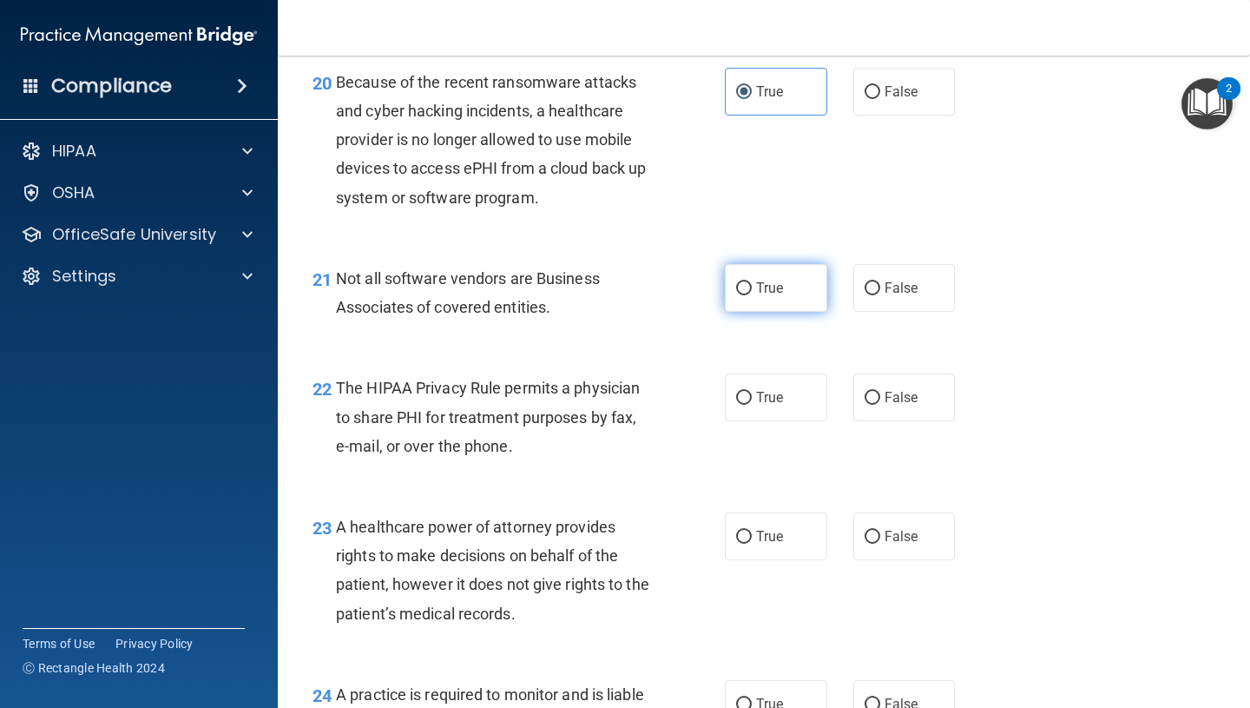
click at [740, 296] on label "True" at bounding box center [776, 288] width 102 height 48
click at [740, 295] on input "True" at bounding box center [744, 288] width 16 height 13
radio input "true"
click at [821, 400] on label "True" at bounding box center [776, 397] width 102 height 48
click at [752, 400] on input "True" at bounding box center [744, 398] width 16 height 13
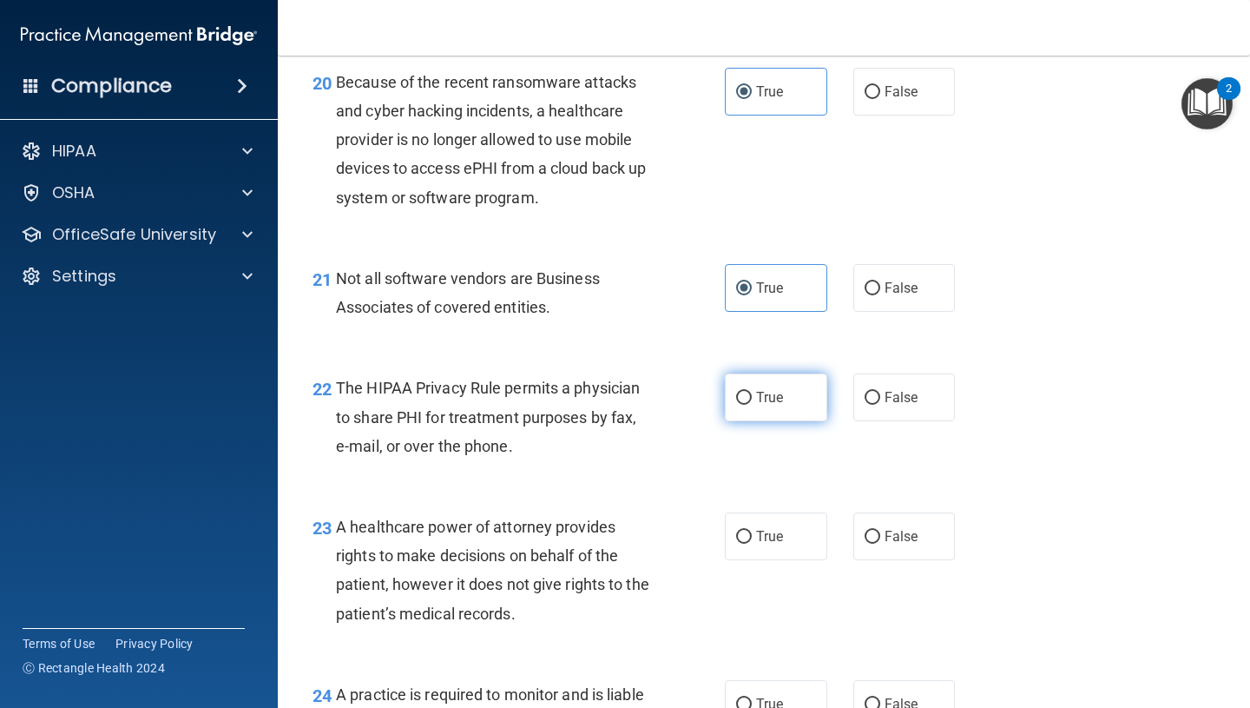
radio input "true"
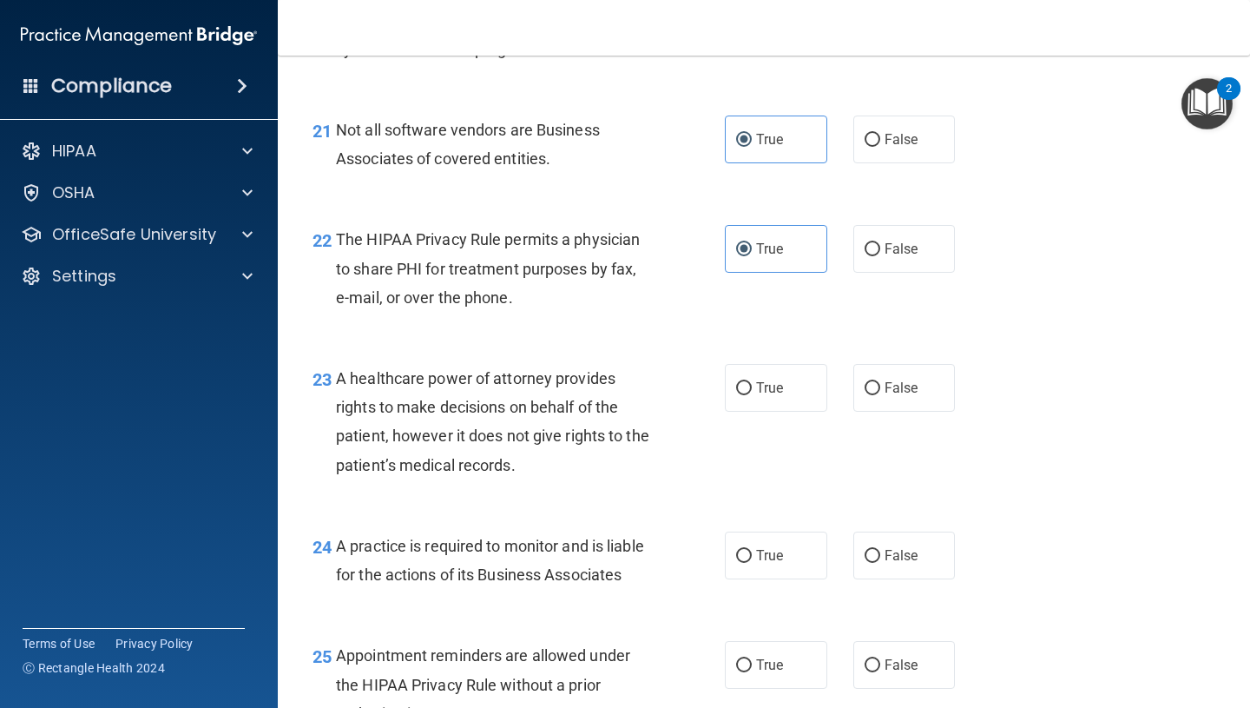
scroll to position [3373, 0]
click at [880, 379] on label "False" at bounding box center [905, 387] width 102 height 48
click at [880, 381] on input "False" at bounding box center [873, 387] width 16 height 13
radio input "true"
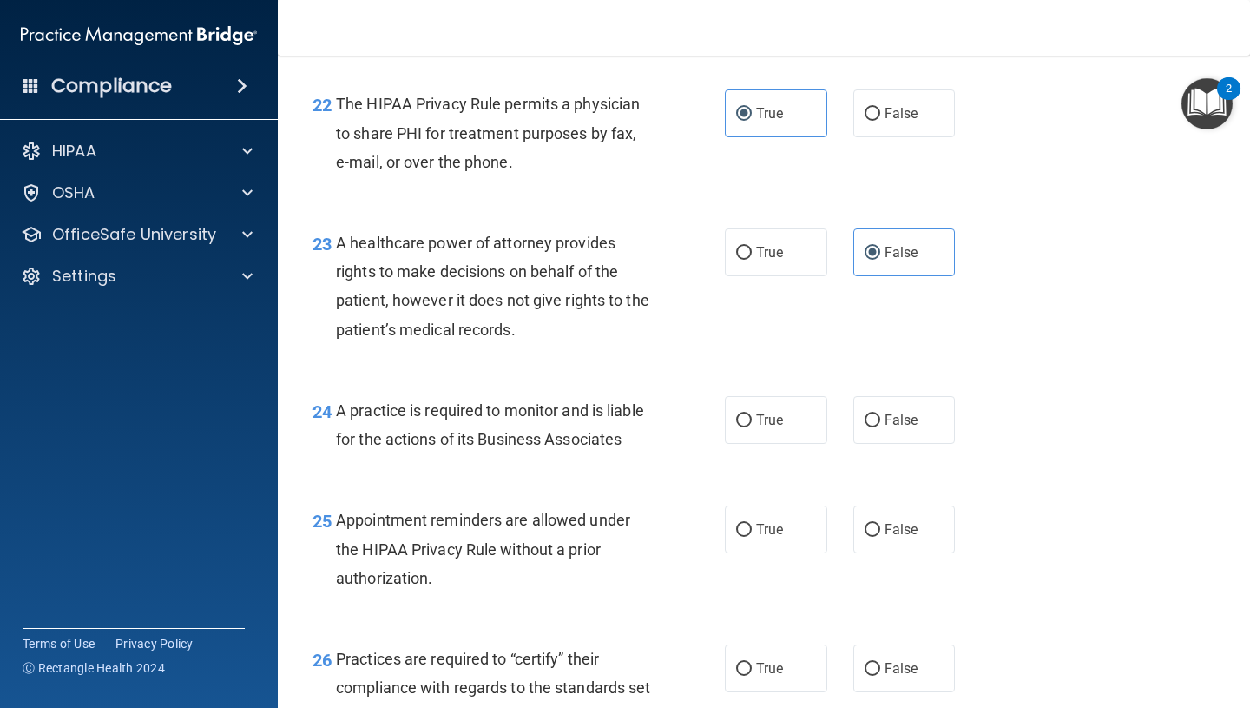
scroll to position [3509, 0]
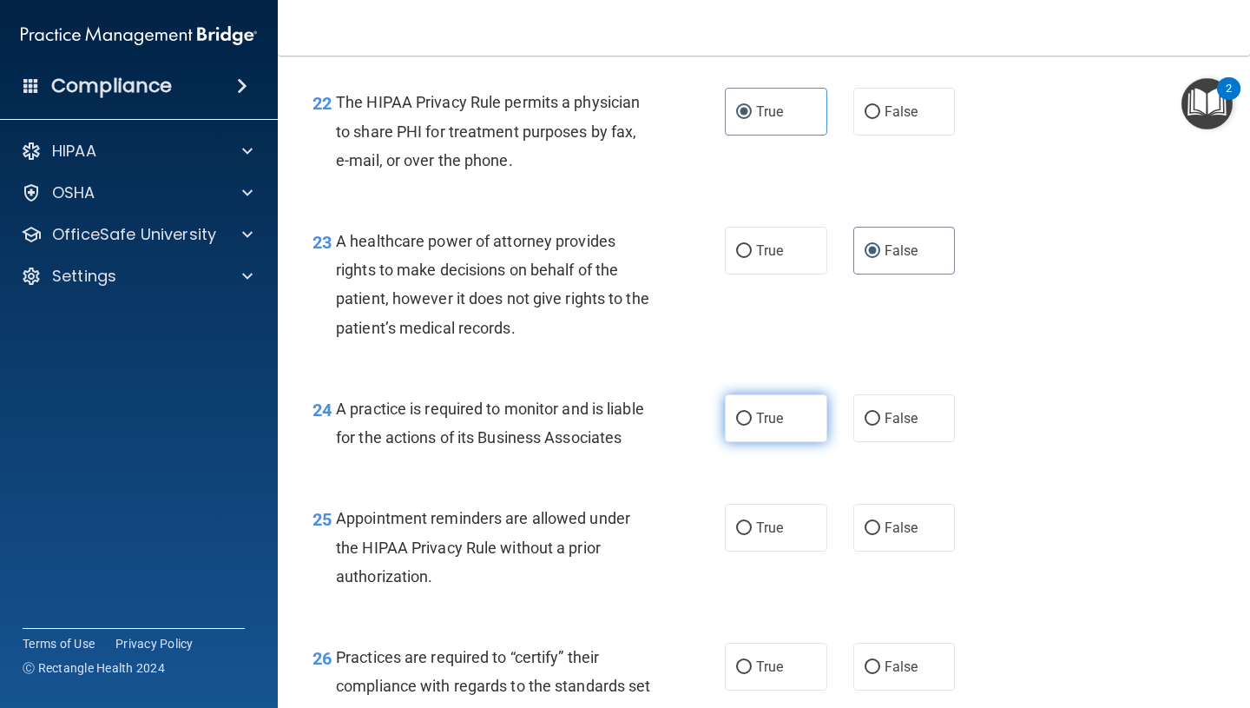
click at [807, 425] on label "True" at bounding box center [776, 418] width 102 height 48
click at [752, 425] on input "True" at bounding box center [744, 418] width 16 height 13
radio input "true"
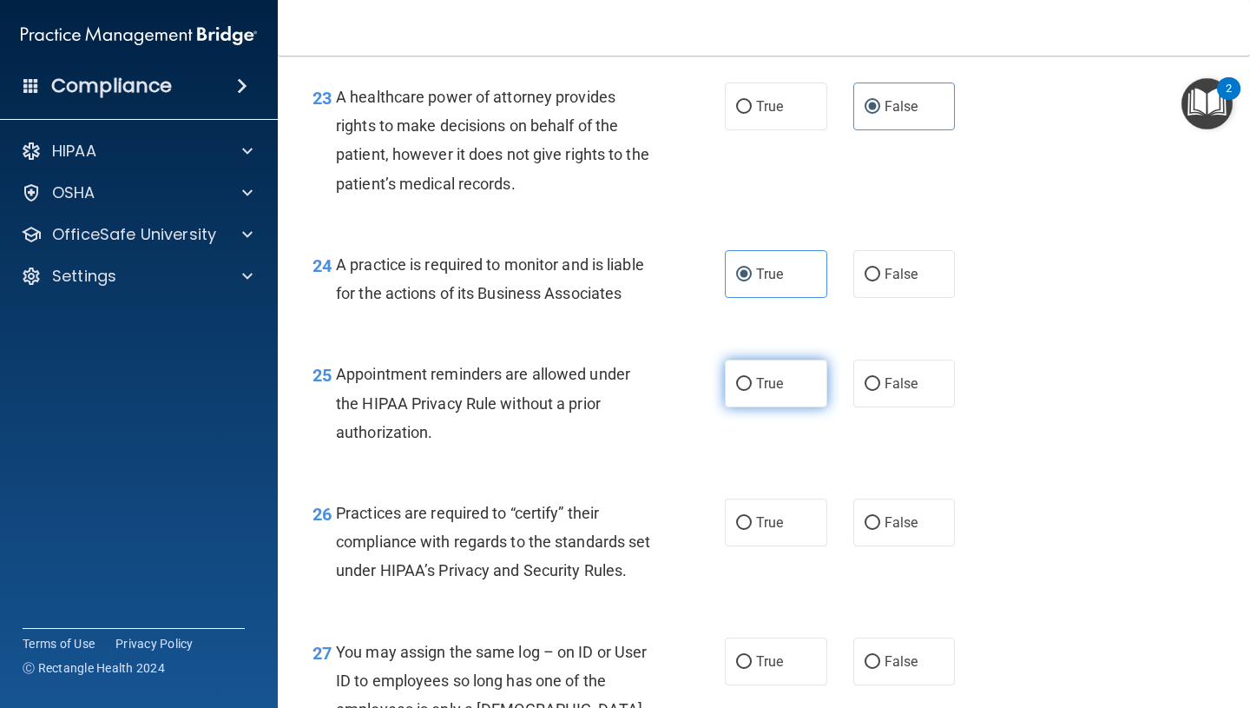
click at [783, 379] on span "True" at bounding box center [769, 383] width 27 height 16
click at [752, 379] on input "True" at bounding box center [744, 384] width 16 height 13
radio input "true"
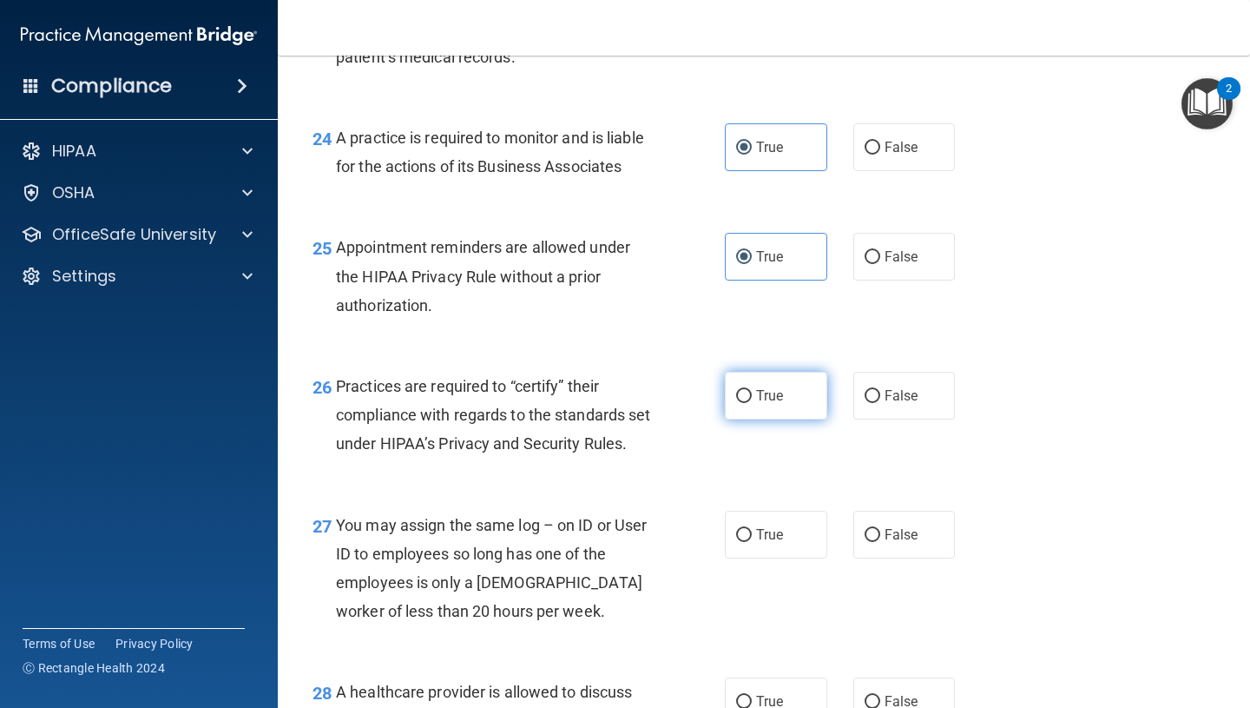
click at [768, 399] on span "True" at bounding box center [769, 395] width 27 height 16
click at [752, 399] on input "True" at bounding box center [744, 396] width 16 height 13
radio input "true"
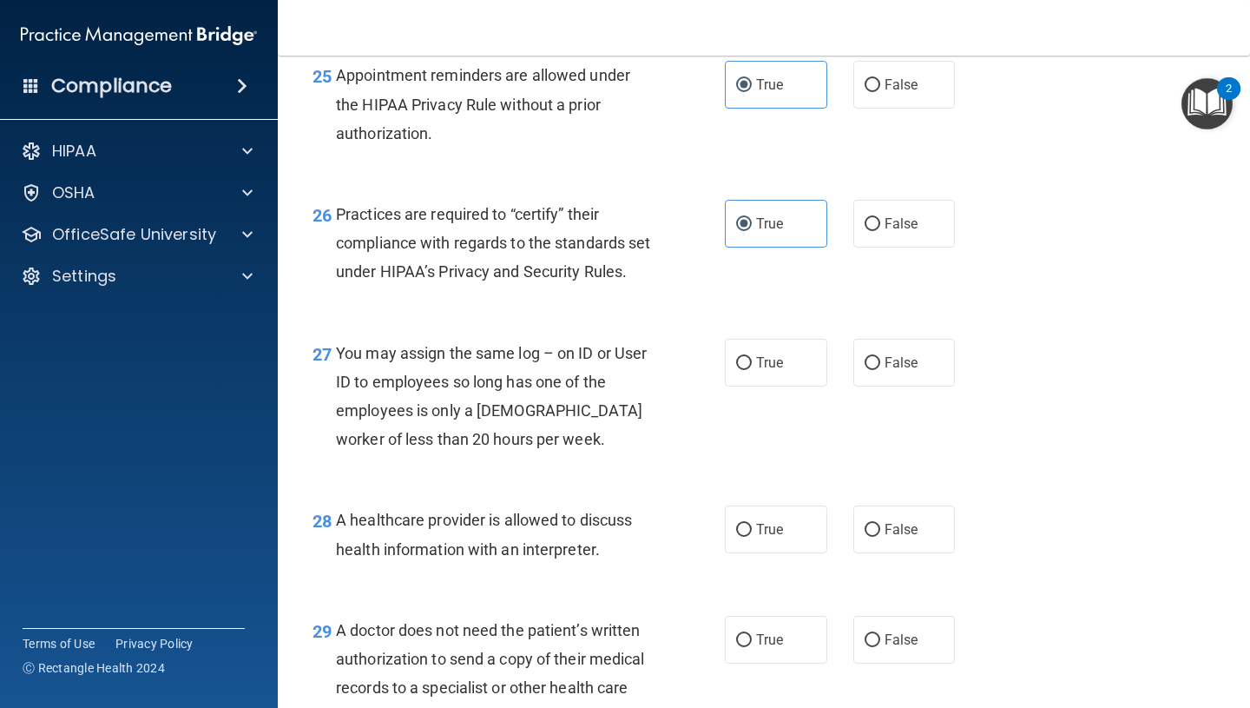
scroll to position [3953, 0]
click at [913, 370] on span "False" at bounding box center [902, 361] width 34 height 16
click at [880, 369] on input "False" at bounding box center [873, 362] width 16 height 13
radio input "true"
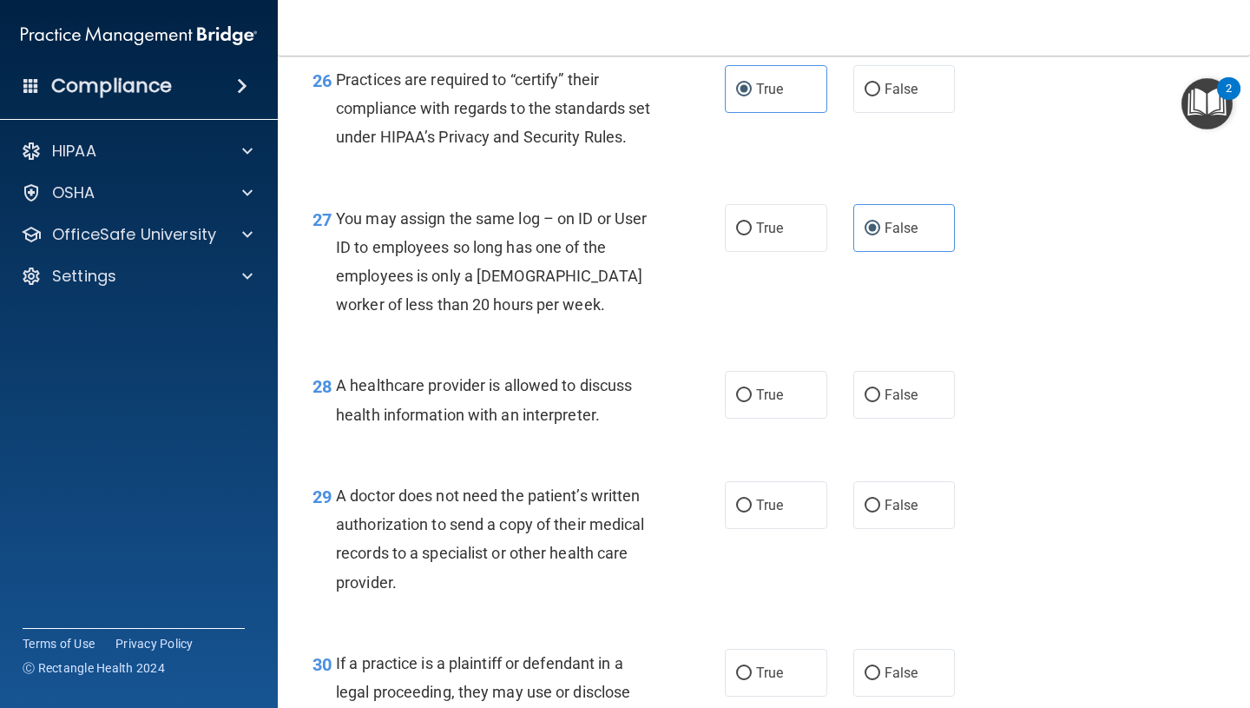
scroll to position [4087, 0]
click at [761, 402] on span "True" at bounding box center [769, 394] width 27 height 16
click at [752, 401] on input "True" at bounding box center [744, 394] width 16 height 13
radio input "true"
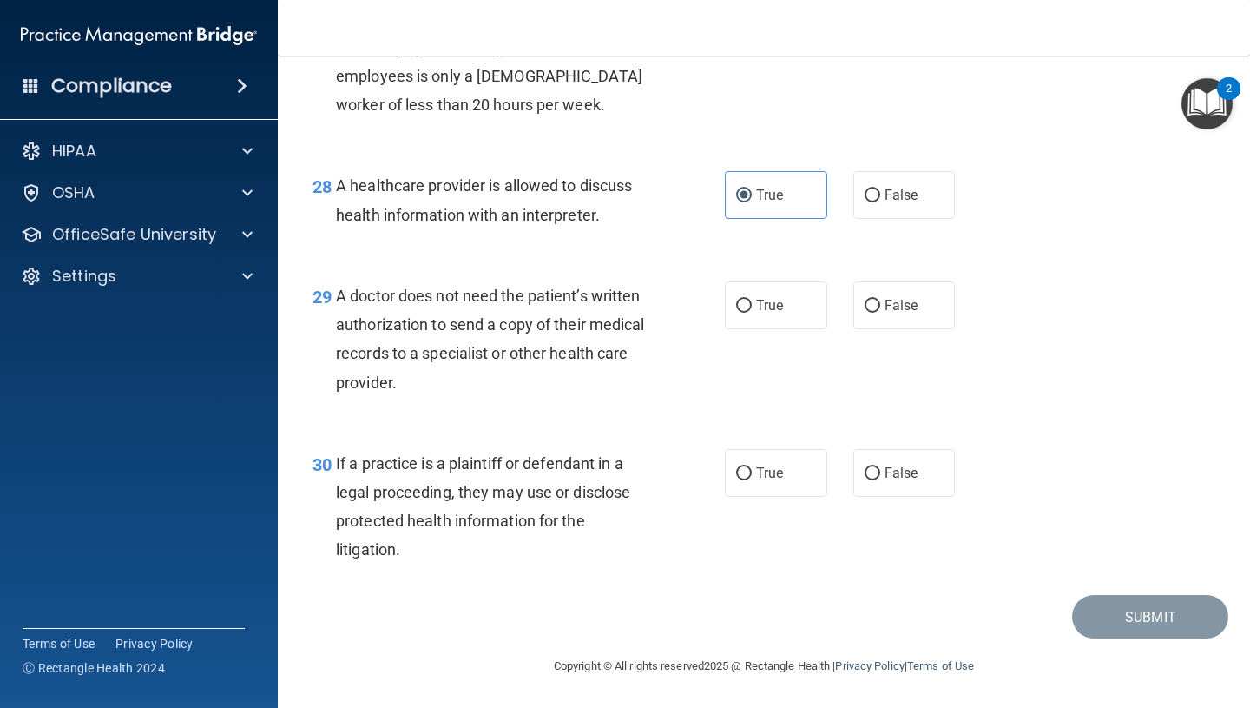
scroll to position [4316, 0]
click at [775, 295] on label "True" at bounding box center [776, 305] width 102 height 48
click at [752, 300] on input "True" at bounding box center [744, 306] width 16 height 13
radio input "true"
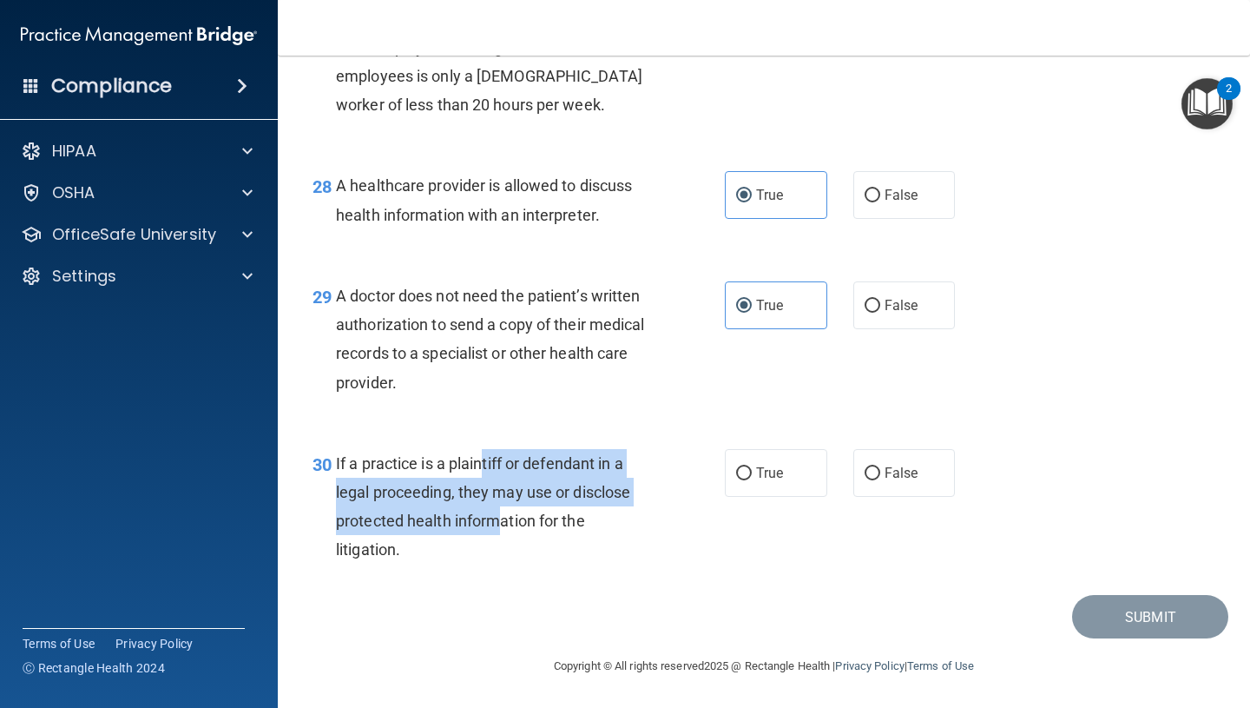
drag, startPoint x: 484, startPoint y: 465, endPoint x: 502, endPoint y: 511, distance: 49.5
click at [502, 511] on span "If a practice is a plaintiff or defendant in a legal proceeding, they may use o…" at bounding box center [483, 506] width 294 height 105
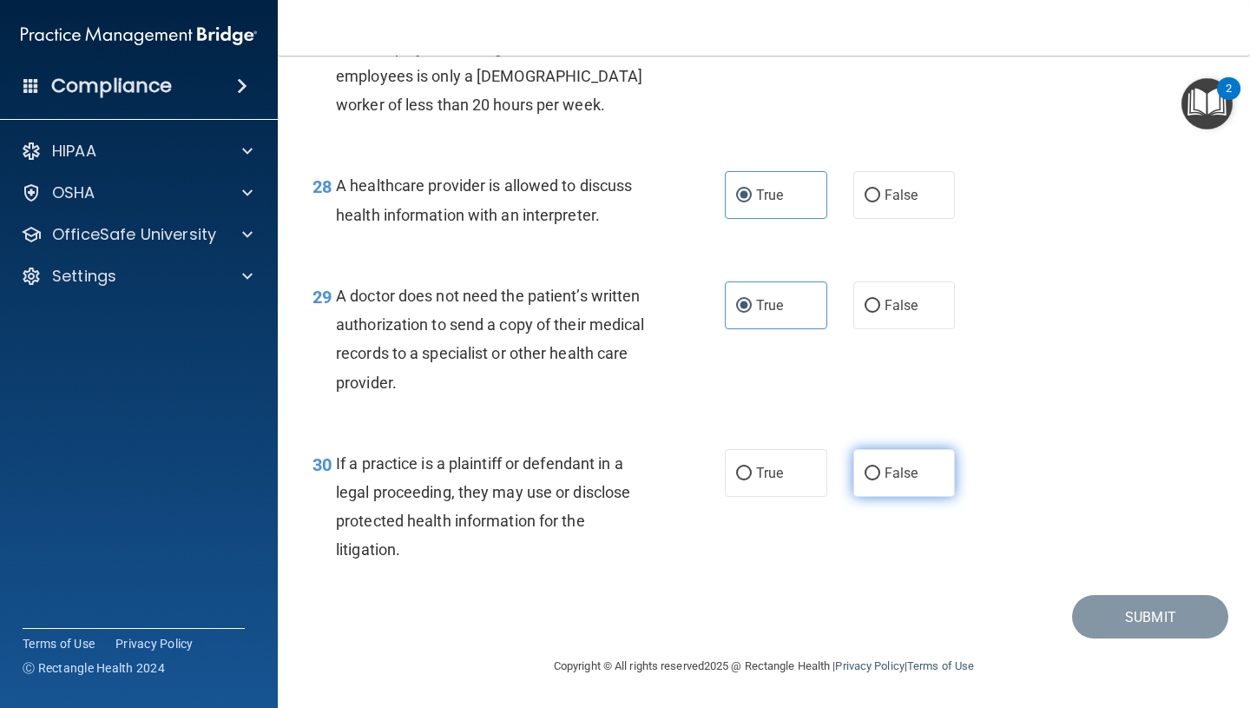
click at [883, 486] on label "False" at bounding box center [905, 473] width 102 height 48
click at [880, 480] on input "False" at bounding box center [873, 473] width 16 height 13
radio input "true"
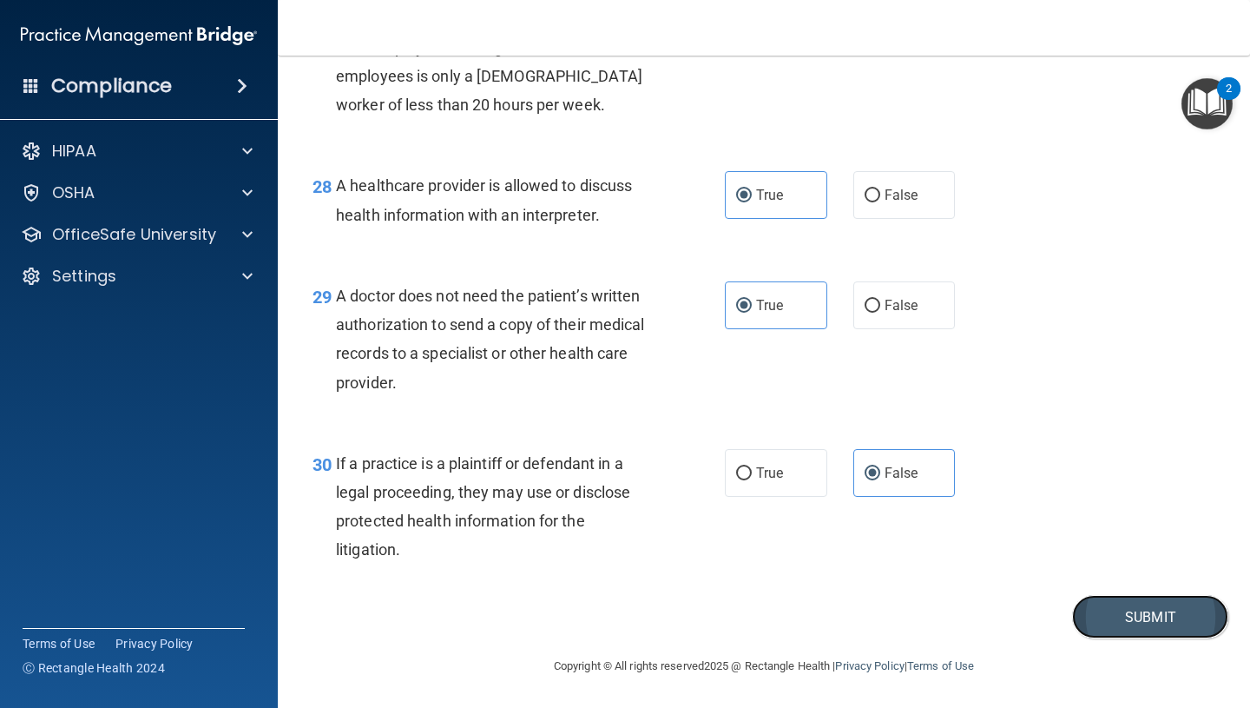
click at [1170, 633] on button "Submit" at bounding box center [1150, 617] width 156 height 44
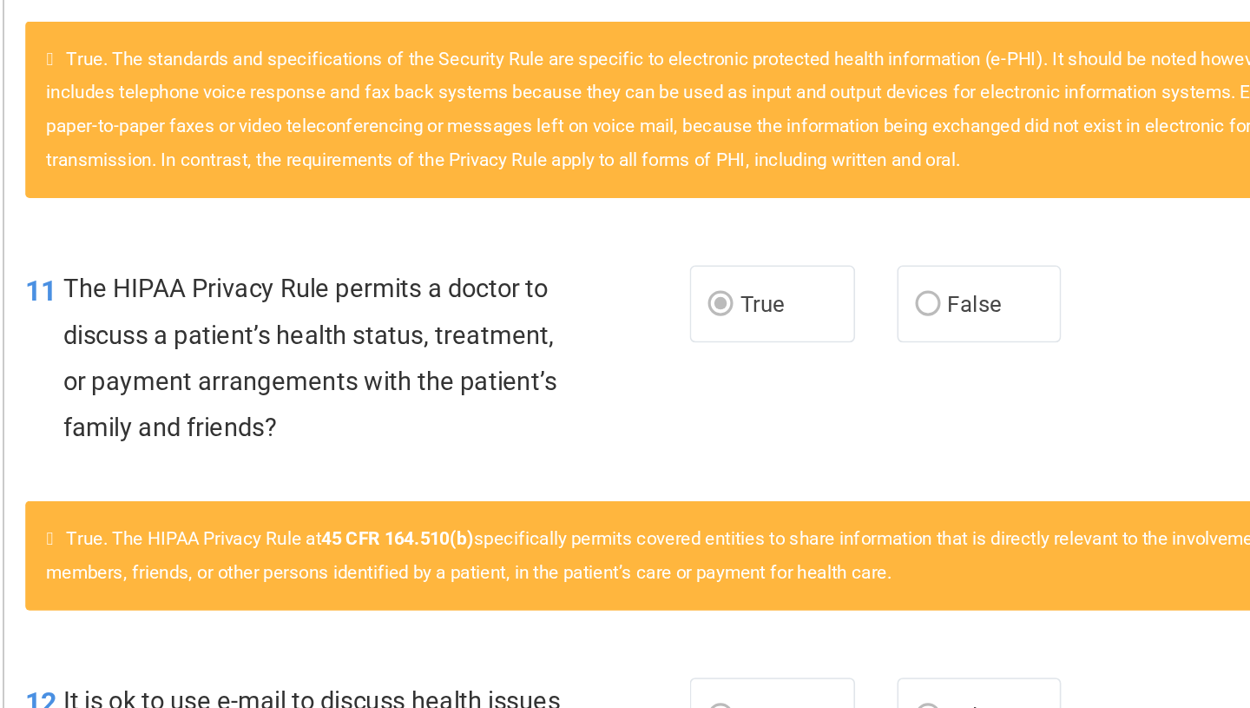
scroll to position [1551, 0]
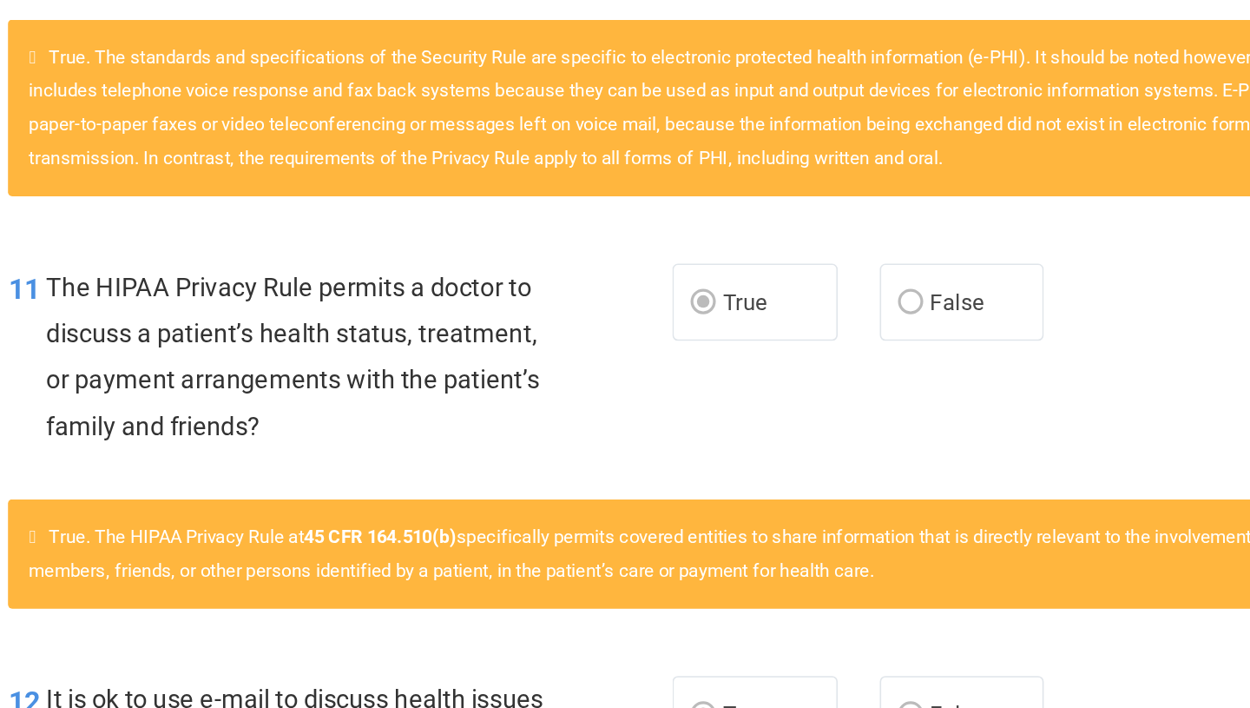
click at [730, 625] on span "True. The HIPAA Privacy Rule at 45 CFR 164.510(b) specifically permits covered …" at bounding box center [753, 612] width 855 height 34
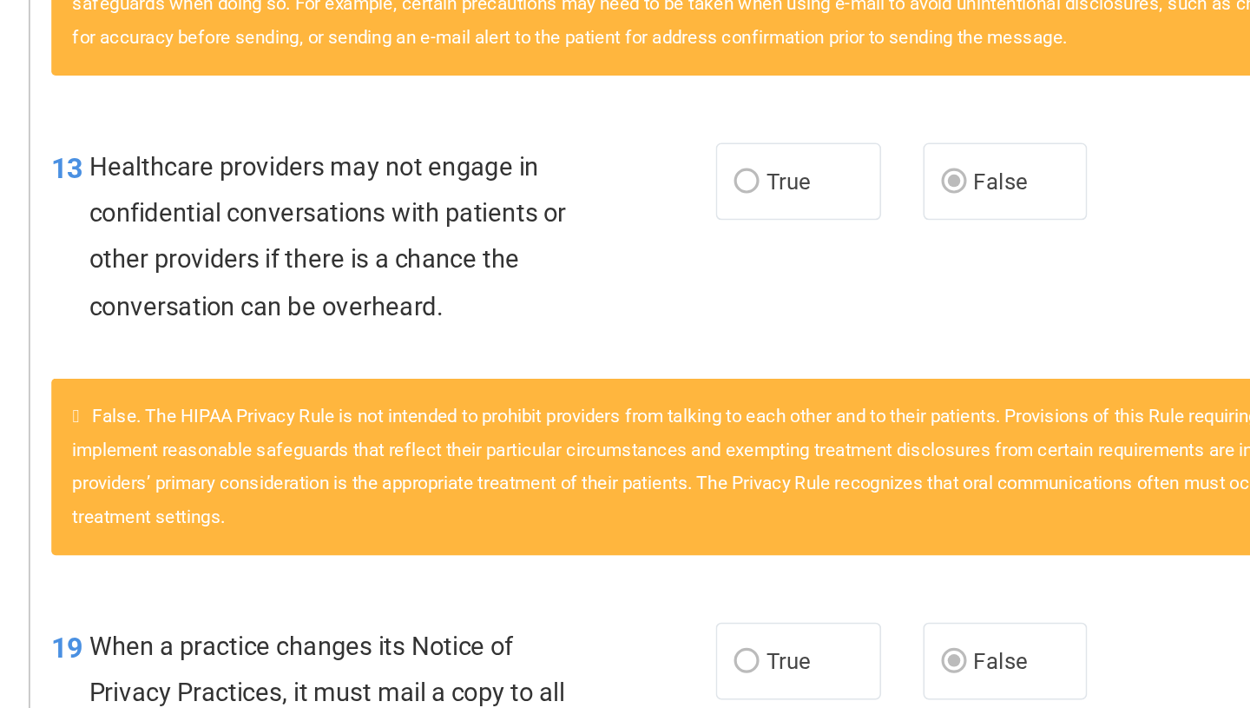
scroll to position [2104, 0]
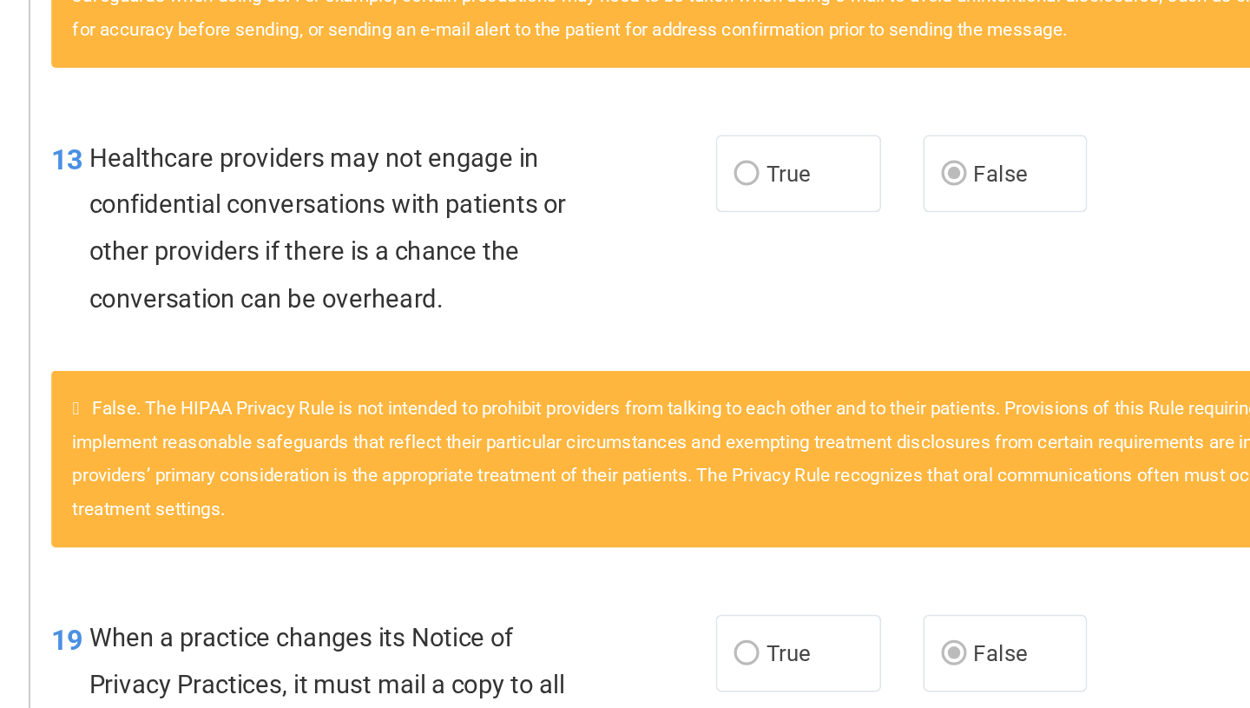
click at [676, 633] on div "19 When a practice changes its Notice of Privacy Practices, it must mail a copy…" at bounding box center [763, 697] width 927 height 139
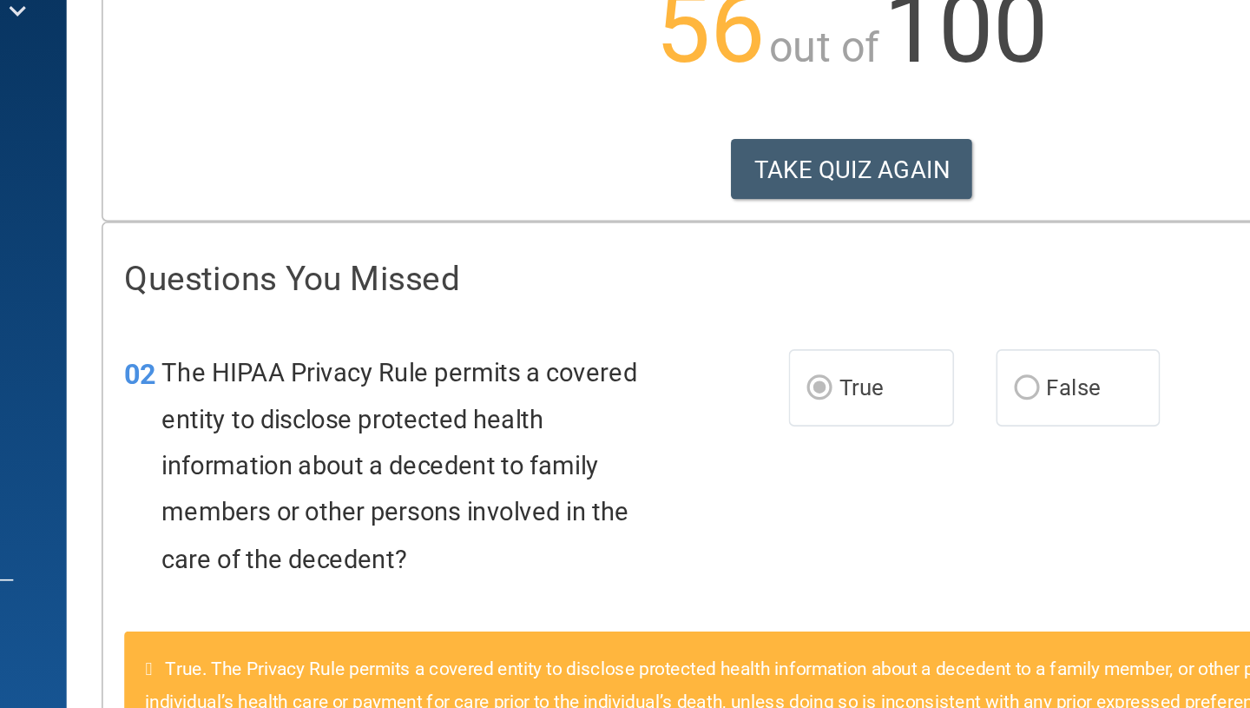
scroll to position [0, 0]
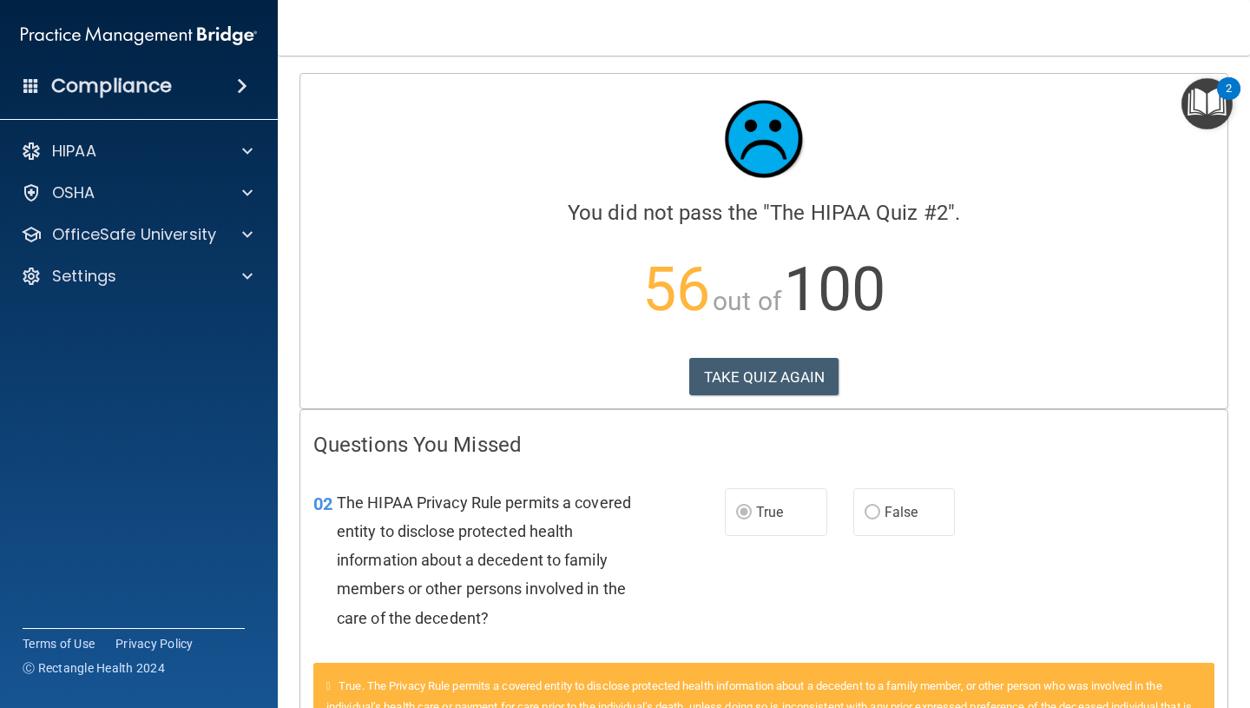
click at [795, 405] on div "Calculating your score.... You did not pass the " The HIPAA Quiz #2 ". 56 out o…" at bounding box center [763, 241] width 927 height 334
click at [793, 378] on button "TAKE QUIZ AGAIN" at bounding box center [764, 377] width 150 height 38
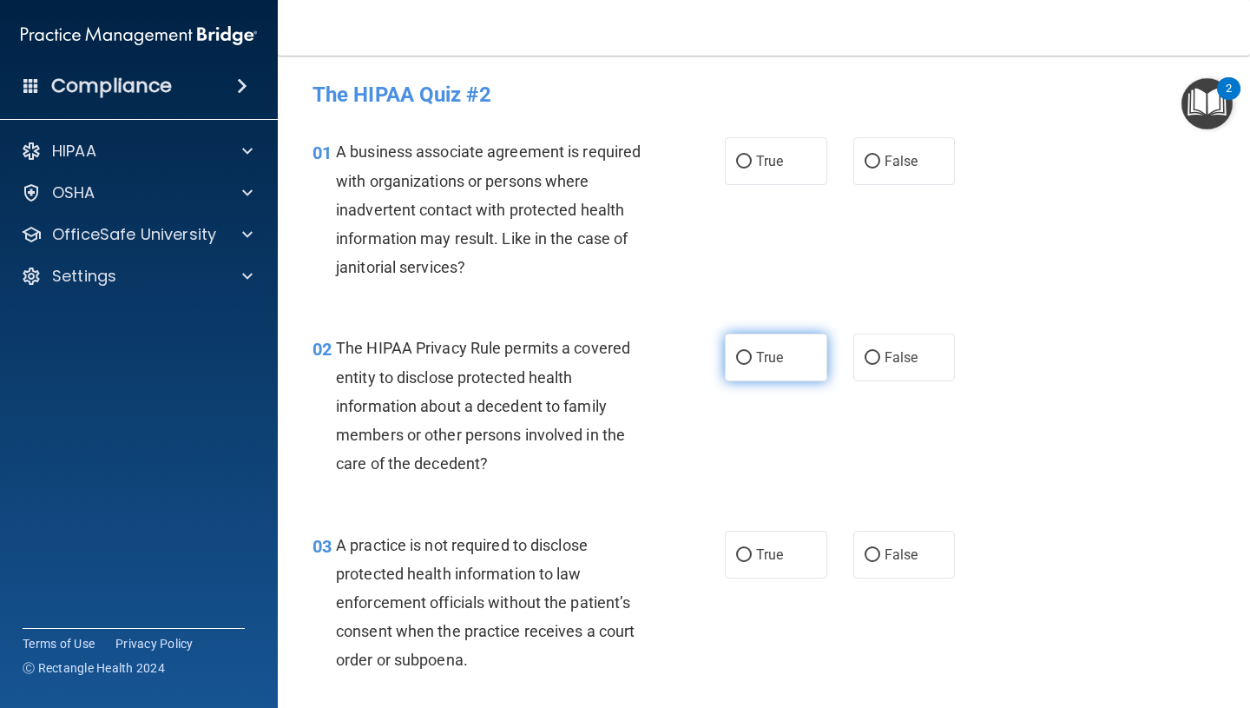
click at [800, 359] on label "True" at bounding box center [776, 357] width 102 height 48
click at [752, 359] on input "True" at bounding box center [744, 358] width 16 height 13
radio input "true"
click at [921, 149] on label "False" at bounding box center [905, 161] width 102 height 48
click at [880, 155] on input "False" at bounding box center [873, 161] width 16 height 13
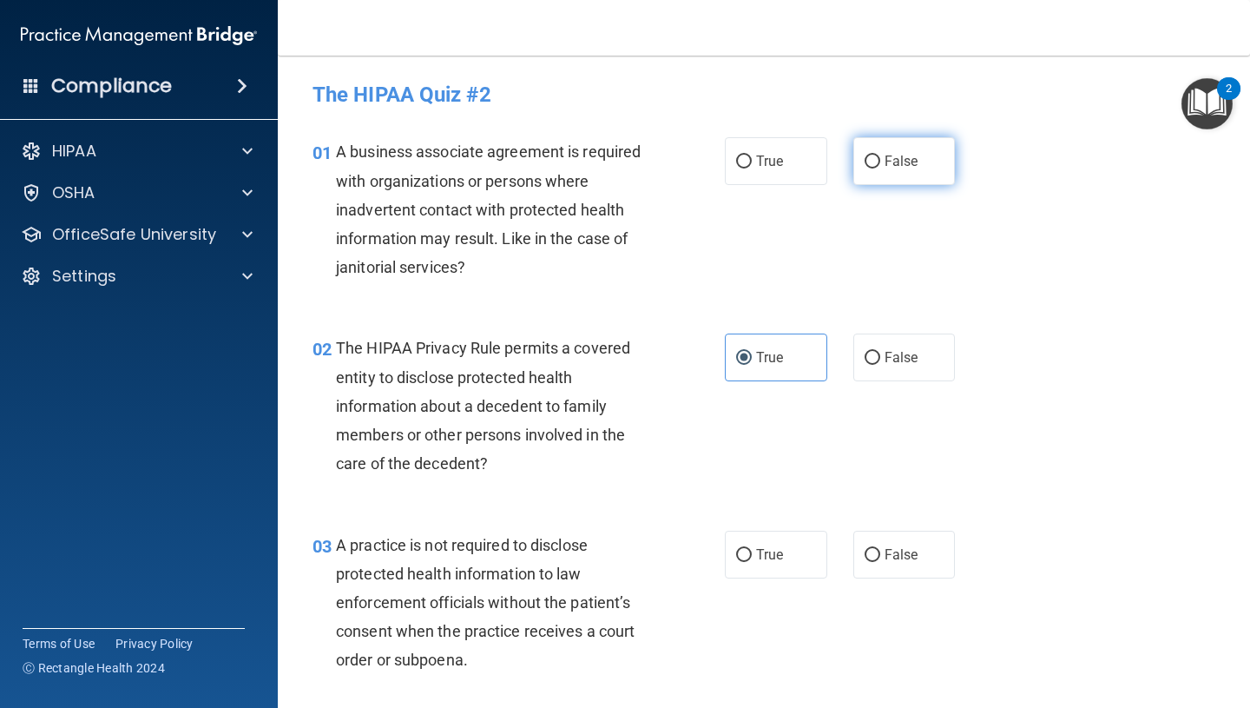
radio input "true"
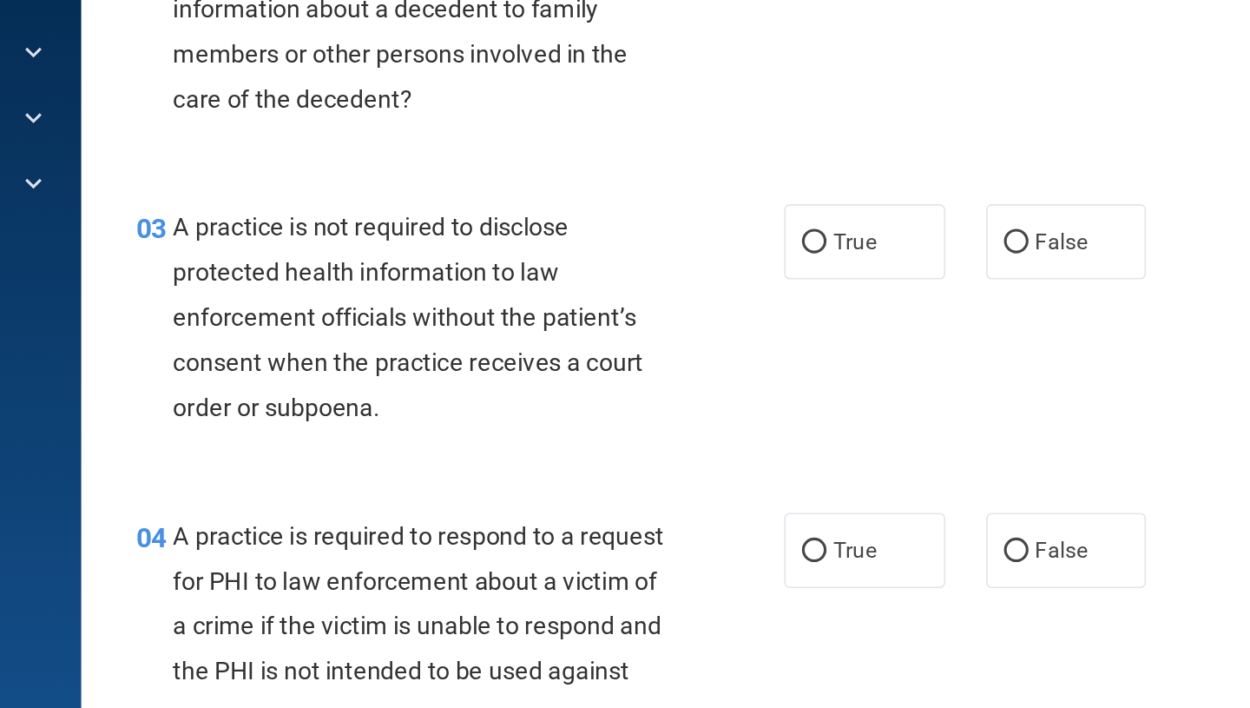
scroll to position [241, 0]
click at [897, 324] on label "False" at bounding box center [905, 313] width 102 height 48
click at [880, 320] on input "False" at bounding box center [873, 313] width 16 height 13
radio input "true"
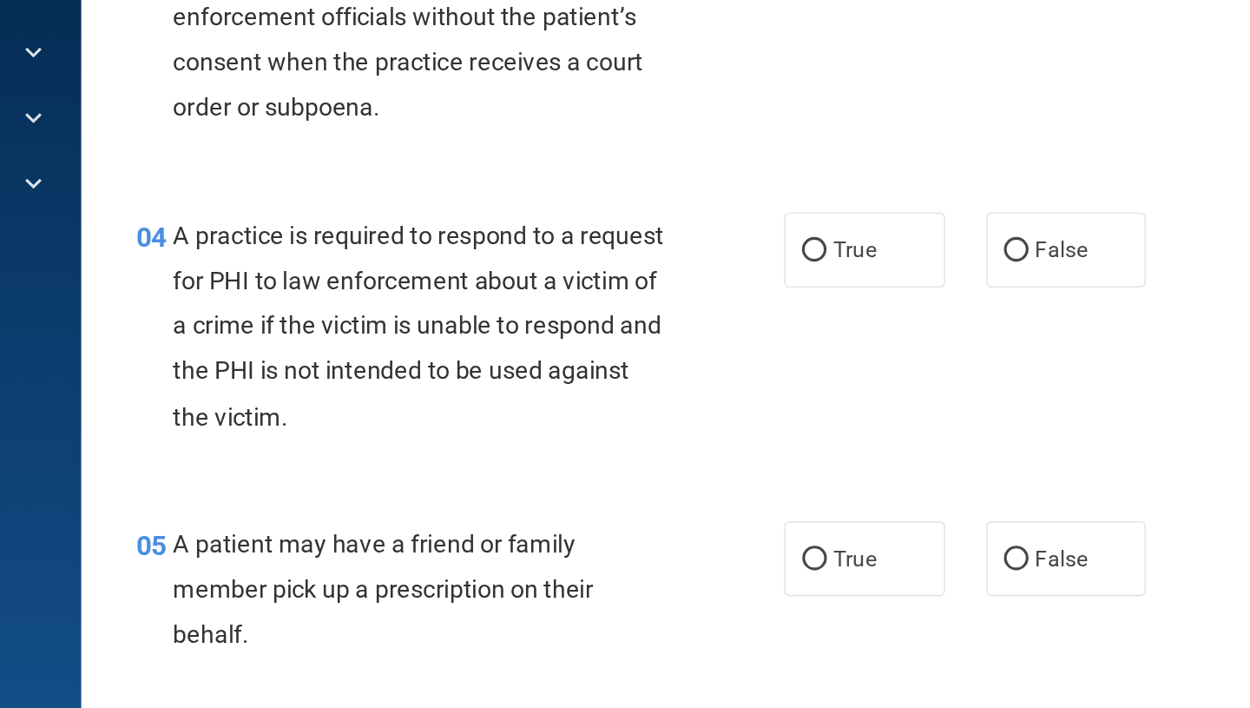
scroll to position [436, 0]
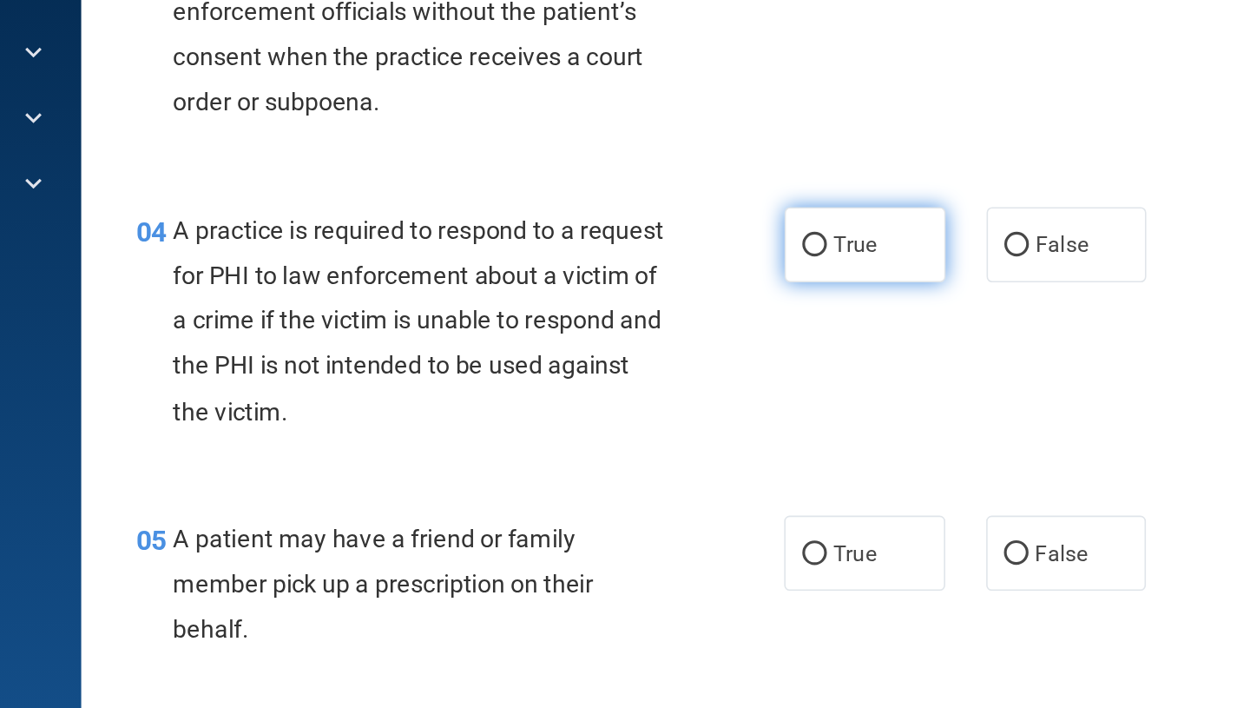
click at [768, 330] on label "True" at bounding box center [776, 315] width 102 height 48
click at [752, 322] on input "True" at bounding box center [744, 315] width 16 height 13
radio input "true"
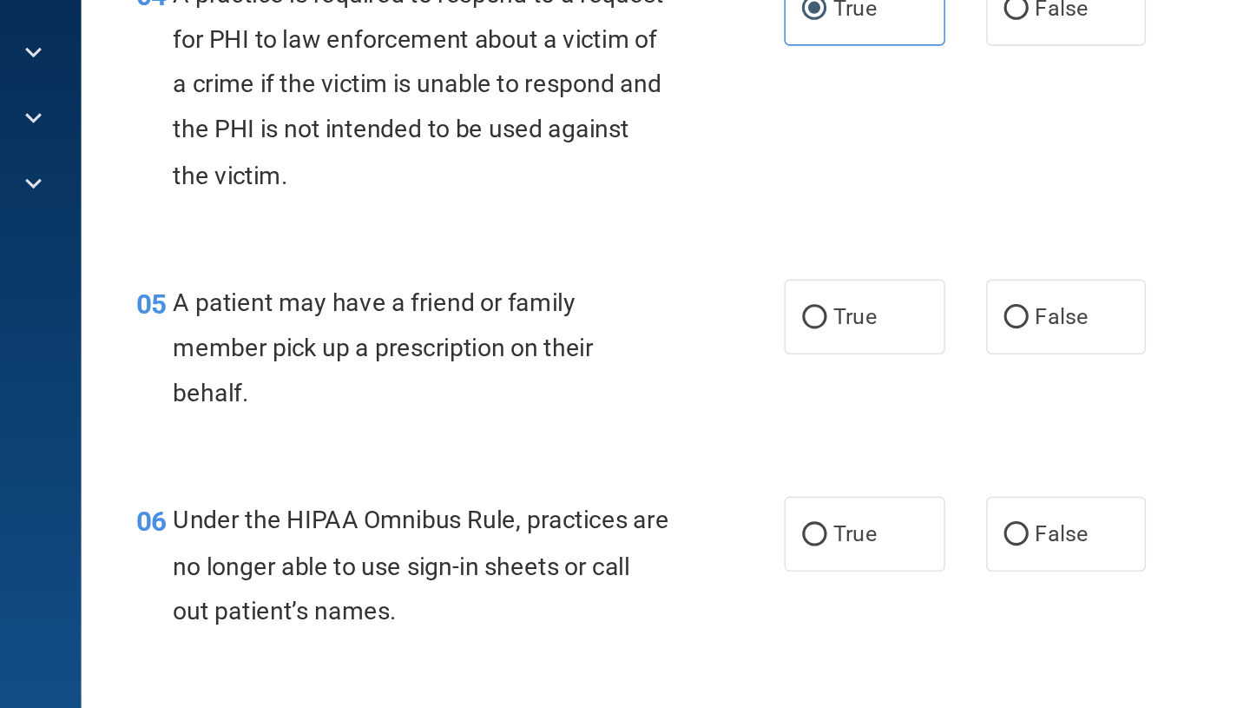
scroll to position [587, 0]
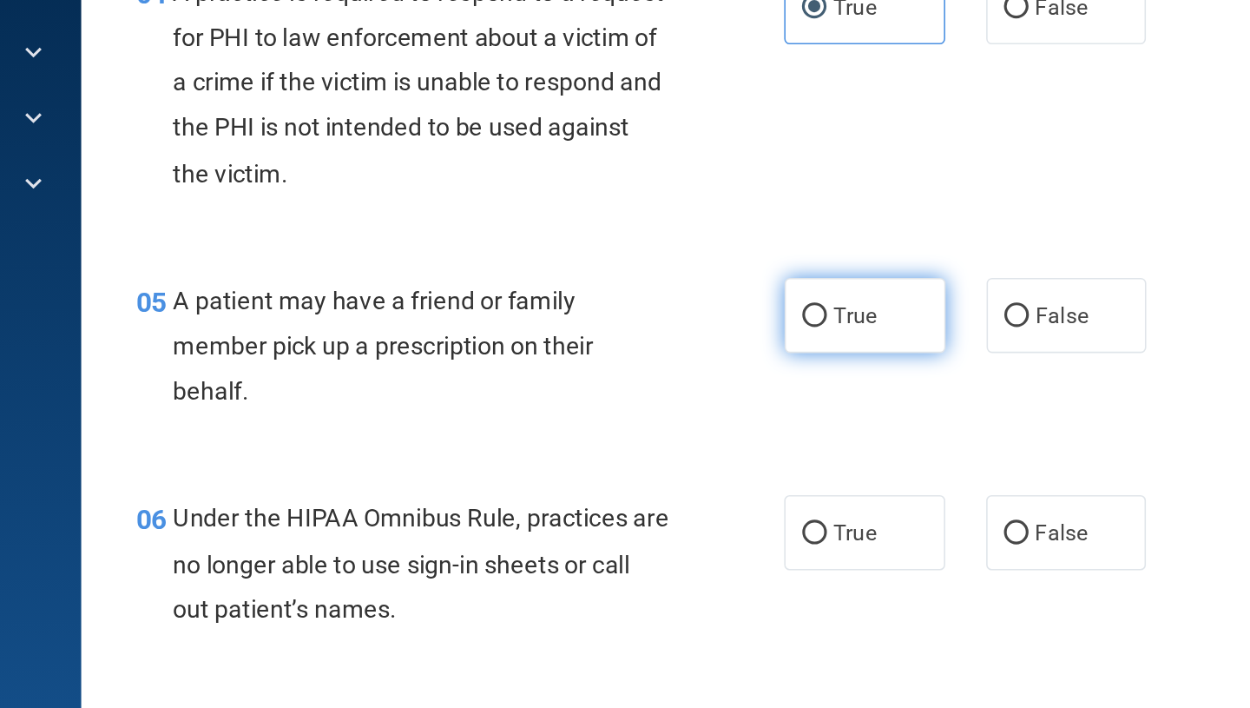
click at [778, 370] on label "True" at bounding box center [776, 360] width 102 height 48
click at [752, 367] on input "True" at bounding box center [744, 360] width 16 height 13
radio input "true"
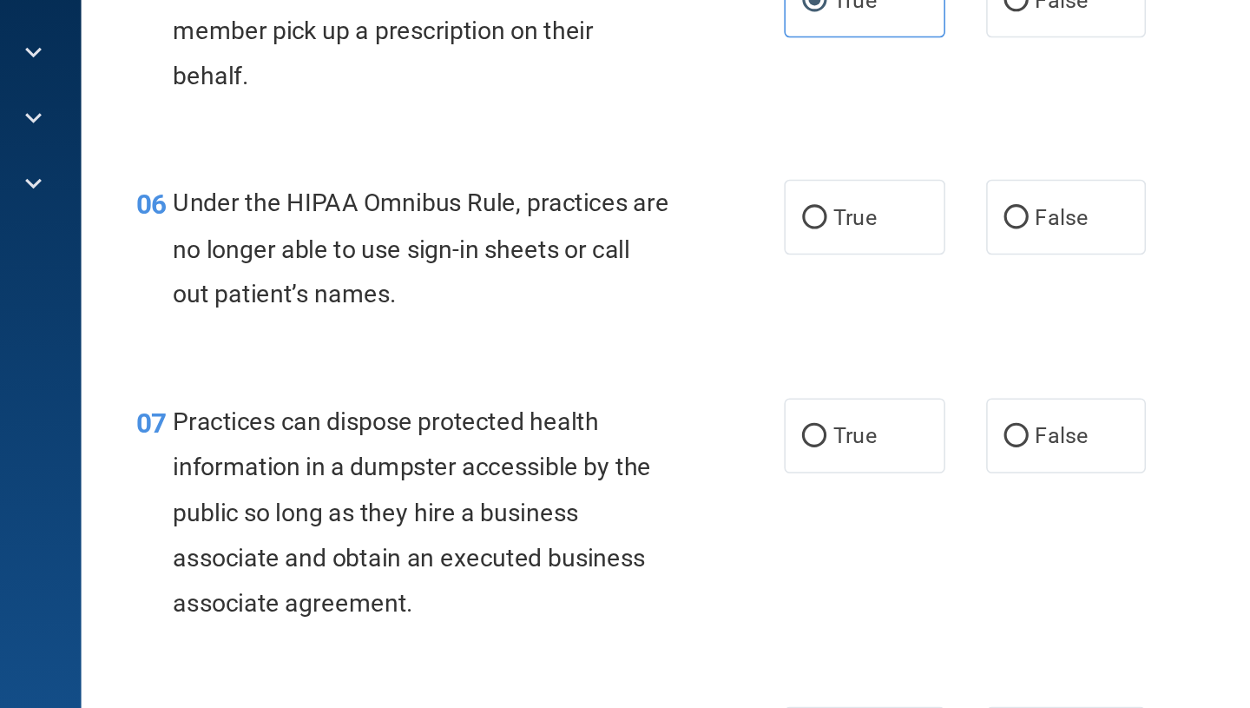
scroll to position [792, 0]
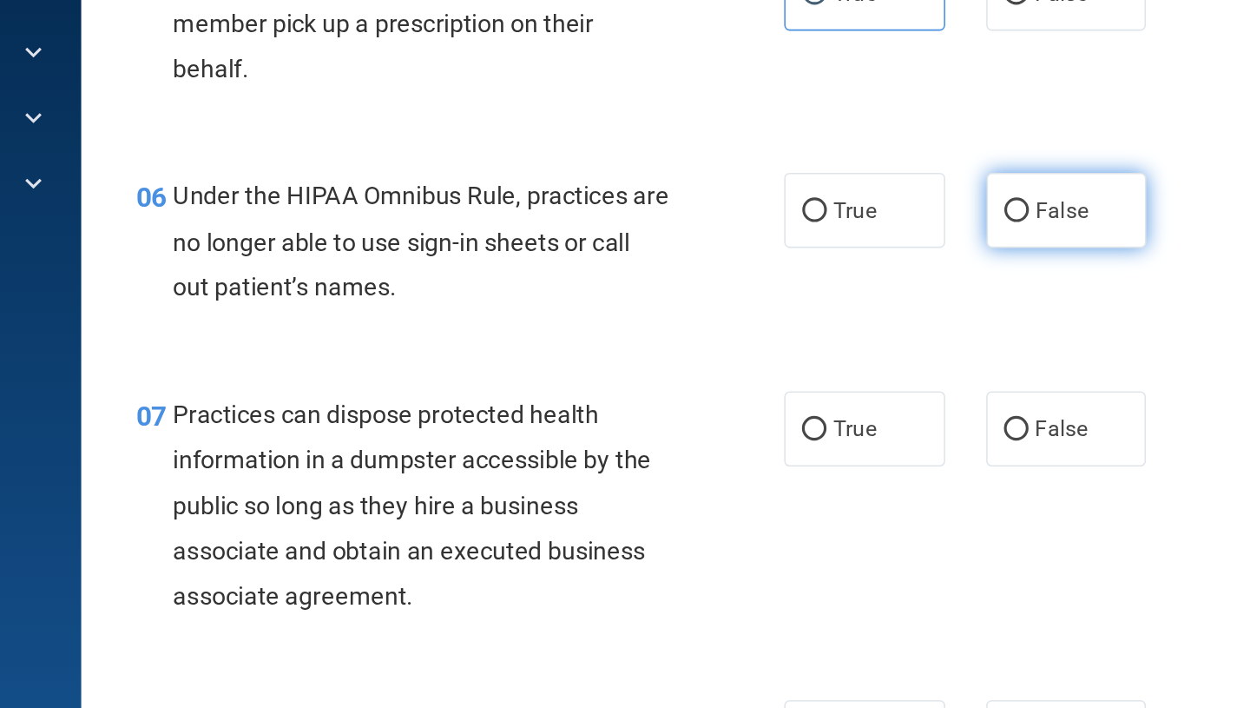
click at [937, 300] on label "False" at bounding box center [905, 293] width 102 height 48
click at [880, 300] on input "False" at bounding box center [873, 293] width 16 height 13
radio input "true"
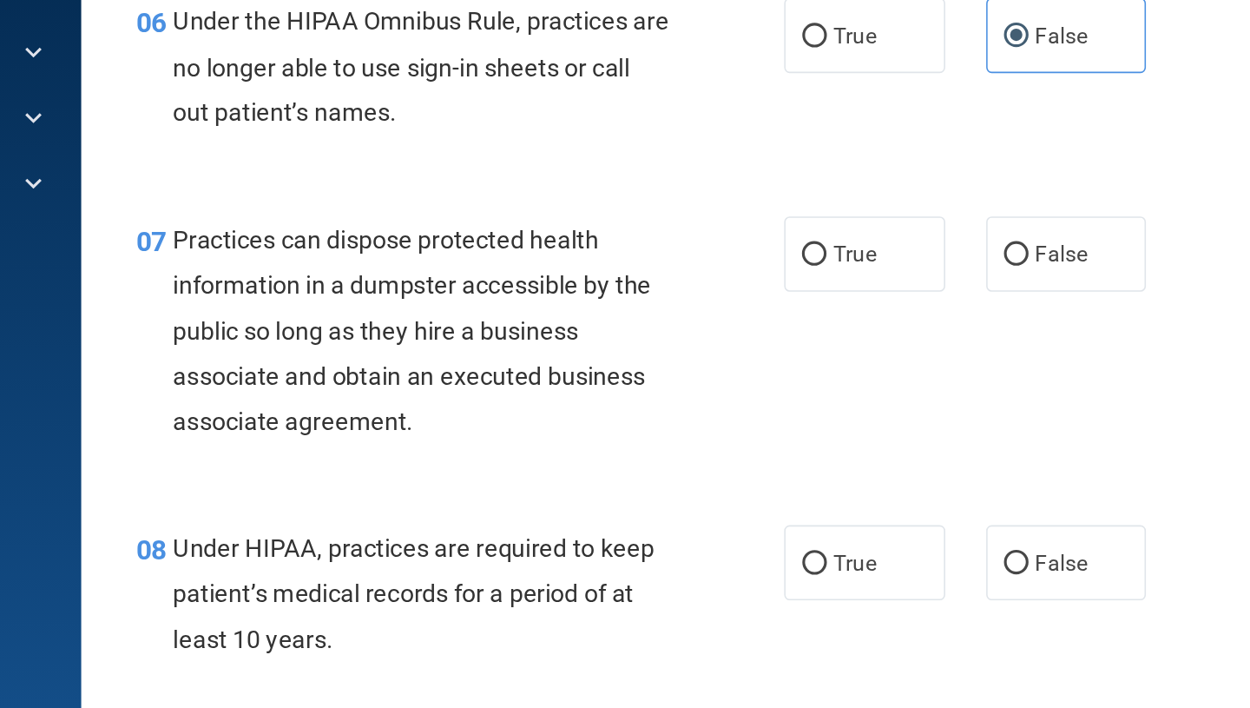
scroll to position [906, 0]
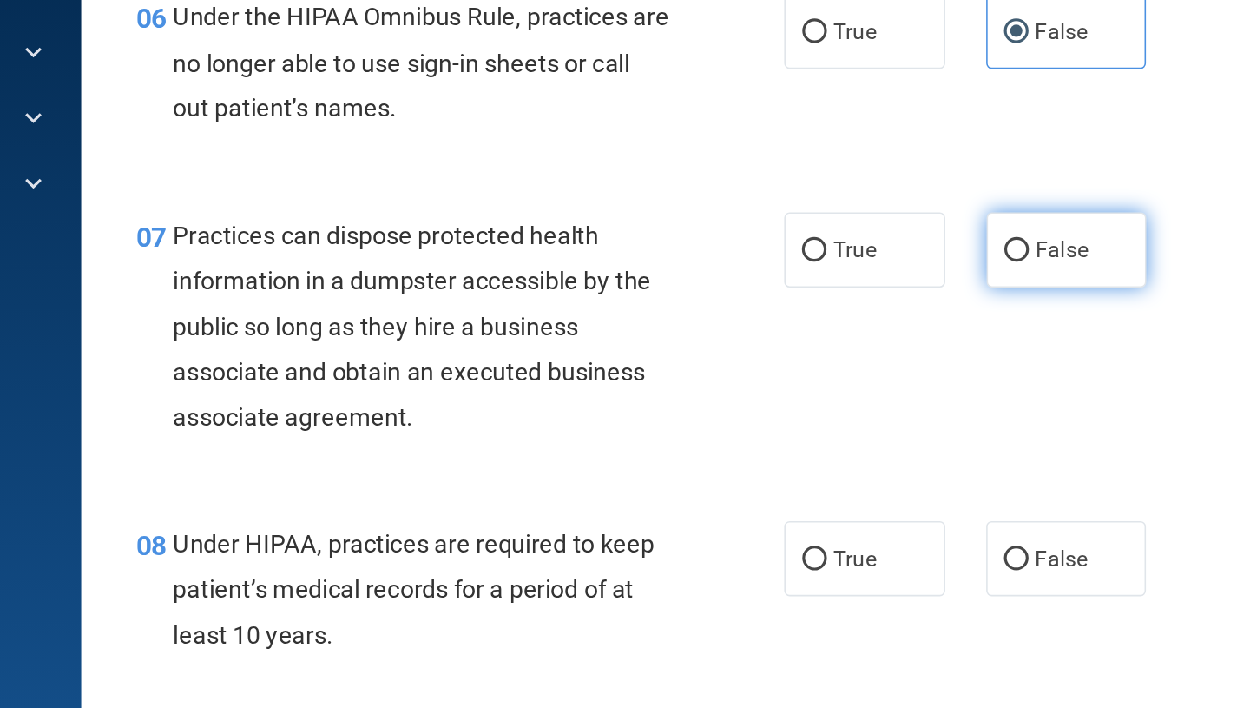
click at [892, 309] on label "False" at bounding box center [905, 318] width 102 height 48
click at [880, 313] on input "False" at bounding box center [873, 319] width 16 height 13
radio input "true"
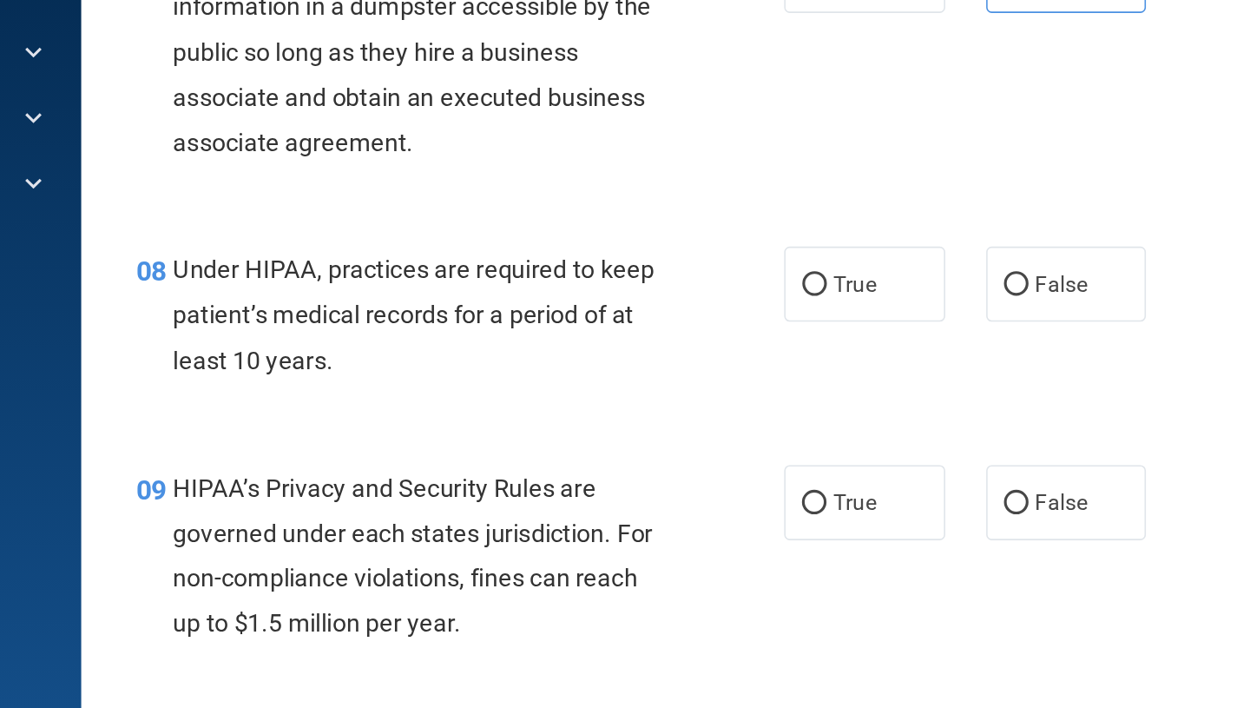
scroll to position [1082, 0]
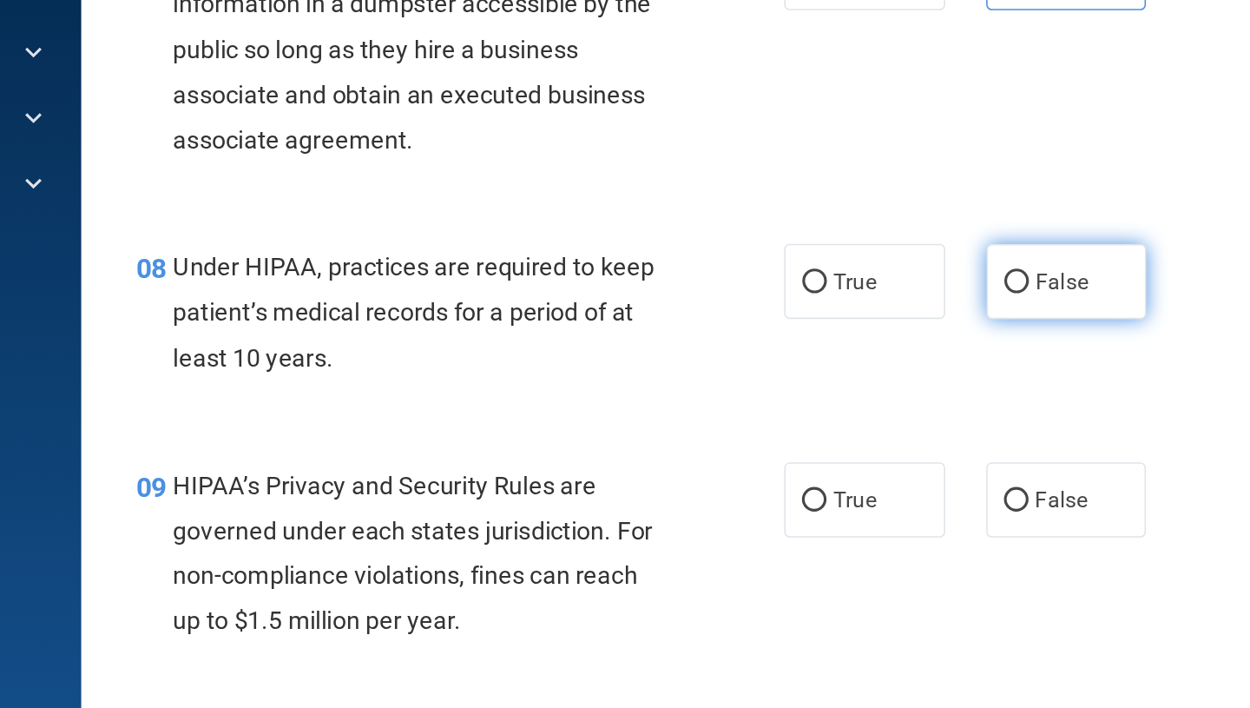
click at [900, 336] on span "False" at bounding box center [902, 338] width 34 height 16
click at [880, 336] on input "False" at bounding box center [873, 339] width 16 height 13
radio input "true"
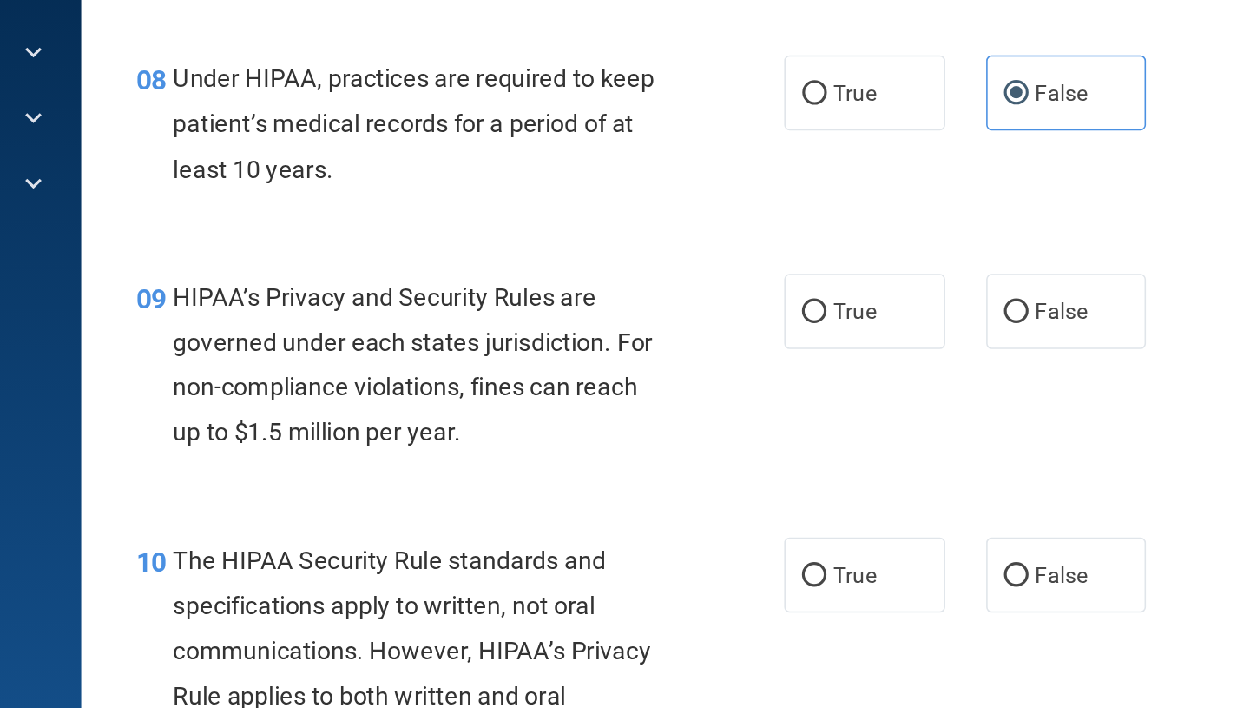
scroll to position [1202, 0]
click at [917, 361] on span "False" at bounding box center [902, 357] width 34 height 16
click at [880, 361] on input "False" at bounding box center [873, 358] width 16 height 13
radio input "true"
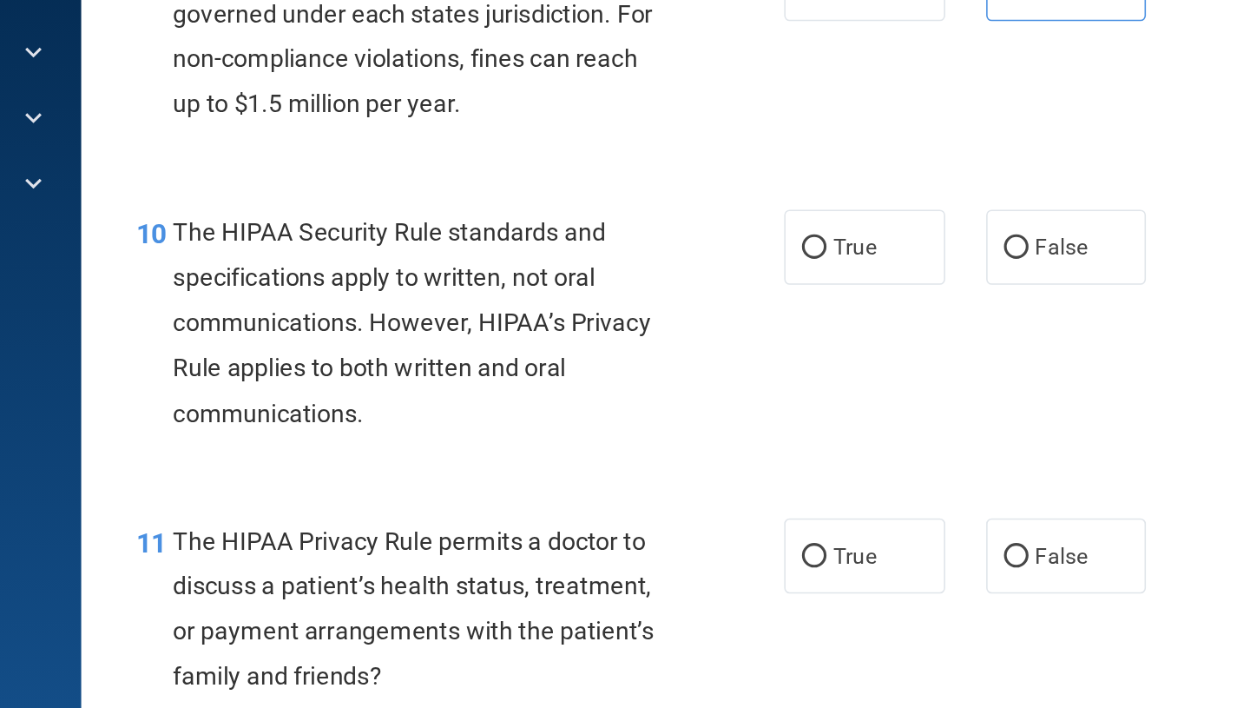
scroll to position [1411, 0]
click at [844, 277] on div "10 The HIPAA Security Rule standards and specifications apply to written, not o…" at bounding box center [764, 368] width 929 height 196
click at [792, 308] on label "True" at bounding box center [776, 316] width 102 height 48
click at [752, 310] on input "True" at bounding box center [744, 316] width 16 height 13
radio input "true"
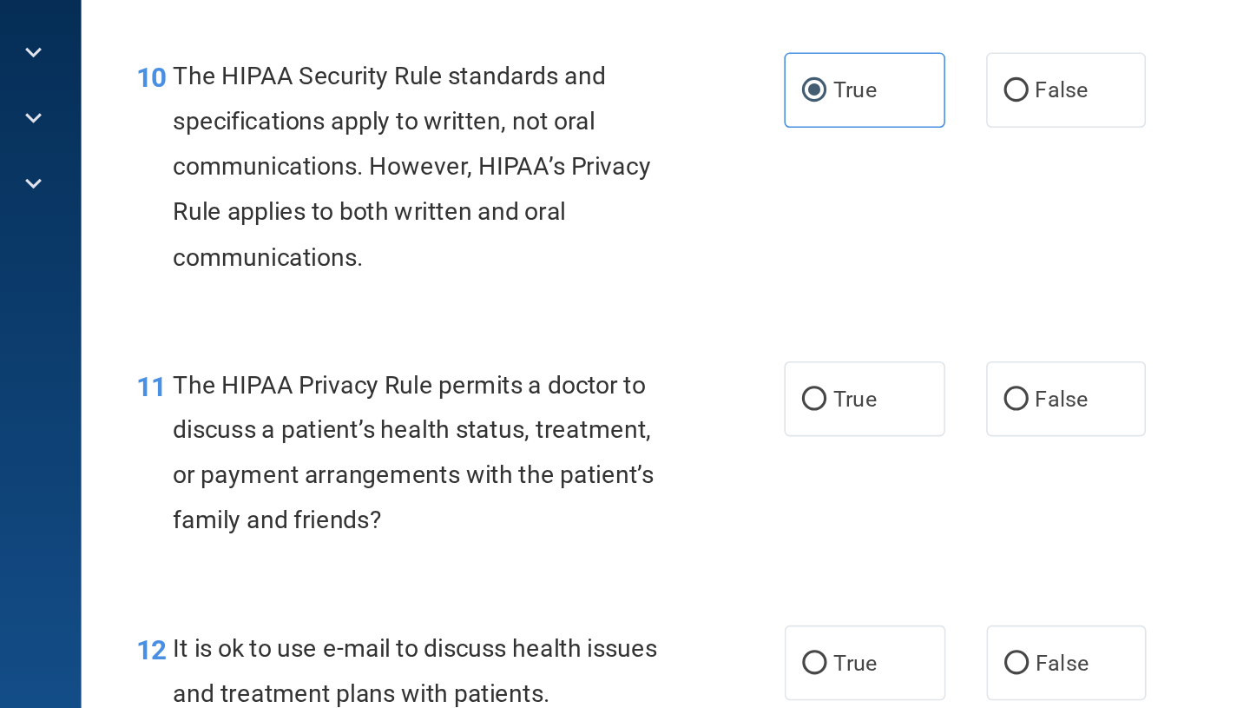
scroll to position [1568, 0]
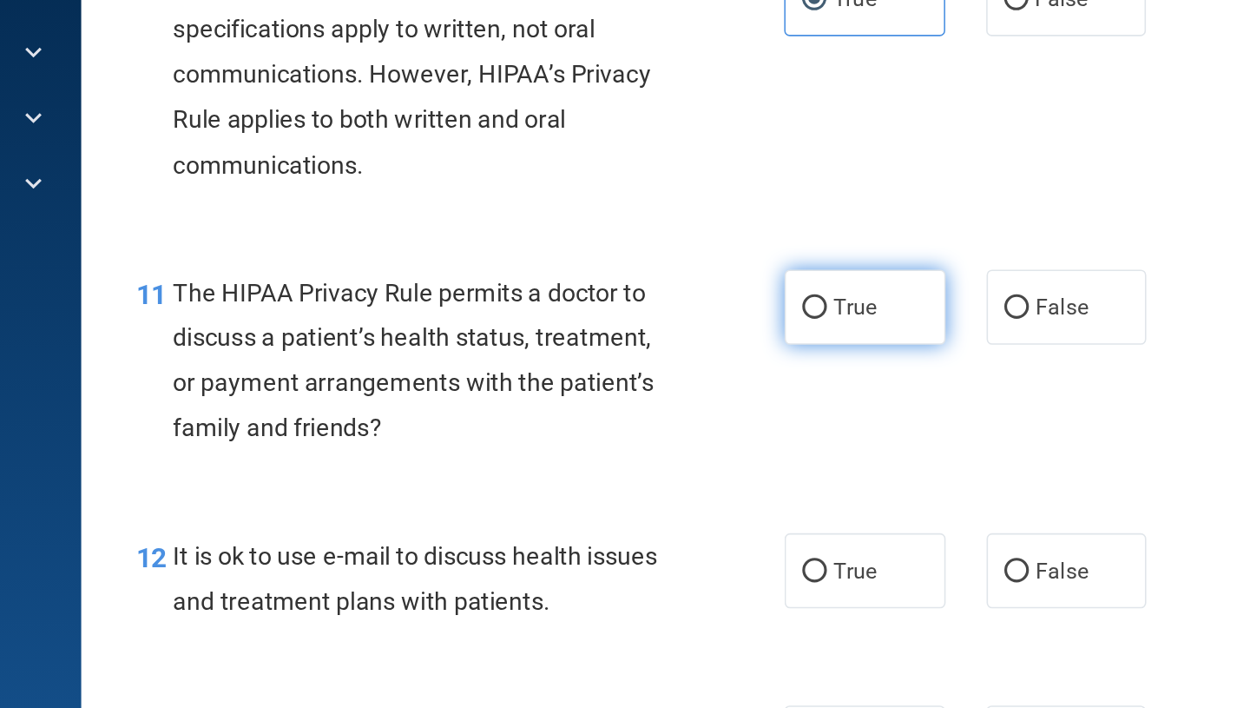
click at [763, 363] on label "True" at bounding box center [776, 355] width 102 height 48
click at [752, 362] on input "True" at bounding box center [744, 355] width 16 height 13
radio input "true"
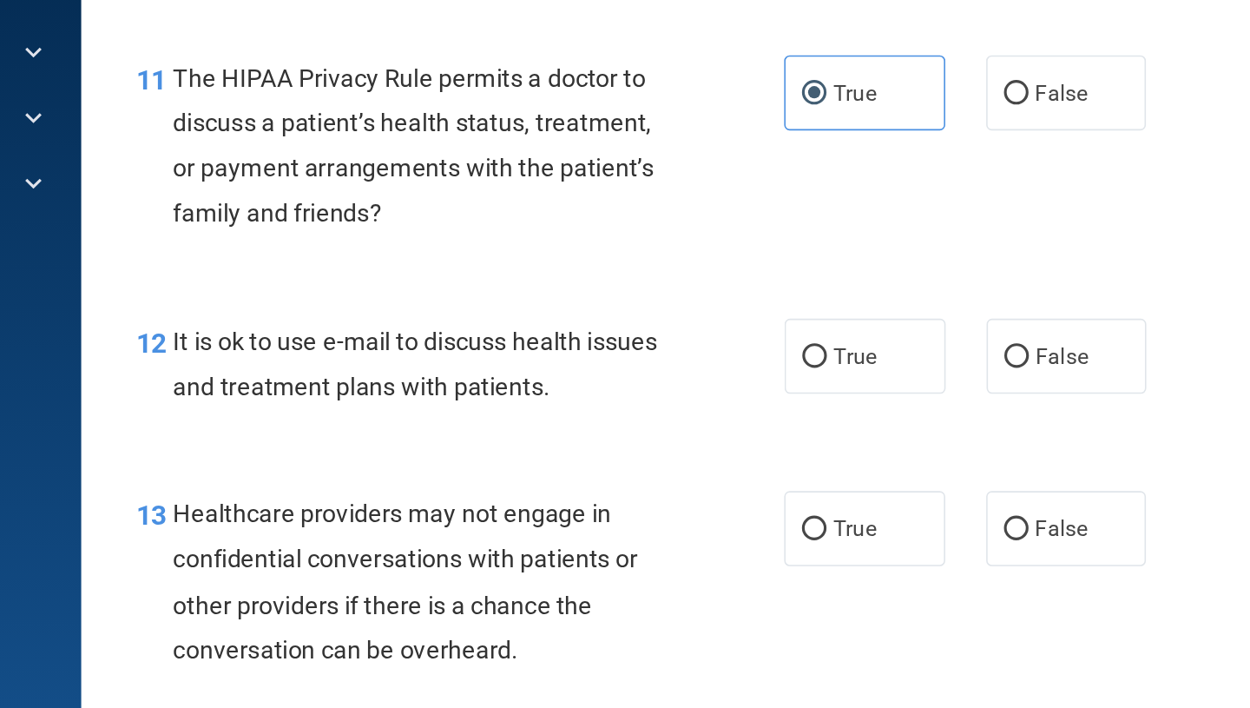
scroll to position [1705, 0]
click at [784, 393] on label "True" at bounding box center [776, 385] width 102 height 48
click at [752, 392] on input "True" at bounding box center [744, 385] width 16 height 13
radio input "true"
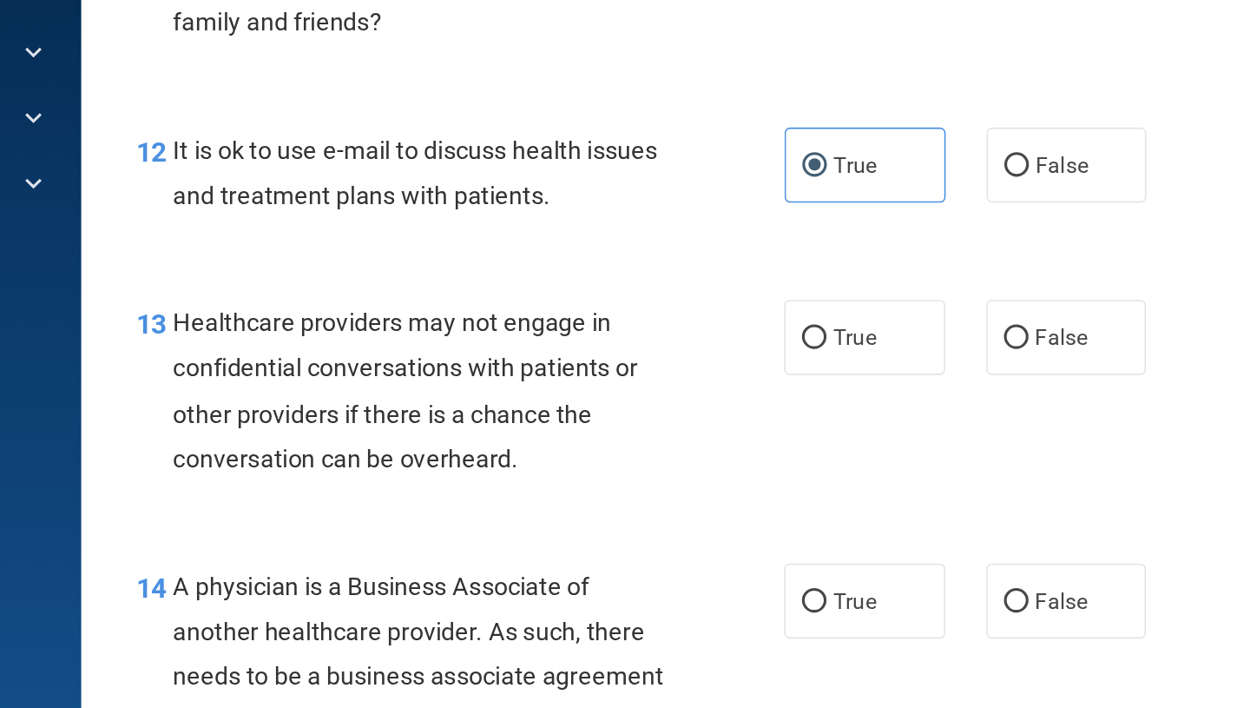
scroll to position [1827, 0]
click at [914, 379] on span "False" at bounding box center [902, 373] width 34 height 16
click at [880, 379] on input "False" at bounding box center [873, 373] width 16 height 13
radio input "true"
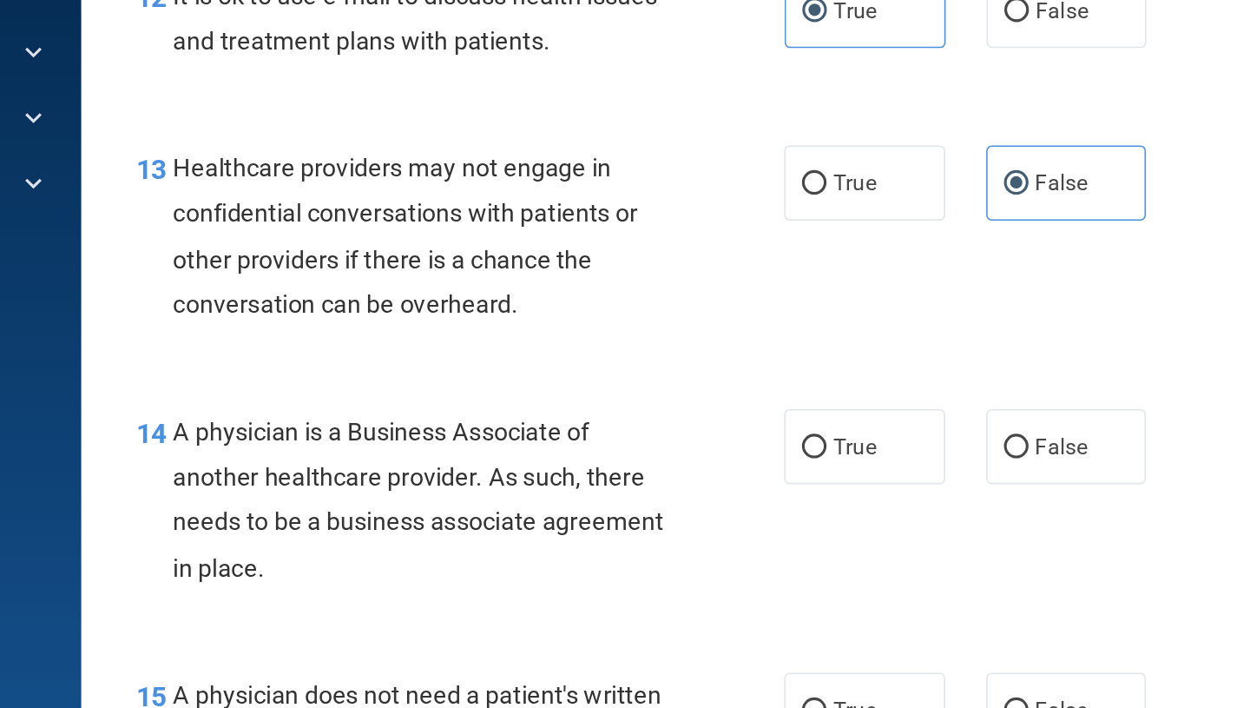
scroll to position [2053, 0]
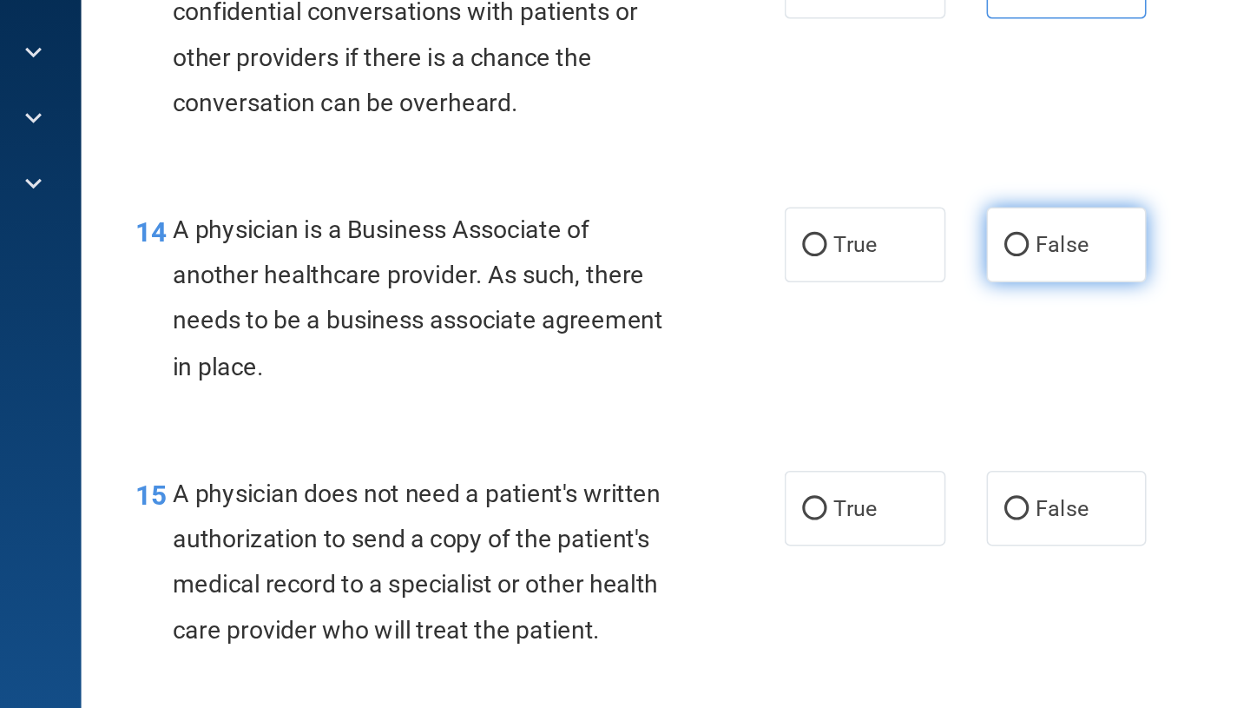
click at [922, 338] on label "False" at bounding box center [905, 315] width 102 height 48
click at [880, 322] on input "False" at bounding box center [873, 315] width 16 height 13
radio input "true"
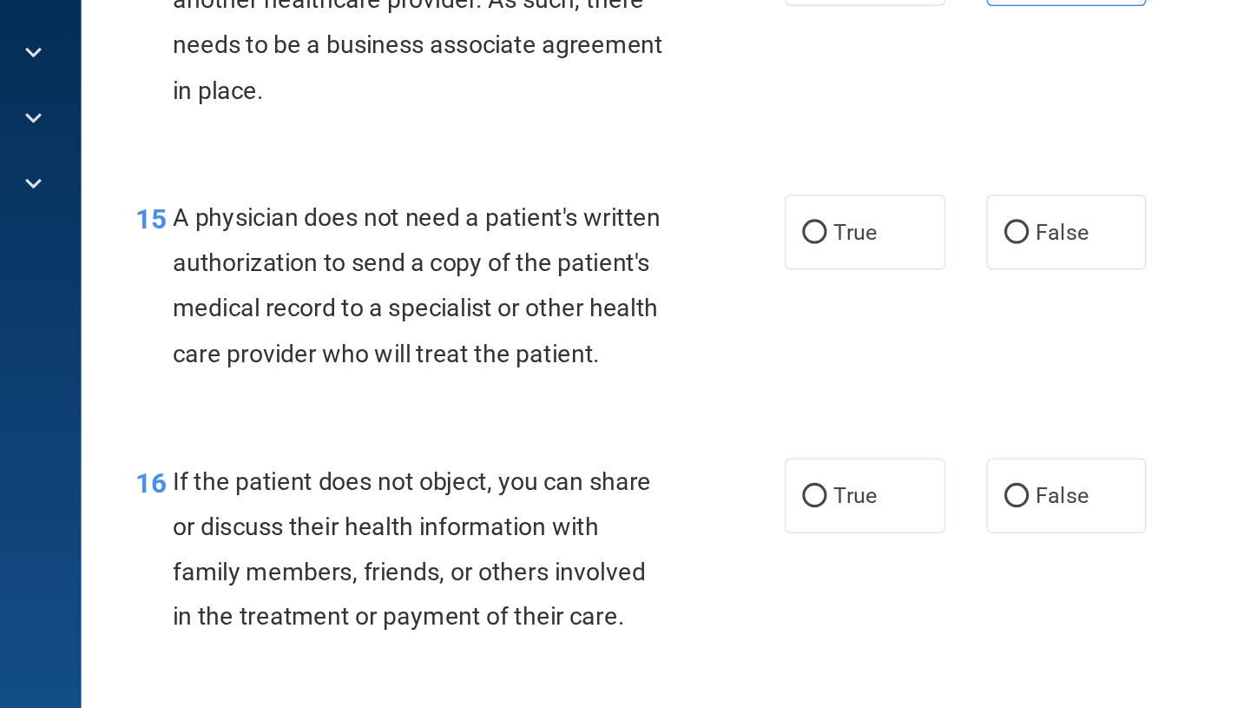
scroll to position [2229, 0]
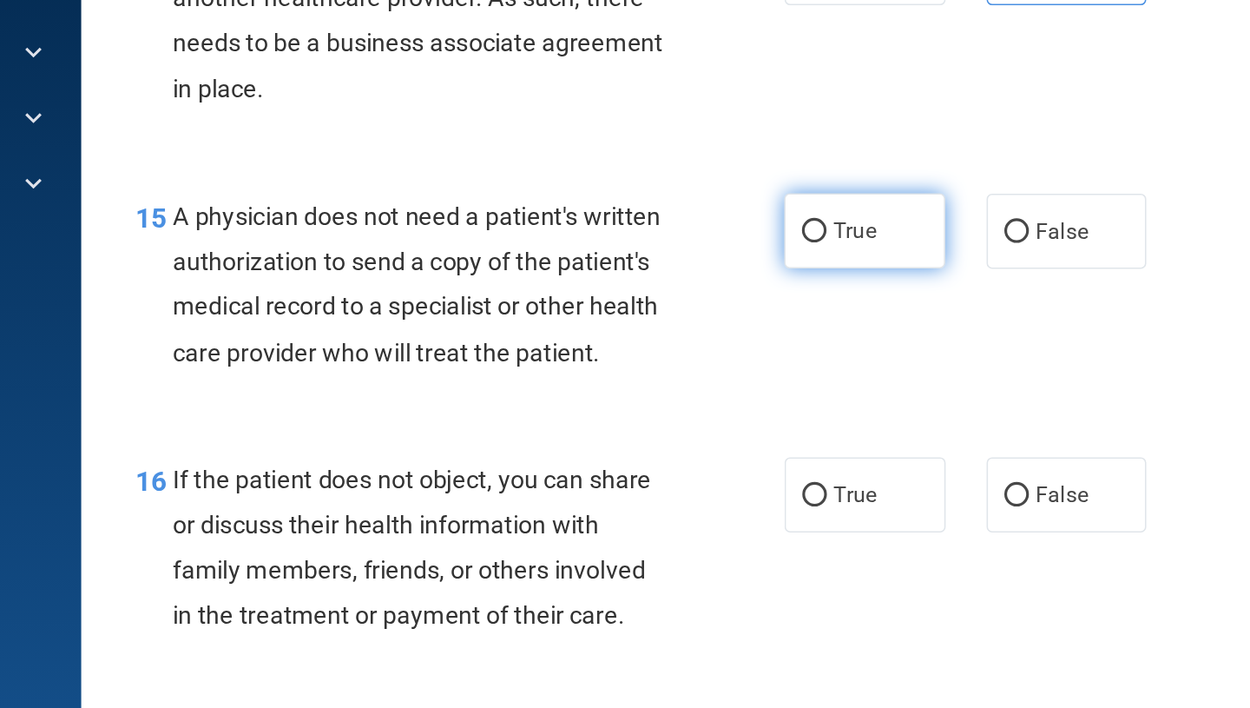
click at [765, 324] on label "True" at bounding box center [776, 306] width 102 height 48
click at [752, 313] on input "True" at bounding box center [744, 306] width 16 height 13
radio input "true"
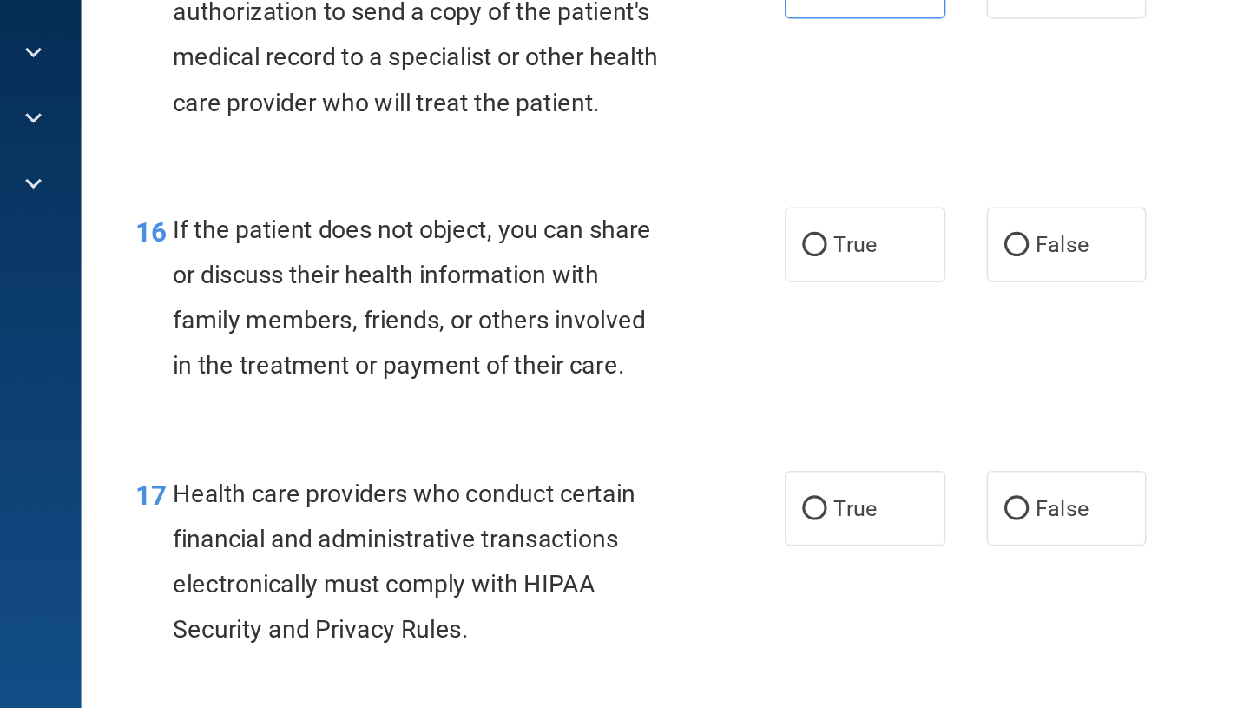
scroll to position [2390, 0]
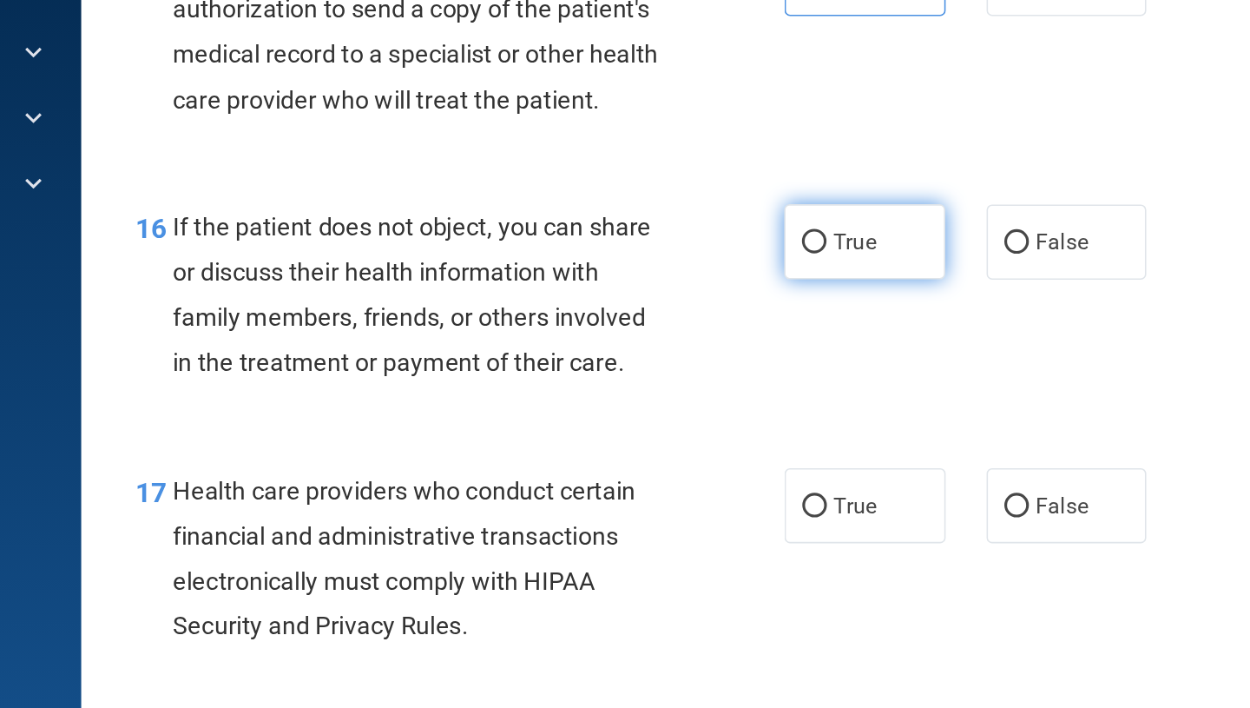
click at [730, 312] on label "True" at bounding box center [776, 313] width 102 height 48
click at [736, 312] on input "True" at bounding box center [744, 313] width 16 height 13
radio input "true"
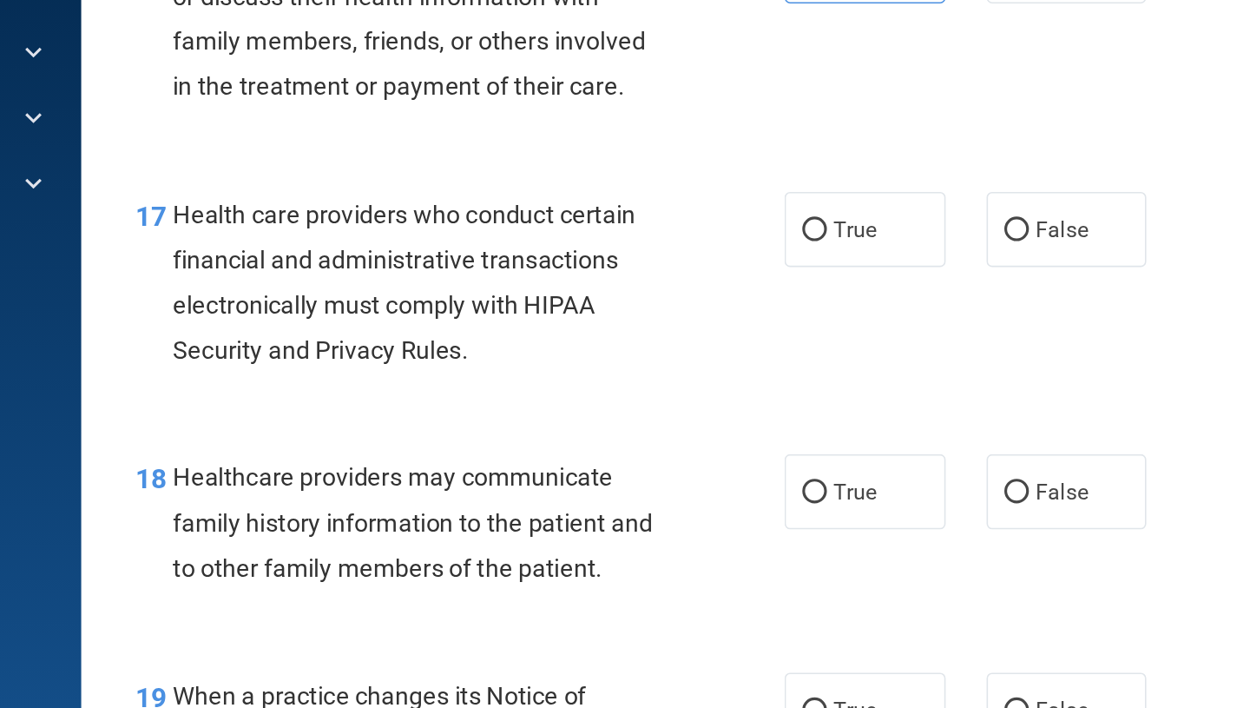
scroll to position [2587, 0]
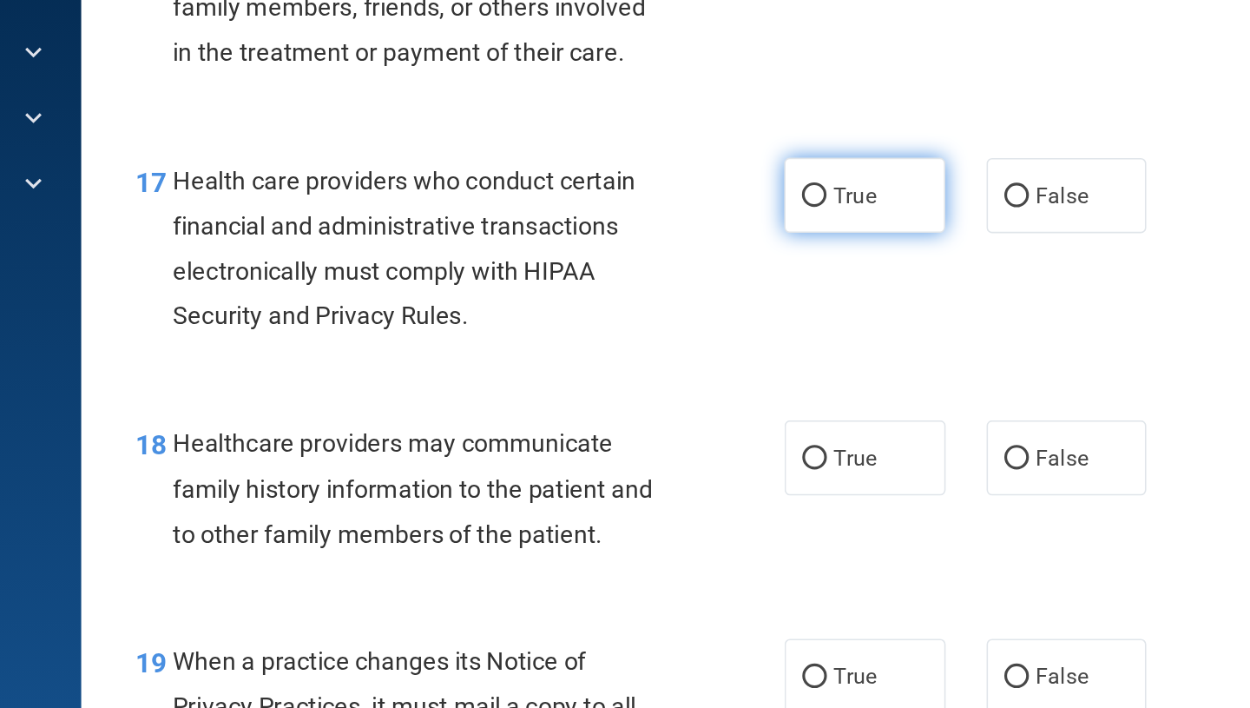
click at [774, 277] on span "True" at bounding box center [769, 283] width 27 height 16
click at [752, 278] on input "True" at bounding box center [744, 284] width 16 height 13
radio input "true"
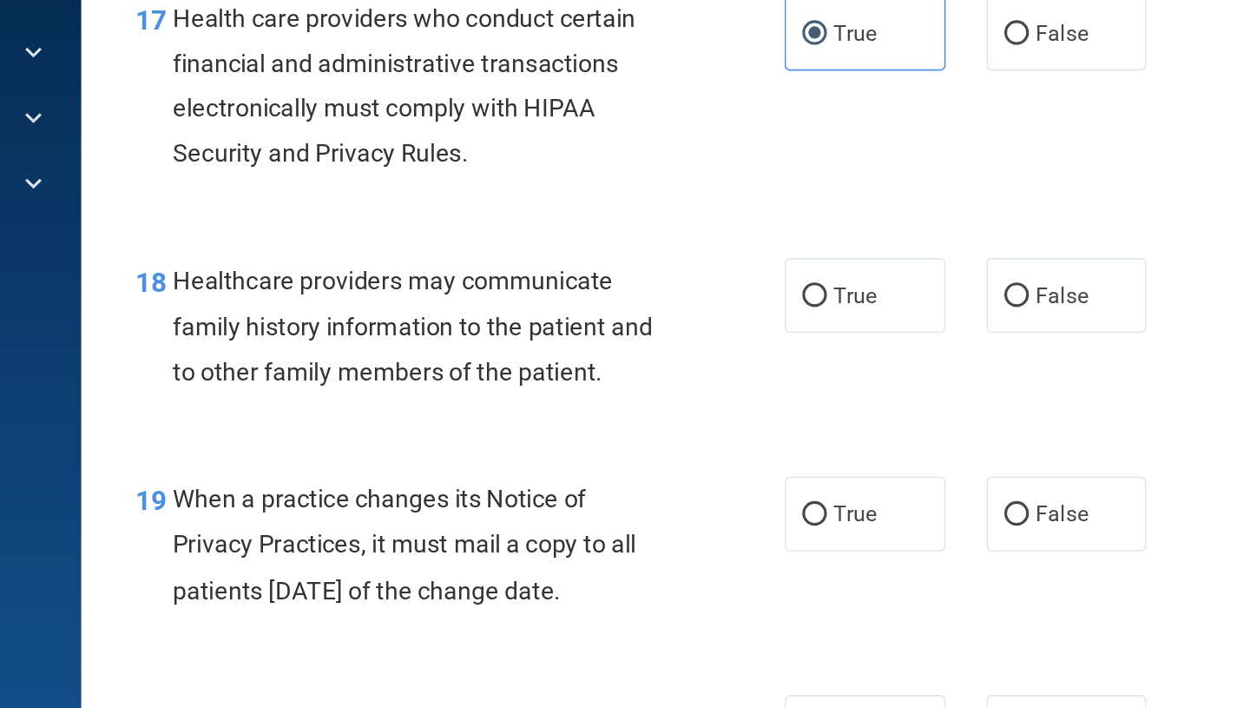
scroll to position [2728, 0]
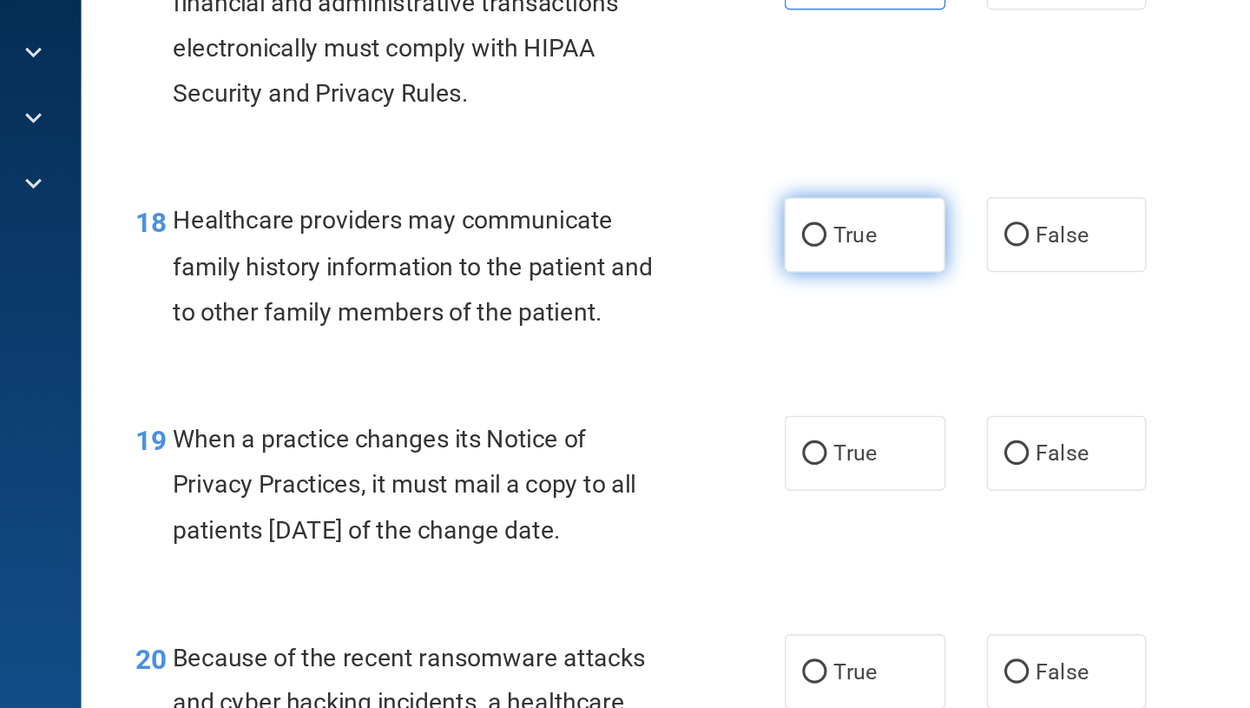
click at [778, 322] on label "True" at bounding box center [776, 309] width 102 height 48
click at [752, 316] on input "True" at bounding box center [744, 309] width 16 height 13
radio input "true"
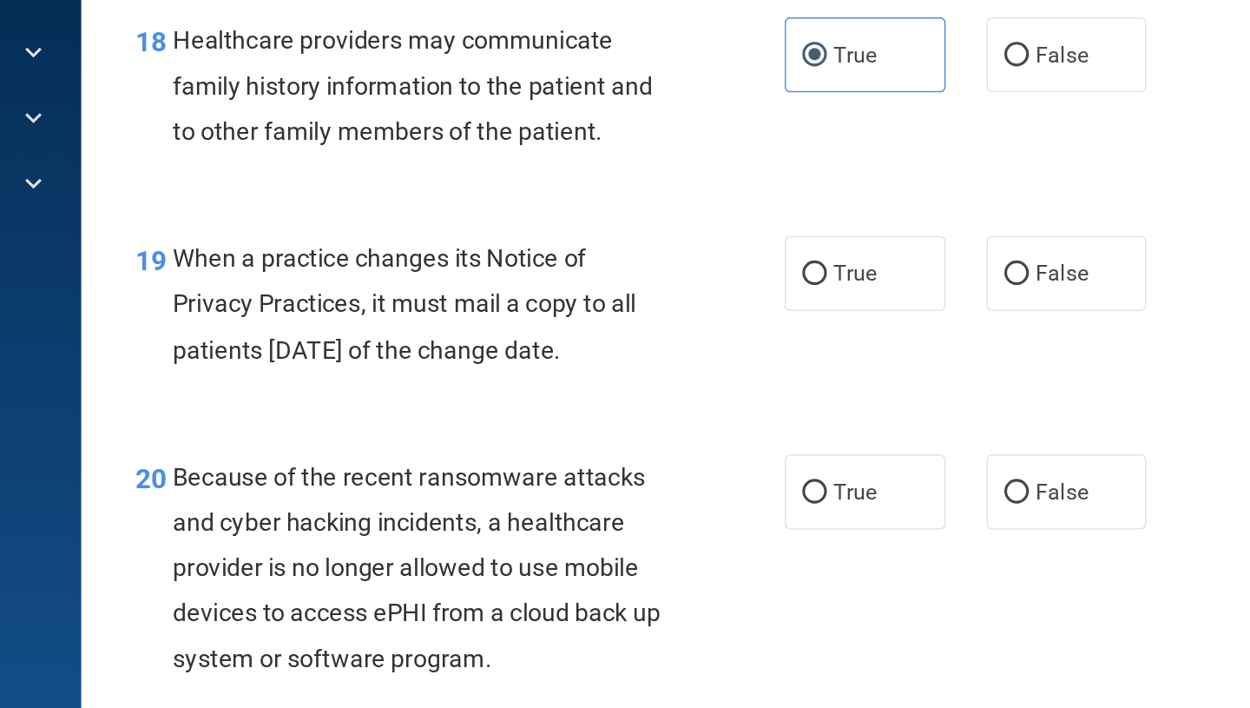
scroll to position [2845, 0]
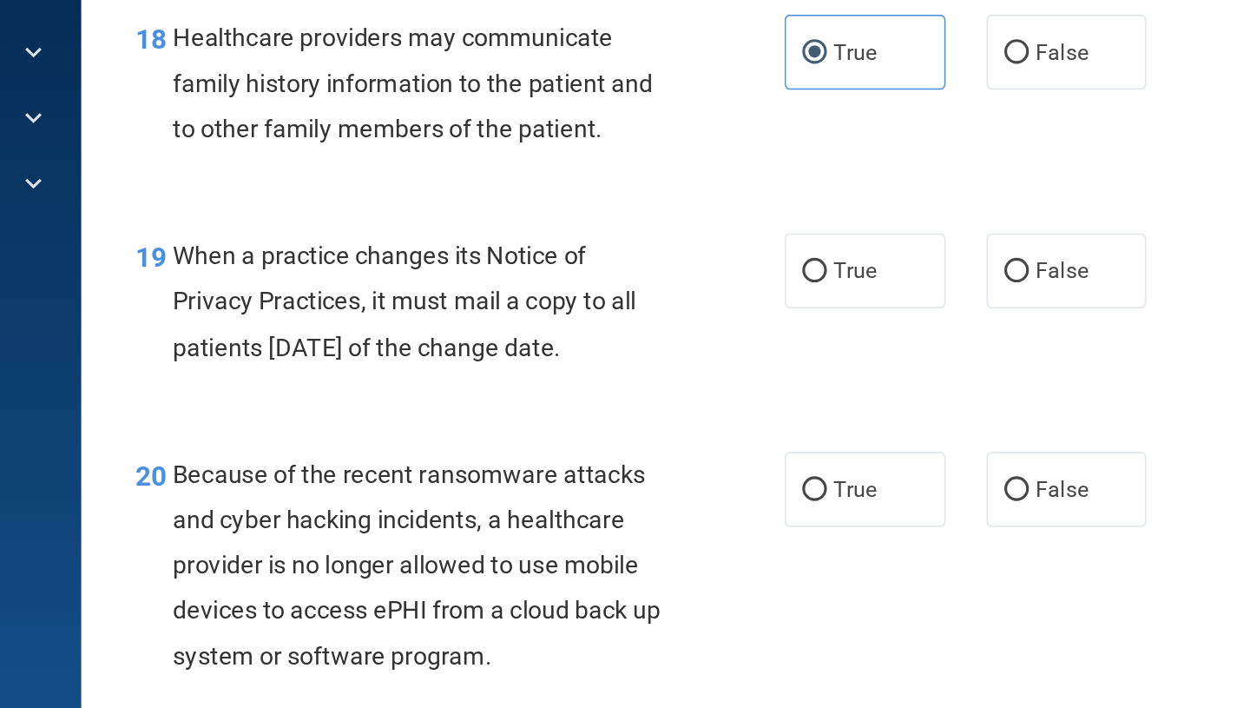
click at [910, 303] on div "19 When a practice changes its Notice of Privacy Practices, it must mail a copy…" at bounding box center [764, 355] width 929 height 139
click at [900, 337] on span "False" at bounding box center [902, 331] width 34 height 16
click at [880, 337] on input "False" at bounding box center [873, 332] width 16 height 13
radio input "true"
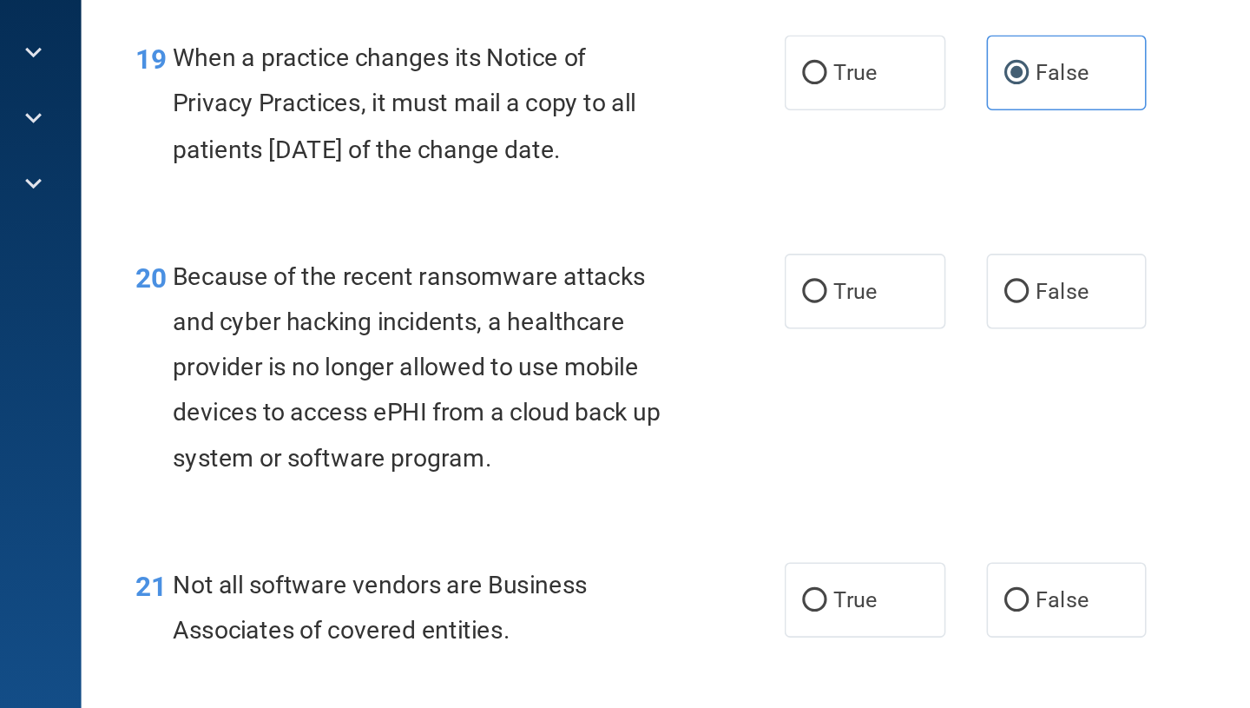
scroll to position [2971, 0]
click at [874, 354] on label "False" at bounding box center [905, 344] width 102 height 48
click at [874, 352] on input "False" at bounding box center [873, 345] width 16 height 13
radio input "true"
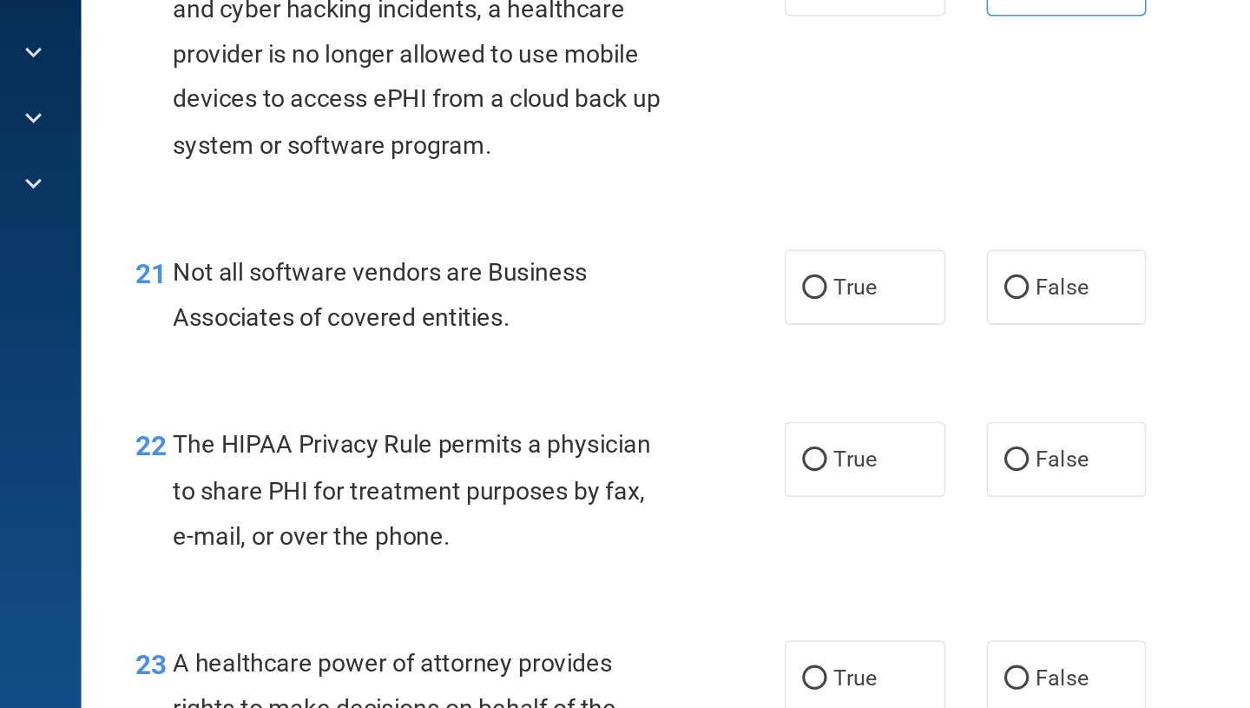
scroll to position [3171, 0]
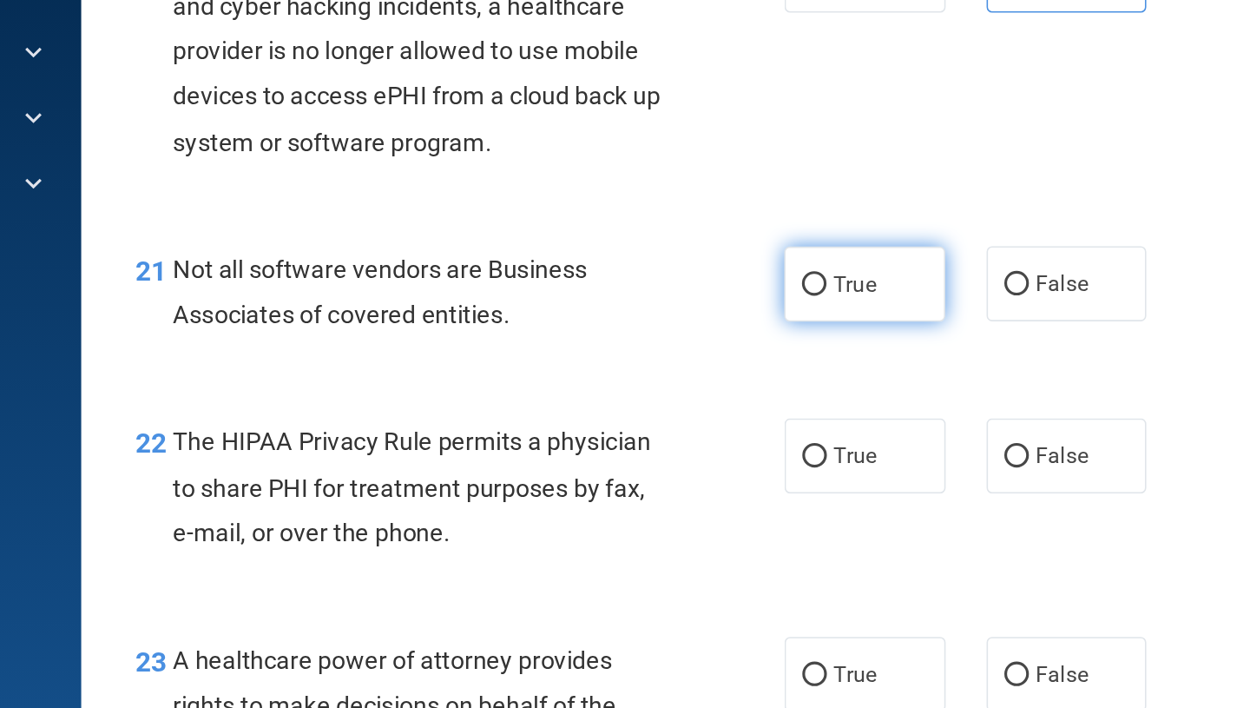
click at [775, 353] on label "True" at bounding box center [776, 340] width 102 height 48
click at [752, 347] on input "True" at bounding box center [744, 340] width 16 height 13
radio input "true"
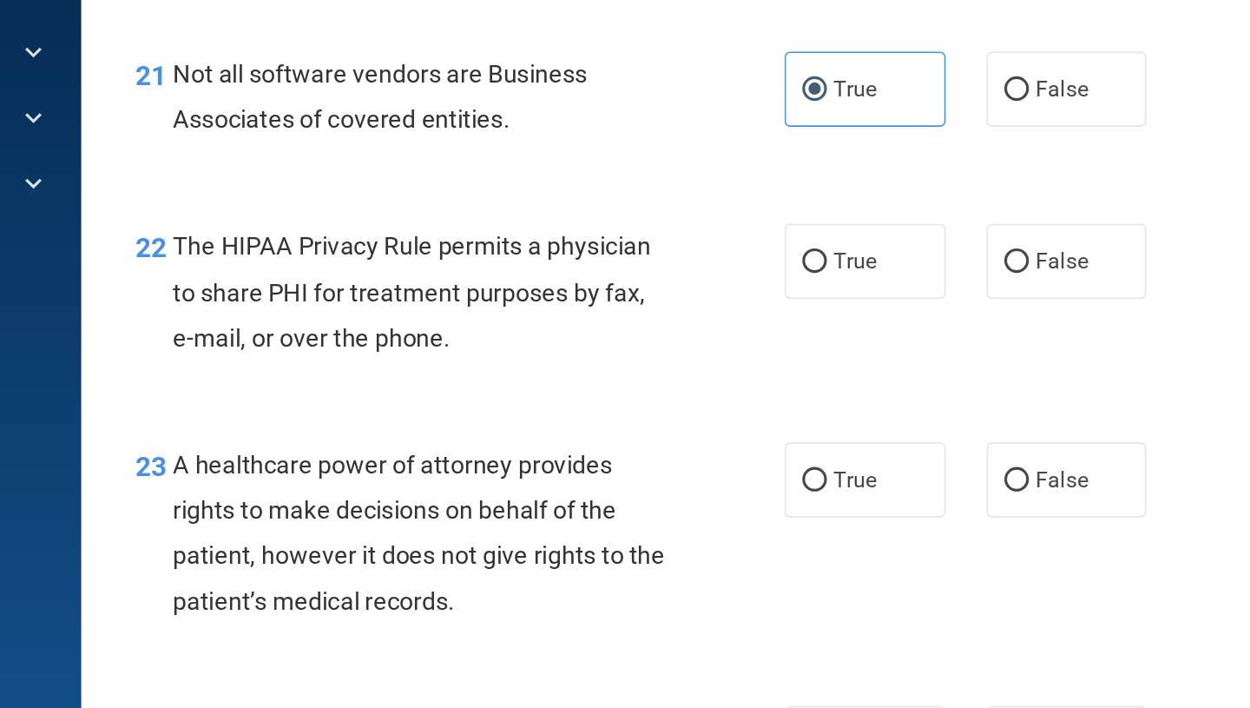
scroll to position [3297, 0]
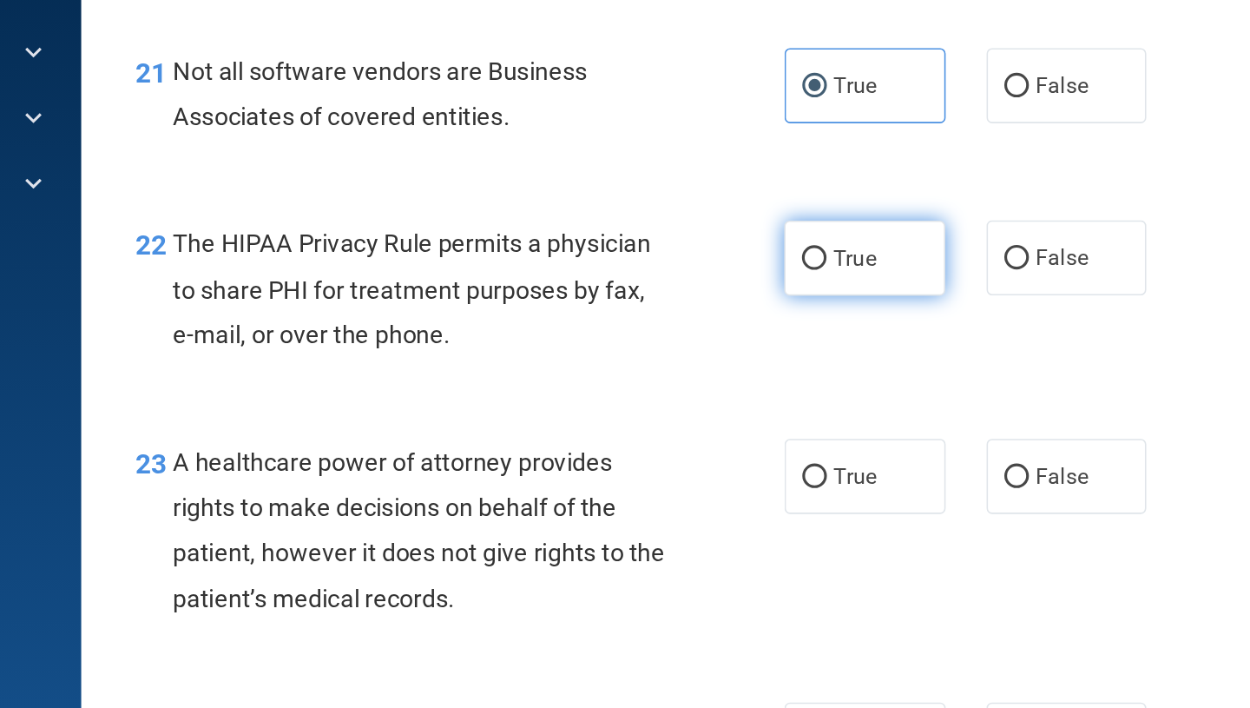
click at [764, 334] on label "True" at bounding box center [776, 324] width 102 height 48
click at [752, 331] on input "True" at bounding box center [744, 324] width 16 height 13
radio input "true"
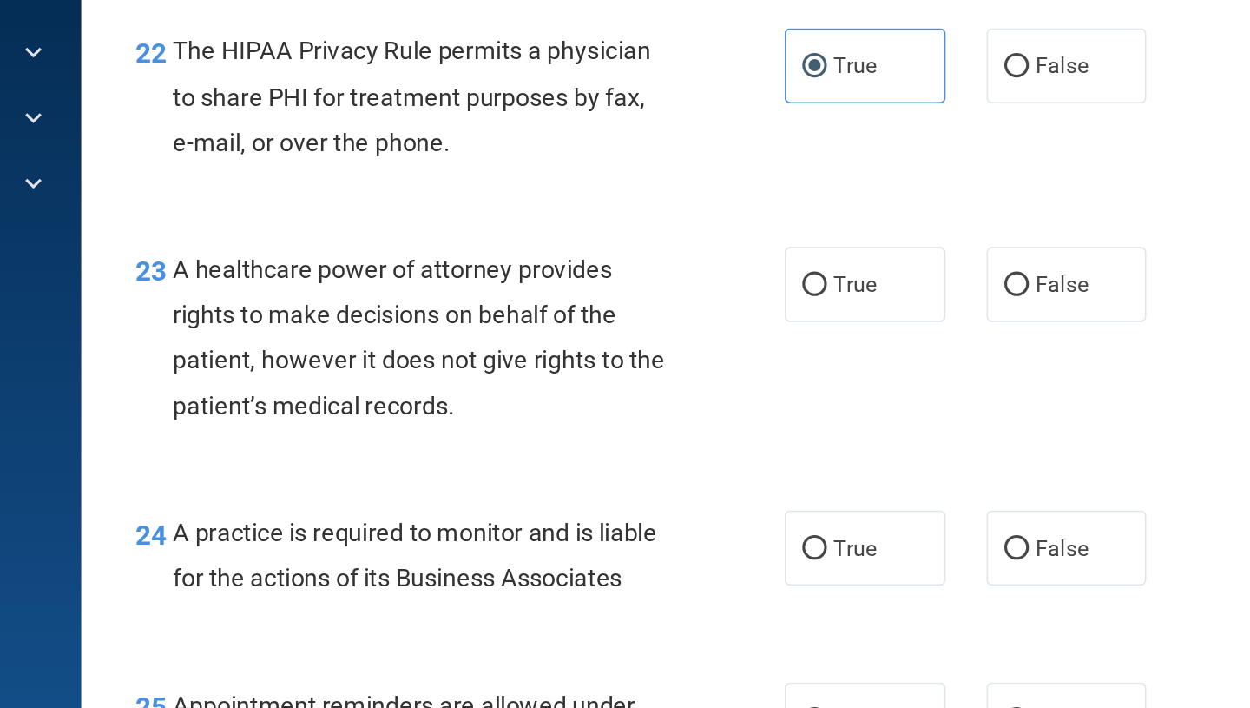
scroll to position [3421, 0]
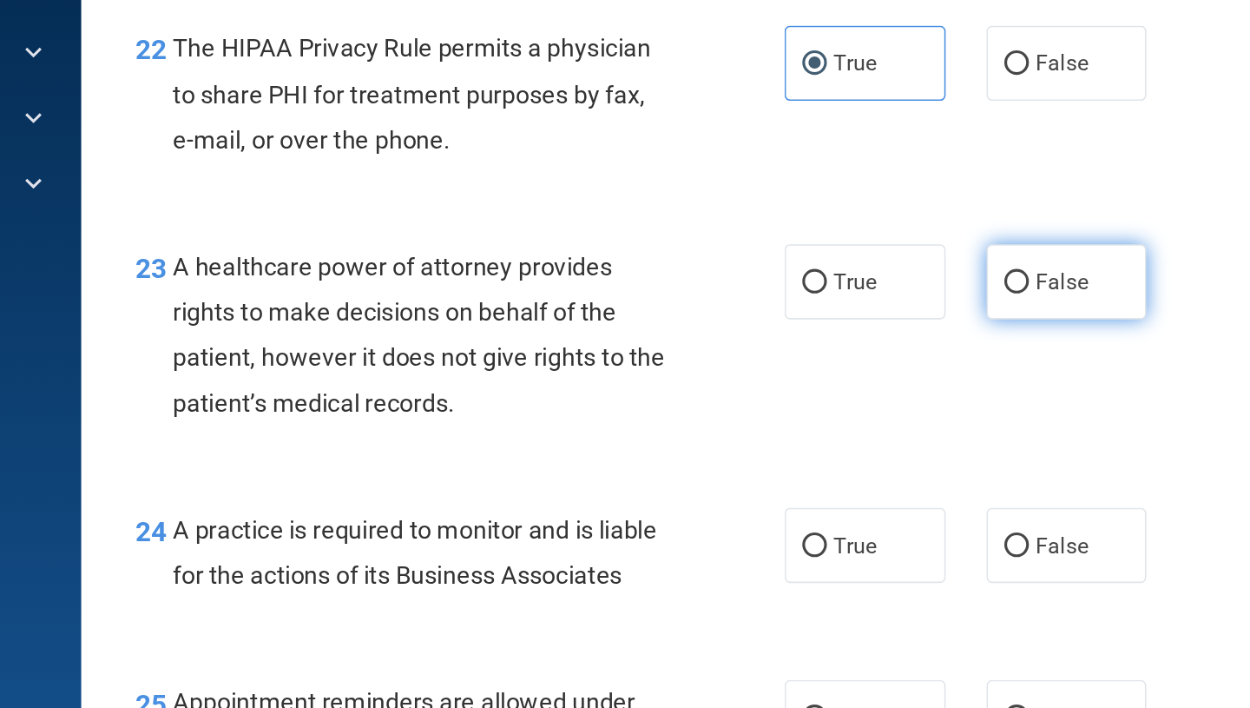
click at [897, 357] on label "False" at bounding box center [905, 338] width 102 height 48
click at [880, 346] on input "False" at bounding box center [873, 339] width 16 height 13
radio input "true"
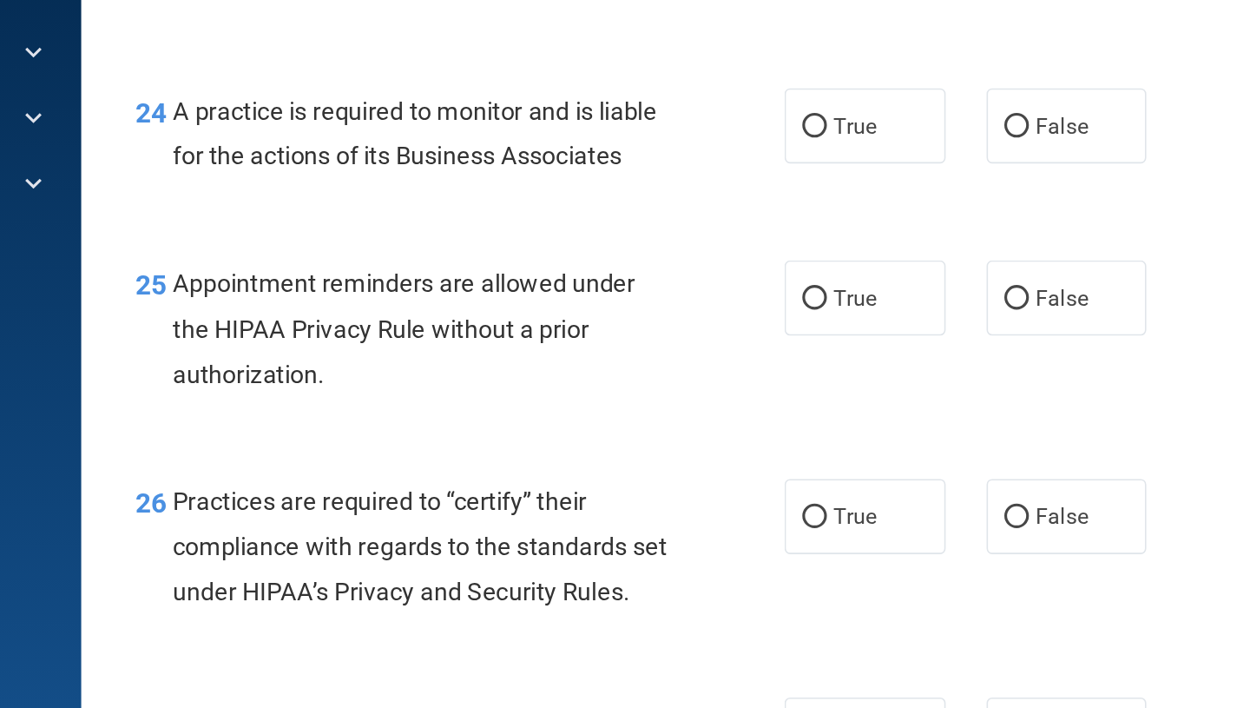
scroll to position [3714, 0]
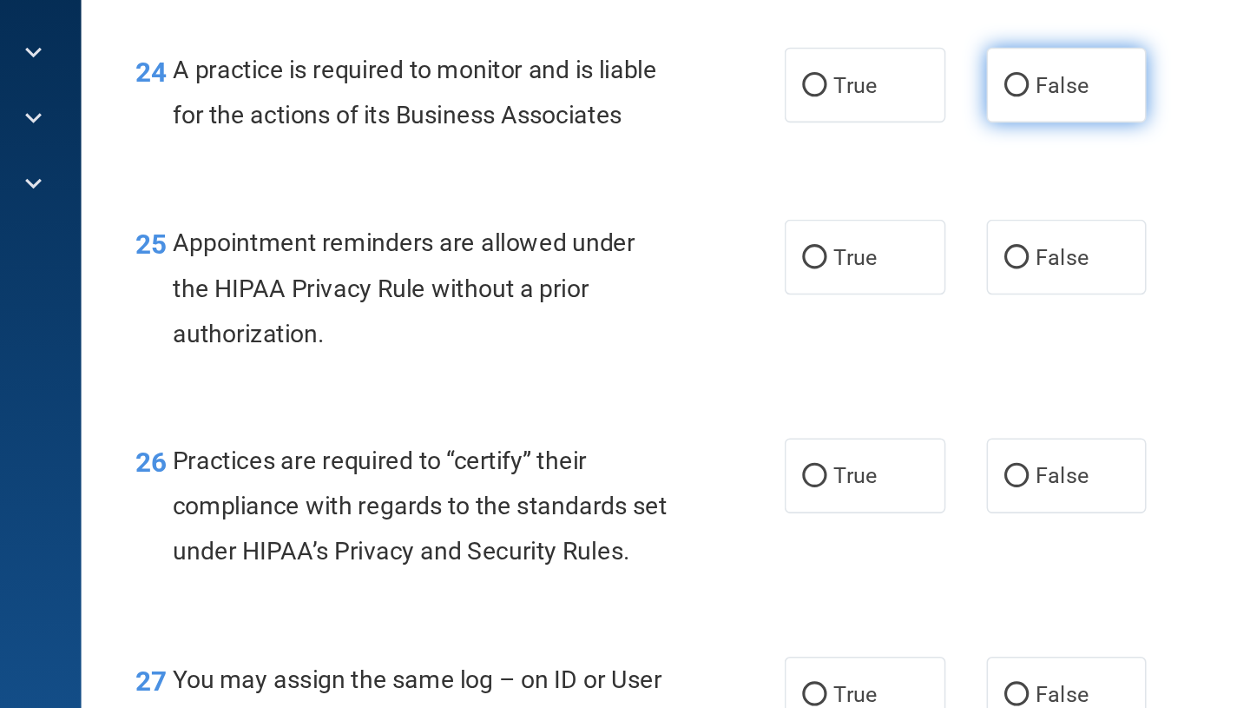
click at [897, 202] on label "False" at bounding box center [905, 213] width 102 height 48
click at [880, 208] on input "False" at bounding box center [873, 214] width 16 height 13
radio input "true"
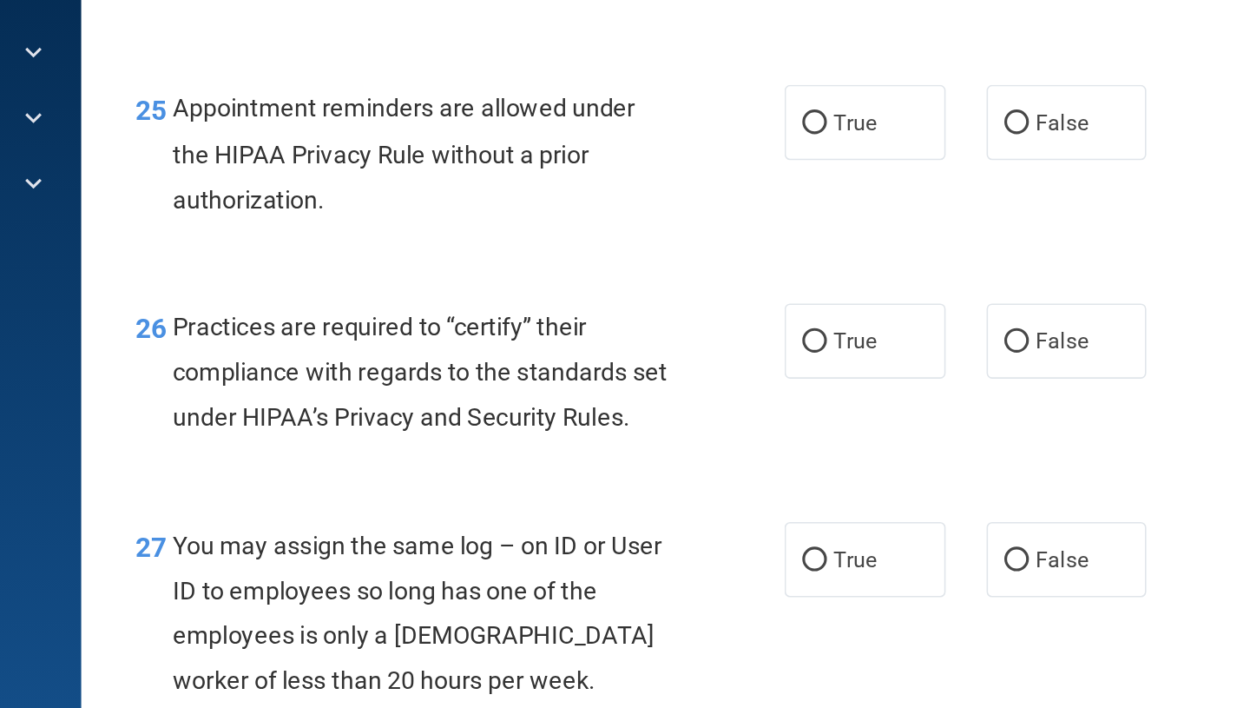
scroll to position [3828, 0]
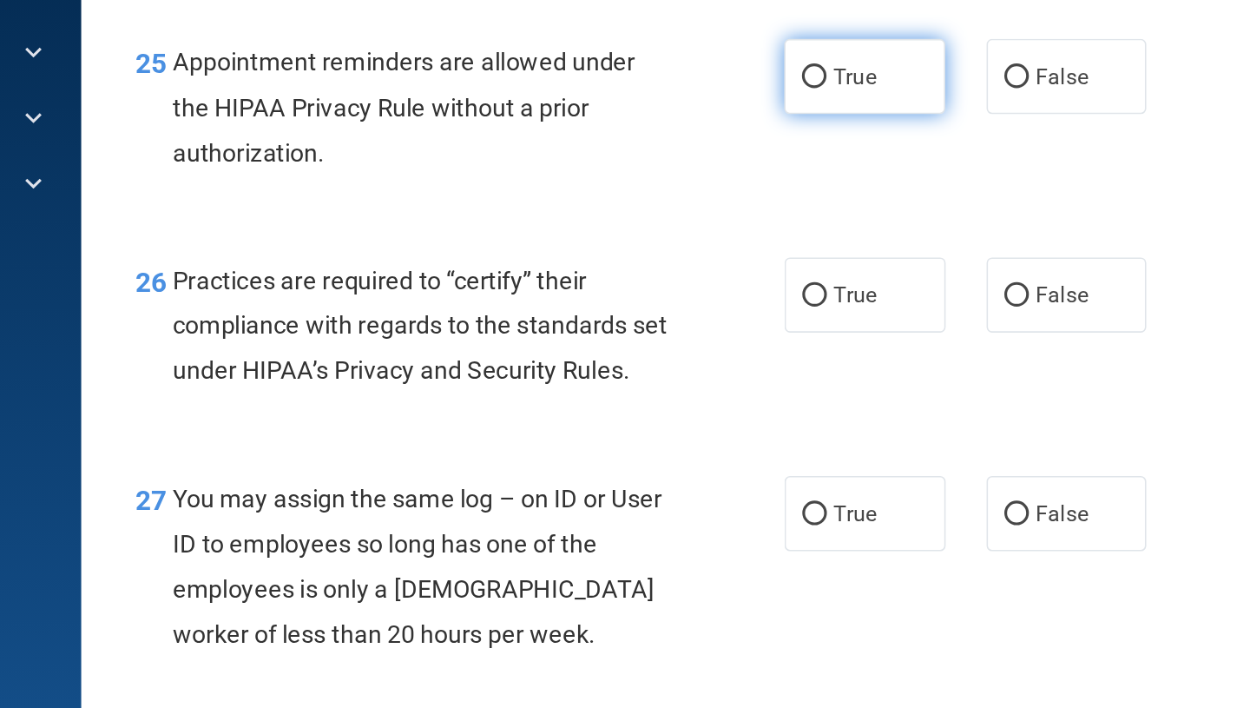
click at [772, 227] on label "True" at bounding box center [776, 208] width 102 height 48
click at [752, 215] on input "True" at bounding box center [744, 208] width 16 height 13
radio input "true"
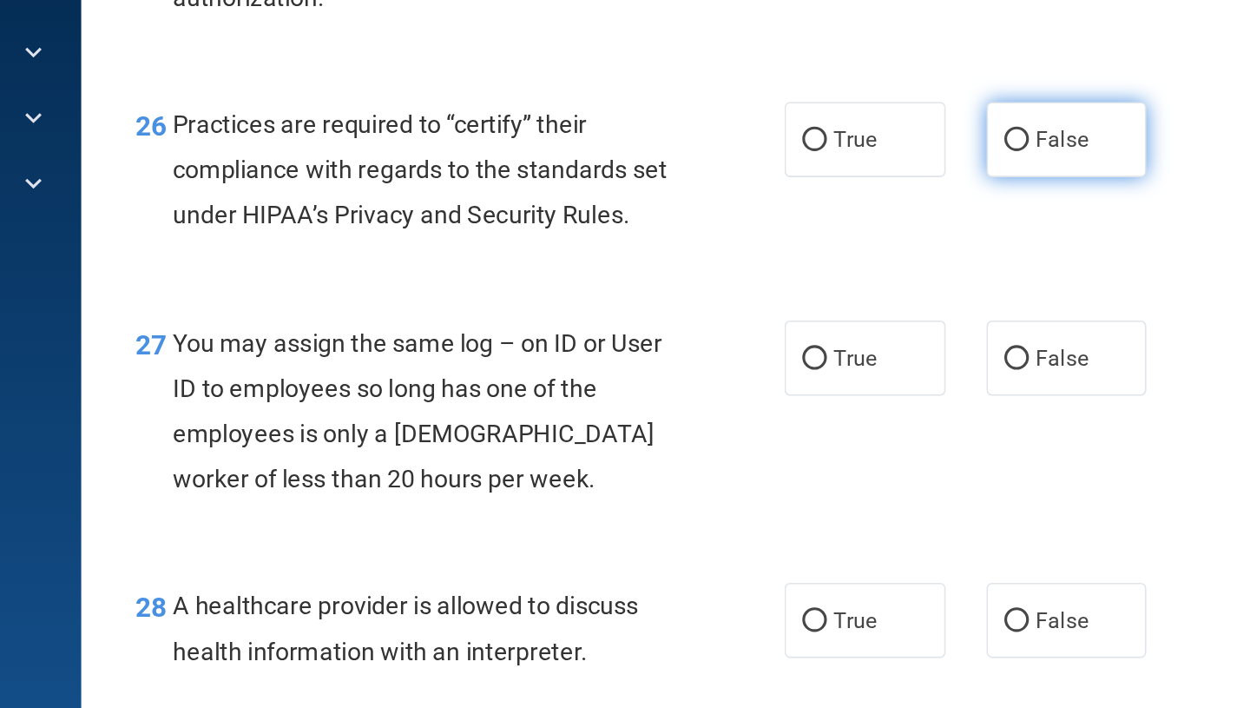
click at [916, 256] on span "False" at bounding box center [902, 248] width 34 height 16
click at [880, 255] on input "False" at bounding box center [873, 248] width 16 height 13
radio input "true"
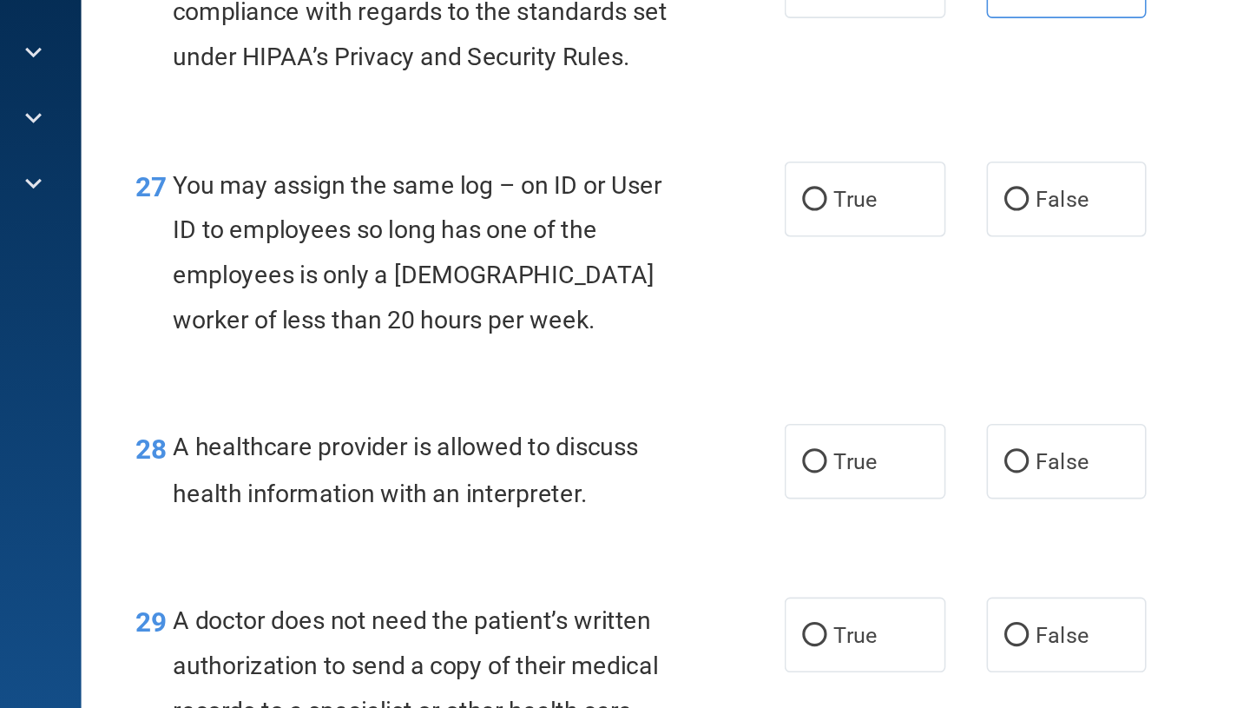
scroll to position [4030, 0]
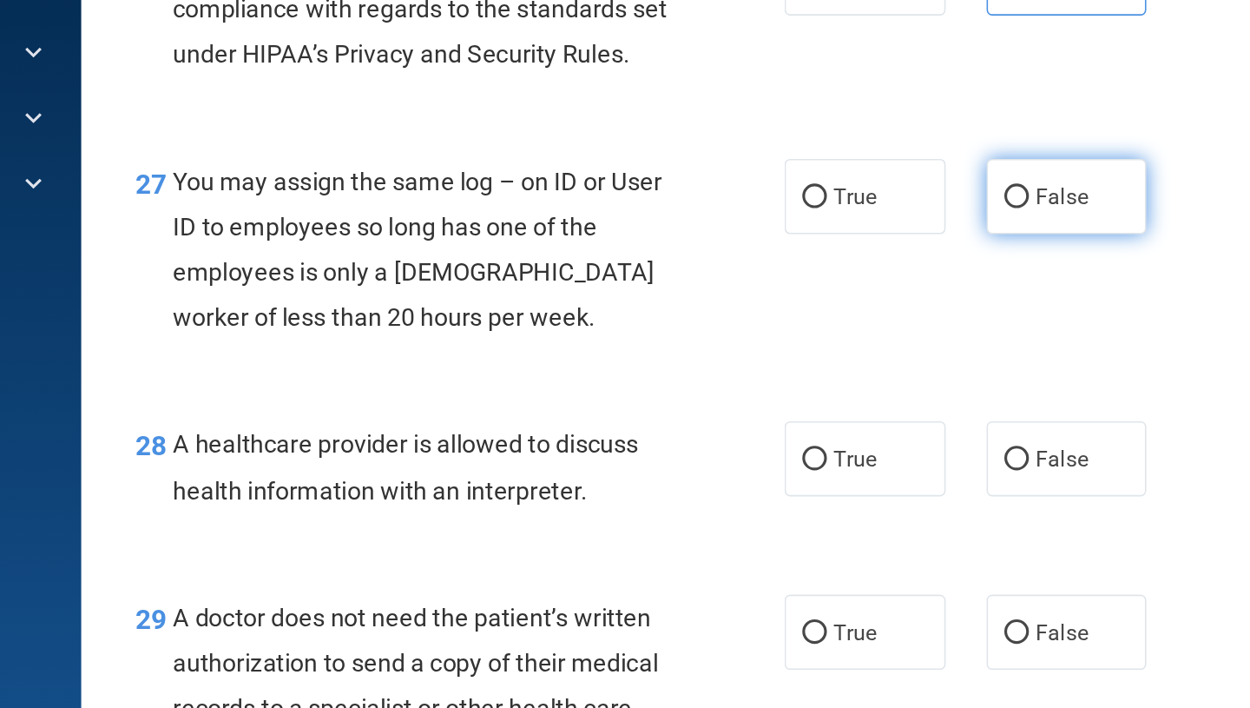
click at [914, 308] on label "False" at bounding box center [905, 284] width 102 height 48
click at [880, 292] on input "False" at bounding box center [873, 285] width 16 height 13
radio input "true"
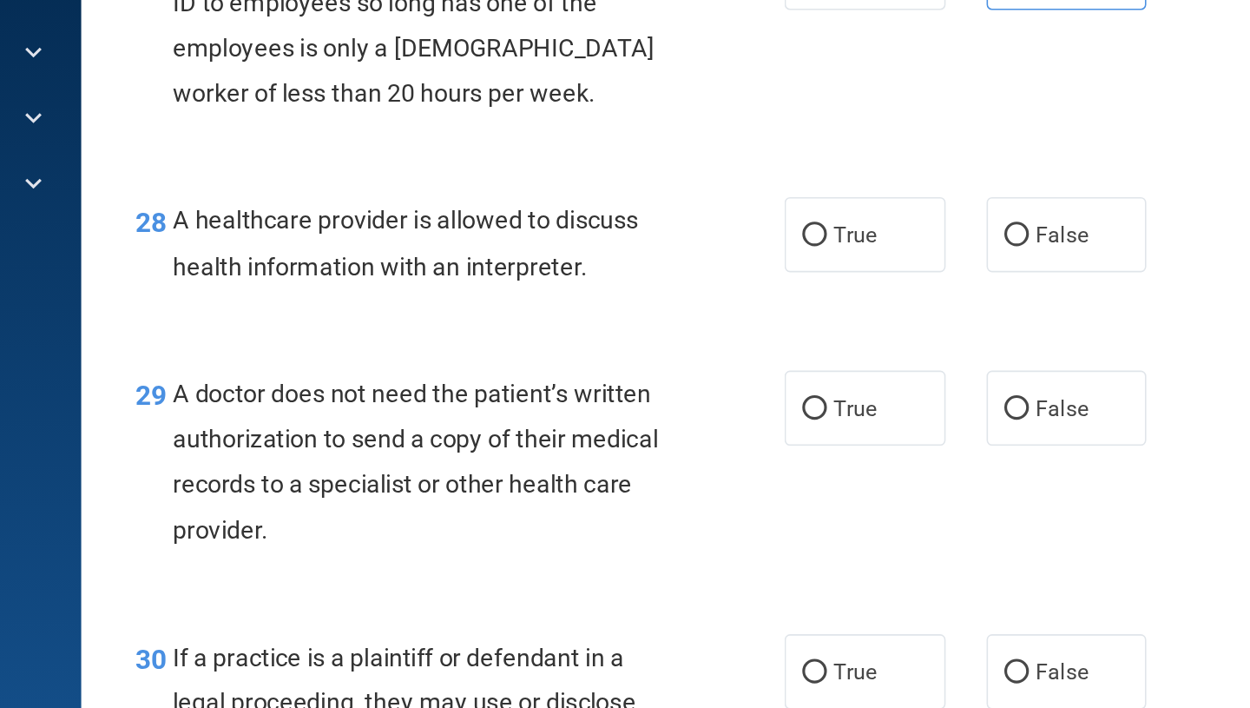
scroll to position [4173, 0]
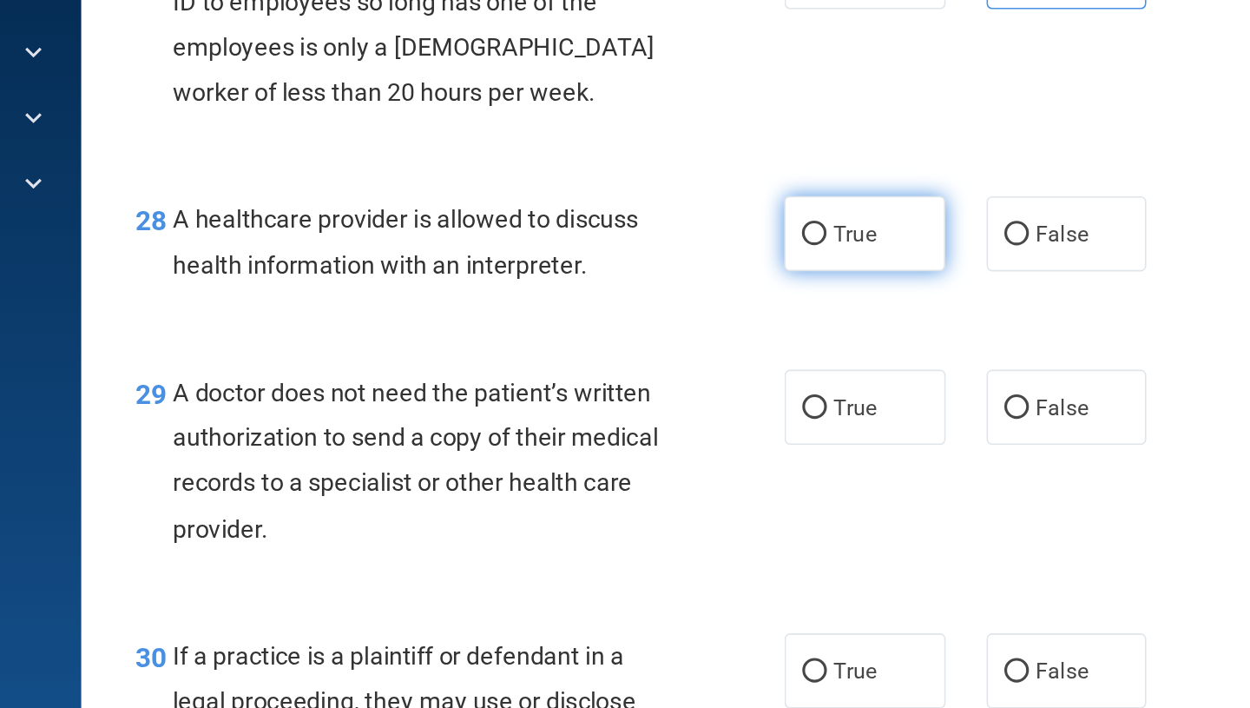
click at [785, 332] on label "True" at bounding box center [776, 308] width 102 height 48
click at [752, 315] on input "True" at bounding box center [744, 308] width 16 height 13
radio input "true"
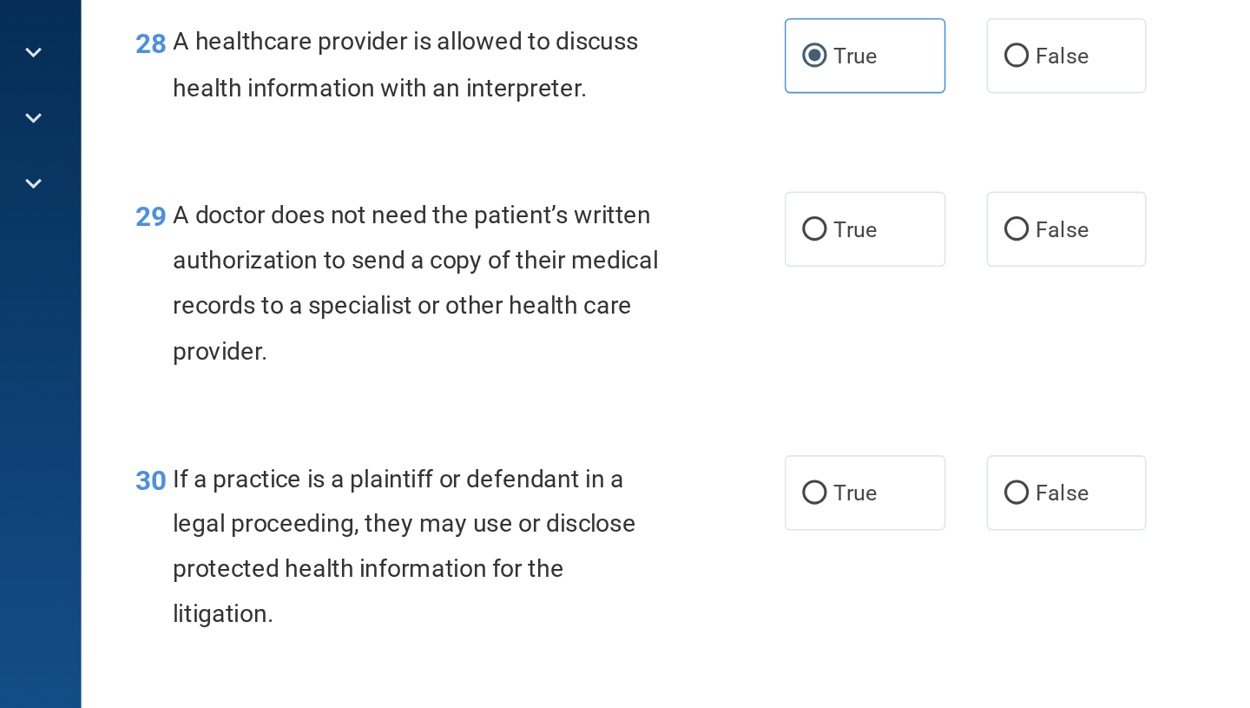
scroll to position [4316, 0]
click at [779, 297] on span "True" at bounding box center [769, 305] width 27 height 16
click at [752, 300] on input "True" at bounding box center [744, 306] width 16 height 13
radio input "true"
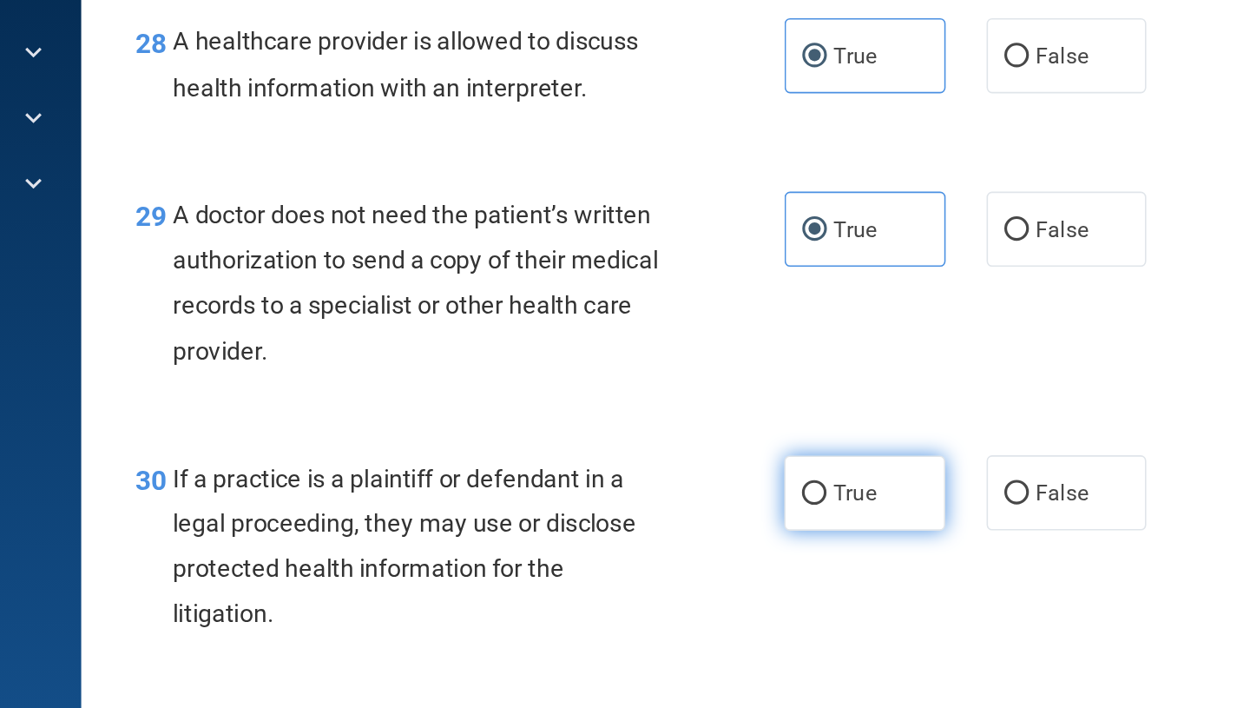
click at [788, 469] on label "True" at bounding box center [776, 473] width 102 height 48
click at [752, 469] on input "True" at bounding box center [744, 473] width 16 height 13
radio input "true"
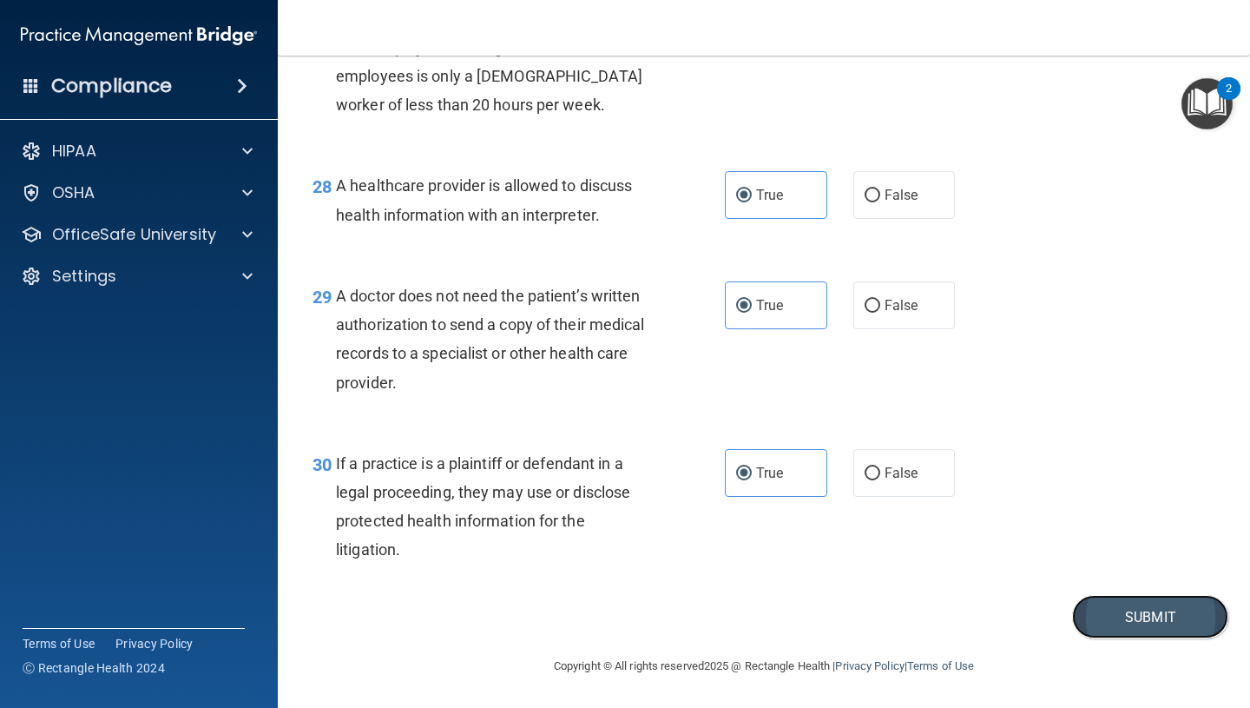
click at [1131, 628] on button "Submit" at bounding box center [1150, 617] width 156 height 44
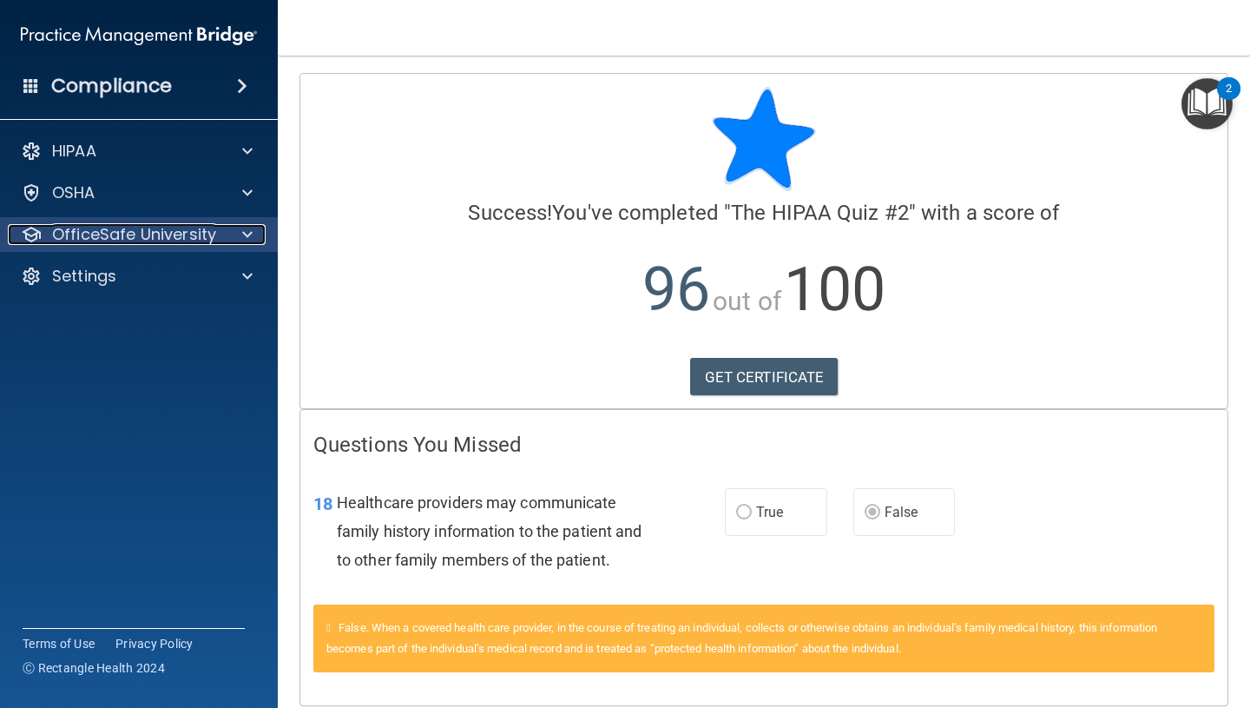
click at [251, 241] on span at bounding box center [247, 234] width 10 height 21
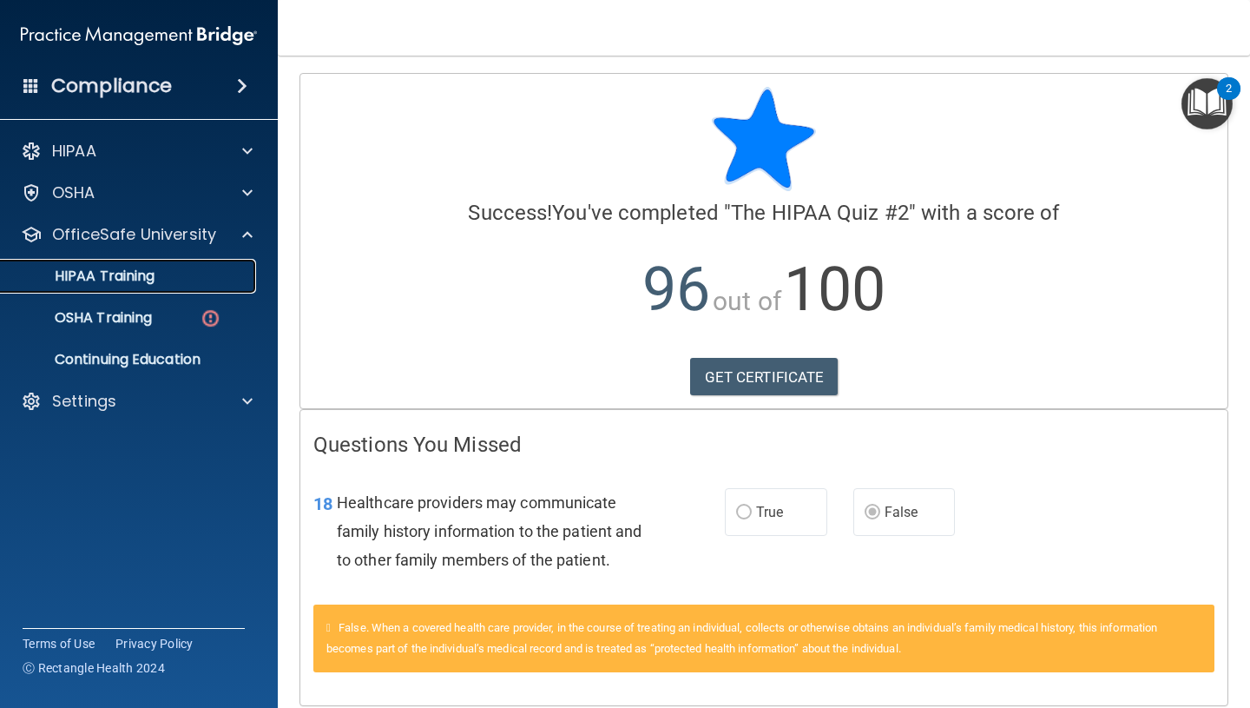
click at [99, 269] on p "HIPAA Training" at bounding box center [82, 275] width 143 height 17
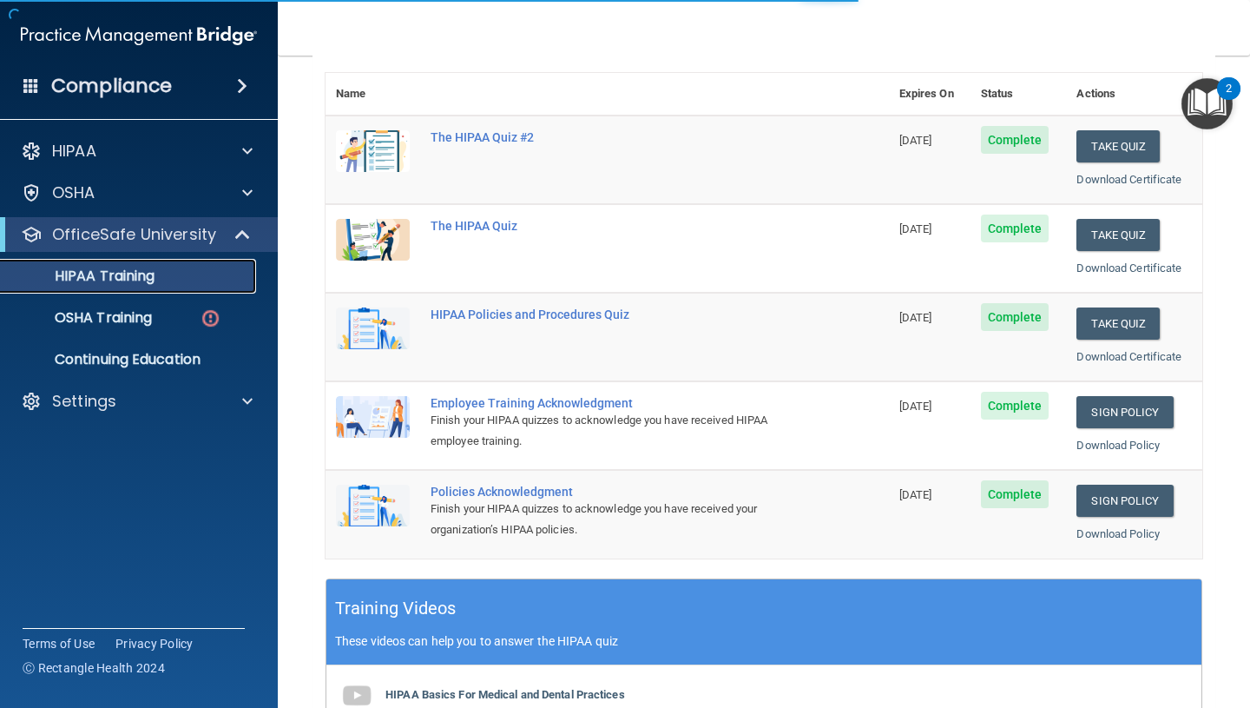
scroll to position [296, 0]
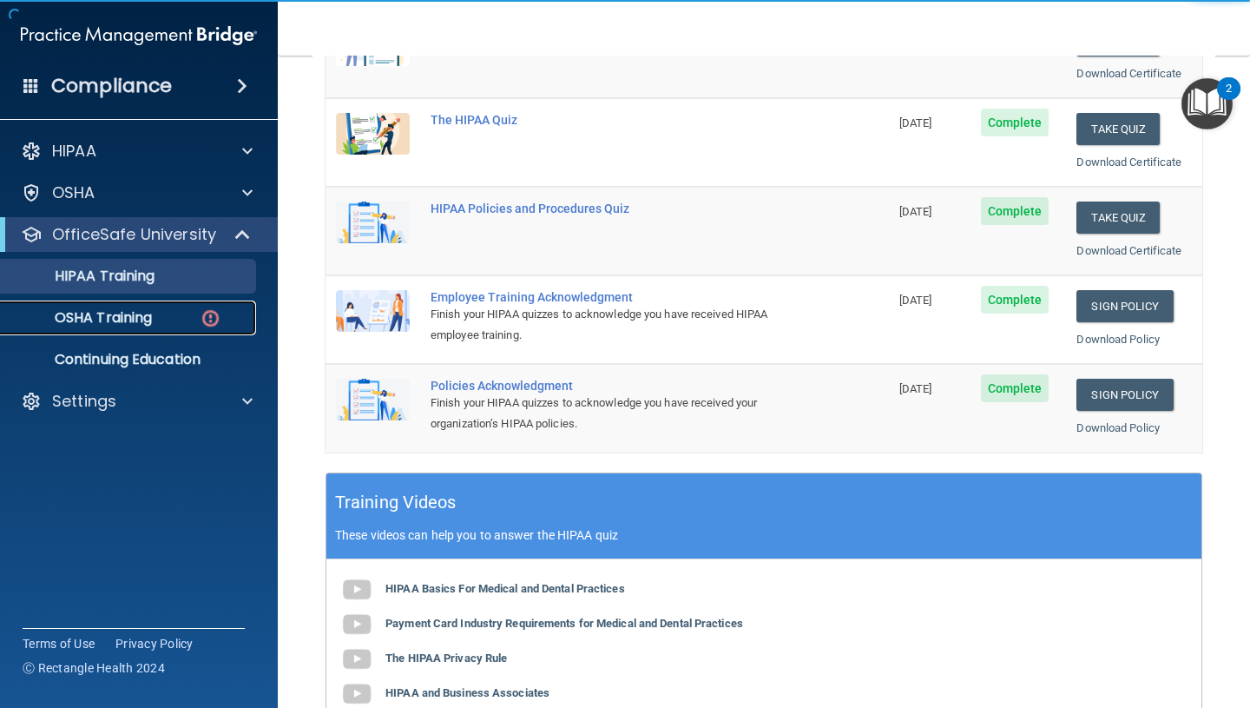
click at [72, 315] on p "OSHA Training" at bounding box center [81, 317] width 141 height 17
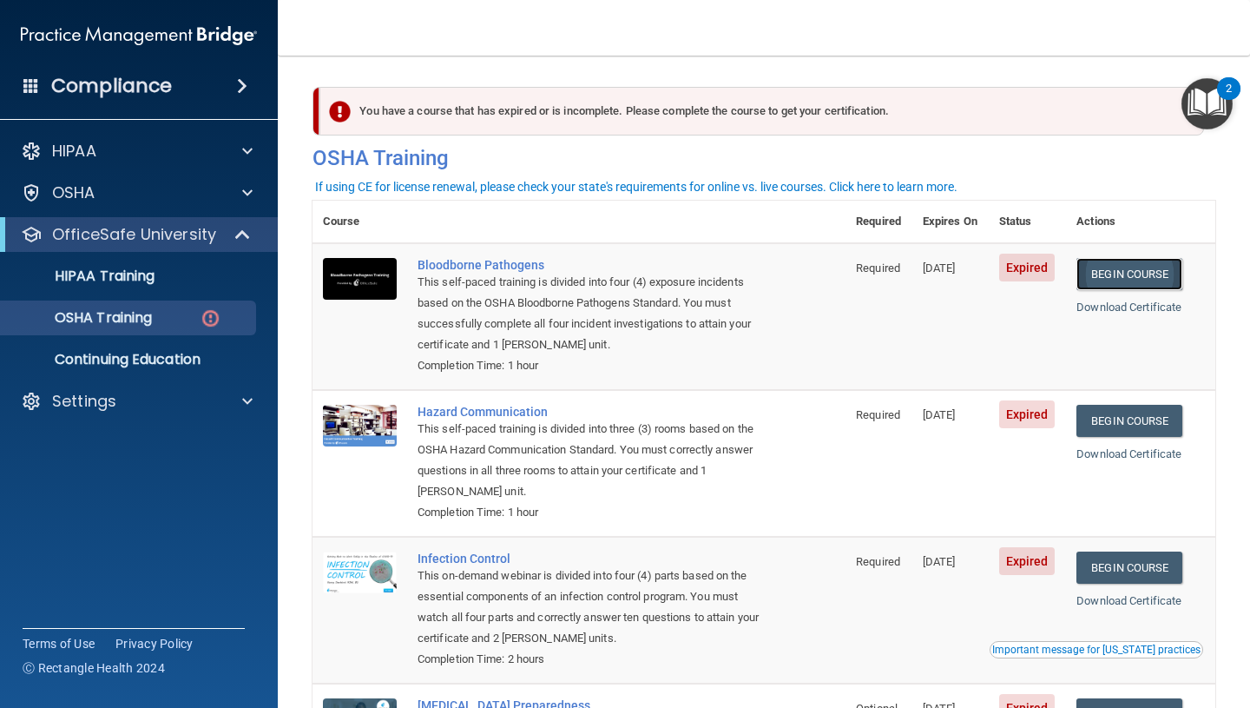
click at [1134, 278] on link "Begin Course" at bounding box center [1130, 274] width 106 height 32
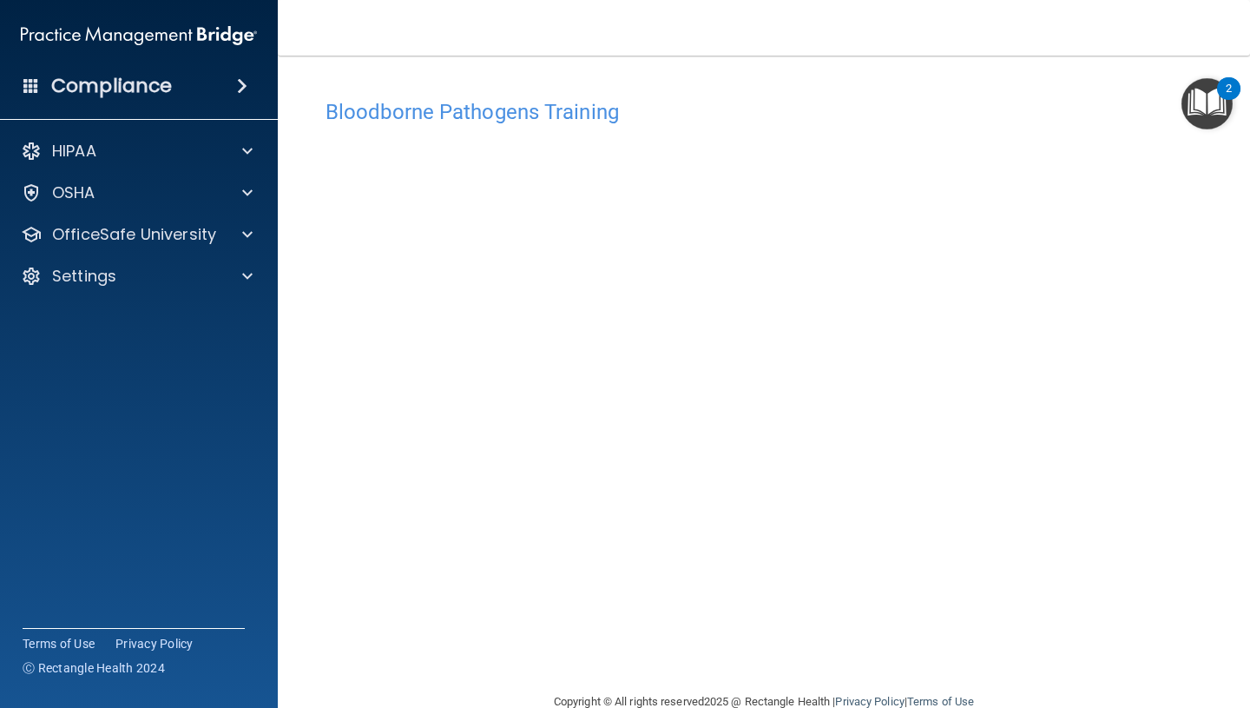
scroll to position [36, 0]
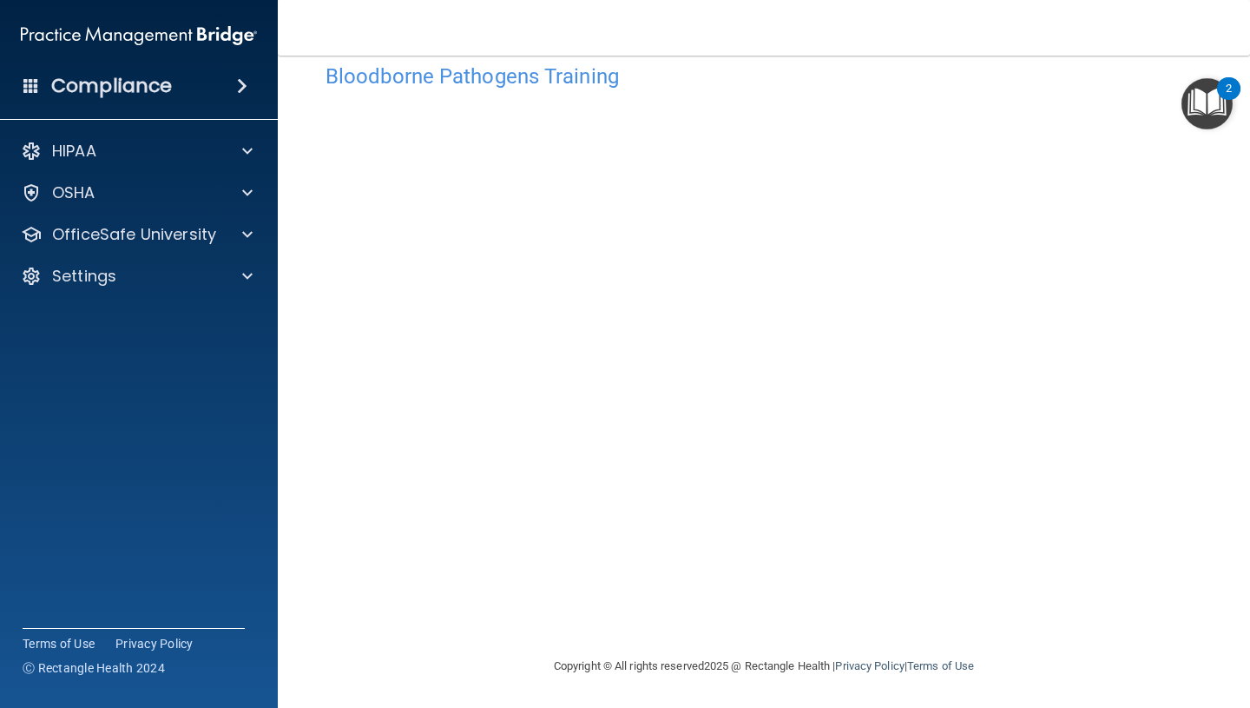
click at [241, 254] on div "HIPAA Documents and Policies Report an Incident Business Associates Emergency P…" at bounding box center [139, 217] width 279 height 181
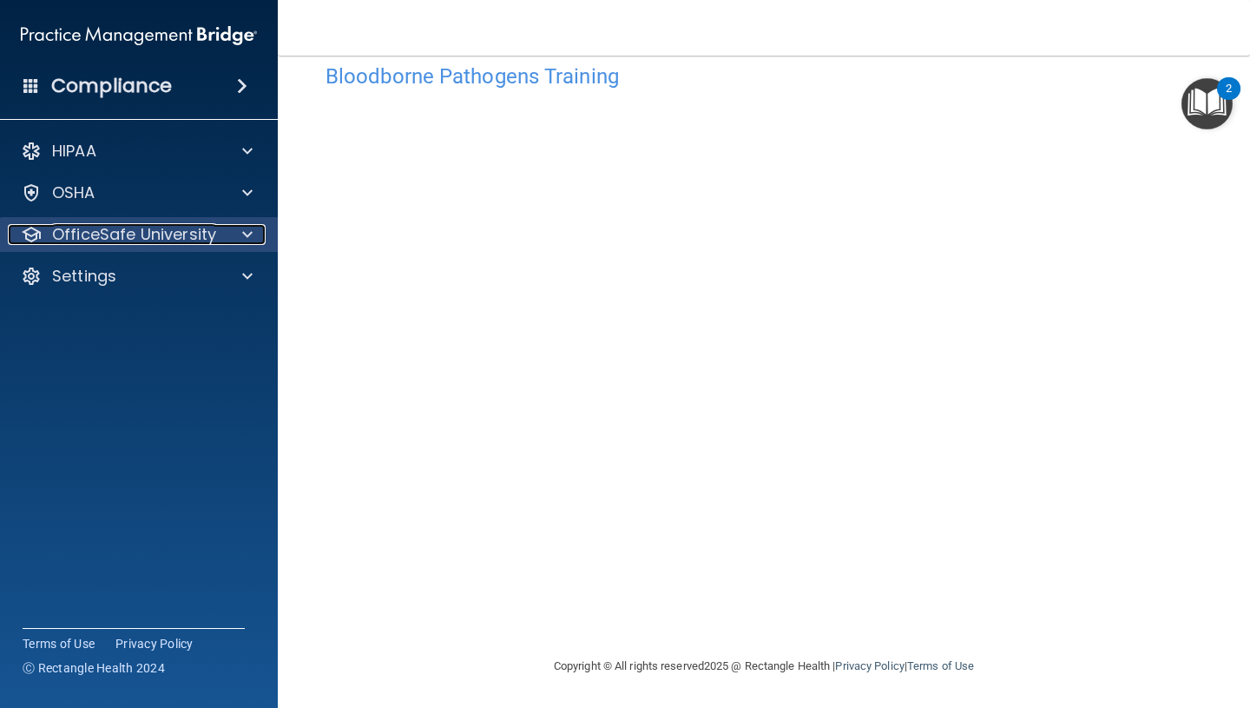
click at [237, 242] on div at bounding box center [244, 234] width 43 height 21
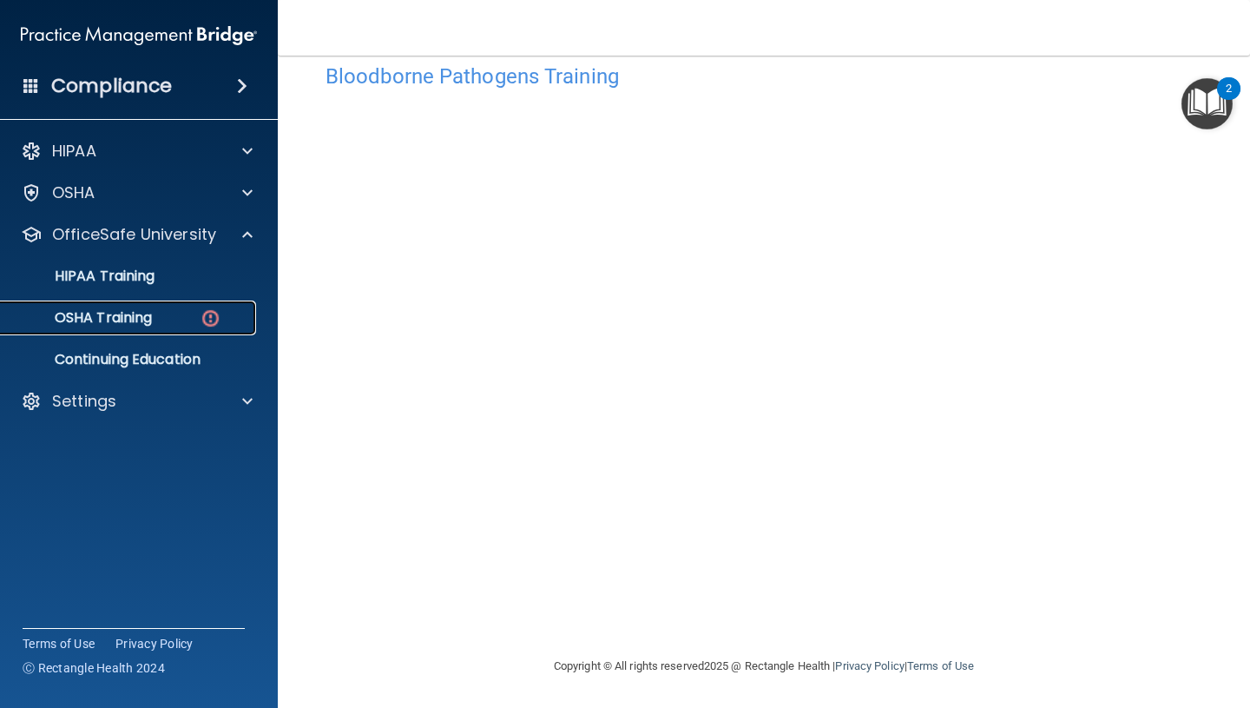
click at [136, 326] on p "OSHA Training" at bounding box center [81, 317] width 141 height 17
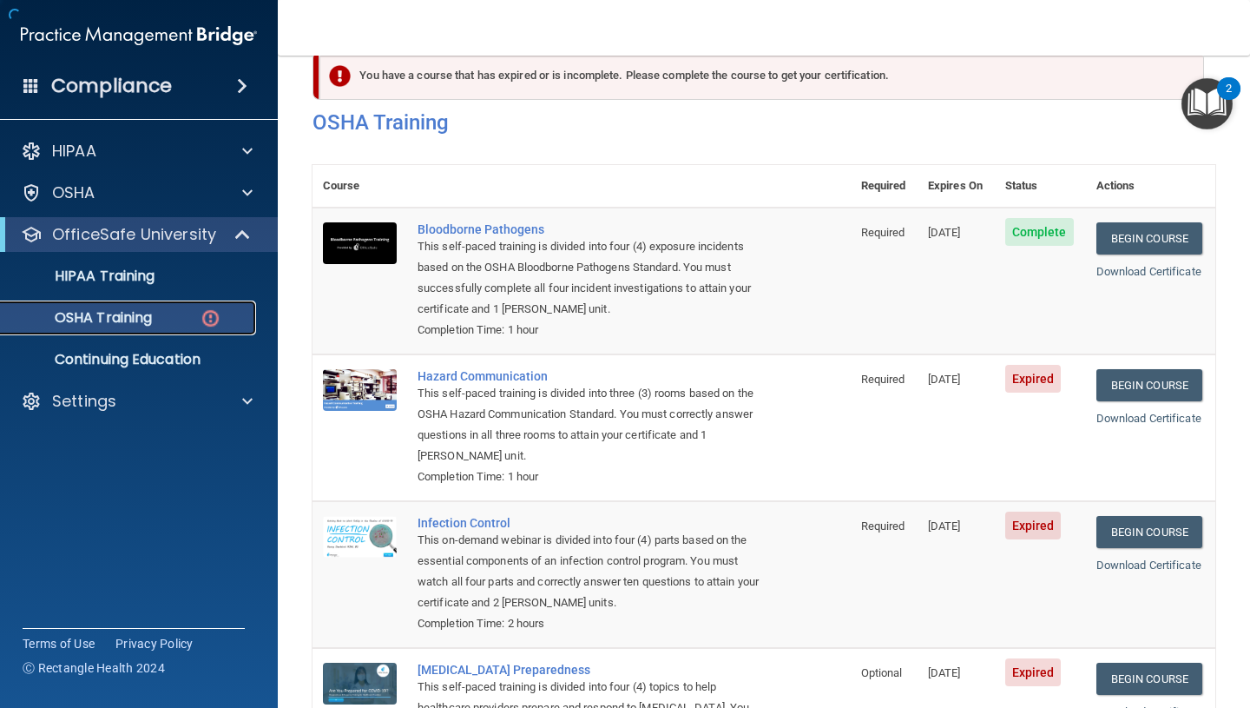
scroll to position [193, 0]
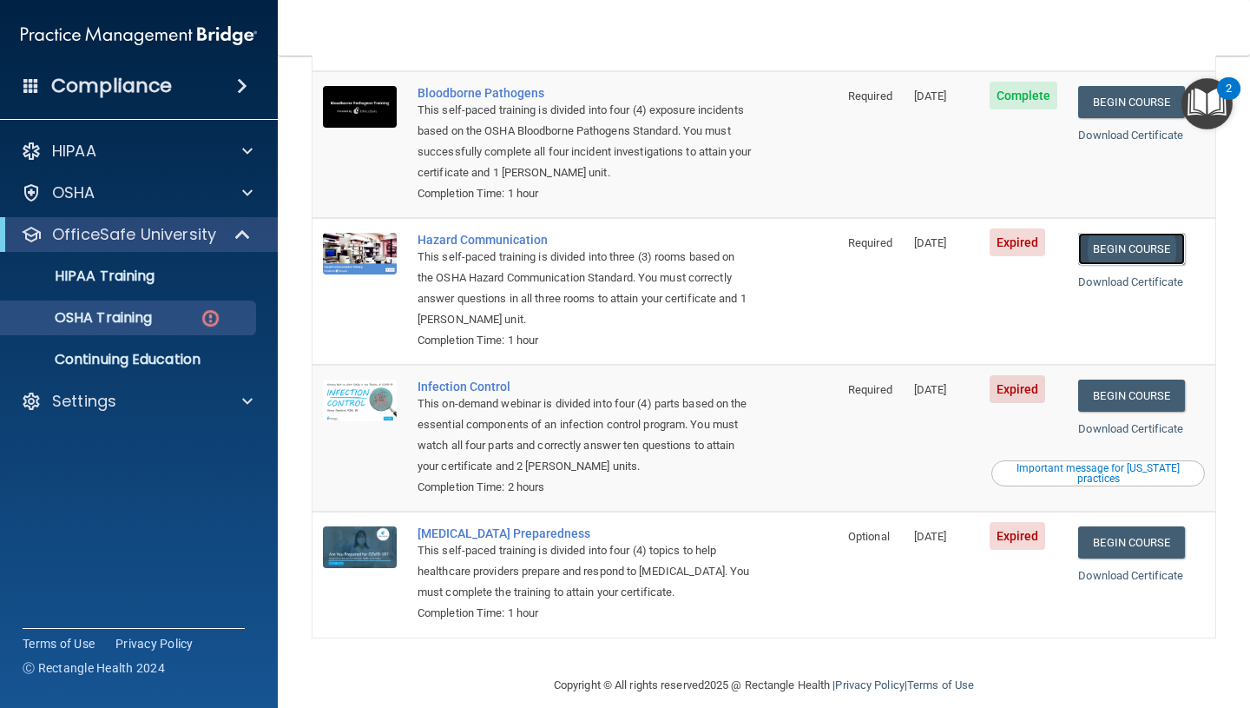
click at [1118, 234] on link "Begin Course" at bounding box center [1131, 249] width 106 height 32
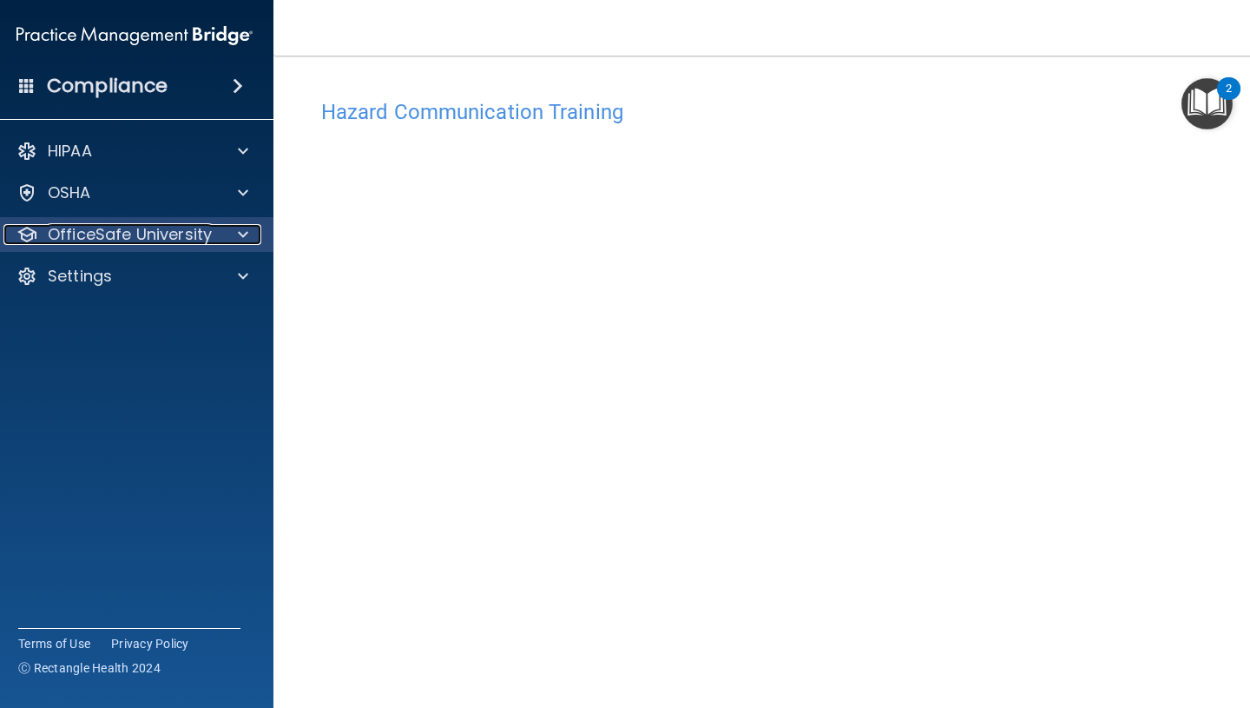
click at [84, 241] on p "OfficeSafe University" at bounding box center [130, 234] width 164 height 21
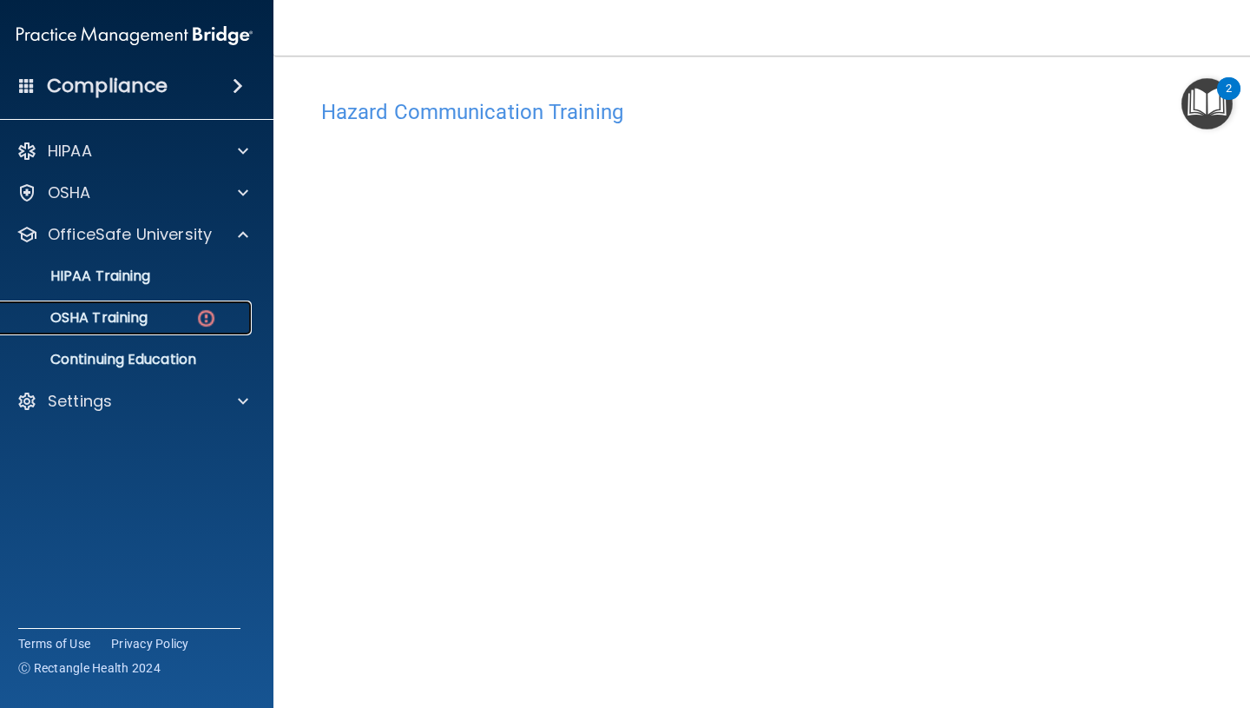
click at [108, 319] on p "OSHA Training" at bounding box center [77, 317] width 141 height 17
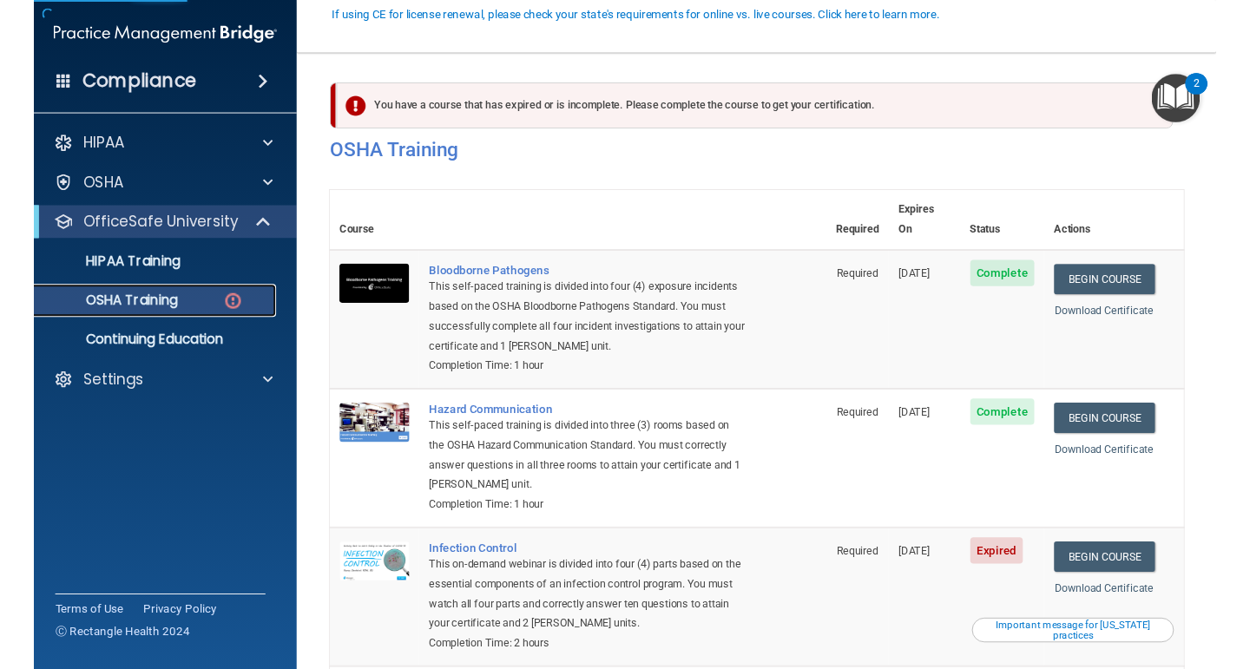
scroll to position [193, 0]
